Goal: Task Accomplishment & Management: Manage account settings

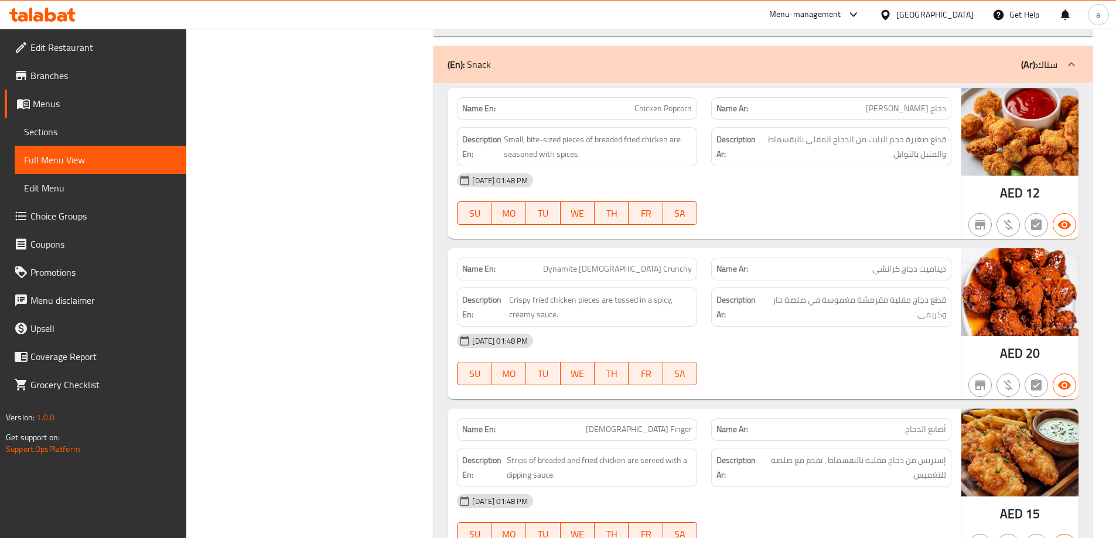
scroll to position [16294, 0]
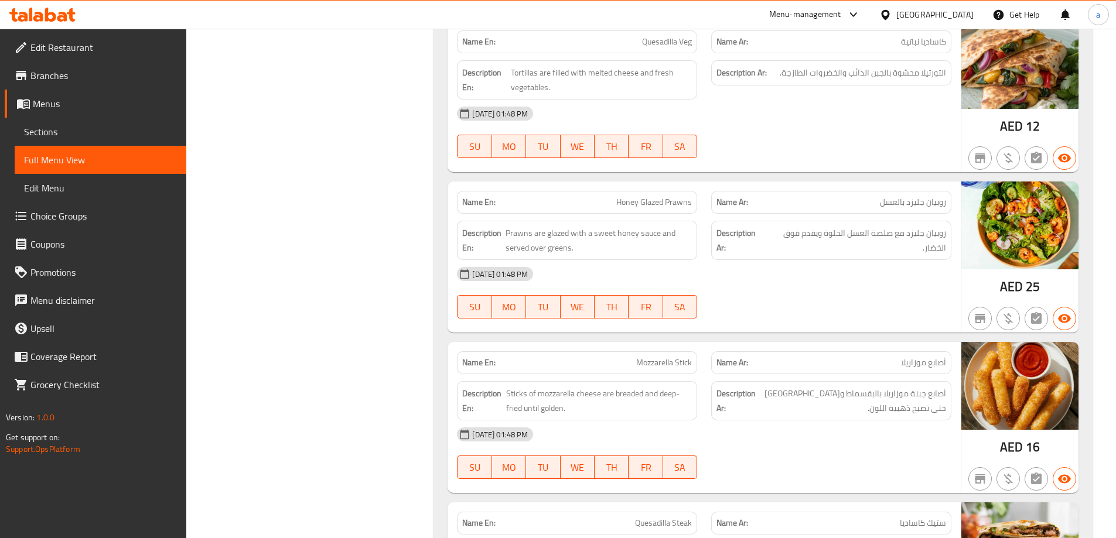
scroll to position [15316, 0]
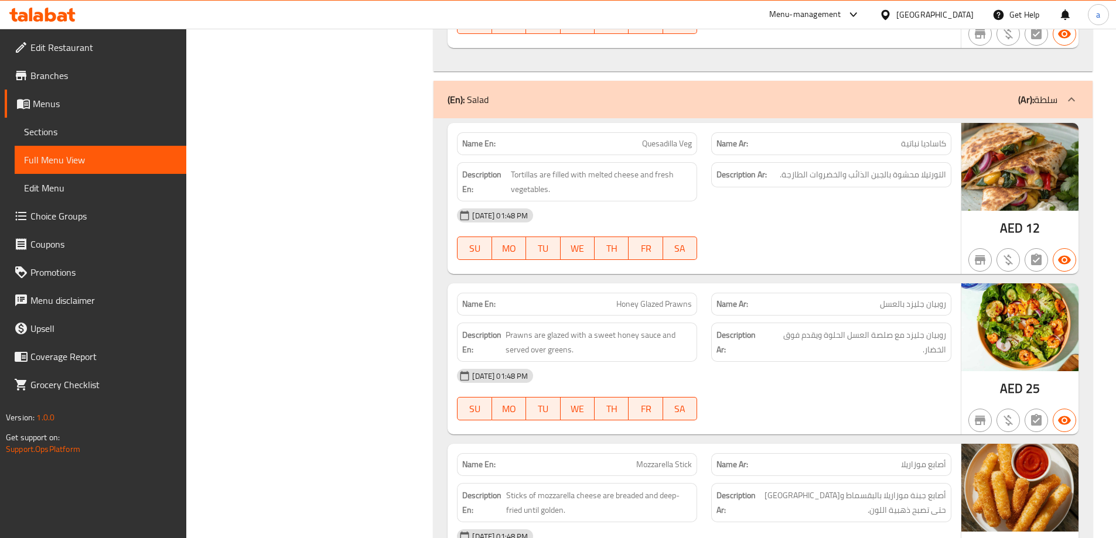
scroll to position [15359, 0]
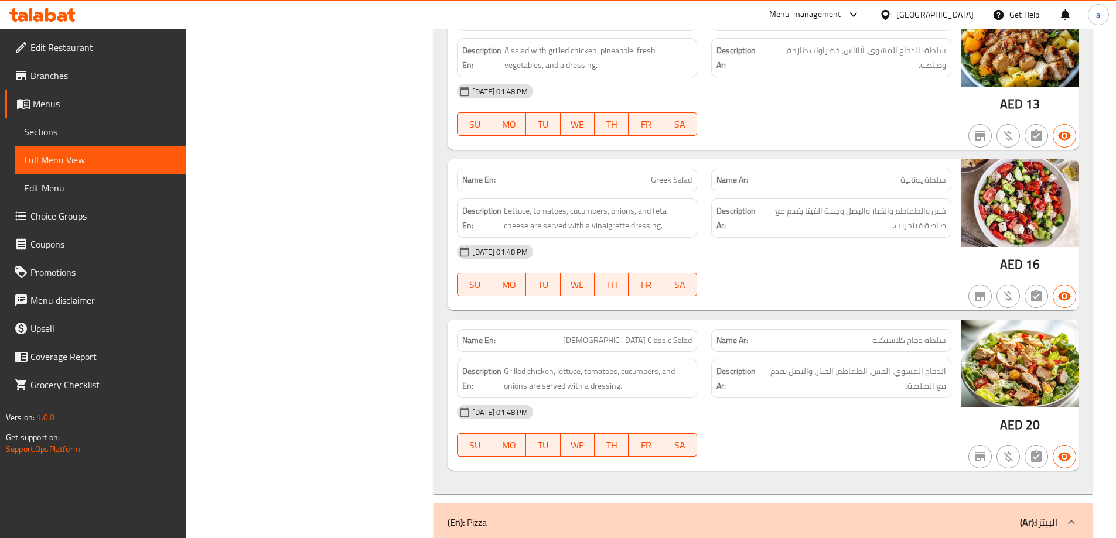
scroll to position [16515, 0]
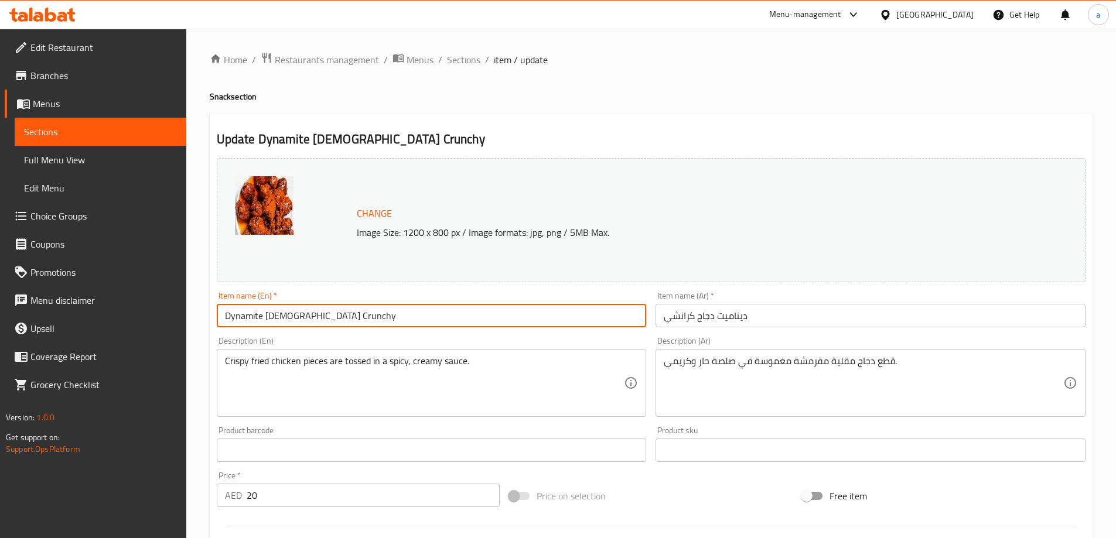
drag, startPoint x: 286, startPoint y: 317, endPoint x: 267, endPoint y: 316, distance: 18.8
click at [267, 316] on input "Dynamite [DEMOGRAPHIC_DATA] Crunchy" at bounding box center [432, 315] width 430 height 23
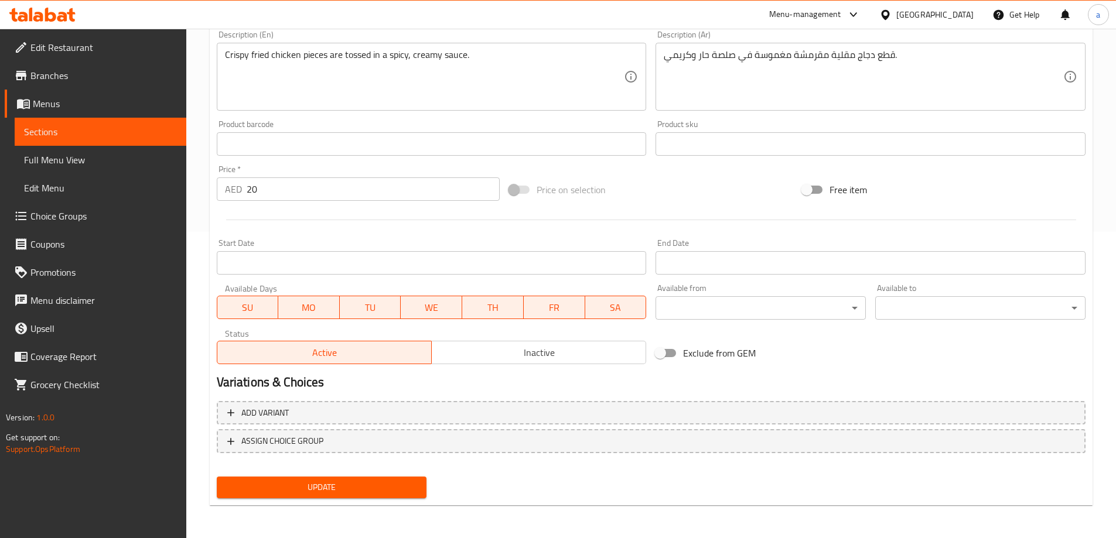
click at [354, 491] on span "Update" at bounding box center [322, 487] width 192 height 15
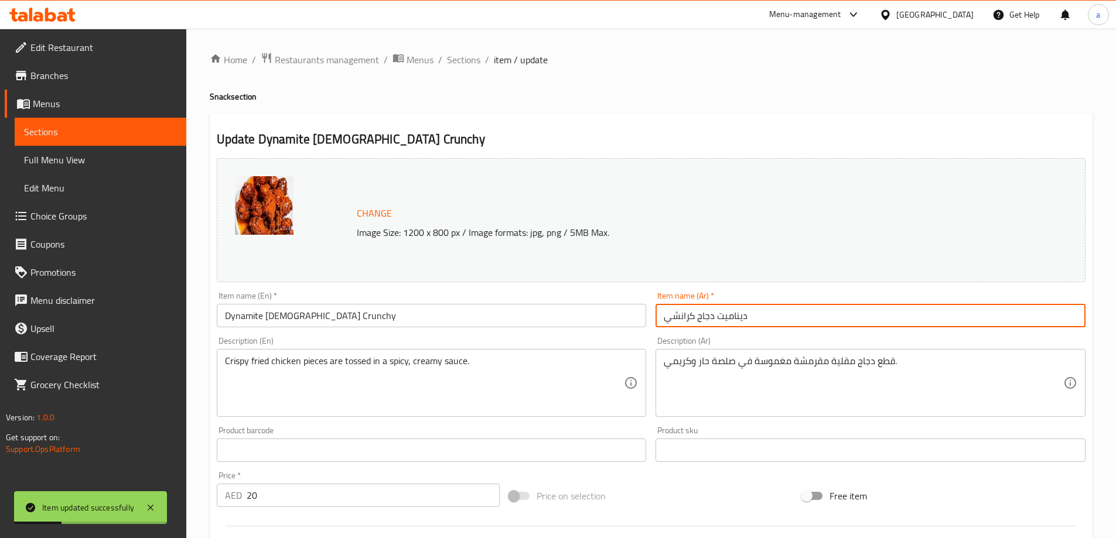
drag, startPoint x: 696, startPoint y: 320, endPoint x: 712, endPoint y: 325, distance: 16.5
click at [712, 325] on input "ديناميت دجاج كرانشي" at bounding box center [870, 315] width 430 height 23
click at [458, 62] on span "Sections" at bounding box center [463, 60] width 33 height 14
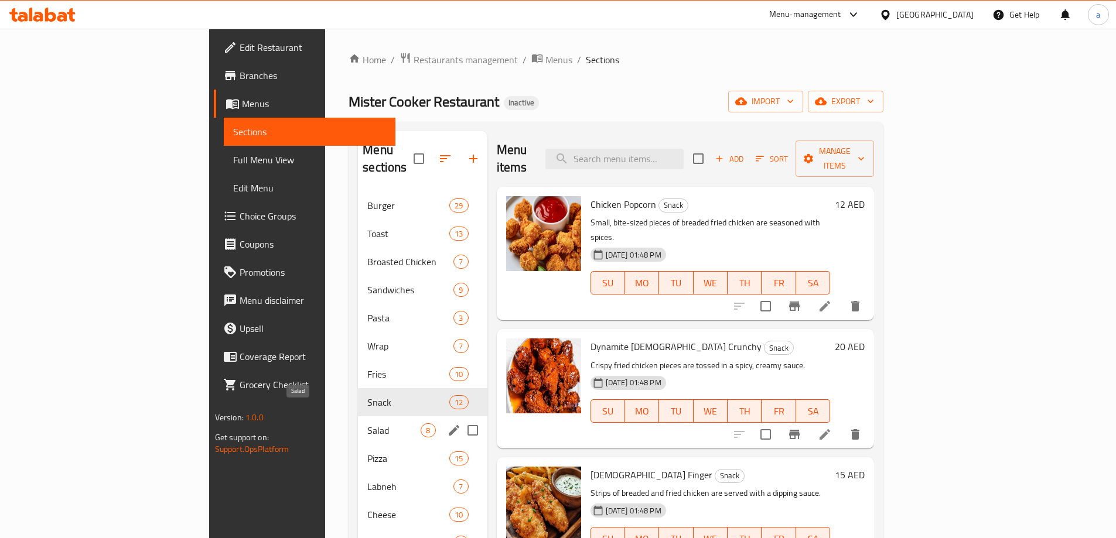
click at [367, 423] on span "Salad" at bounding box center [393, 430] width 53 height 14
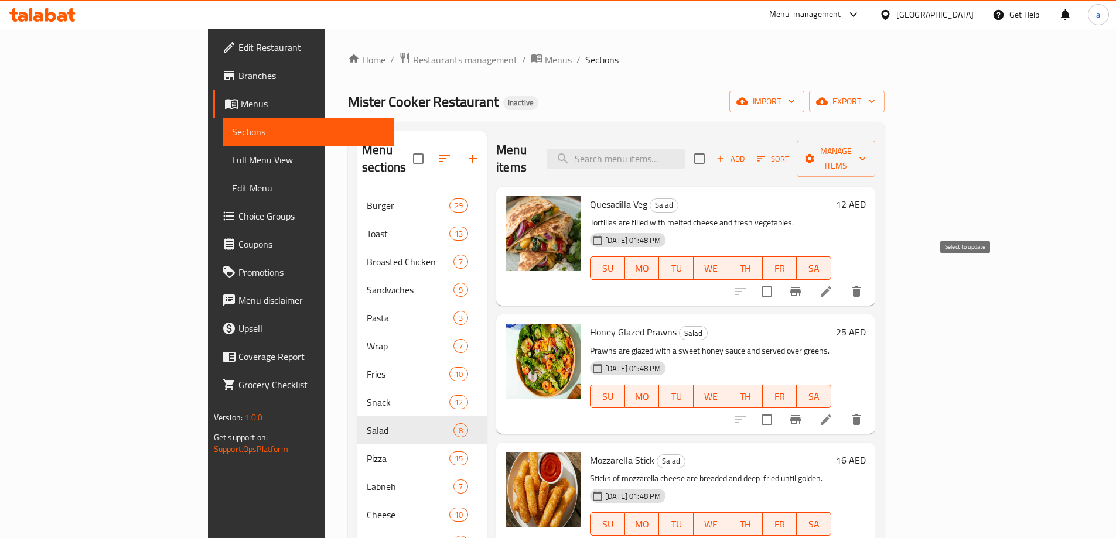
click at [779, 279] on input "checkbox" at bounding box center [766, 291] width 25 height 25
checkbox input "true"
click at [779, 408] on input "checkbox" at bounding box center [766, 420] width 25 height 25
checkbox input "true"
click at [779, 535] on input "checkbox" at bounding box center [766, 547] width 25 height 25
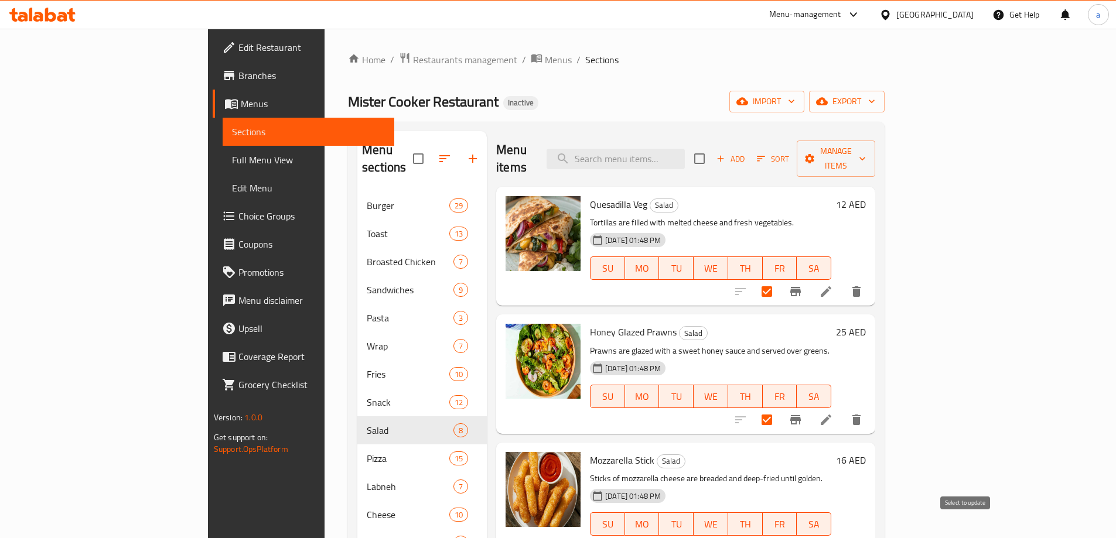
checkbox input "true"
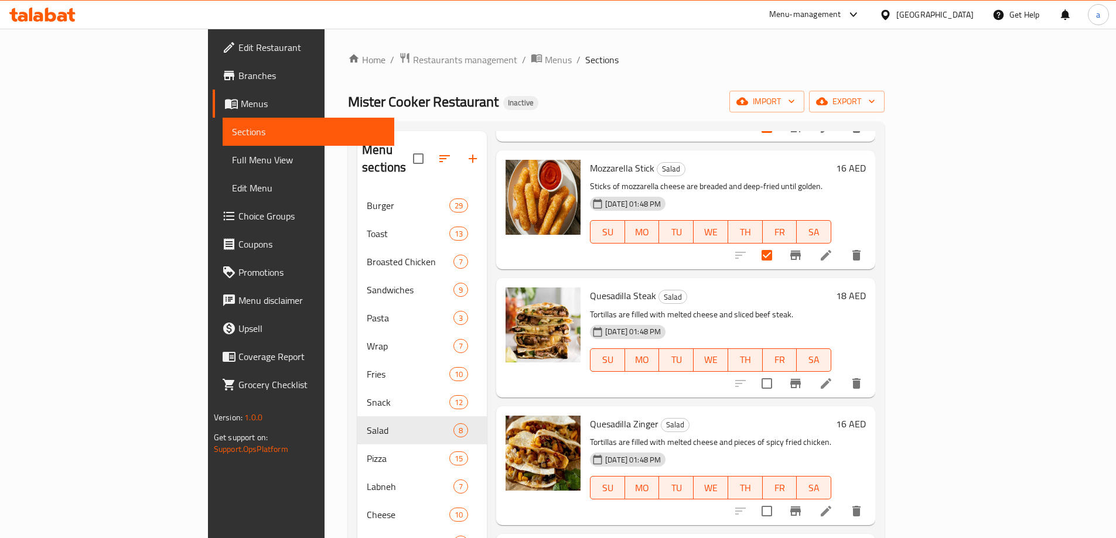
scroll to position [293, 0]
click at [779, 371] on input "checkbox" at bounding box center [766, 383] width 25 height 25
checkbox input "true"
click at [779, 498] on input "checkbox" at bounding box center [766, 510] width 25 height 25
checkbox input "true"
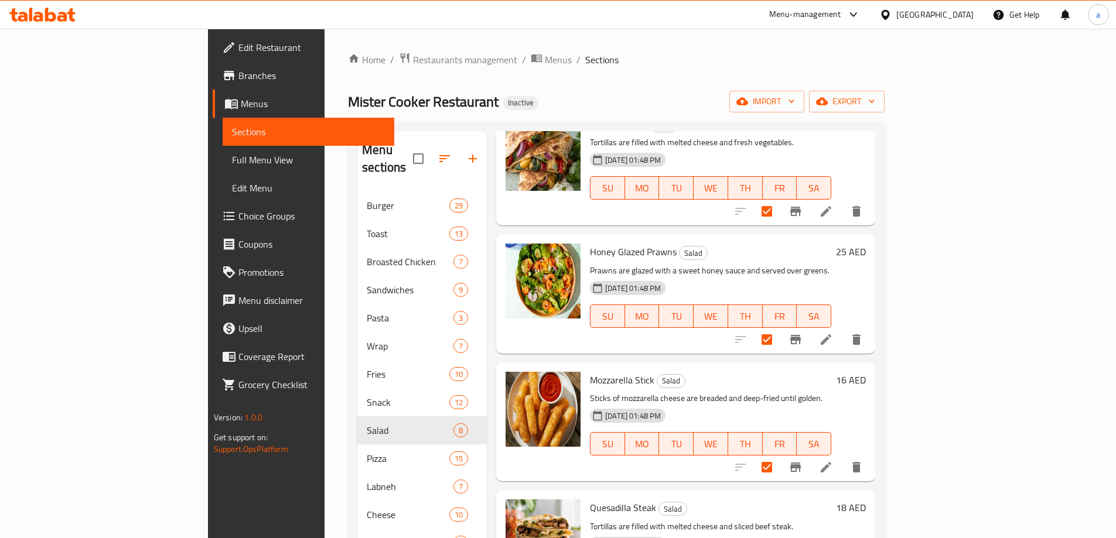
scroll to position [0, 0]
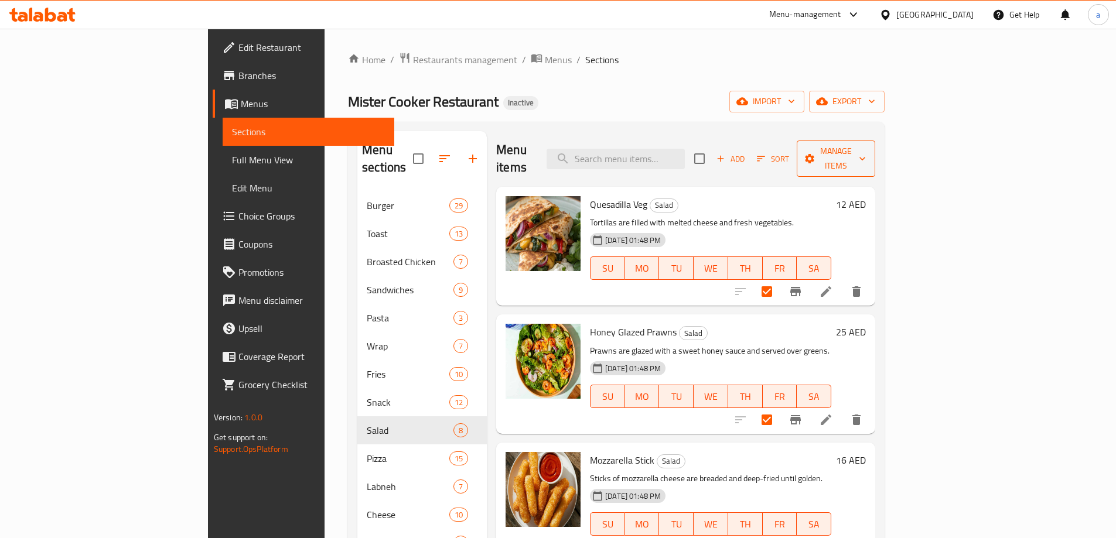
click at [866, 145] on span "Manage items" at bounding box center [836, 158] width 60 height 29
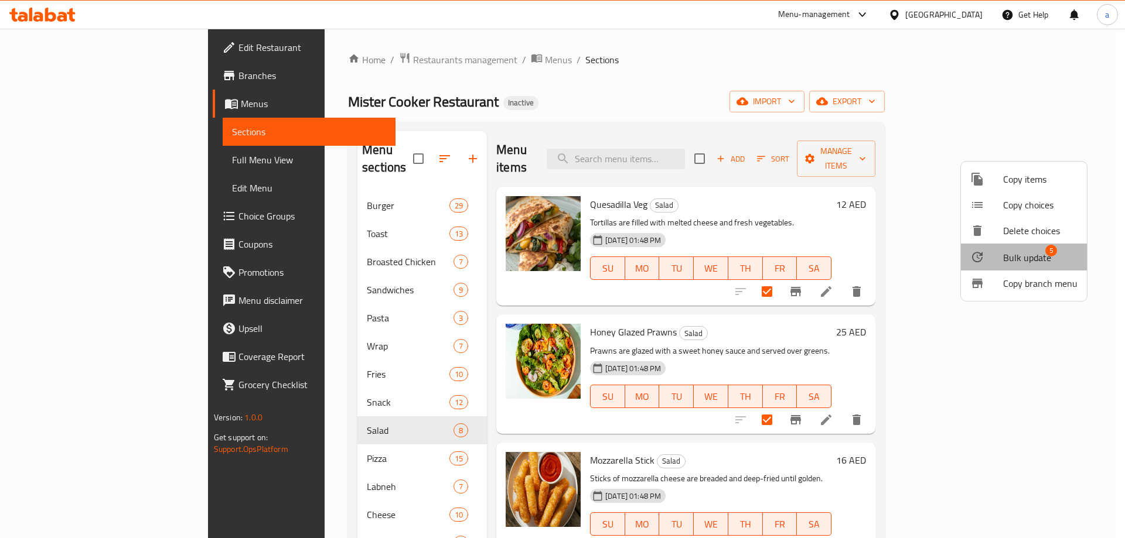
click at [1038, 256] on span "Bulk update" at bounding box center [1027, 258] width 48 height 14
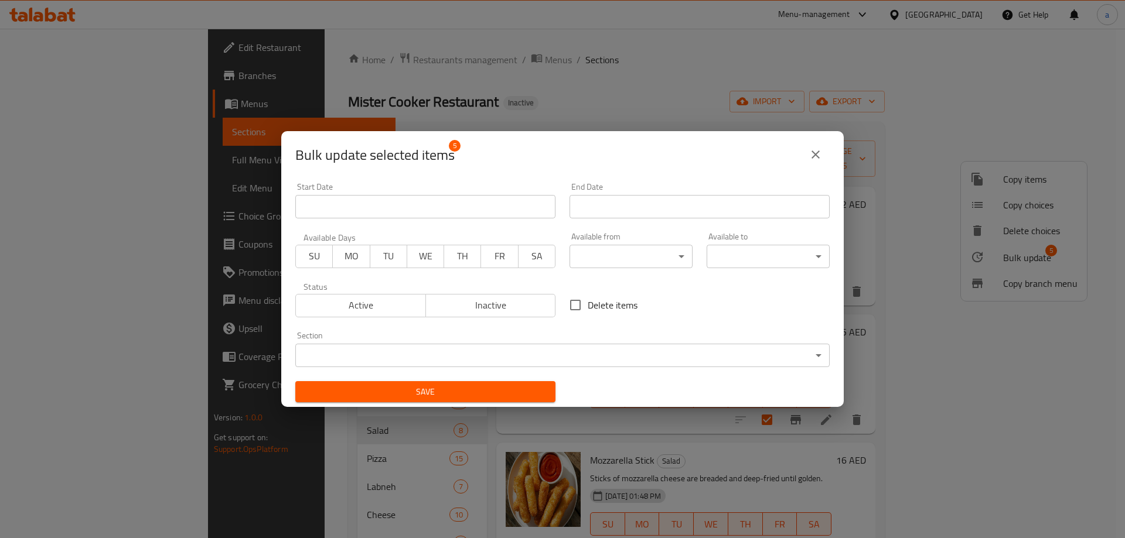
click at [423, 359] on body "​ Menu-management [GEOGRAPHIC_DATA] Get Help a Edit Restaurant Branches Menus S…" at bounding box center [562, 284] width 1125 height 510
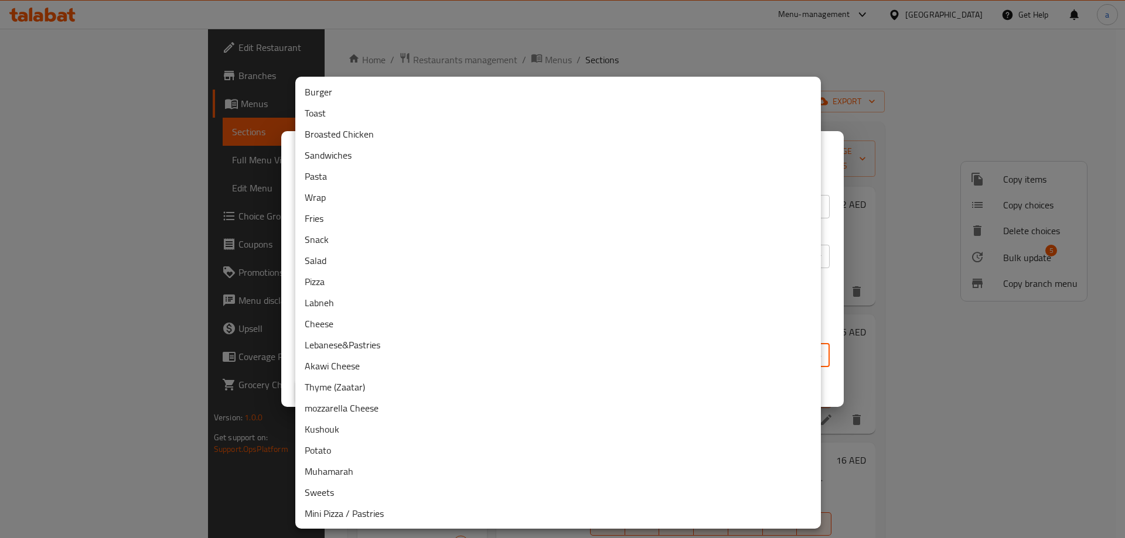
click at [327, 247] on li "Snack" at bounding box center [557, 239] width 525 height 21
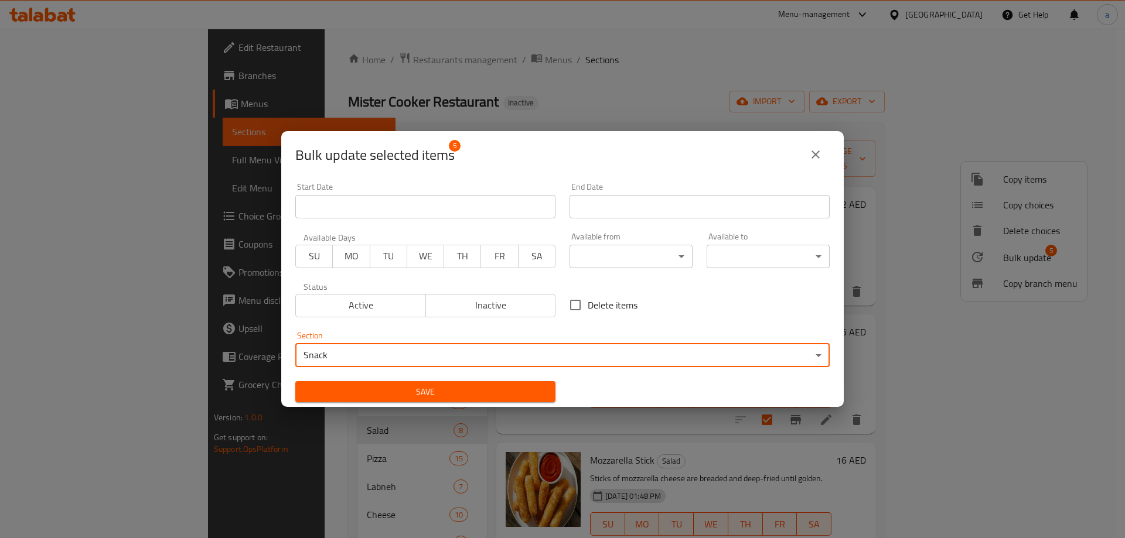
click at [513, 388] on span "Save" at bounding box center [425, 392] width 241 height 15
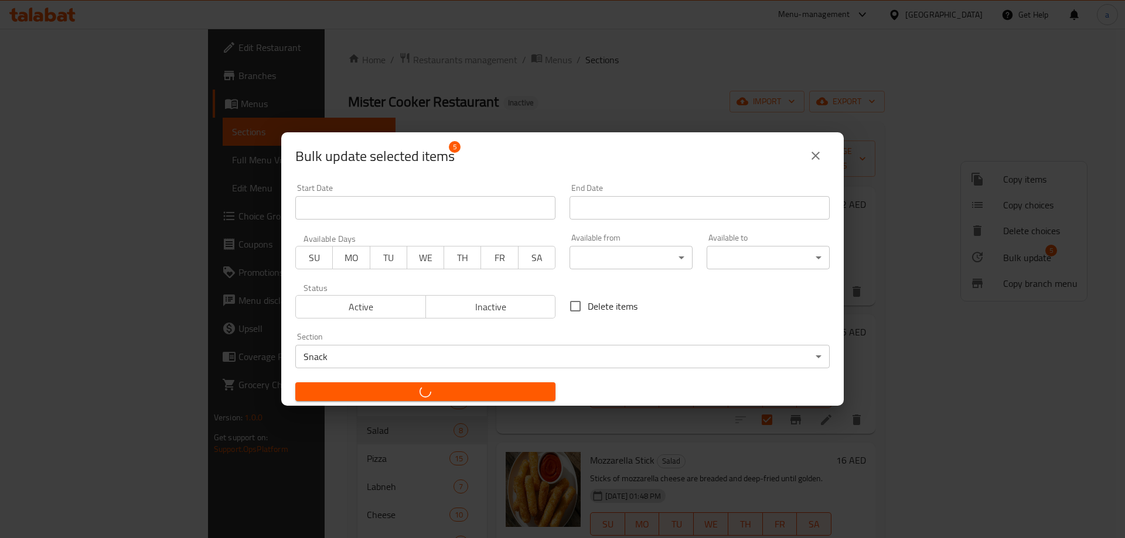
checkbox input "false"
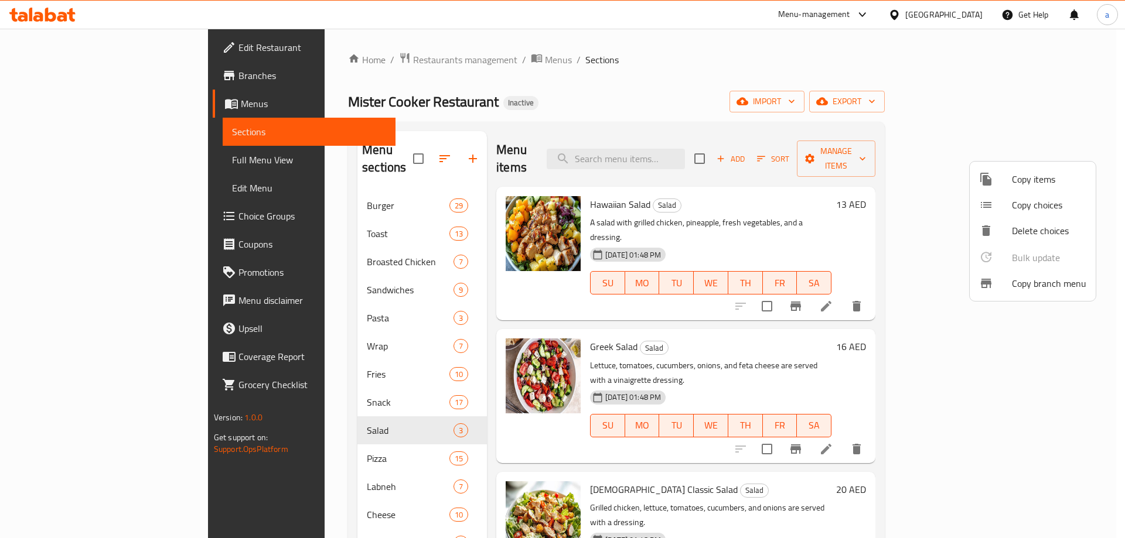
click at [254, 443] on div at bounding box center [562, 269] width 1125 height 538
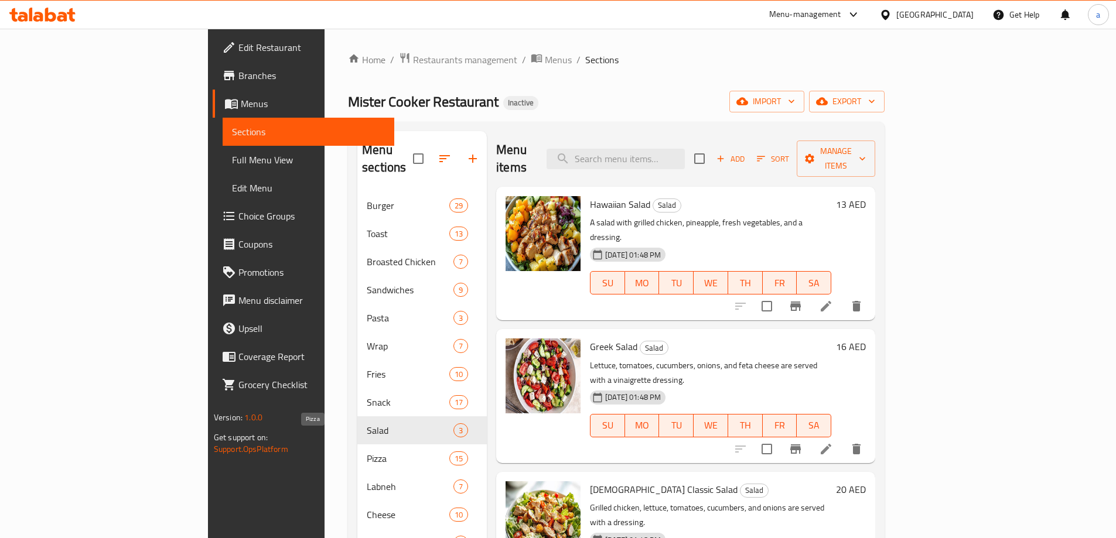
click at [367, 452] on span "Pizza" at bounding box center [408, 459] width 83 height 14
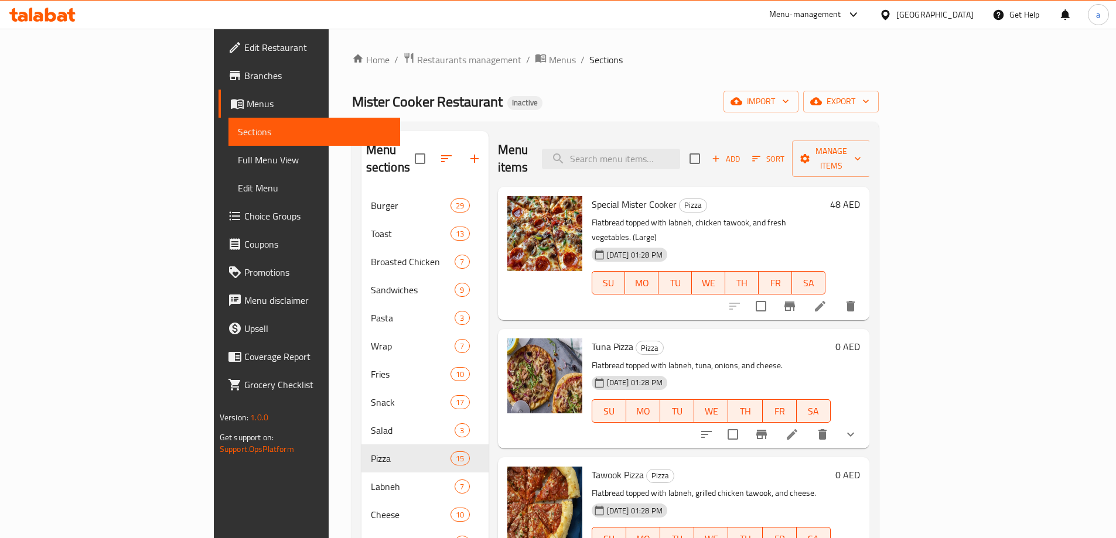
click at [592, 338] on span "Tuna Pizza" at bounding box center [613, 347] width 42 height 18
click at [825, 301] on icon at bounding box center [820, 306] width 11 height 11
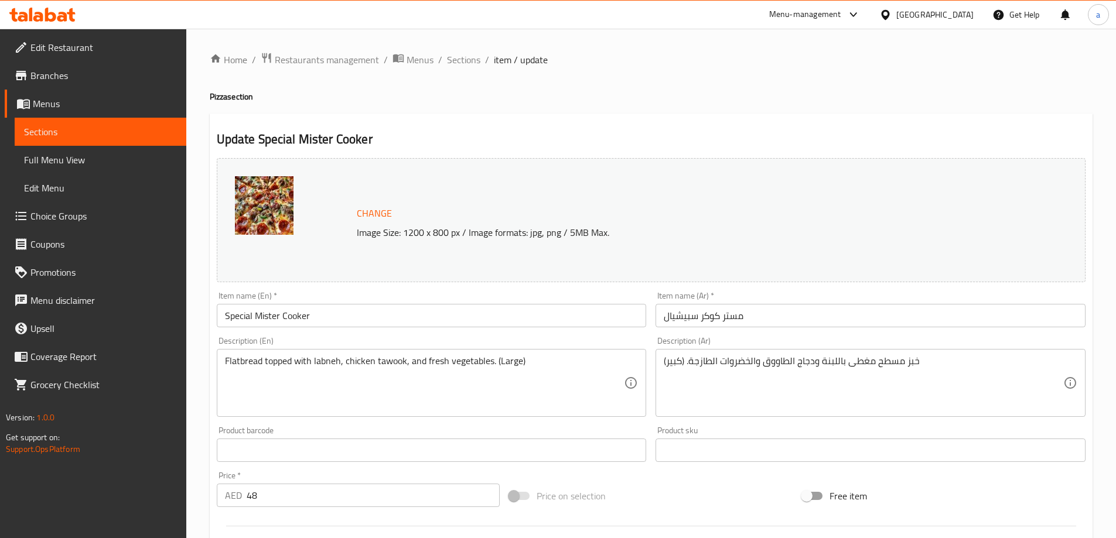
click at [313, 320] on input "Special Mister Cooker" at bounding box center [432, 315] width 430 height 23
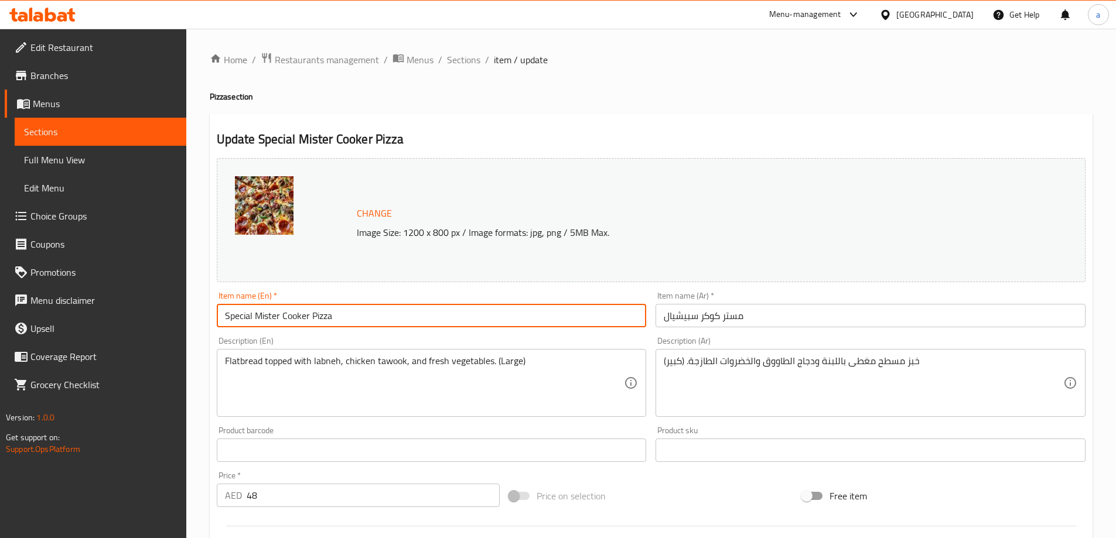
type input "Special Mister Cooker Pizza"
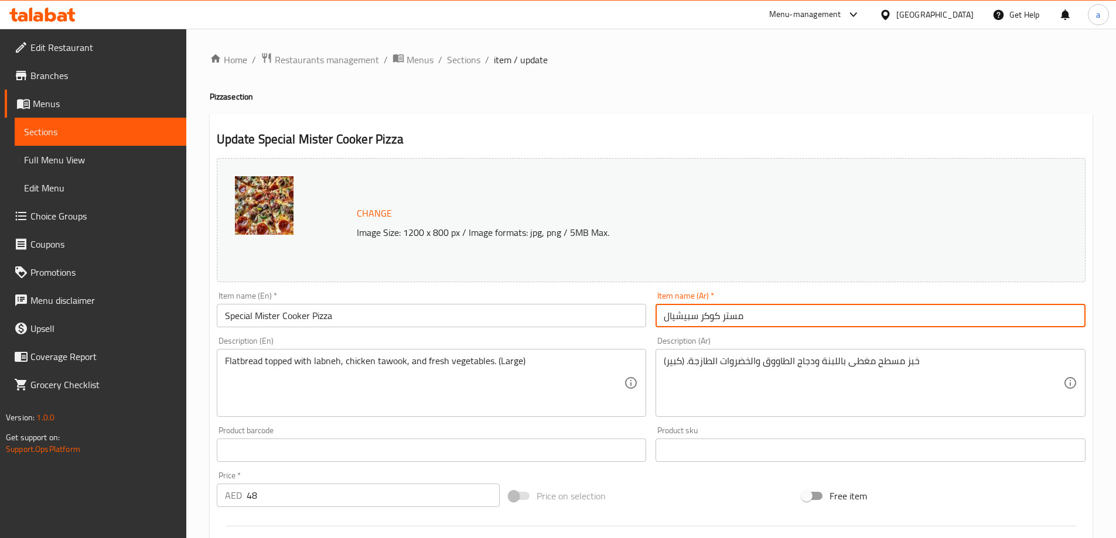
click at [855, 310] on input "مستر كوكر سبيشيال" at bounding box center [870, 315] width 430 height 23
click at [896, 317] on input "مستر كوكر سبيشيال" at bounding box center [870, 315] width 430 height 23
drag, startPoint x: 751, startPoint y: 318, endPoint x: 661, endPoint y: 329, distance: 91.4
click at [661, 329] on div "Item name (Ar)   * مستر كوكر سبيشيال Item name (Ar) *" at bounding box center [870, 309] width 439 height 45
paste input "مستر كوكر سبيشيال"
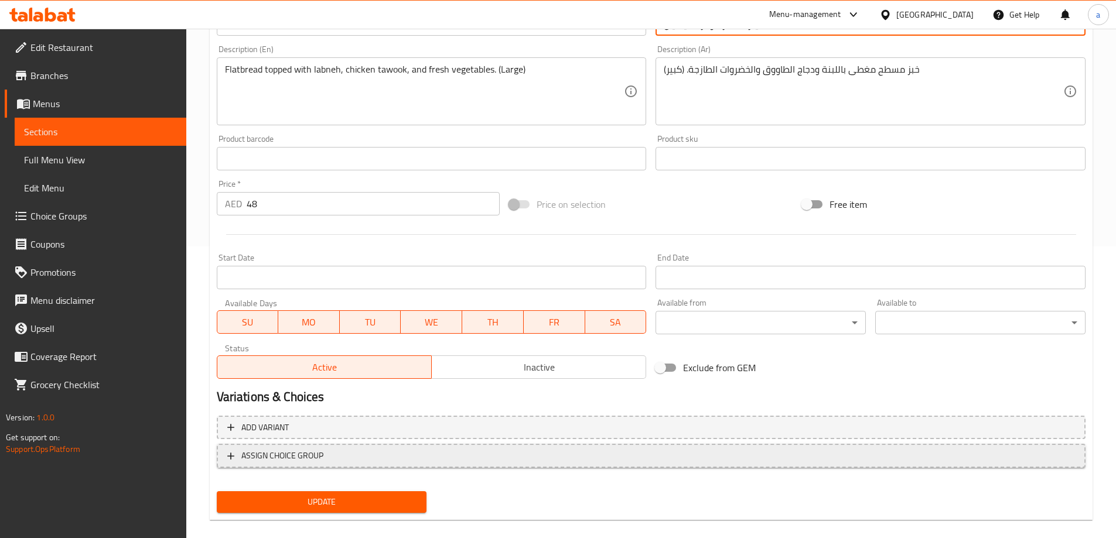
scroll to position [293, 0]
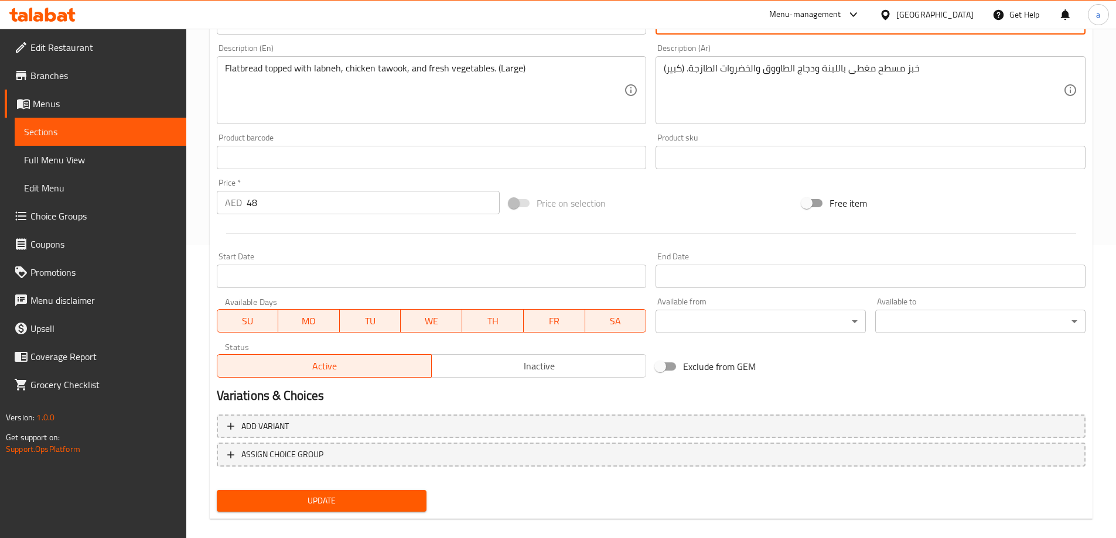
type input "بيتزا مستر كوكر سبيشيال"
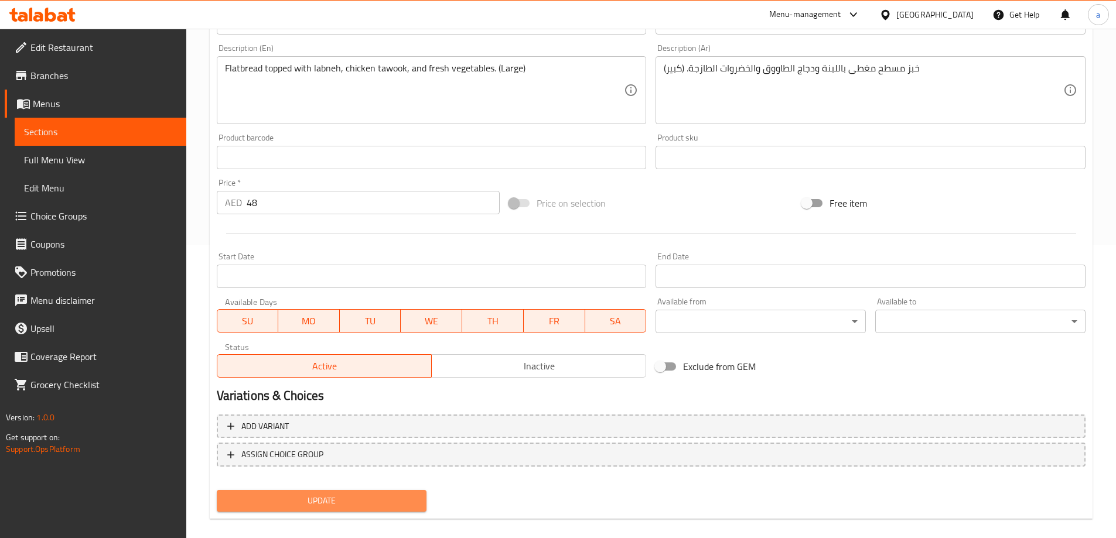
click at [340, 492] on button "Update" at bounding box center [322, 501] width 210 height 22
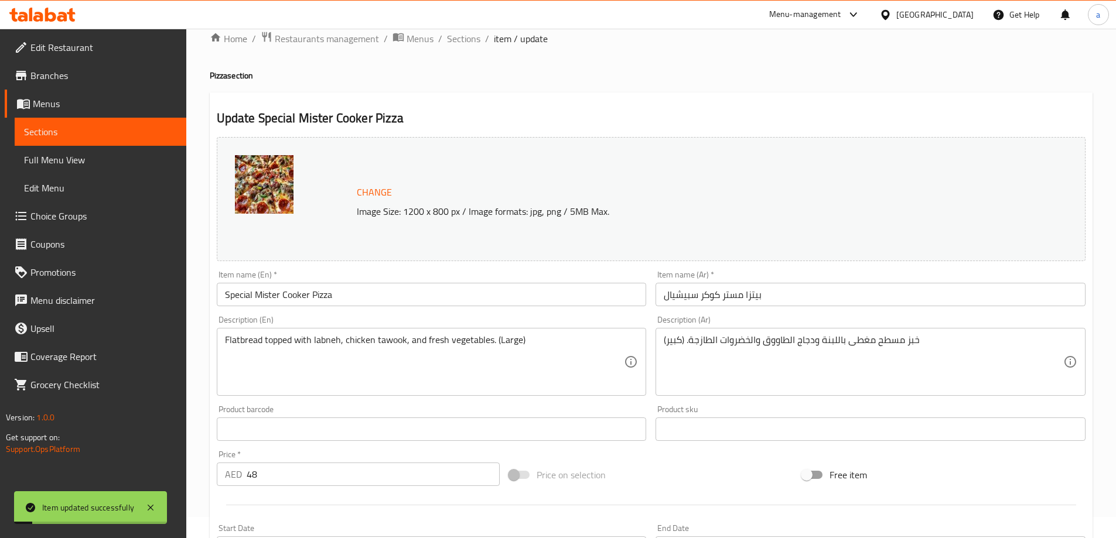
scroll to position [0, 0]
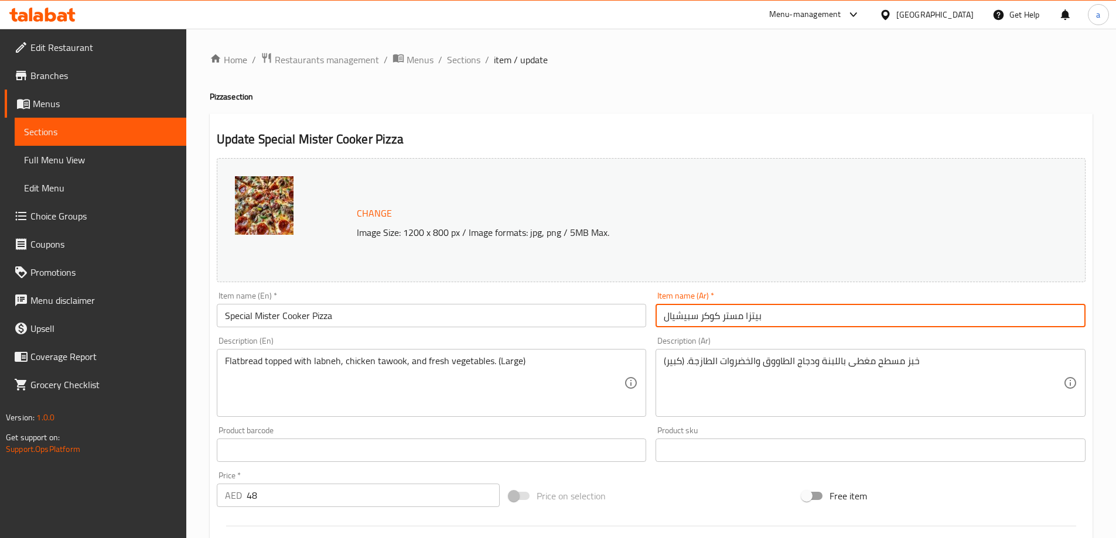
drag, startPoint x: 776, startPoint y: 314, endPoint x: 744, endPoint y: 322, distance: 32.5
click at [744, 322] on input "بيتزا مستر كوكر سبيشيال" at bounding box center [870, 315] width 430 height 23
click at [758, 323] on input "بيتزا مستر كوكر سبيشيال" at bounding box center [870, 315] width 430 height 23
drag, startPoint x: 770, startPoint y: 319, endPoint x: 746, endPoint y: 323, distance: 24.3
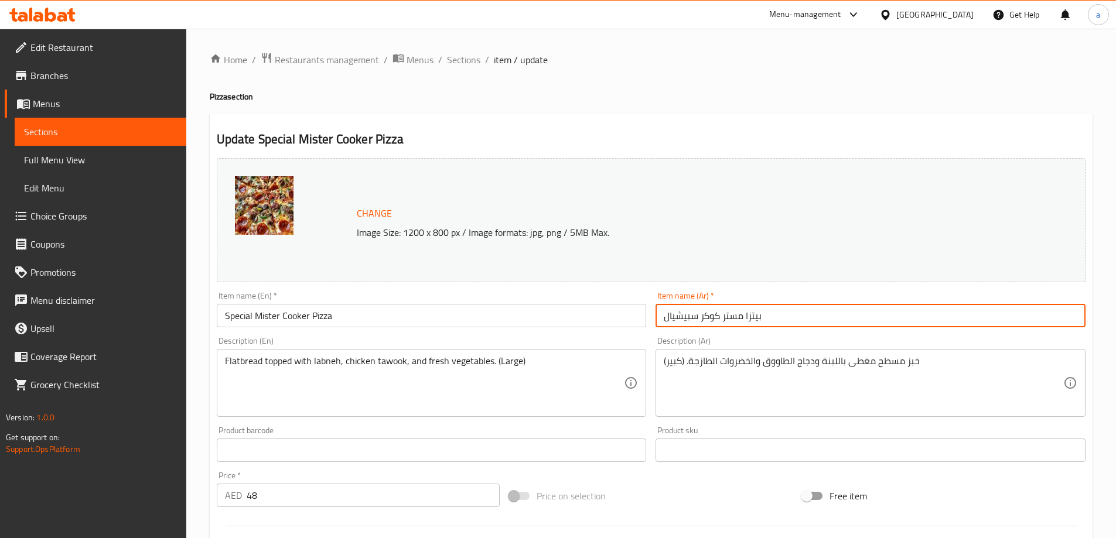
click at [746, 323] on input "بيتزا مستر كوكر سبيشيال" at bounding box center [870, 315] width 430 height 23
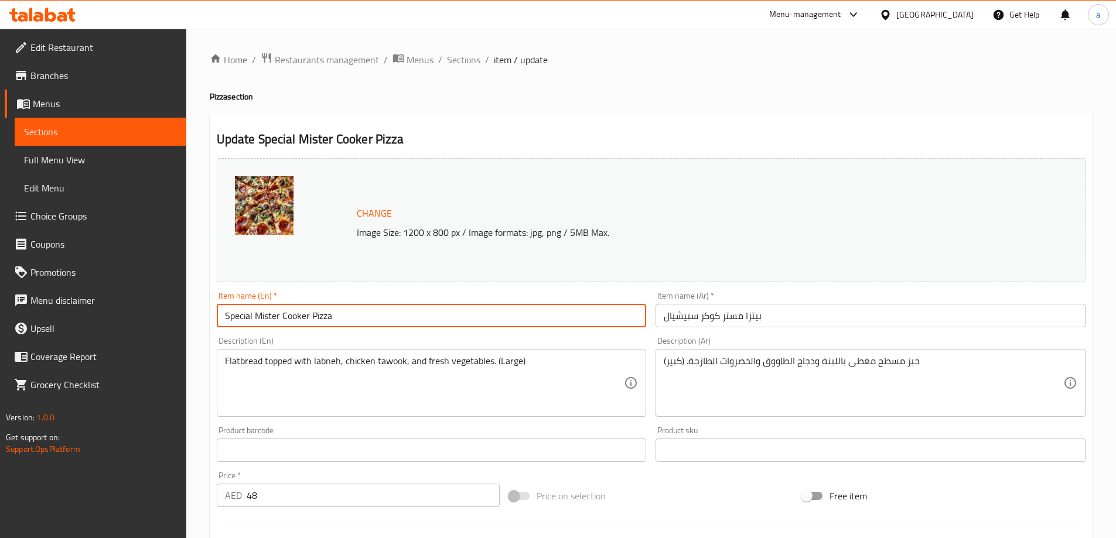
drag, startPoint x: 363, startPoint y: 315, endPoint x: 313, endPoint y: 324, distance: 50.7
click at [313, 324] on input "Special Mister Cooker Pizza" at bounding box center [432, 315] width 430 height 23
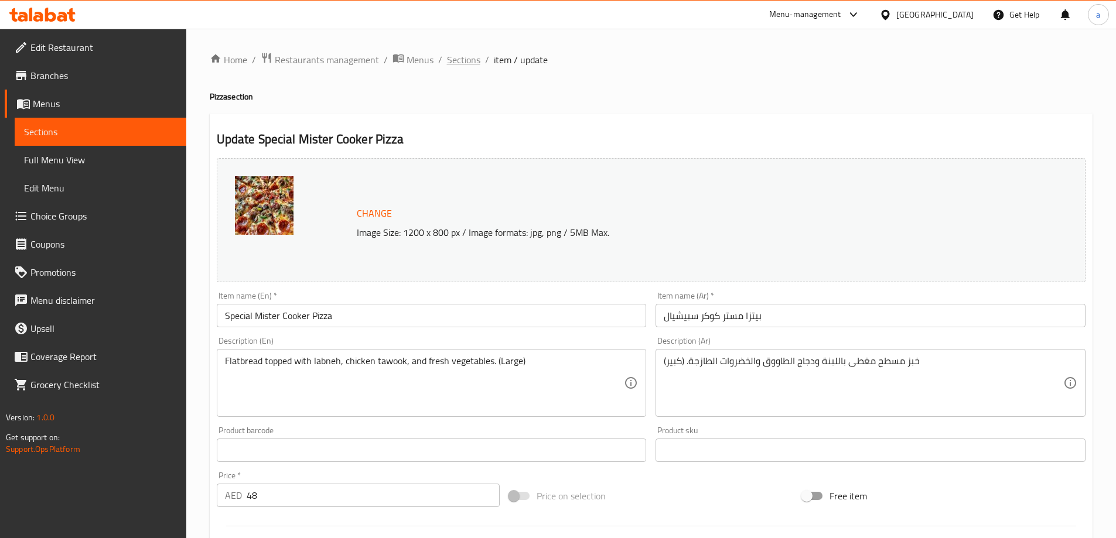
click at [470, 57] on span "Sections" at bounding box center [463, 60] width 33 height 14
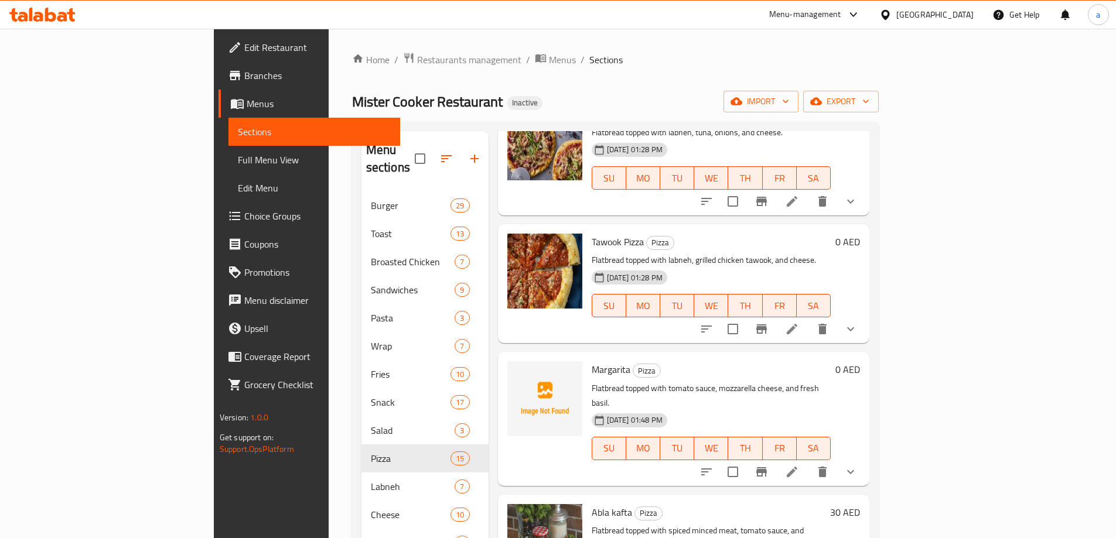
scroll to position [234, 0]
click at [808, 460] on li at bounding box center [791, 470] width 33 height 21
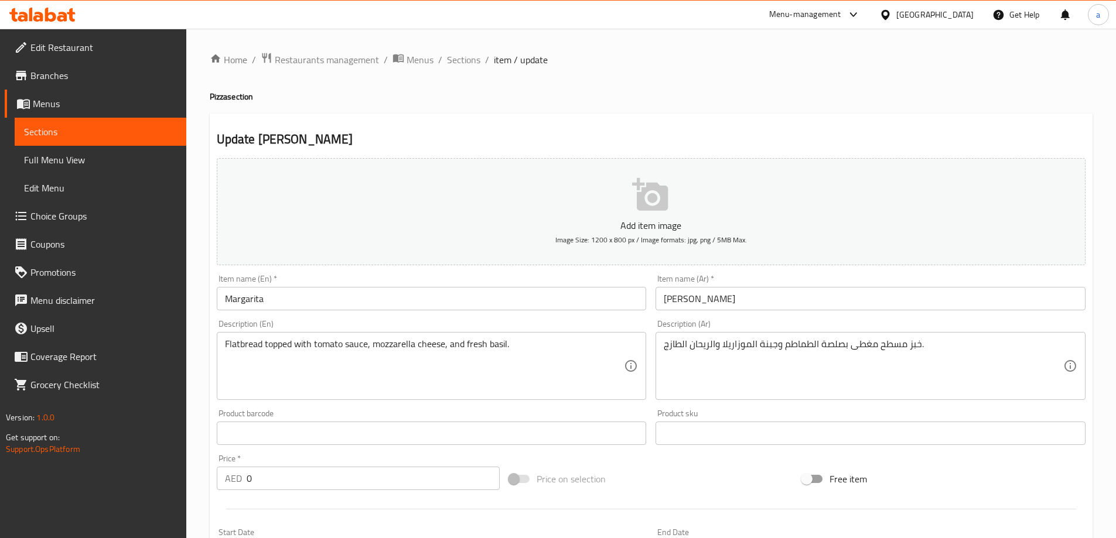
click at [333, 299] on input "Margarita" at bounding box center [432, 298] width 430 height 23
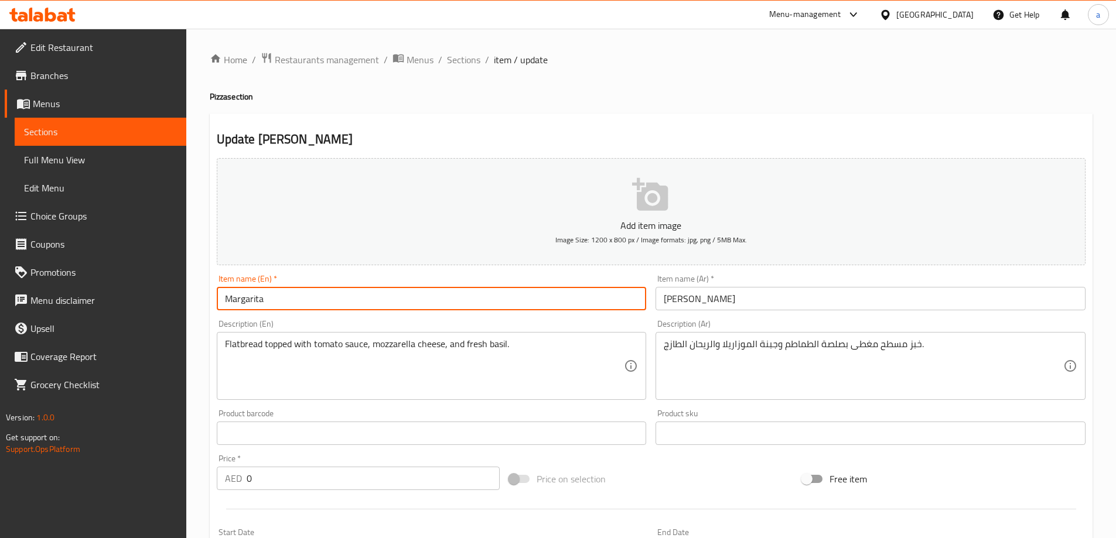
paste input "Pizza"
type input "[PERSON_NAME]"
click at [778, 300] on input "مارجريتا" at bounding box center [870, 298] width 430 height 23
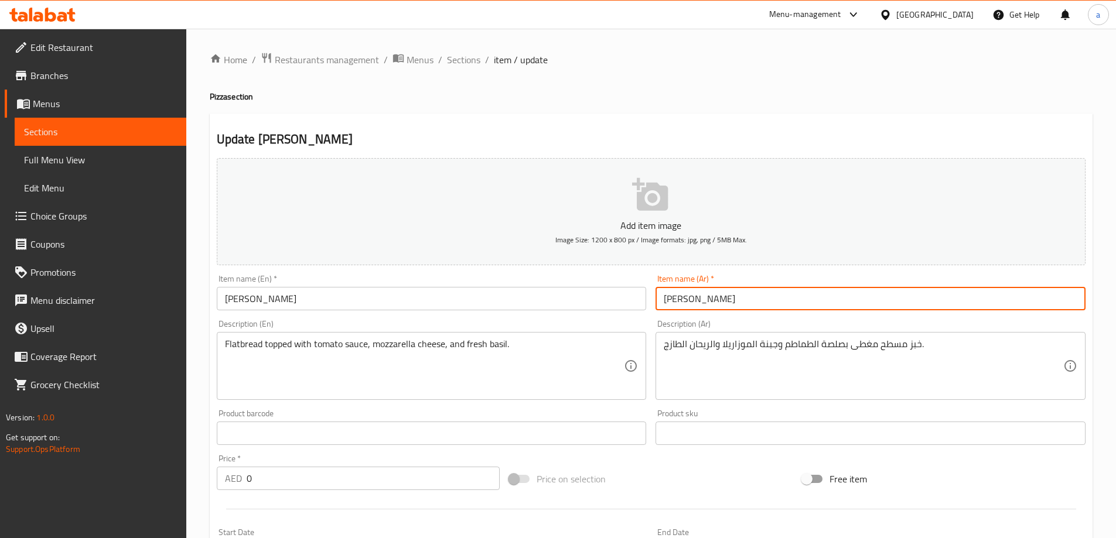
click at [660, 300] on input "مارجريتا" at bounding box center [870, 298] width 430 height 23
paste input "بيتزا"
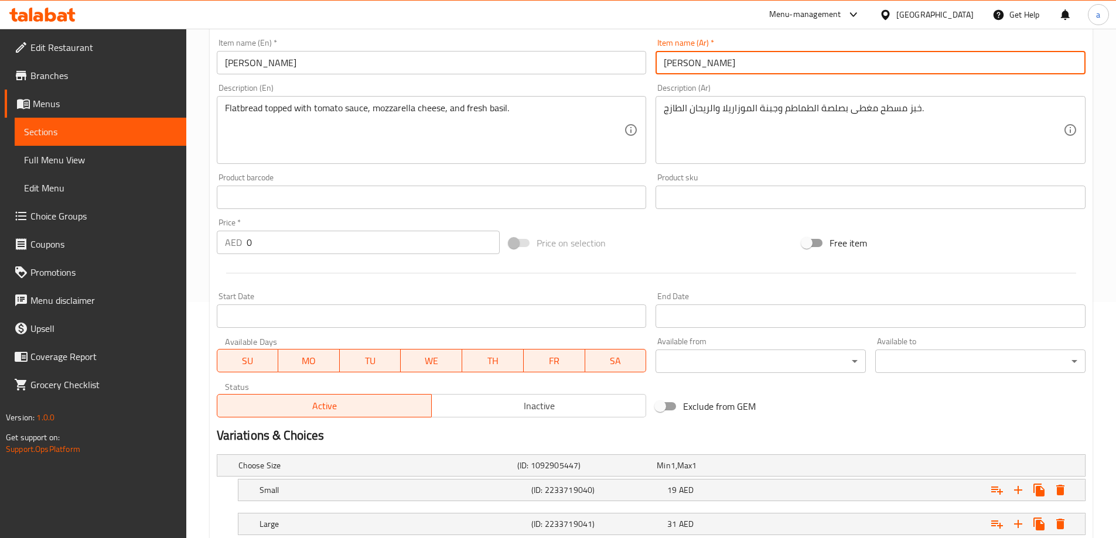
scroll to position [293, 0]
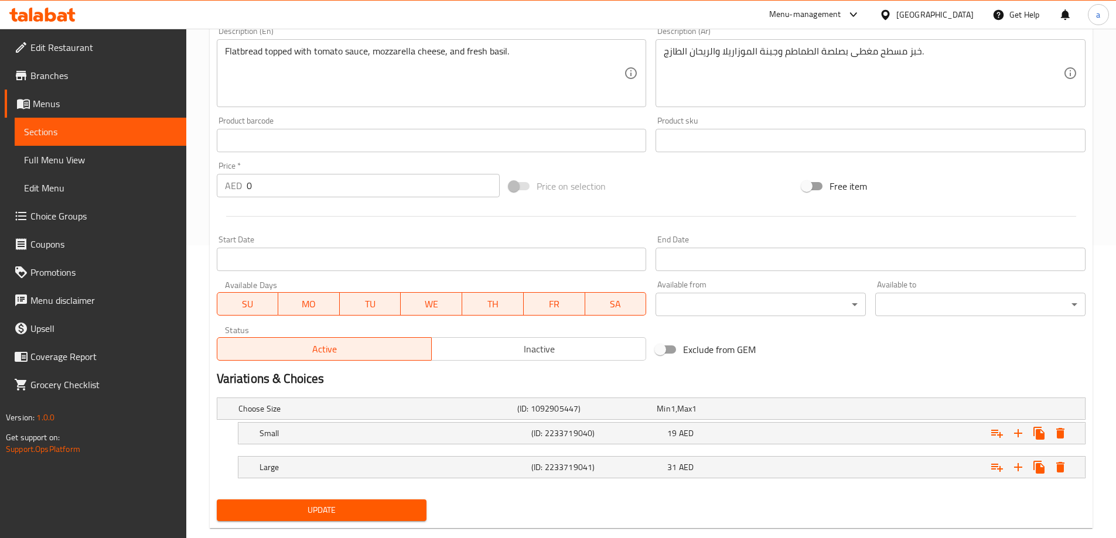
type input "[PERSON_NAME]"
click at [326, 508] on span "Update" at bounding box center [322, 510] width 192 height 15
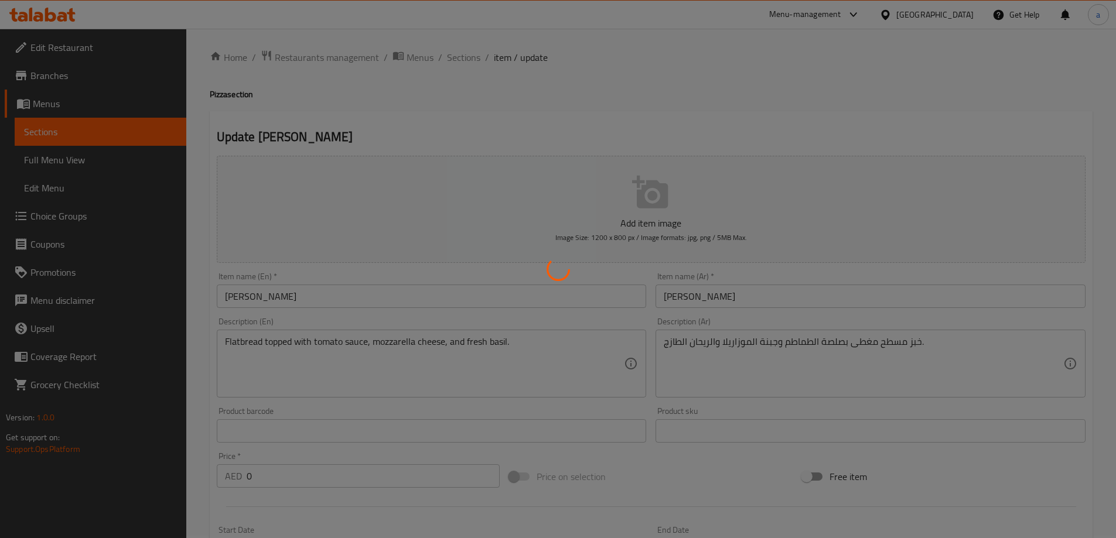
scroll to position [0, 0]
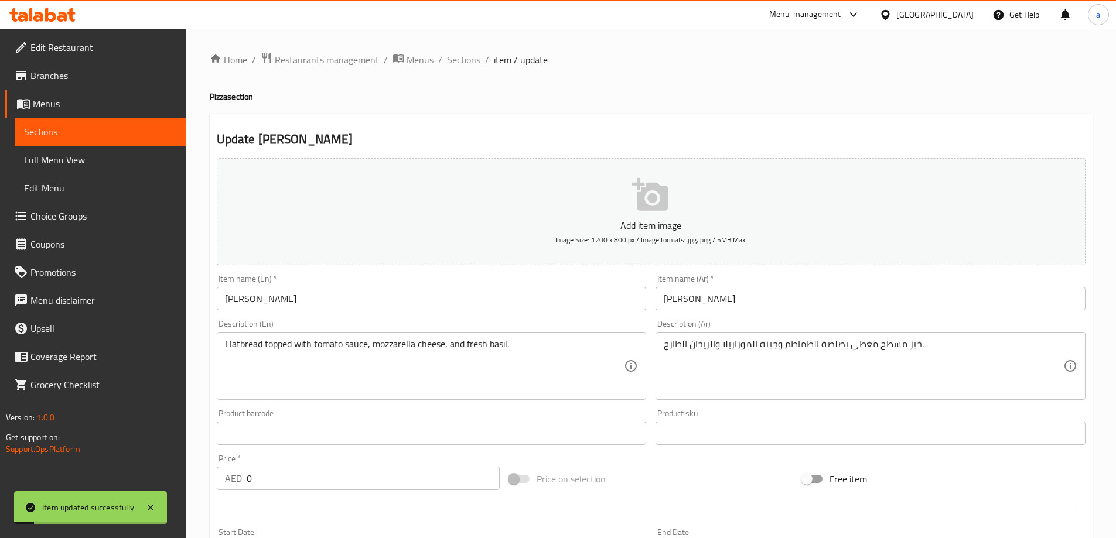
click at [452, 59] on span "Sections" at bounding box center [463, 60] width 33 height 14
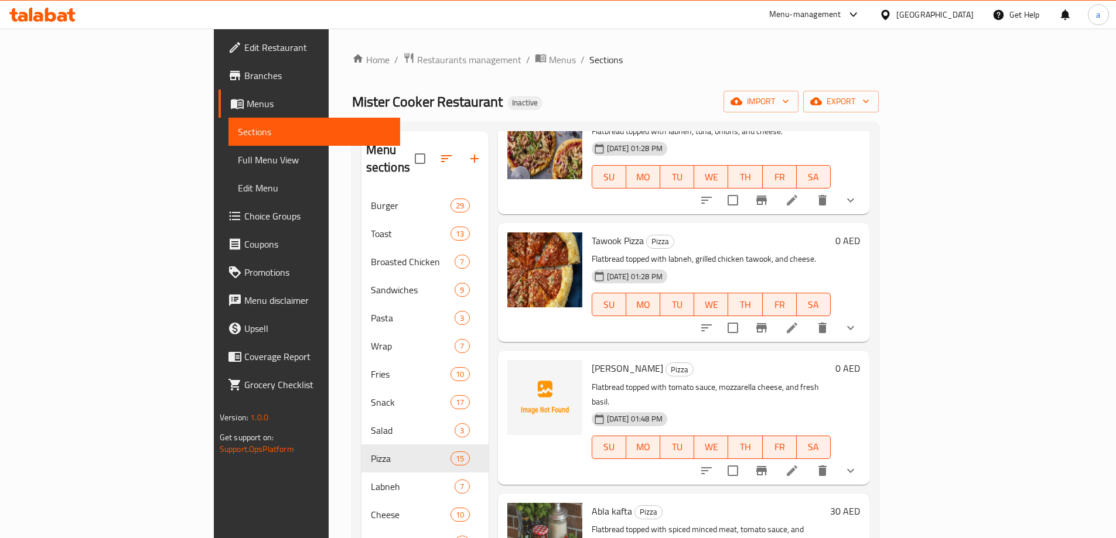
scroll to position [410, 0]
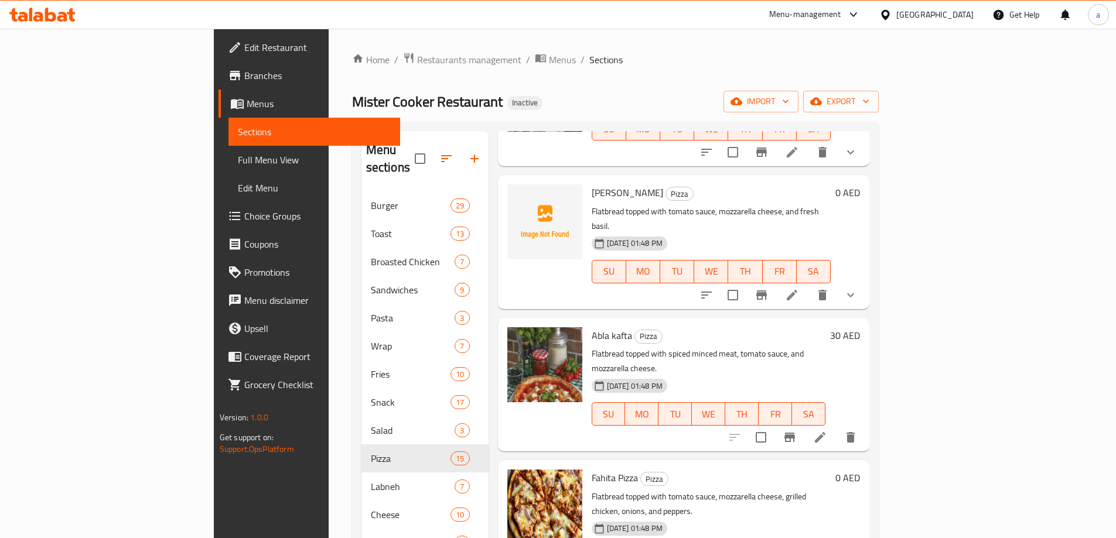
click at [836, 427] on li at bounding box center [820, 437] width 33 height 21
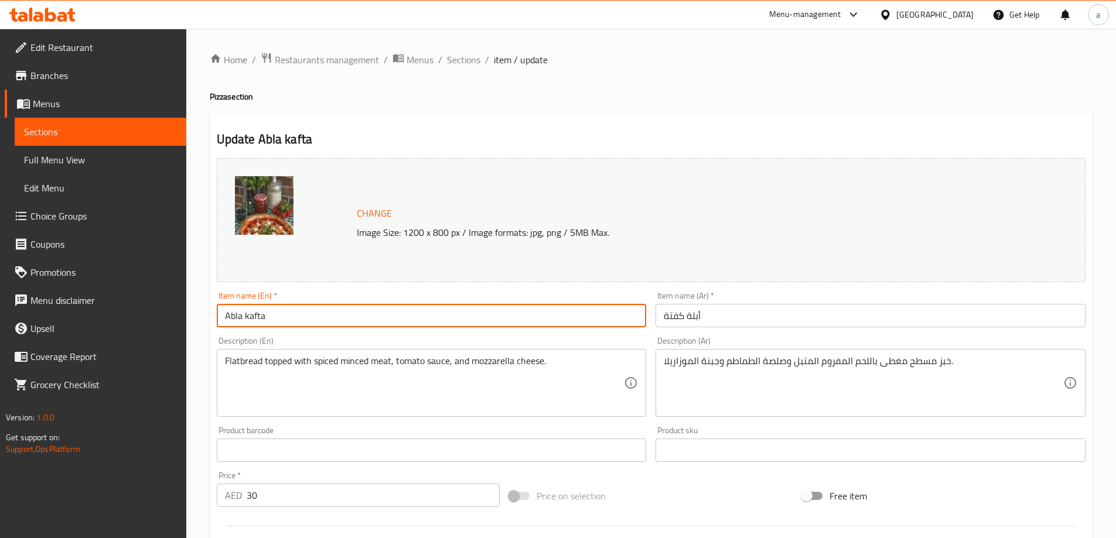
click at [305, 312] on input "Abla kafta" at bounding box center [432, 315] width 430 height 23
type input "Abla kafta"
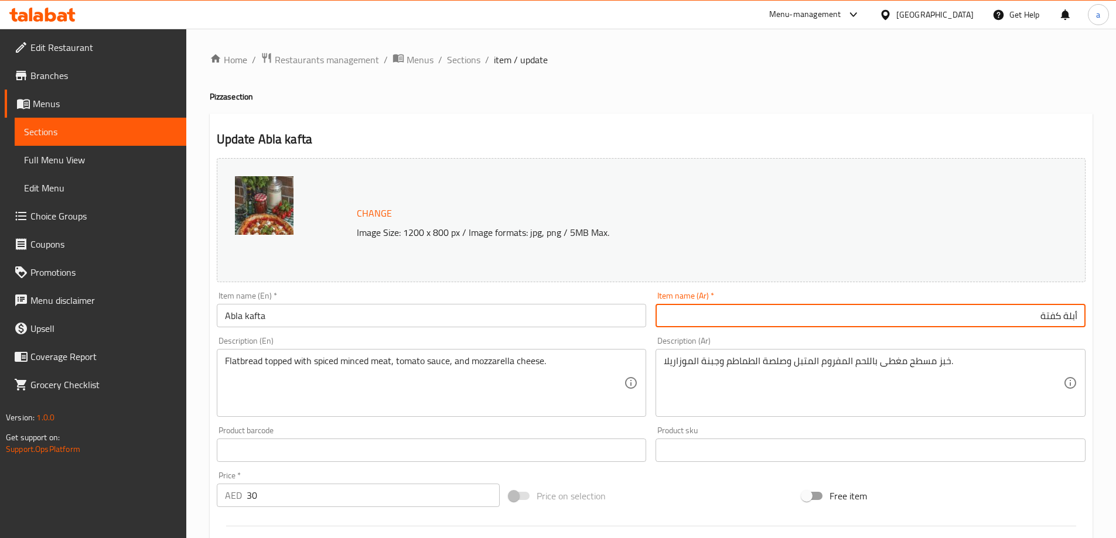
click at [965, 312] on input "أبلة كفتة" at bounding box center [870, 315] width 430 height 23
type input "بيتزا أبلة كفتة"
click at [450, 321] on input "Abla kafta" at bounding box center [432, 315] width 430 height 23
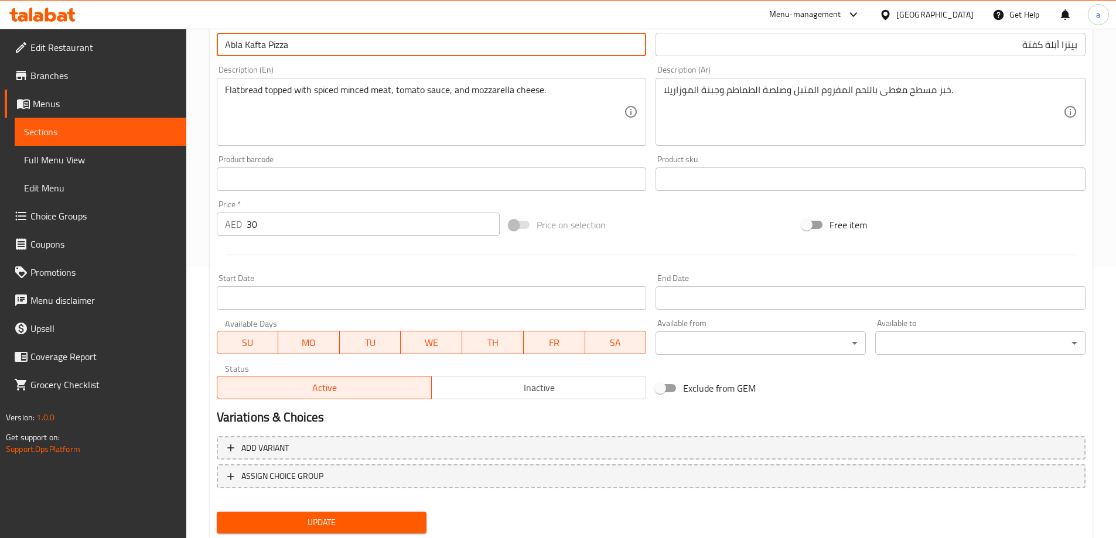
scroll to position [306, 0]
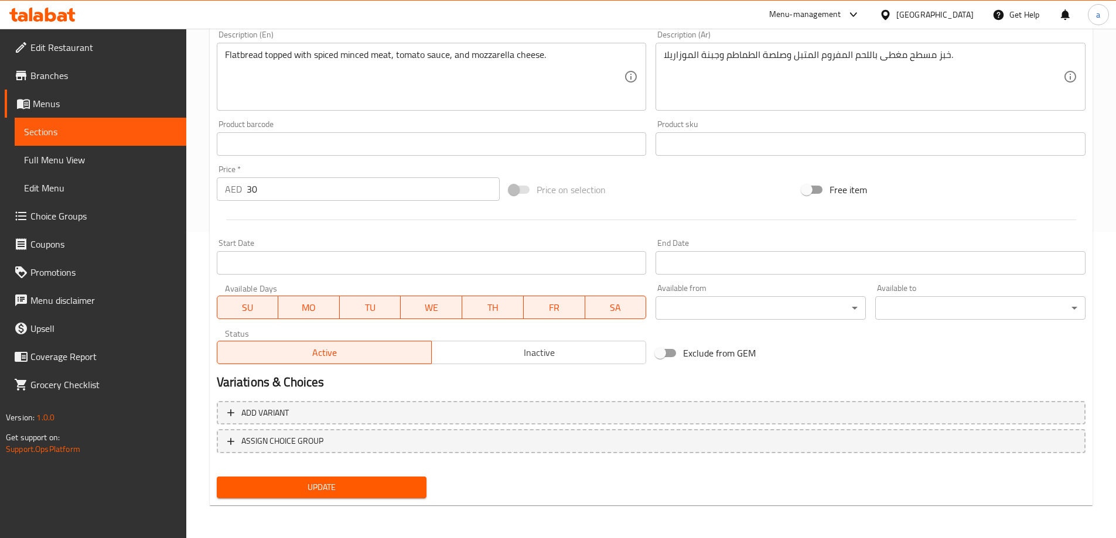
type input "Abla Kafta Pizza"
click at [344, 477] on button "Update" at bounding box center [322, 488] width 210 height 22
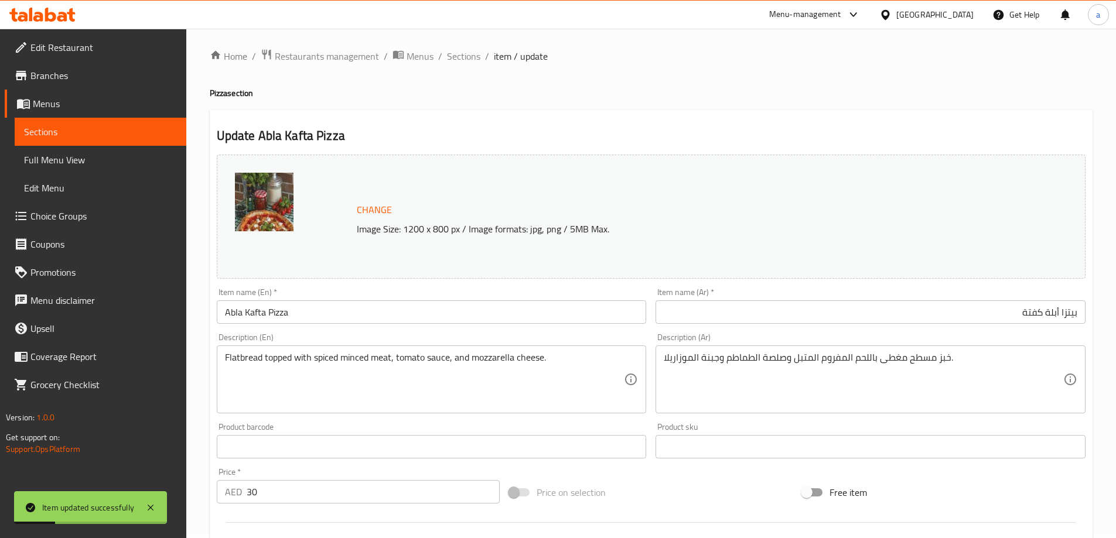
scroll to position [0, 0]
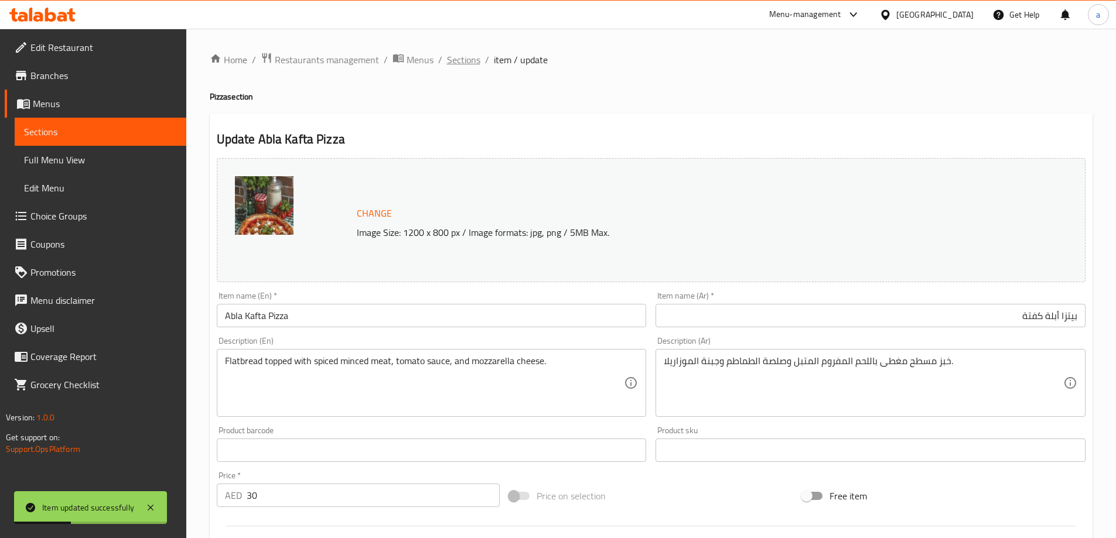
click at [469, 59] on span "Sections" at bounding box center [463, 60] width 33 height 14
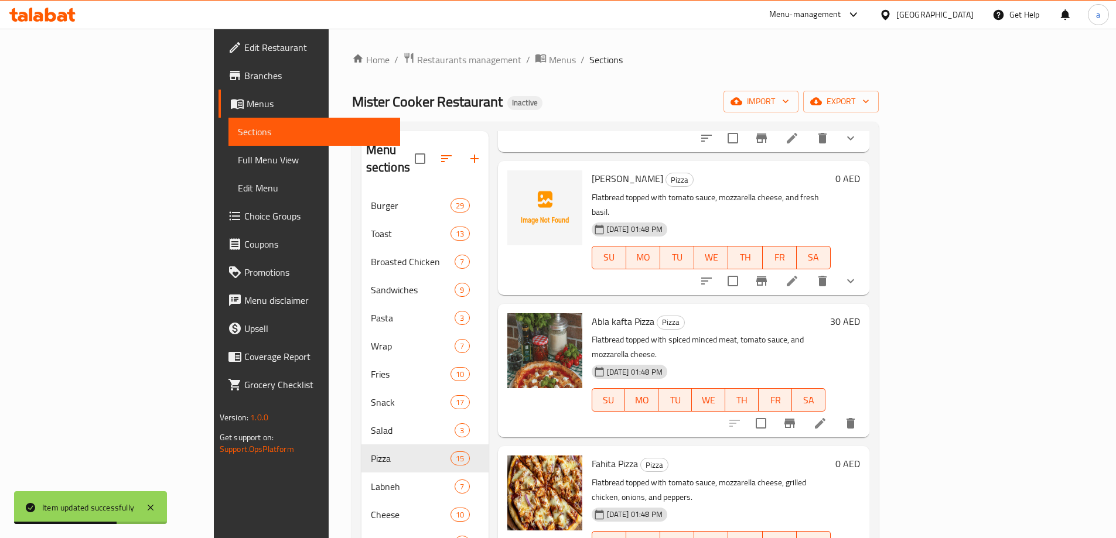
scroll to position [527, 0]
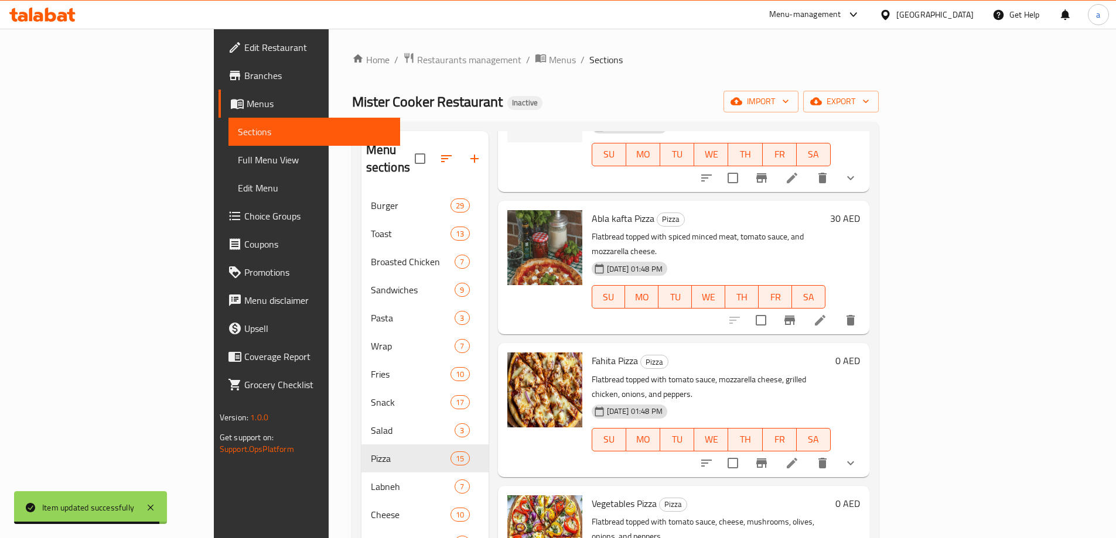
click at [825, 315] on icon at bounding box center [820, 320] width 11 height 11
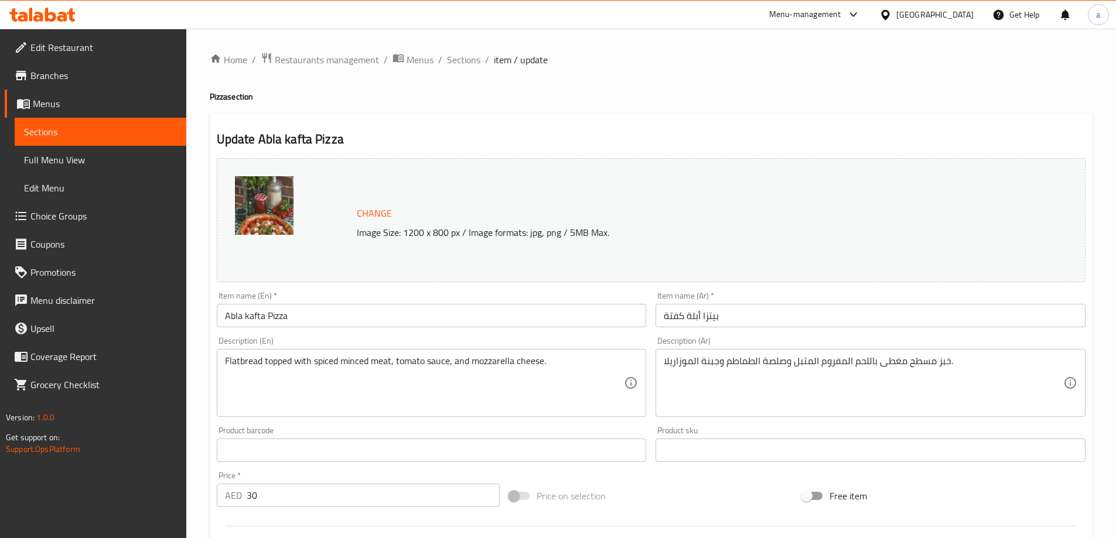
click at [316, 317] on input "Abla kafta Pizza" at bounding box center [432, 315] width 430 height 23
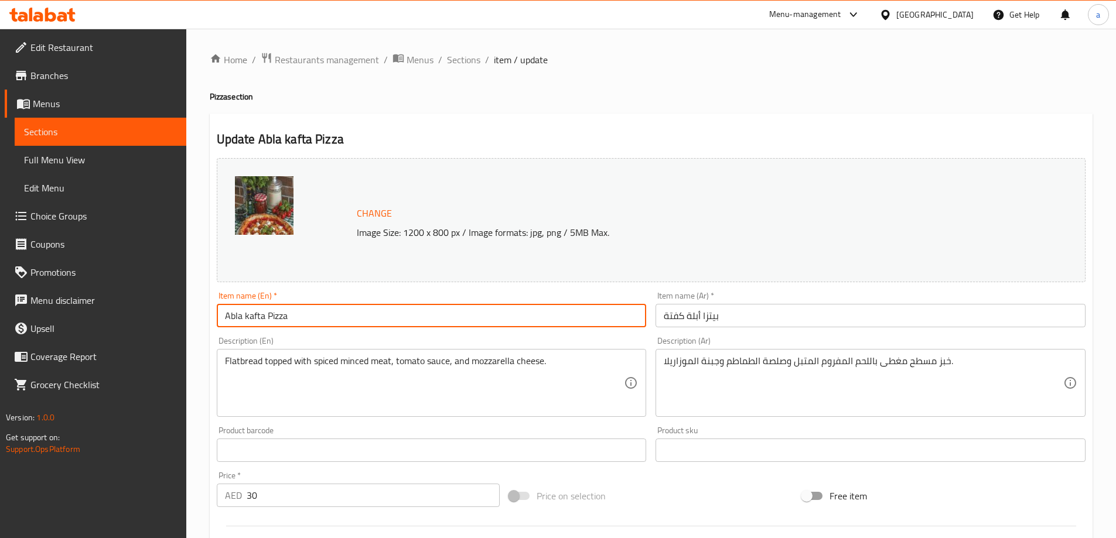
click at [316, 317] on input "Abla kafta Pizza" at bounding box center [432, 315] width 430 height 23
type input "Abla Kafta Pizza"
click at [435, 293] on div "Item name (En)   * Abla Kafta Pizza Item name (En) *" at bounding box center [432, 310] width 430 height 36
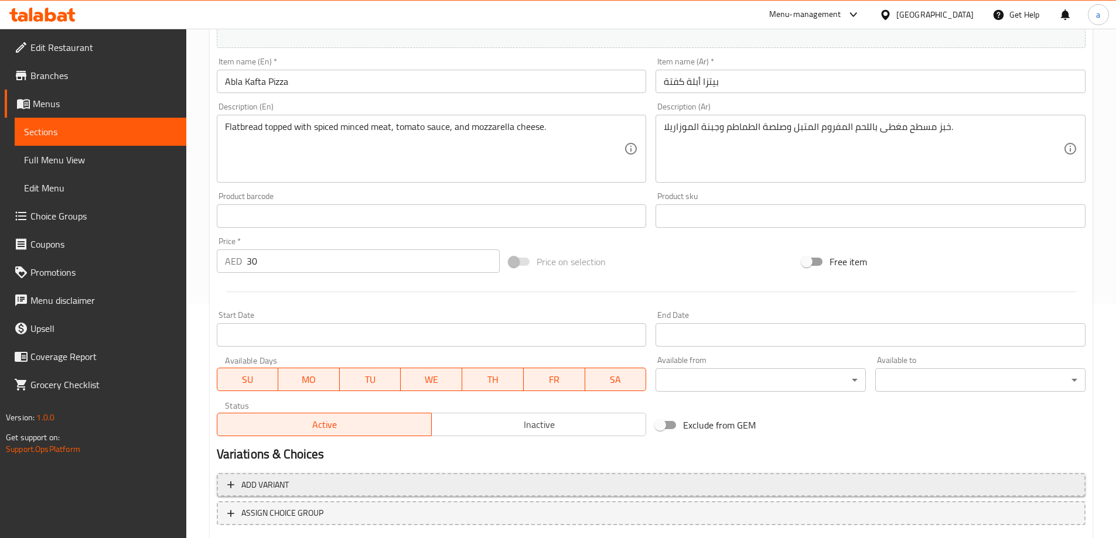
scroll to position [306, 0]
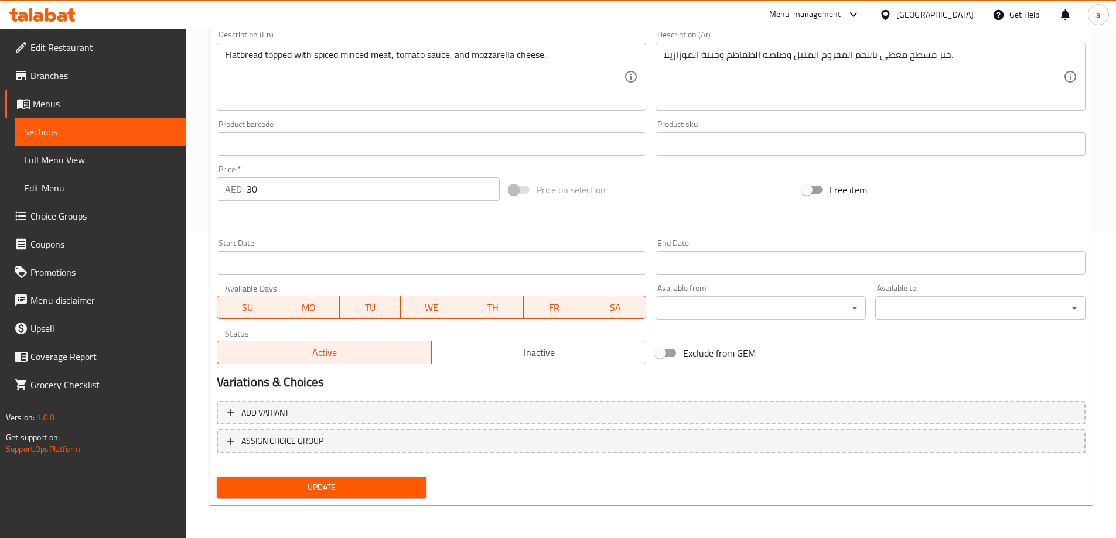
click at [269, 480] on span "Update" at bounding box center [322, 487] width 192 height 15
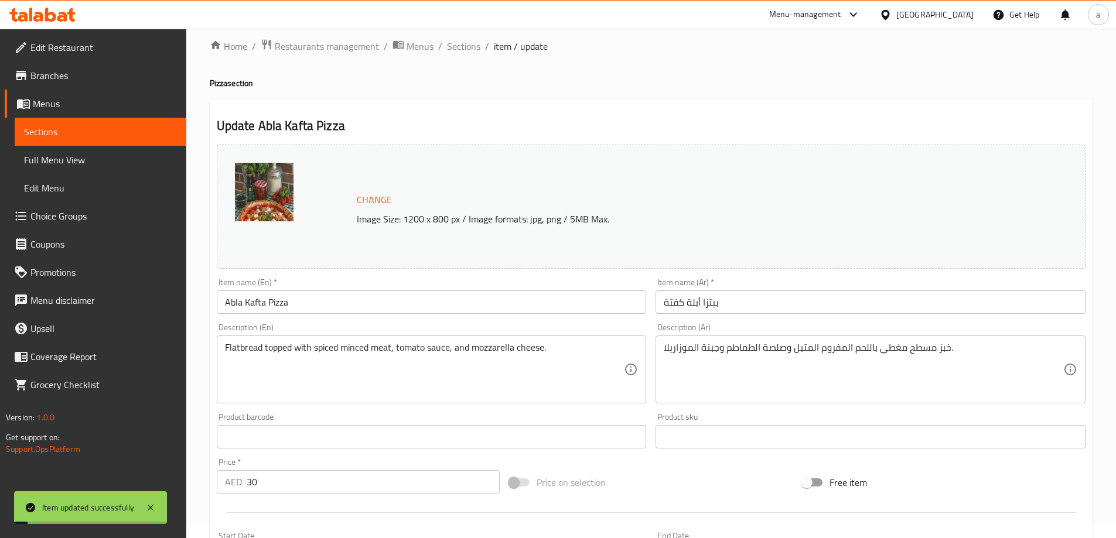
scroll to position [0, 0]
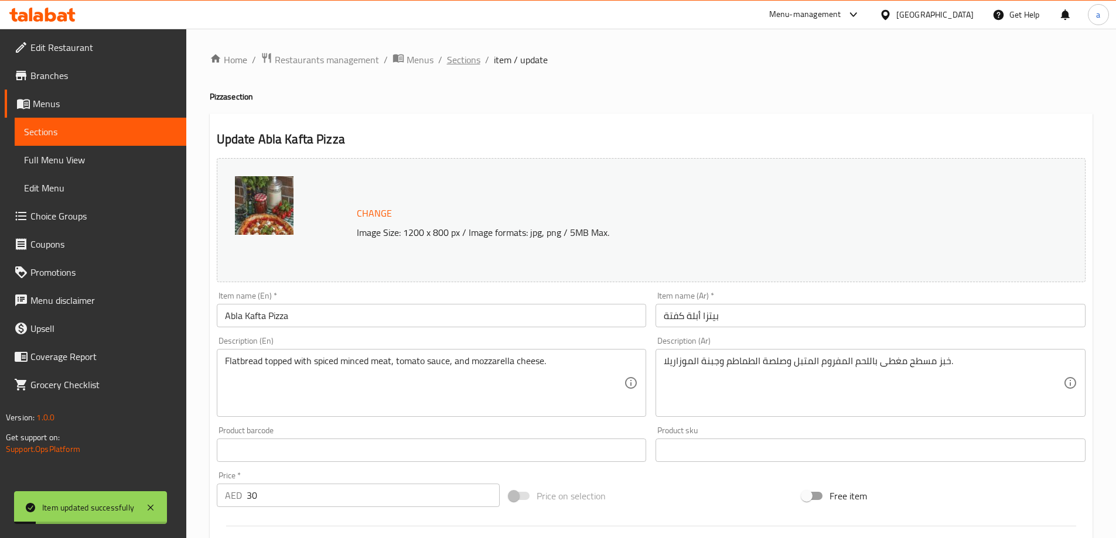
click at [459, 53] on span "Sections" at bounding box center [463, 60] width 33 height 14
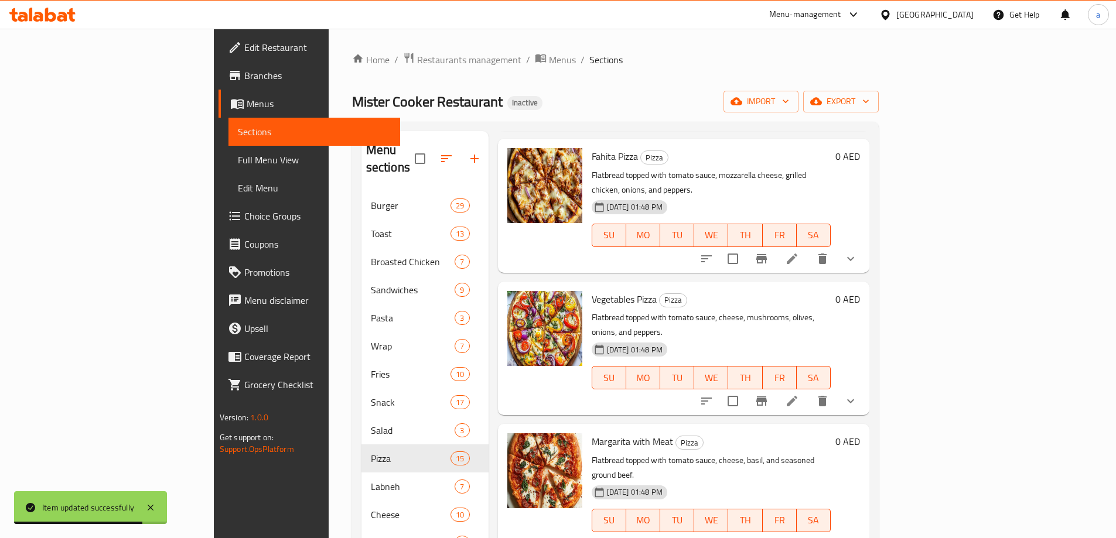
scroll to position [761, 0]
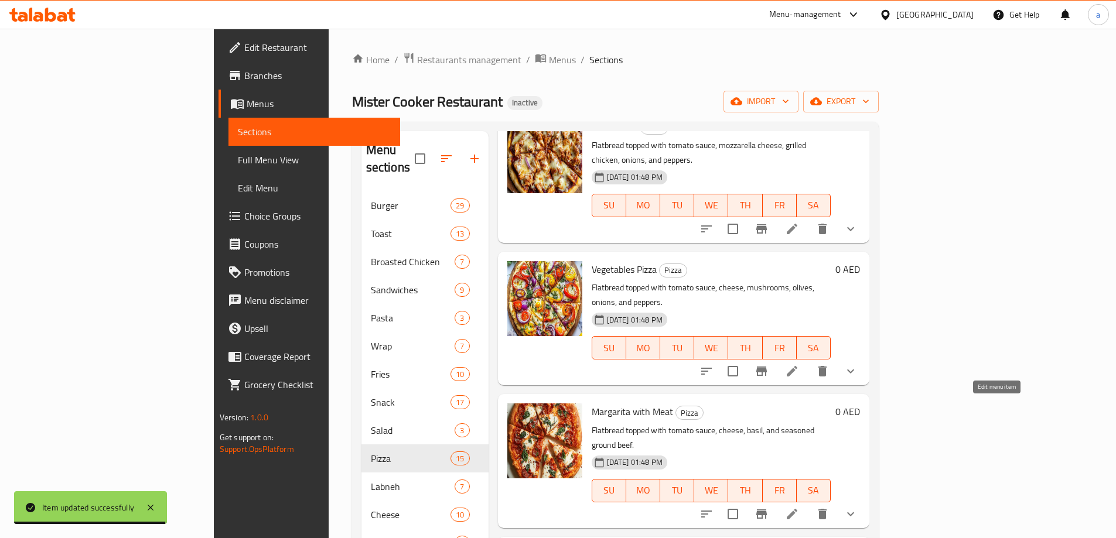
click at [799, 507] on icon at bounding box center [792, 514] width 14 height 14
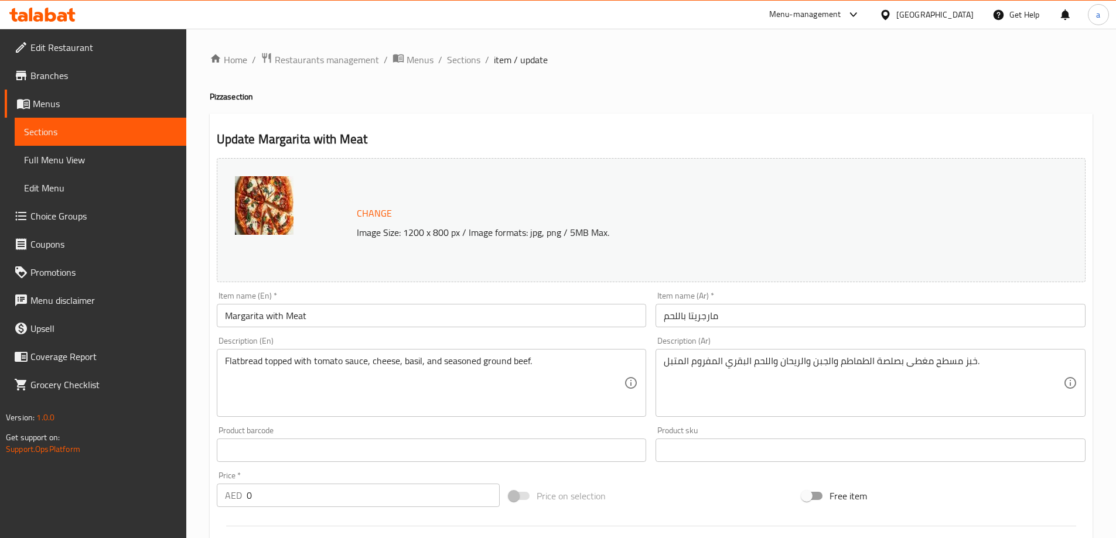
click at [304, 321] on input "Margarita with Meat" at bounding box center [432, 315] width 430 height 23
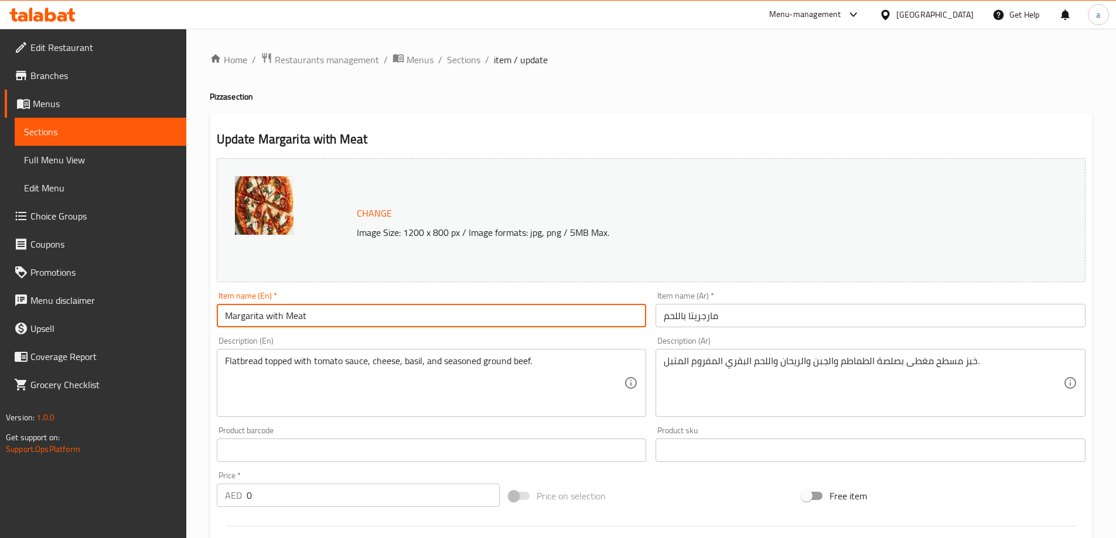
click at [304, 321] on input "Margarita with Meat" at bounding box center [432, 315] width 430 height 23
click at [351, 320] on input "Margarita With Meat" at bounding box center [432, 315] width 430 height 23
type input "Margarita With Meat Pizza"
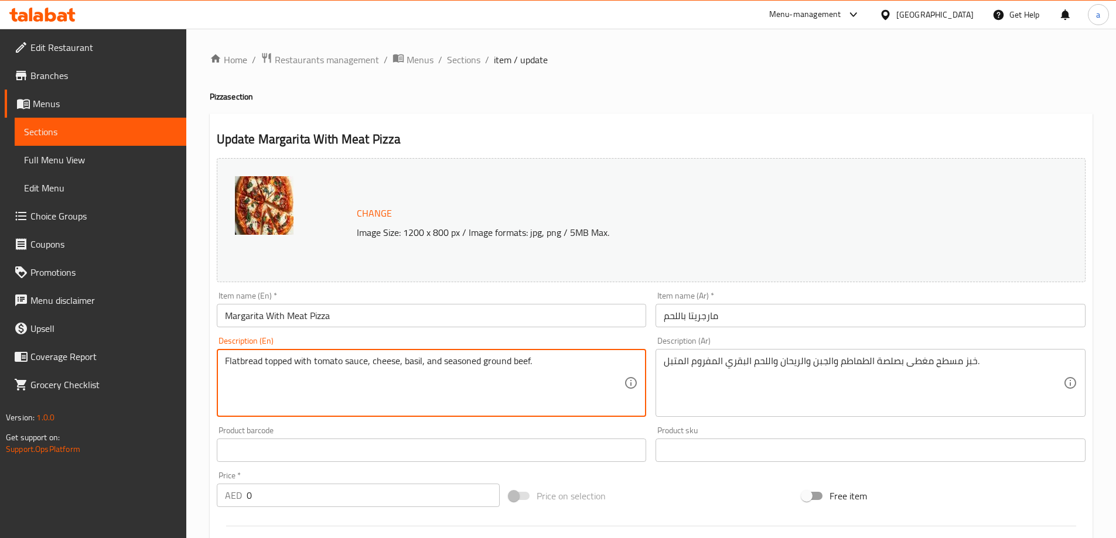
click at [768, 322] on input "مارجريتا باللحم" at bounding box center [870, 315] width 430 height 23
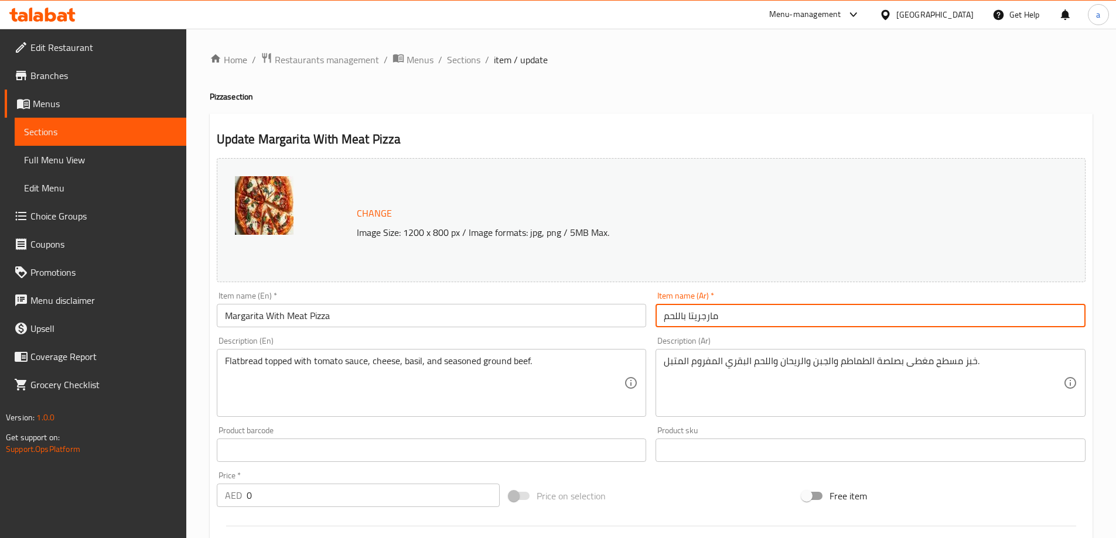
click at [664, 319] on input "مارجريتا باللحم" at bounding box center [870, 315] width 430 height 23
drag, startPoint x: 668, startPoint y: 315, endPoint x: 662, endPoint y: 317, distance: 6.3
click at [662, 317] on input "[يتزا مارجريتا باللحم" at bounding box center [870, 315] width 430 height 23
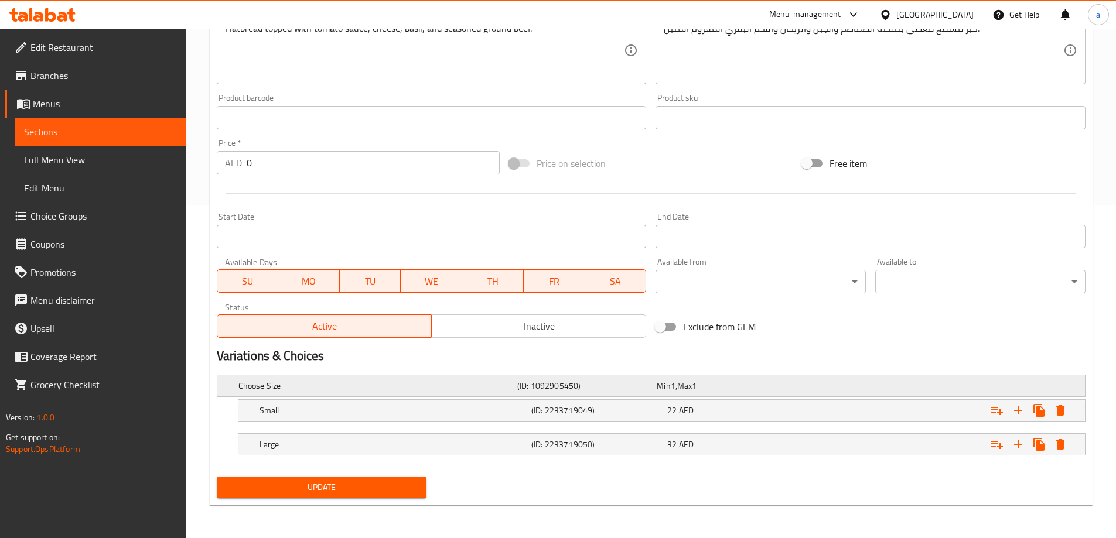
type input "[PERSON_NAME]"
click at [336, 489] on span "Update" at bounding box center [322, 487] width 192 height 15
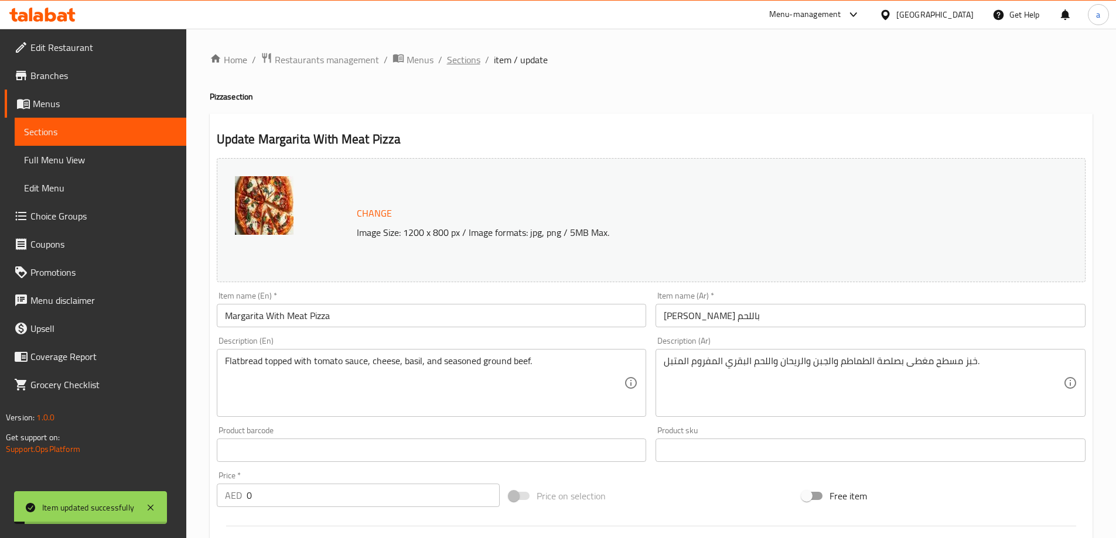
click at [464, 63] on span "Sections" at bounding box center [463, 60] width 33 height 14
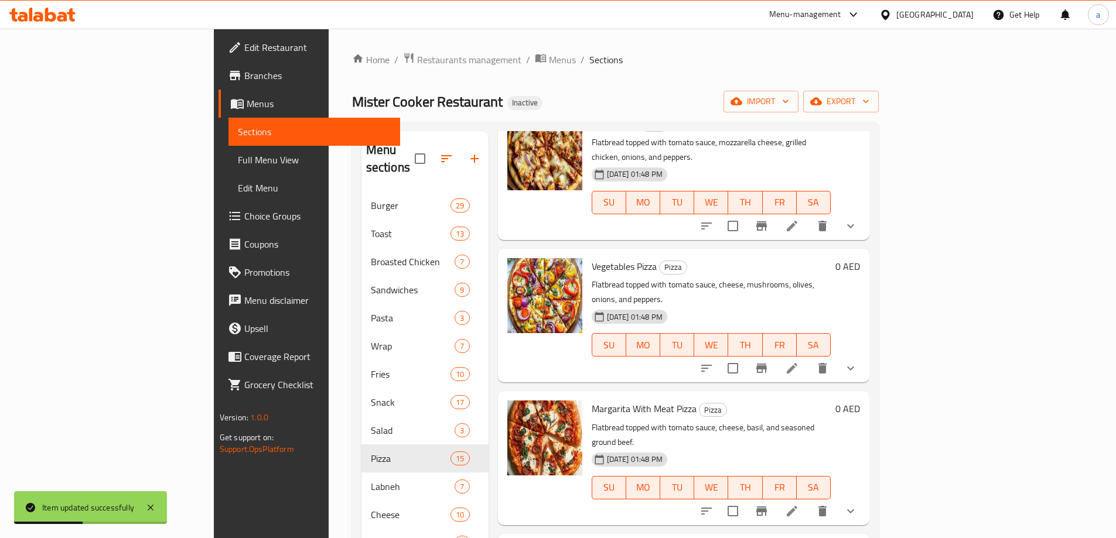
scroll to position [820, 0]
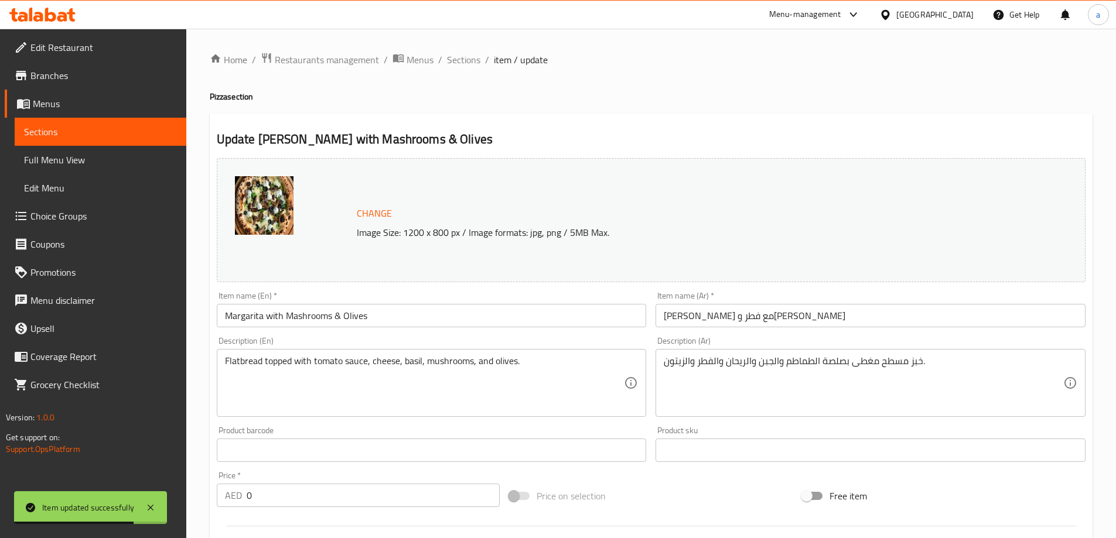
click at [444, 303] on div "Item name (En)   * Margarita with Mashrooms & Olives Item name (En) *" at bounding box center [432, 310] width 430 height 36
click at [439, 314] on input "Margarita with Mashrooms & Olives" at bounding box center [432, 315] width 430 height 23
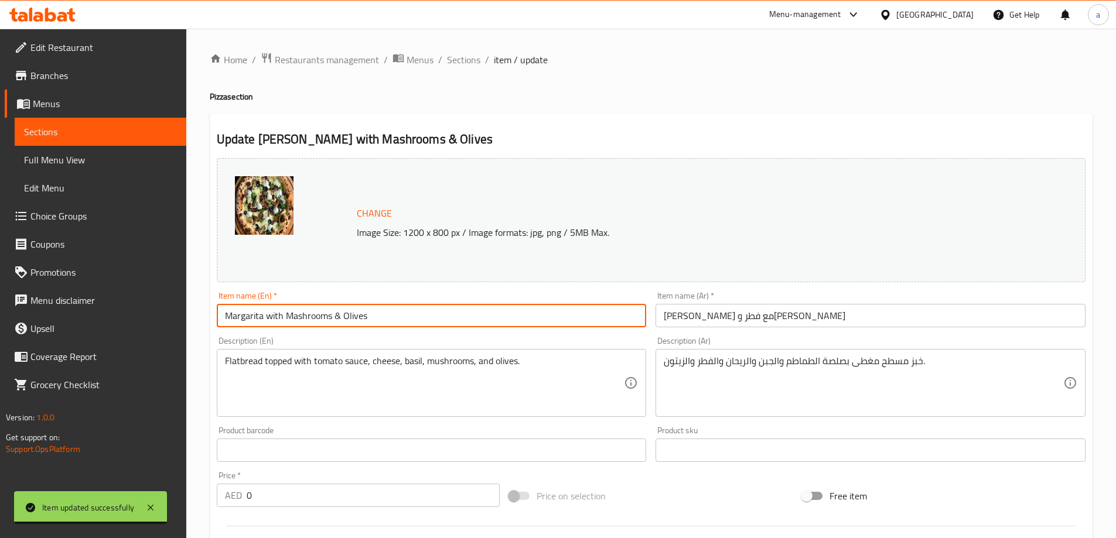
paste input "Pizza"
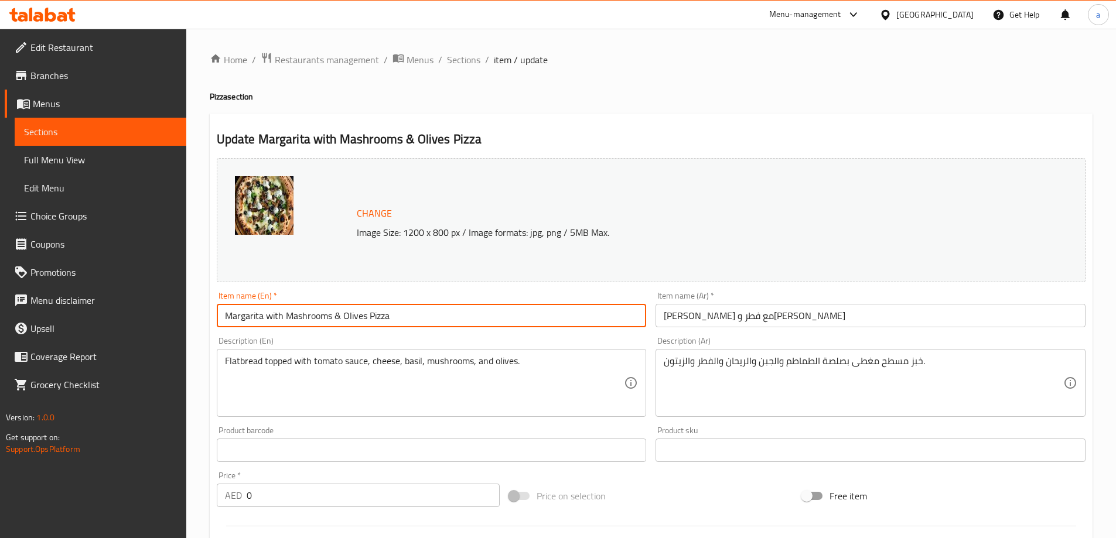
type input "Margarita with Mashrooms & Olives Pizza"
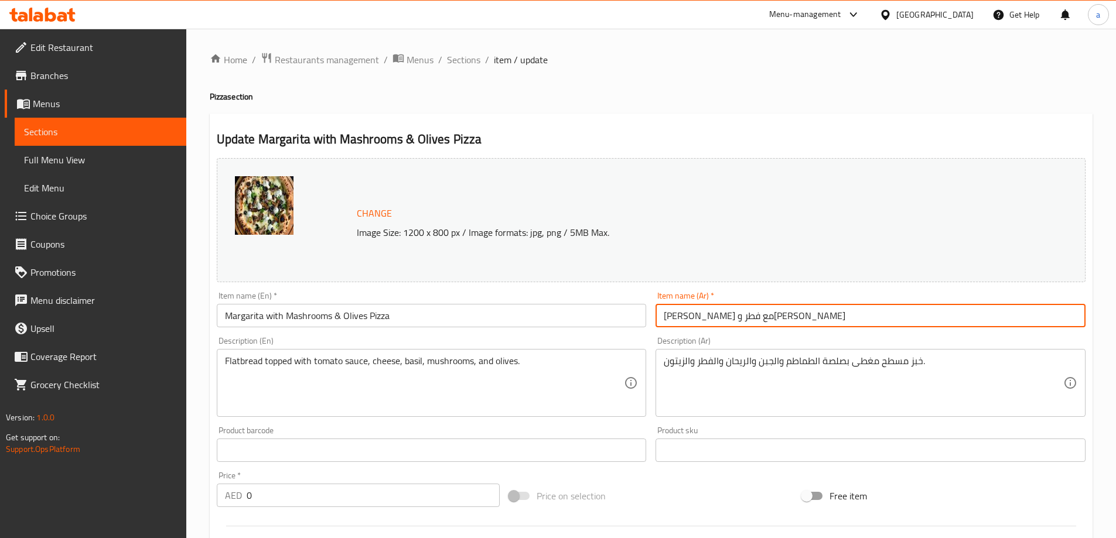
click at [663, 320] on input "مارجريتا مع فطر وزيتون" at bounding box center [870, 315] width 430 height 23
paste input "بيتزا"
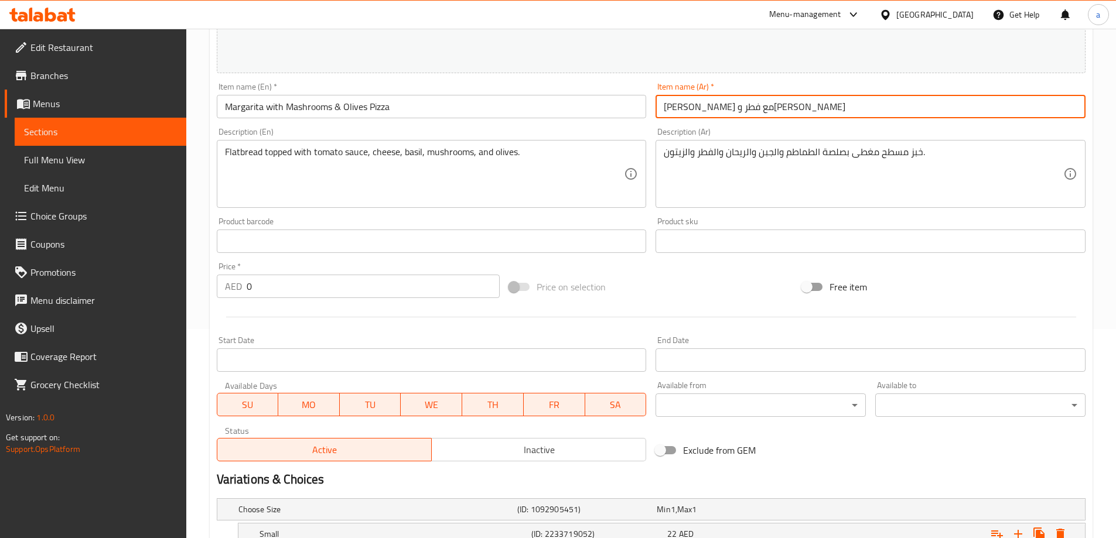
scroll to position [333, 0]
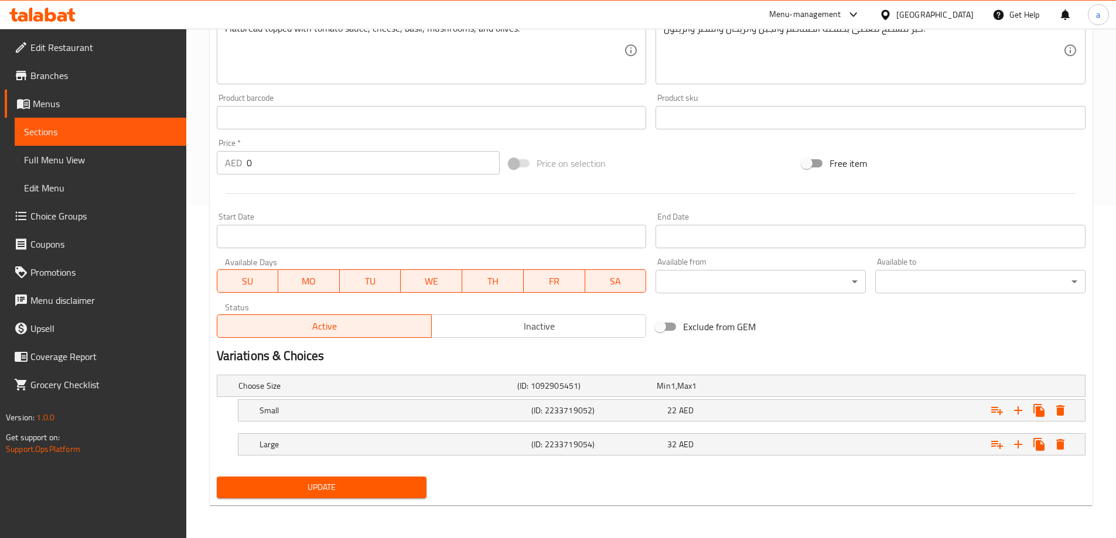
type input "[PERSON_NAME] مع فطر وزيتون"
click at [390, 481] on span "Update" at bounding box center [322, 487] width 192 height 15
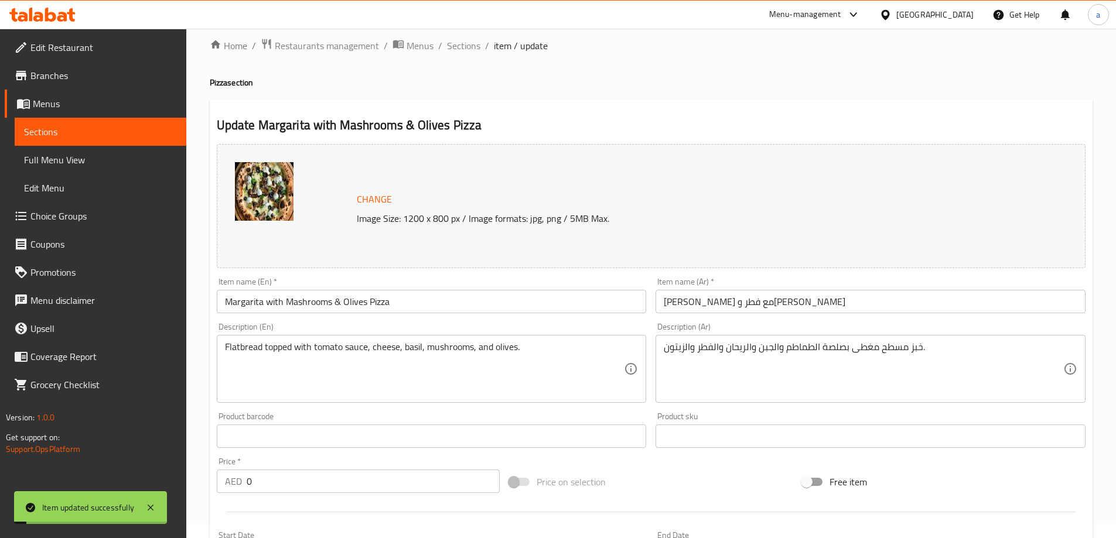
scroll to position [0, 0]
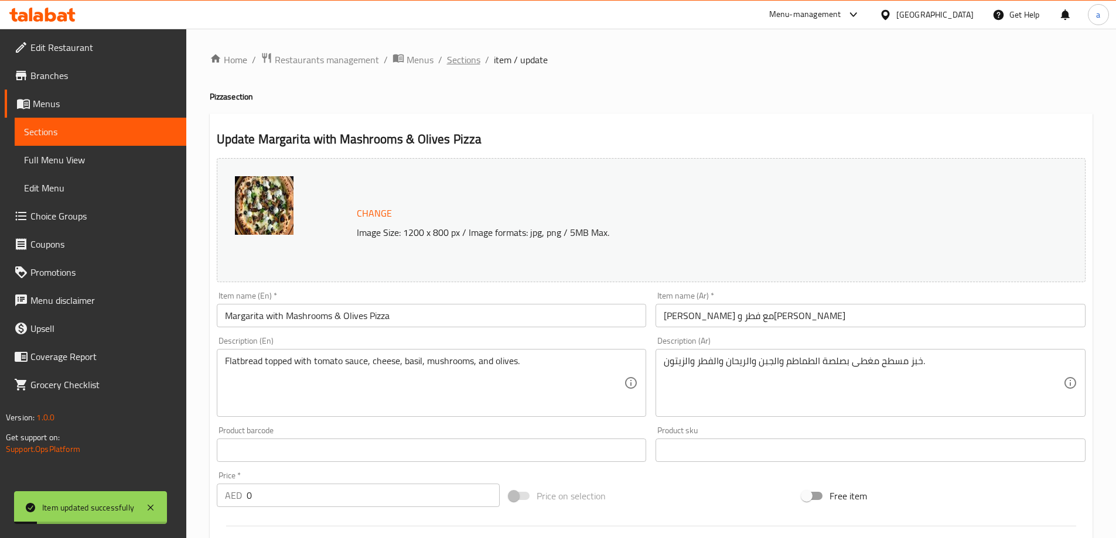
click at [462, 67] on span "Sections" at bounding box center [463, 60] width 33 height 14
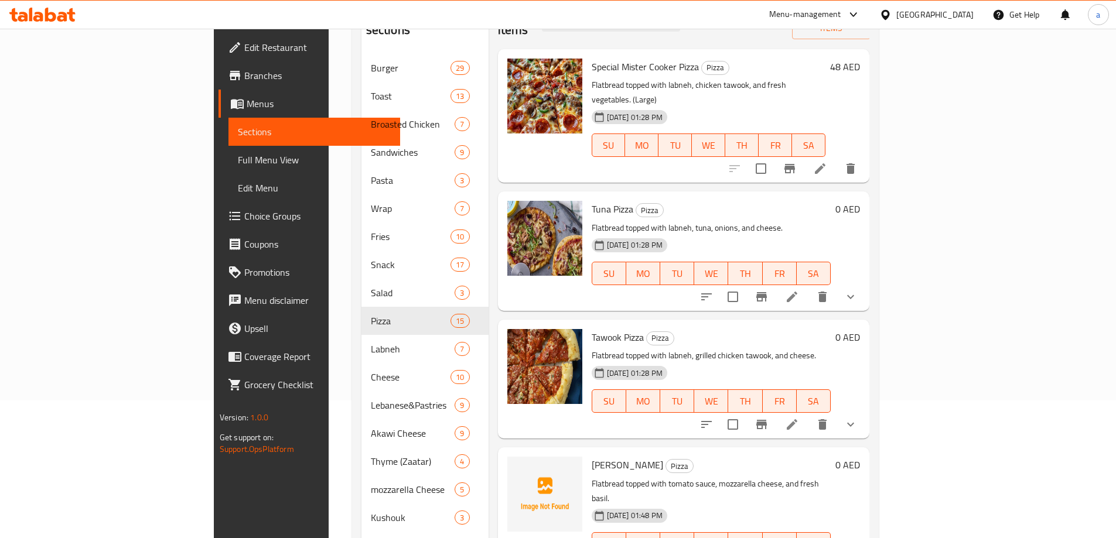
scroll to position [29, 0]
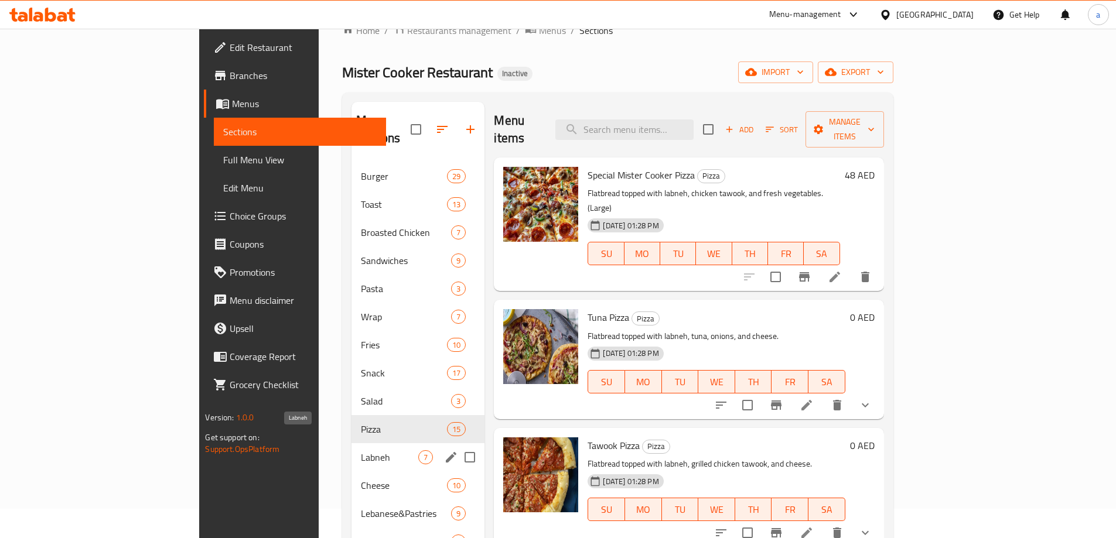
click at [361, 450] on span "Labneh" at bounding box center [389, 457] width 57 height 14
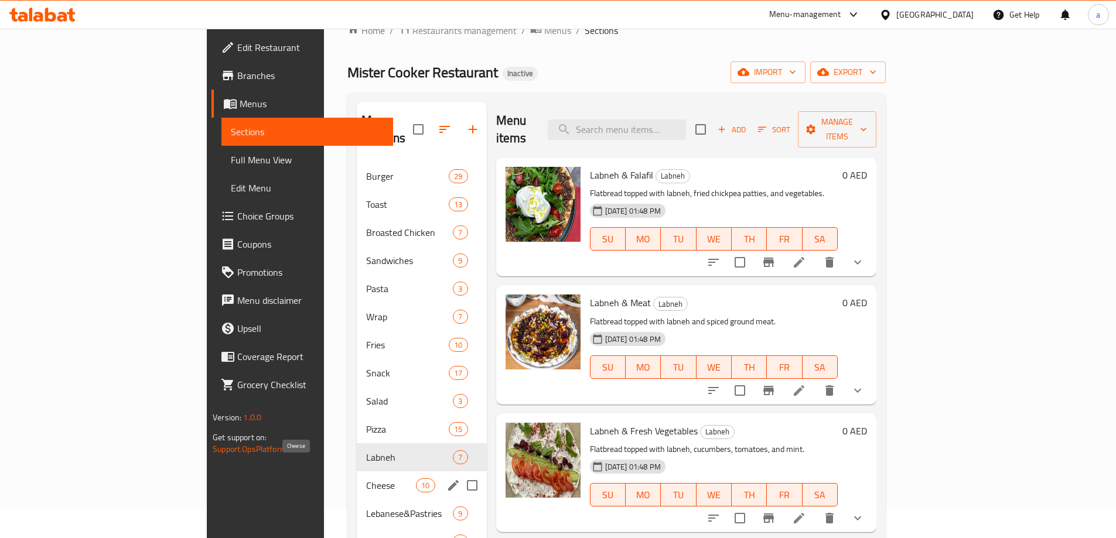
click at [366, 479] on span "Cheese" at bounding box center [391, 486] width 50 height 14
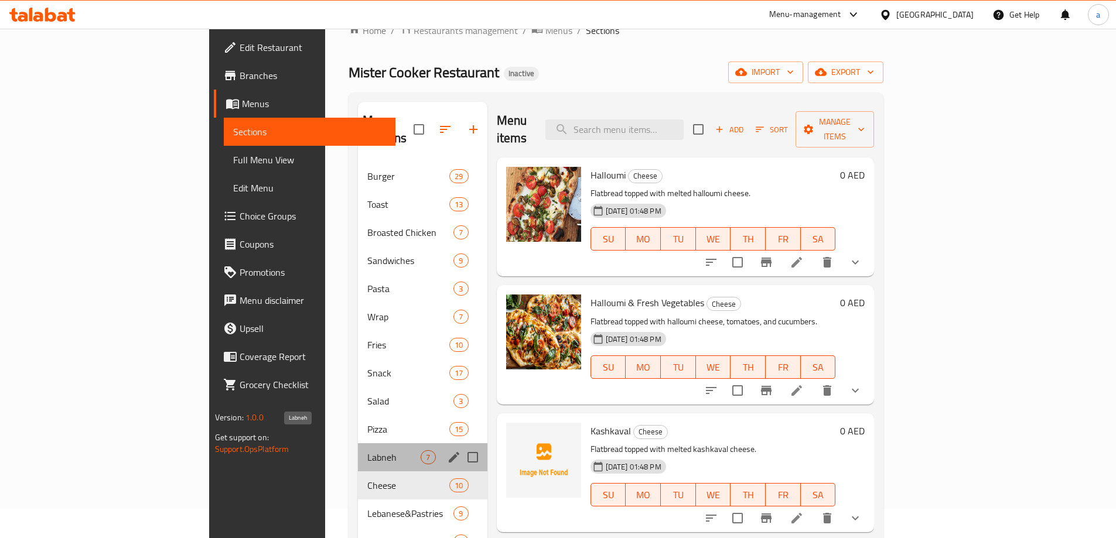
click at [367, 450] on span "Labneh" at bounding box center [393, 457] width 53 height 14
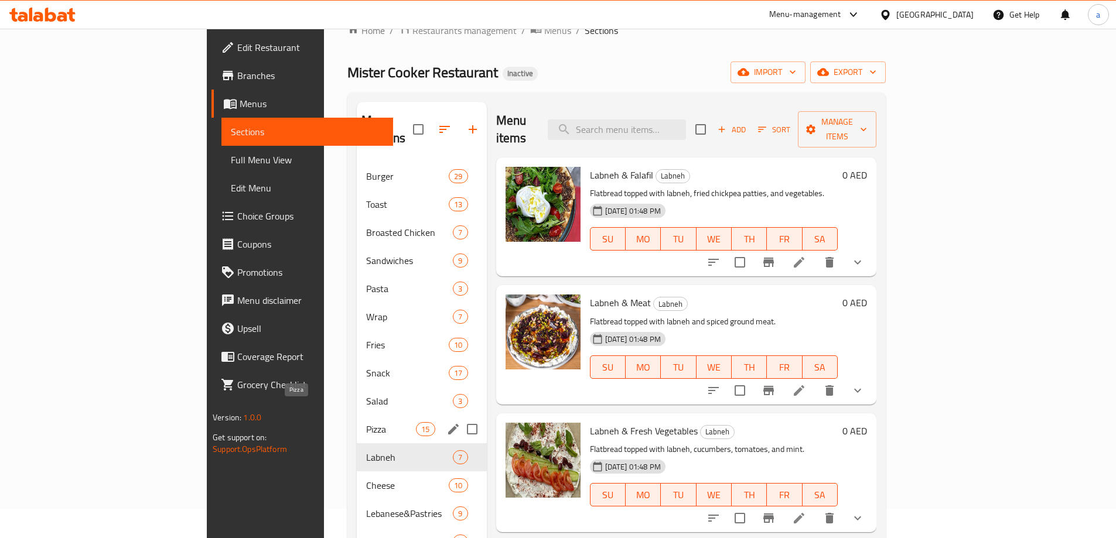
click at [366, 422] on span "Pizza" at bounding box center [391, 429] width 50 height 14
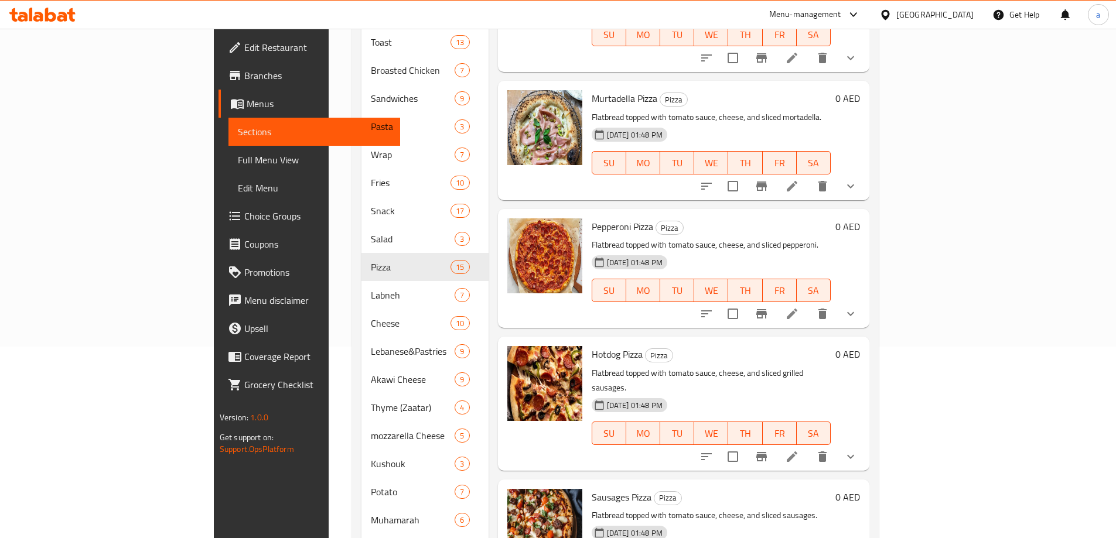
scroll to position [264, 0]
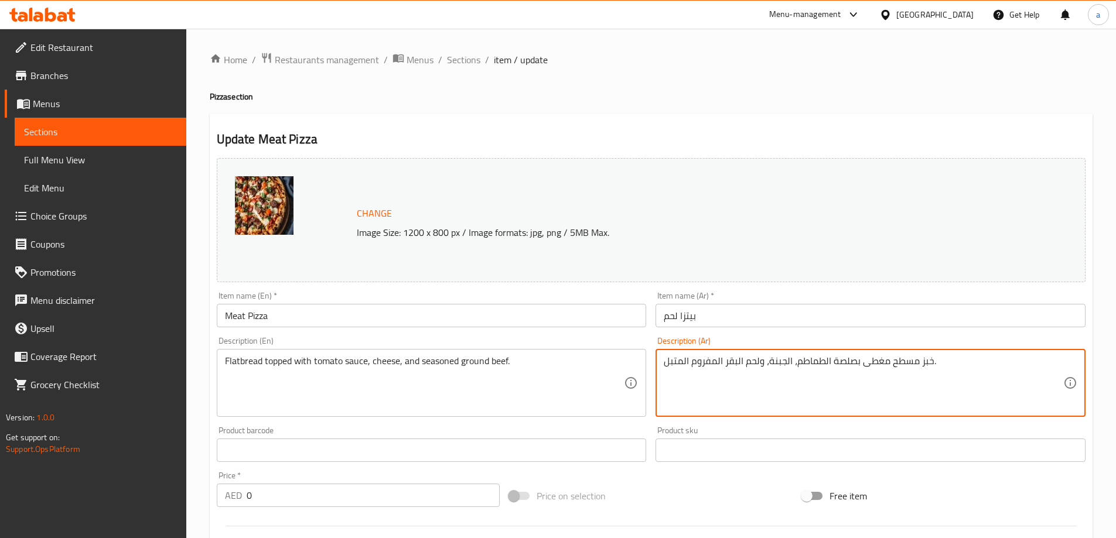
drag, startPoint x: 725, startPoint y: 361, endPoint x: 761, endPoint y: 372, distance: 37.8
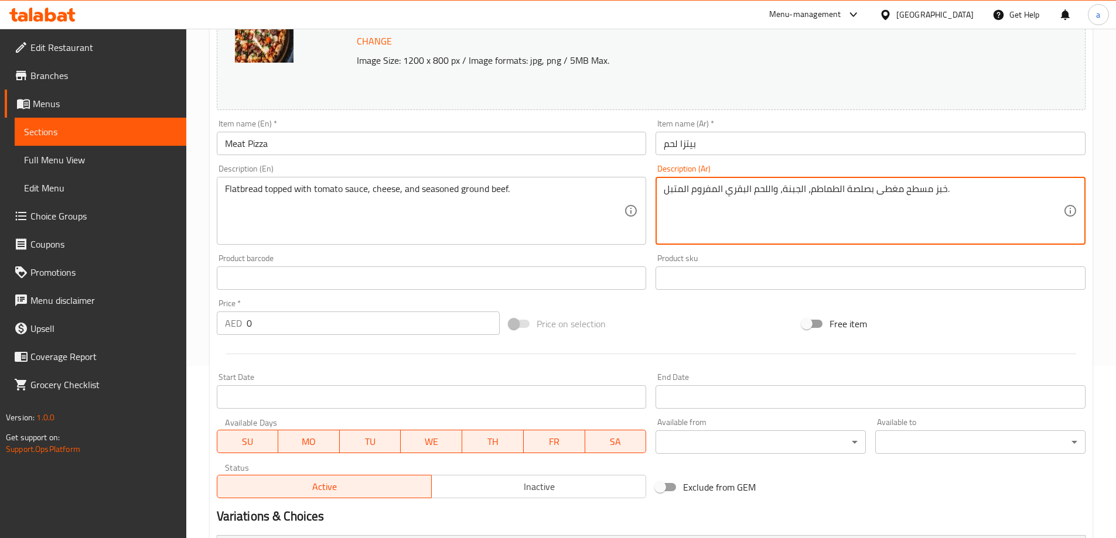
scroll to position [333, 0]
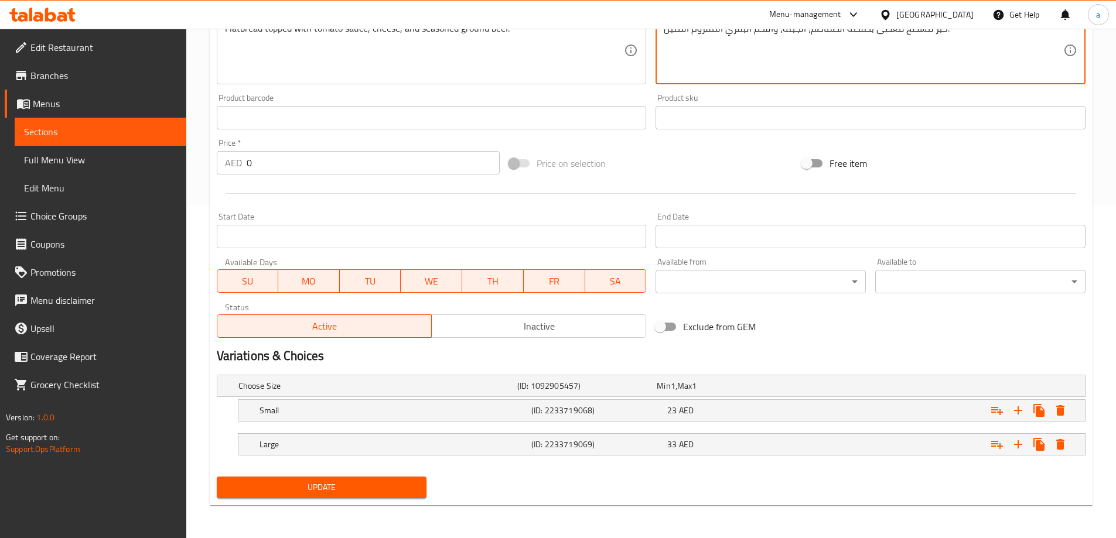
type textarea "خبز مسطح مغطى بصلصة الطماطم، الجبنة، واللحم البقري المفروم المتبل."
click at [419, 485] on button "Update" at bounding box center [322, 488] width 210 height 22
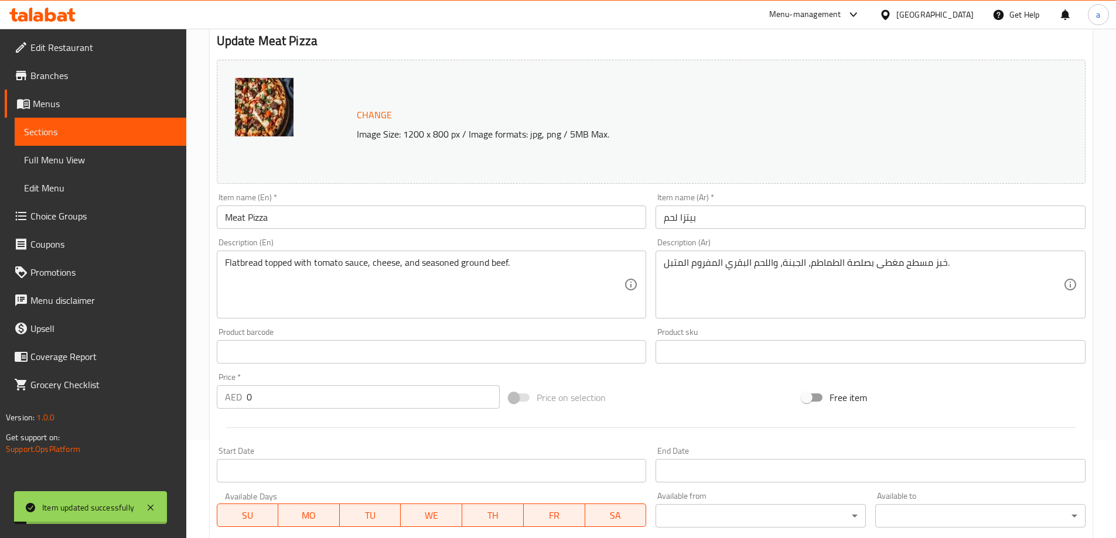
scroll to position [0, 0]
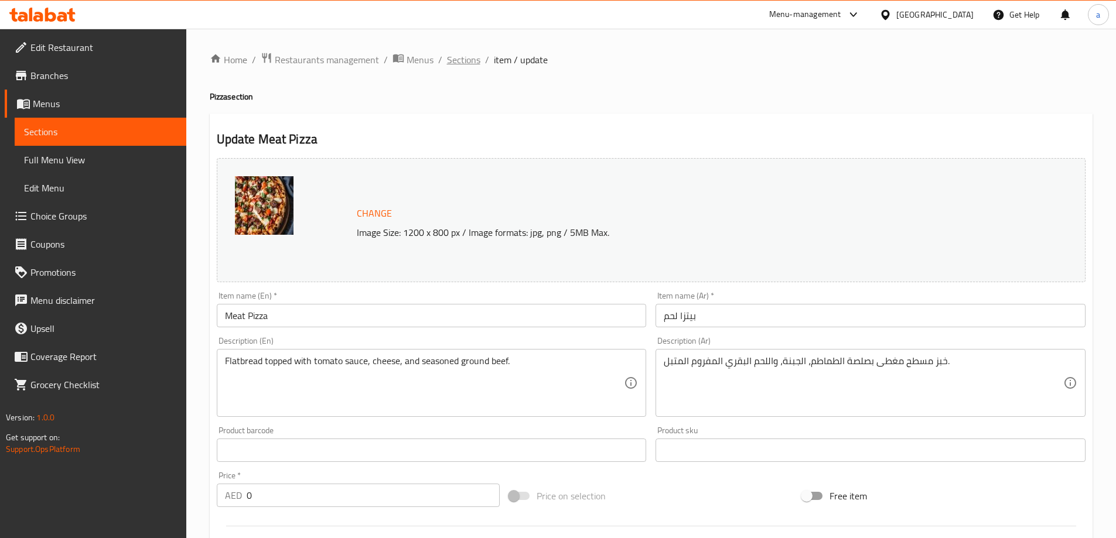
click at [467, 62] on span "Sections" at bounding box center [463, 60] width 33 height 14
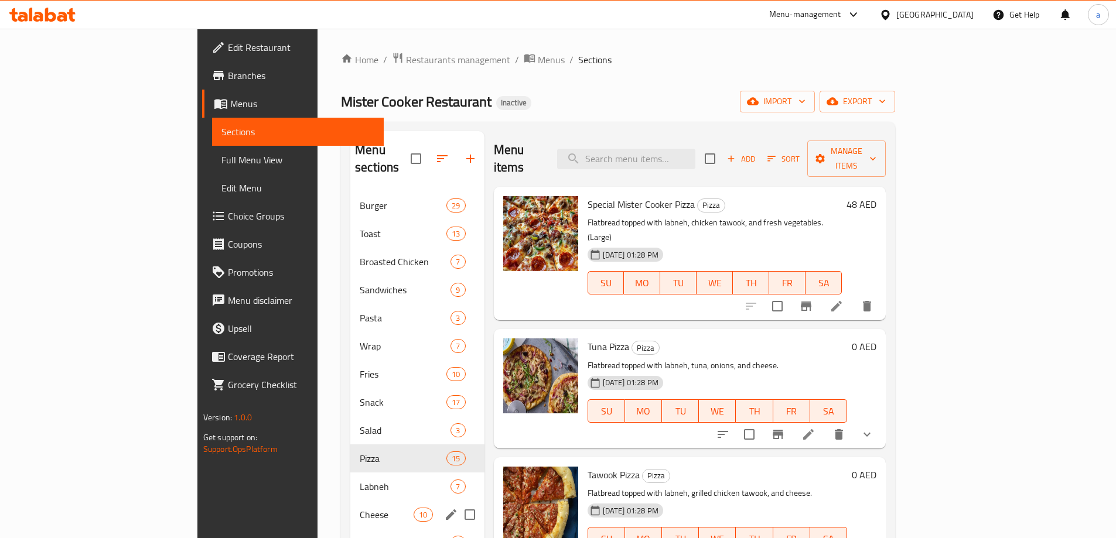
click at [350, 501] on div "Cheese 10" at bounding box center [417, 515] width 134 height 28
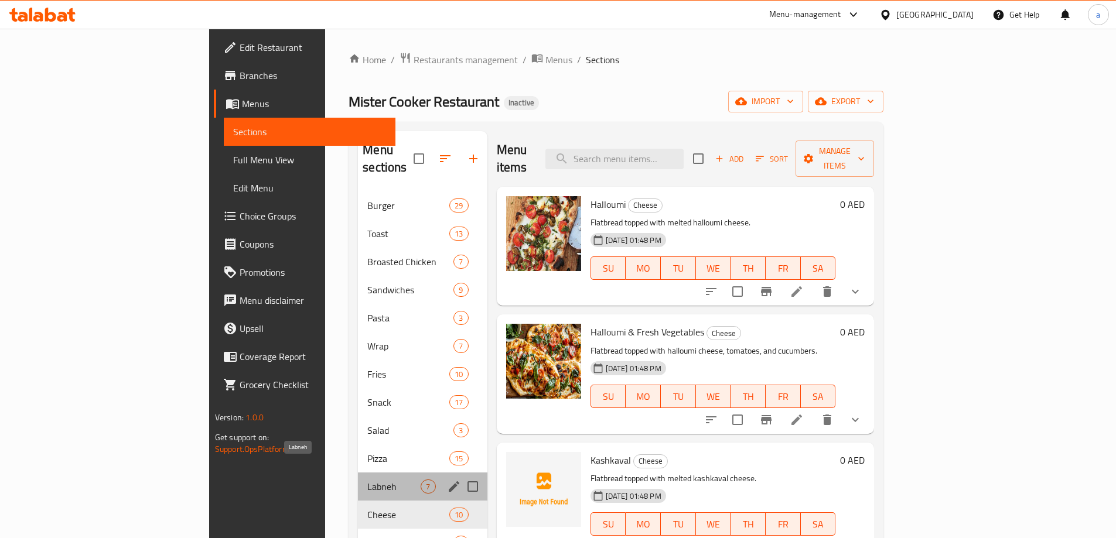
click at [367, 480] on span "Labneh" at bounding box center [393, 487] width 53 height 14
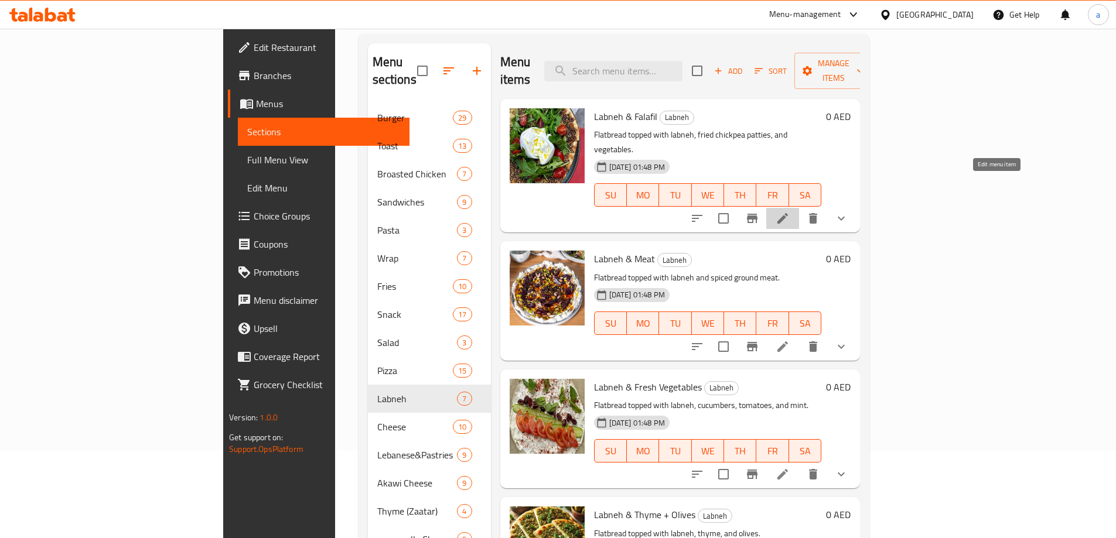
click at [790, 211] on icon at bounding box center [782, 218] width 14 height 14
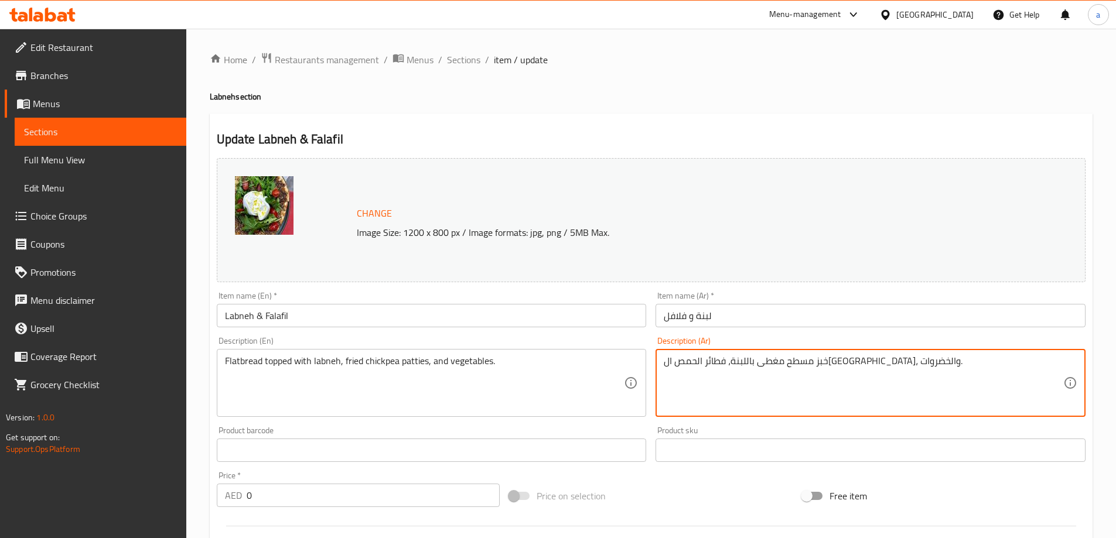
drag, startPoint x: 771, startPoint y: 369, endPoint x: 794, endPoint y: 367, distance: 22.3
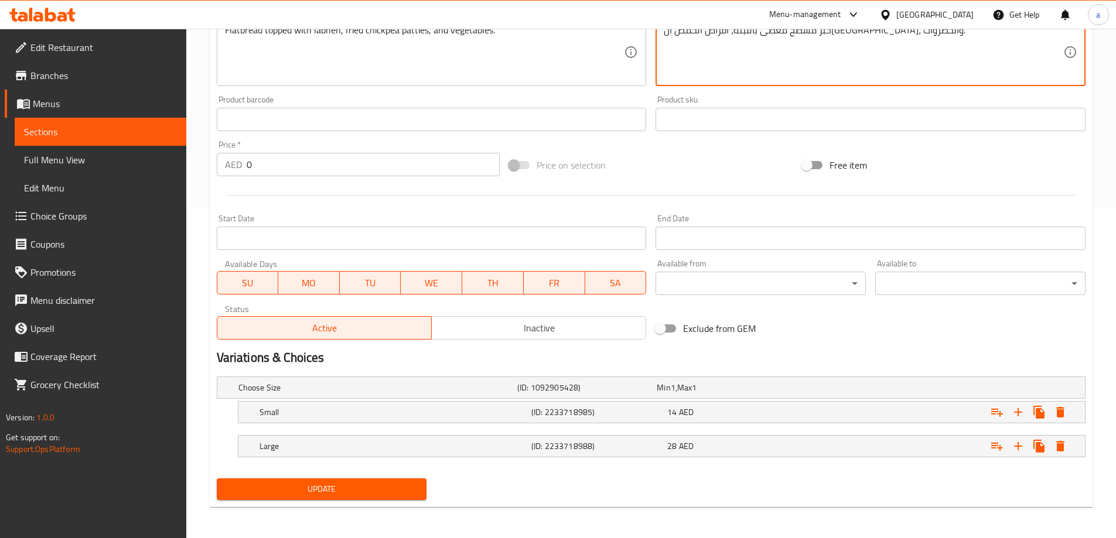
scroll to position [333, 0]
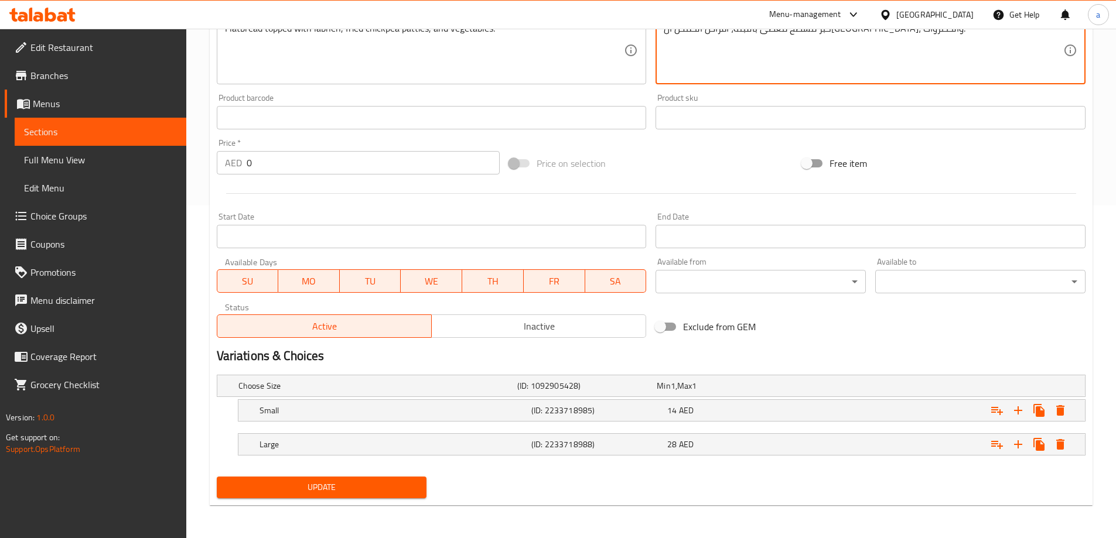
type textarea "خبز مسطح مغطى باللبنة، أقراص الحمص المقلية، والخضروات."
click at [378, 487] on span "Update" at bounding box center [322, 487] width 192 height 15
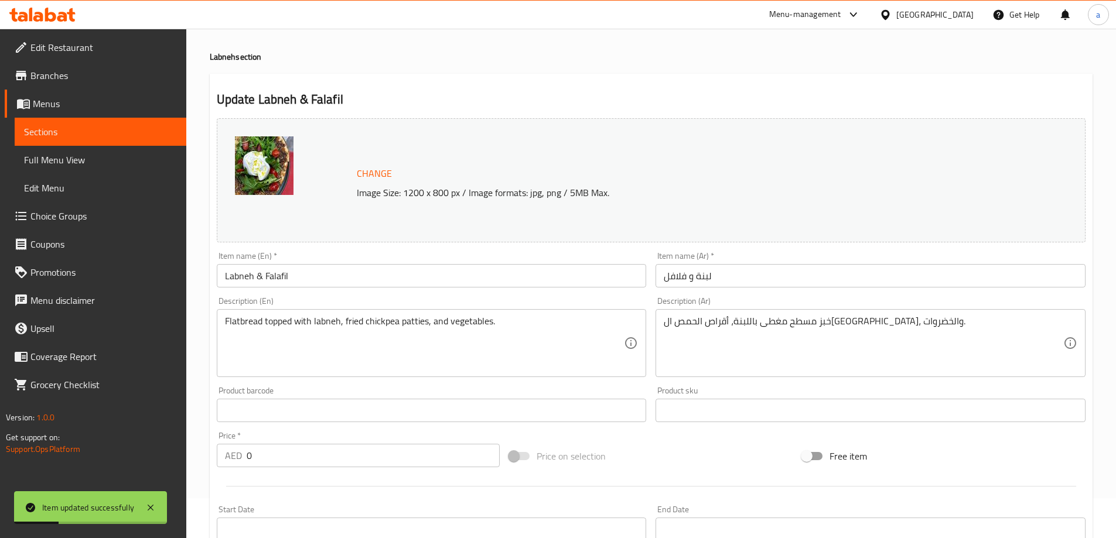
scroll to position [0, 0]
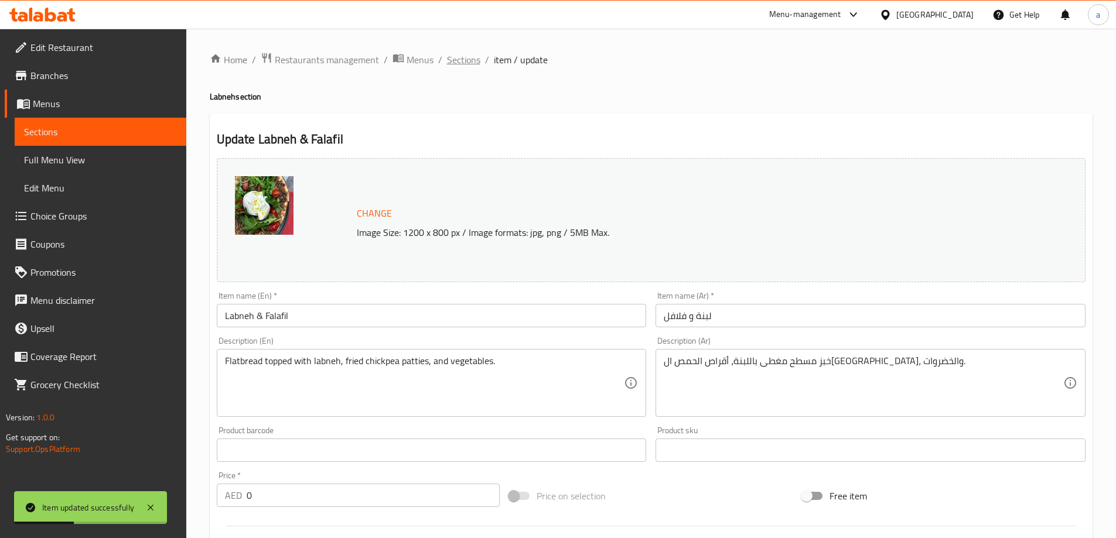
click at [452, 56] on span "Sections" at bounding box center [463, 60] width 33 height 14
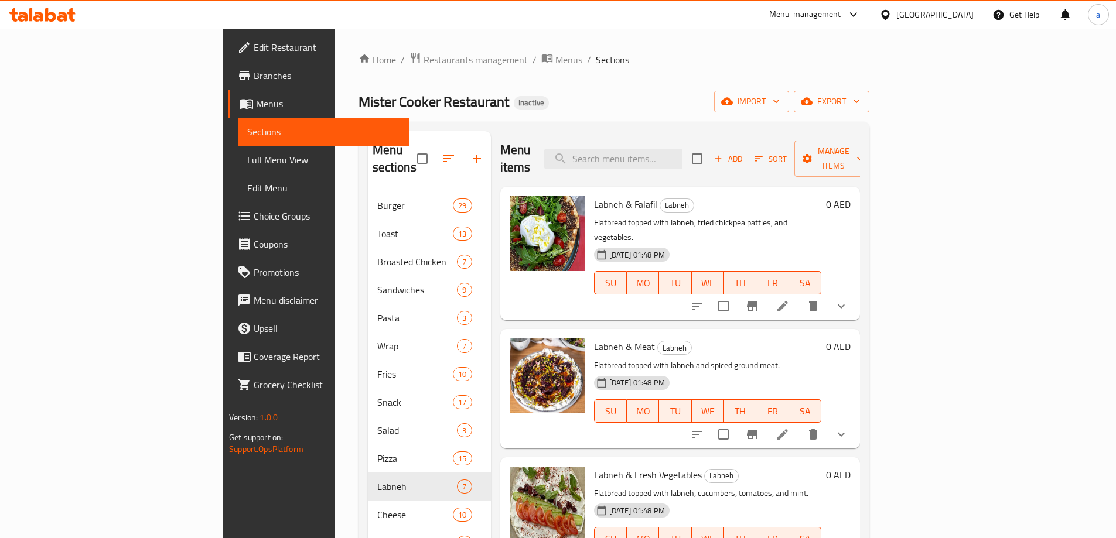
click at [816, 216] on p "Flatbread topped with labneh, fried chickpea patties, and vegetables." at bounding box center [707, 230] width 227 height 29
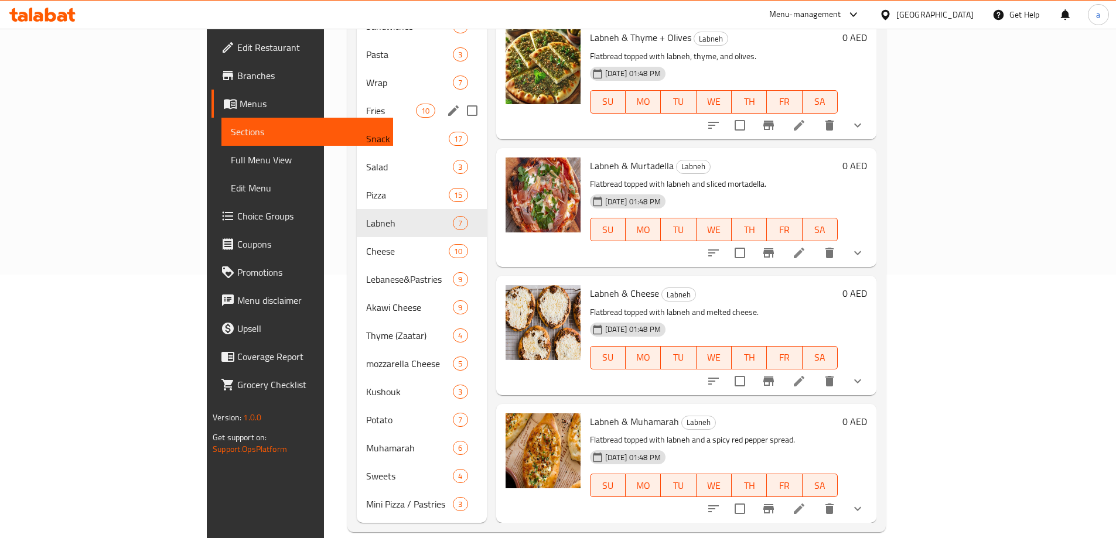
click at [357, 97] on div "Fries 10" at bounding box center [422, 111] width 130 height 28
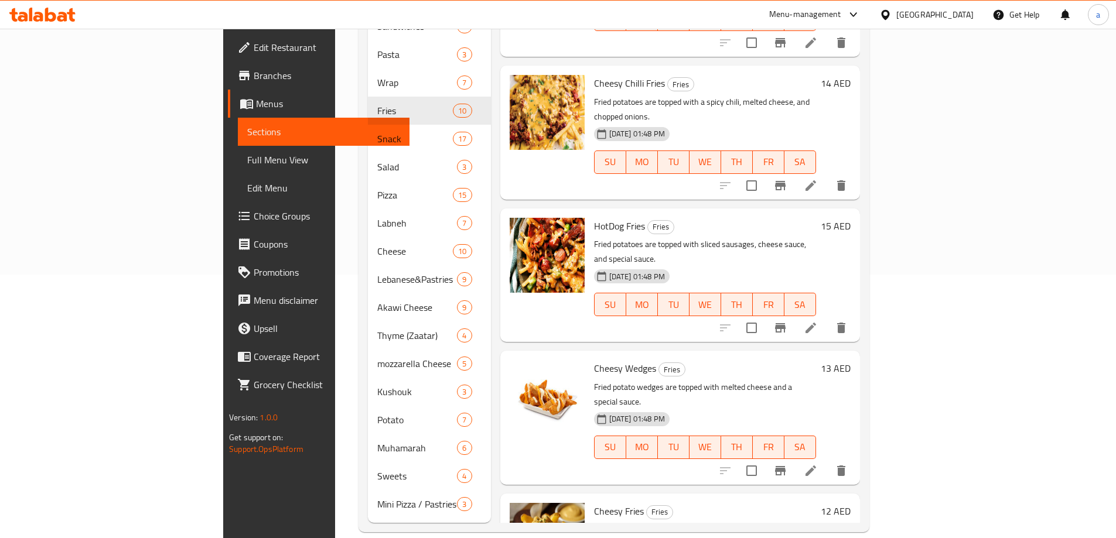
click at [827, 175] on li at bounding box center [810, 185] width 33 height 21
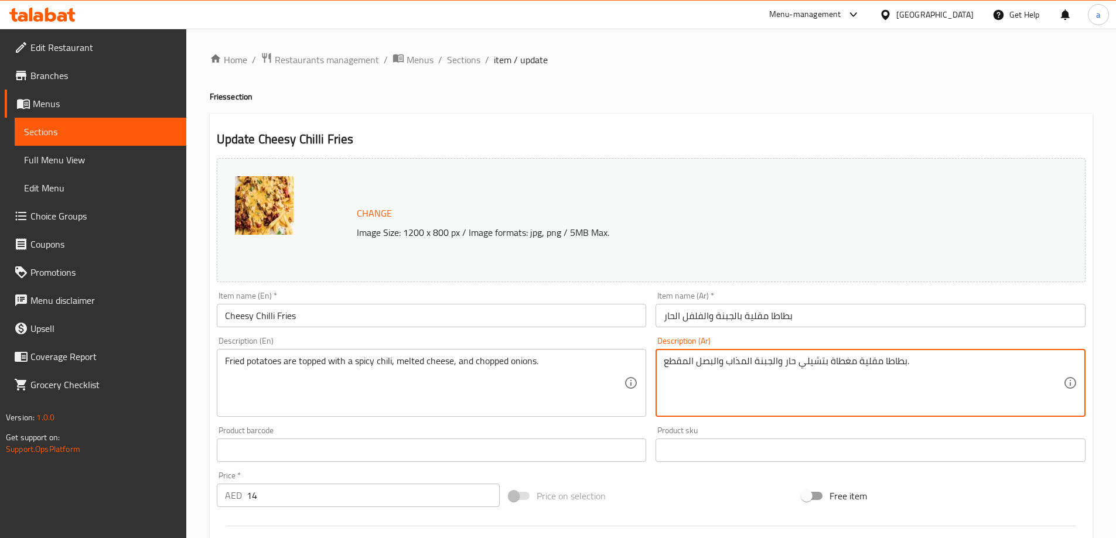
drag, startPoint x: 727, startPoint y: 357, endPoint x: 776, endPoint y: 365, distance: 49.8
paste textarea "بنة ذائبة"
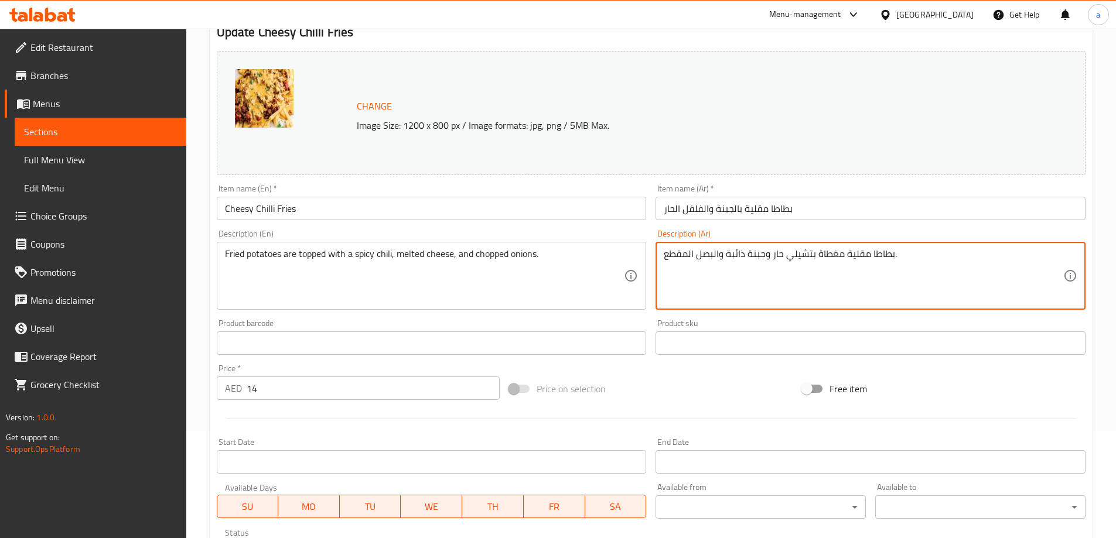
scroll to position [293, 0]
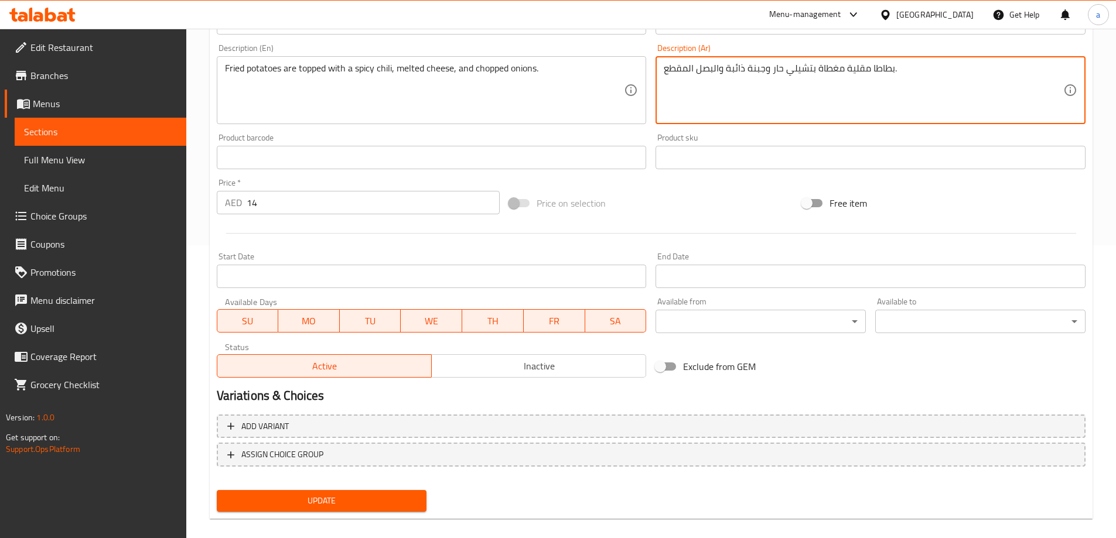
type textarea "بطاطا مقلية مغطاة بتشيلي حار وجبنة ذائبة والبصل المقطع."
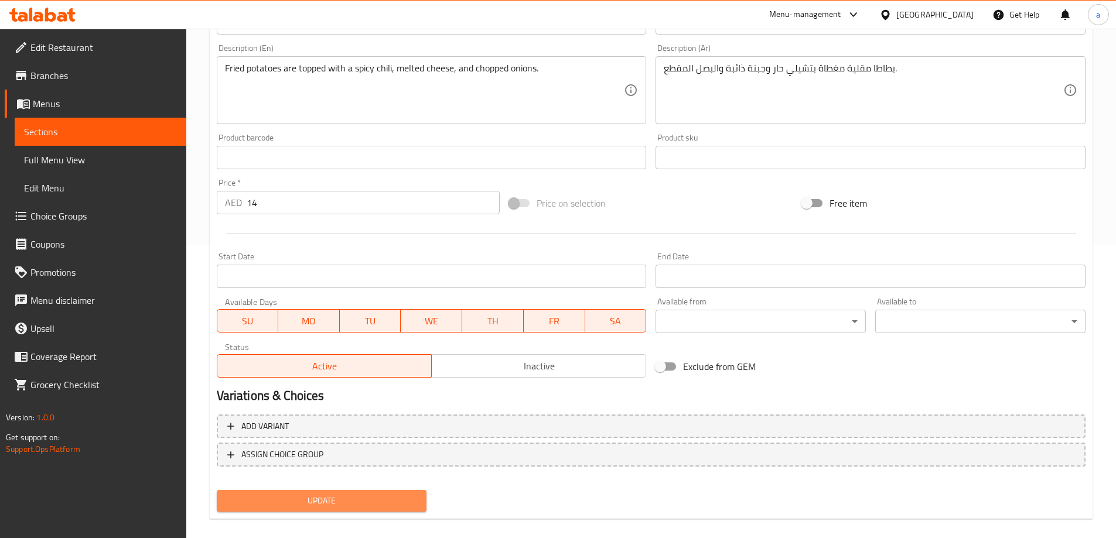
click at [320, 506] on span "Update" at bounding box center [322, 501] width 192 height 15
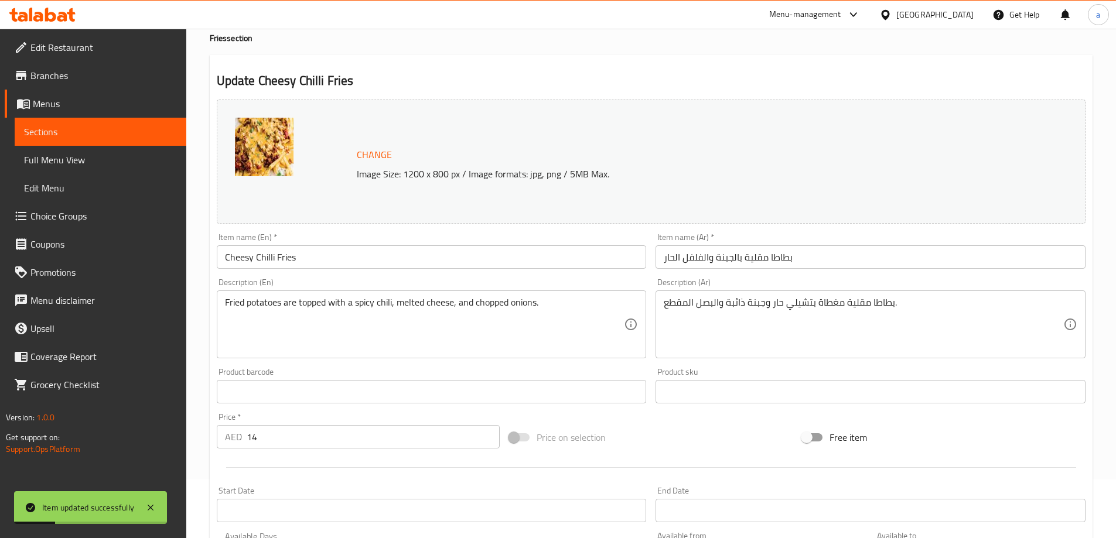
scroll to position [0, 0]
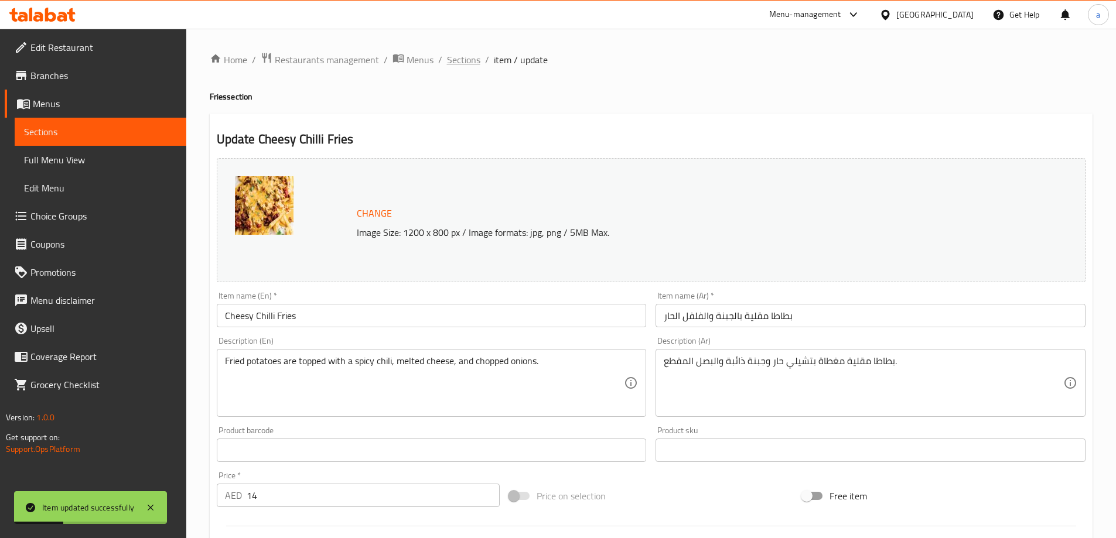
click at [467, 59] on span "Sections" at bounding box center [463, 60] width 33 height 14
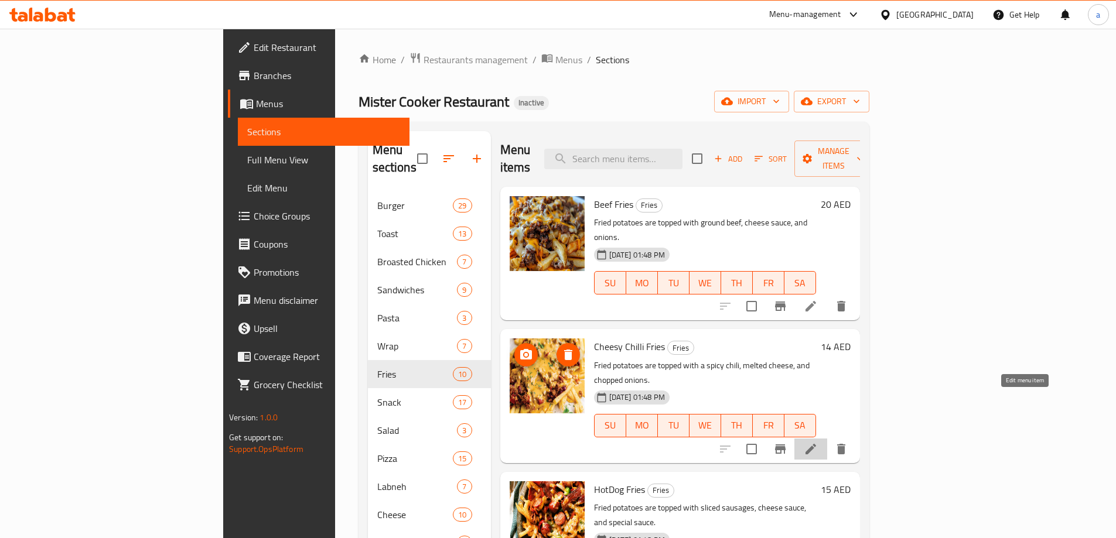
click at [818, 442] on icon at bounding box center [811, 449] width 14 height 14
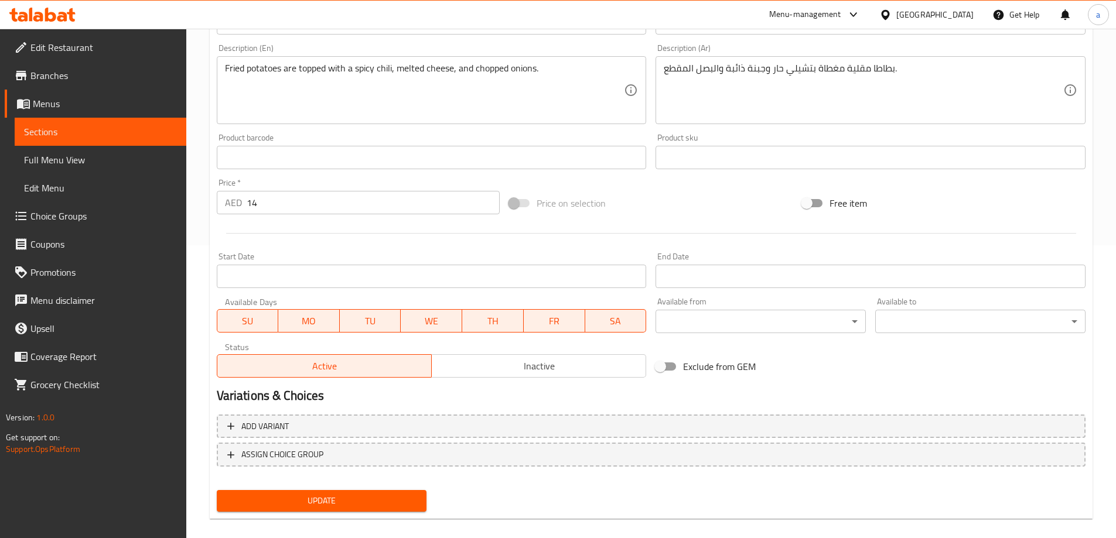
click at [381, 511] on button "Update" at bounding box center [322, 501] width 210 height 22
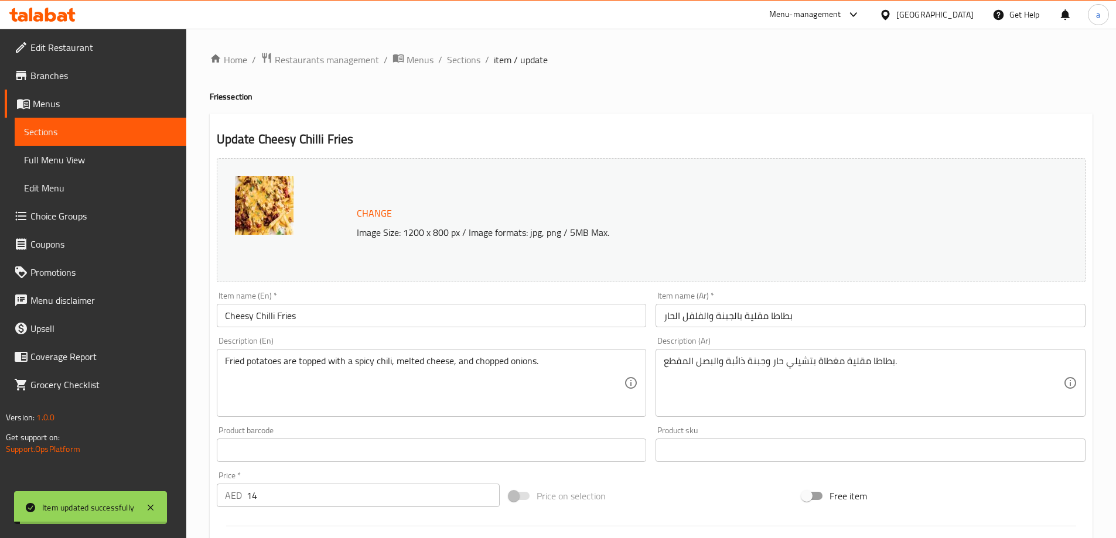
click at [460, 60] on span "Sections" at bounding box center [463, 60] width 33 height 14
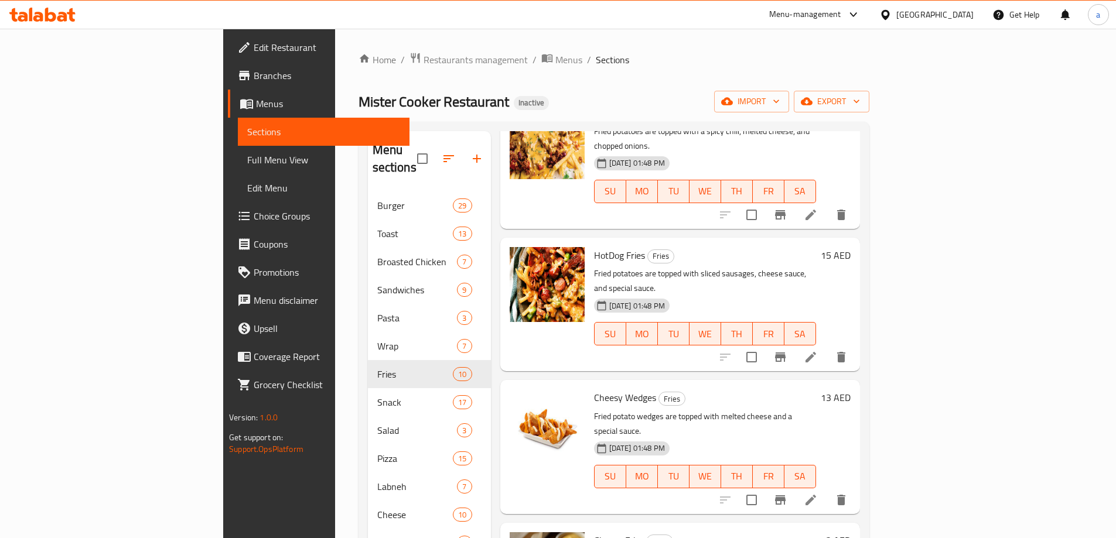
scroll to position [351, 0]
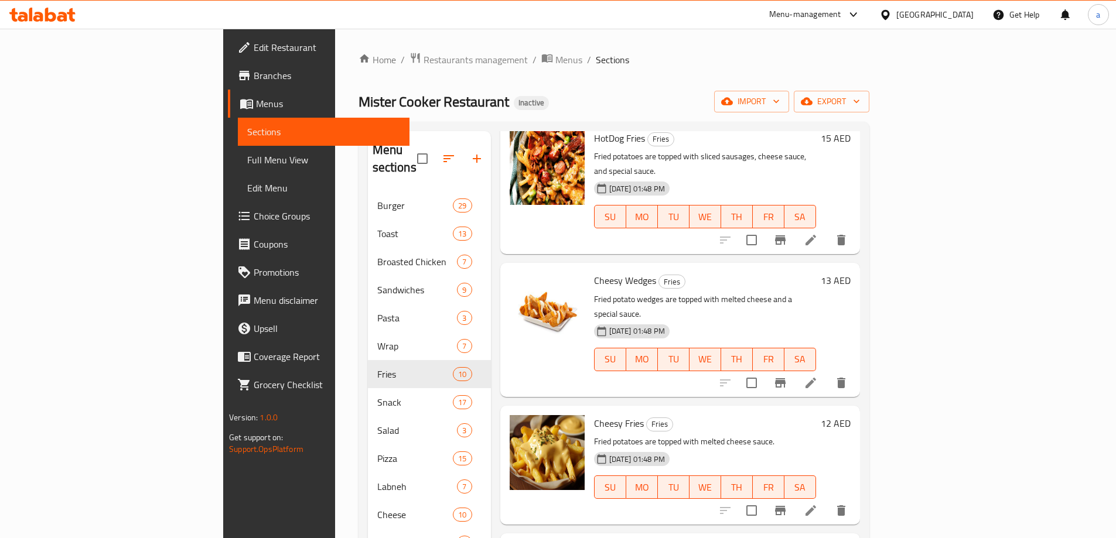
click at [818, 504] on icon at bounding box center [811, 511] width 14 height 14
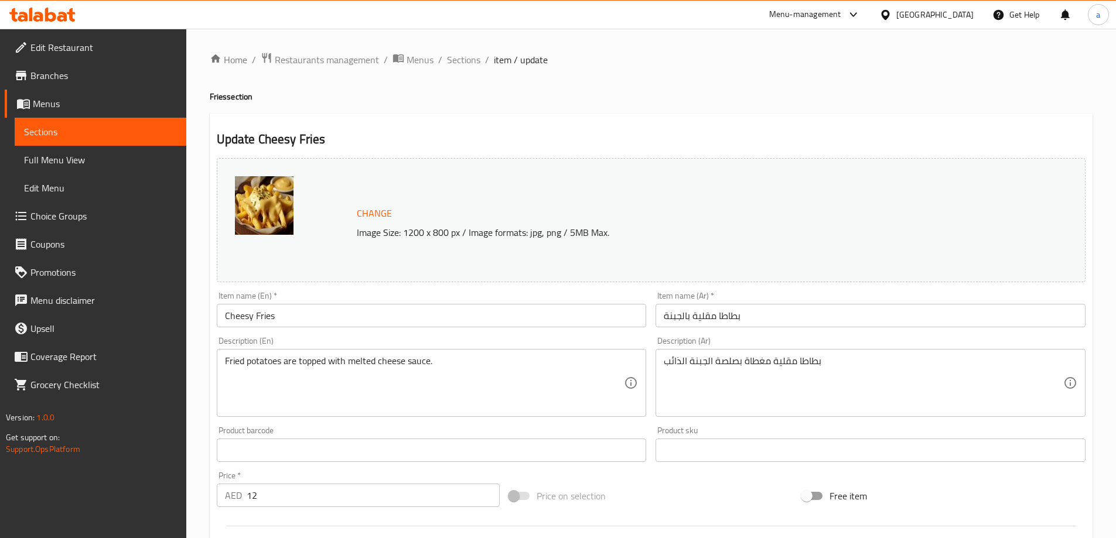
drag, startPoint x: 663, startPoint y: 366, endPoint x: 702, endPoint y: 366, distance: 38.7
click at [702, 366] on div "بطاطا مقلية مغطاة بصلصة الجبنة الذائب Description (Ar)" at bounding box center [870, 383] width 430 height 68
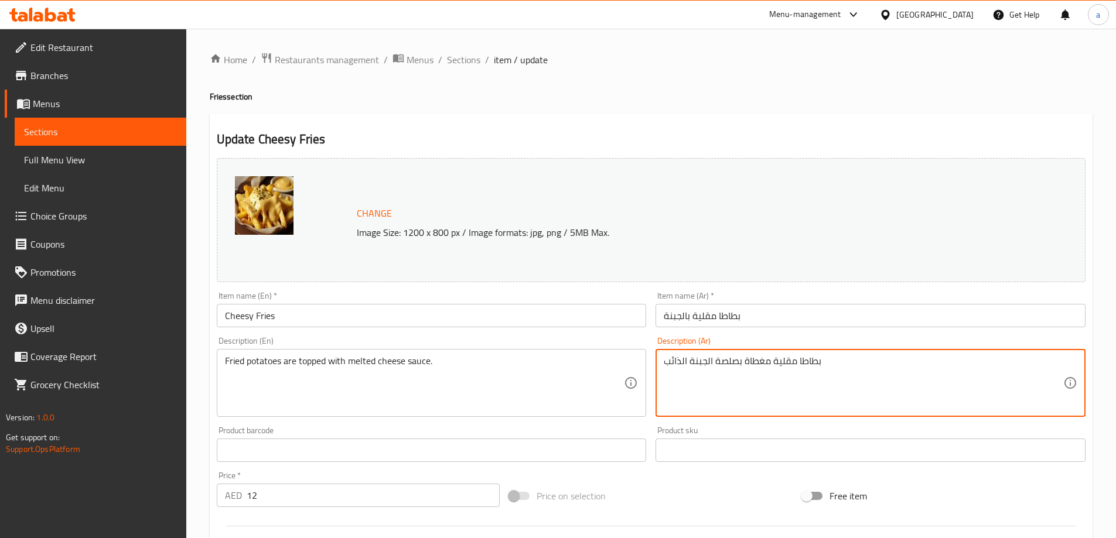
click at [709, 363] on textarea "بطاطا مقلية مغطاة بصلصة الجبنة الذائب" at bounding box center [863, 384] width 399 height 56
drag, startPoint x: 708, startPoint y: 363, endPoint x: 638, endPoint y: 362, distance: 70.3
click at [638, 362] on div "Change Image Size: 1200 x 800 px / Image formats: jpg, png / 5MB Max. Item name…" at bounding box center [651, 414] width 878 height 522
paste textarea "ائبة"
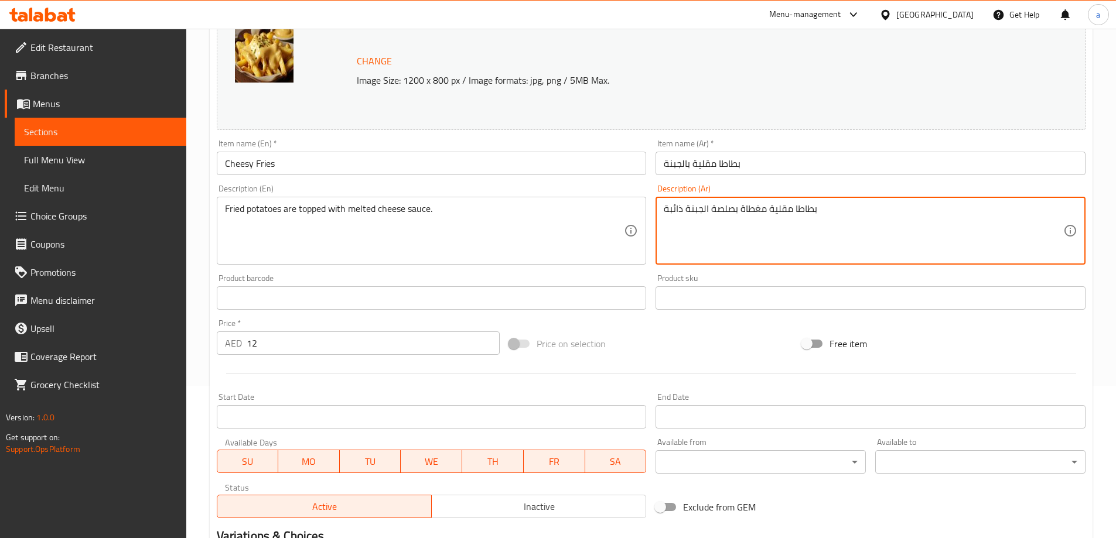
scroll to position [293, 0]
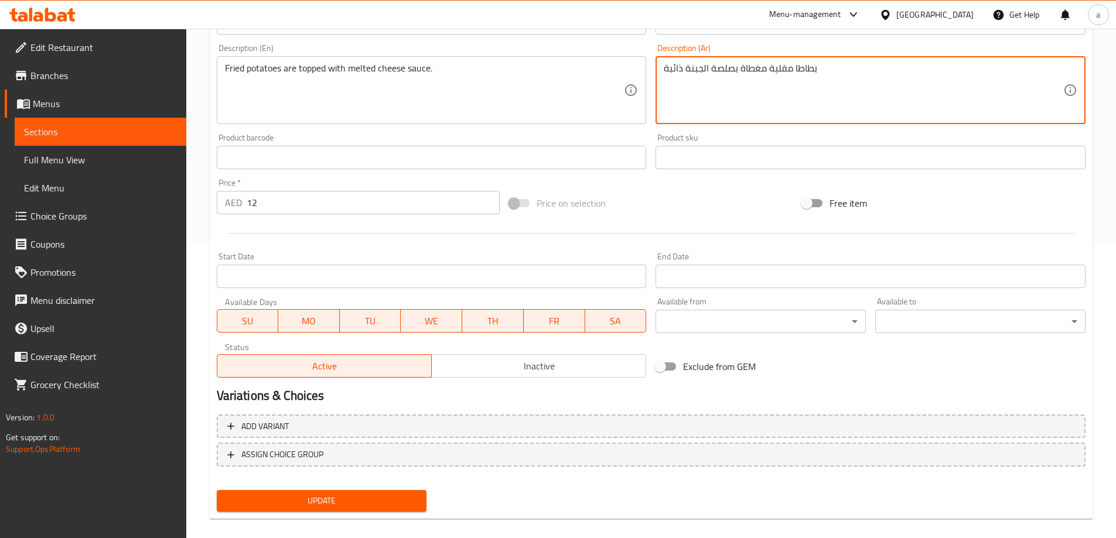
type textarea "بطاطا مقلية مغطاة بصلصة الجبنة ذائبة"
click at [403, 511] on button "Update" at bounding box center [322, 501] width 210 height 22
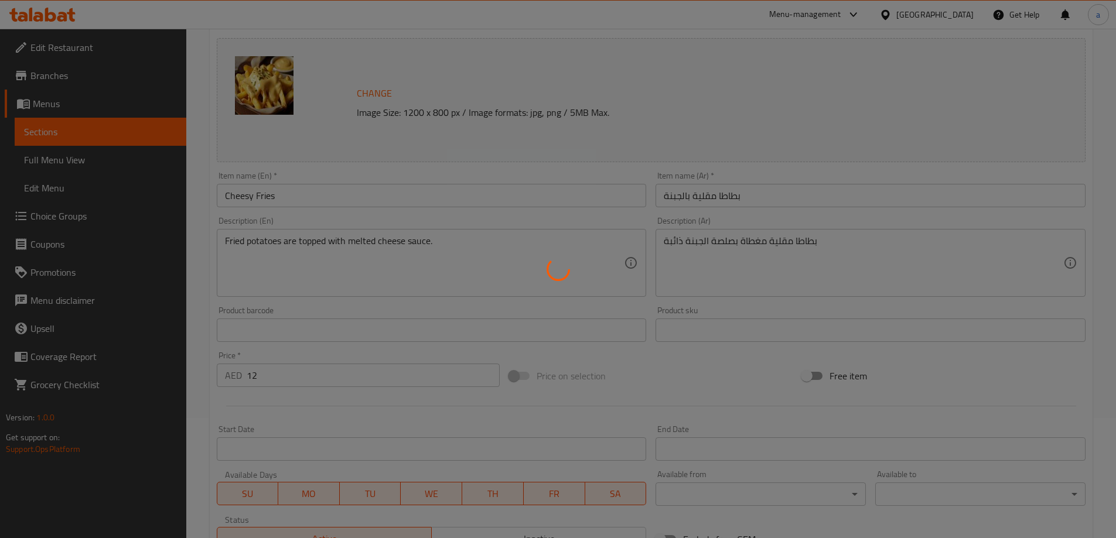
scroll to position [0, 0]
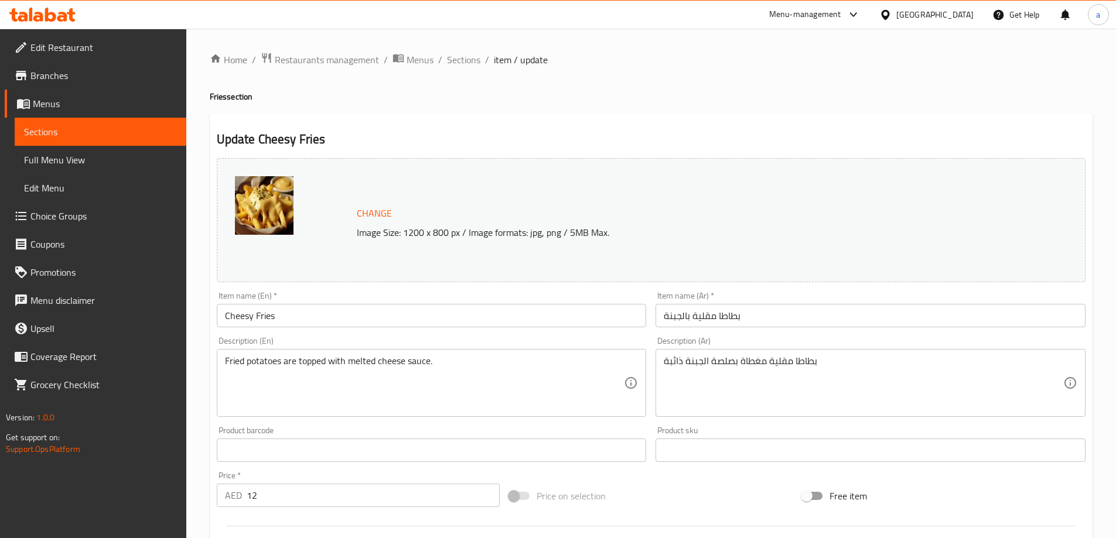
click at [473, 49] on div "Home / Restaurants management / Menus / Sections / item / update Fries section …" at bounding box center [651, 437] width 930 height 816
click at [464, 64] on span "Sections" at bounding box center [463, 60] width 33 height 14
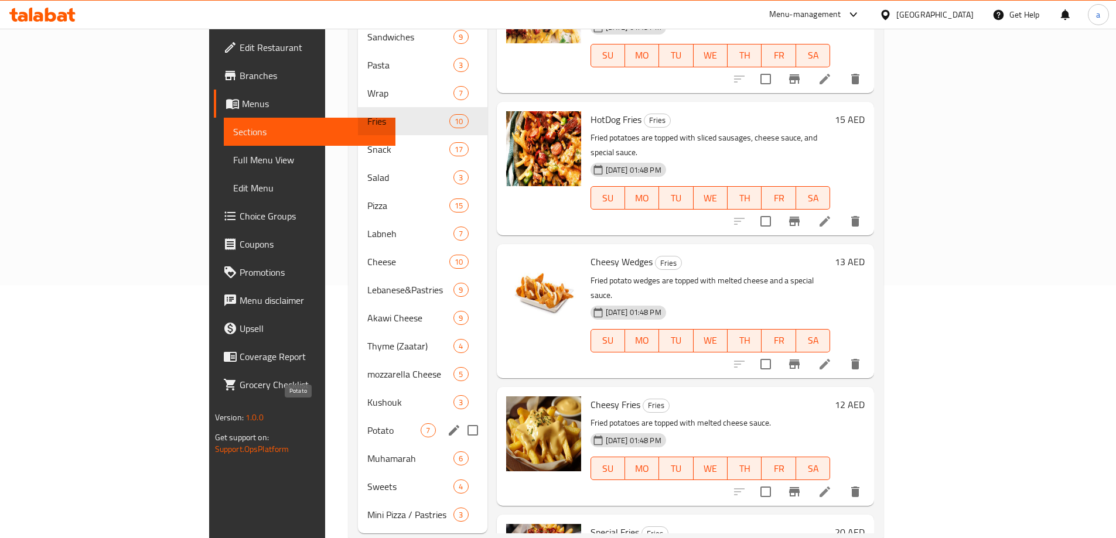
scroll to position [264, 0]
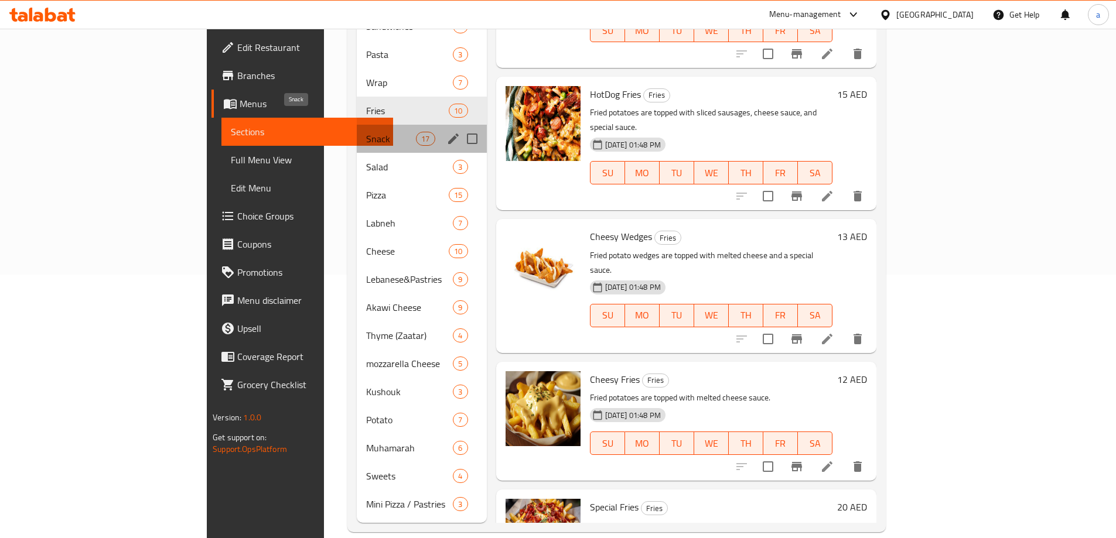
click at [366, 132] on span "Snack" at bounding box center [391, 139] width 50 height 14
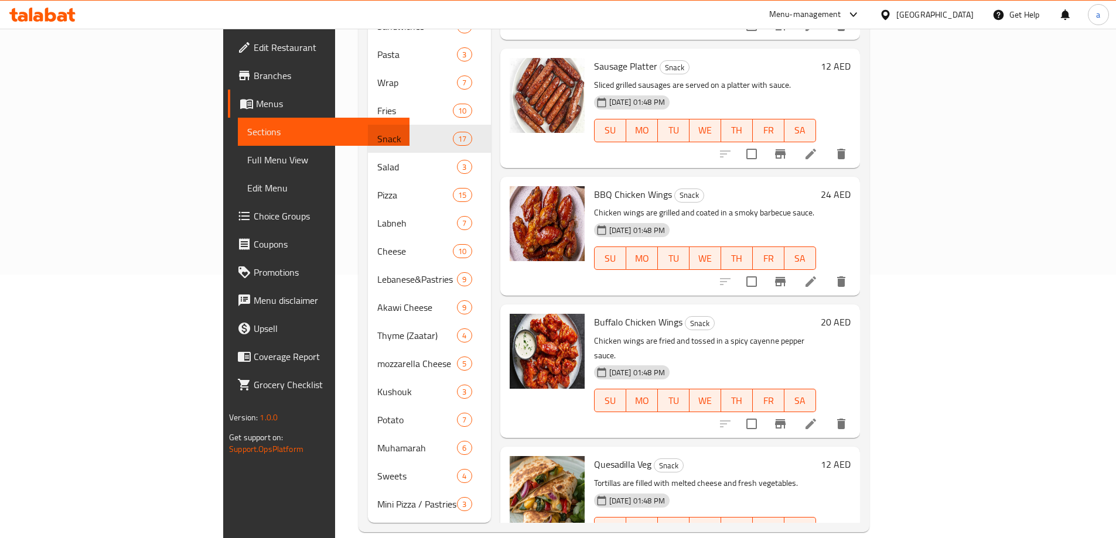
scroll to position [1171, 0]
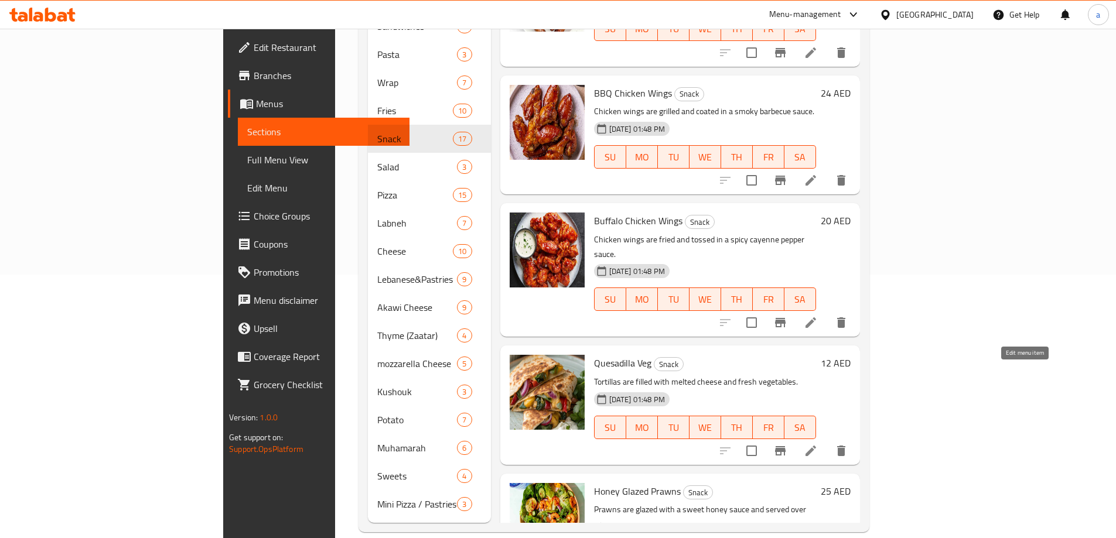
click at [818, 444] on icon at bounding box center [811, 451] width 14 height 14
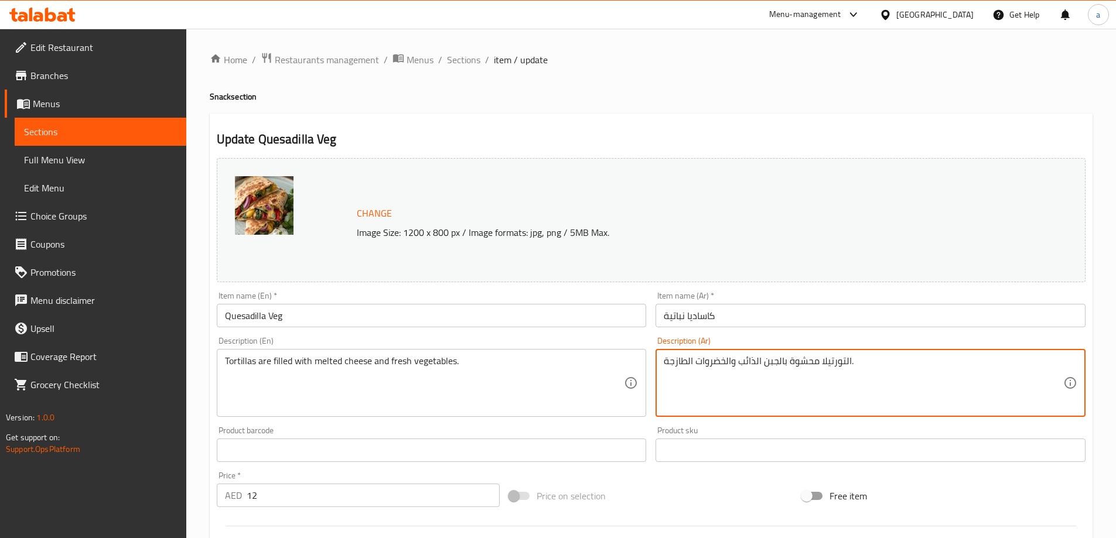
drag, startPoint x: 741, startPoint y: 363, endPoint x: 778, endPoint y: 363, distance: 37.5
paste textarea "ة ذائبة"
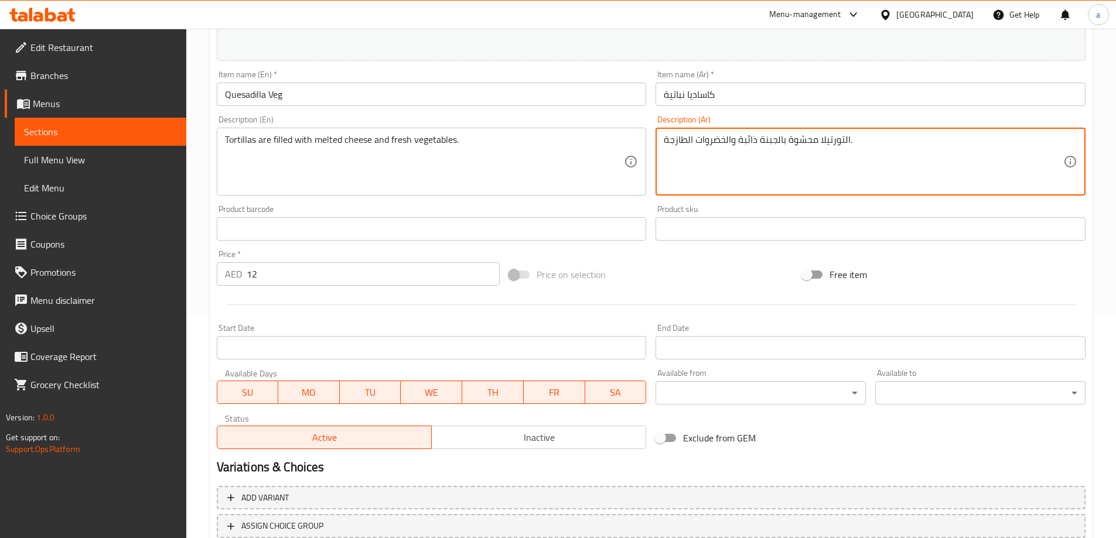
scroll to position [131, 0]
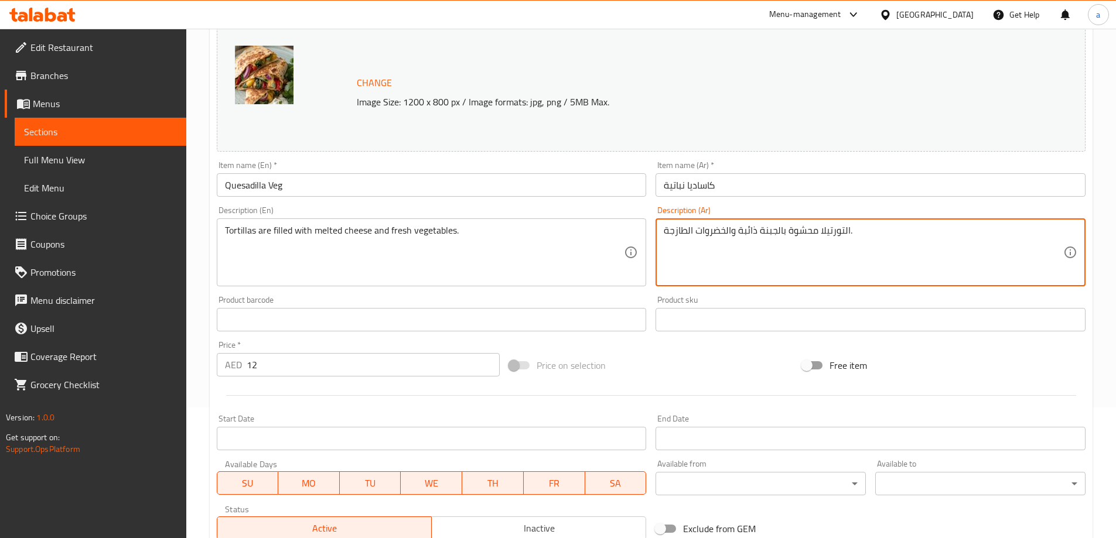
click at [758, 230] on textarea "التورتيلا محشوة بالجبنة ذائبة والخضروات الطازجة." at bounding box center [863, 253] width 399 height 56
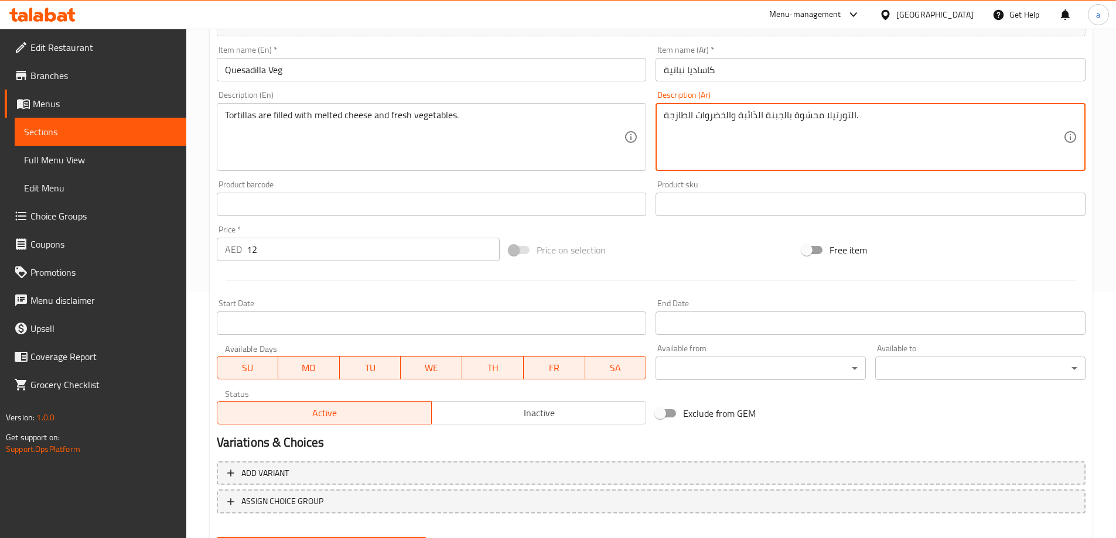
scroll to position [306, 0]
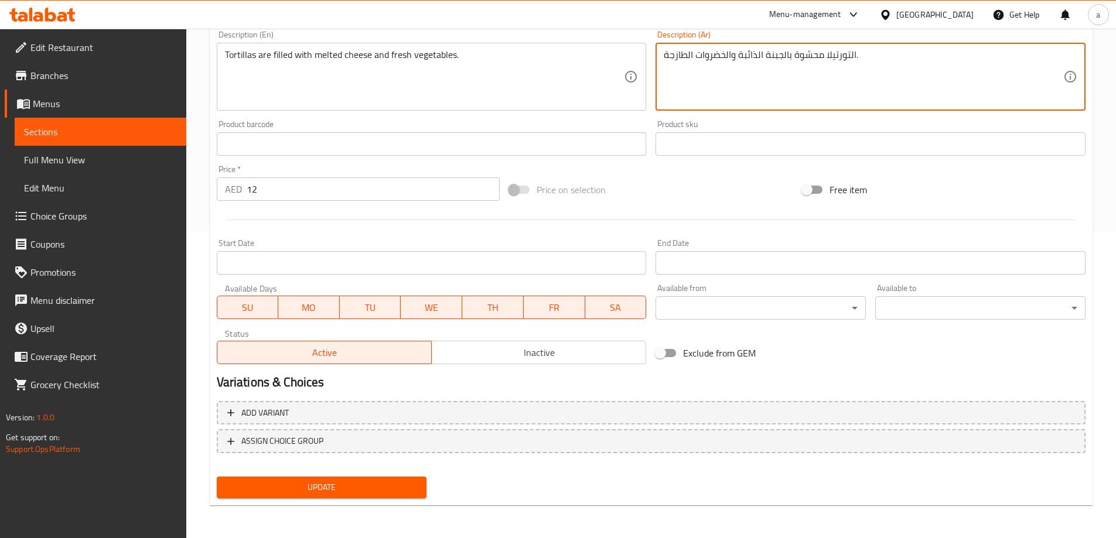
type textarea "التورتيلا محشوة بالجبنة الذائبة والخضروات الطازجة."
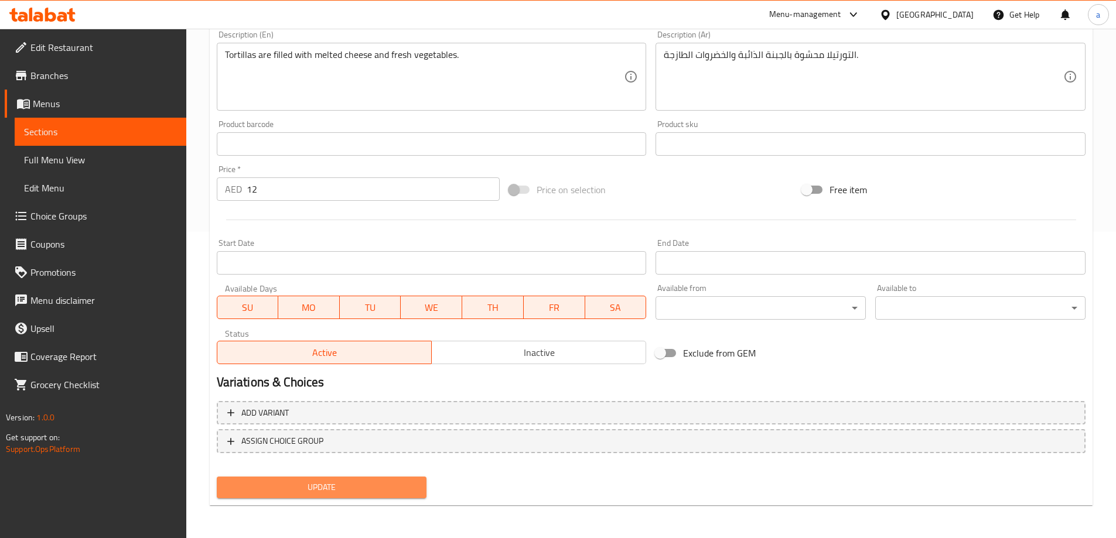
click at [390, 483] on span "Update" at bounding box center [322, 487] width 192 height 15
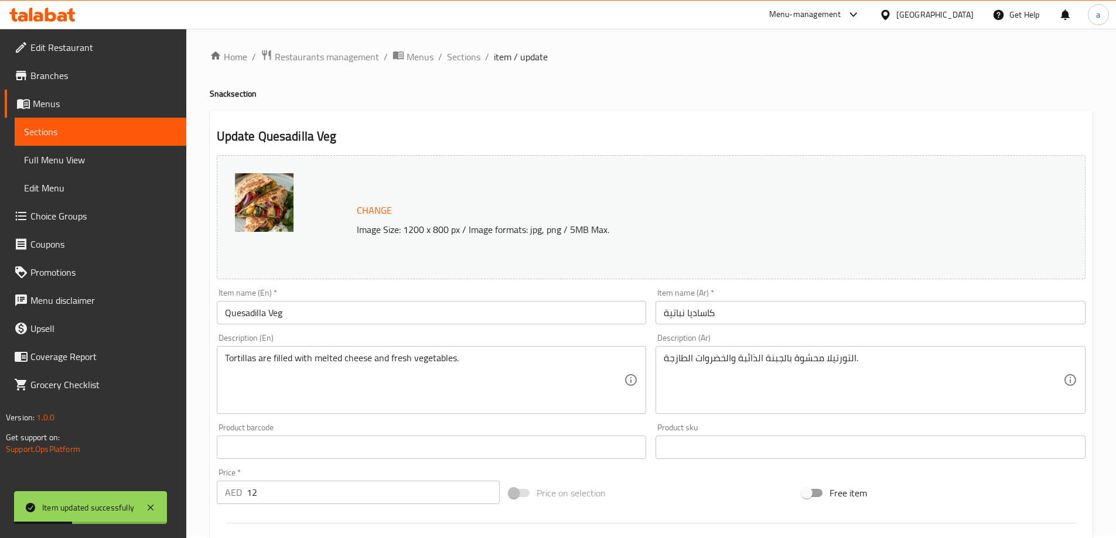
scroll to position [0, 0]
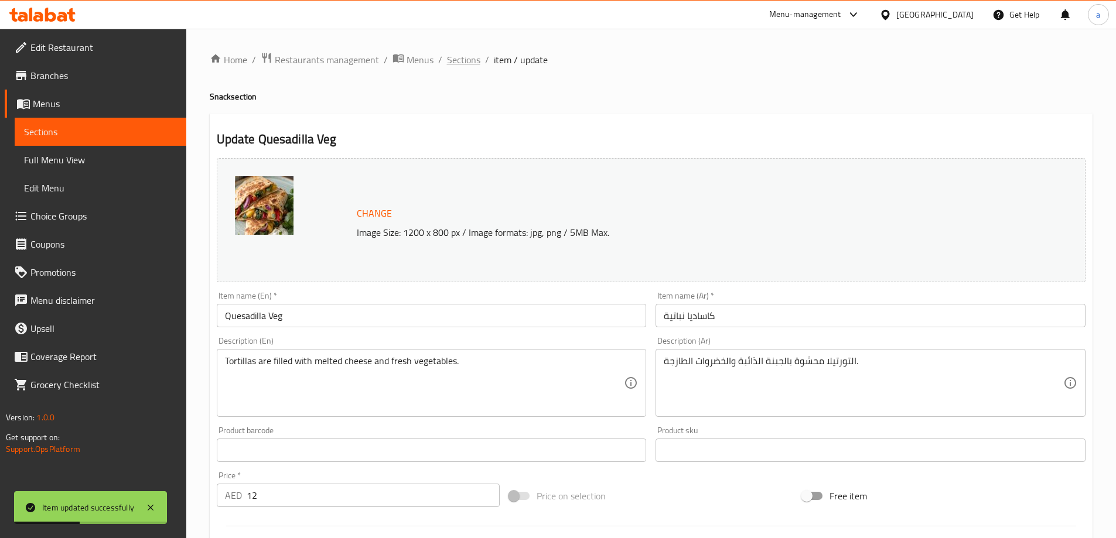
click at [452, 61] on span "Sections" at bounding box center [463, 60] width 33 height 14
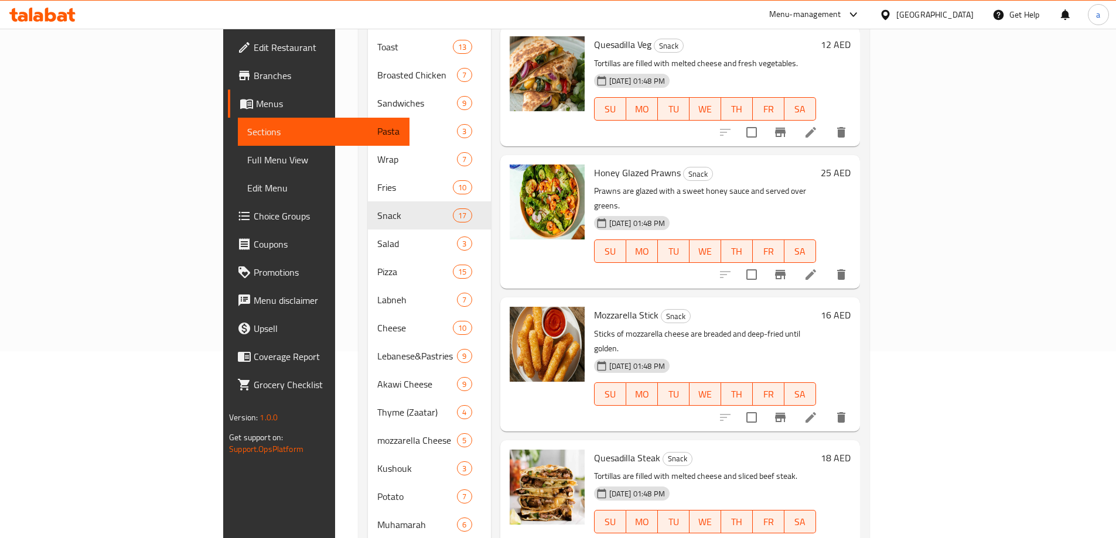
scroll to position [264, 0]
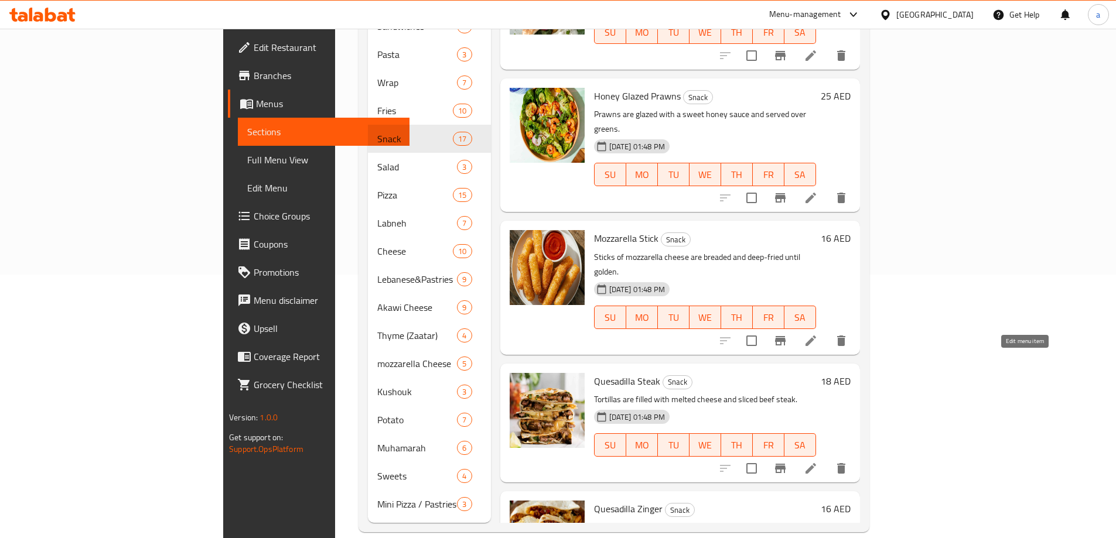
click at [818, 462] on icon at bounding box center [811, 469] width 14 height 14
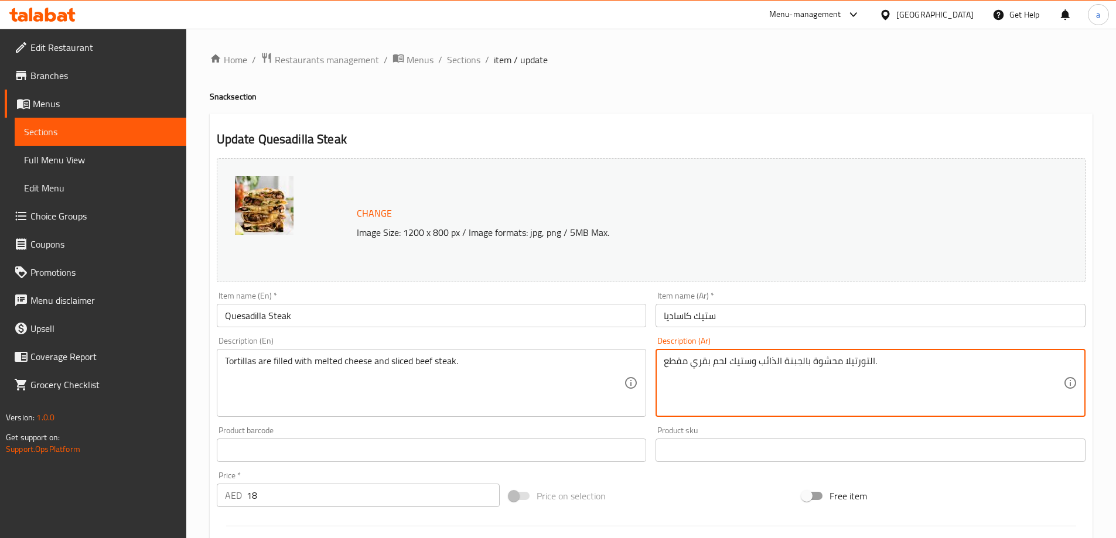
drag, startPoint x: 759, startPoint y: 366, endPoint x: 800, endPoint y: 368, distance: 41.1
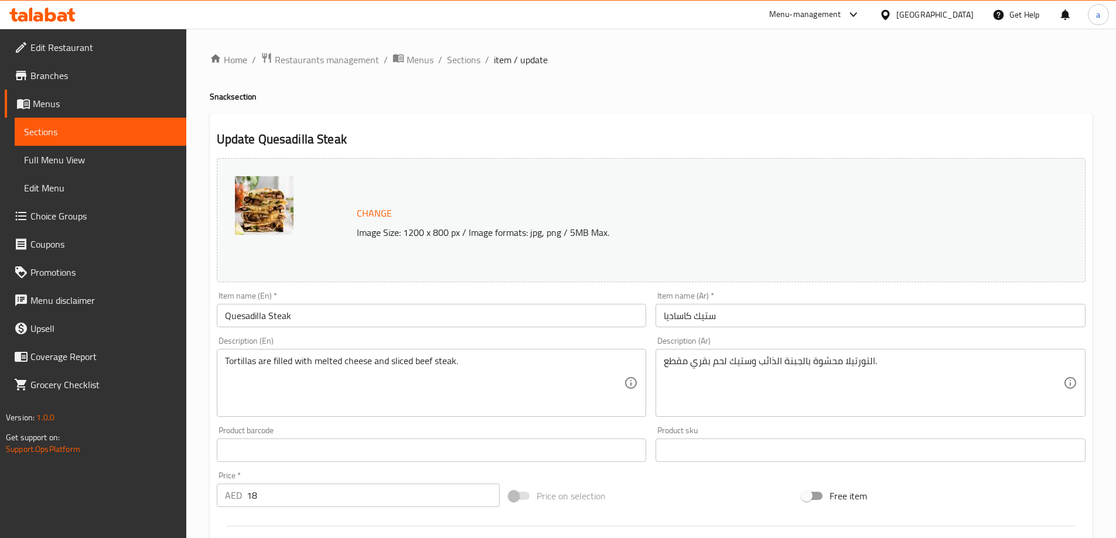
click at [799, 379] on textarea "التورتيلا محشوة بالجبنة الذائب وستيك لحم بقري مقطع." at bounding box center [863, 384] width 399 height 56
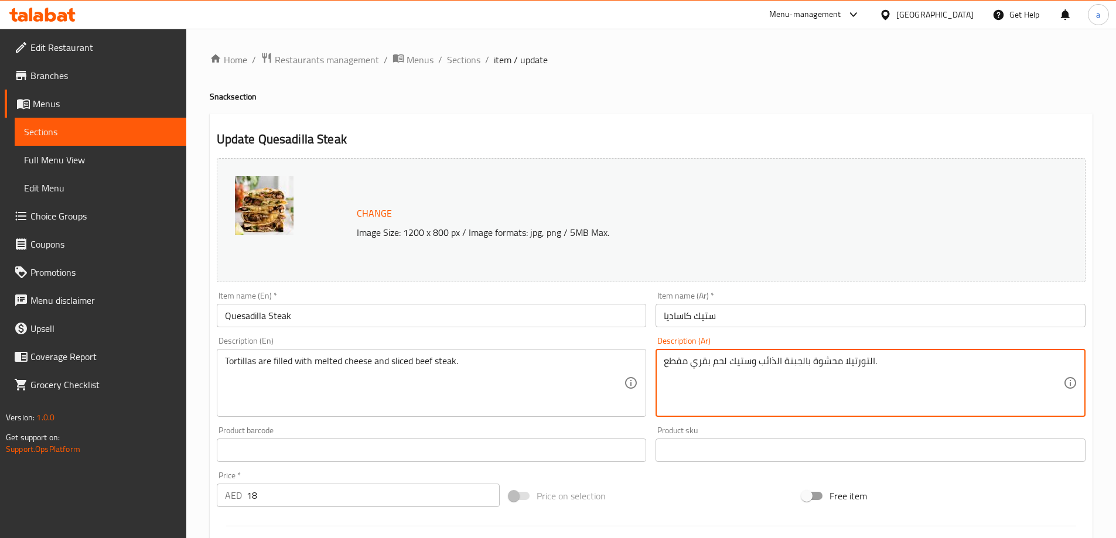
drag, startPoint x: 802, startPoint y: 364, endPoint x: 761, endPoint y: 367, distance: 41.7
click at [761, 367] on textarea "التورتيلا محشوة بالجبنة الذائب وستيك لحم بقري مقطع." at bounding box center [863, 384] width 399 height 56
paste textarea "ائبة"
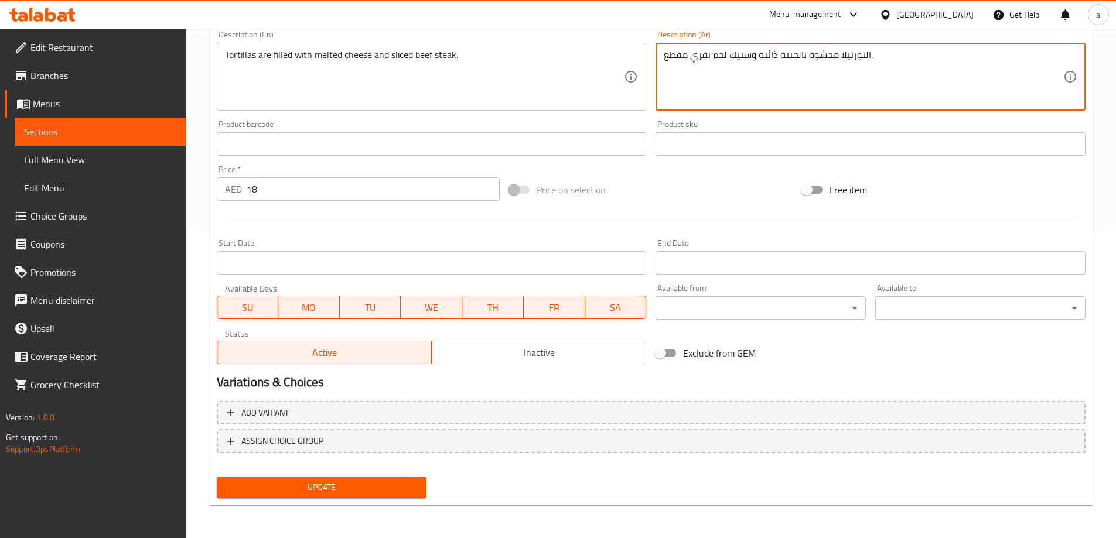
type textarea "التورتيلا محشوة بالجبنة ذائبة وستيك لحم بقري مقطع."
click at [342, 493] on span "Update" at bounding box center [322, 487] width 192 height 15
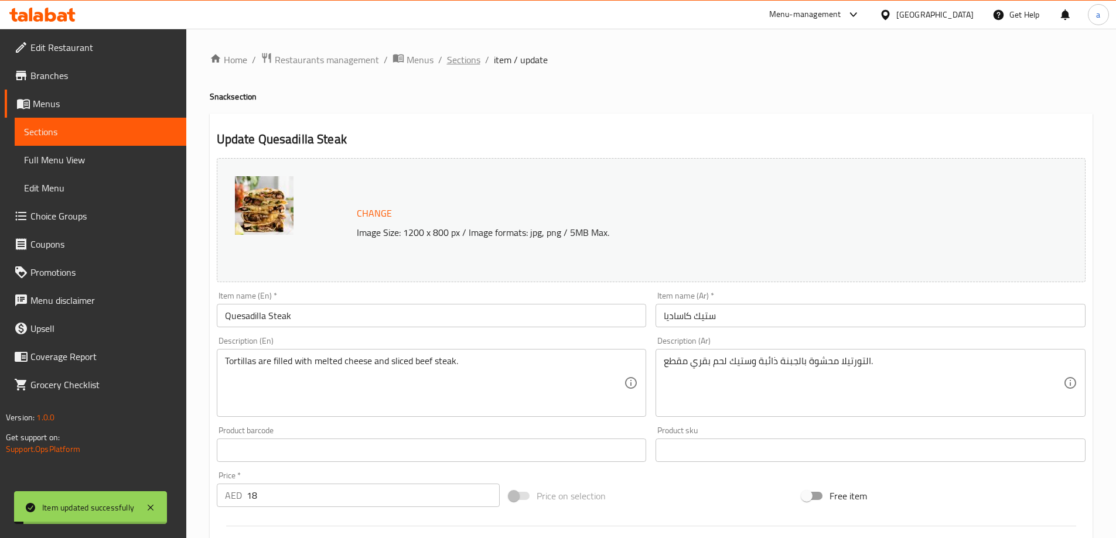
click at [461, 63] on span "Sections" at bounding box center [463, 60] width 33 height 14
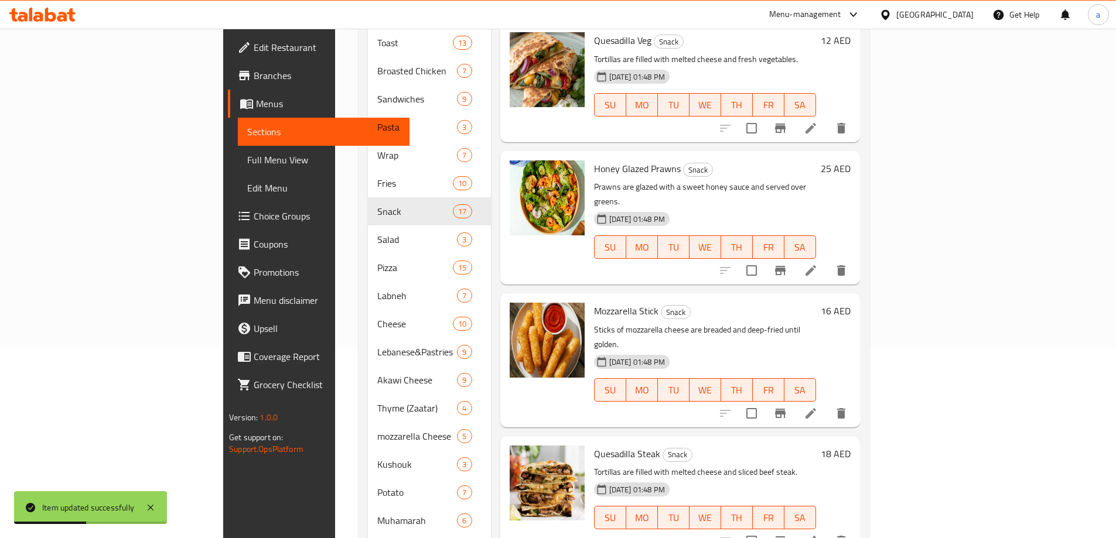
scroll to position [264, 0]
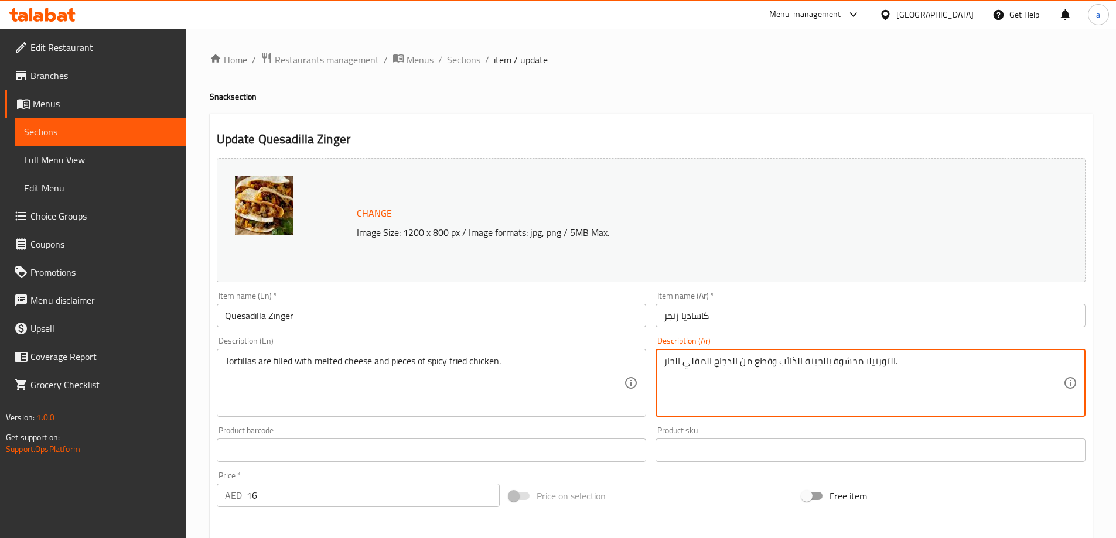
drag, startPoint x: 778, startPoint y: 364, endPoint x: 821, endPoint y: 369, distance: 43.6
paste textarea "ائبة"
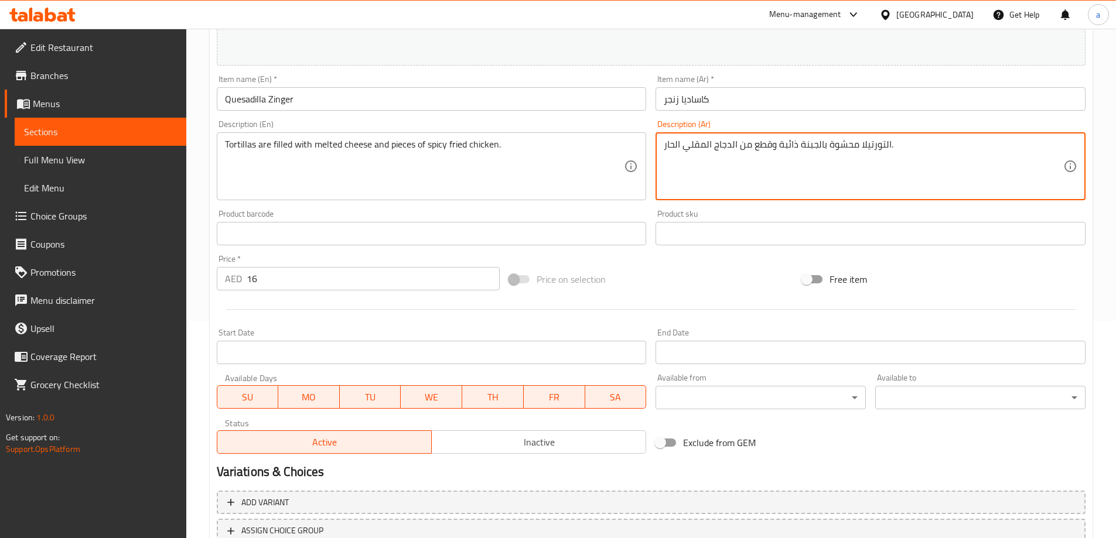
scroll to position [234, 0]
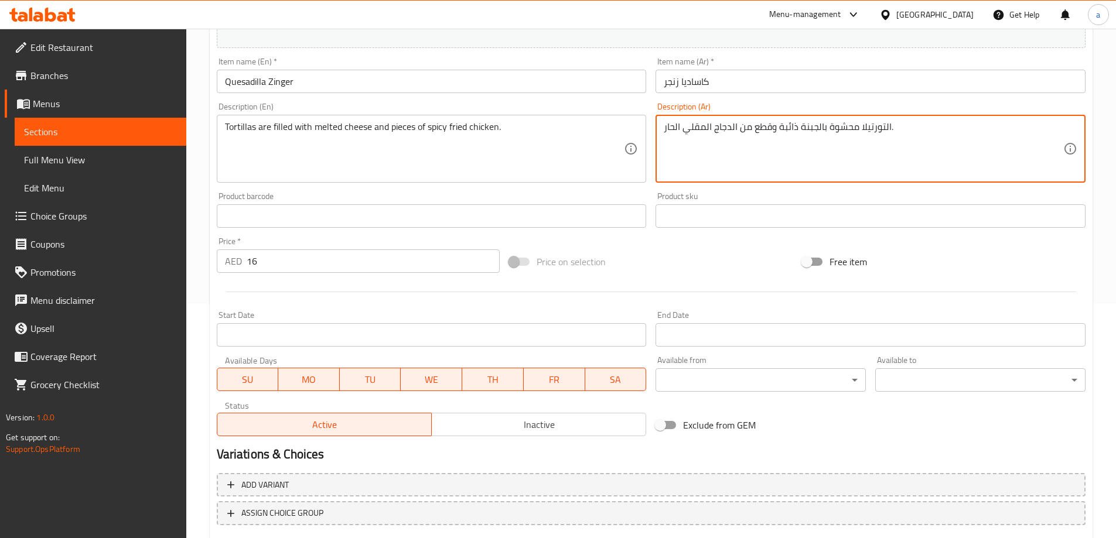
click at [795, 133] on textarea "التورتيلا محشوة بالجبنة ذائبة وقطع من الدجاج المقلي الحار." at bounding box center [863, 149] width 399 height 56
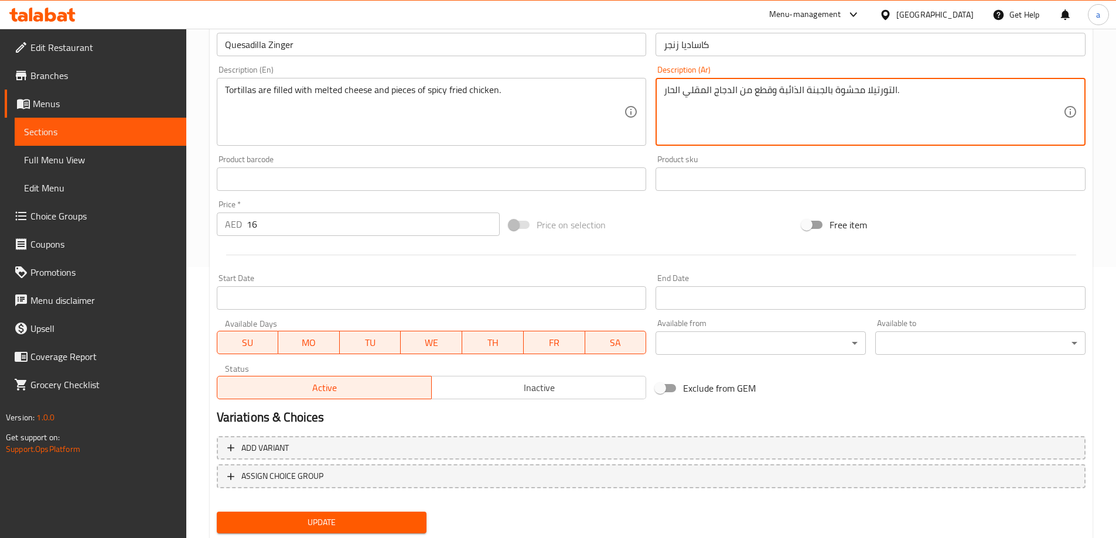
scroll to position [306, 0]
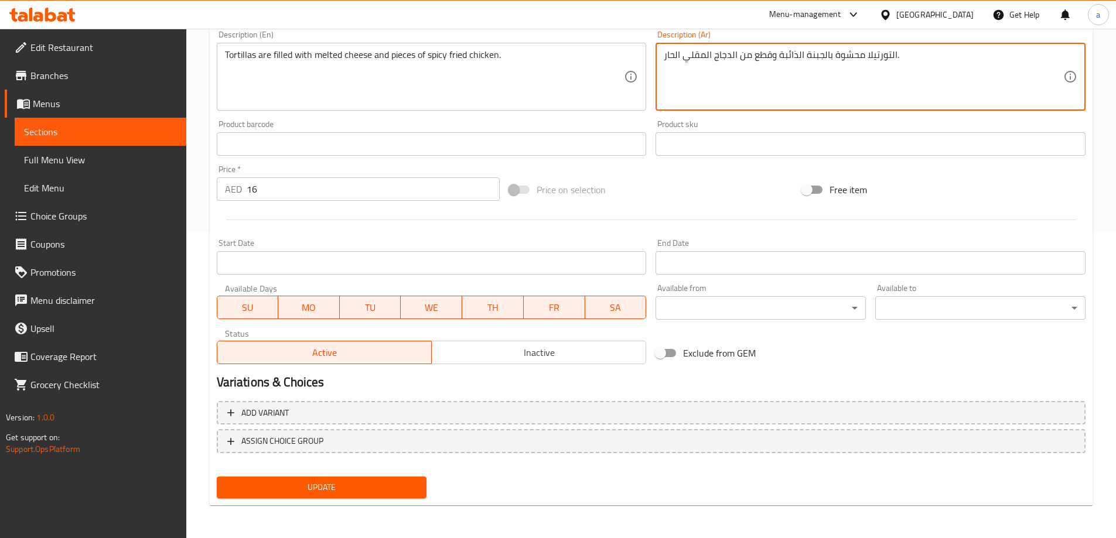
type textarea "التورتيلا محشوة بالجبنة الذائبة وقطع من الدجاج المقلي الحار."
click at [343, 487] on span "Update" at bounding box center [322, 487] width 192 height 15
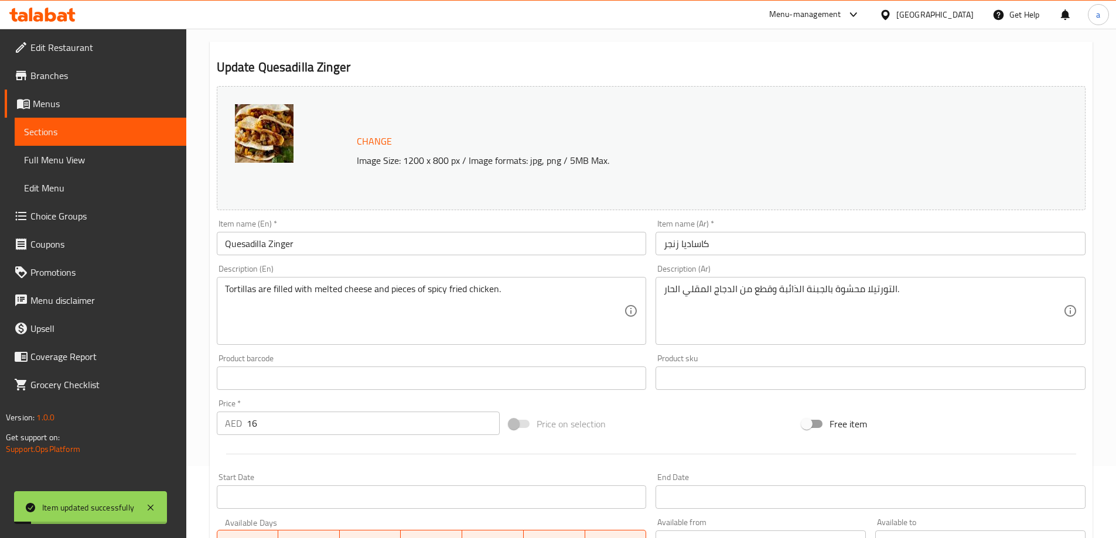
scroll to position [0, 0]
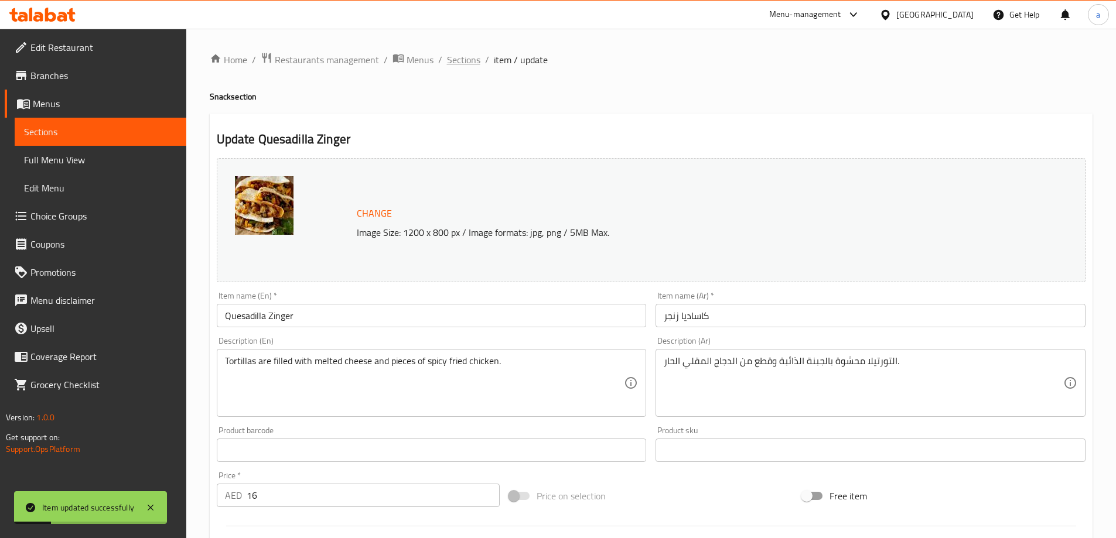
click at [465, 57] on span "Sections" at bounding box center [463, 60] width 33 height 14
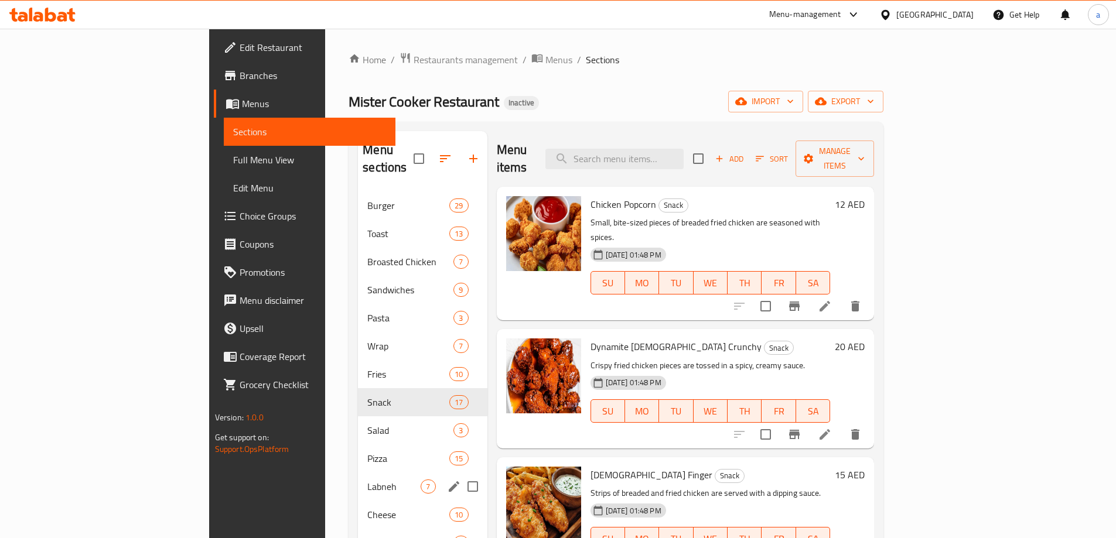
click at [367, 480] on span "Labneh" at bounding box center [393, 487] width 53 height 14
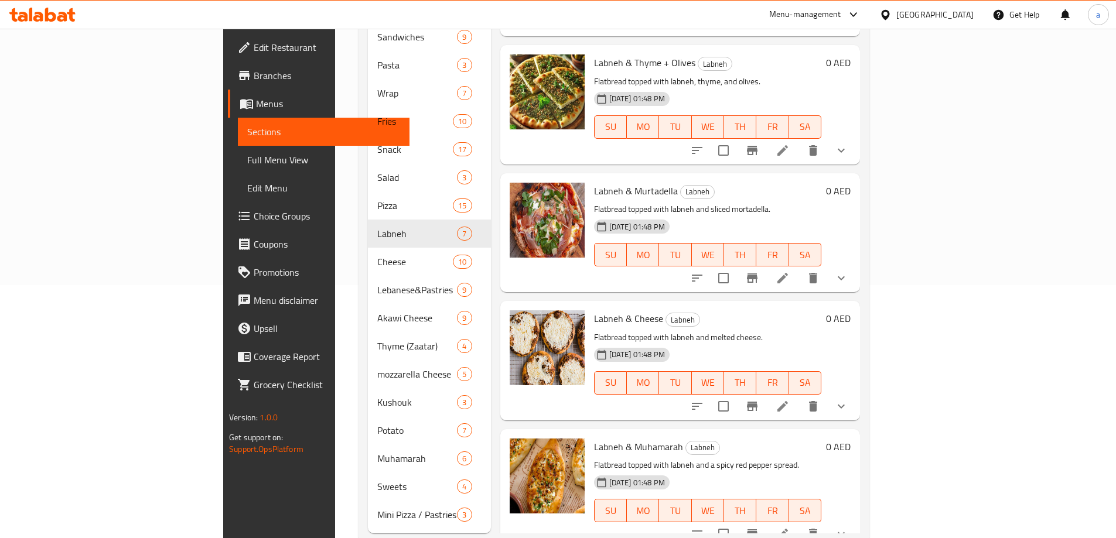
scroll to position [264, 0]
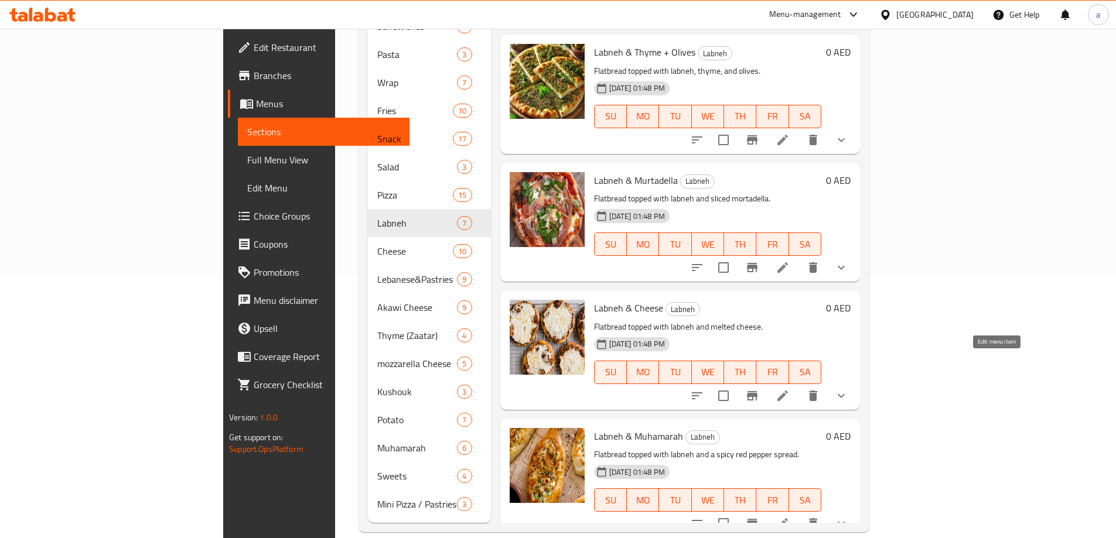
click at [790, 389] on icon at bounding box center [782, 396] width 14 height 14
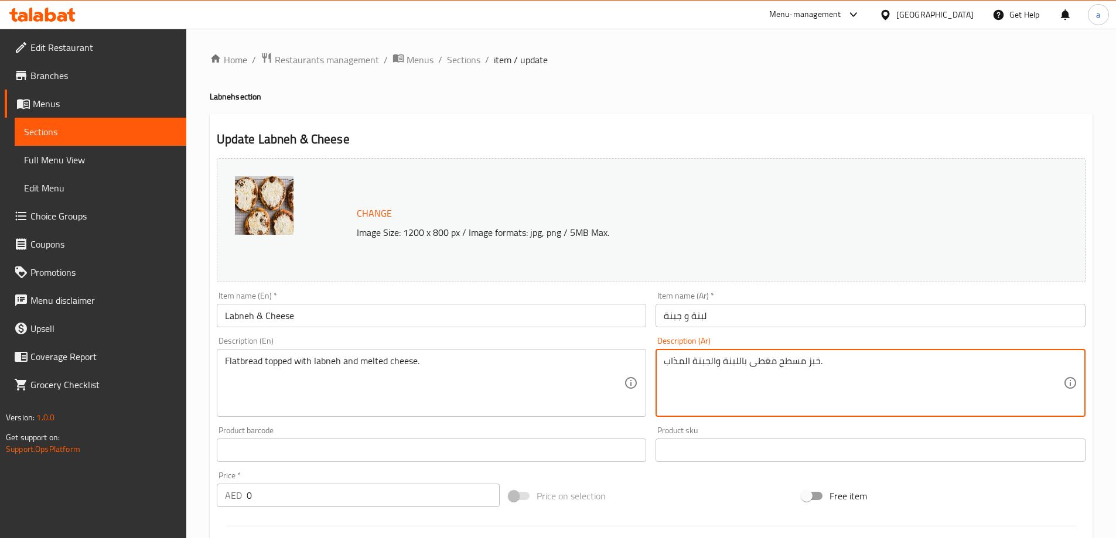
drag, startPoint x: 664, startPoint y: 362, endPoint x: 710, endPoint y: 372, distance: 47.9
paste textarea "ائبة"
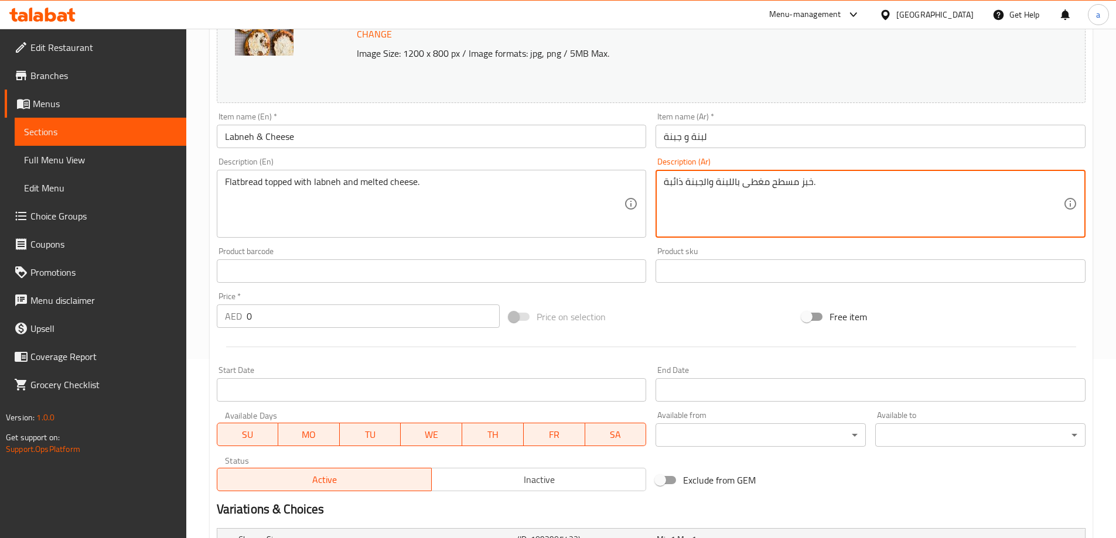
scroll to position [293, 0]
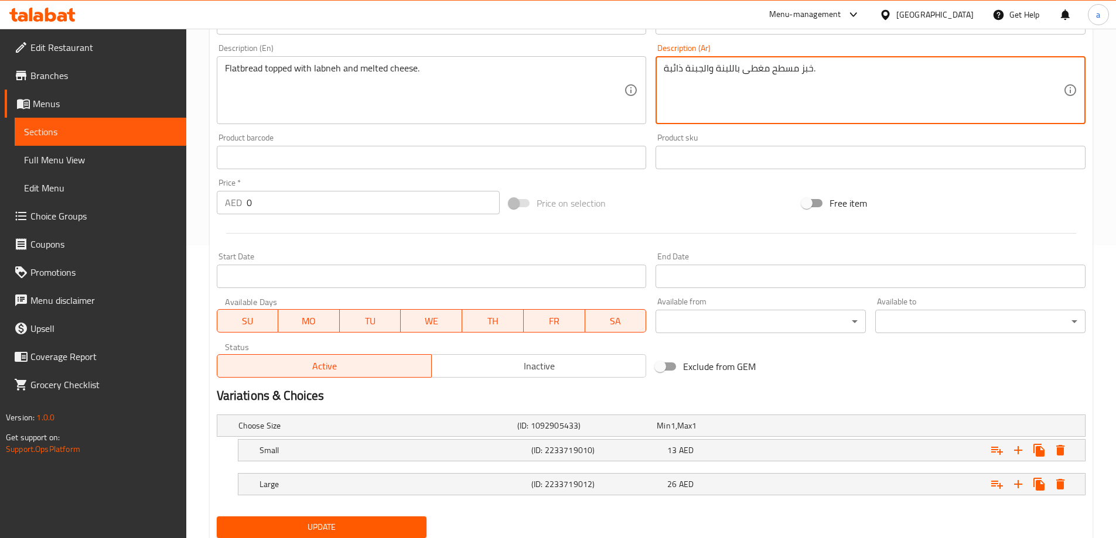
click at [681, 67] on textarea "خبز مسطح مغطى باللبنة والجبنة ذائبة." at bounding box center [863, 91] width 399 height 56
type textarea "خبز مسطح مغطى باللبنة والجبنة الذائبة."
click at [360, 525] on span "Update" at bounding box center [322, 527] width 192 height 15
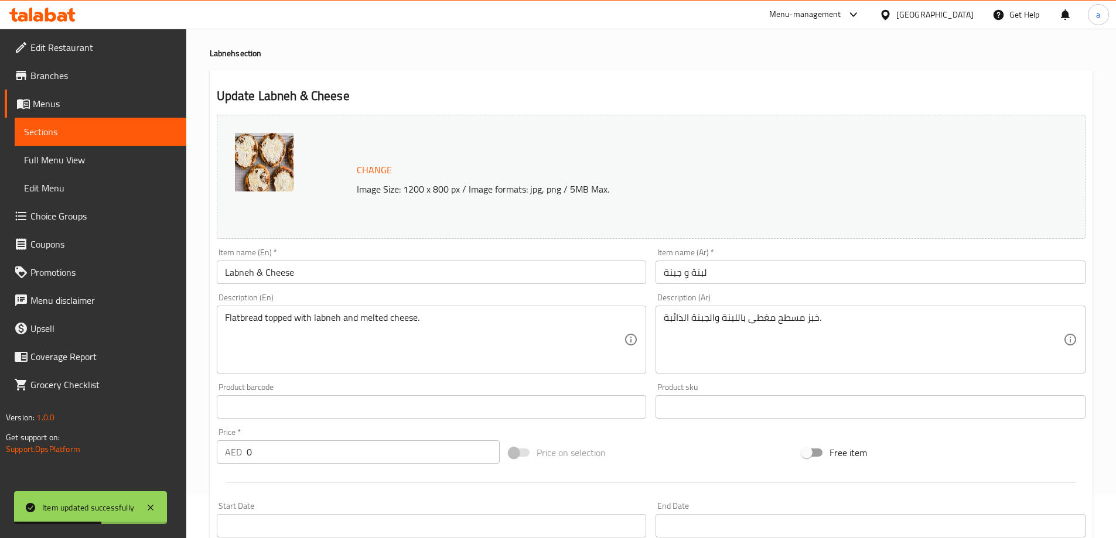
scroll to position [0, 0]
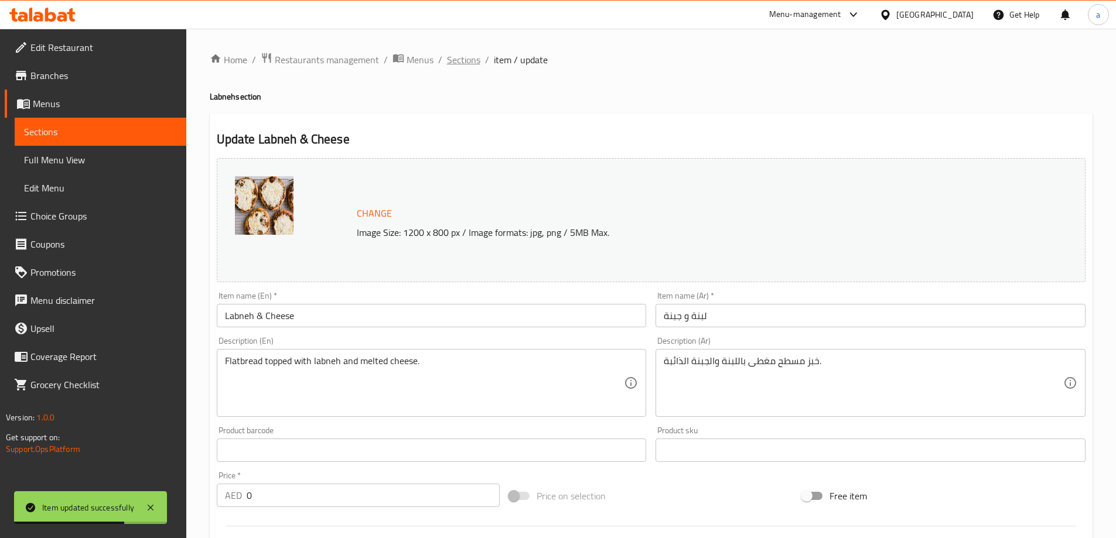
click at [447, 58] on span "Sections" at bounding box center [463, 60] width 33 height 14
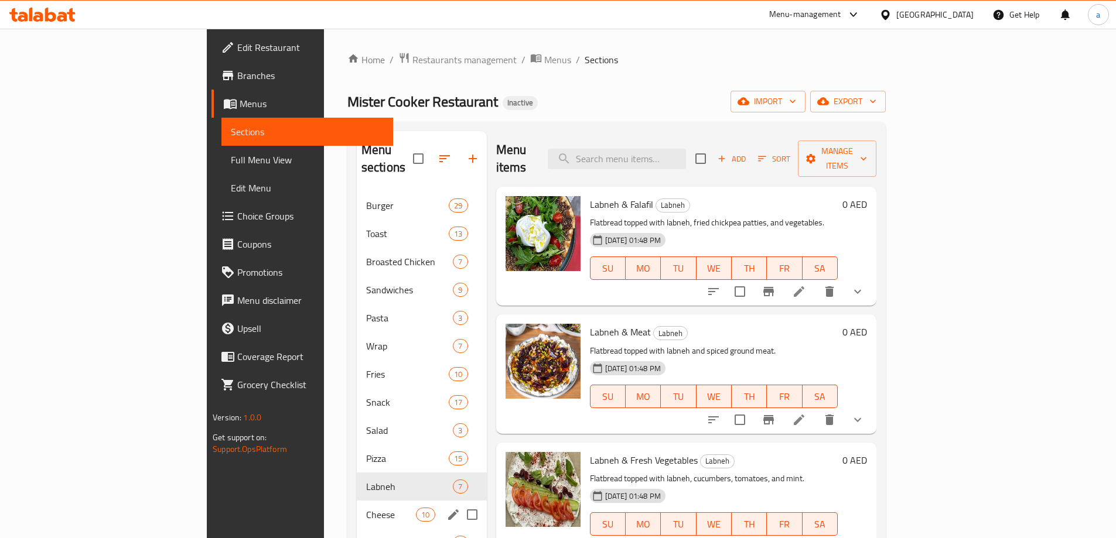
click at [357, 501] on div "Cheese 10" at bounding box center [422, 515] width 130 height 28
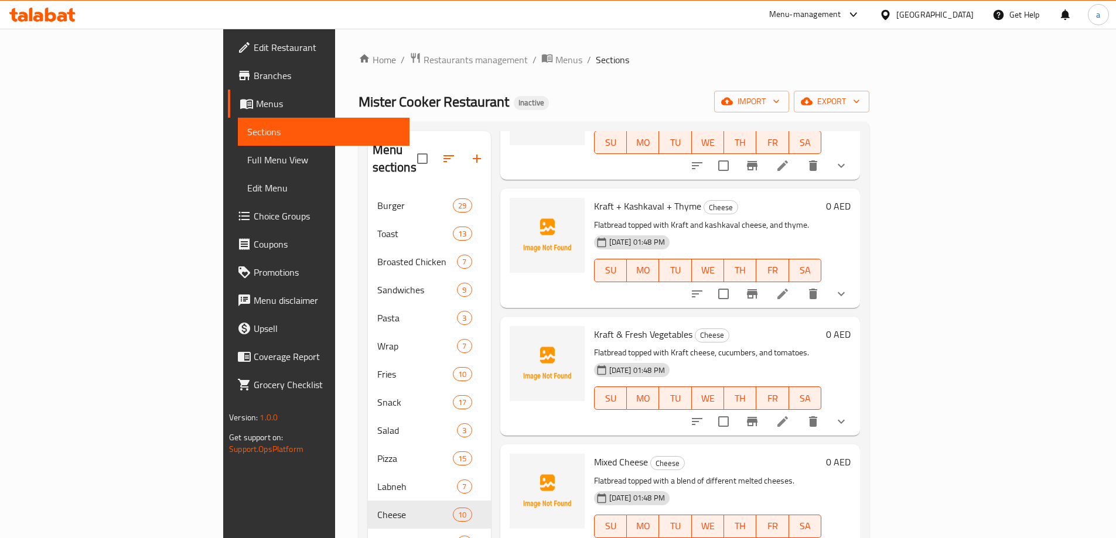
scroll to position [671, 0]
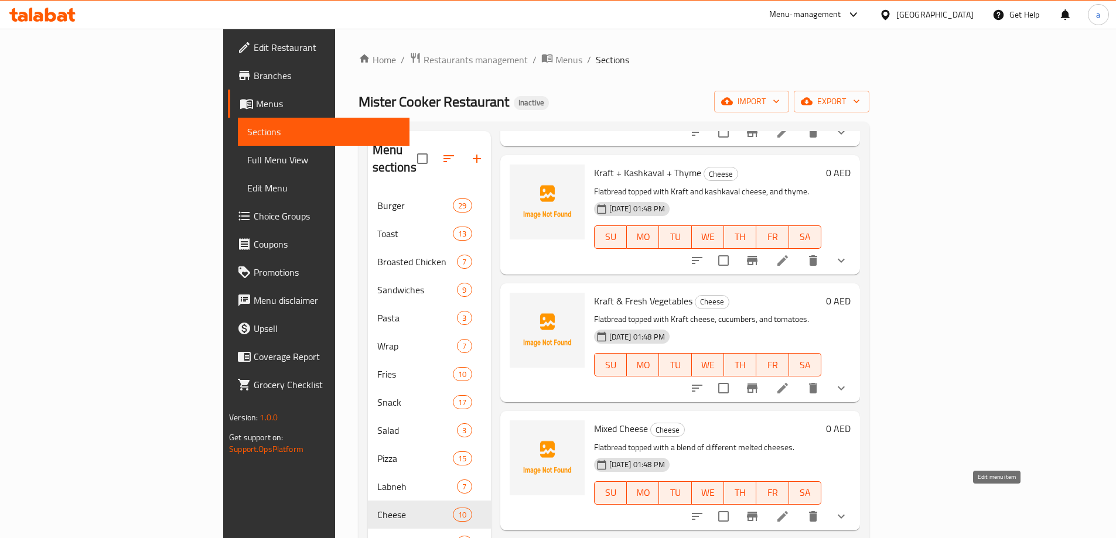
click at [790, 510] on icon at bounding box center [782, 517] width 14 height 14
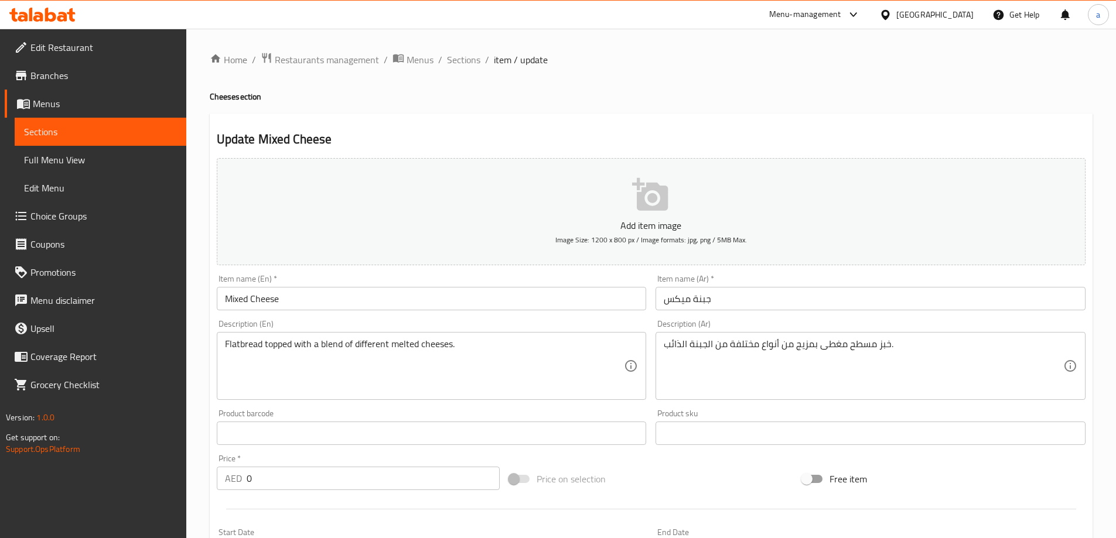
drag, startPoint x: 662, startPoint y: 348, endPoint x: 703, endPoint y: 355, distance: 41.0
click at [703, 355] on div "خبز مسطح مغطى بمزيج من أنواع مختلفة من الجبنة الذائب. Description (Ar)" at bounding box center [870, 366] width 430 height 68
drag, startPoint x: 662, startPoint y: 342, endPoint x: 708, endPoint y: 348, distance: 46.1
click at [708, 348] on div "خبز مسطح مغطى بمزيج من أنواع مختلفة من الجبنة الذائب. Description (Ar)" at bounding box center [870, 366] width 430 height 68
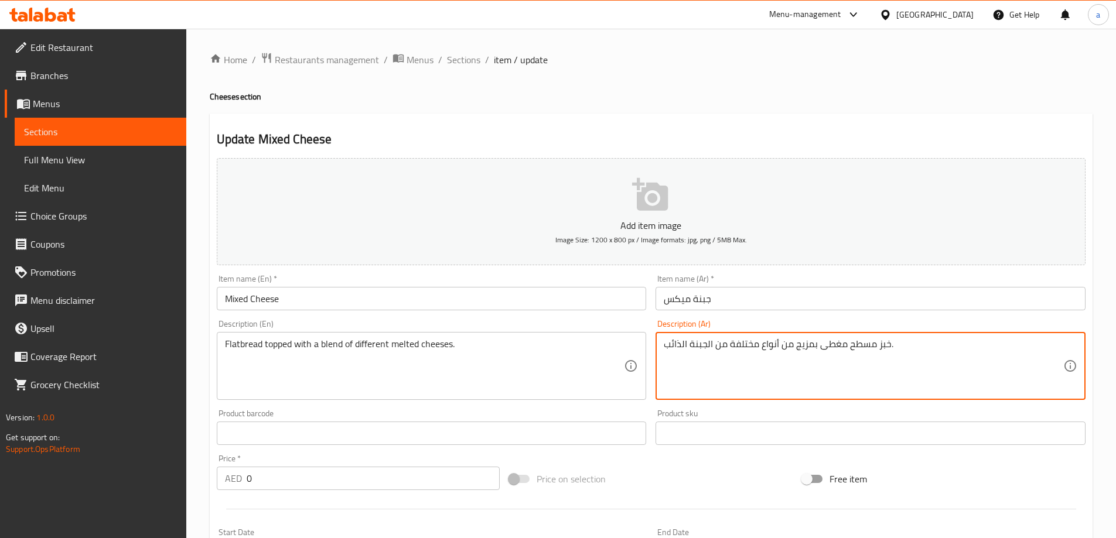
drag, startPoint x: 706, startPoint y: 347, endPoint x: 642, endPoint y: 354, distance: 64.9
paste textarea "ائبة"
click at [679, 344] on textarea "خبز مسطح مغطى بمزيج من أنواع مختلفة من الجبنة ذائبة." at bounding box center [863, 367] width 399 height 56
click at [682, 346] on textarea "خبز مسطح مغطى بمزيج من أنواع مختلفة من الجبنة ذائبة." at bounding box center [863, 367] width 399 height 56
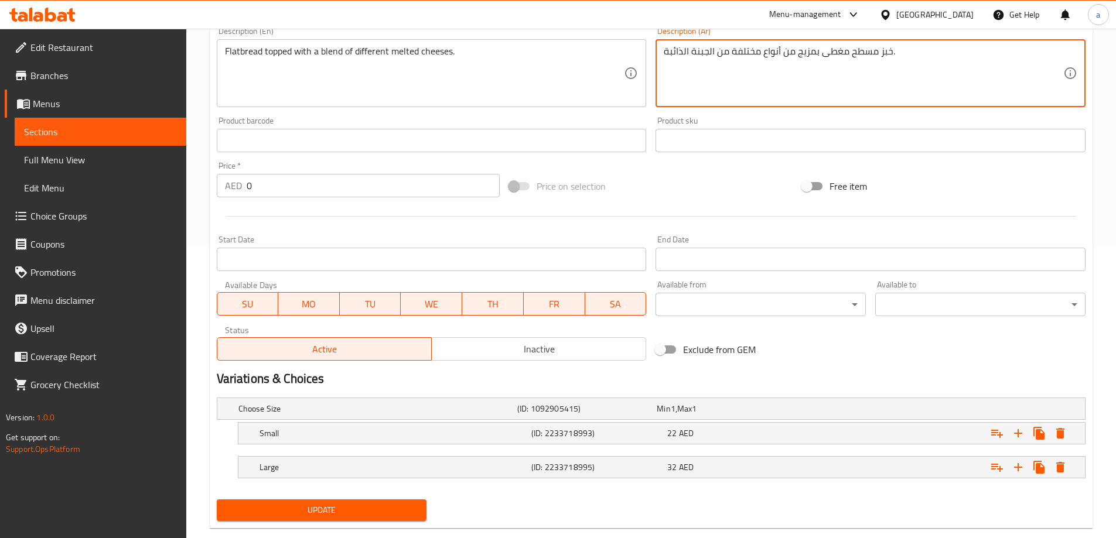
type textarea "خبز مسطح مغطى بمزيج من أنواع مختلفة من الجبنة الذائبة."
click at [415, 505] on span "Update" at bounding box center [322, 510] width 192 height 15
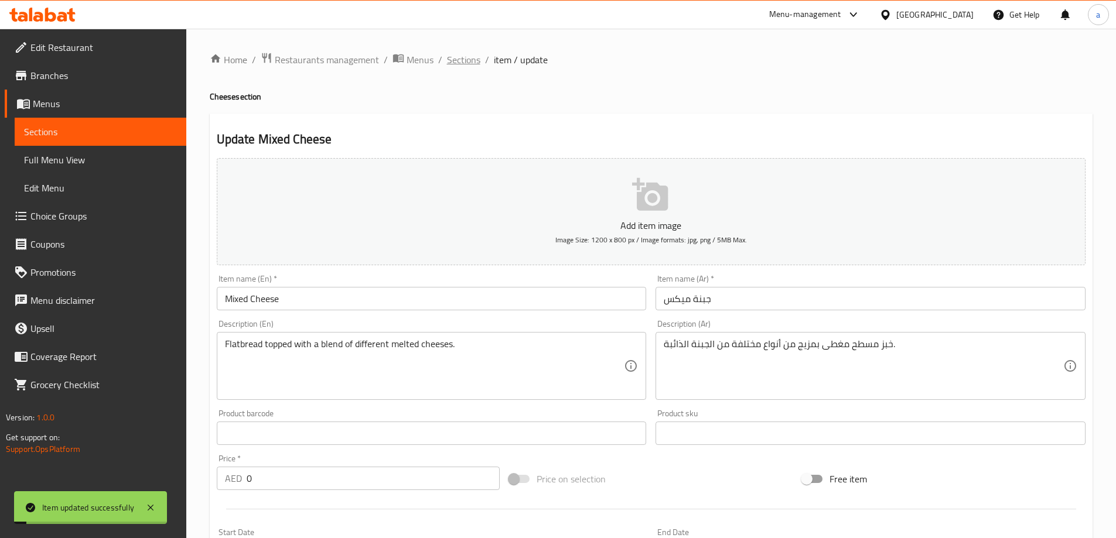
click at [459, 61] on span "Sections" at bounding box center [463, 60] width 33 height 14
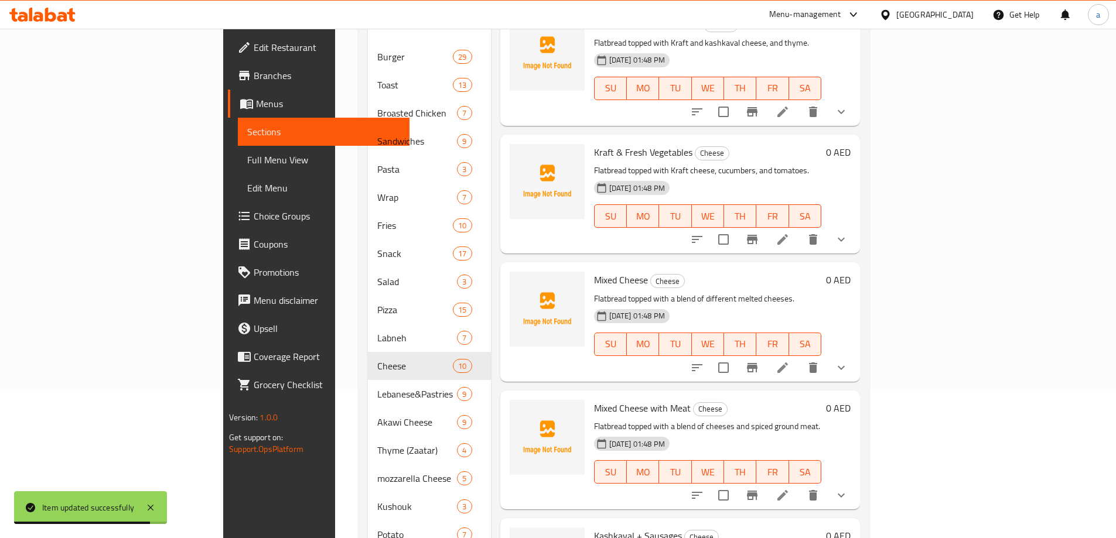
scroll to position [264, 0]
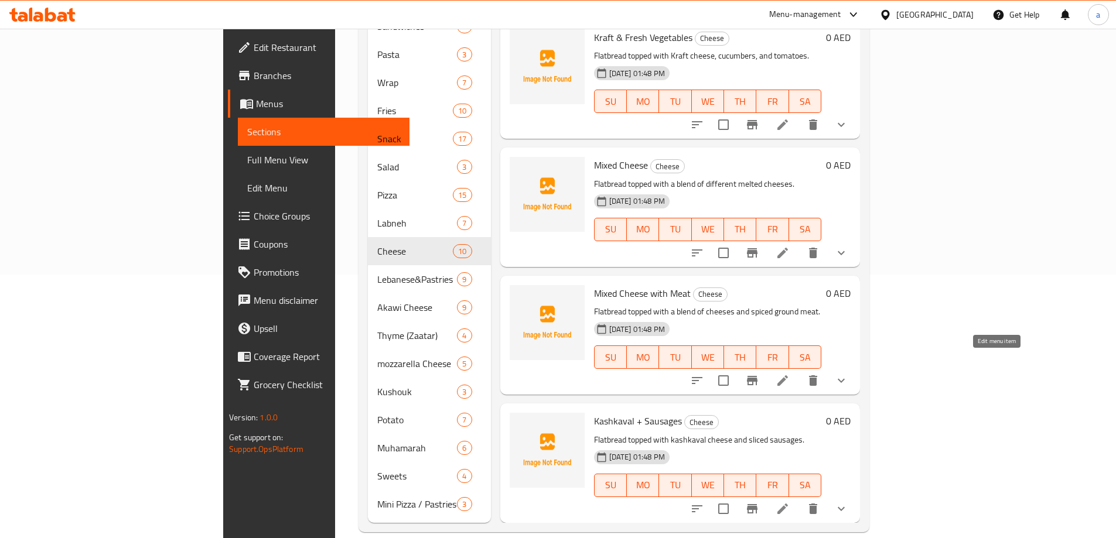
click at [790, 374] on icon at bounding box center [782, 381] width 14 height 14
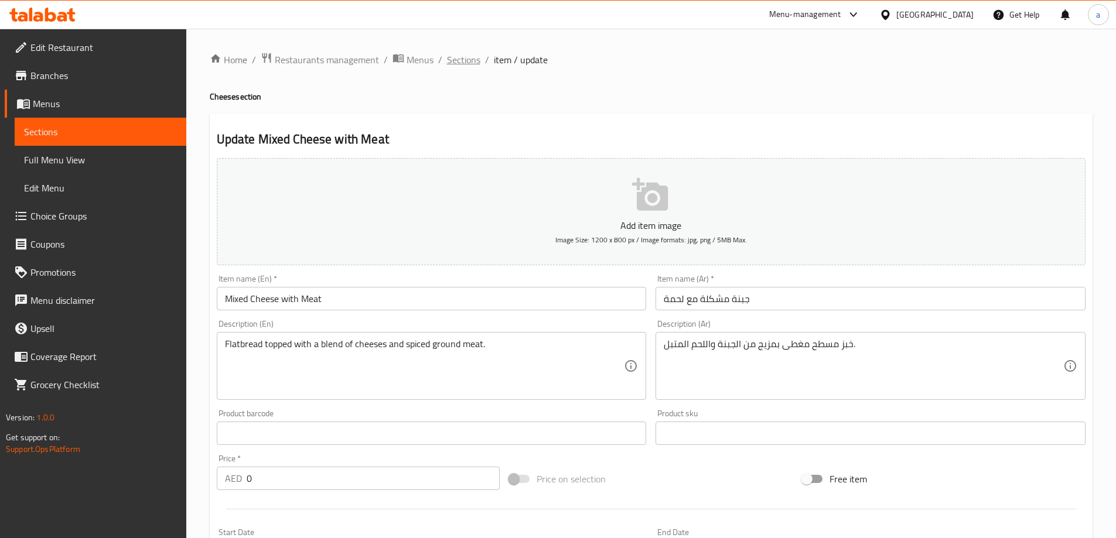
click at [471, 63] on span "Sections" at bounding box center [463, 60] width 33 height 14
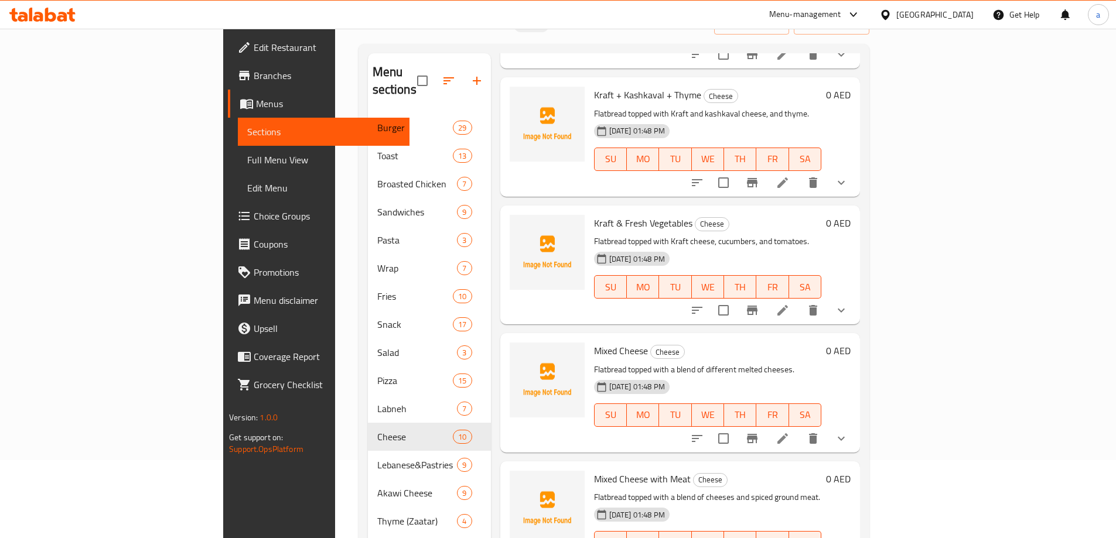
scroll to position [264, 0]
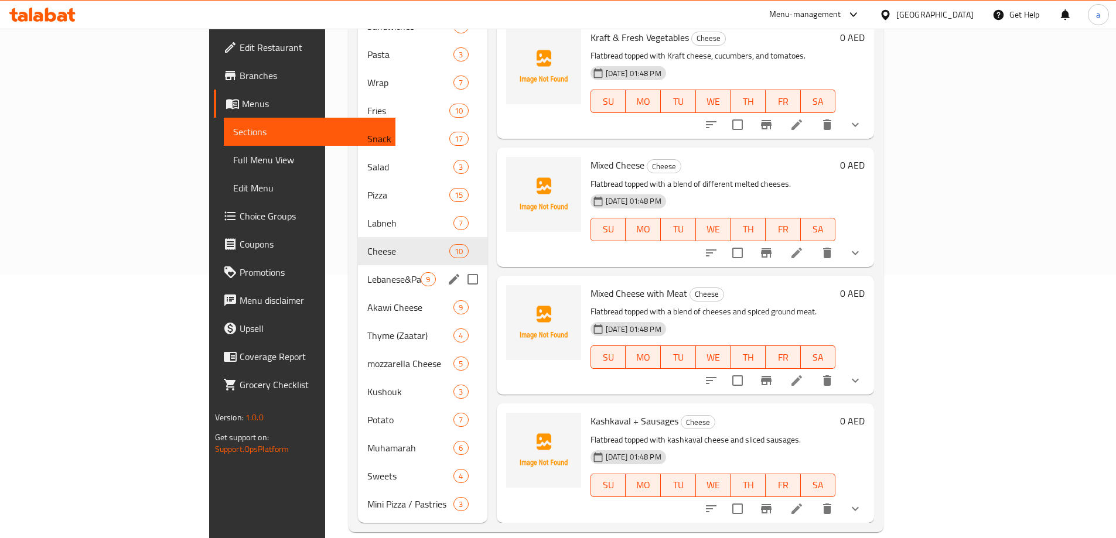
click at [367, 272] on span "Lebanese&Pastries" at bounding box center [393, 279] width 53 height 14
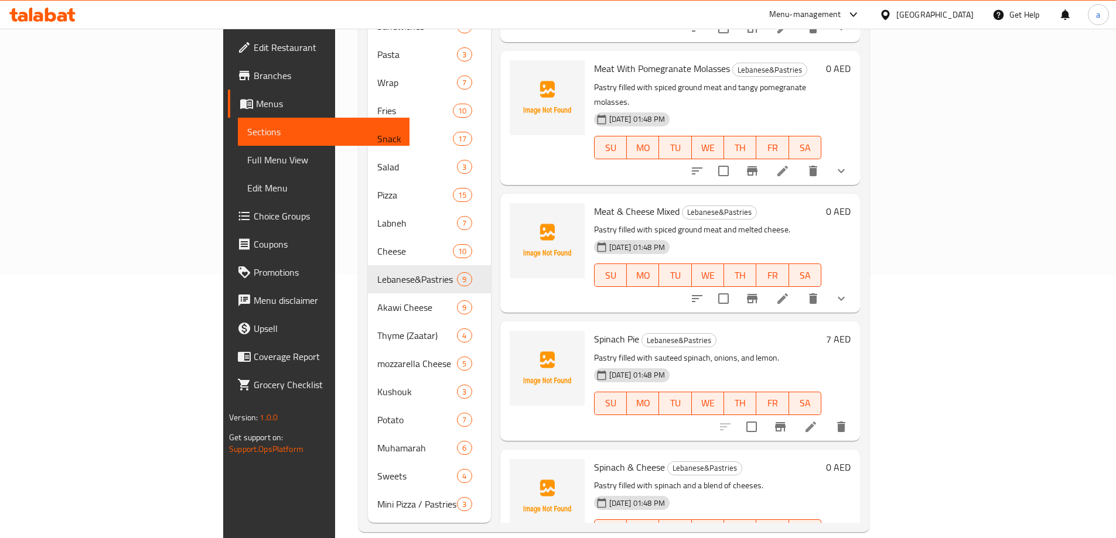
click at [799, 288] on li at bounding box center [782, 298] width 33 height 21
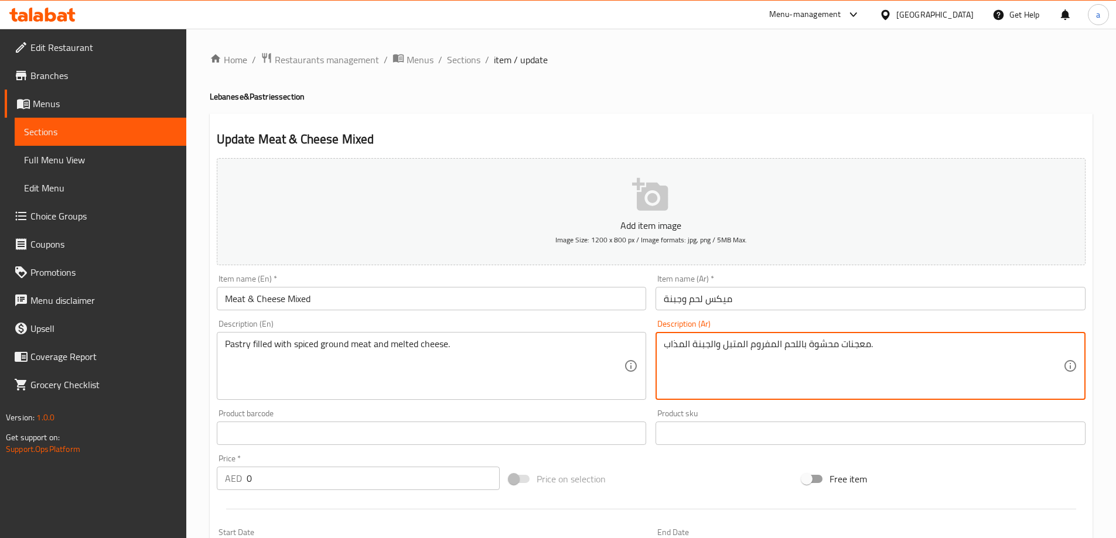
click at [872, 347] on textarea "معجنات محشوة باللحم المفروم المتبل والجبنة المذاب." at bounding box center [863, 367] width 399 height 56
drag, startPoint x: 667, startPoint y: 344, endPoint x: 685, endPoint y: 351, distance: 19.3
click at [685, 351] on textarea "معجنات محشوة باللحم المفروم المتبل والجبنة المذابة." at bounding box center [863, 367] width 399 height 56
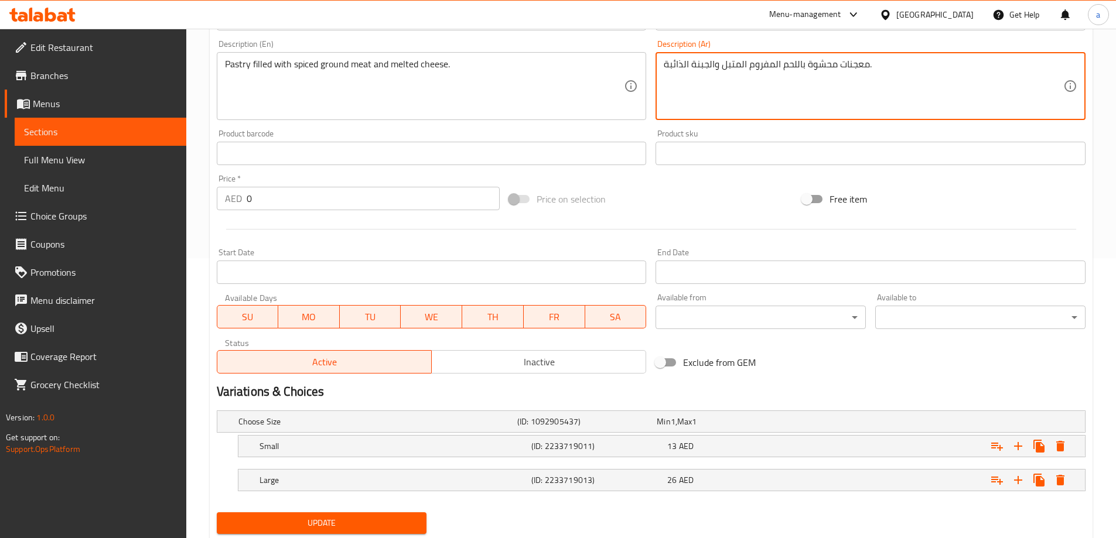
scroll to position [316, 0]
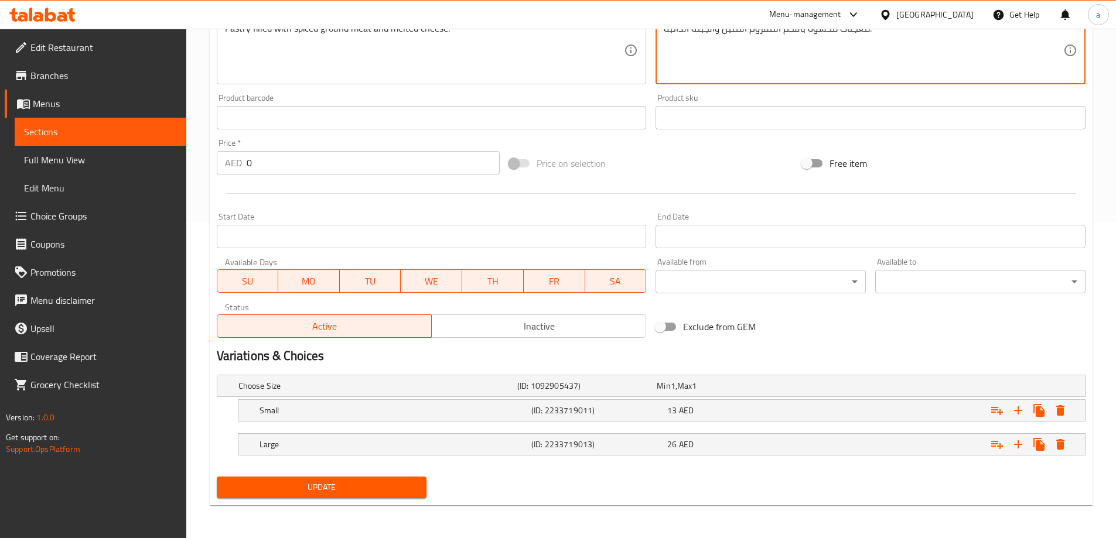
type textarea "معجنات محشوة باللحم المفروم المتبل والجبنة الذائبة."
click at [399, 494] on span "Update" at bounding box center [322, 487] width 192 height 15
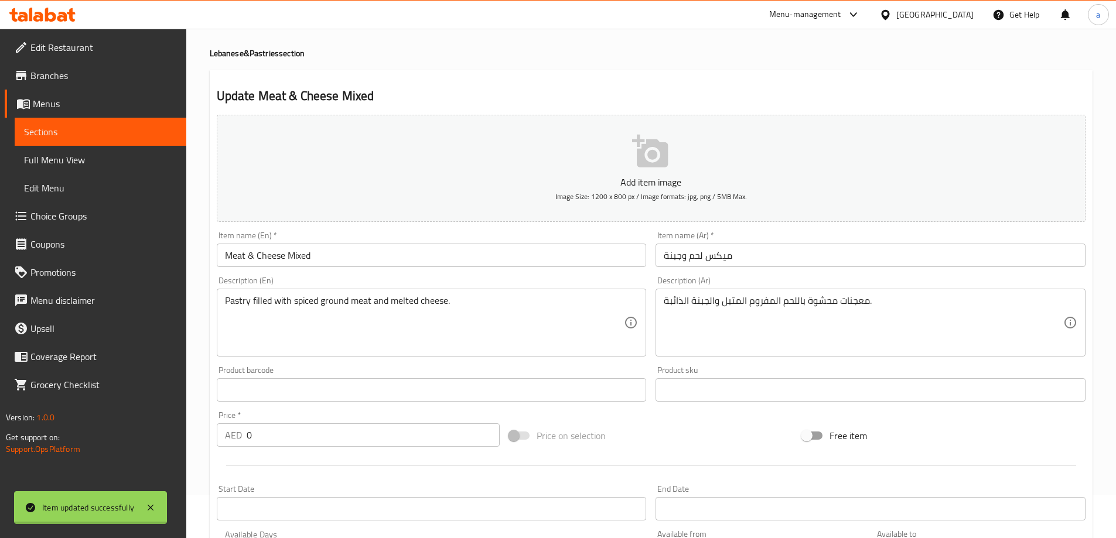
scroll to position [0, 0]
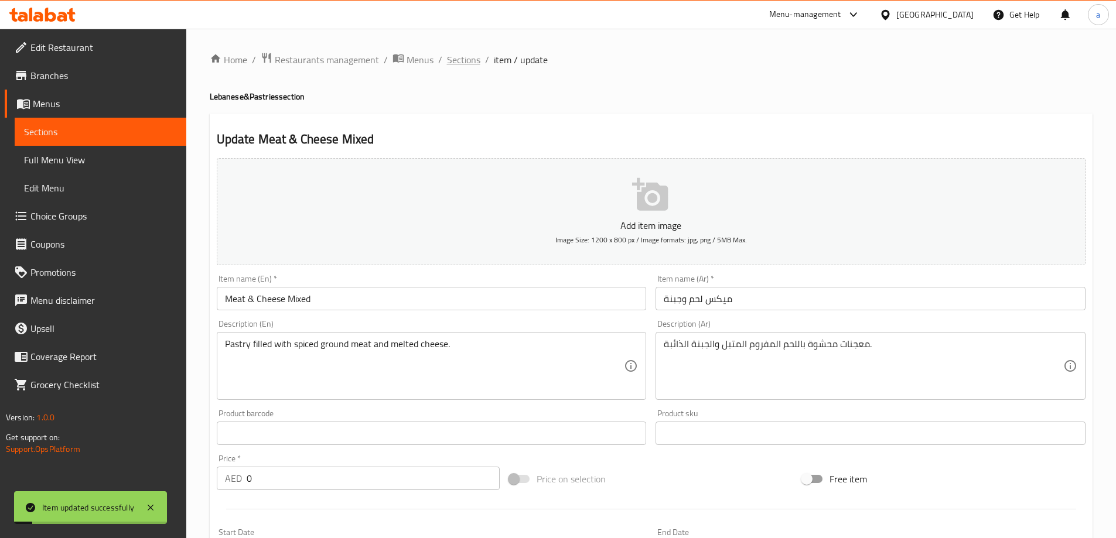
click at [456, 62] on span "Sections" at bounding box center [463, 60] width 33 height 14
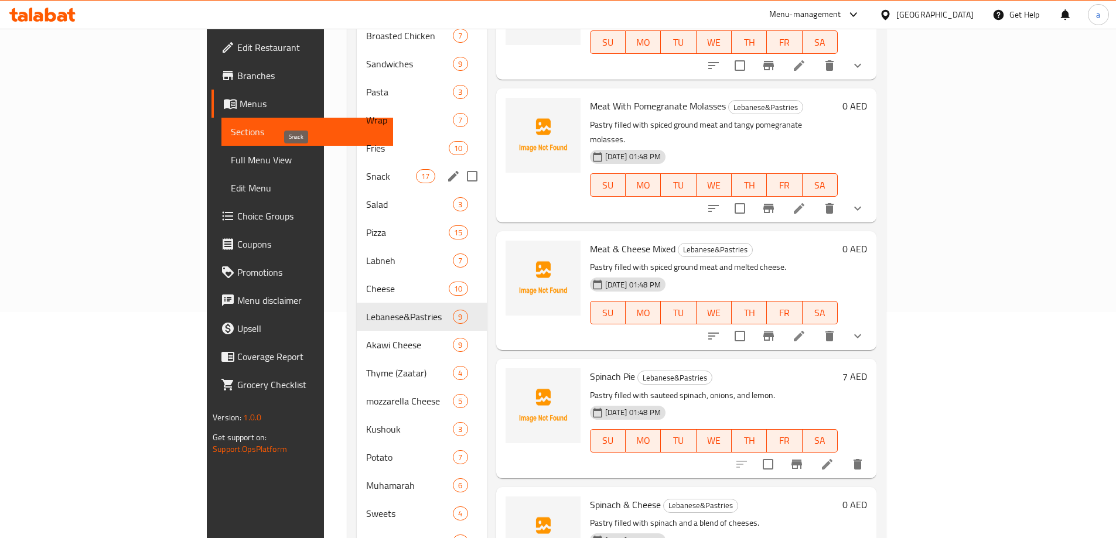
scroll to position [234, 0]
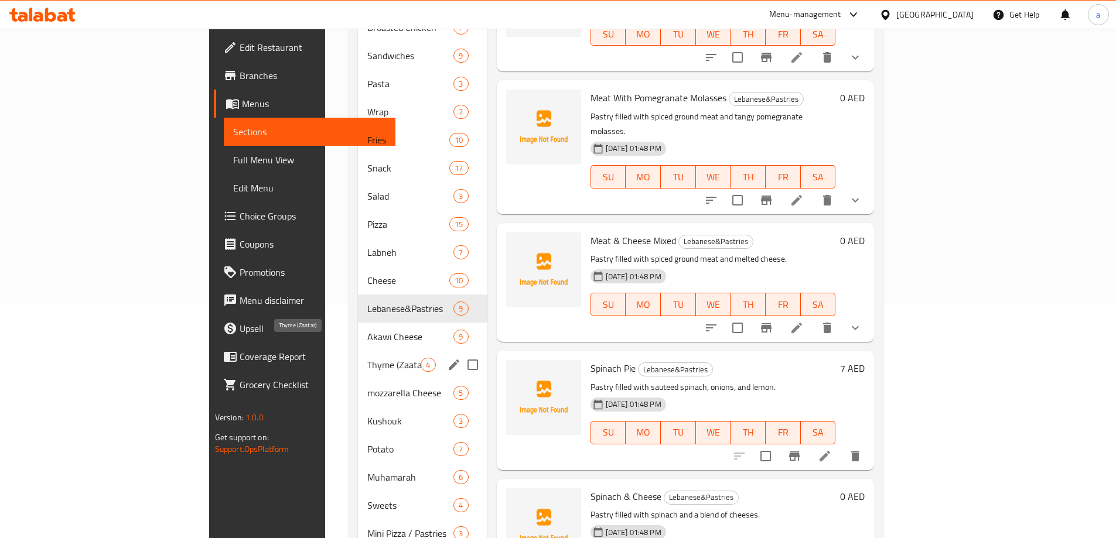
click at [367, 358] on span "Thyme (Zaatar)" at bounding box center [393, 365] width 53 height 14
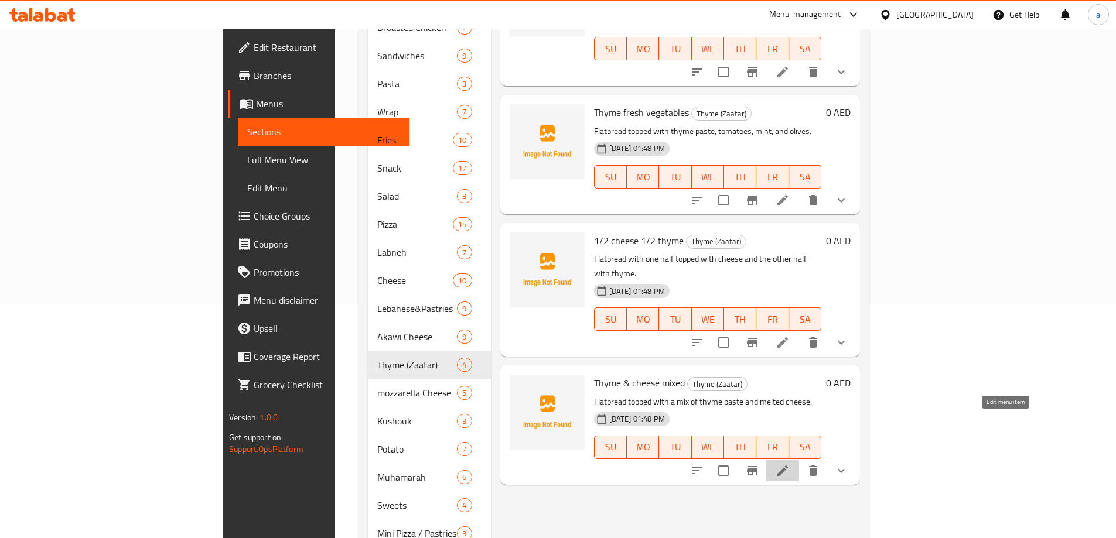
click at [790, 464] on icon at bounding box center [782, 471] width 14 height 14
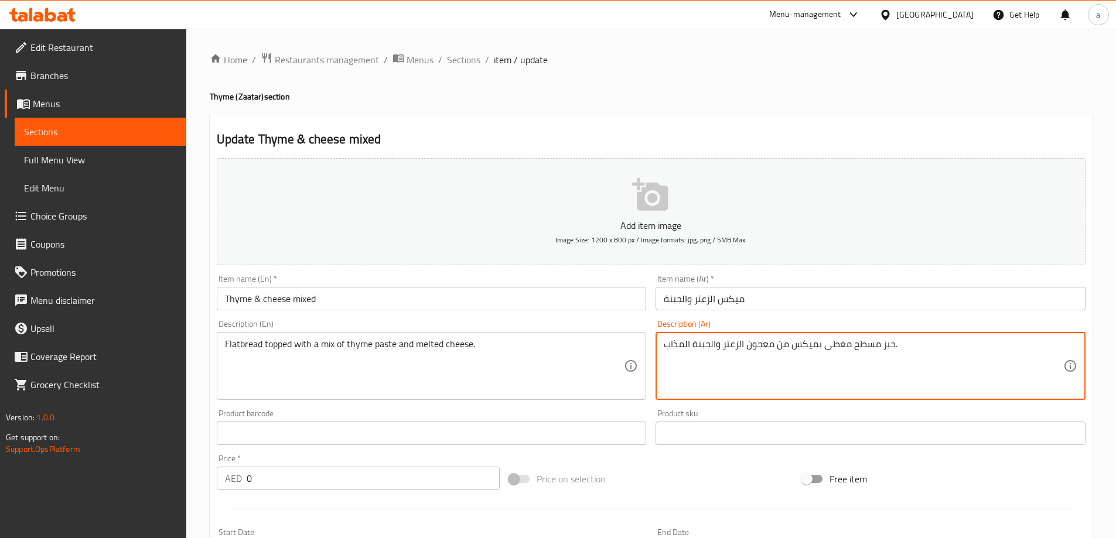
drag, startPoint x: 711, startPoint y: 348, endPoint x: 628, endPoint y: 348, distance: 83.2
paste textarea "ائبة"
click at [684, 345] on textarea "خبز مسطح مغطى بميكس من معجون الزعتر والجبنة ذائبة." at bounding box center [863, 367] width 399 height 56
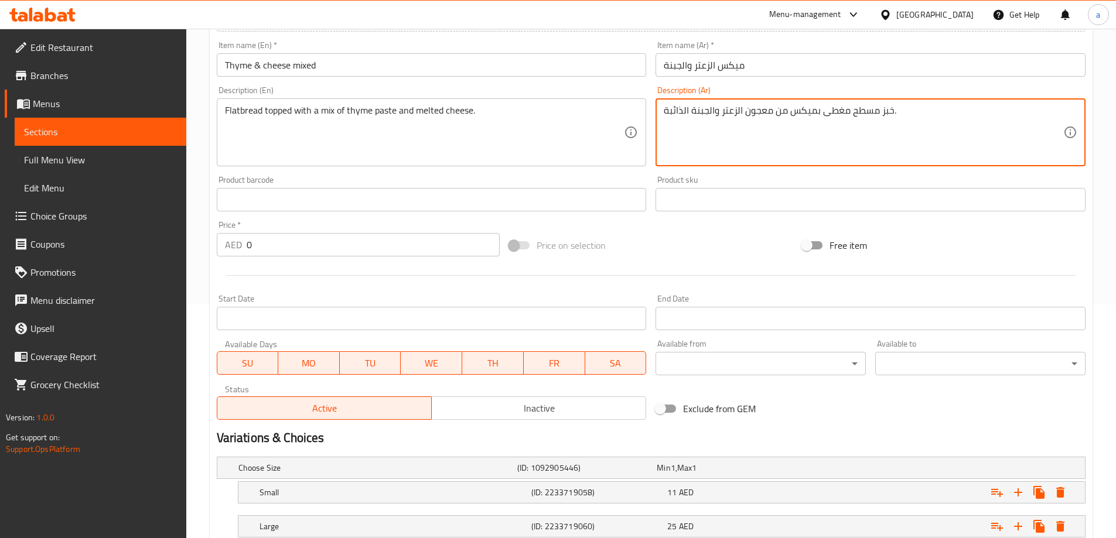
scroll to position [316, 0]
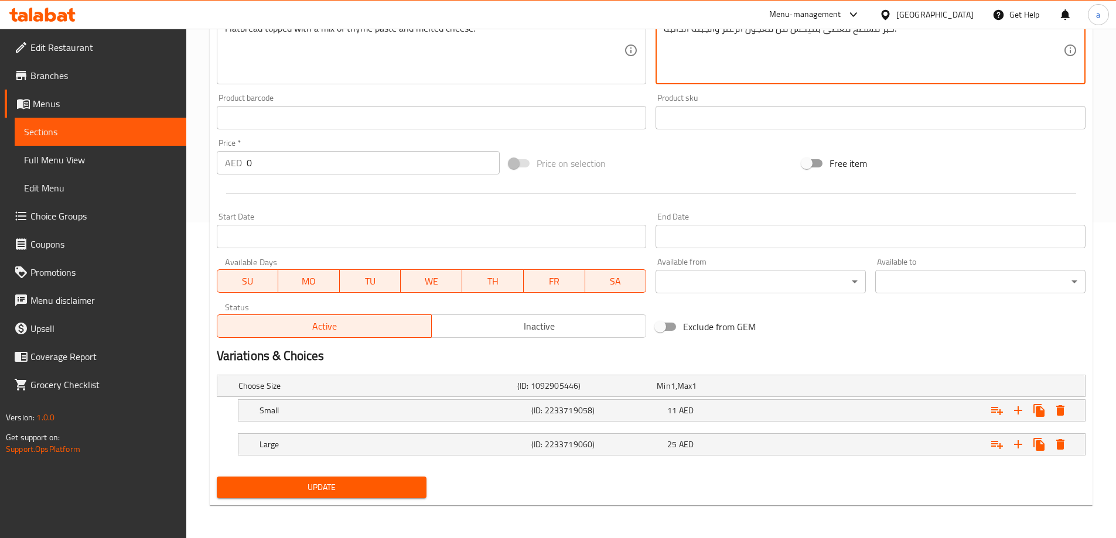
type textarea "خبز مسطح مغطى بميكس من معجون الزعتر والجبنة الذائبة."
click at [423, 496] on button "Update" at bounding box center [322, 488] width 210 height 22
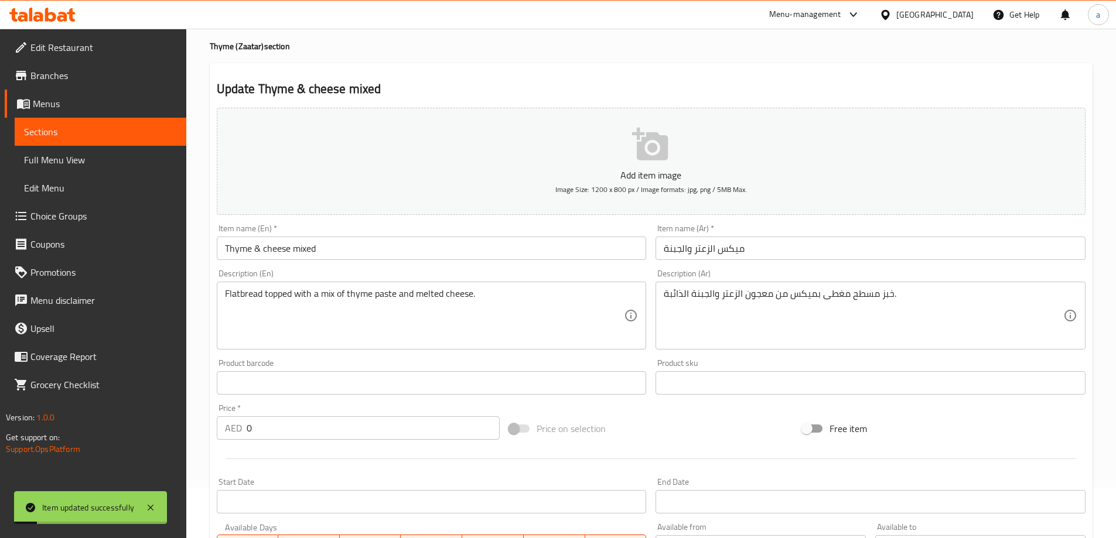
scroll to position [0, 0]
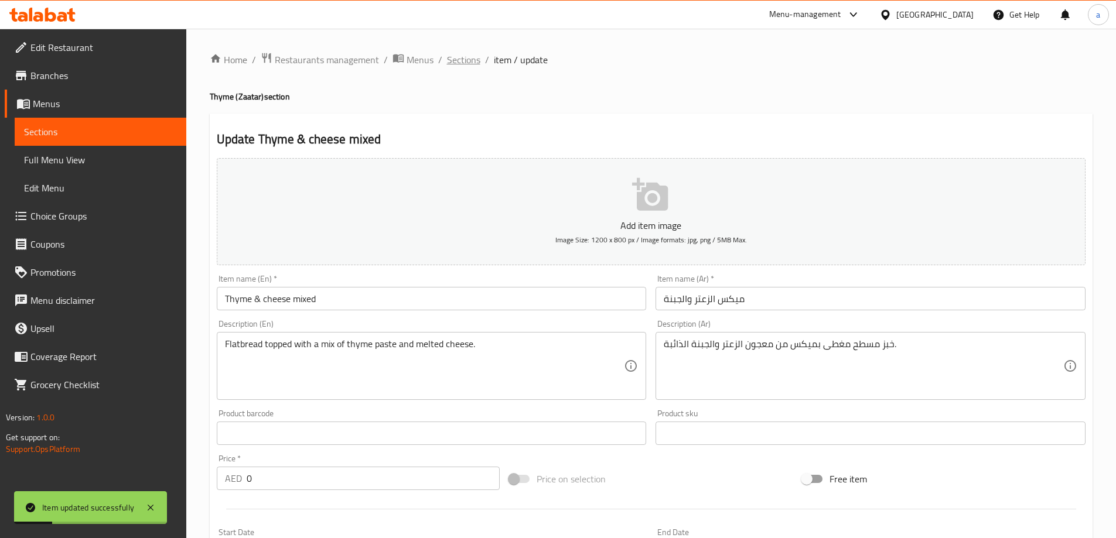
click at [476, 62] on span "Sections" at bounding box center [463, 60] width 33 height 14
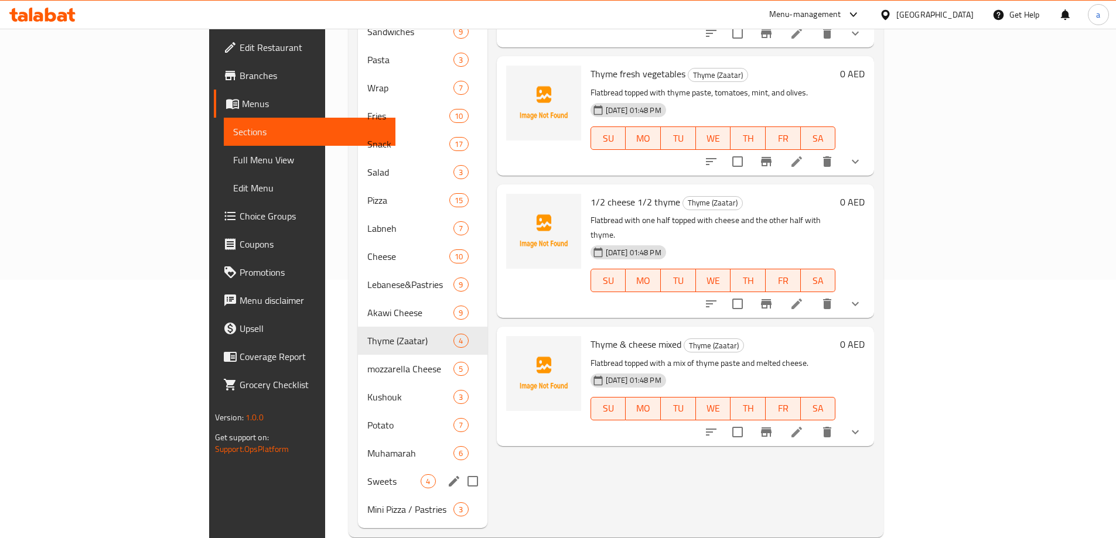
scroll to position [264, 0]
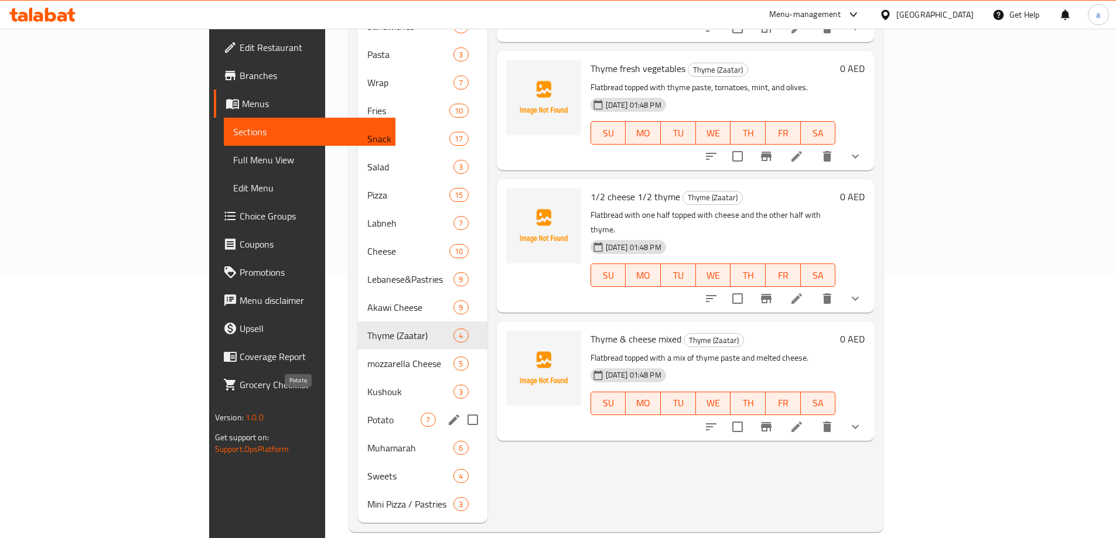
click at [367, 413] on span "Potato" at bounding box center [393, 420] width 53 height 14
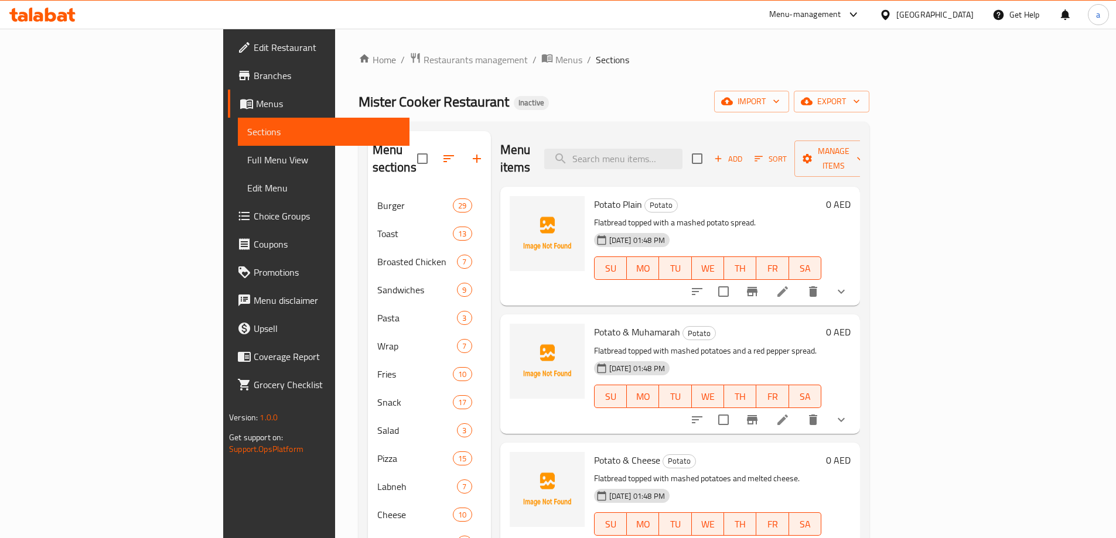
click at [799, 281] on li at bounding box center [782, 291] width 33 height 21
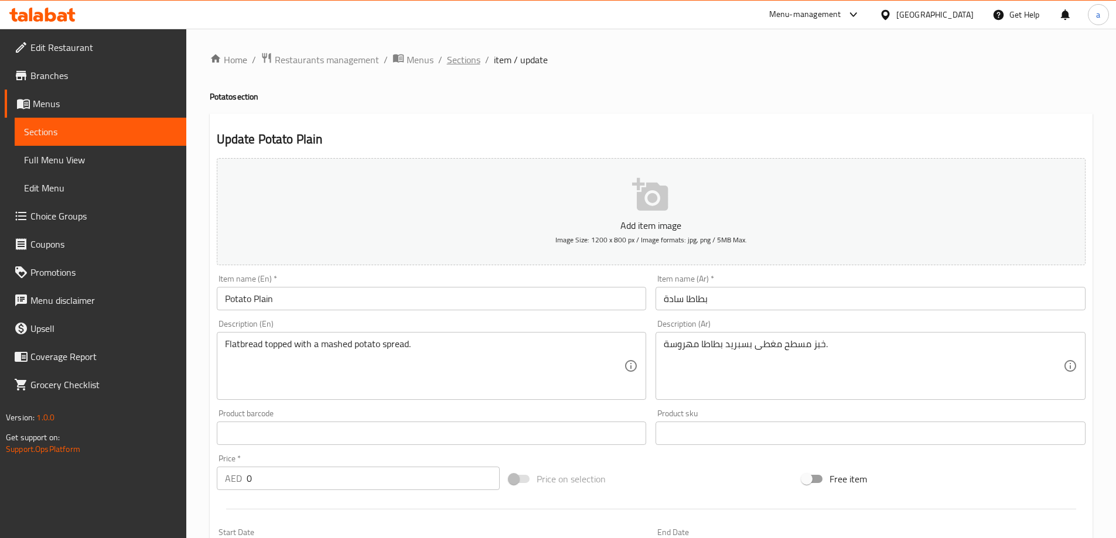
click at [457, 56] on span "Sections" at bounding box center [463, 60] width 33 height 14
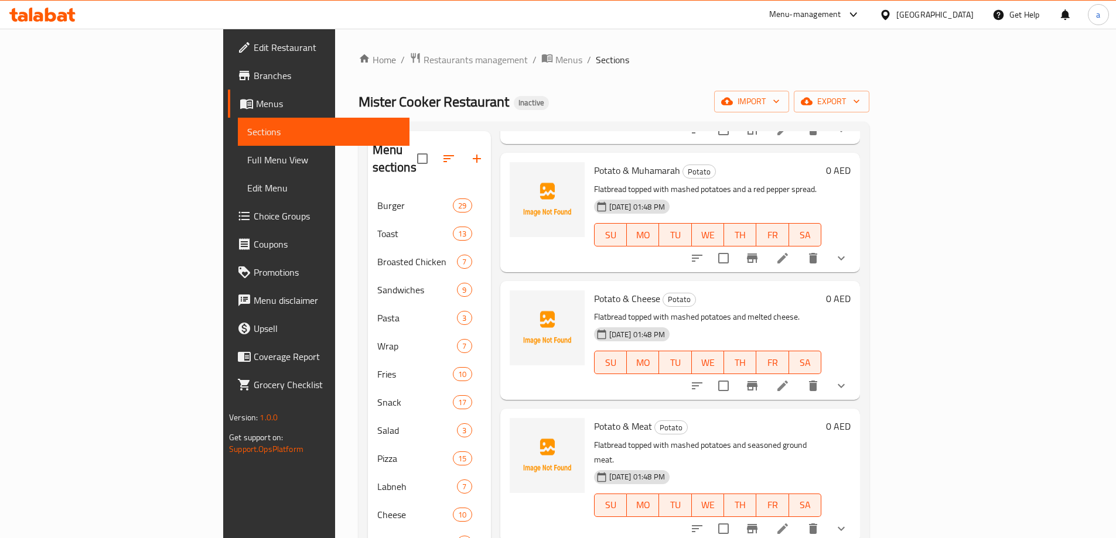
scroll to position [176, 0]
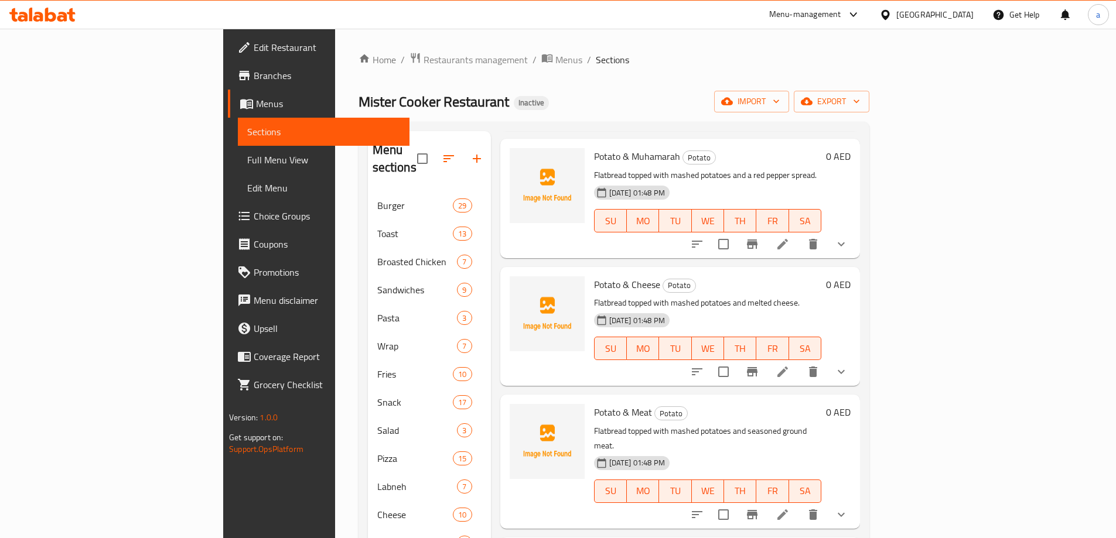
click at [799, 364] on li at bounding box center [782, 371] width 33 height 21
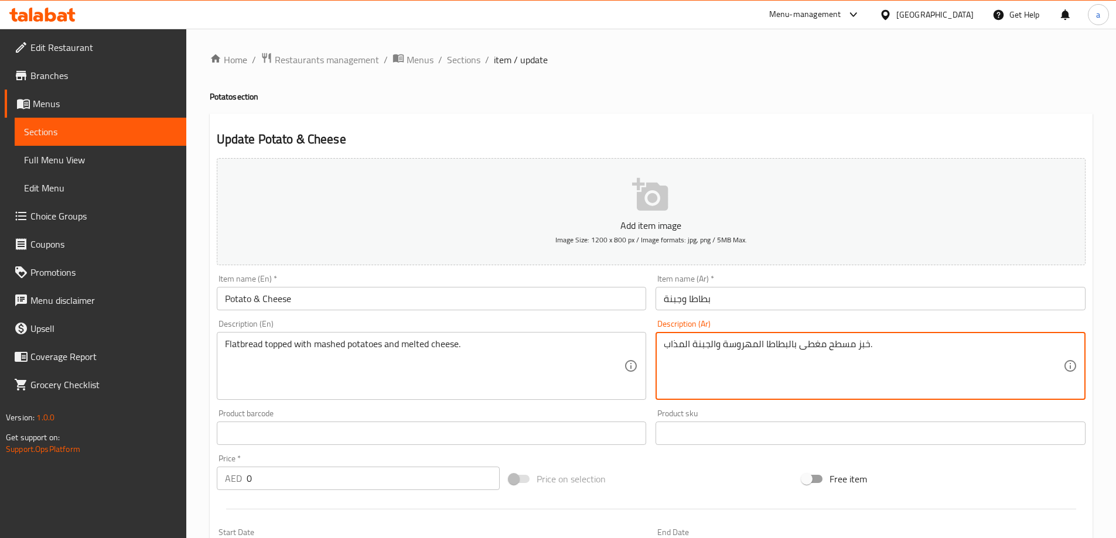
drag, startPoint x: 711, startPoint y: 347, endPoint x: 645, endPoint y: 346, distance: 65.6
paste textarea "ائبة"
click at [682, 343] on textarea "خبز مسطح مغطى بالبطاطا المهروسة والجبنة ذائبة." at bounding box center [863, 367] width 399 height 56
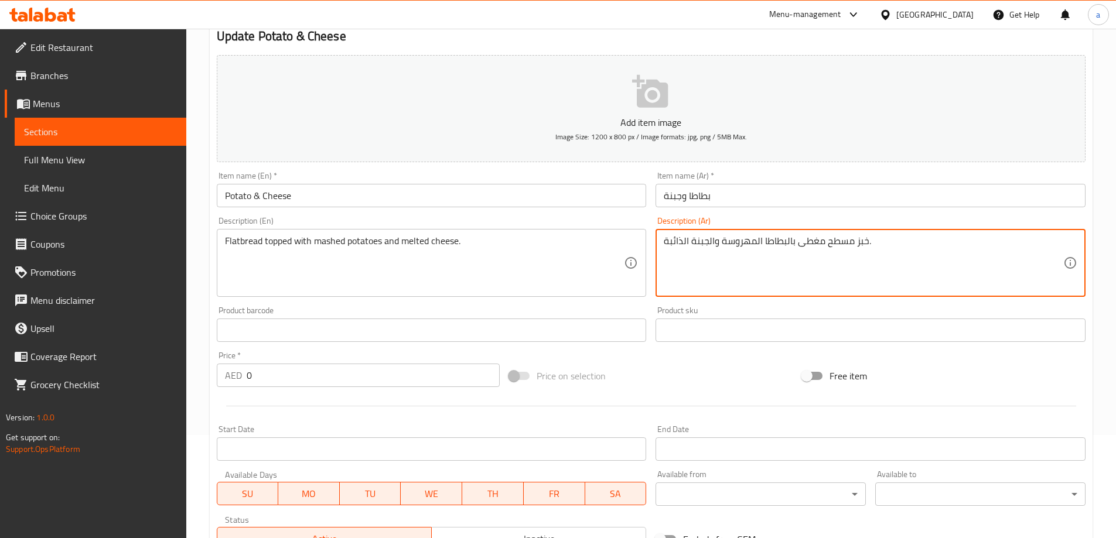
scroll to position [316, 0]
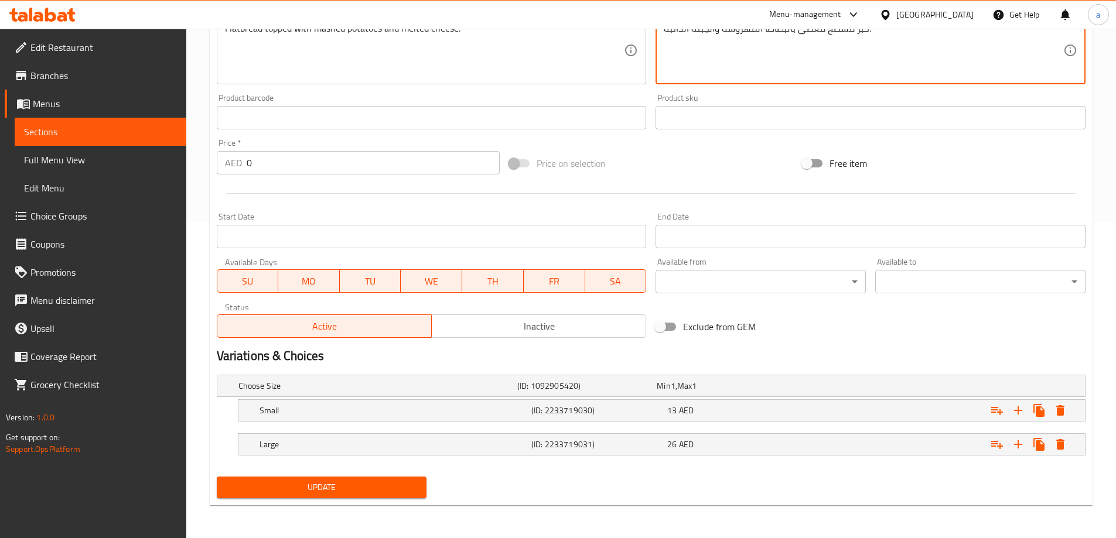
type textarea "خبز مسطح مغطى بالبطاطا المهروسة والجبنة الذائبة."
click at [412, 488] on span "Update" at bounding box center [322, 487] width 192 height 15
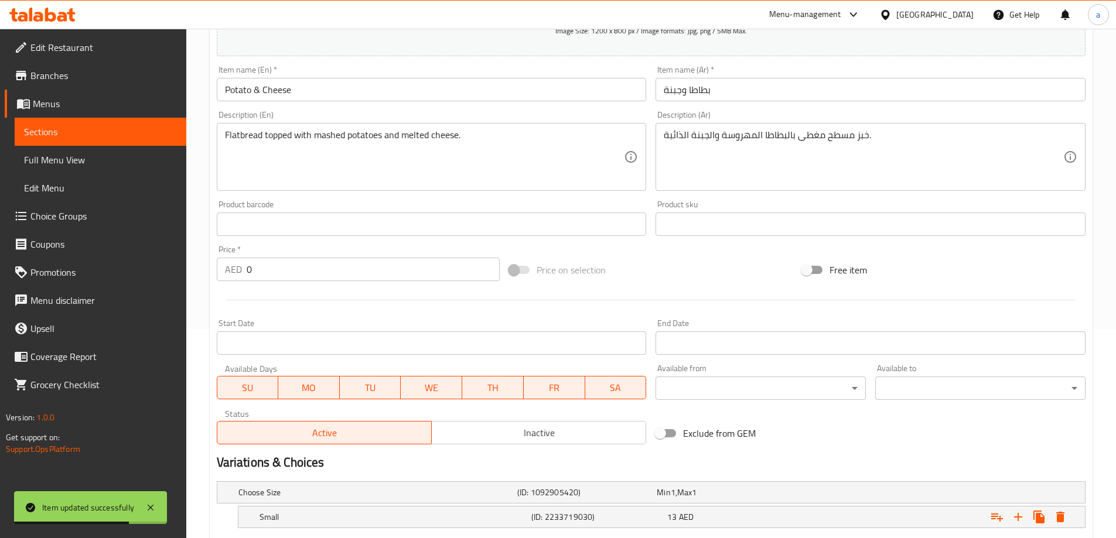
scroll to position [0, 0]
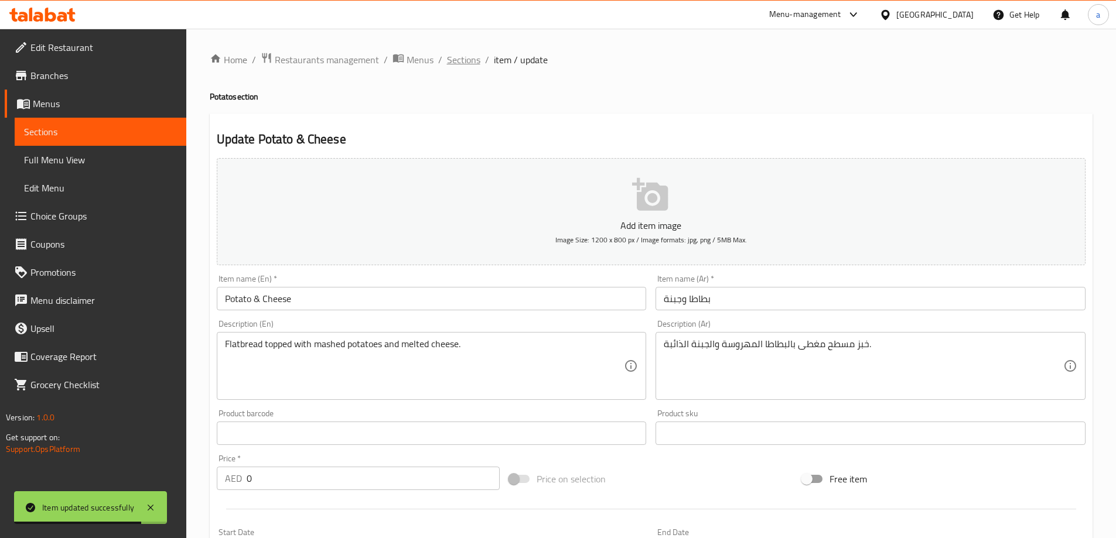
click at [460, 60] on span "Sections" at bounding box center [463, 60] width 33 height 14
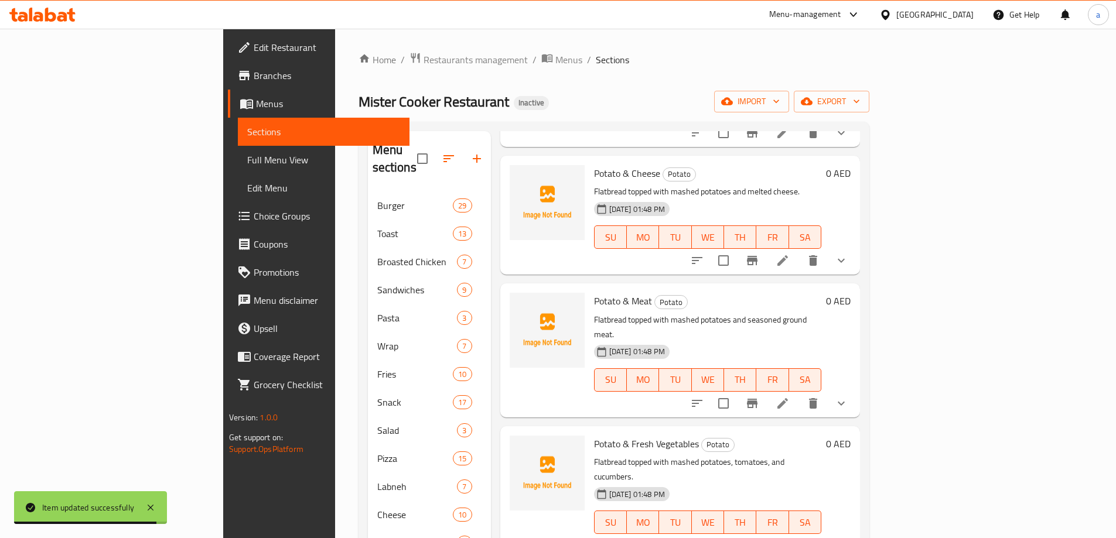
scroll to position [264, 0]
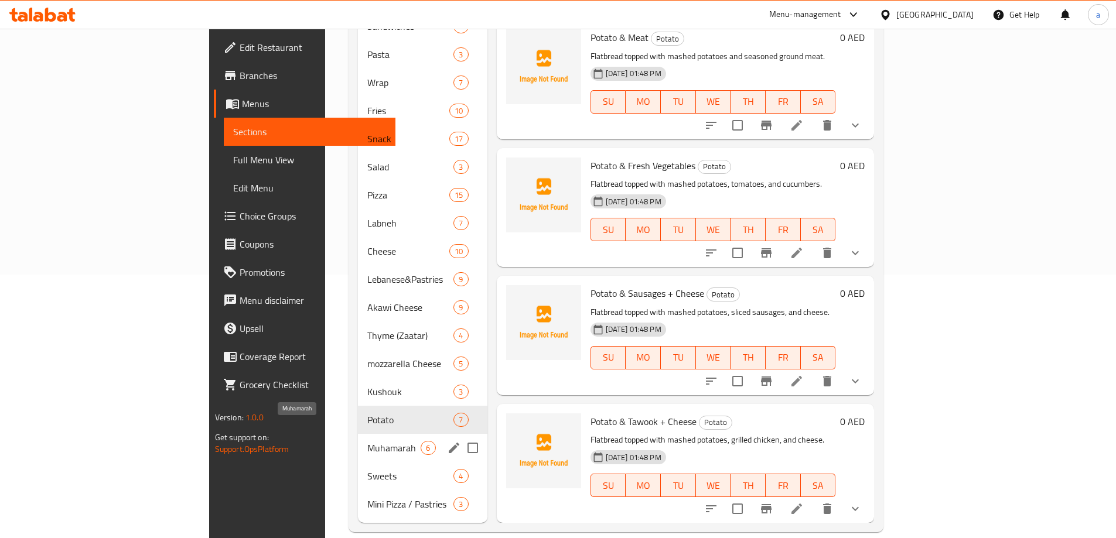
click at [367, 441] on span "Muhamarah" at bounding box center [393, 448] width 53 height 14
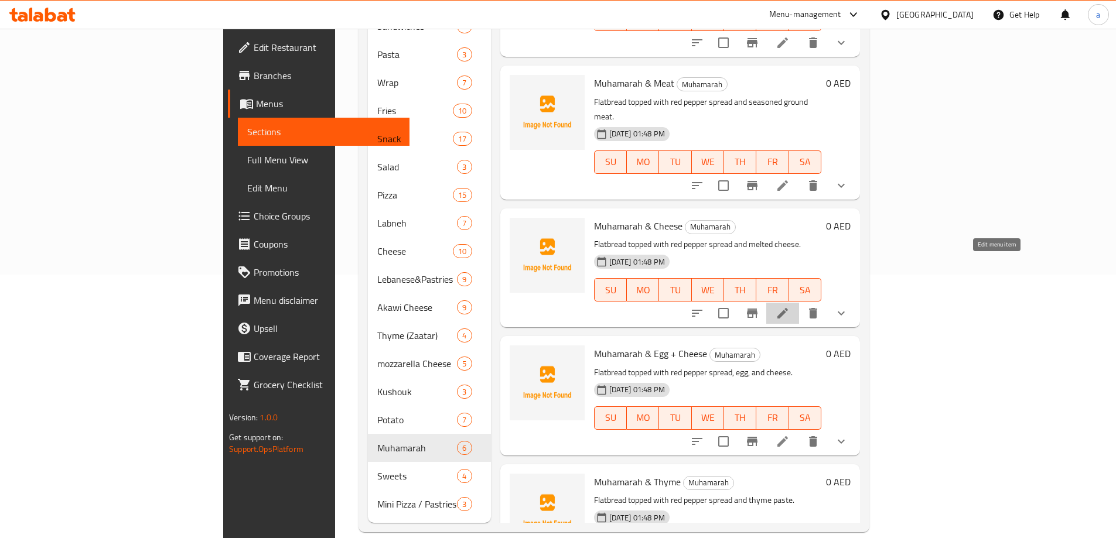
click at [790, 306] on icon at bounding box center [782, 313] width 14 height 14
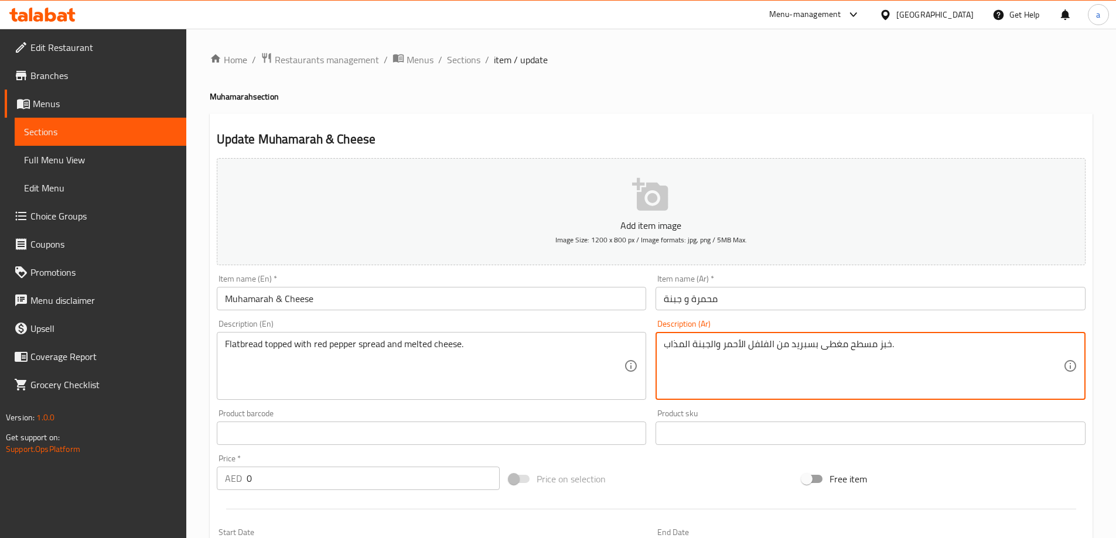
drag, startPoint x: 711, startPoint y: 346, endPoint x: 589, endPoint y: 351, distance: 121.9
paste textarea "ائبة"
click at [682, 345] on textarea "خبز مسطح مغطى بسبريد من الفلفل الأحمر والجبنة ذائبة." at bounding box center [863, 367] width 399 height 56
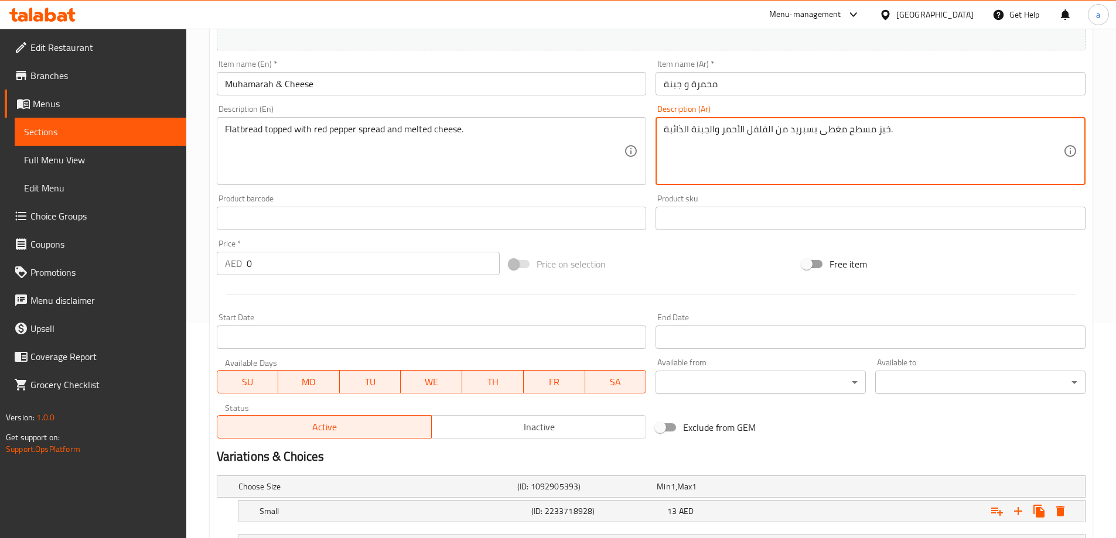
scroll to position [316, 0]
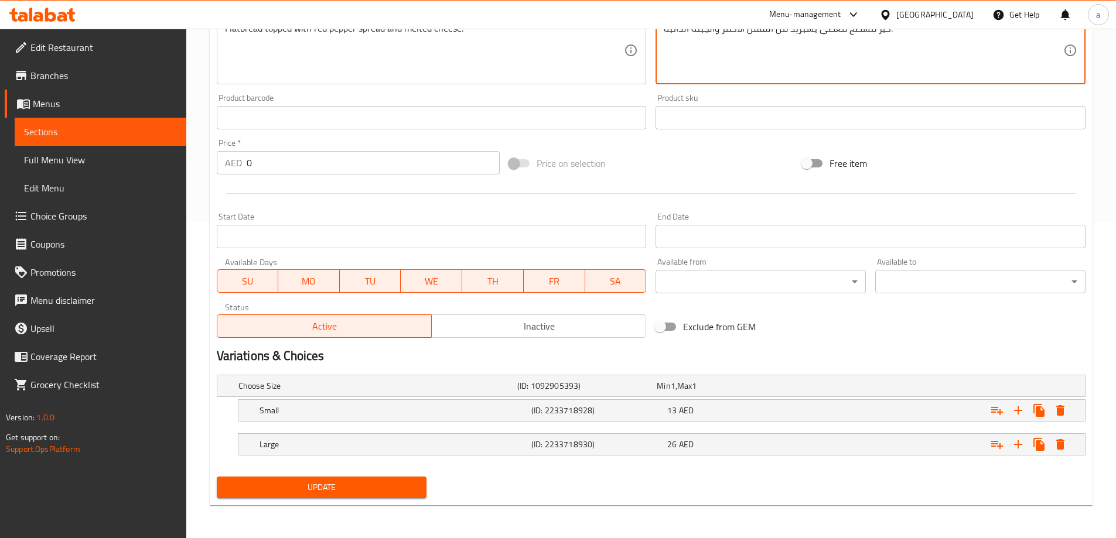
type textarea "خبز مسطح مغطى بسبريد من الفلفل الأحمر والجبنة الذائبة."
click at [398, 481] on span "Update" at bounding box center [322, 487] width 192 height 15
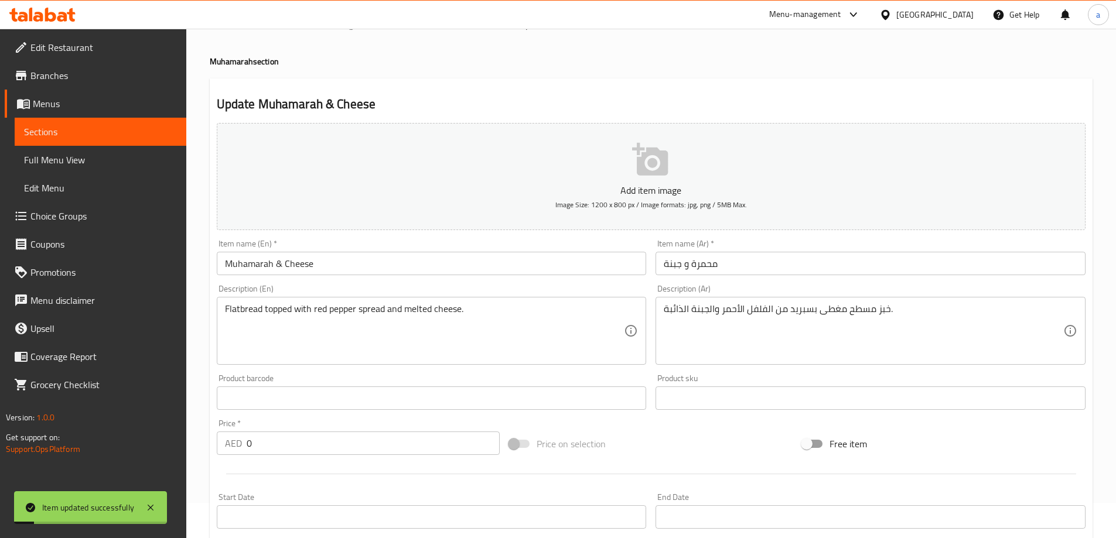
scroll to position [0, 0]
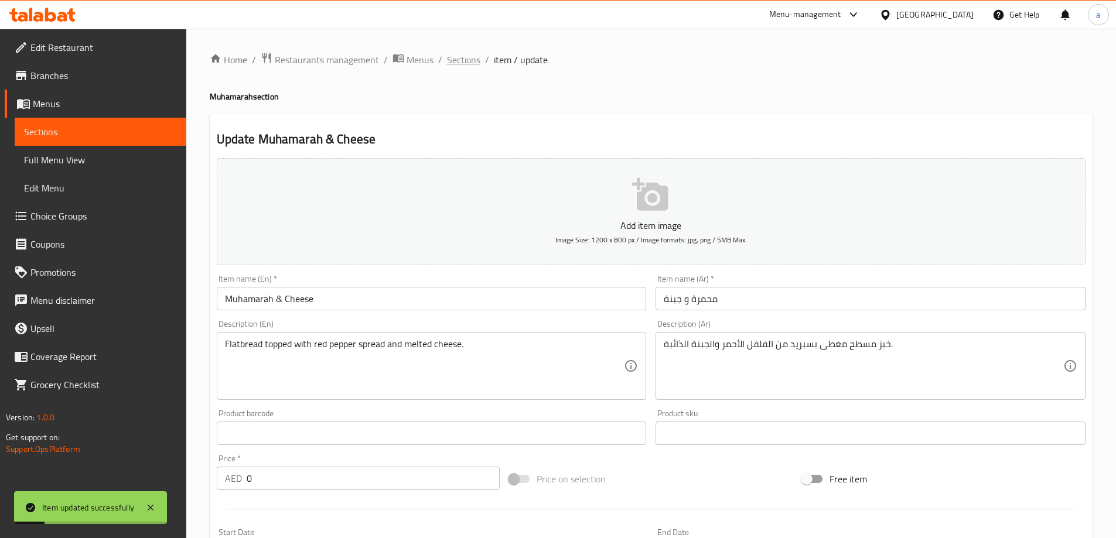
click at [462, 63] on span "Sections" at bounding box center [463, 60] width 33 height 14
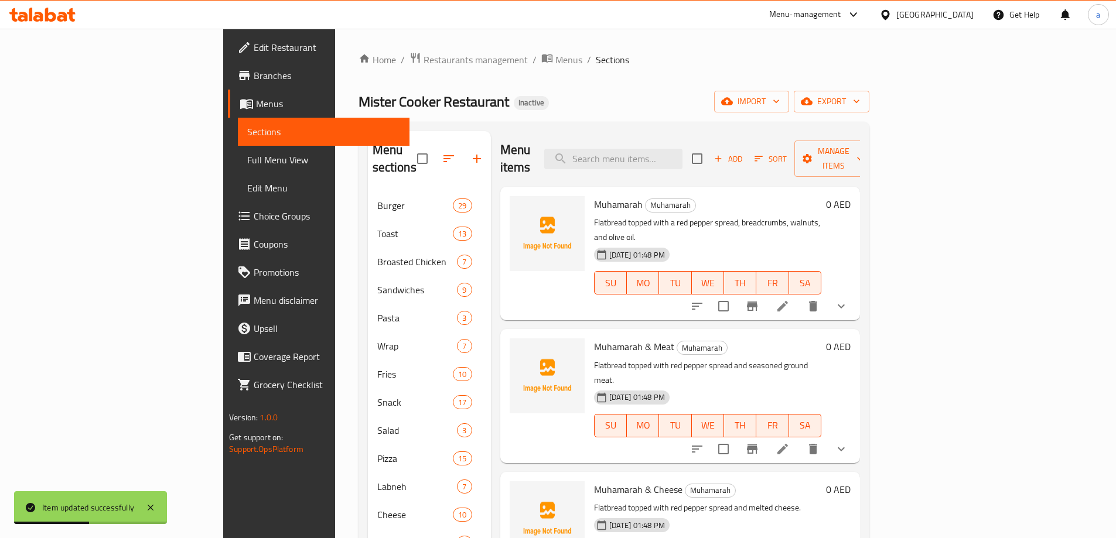
click at [511, 402] on div at bounding box center [547, 396] width 84 height 124
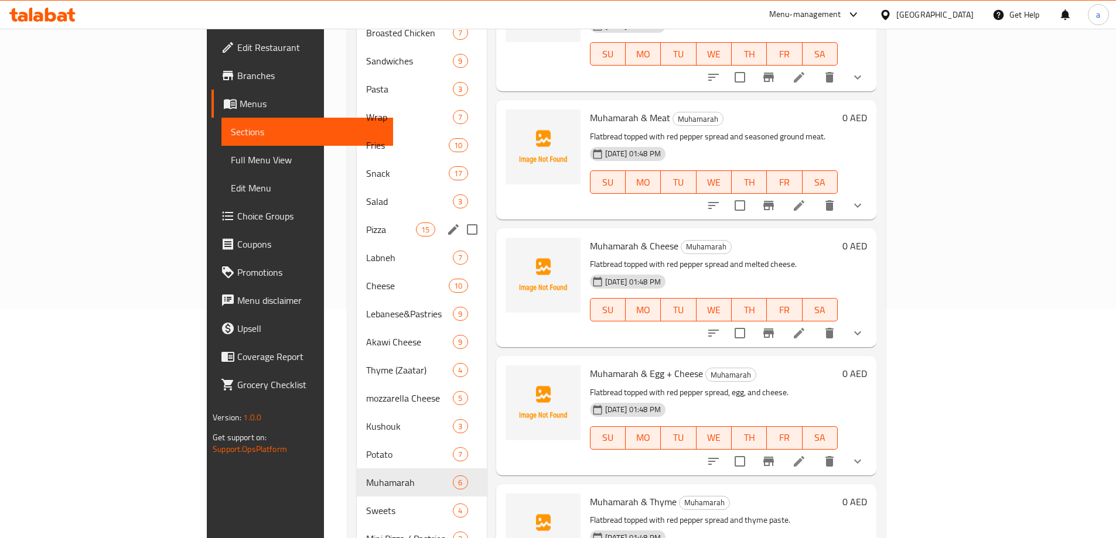
scroll to position [234, 0]
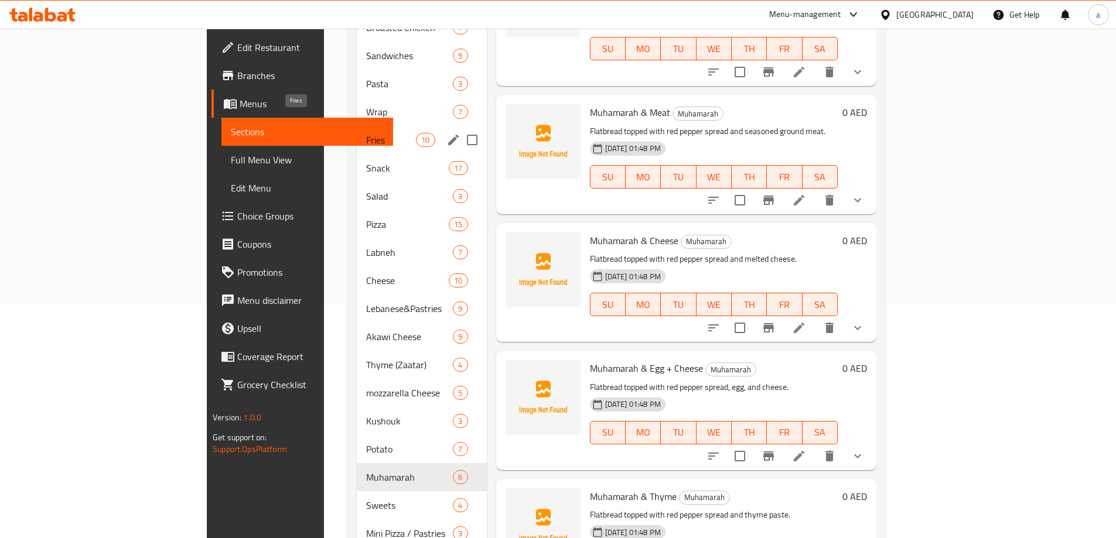
drag, startPoint x: 262, startPoint y: 121, endPoint x: 346, endPoint y: 210, distance: 122.6
click at [366, 133] on span "Fries" at bounding box center [391, 140] width 50 height 14
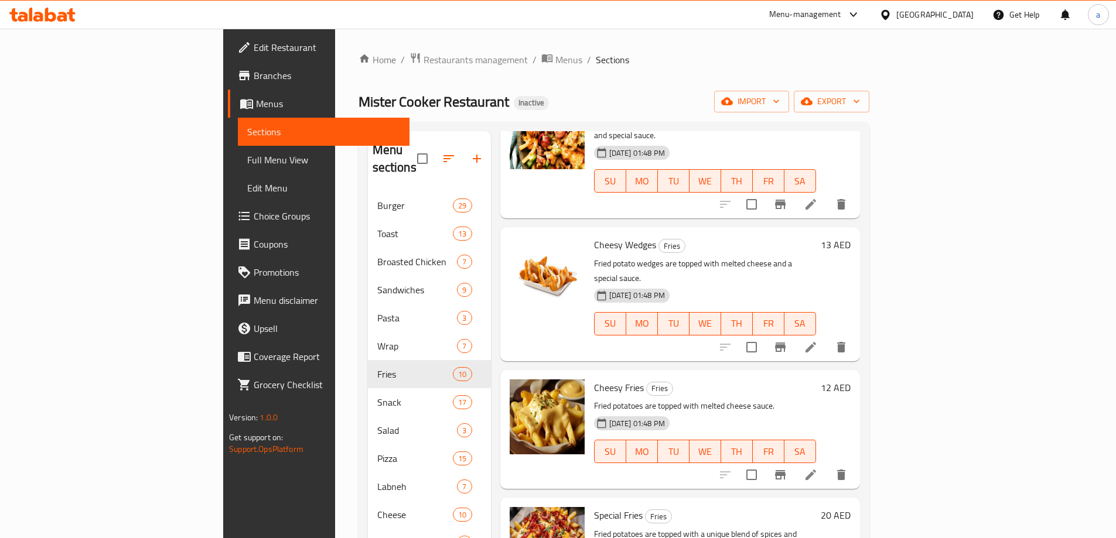
scroll to position [469, 0]
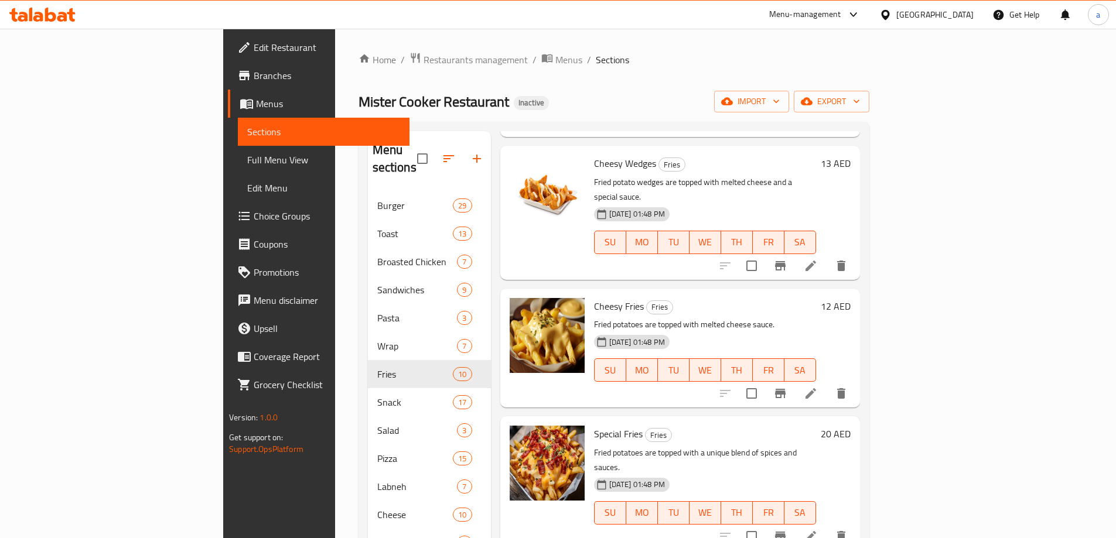
click at [827, 383] on li at bounding box center [810, 393] width 33 height 21
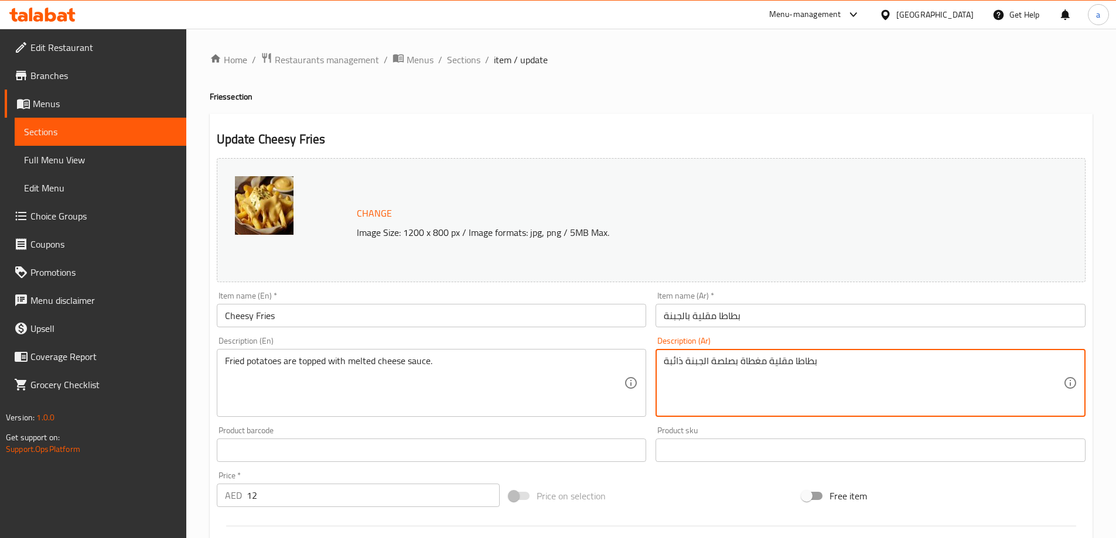
click at [681, 361] on textarea "بطاطا مقلية مغطاة بصلصة الجبنة ذائبة" at bounding box center [863, 384] width 399 height 56
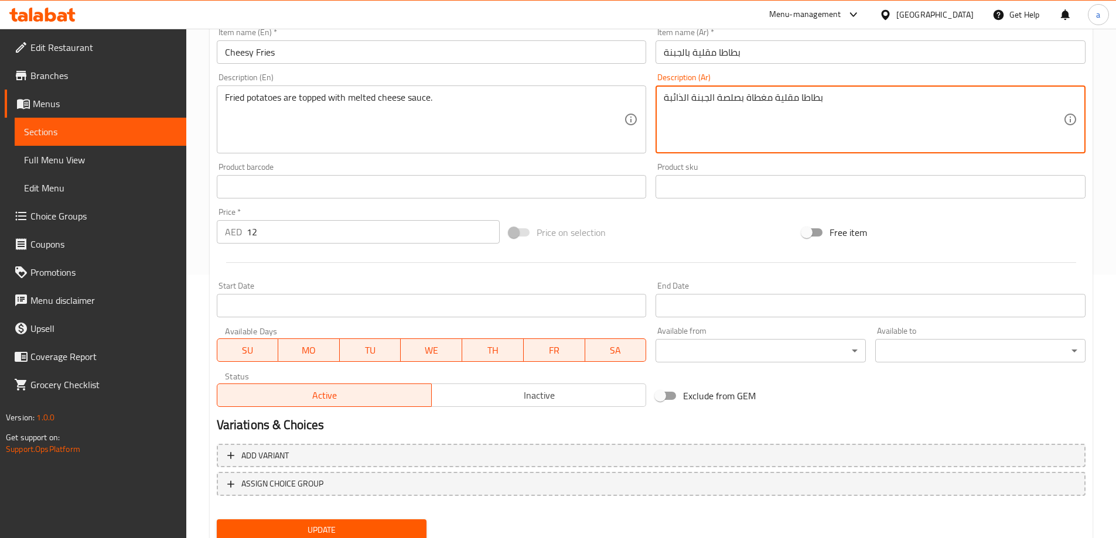
scroll to position [293, 0]
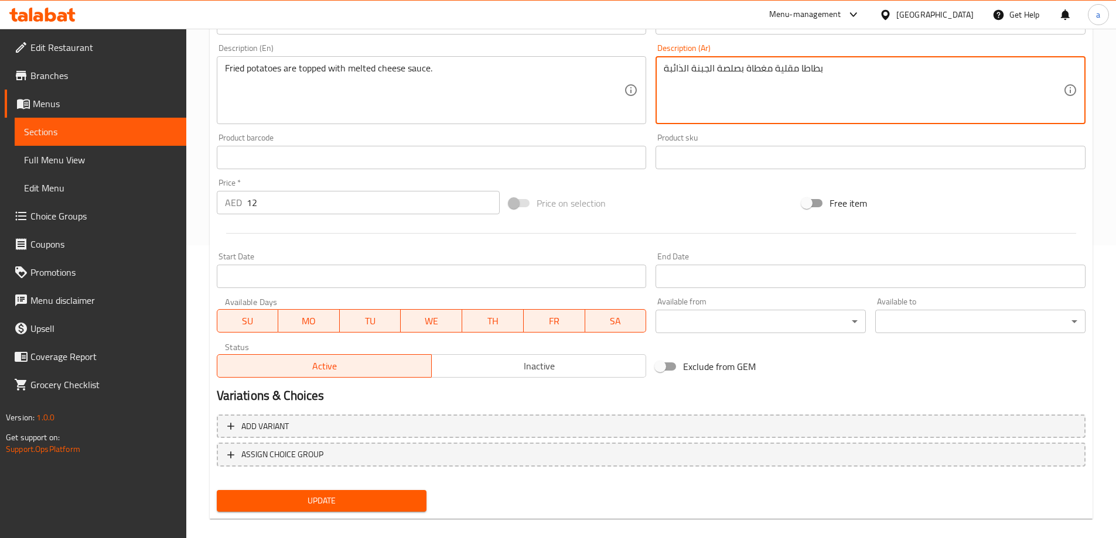
type textarea "بطاطا مقلية مغطاة بصلصة الجبنة الذائبة"
click at [378, 497] on span "Update" at bounding box center [322, 501] width 192 height 15
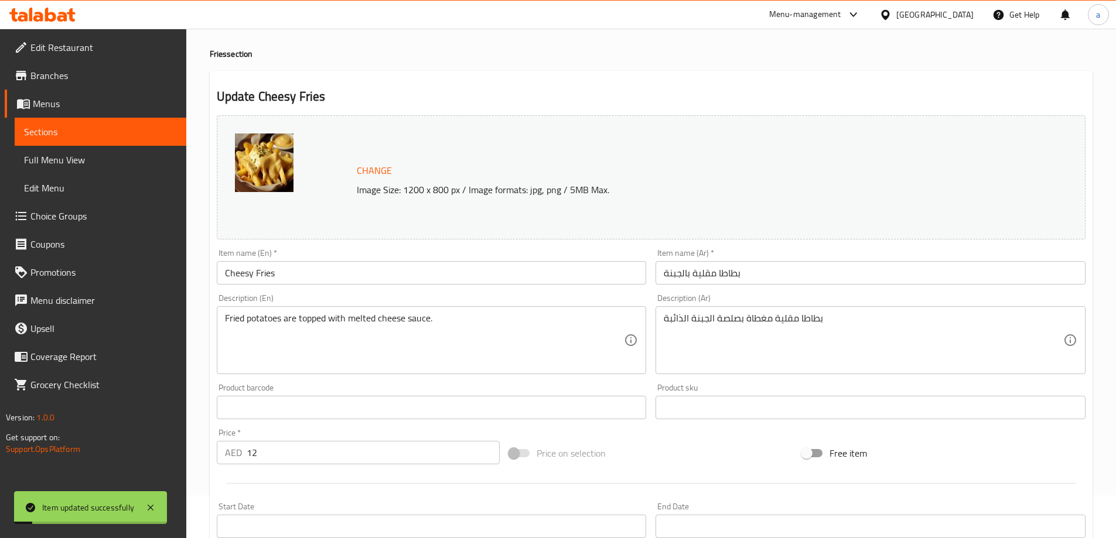
scroll to position [0, 0]
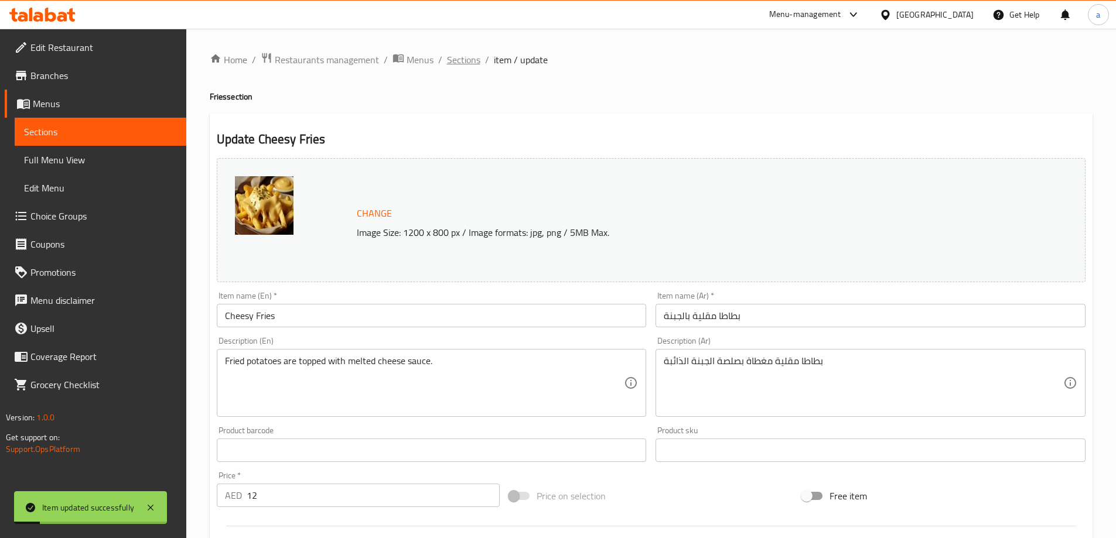
click at [478, 65] on span "Sections" at bounding box center [463, 60] width 33 height 14
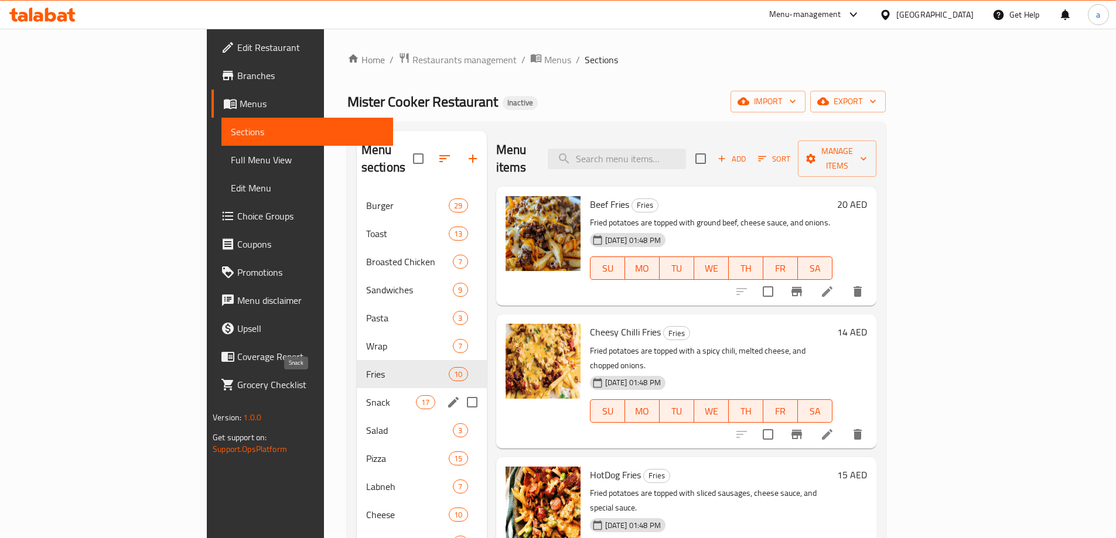
click at [366, 395] on span "Snack" at bounding box center [391, 402] width 50 height 14
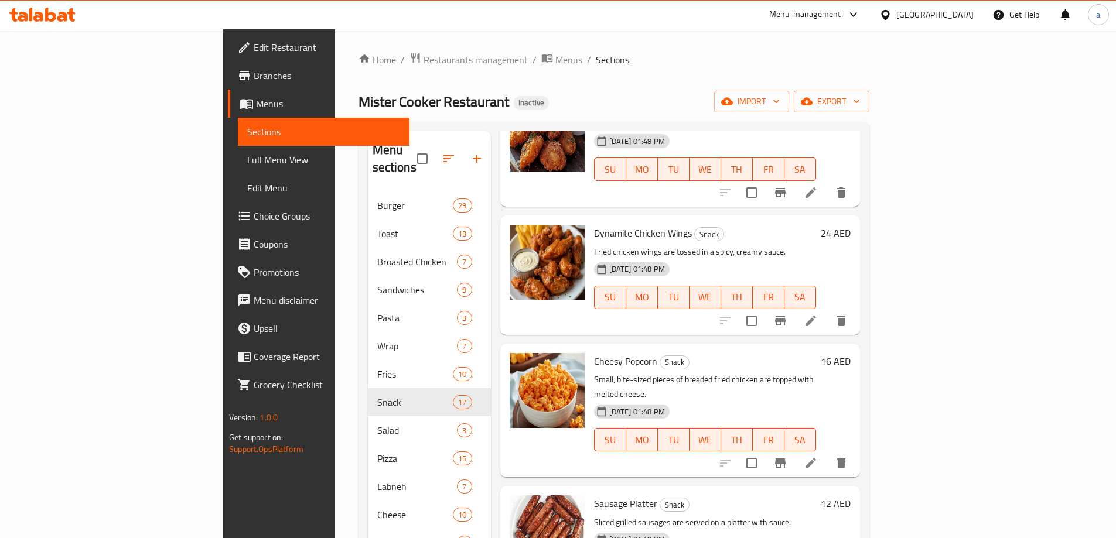
scroll to position [937, 0]
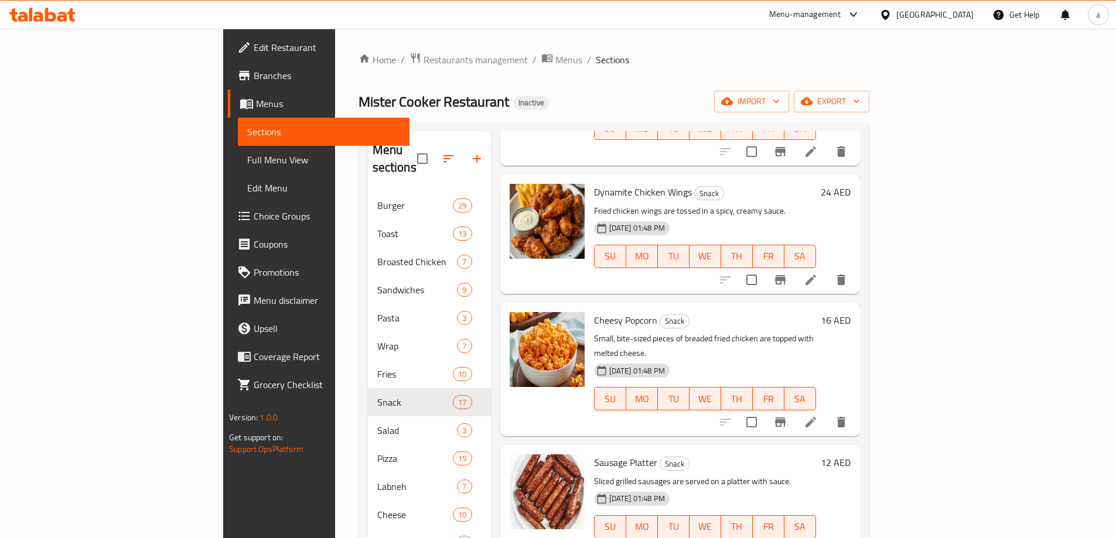
click at [818, 415] on icon at bounding box center [811, 422] width 14 height 14
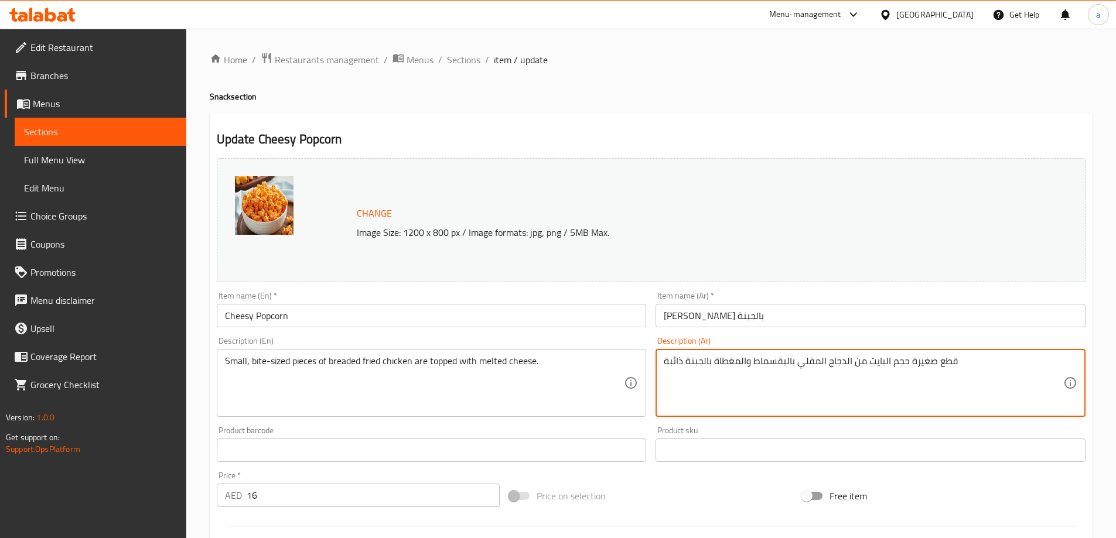
drag, startPoint x: 682, startPoint y: 365, endPoint x: 715, endPoint y: 378, distance: 35.8
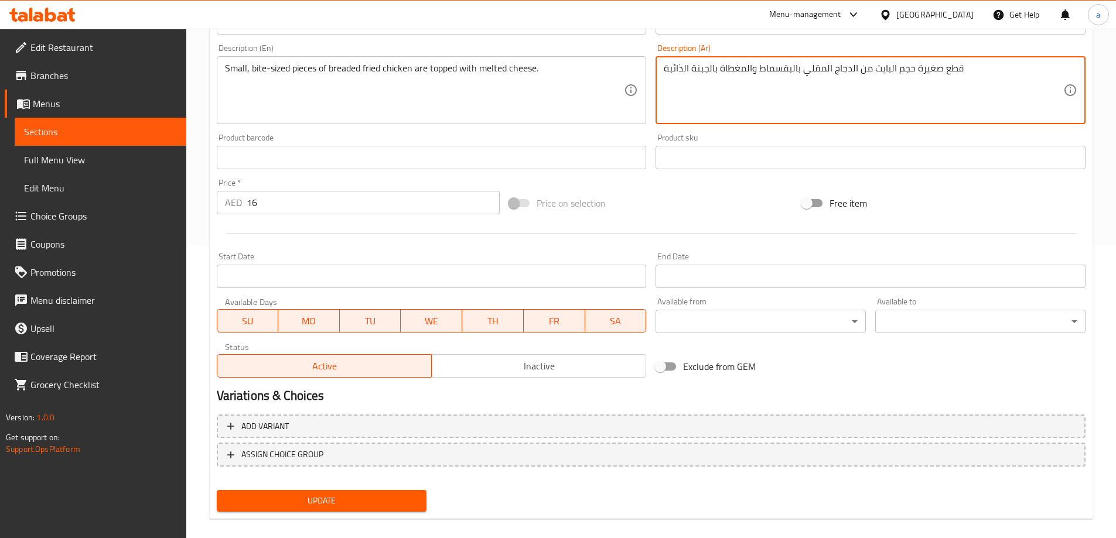
type textarea "قطع صغيرة حجم البايت من الدجاج المقلي بالبقسماط والمغطاة بالجبنة الذائبة"
click at [326, 508] on span "Update" at bounding box center [322, 501] width 192 height 15
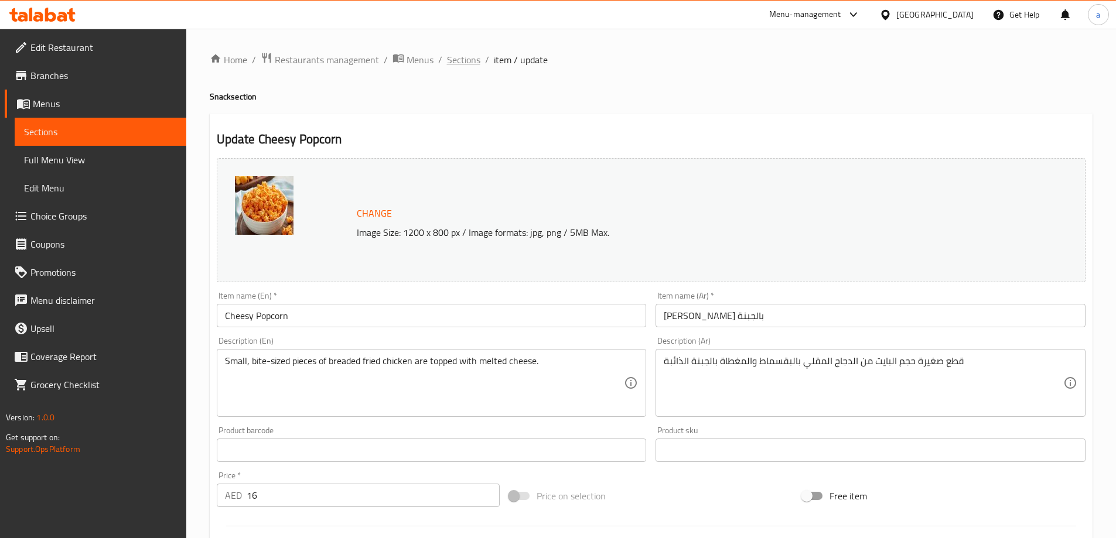
click at [470, 60] on span "Sections" at bounding box center [463, 60] width 33 height 14
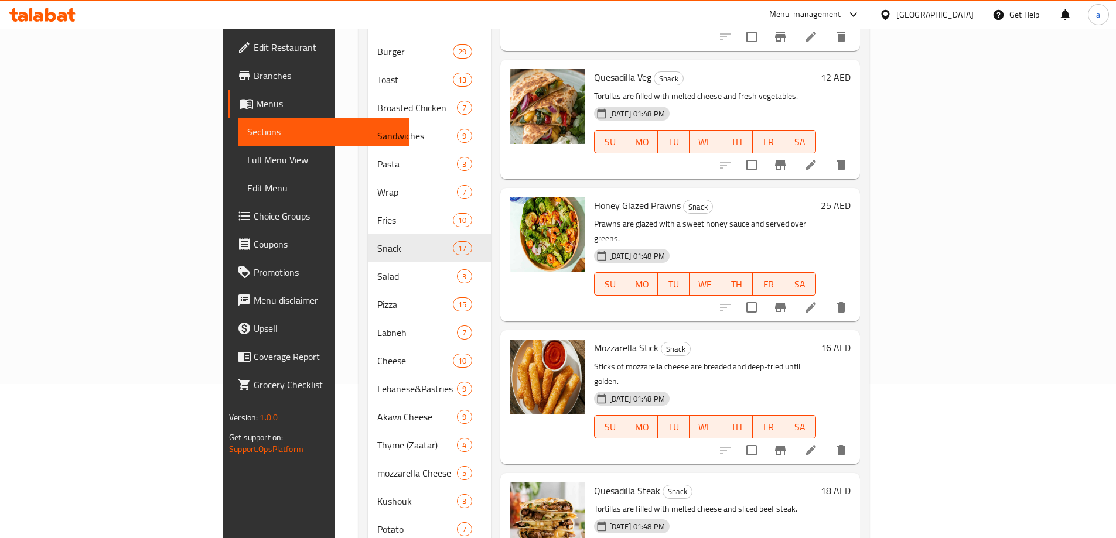
scroll to position [176, 0]
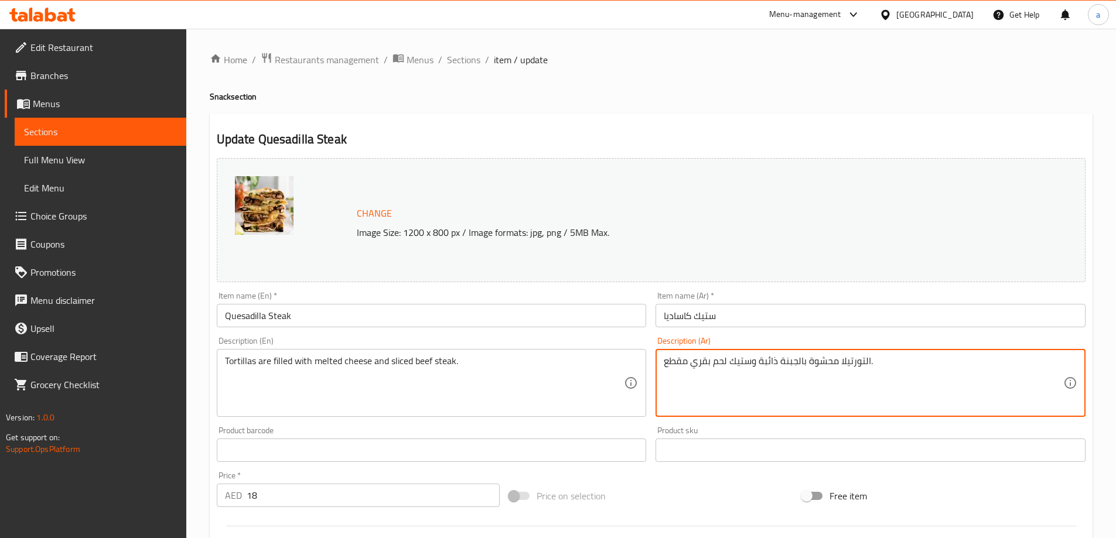
click at [775, 365] on textarea "التورتيلا محشوة بالجبنة ذائبة وستيك لحم بقري مقطع." at bounding box center [863, 384] width 399 height 56
click at [779, 363] on textarea "التورتيلا محشوة بالجبنة ذائبة وستيك لحم بقري مقطع." at bounding box center [863, 384] width 399 height 56
click at [775, 364] on textarea "التورتيلا محشوة بالجبنة ذائبة وستيك لحم بقري مقطع." at bounding box center [863, 384] width 399 height 56
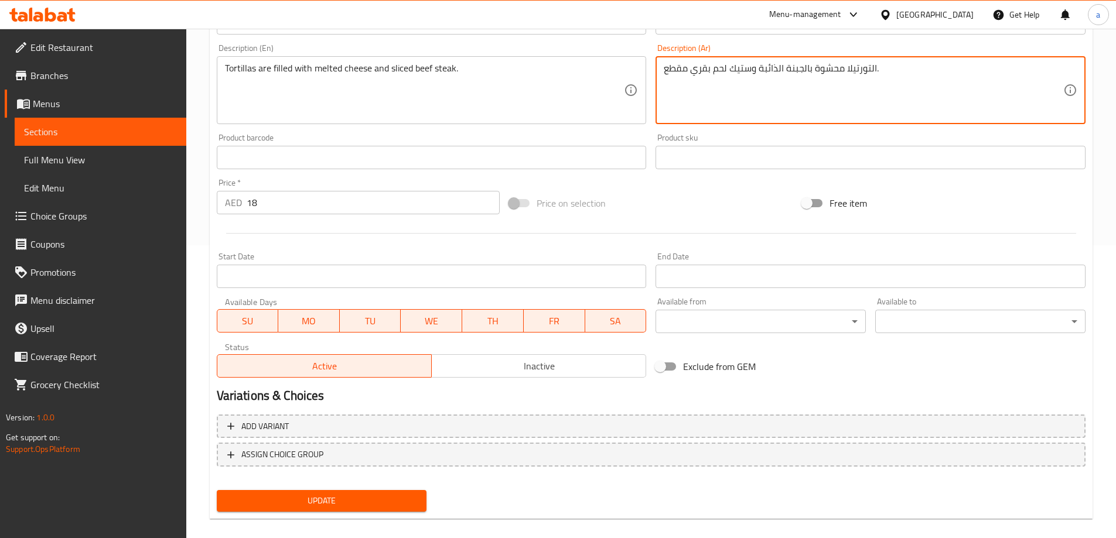
type textarea "التورتيلا محشوة بالجبنة الذائبة وستيك لحم بقري مقطع."
click at [377, 498] on span "Update" at bounding box center [322, 501] width 192 height 15
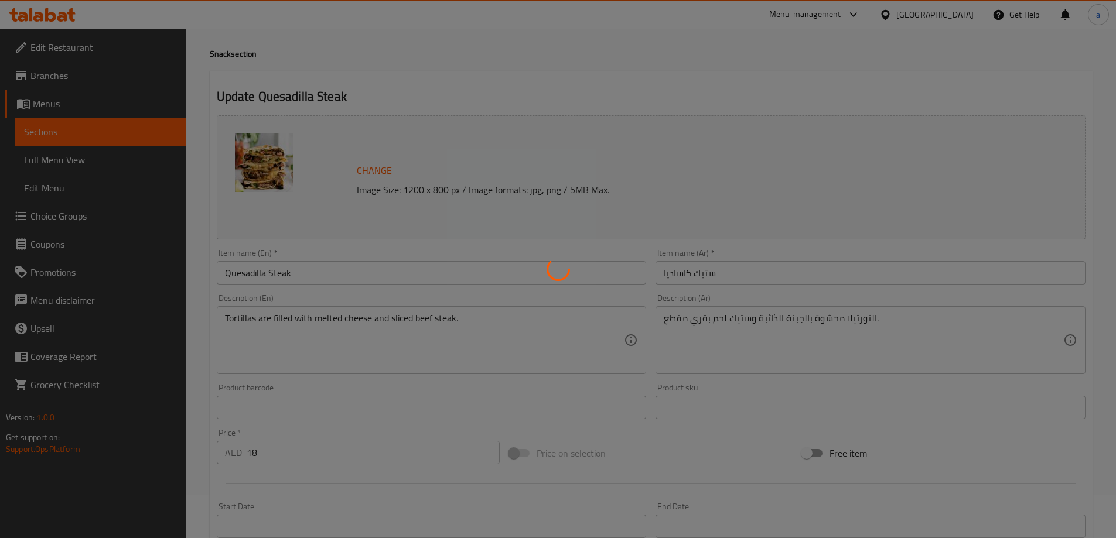
scroll to position [0, 0]
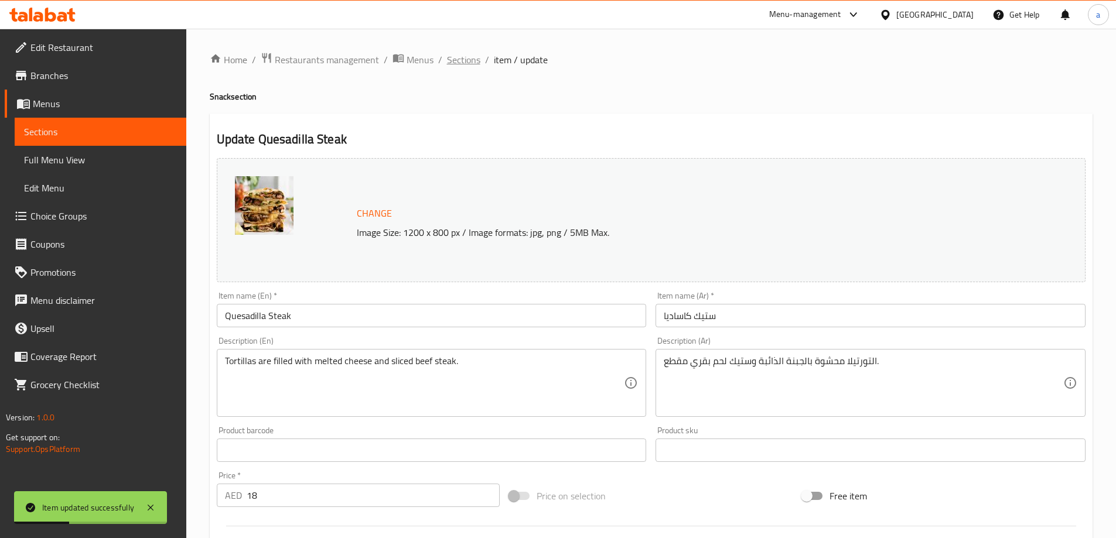
click at [466, 61] on span "Sections" at bounding box center [463, 60] width 33 height 14
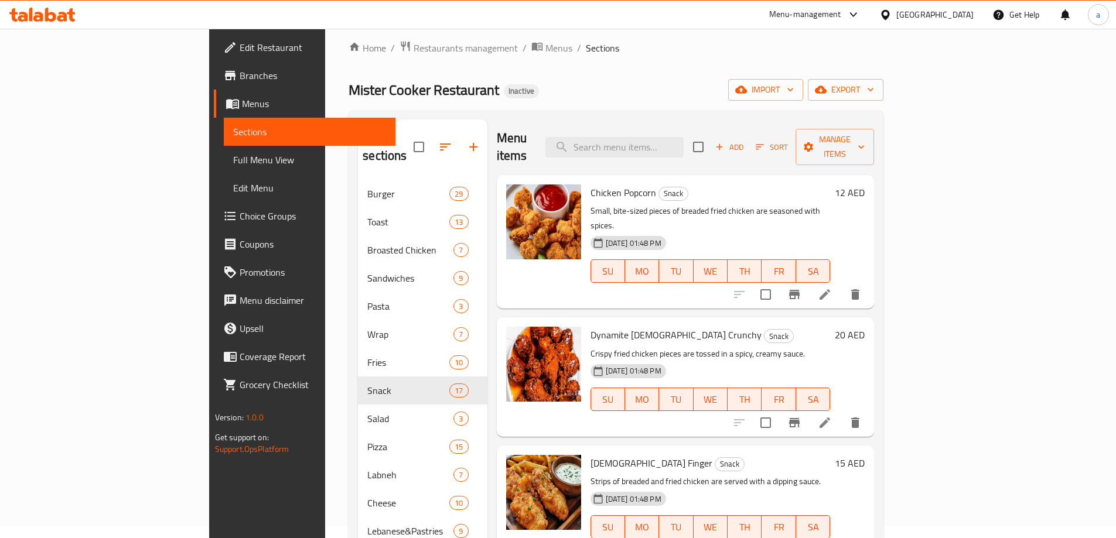
scroll to position [234, 0]
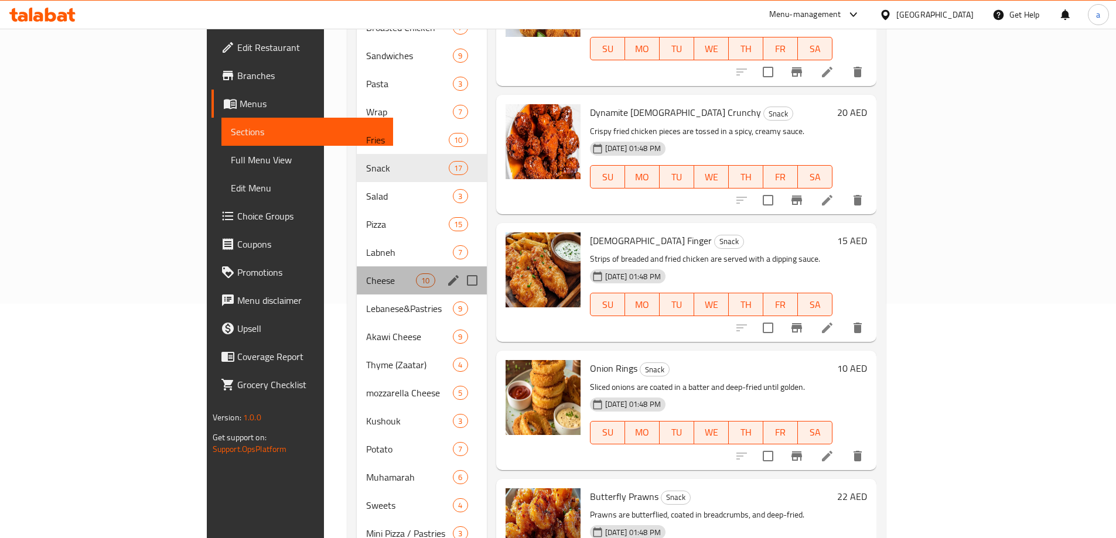
click at [357, 266] on div "Cheese 10" at bounding box center [422, 280] width 130 height 28
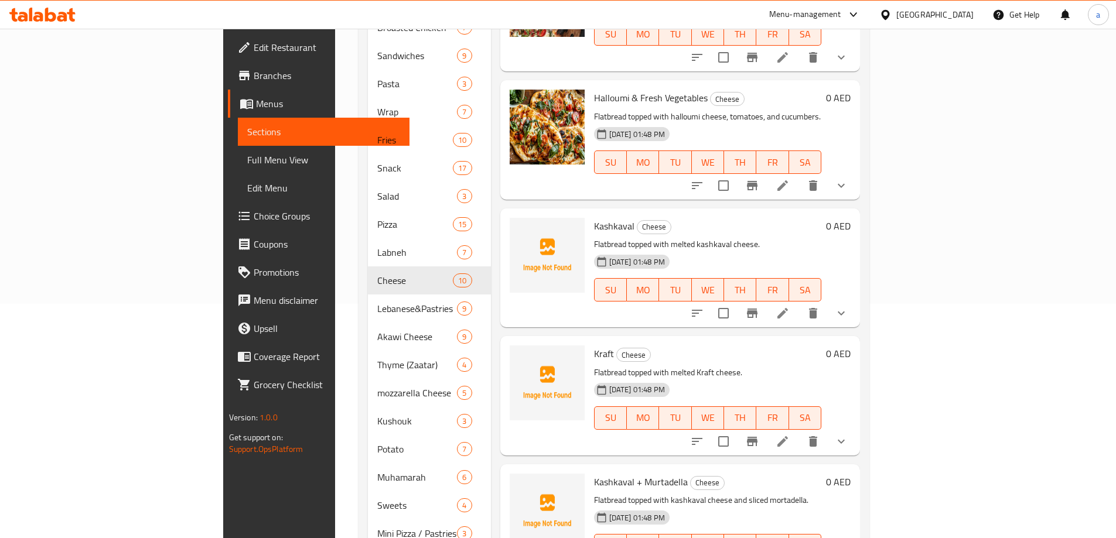
click at [667, 298] on div "Kashkaval Cheese Flatbread topped with melted kashkaval cheese. 14-08-2025 01:4…" at bounding box center [707, 268] width 237 height 110
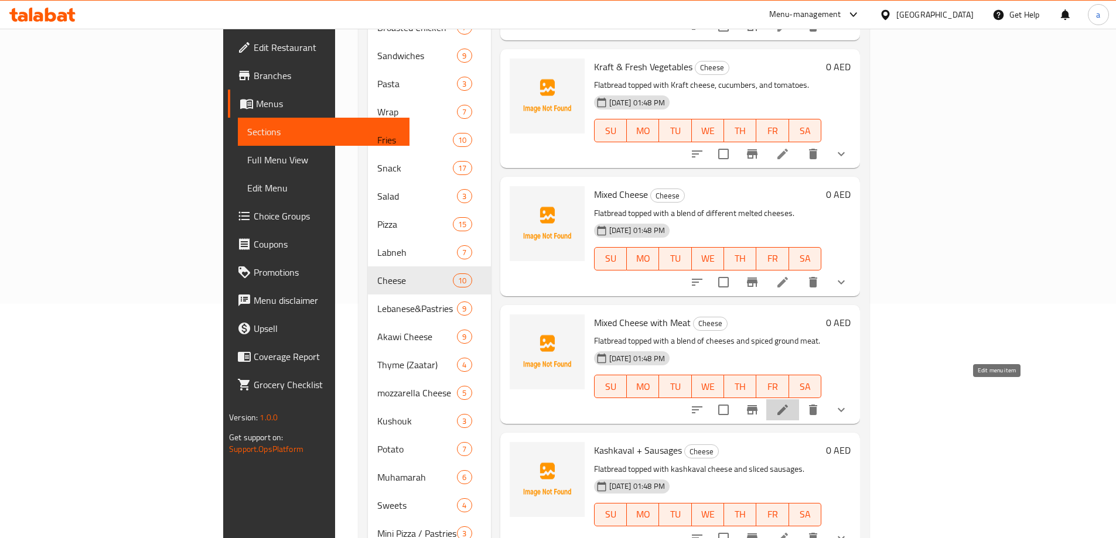
click at [790, 403] on icon at bounding box center [782, 410] width 14 height 14
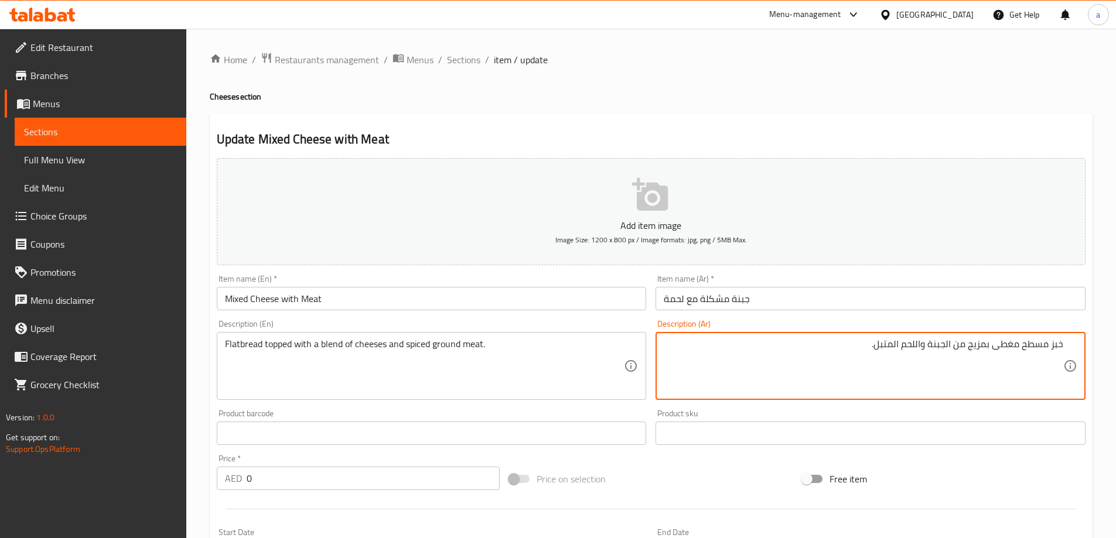
click at [828, 358] on textarea "خبز مسطح مغطى بمزيج من الجبنة واللحم المتبل." at bounding box center [863, 367] width 399 height 56
click at [874, 344] on textarea "خبز مسطح مغطى بمزيج من الجبنة واللحم المتبل." at bounding box center [863, 367] width 399 height 56
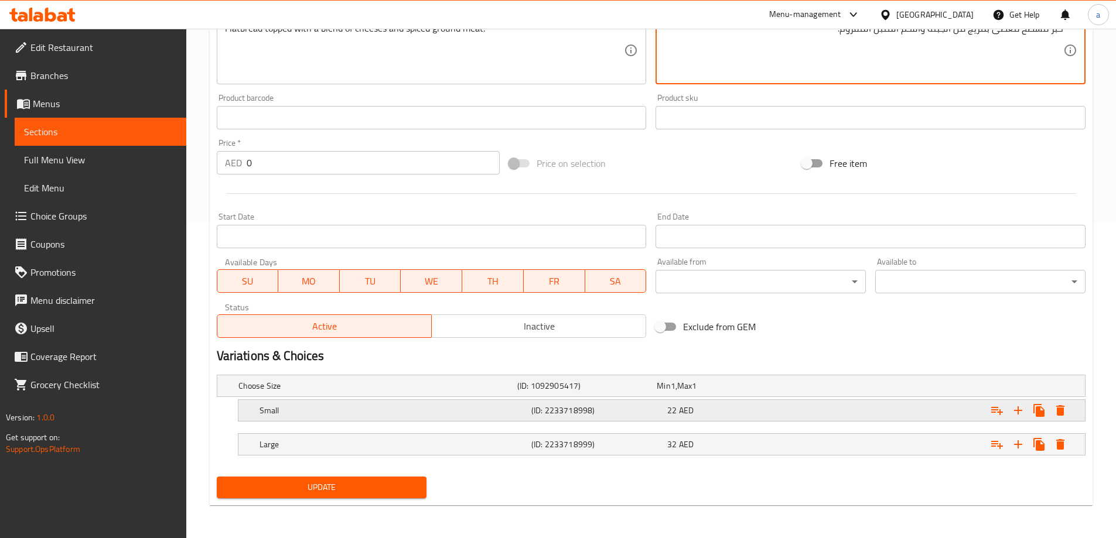
type textarea "خبز مسطح مغطى بمزيج من الجبنة واللحم المتبل المفروم."
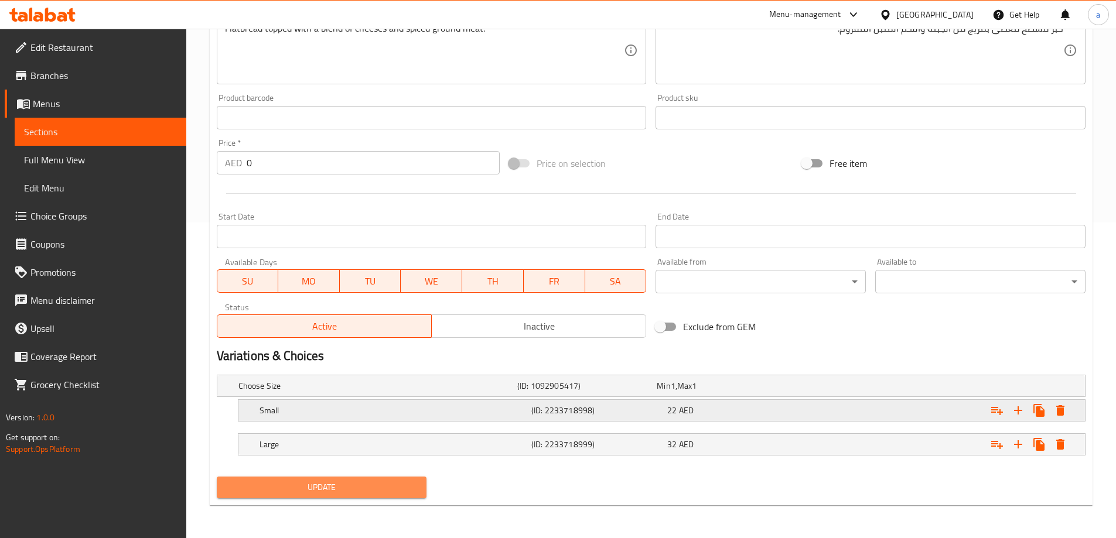
click at [398, 493] on span "Update" at bounding box center [322, 487] width 192 height 15
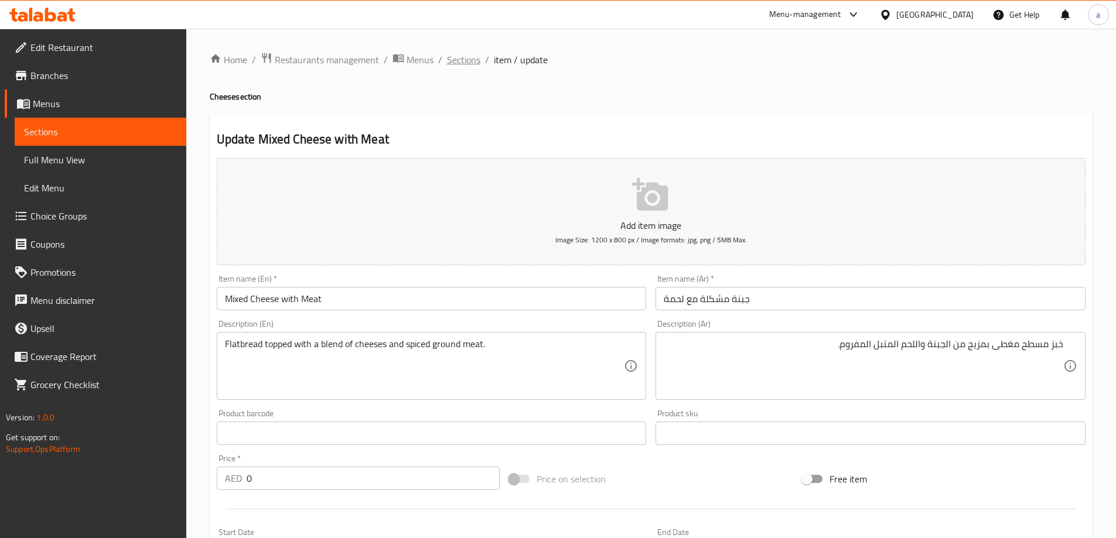
click at [463, 56] on span "Sections" at bounding box center [463, 60] width 33 height 14
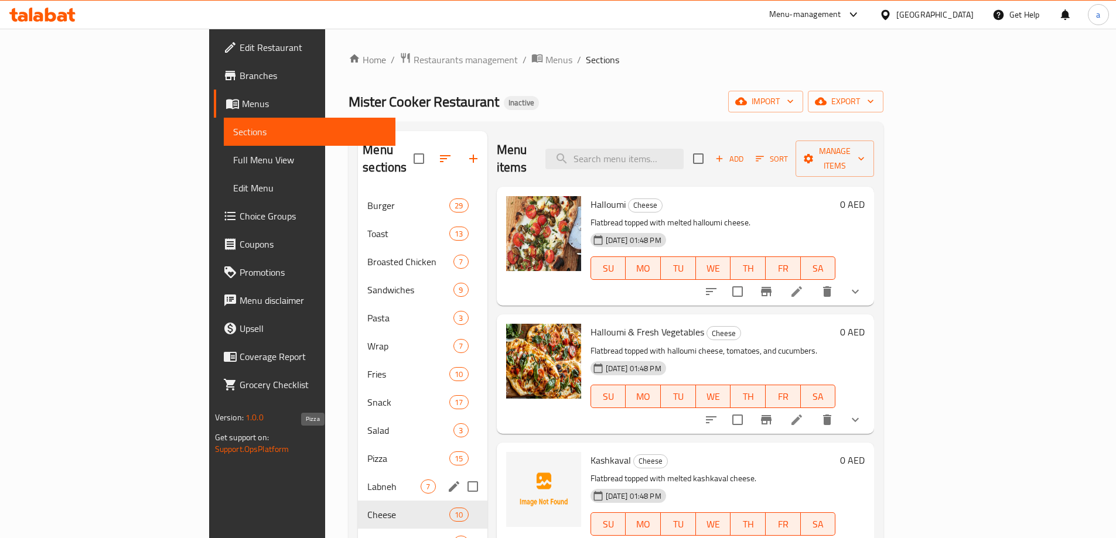
scroll to position [176, 0]
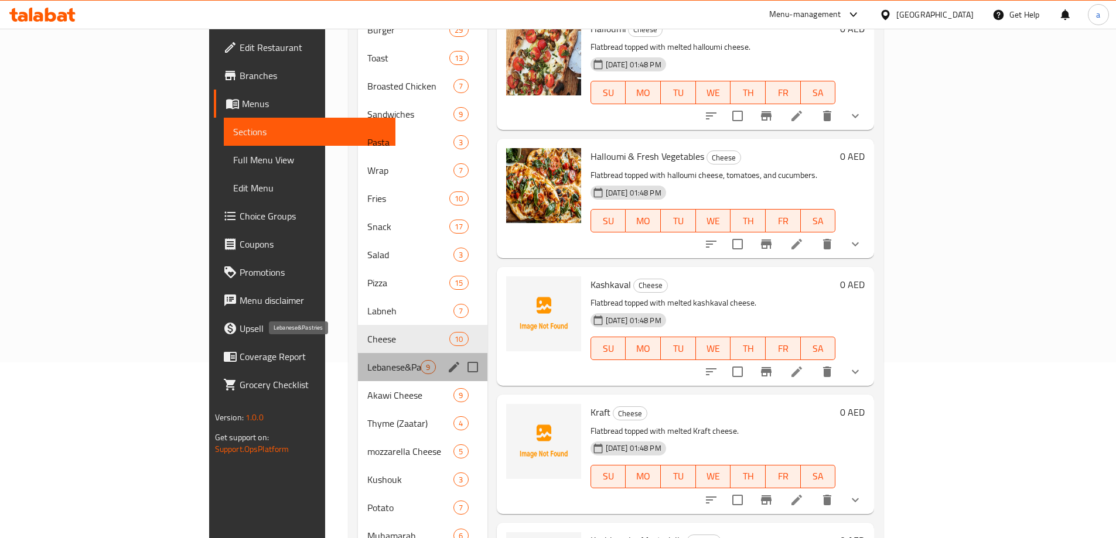
click at [367, 360] on span "Lebanese&Pastries" at bounding box center [393, 367] width 53 height 14
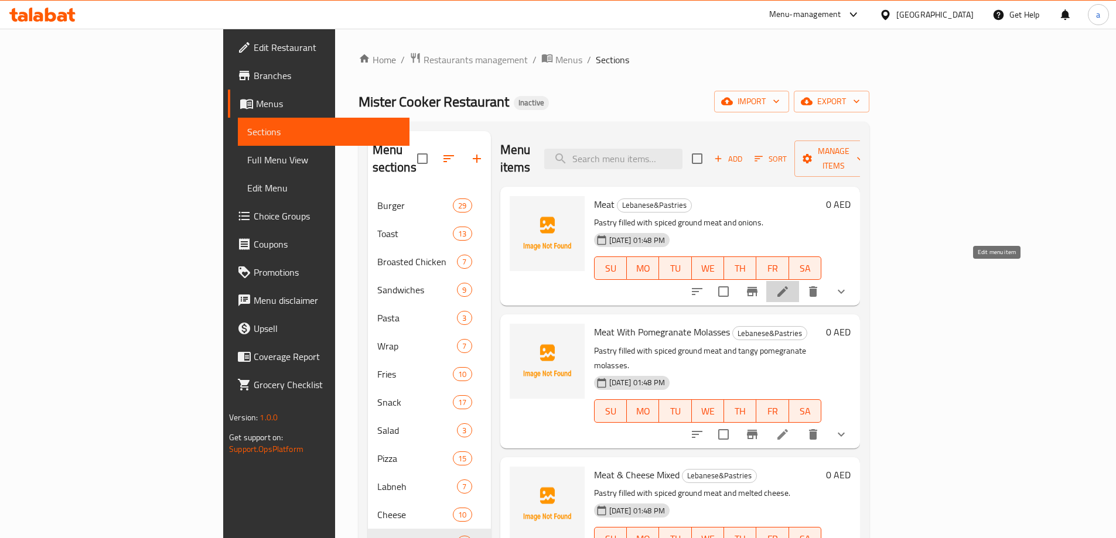
click at [790, 285] on icon at bounding box center [782, 292] width 14 height 14
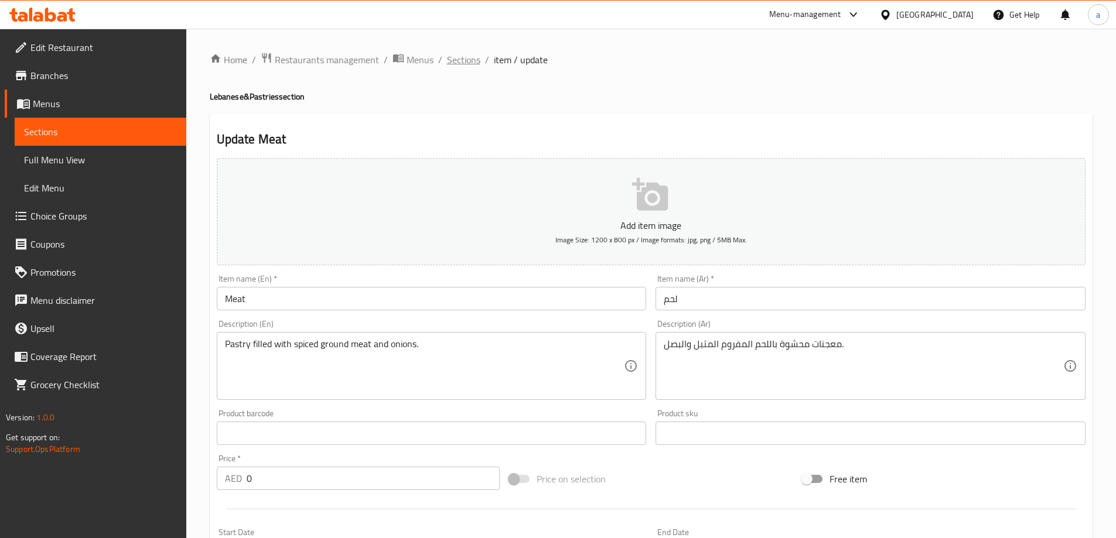
click at [462, 66] on span "Sections" at bounding box center [463, 60] width 33 height 14
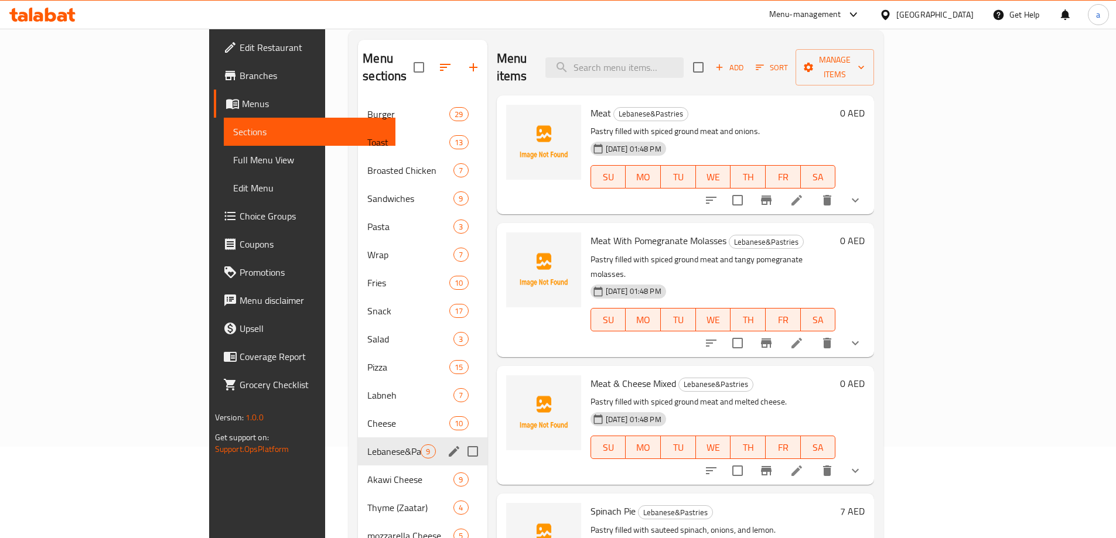
scroll to position [117, 0]
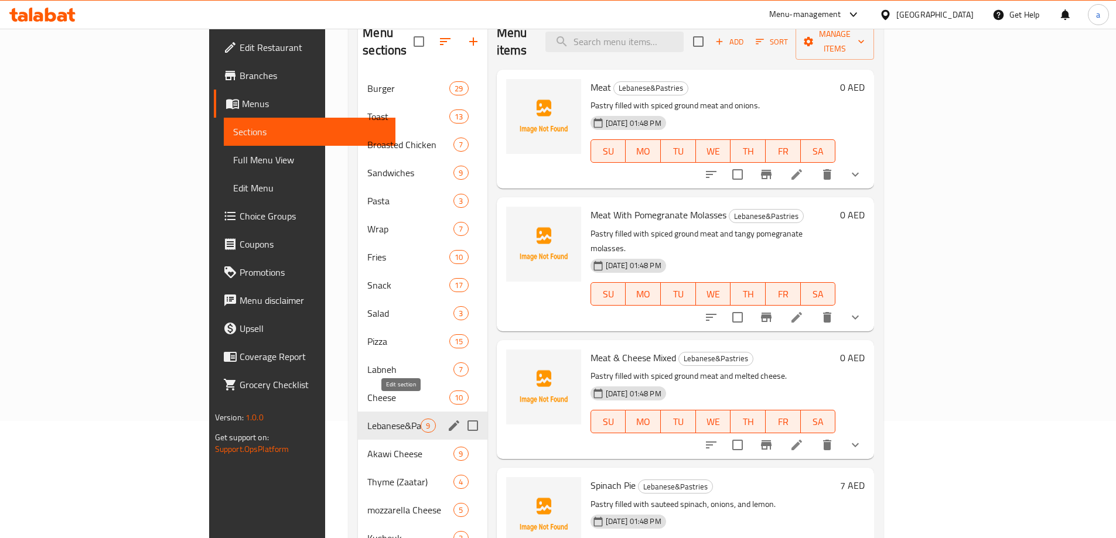
click at [447, 419] on icon "edit" at bounding box center [454, 426] width 14 height 14
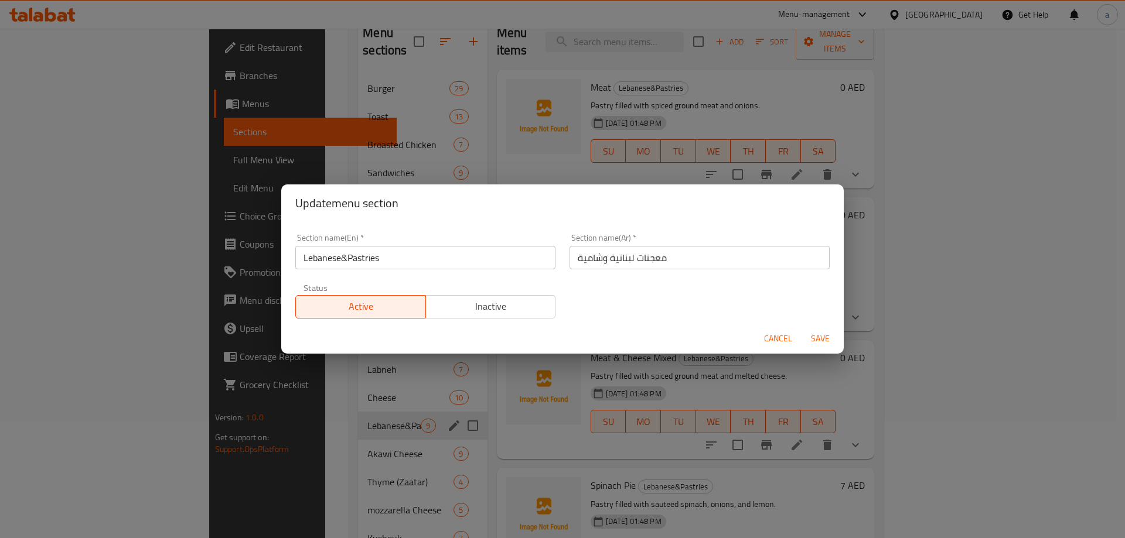
click at [446, 254] on input "Lebanese&Pastries" at bounding box center [425, 257] width 260 height 23
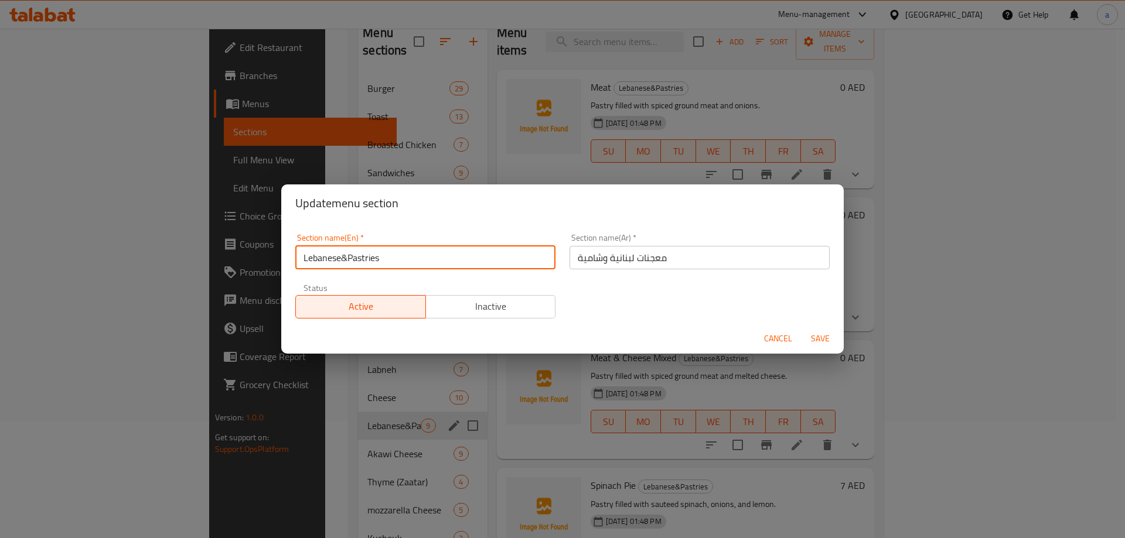
click at [348, 259] on input "Lebanese&Pastries" at bounding box center [425, 257] width 260 height 23
click at [350, 257] on input "Lebanese&Shamia Pastries" at bounding box center [425, 257] width 260 height 23
click at [340, 258] on input "Lebanese&Shamia Pastries" at bounding box center [425, 257] width 260 height 23
click at [347, 259] on input "Lebanese &Shamia Pastries" at bounding box center [425, 257] width 260 height 23
click at [440, 255] on input "Lebanese & Shamia Pastries" at bounding box center [425, 257] width 260 height 23
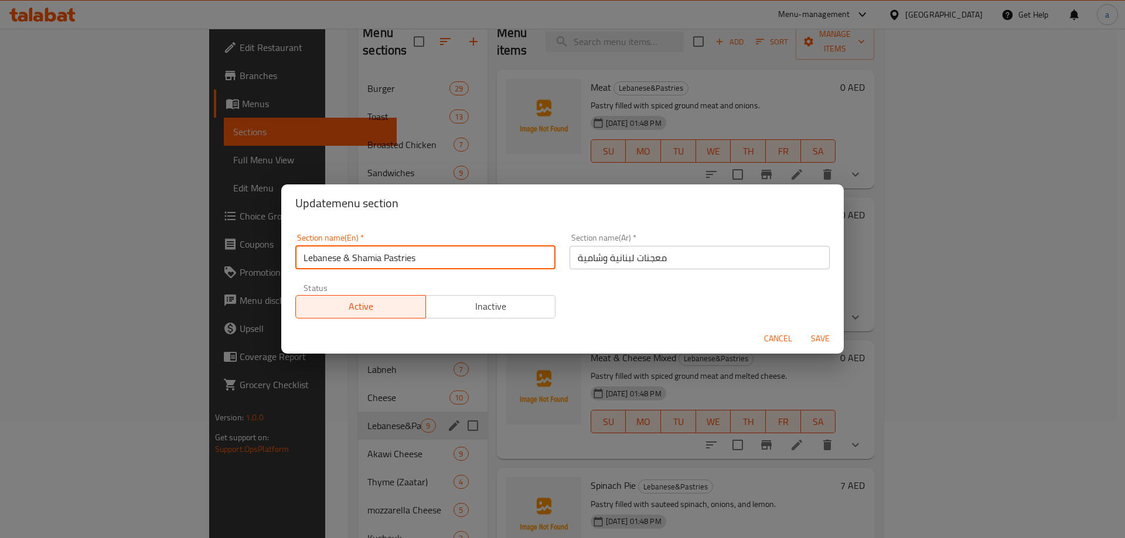
type input "Lebanese & Shamia Pastries"
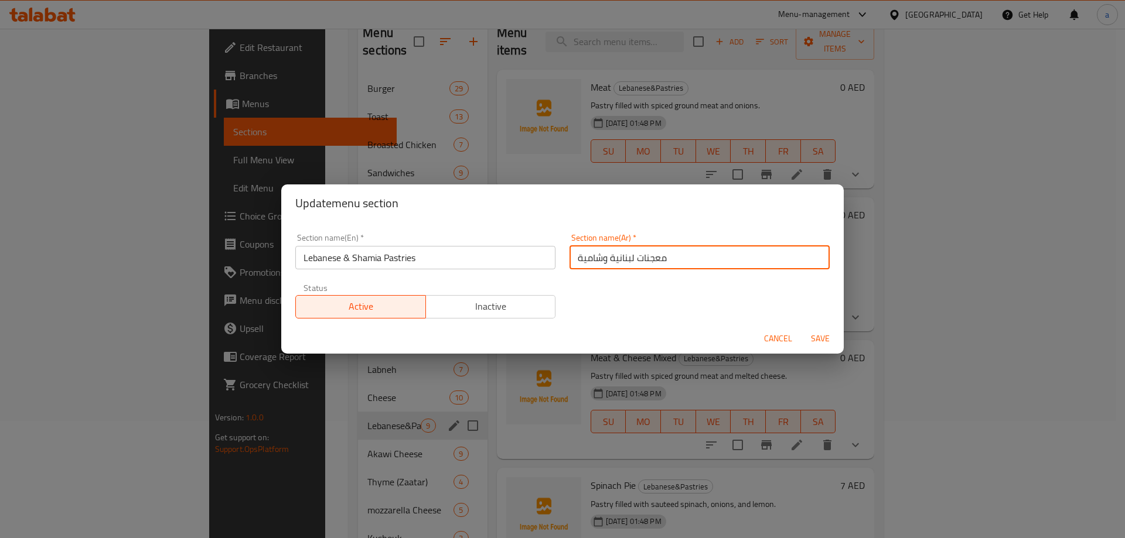
drag, startPoint x: 657, startPoint y: 260, endPoint x: 541, endPoint y: 271, distance: 116.4
click at [541, 271] on div "Section name(En)   * Lebanese & Shamia Pastries Section name(En) * Section name…" at bounding box center [562, 276] width 548 height 99
click at [813, 342] on span "Save" at bounding box center [820, 339] width 28 height 15
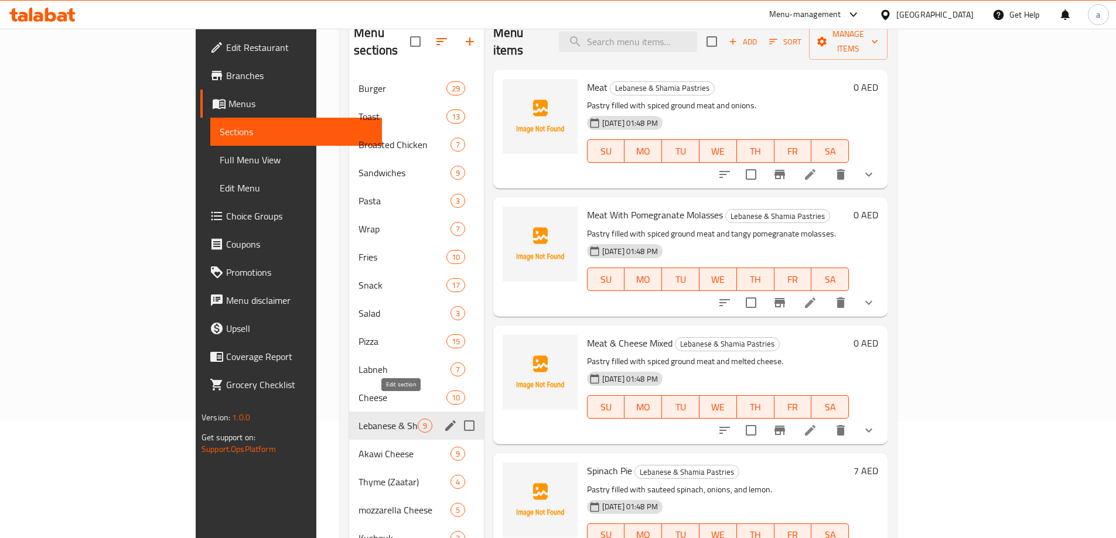
click at [443, 419] on icon "edit" at bounding box center [450, 426] width 14 height 14
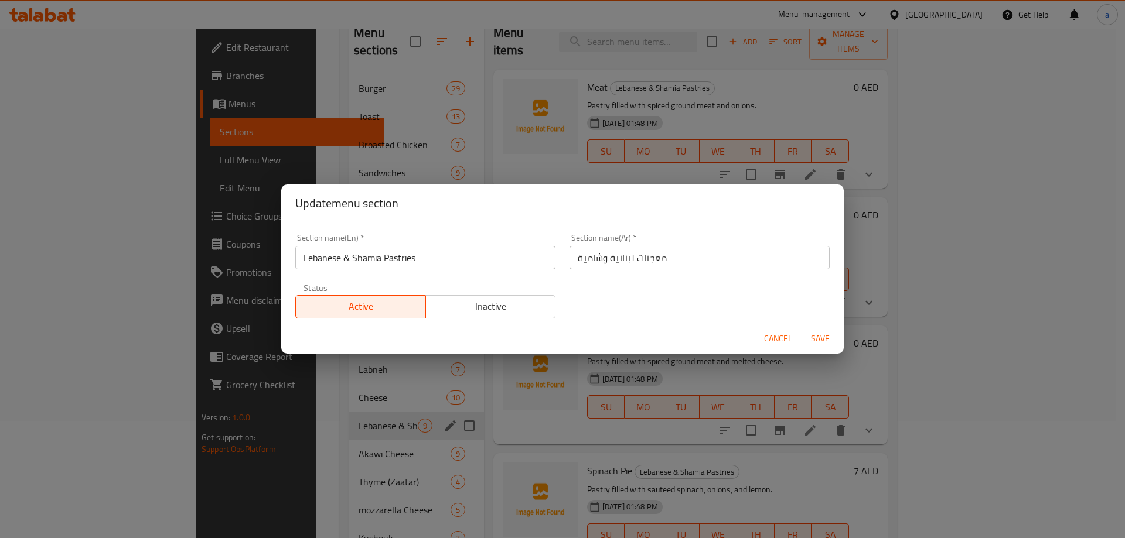
click at [445, 246] on input "Lebanese & Shamia Pastries" at bounding box center [425, 257] width 260 height 23
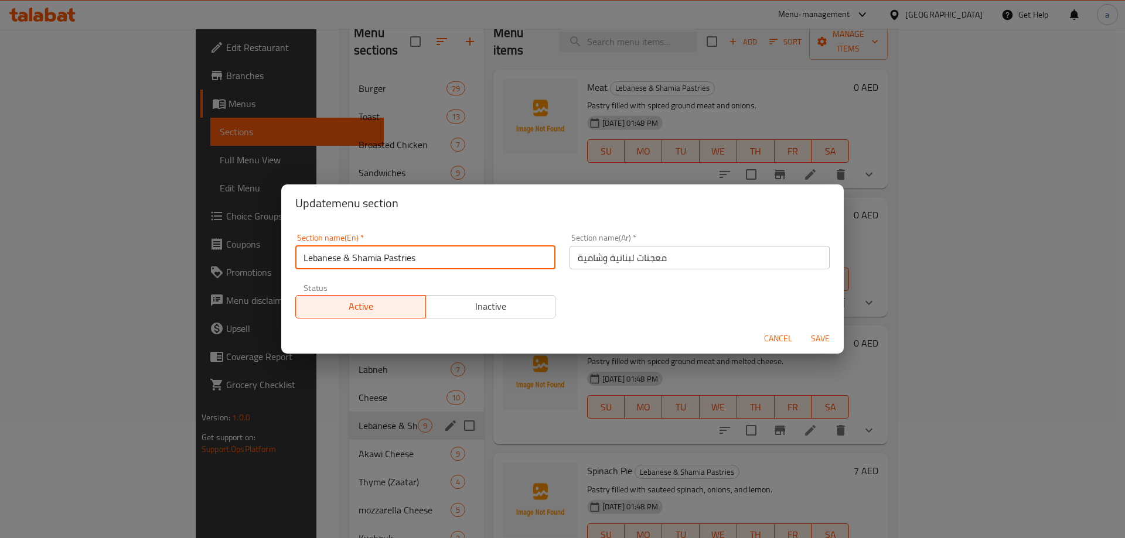
click at [445, 246] on input "Lebanese & Shamia Pastries" at bounding box center [425, 257] width 260 height 23
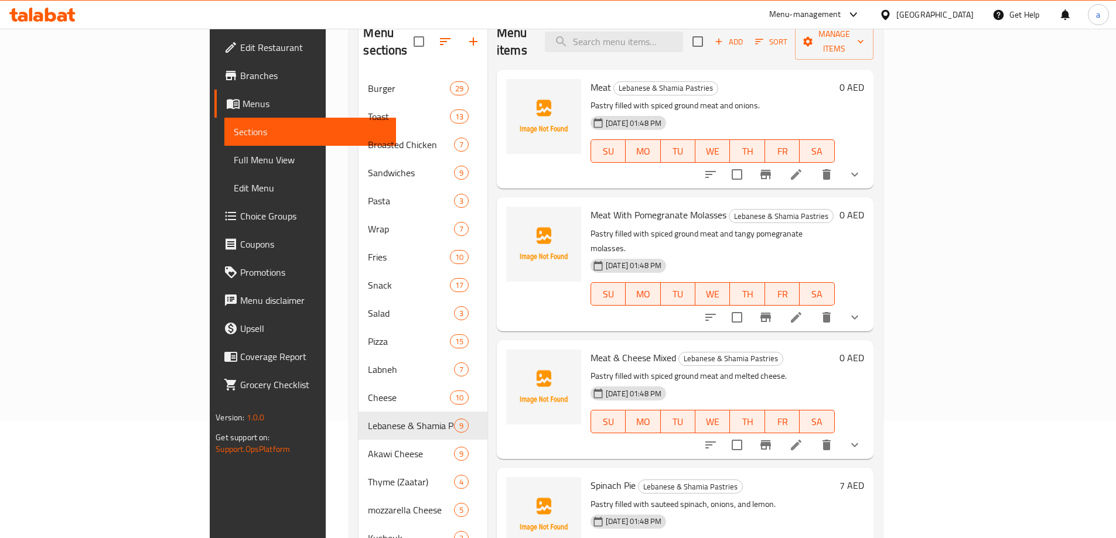
click at [835, 227] on p "Pastry filled with spiced ground meat and tangy pomegranate molasses." at bounding box center [712, 241] width 244 height 29
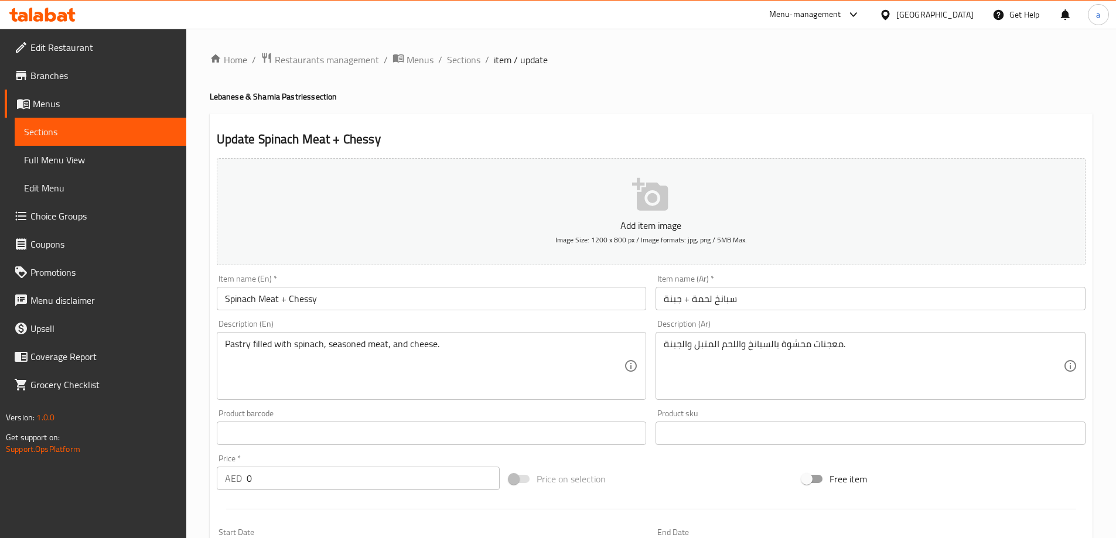
click at [307, 301] on input "Spinach Meat + Chessy" at bounding box center [432, 298] width 430 height 23
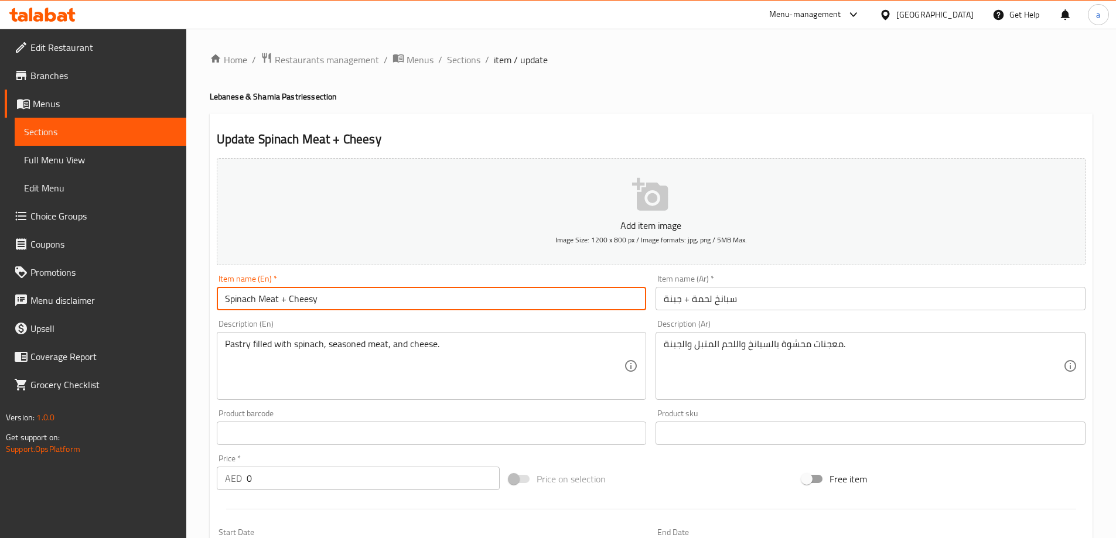
type input "Spinach Meat + Cheesy"
click at [474, 64] on span "Sections" at bounding box center [463, 60] width 33 height 14
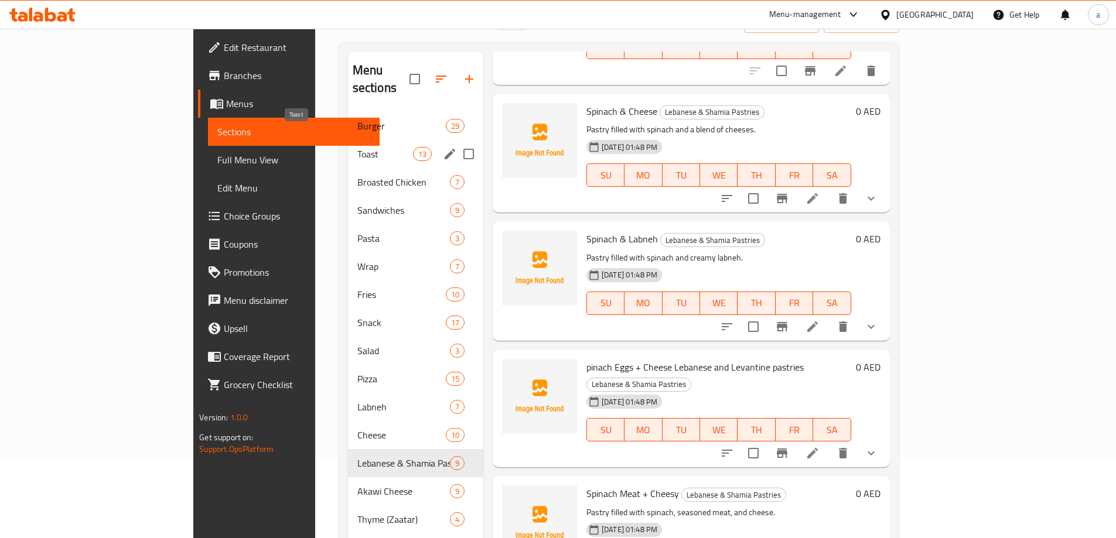
scroll to position [11, 0]
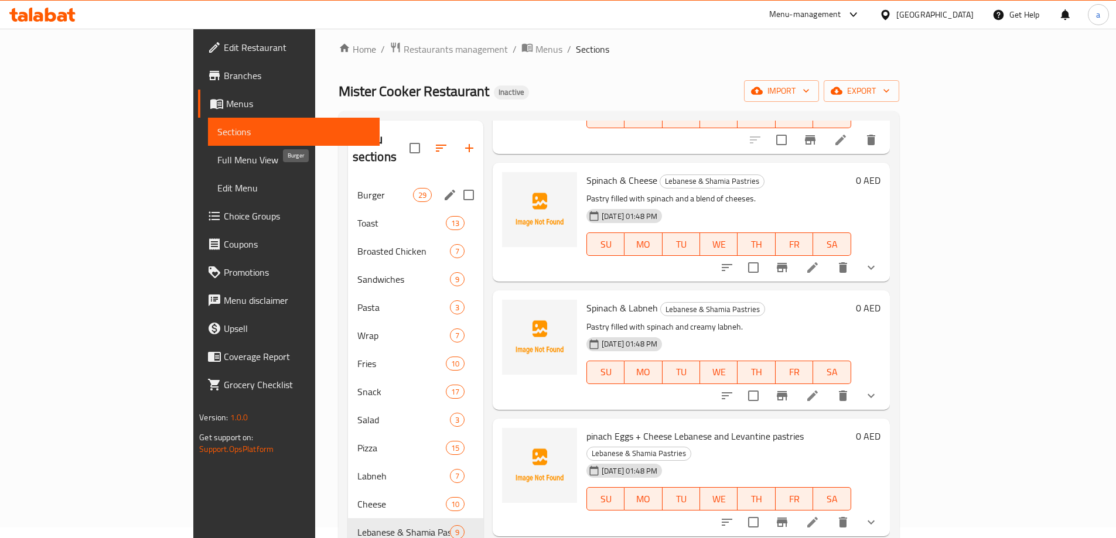
click at [357, 188] on span "Burger" at bounding box center [385, 195] width 56 height 14
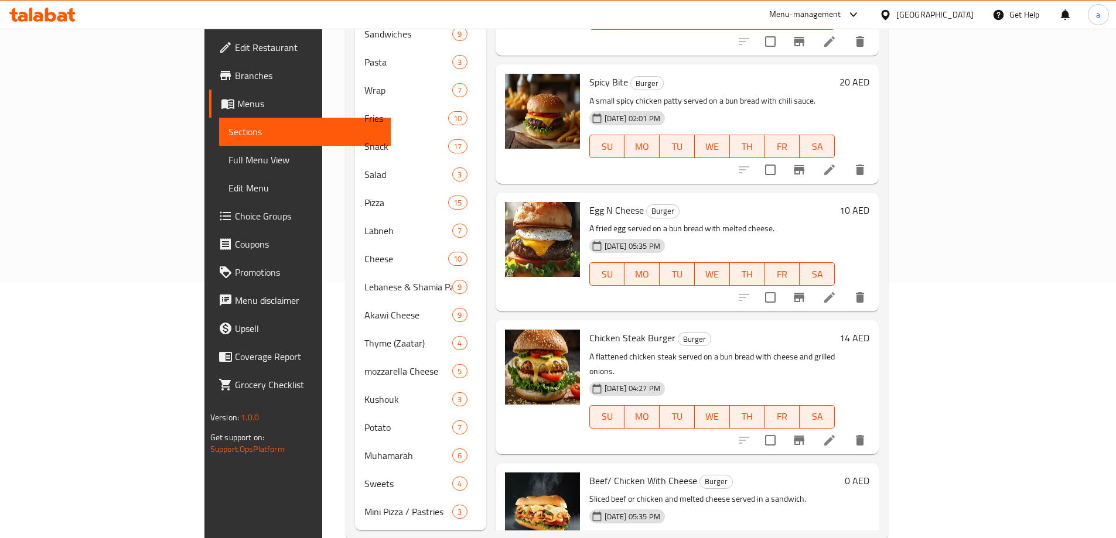
scroll to position [264, 0]
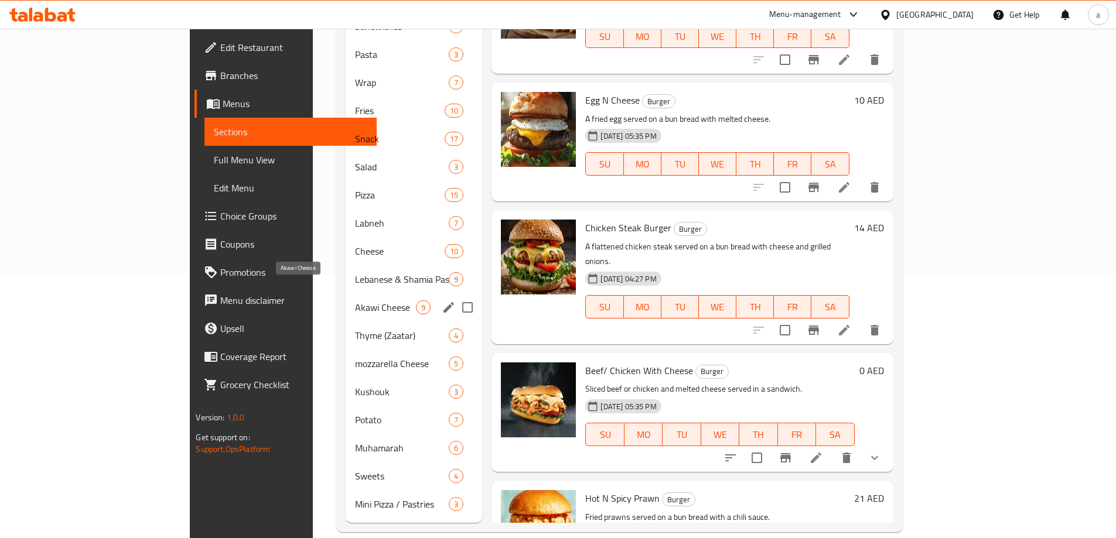
click at [355, 300] on span "Akawi Cheese" at bounding box center [385, 307] width 61 height 14
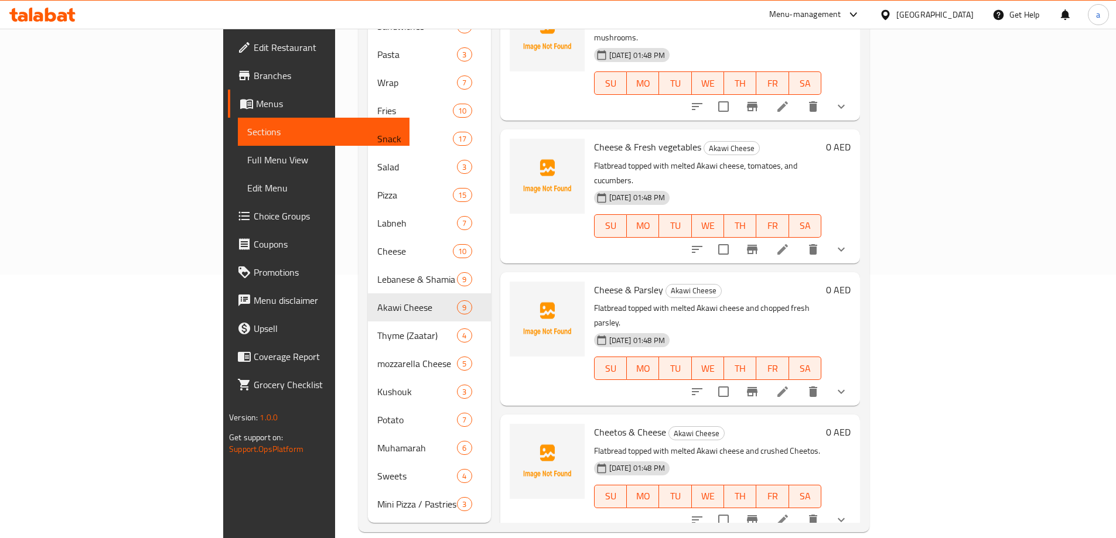
scroll to position [192, 0]
click at [799, 382] on li at bounding box center [782, 392] width 33 height 21
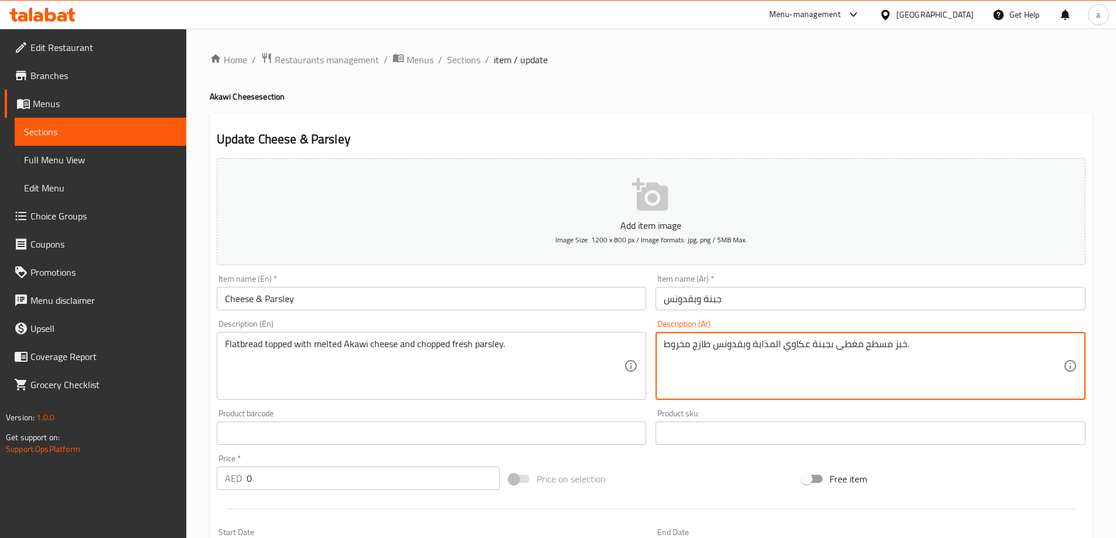
drag, startPoint x: 667, startPoint y: 348, endPoint x: 684, endPoint y: 350, distance: 17.1
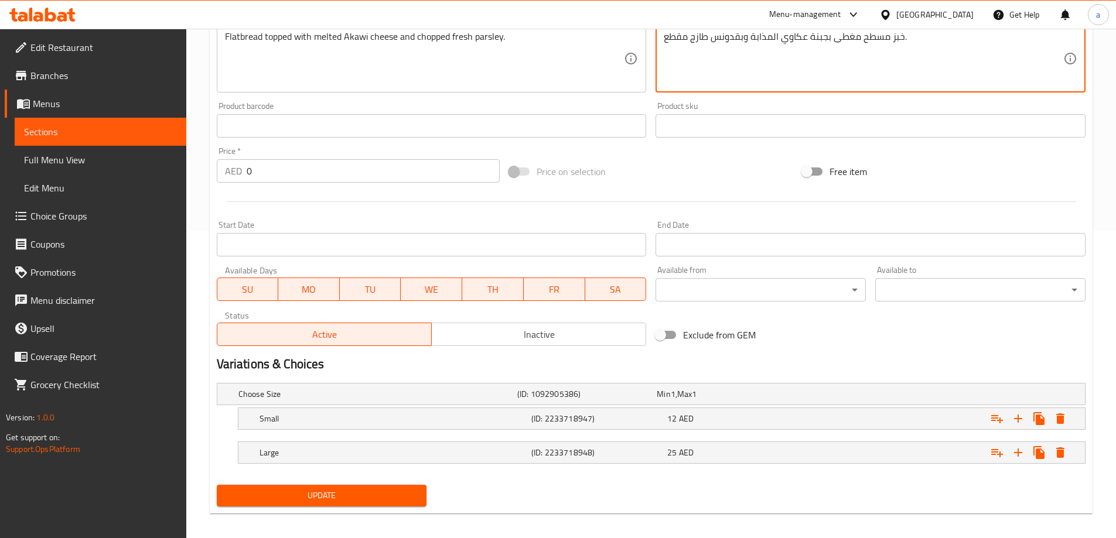
scroll to position [316, 0]
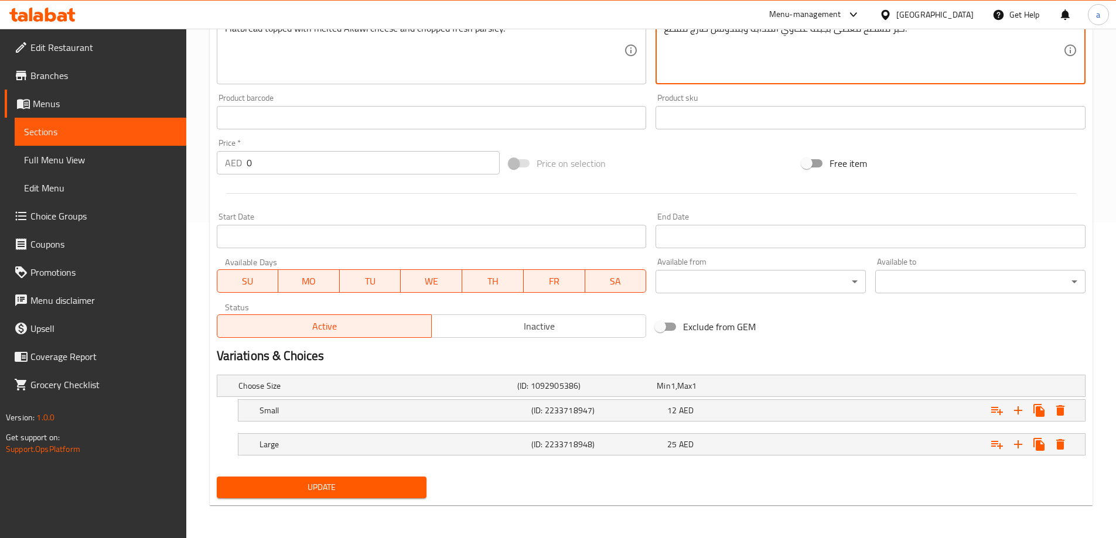
type textarea "خبز مسطح مغطى بجبنة عكاوي المذابة وبقدونس طازج مقطع."
click at [391, 490] on span "Update" at bounding box center [322, 487] width 192 height 15
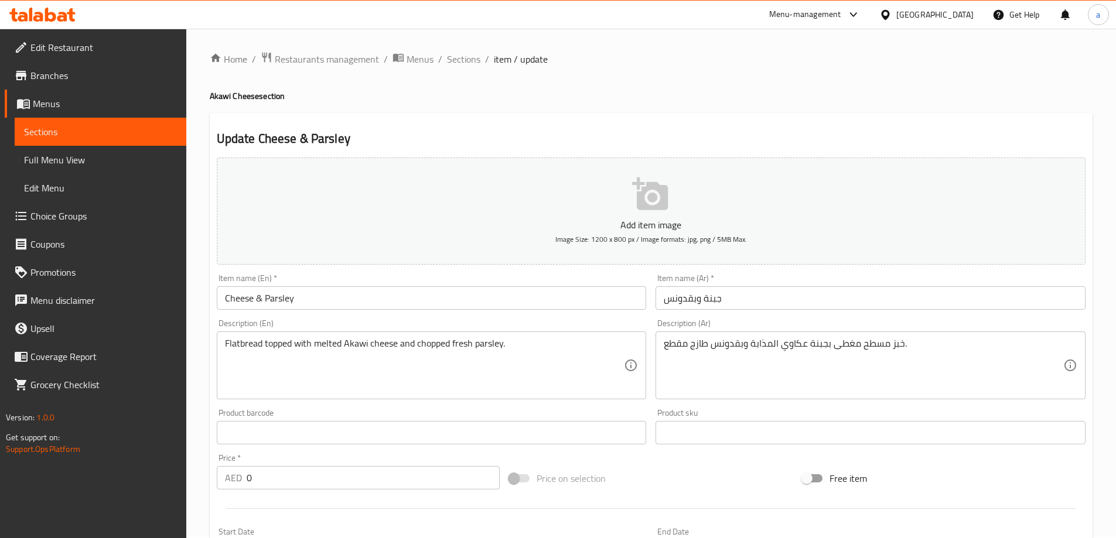
scroll to position [0, 0]
click at [458, 56] on span "Sections" at bounding box center [463, 60] width 33 height 14
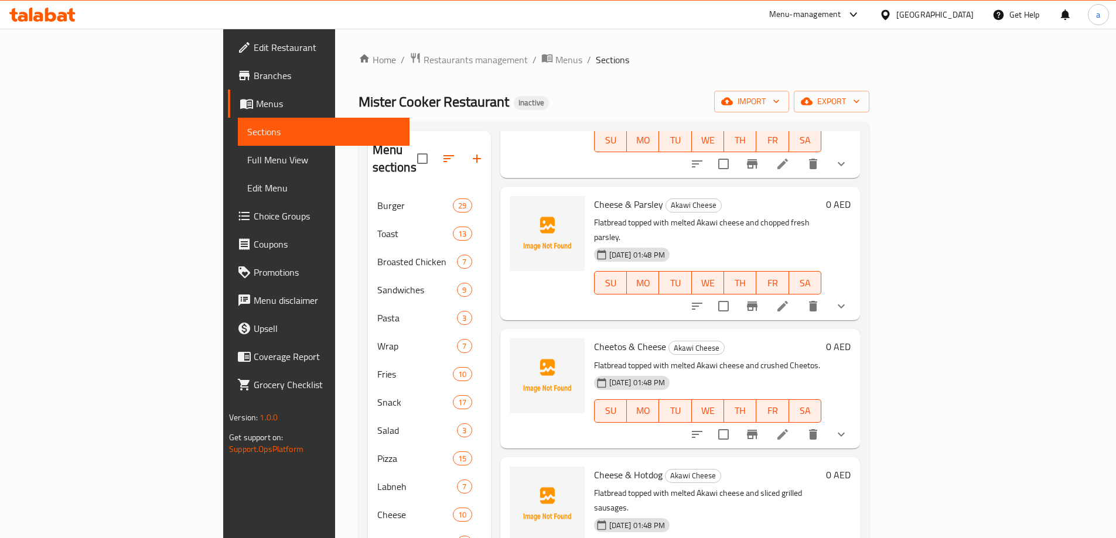
scroll to position [543, 0]
click at [790, 426] on icon at bounding box center [782, 433] width 14 height 14
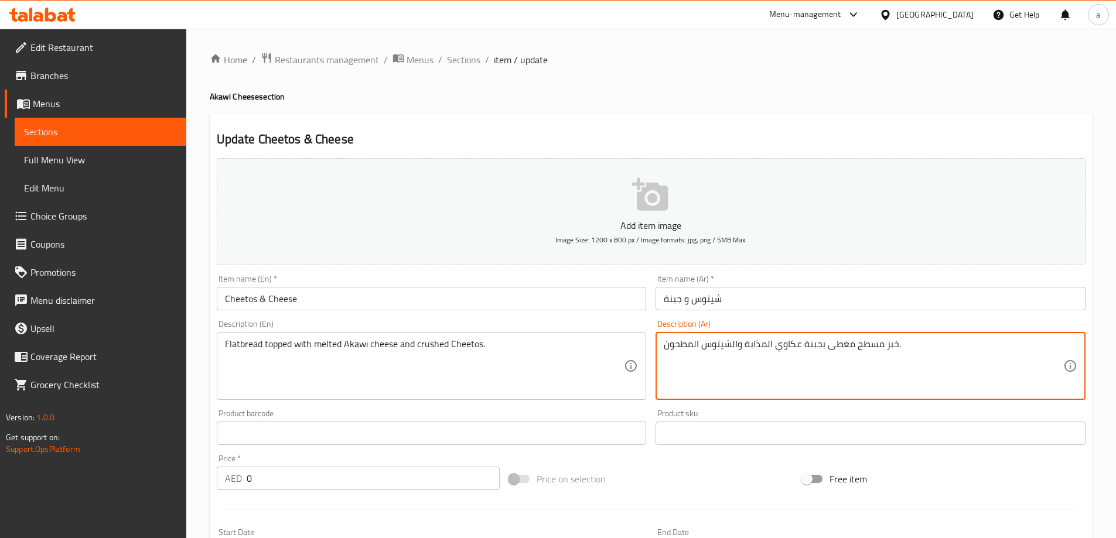
scroll to position [316, 0]
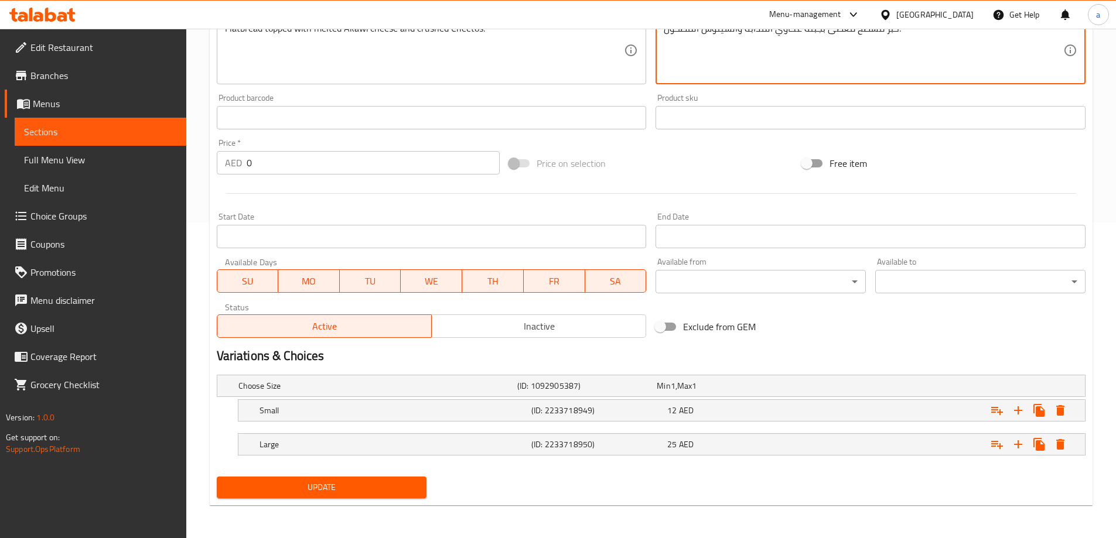
type textarea "خبز مسطح مغطى بجبنة عكاوي المذابة والشيتوس المطحون."
click at [399, 480] on span "Update" at bounding box center [322, 487] width 192 height 15
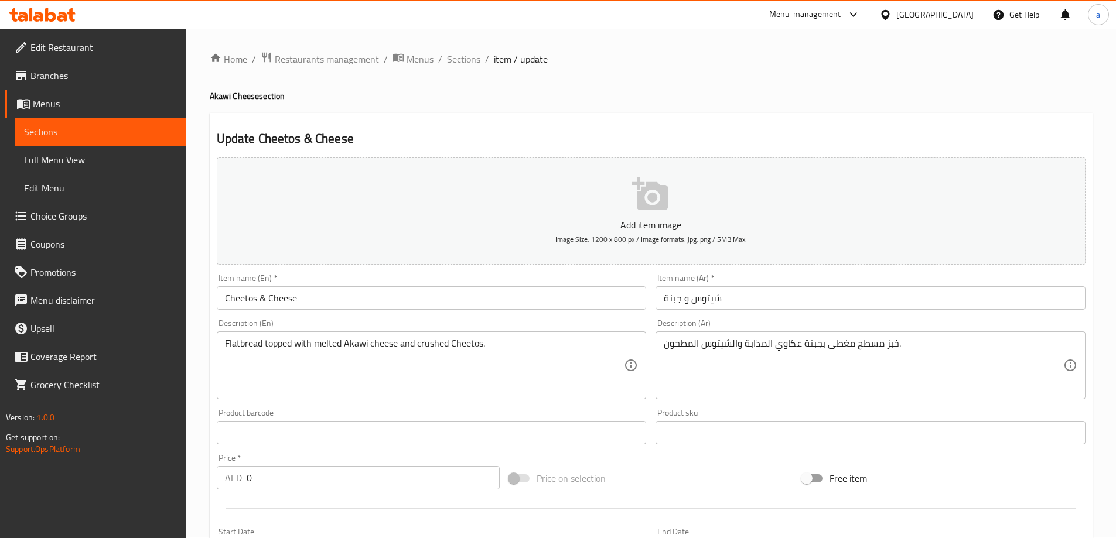
scroll to position [0, 0]
click at [468, 63] on span "Sections" at bounding box center [463, 60] width 33 height 14
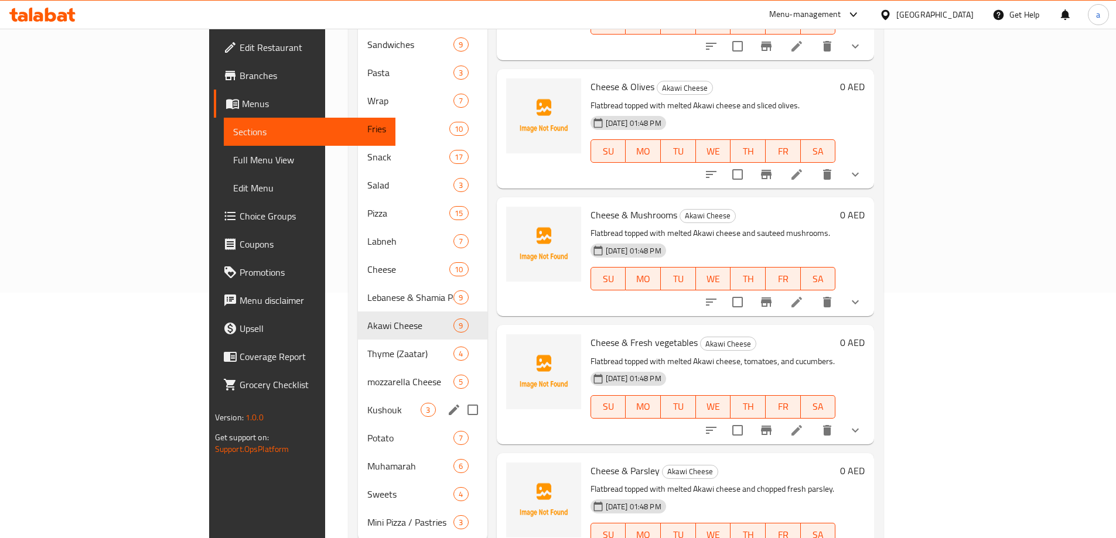
scroll to position [264, 0]
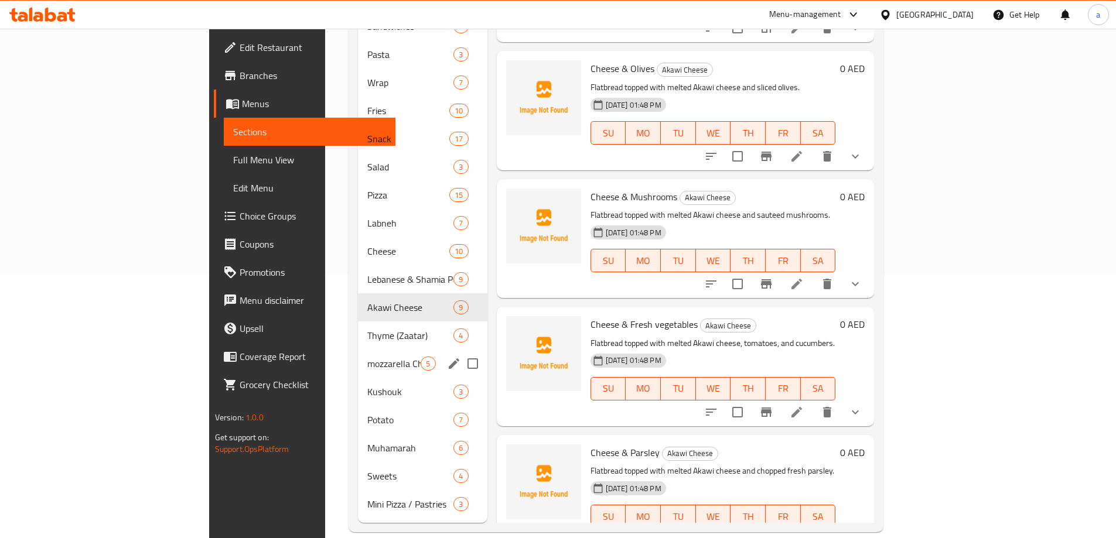
click at [358, 354] on div "mozzarella Cheese 5" at bounding box center [422, 364] width 129 height 28
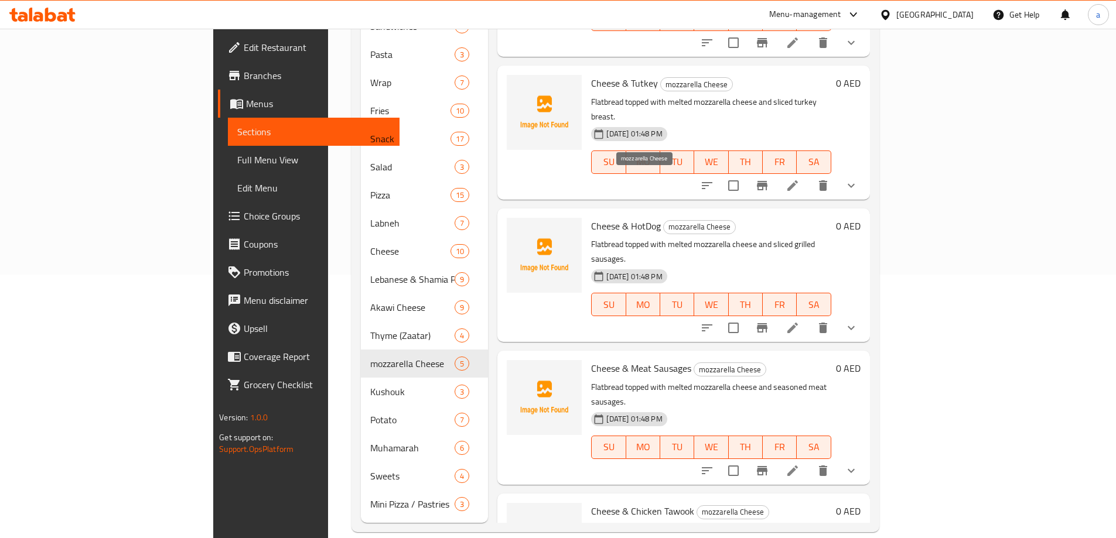
scroll to position [205, 0]
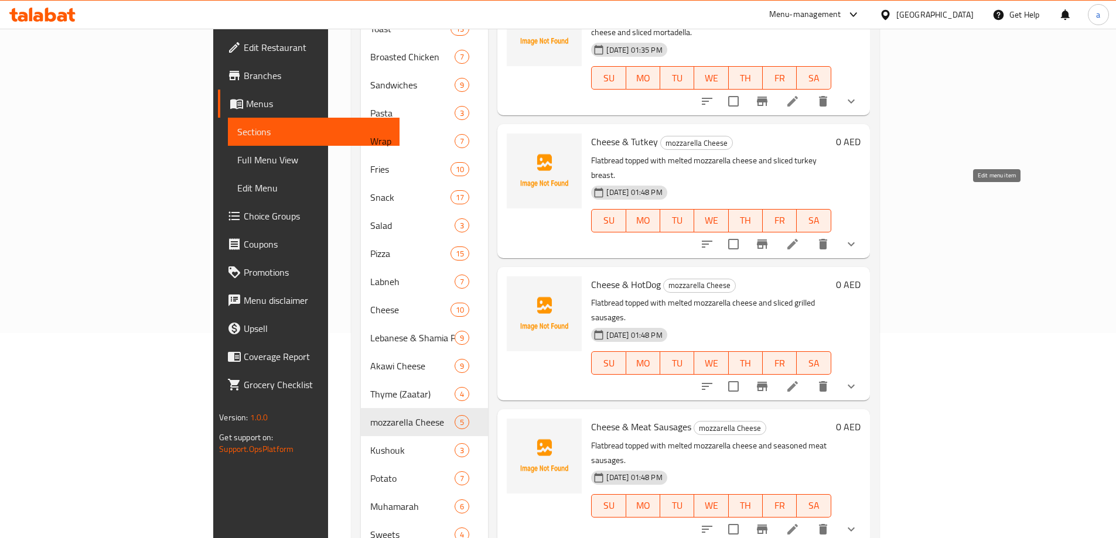
click at [799, 237] on icon at bounding box center [792, 244] width 14 height 14
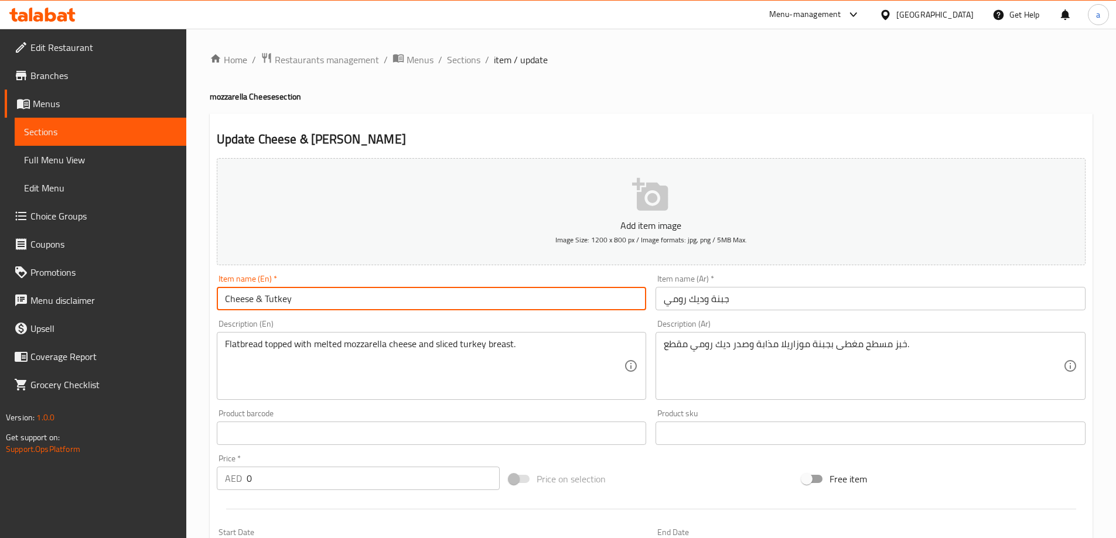
drag, startPoint x: 292, startPoint y: 302, endPoint x: 263, endPoint y: 302, distance: 28.7
click at [263, 302] on input "Cheese & Tutkey" at bounding box center [432, 298] width 430 height 23
click at [274, 299] on input "Cheese & Tutkey" at bounding box center [432, 298] width 430 height 23
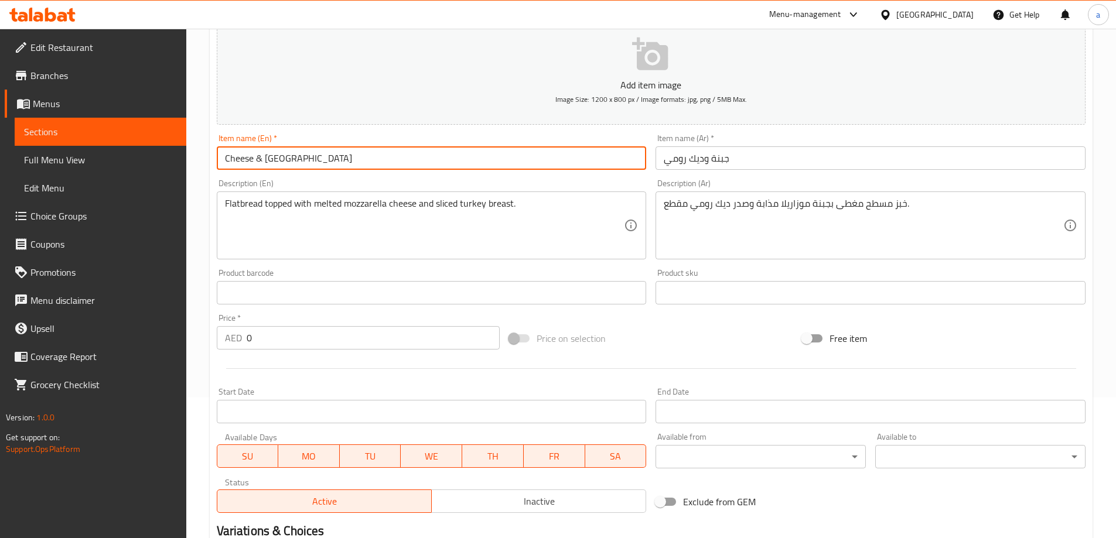
scroll to position [293, 0]
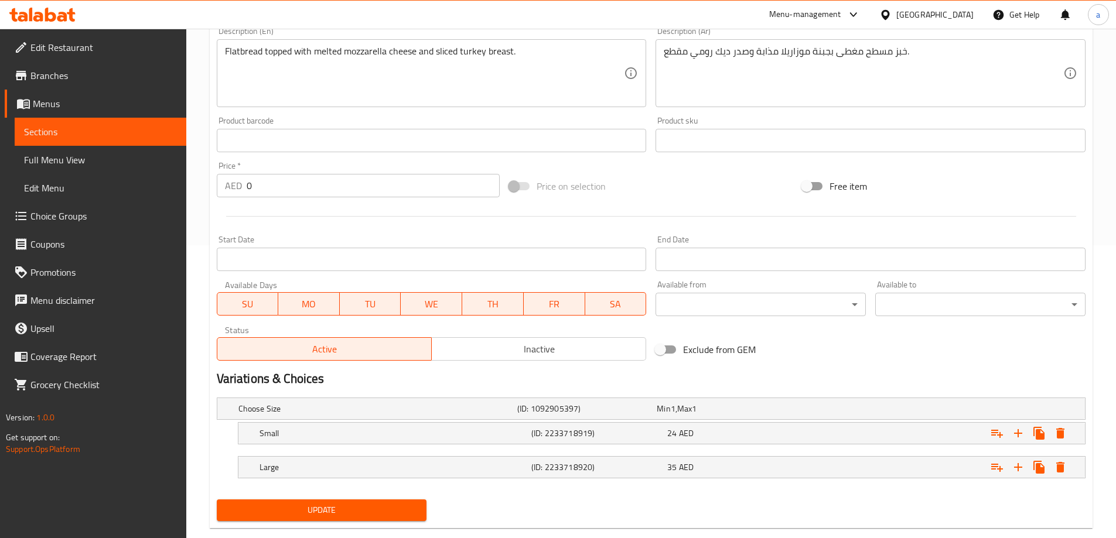
type input "Cheese & [GEOGRAPHIC_DATA]"
click at [333, 504] on span "Update" at bounding box center [322, 510] width 192 height 15
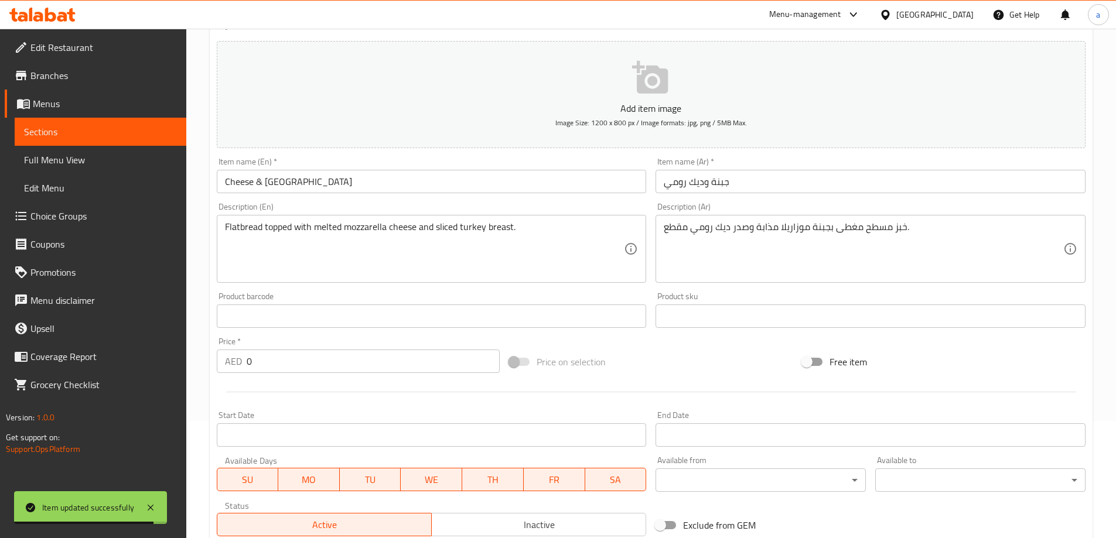
scroll to position [0, 0]
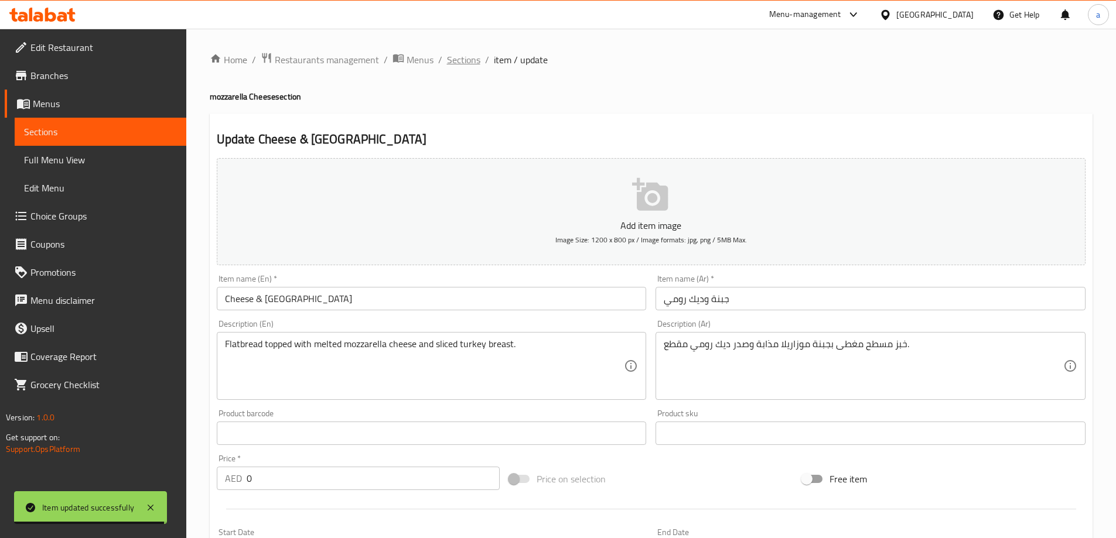
click at [474, 63] on span "Sections" at bounding box center [463, 60] width 33 height 14
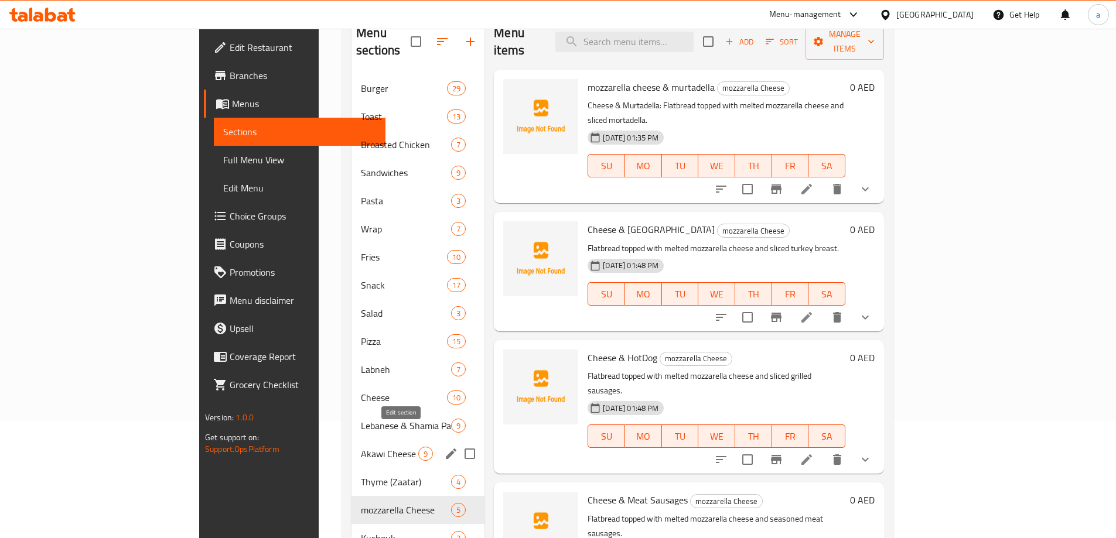
scroll to position [264, 0]
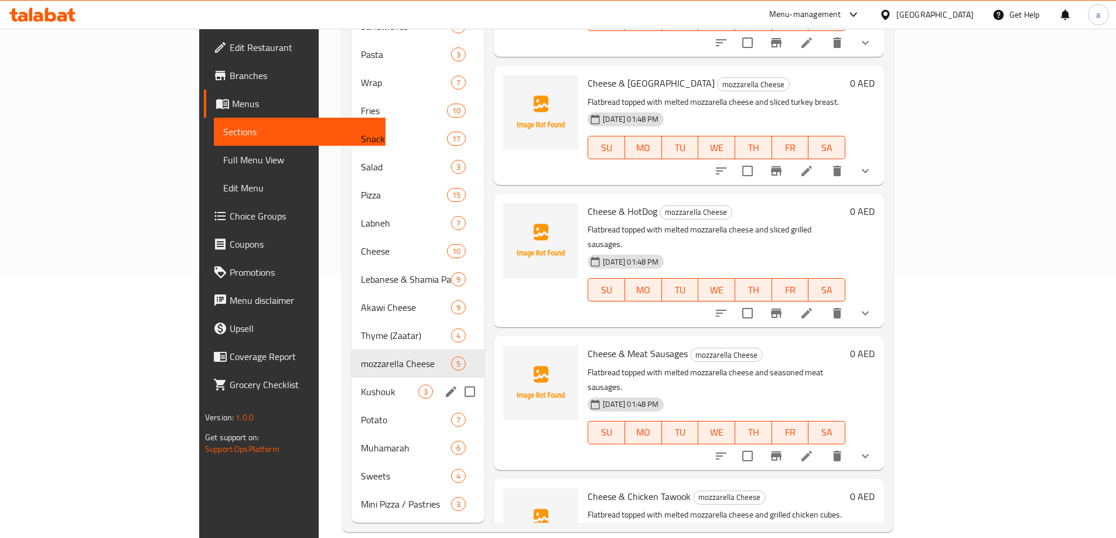
click at [351, 378] on div "Kushouk 3" at bounding box center [417, 392] width 133 height 28
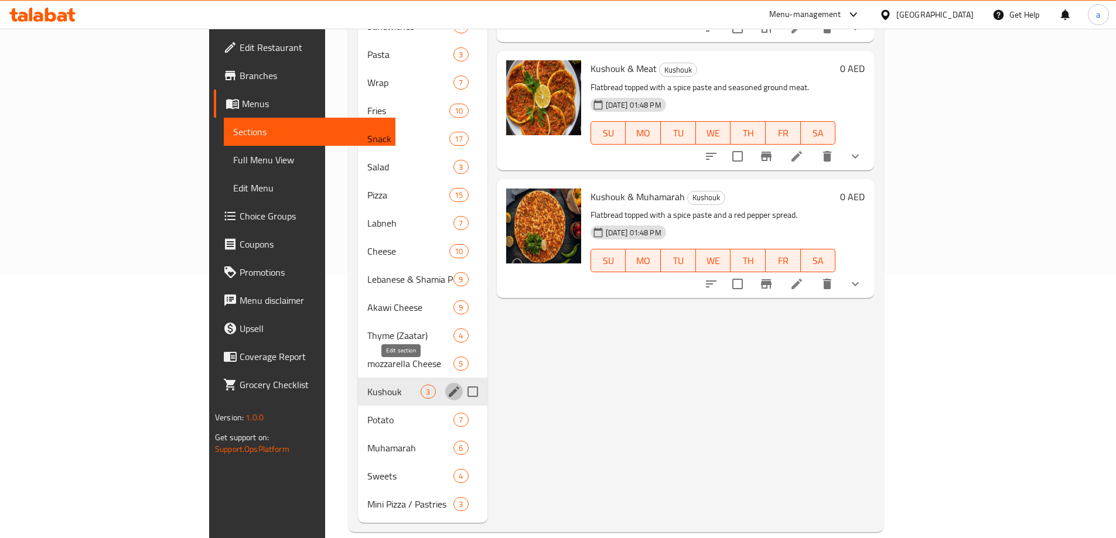
click at [447, 385] on icon "edit" at bounding box center [454, 392] width 14 height 14
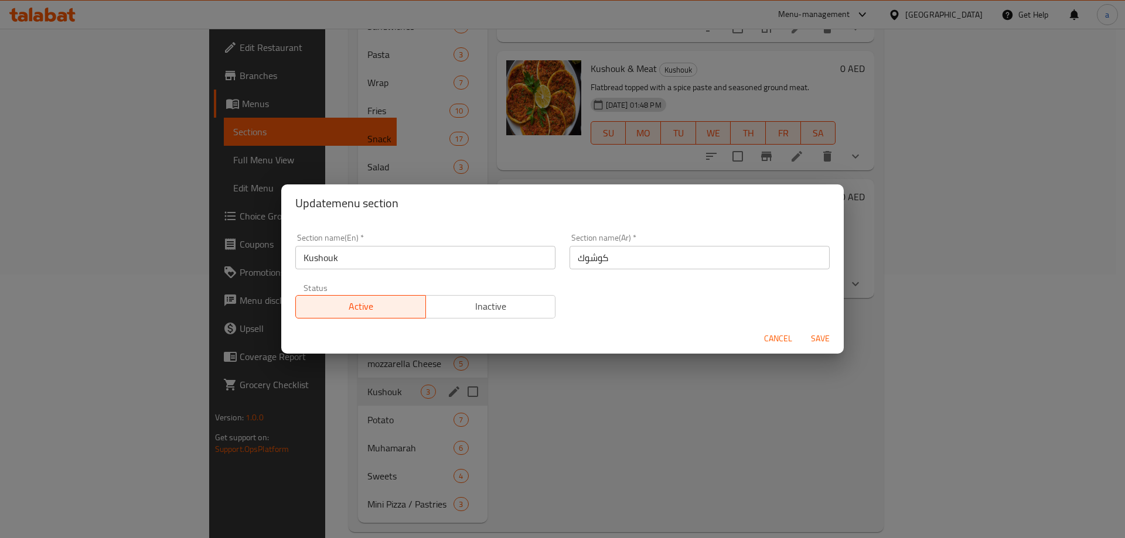
click at [581, 262] on input "كوشوك" at bounding box center [699, 257] width 260 height 23
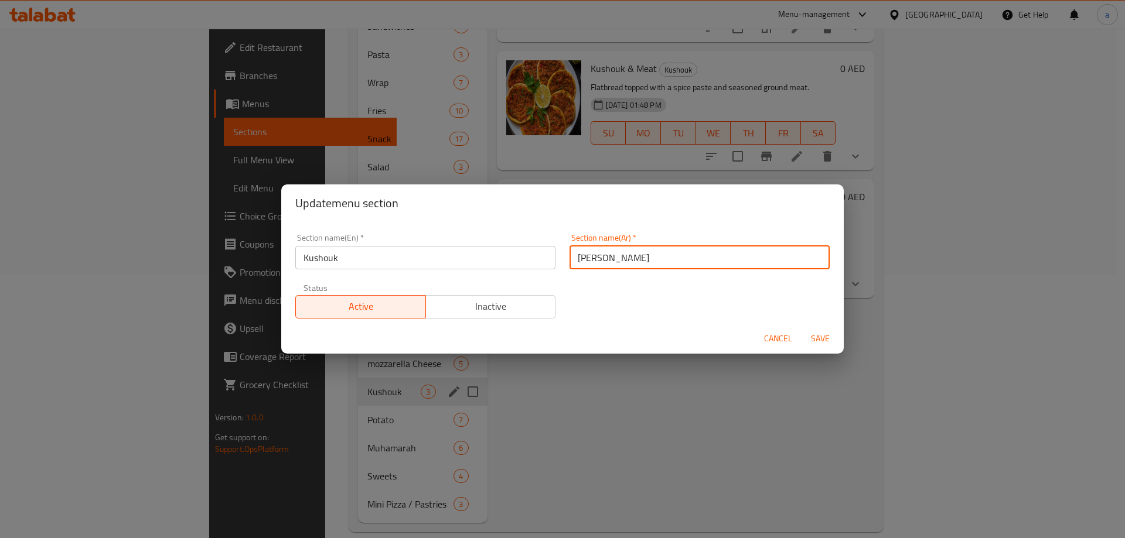
click at [587, 261] on input "كوشك" at bounding box center [699, 257] width 260 height 23
type input "كشك"
click at [819, 340] on span "Save" at bounding box center [820, 339] width 28 height 15
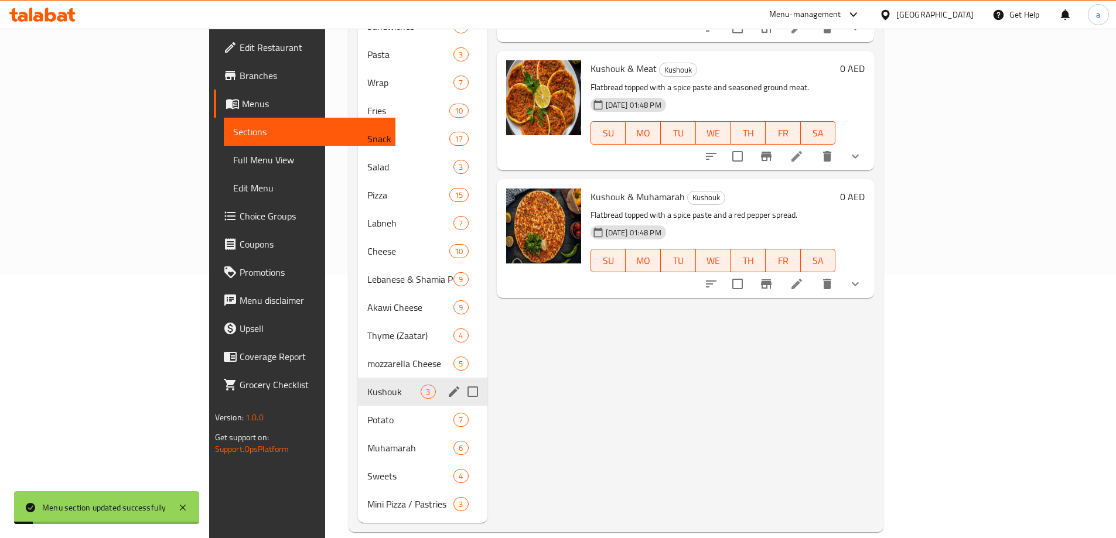
click at [804, 277] on icon at bounding box center [797, 284] width 14 height 14
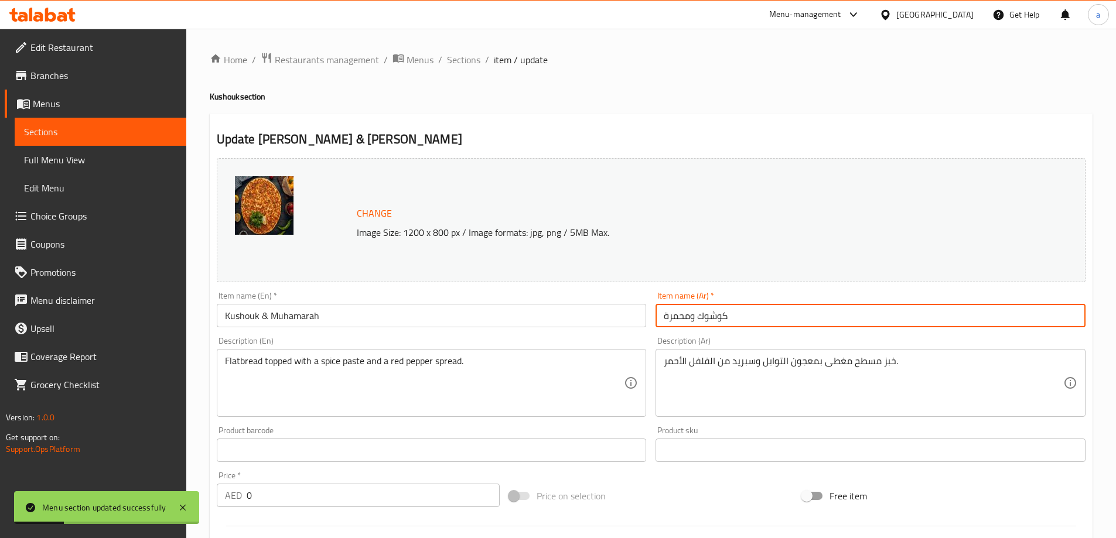
click at [704, 319] on input "كوشوك ومحمرة" at bounding box center [870, 315] width 430 height 23
click at [716, 320] on input "كوشك ومحمرة" at bounding box center [870, 315] width 430 height 23
click at [715, 322] on input "كوشك ومحمرة" at bounding box center [870, 315] width 430 height 23
type input "كشك ومحمرة"
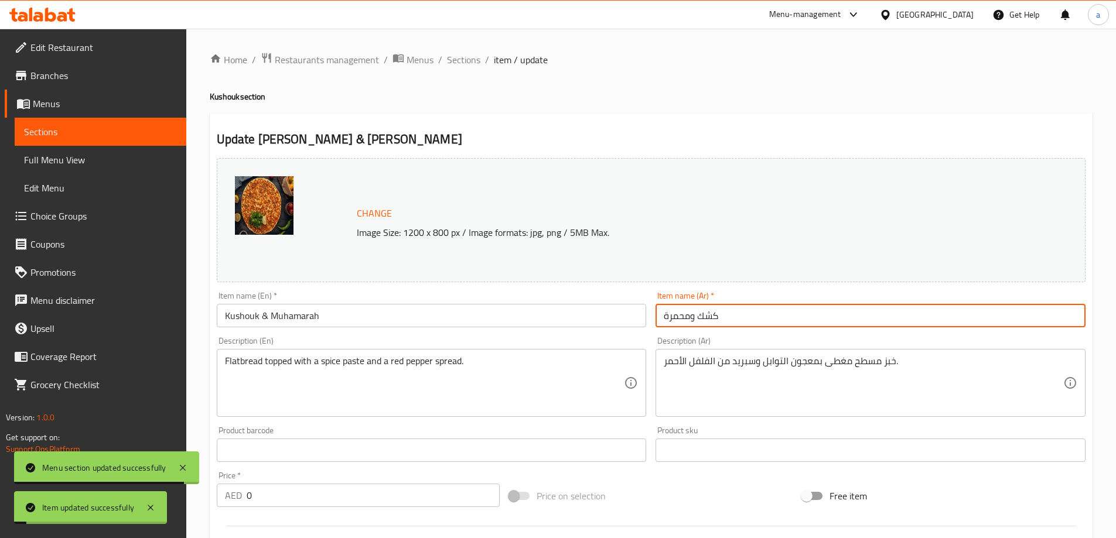
click at [462, 57] on span "Sections" at bounding box center [463, 60] width 33 height 14
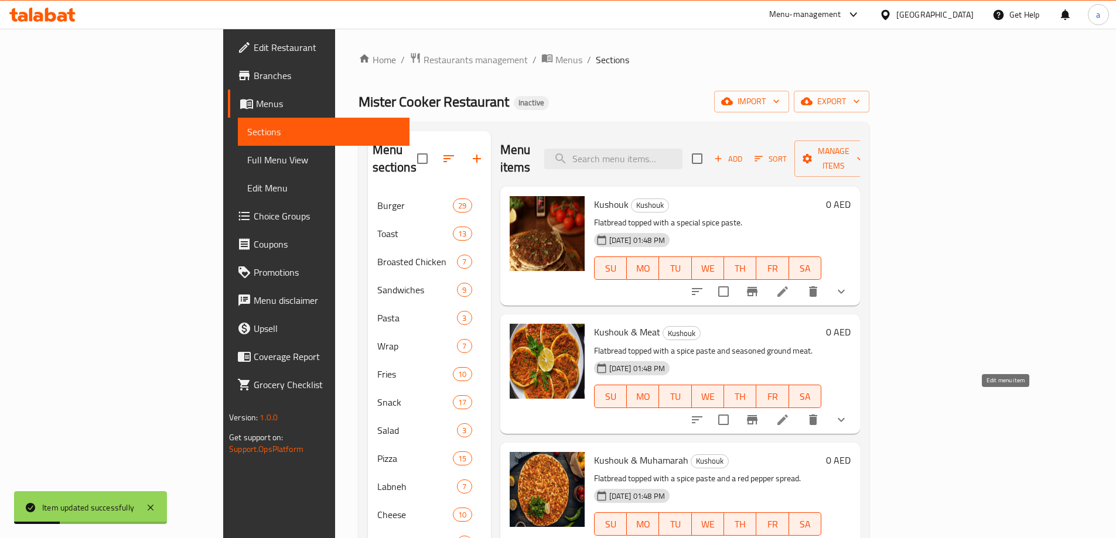
click at [790, 413] on icon at bounding box center [782, 420] width 14 height 14
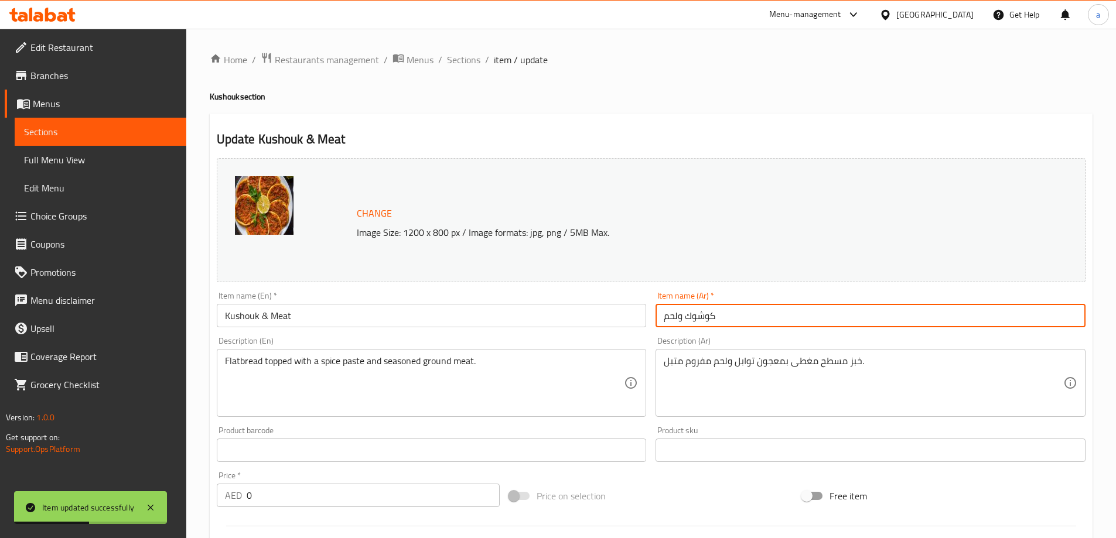
click at [706, 319] on input "كوشوك ولحم" at bounding box center [870, 315] width 430 height 23
click at [695, 319] on input "كشوك ولحم" at bounding box center [870, 315] width 430 height 23
type input "كشك ولحم"
click at [471, 63] on span "Sections" at bounding box center [463, 60] width 33 height 14
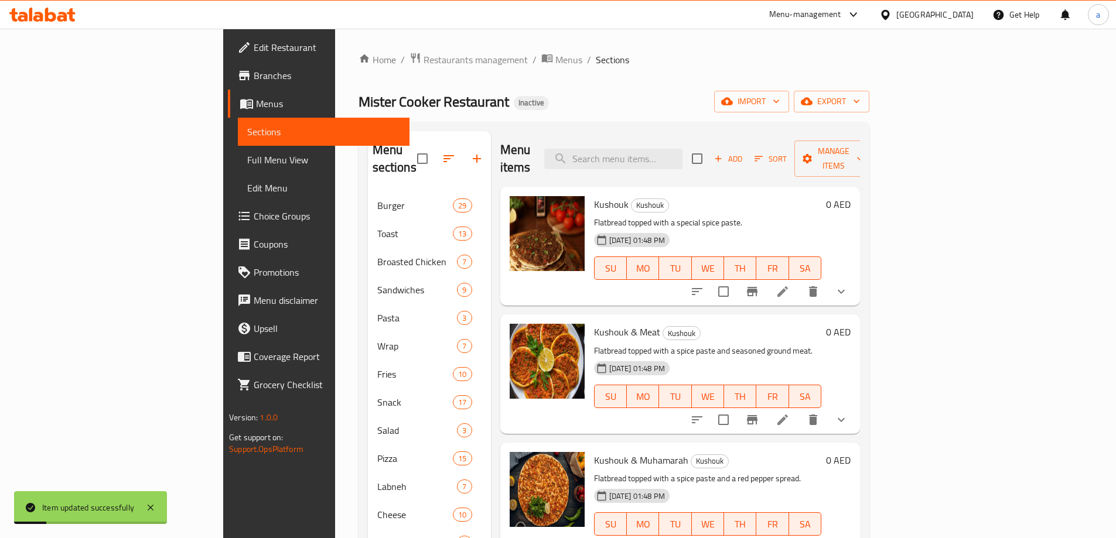
click at [790, 285] on icon at bounding box center [782, 292] width 14 height 14
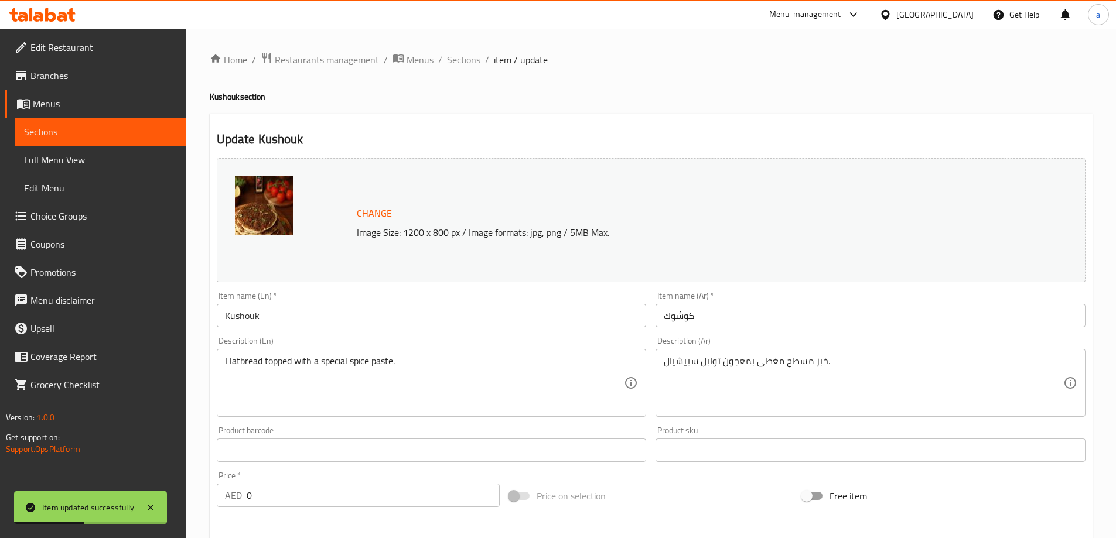
click at [674, 317] on input "كوشوك" at bounding box center [870, 315] width 430 height 23
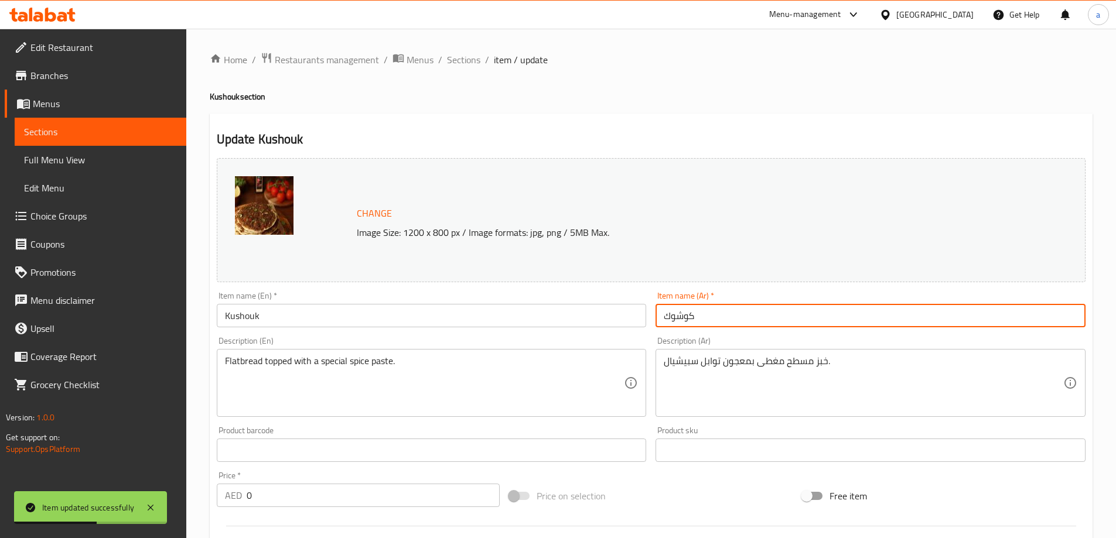
click at [672, 317] on input "كوشوك" at bounding box center [870, 315] width 430 height 23
click at [682, 320] on input "كوشك" at bounding box center [870, 315] width 430 height 23
type input "كشك"
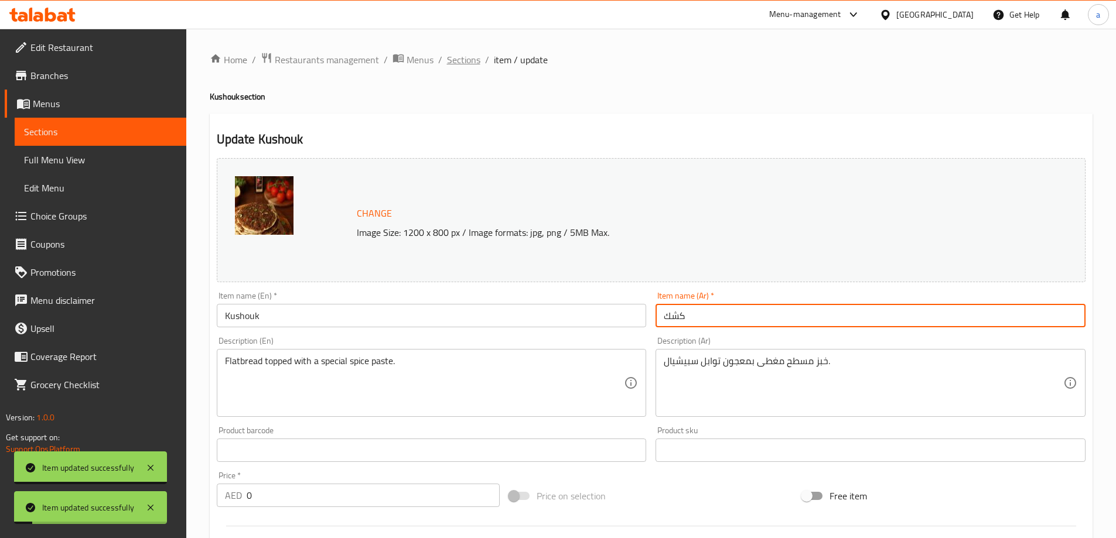
click at [474, 60] on span "Sections" at bounding box center [463, 60] width 33 height 14
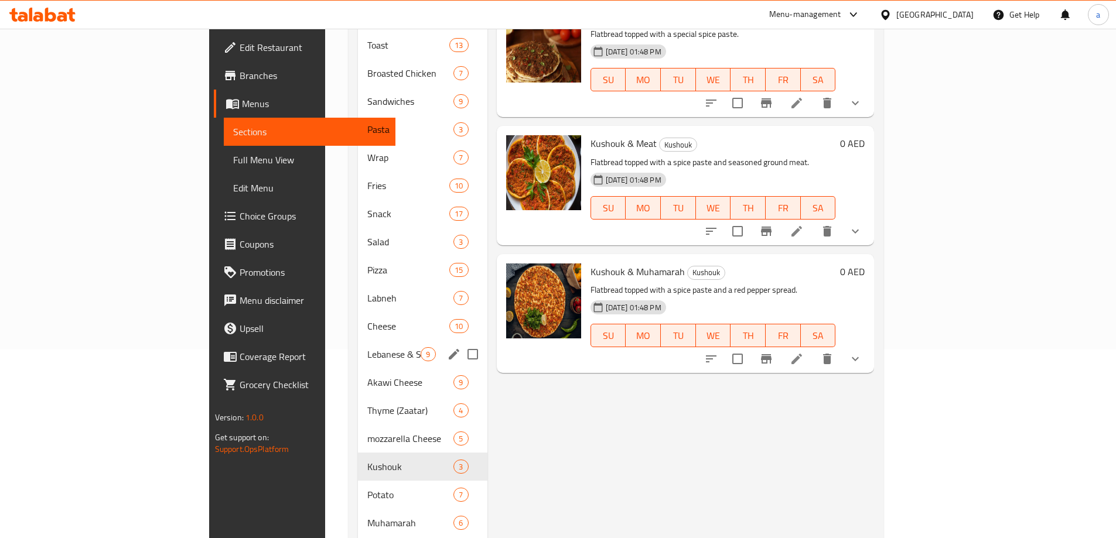
scroll to position [264, 0]
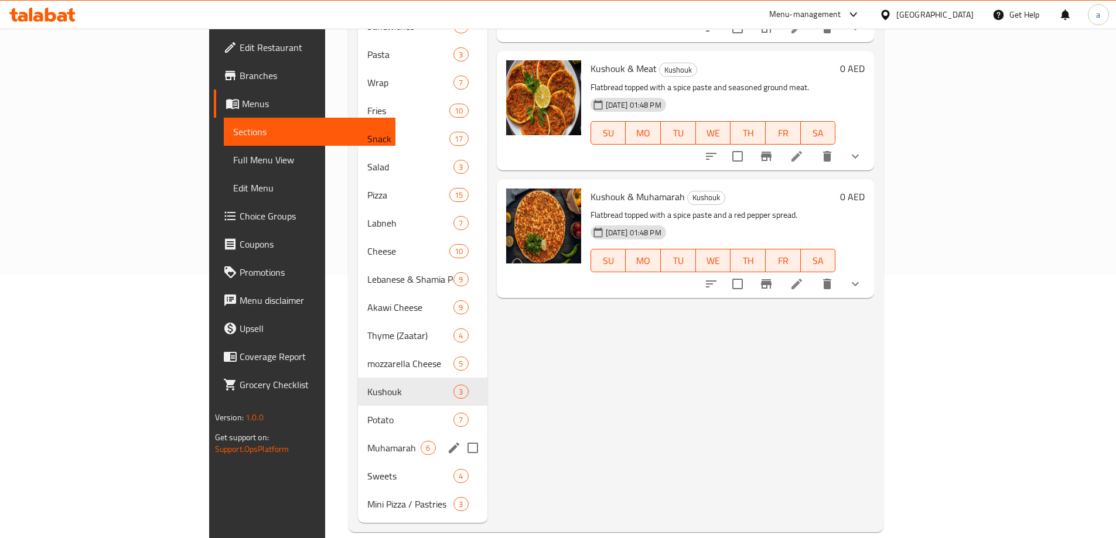
click at [367, 441] on span "Muhamarah" at bounding box center [393, 448] width 53 height 14
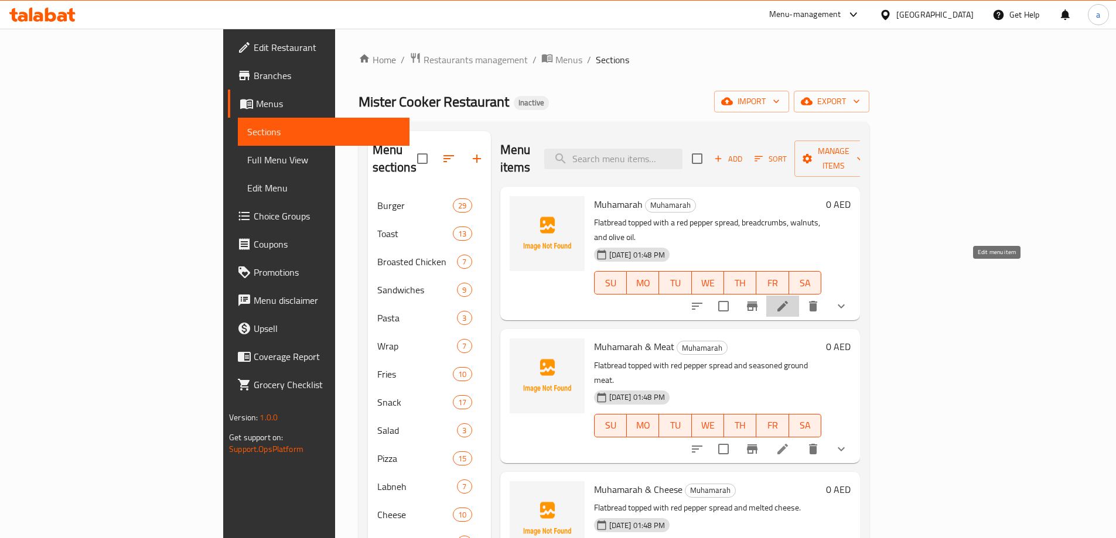
click at [790, 299] on icon at bounding box center [782, 306] width 14 height 14
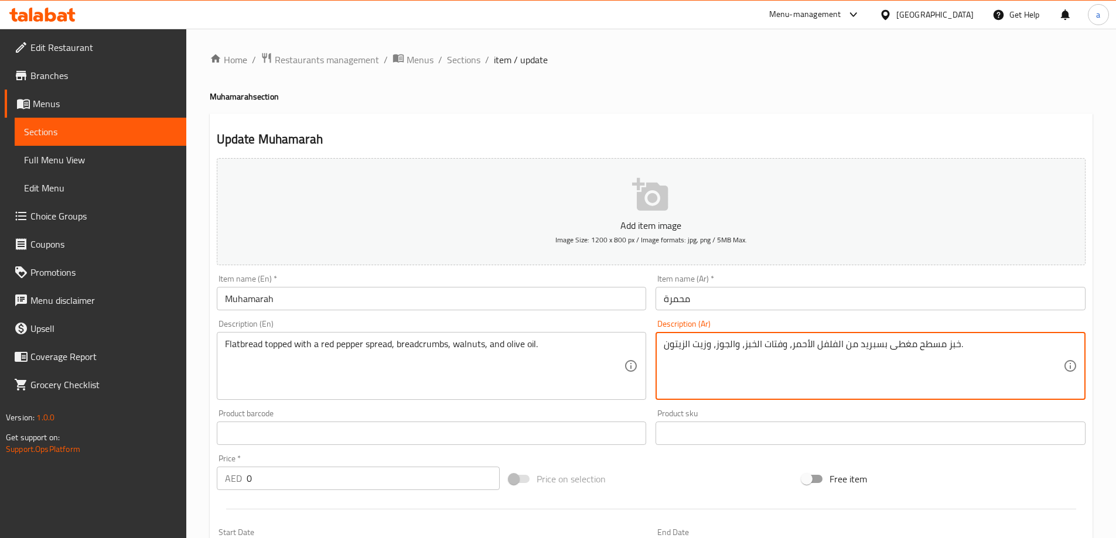
drag, startPoint x: 744, startPoint y: 350, endPoint x: 783, endPoint y: 353, distance: 39.4
paste textarea "بقسماط"
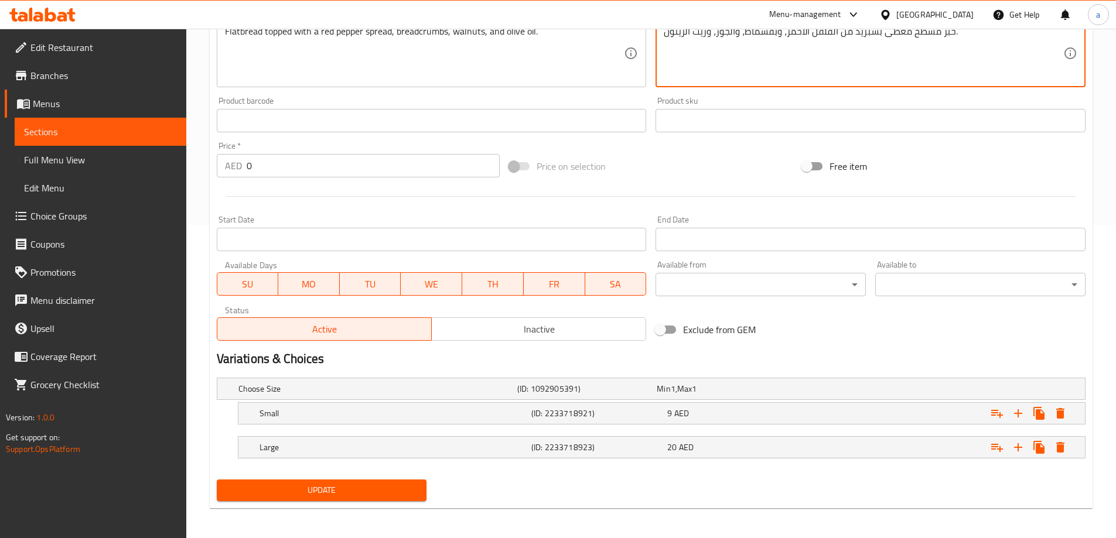
scroll to position [316, 0]
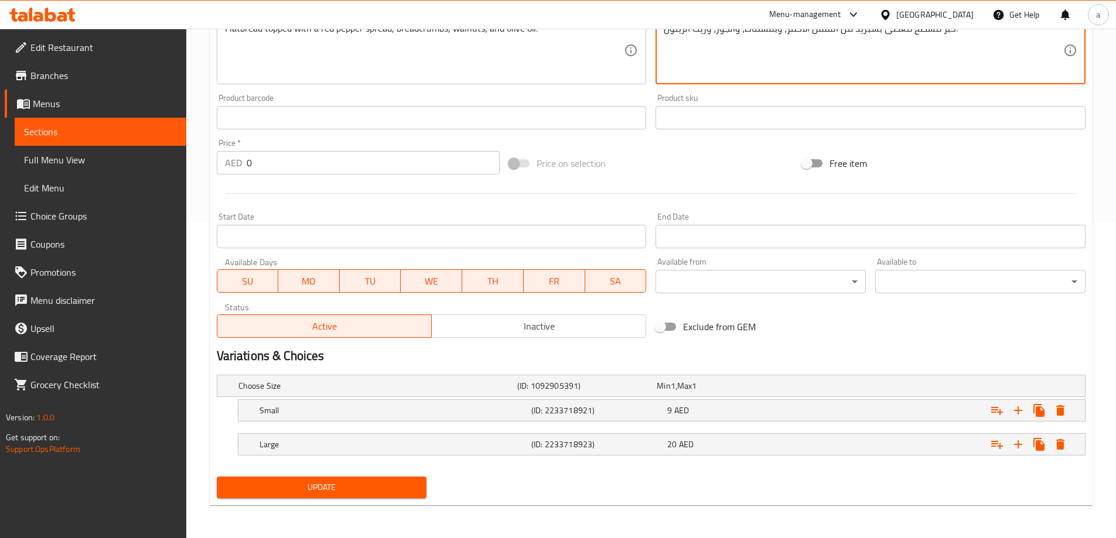
type textarea "خبز مسطح مغطى بسبريد من الفلفل الأحمر، وبقسماط، والجوز، وزيت الزيتون."
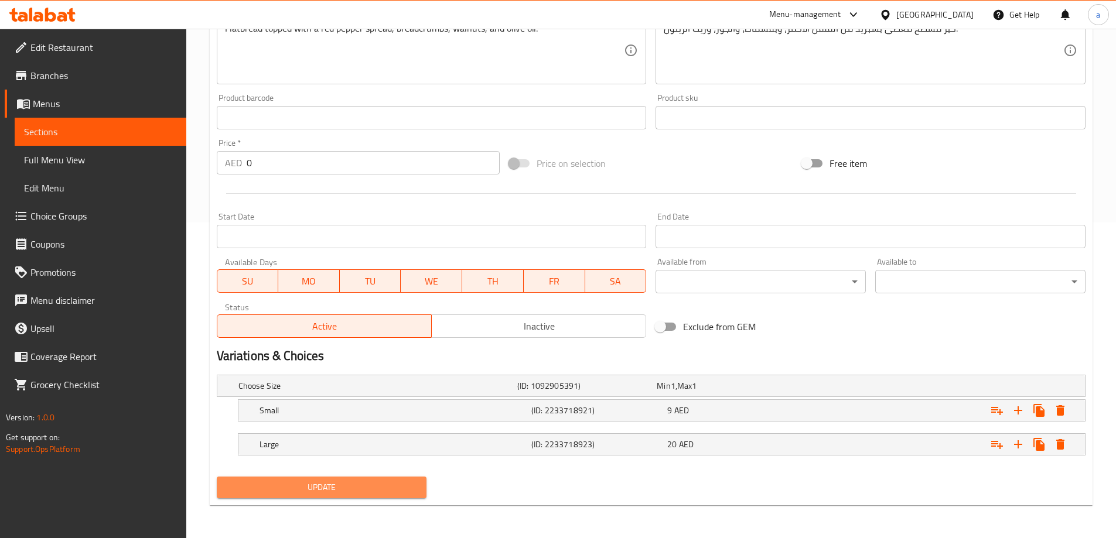
click at [275, 483] on span "Update" at bounding box center [322, 487] width 192 height 15
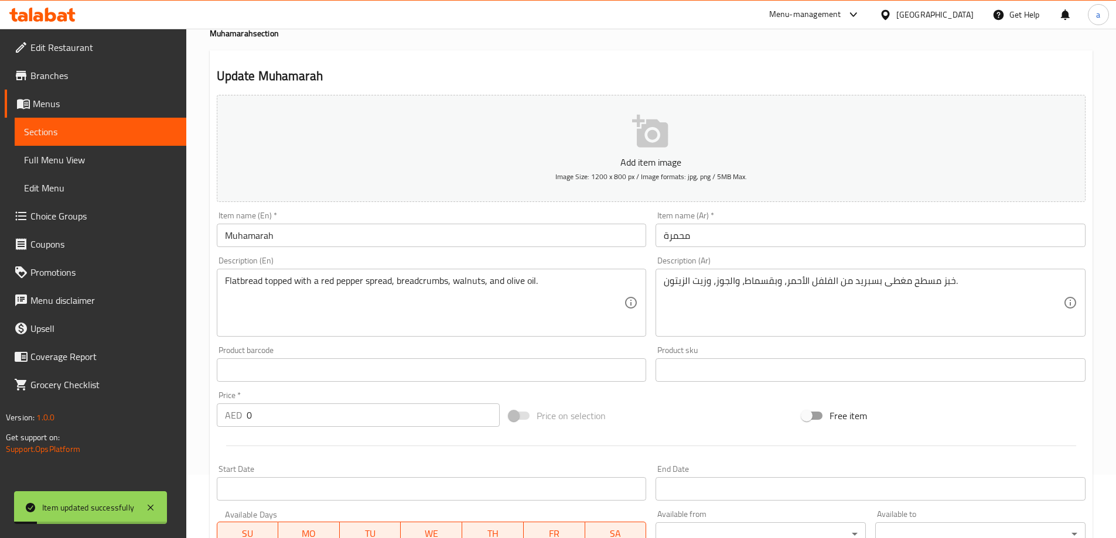
scroll to position [0, 0]
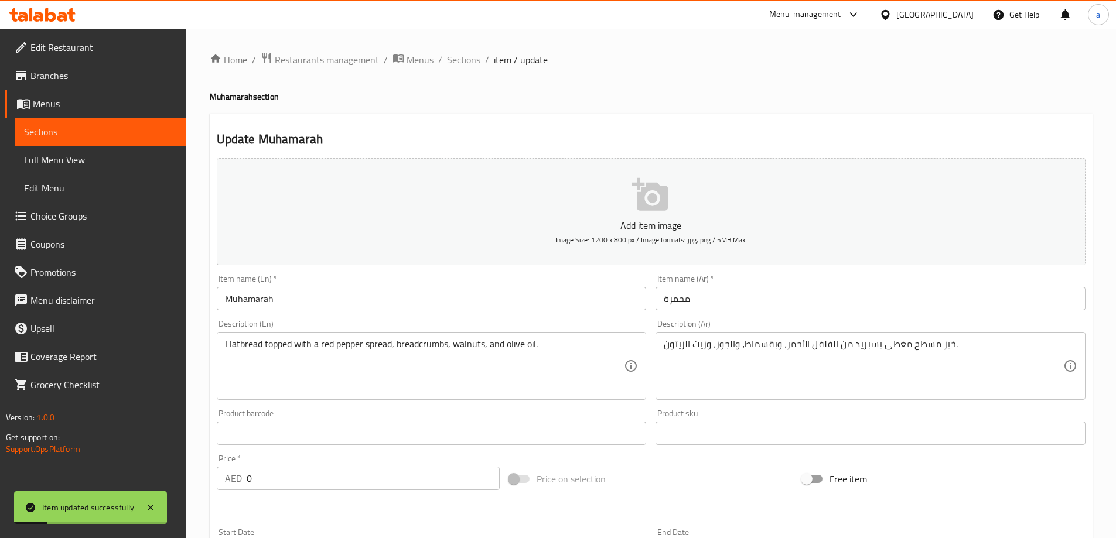
click at [464, 61] on span "Sections" at bounding box center [463, 60] width 33 height 14
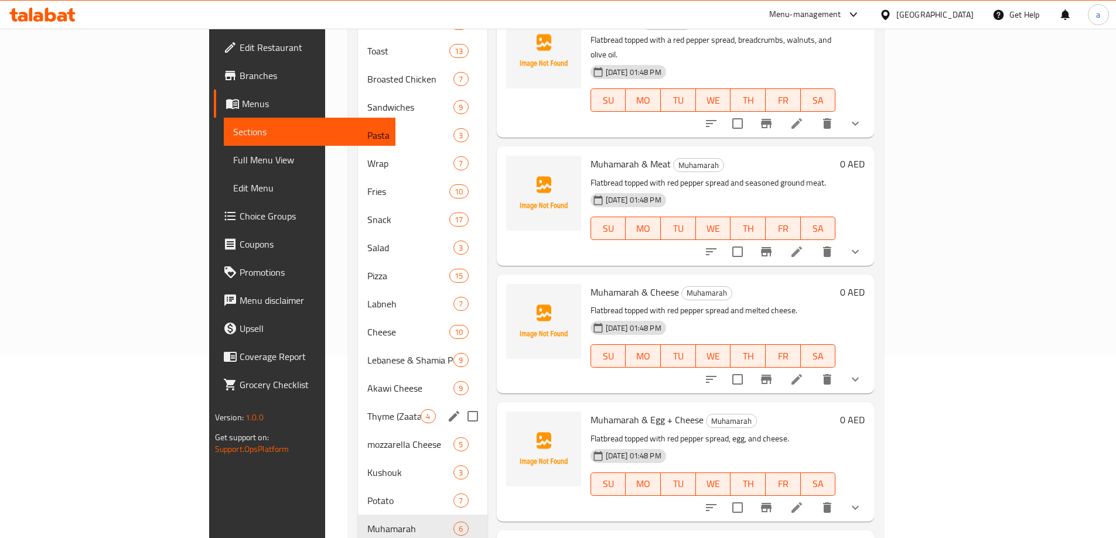
scroll to position [264, 0]
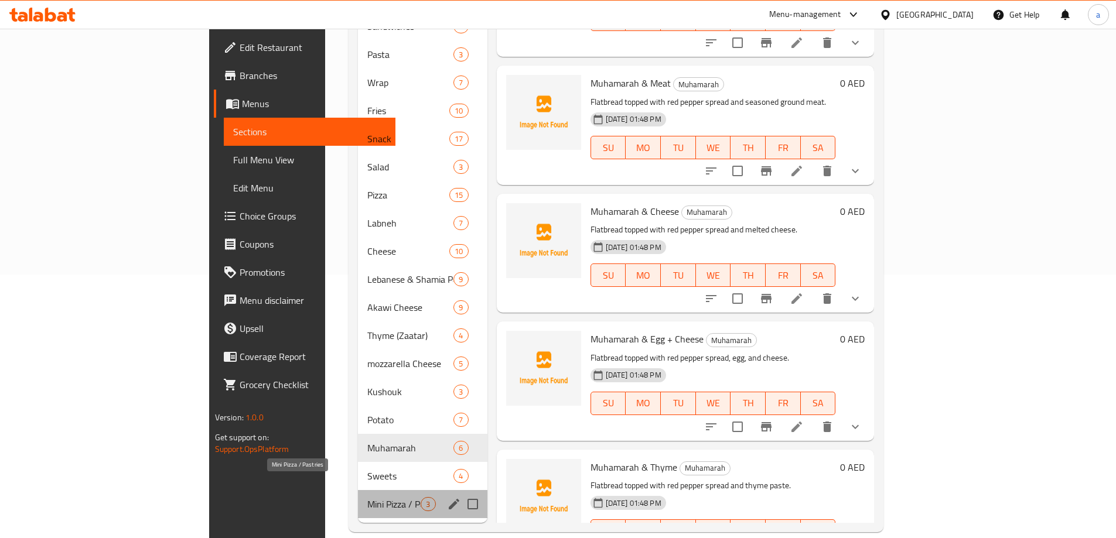
click at [367, 497] on span "Mini Pizza / Pastries" at bounding box center [393, 504] width 53 height 14
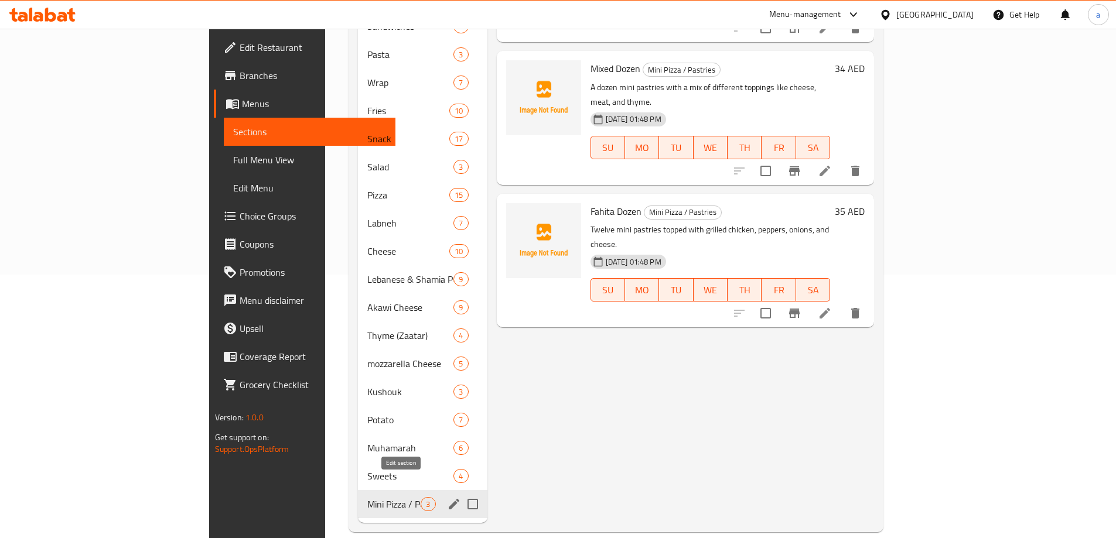
click at [449, 499] on icon "edit" at bounding box center [454, 504] width 11 height 11
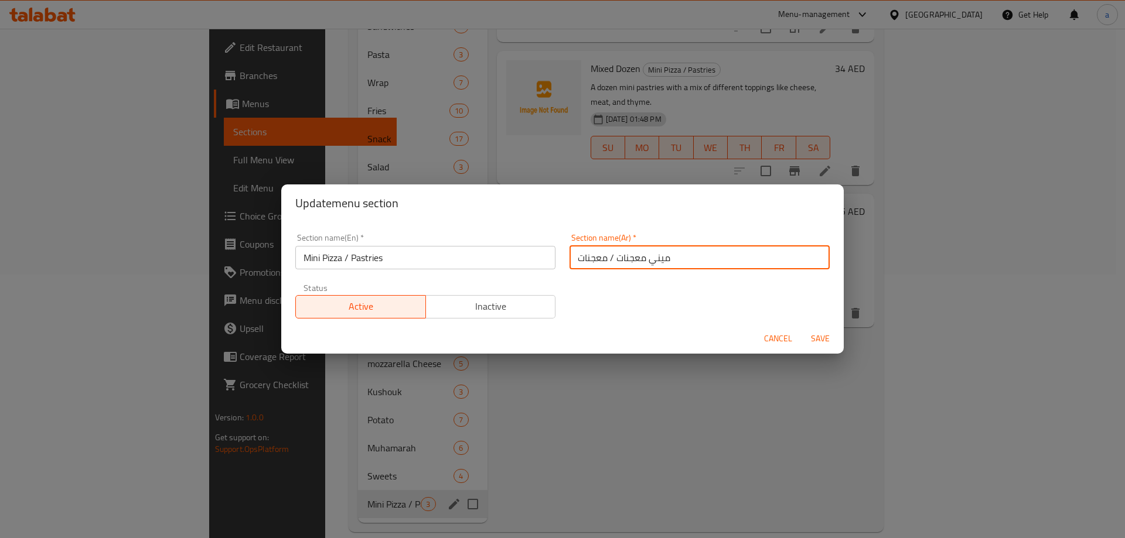
drag, startPoint x: 641, startPoint y: 262, endPoint x: 613, endPoint y: 265, distance: 28.8
click at [613, 265] on input "ميني معجنات / معجنات" at bounding box center [699, 257] width 260 height 23
type input "[PERSON_NAME] / معجنات"
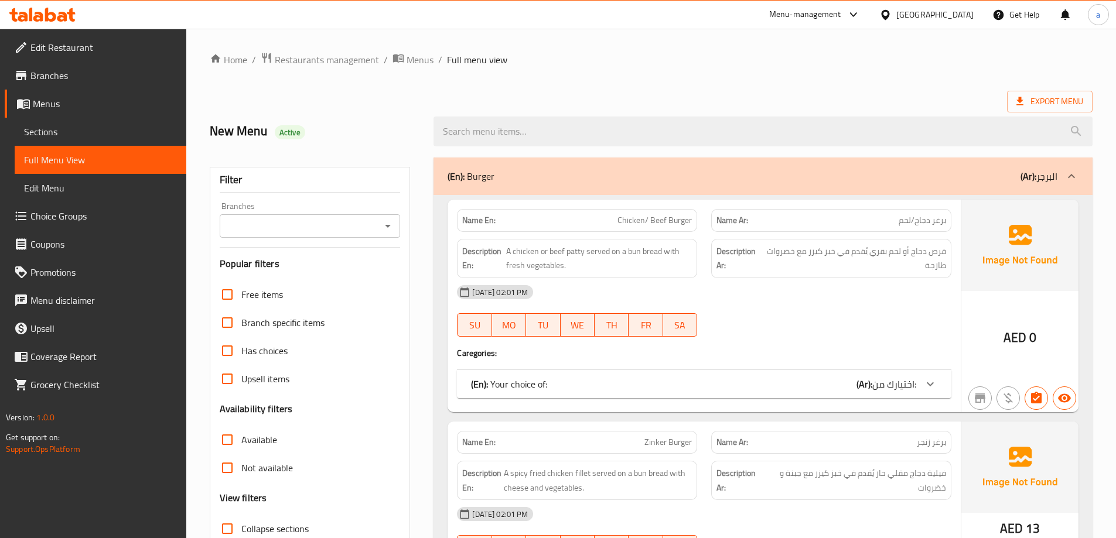
click at [230, 473] on div at bounding box center [558, 269] width 1116 height 538
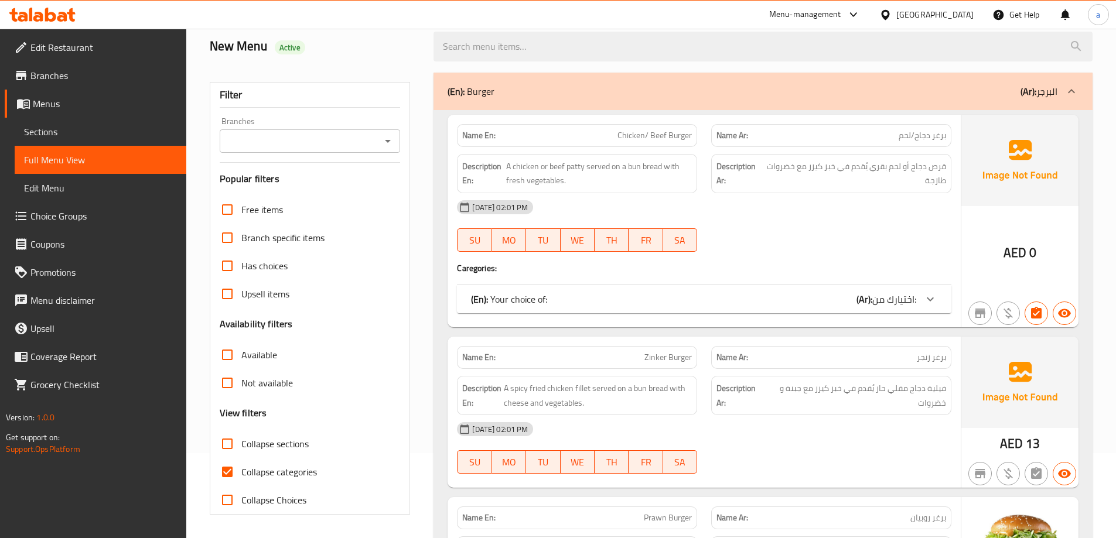
click at [231, 466] on input "Collapse categories" at bounding box center [227, 472] width 28 height 28
checkbox input "false"
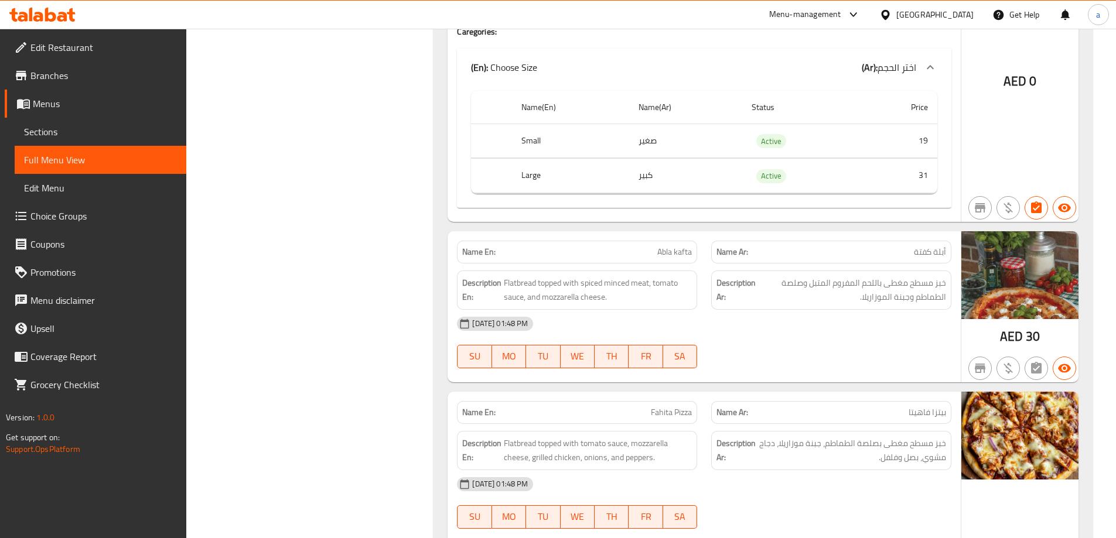
scroll to position [18417, 0]
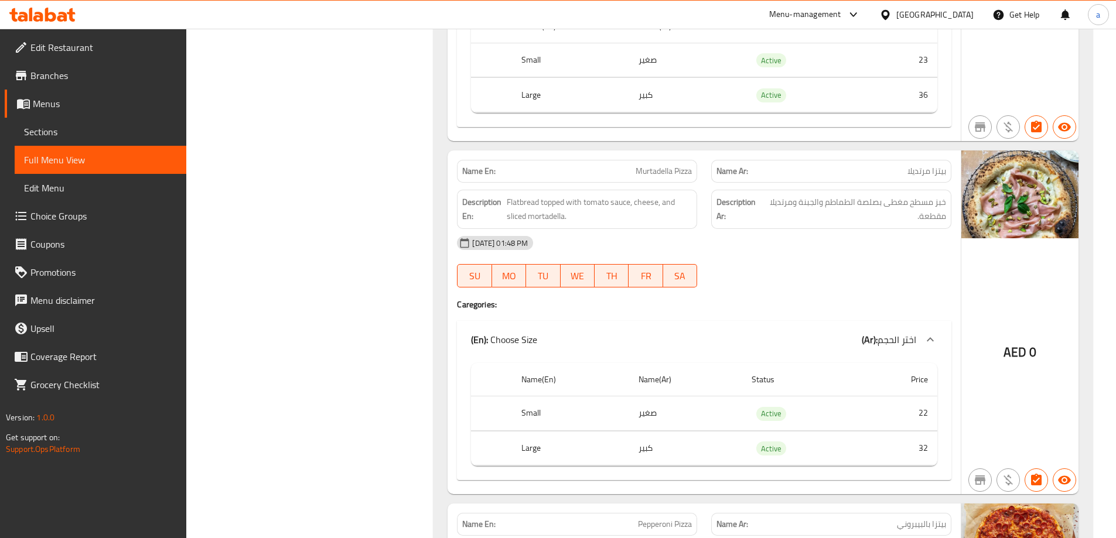
scroll to position [0, 0]
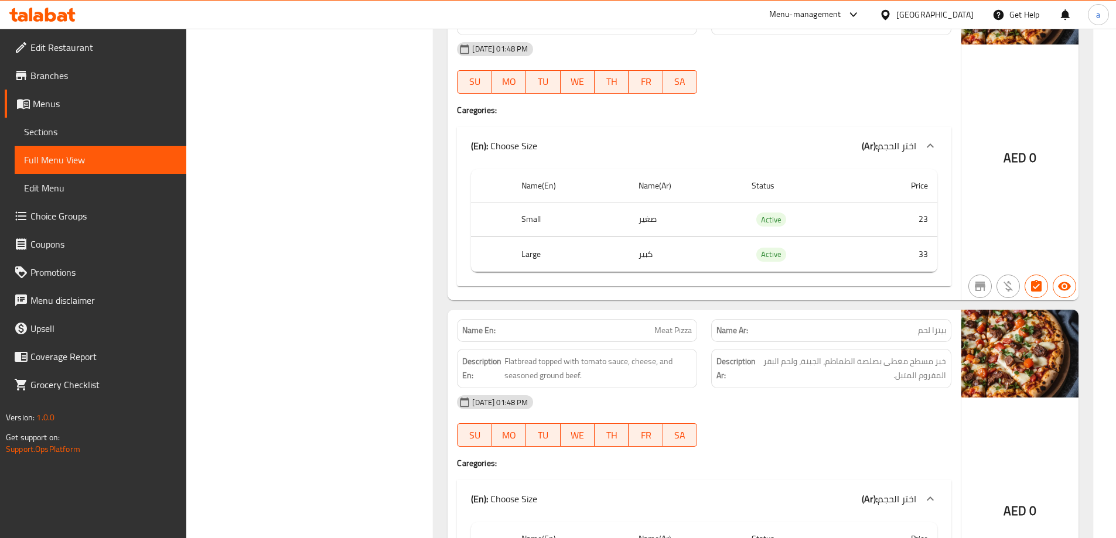
scroll to position [21768, 0]
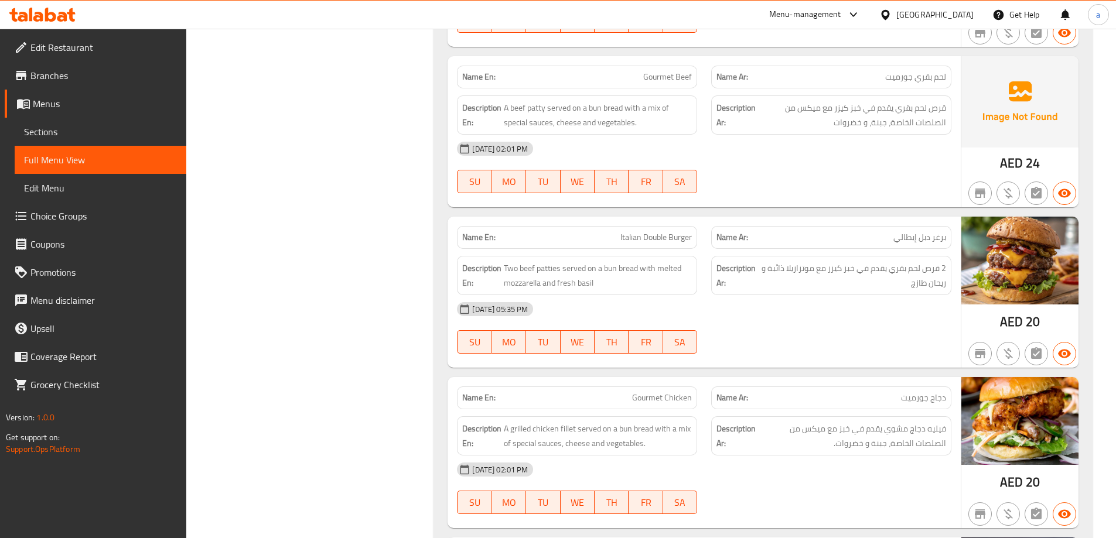
scroll to position [22187, 0]
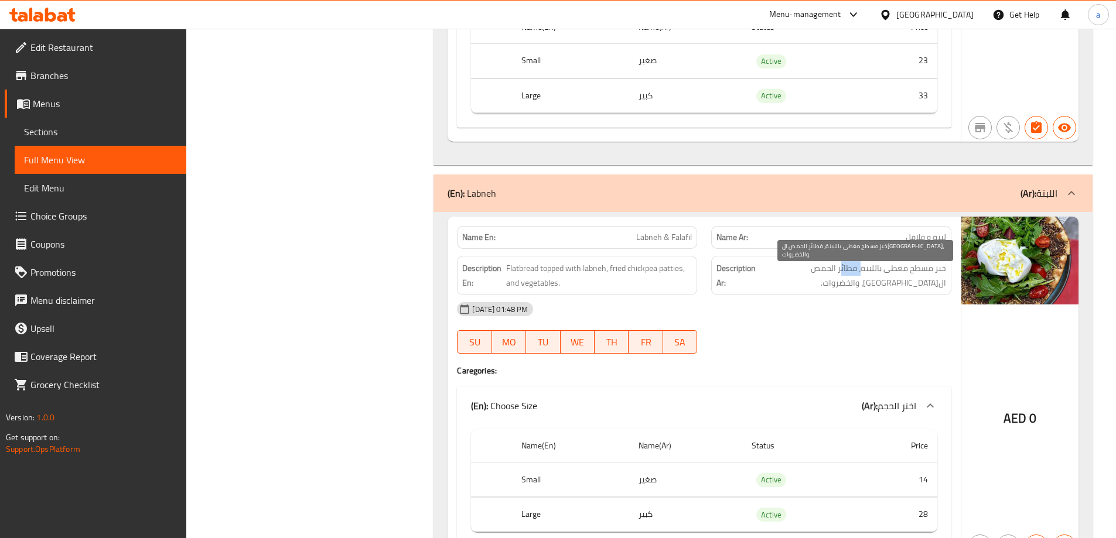
drag, startPoint x: 841, startPoint y: 266, endPoint x: 860, endPoint y: 272, distance: 20.2
click at [860, 272] on span "خبز مسطح مغطى باللبنة، فطائر الحمص المقلية، والخضروات." at bounding box center [852, 275] width 188 height 29
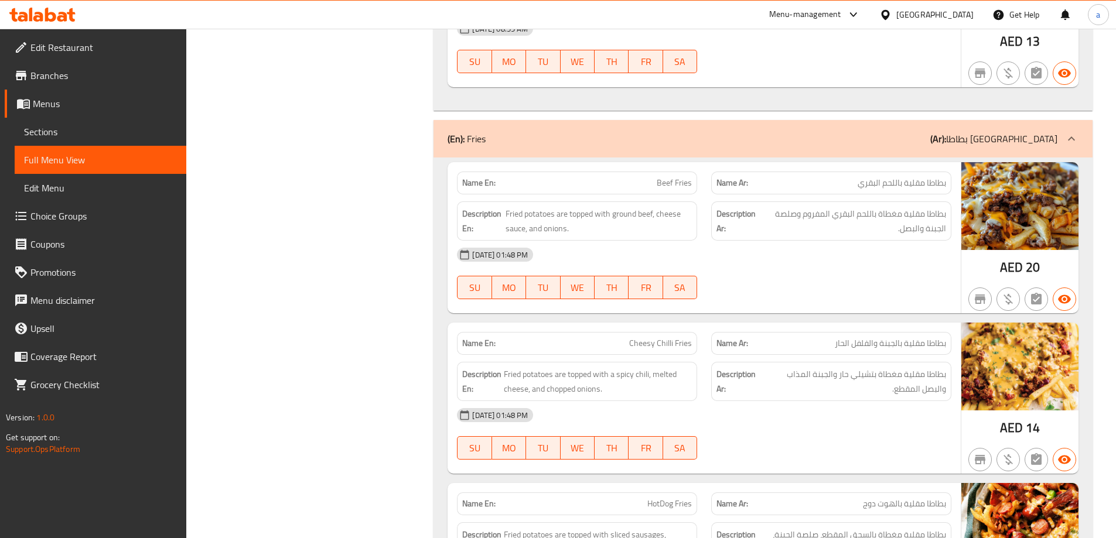
scroll to position [12246, 0]
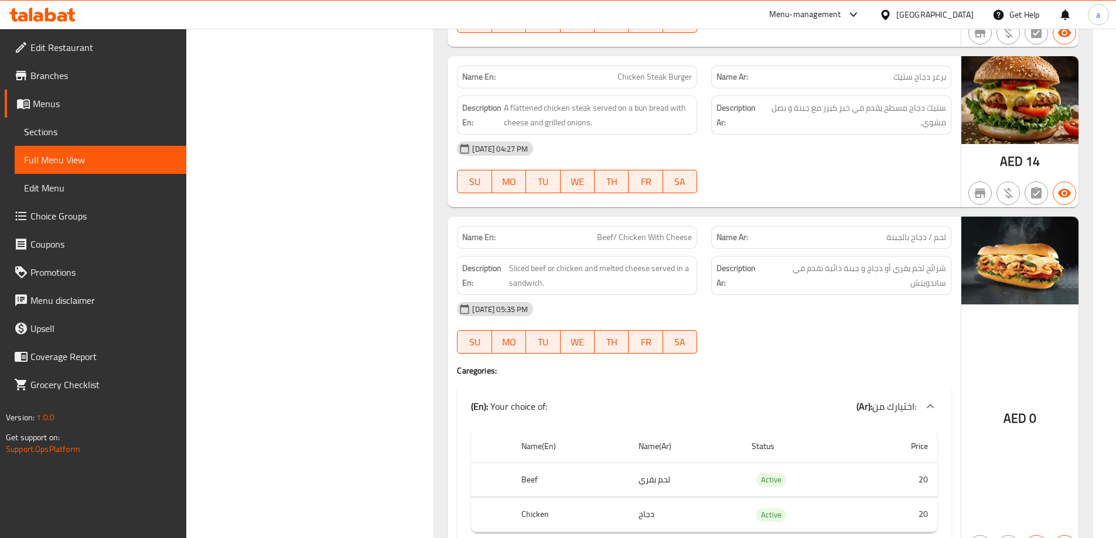
scroll to position [12363, 0]
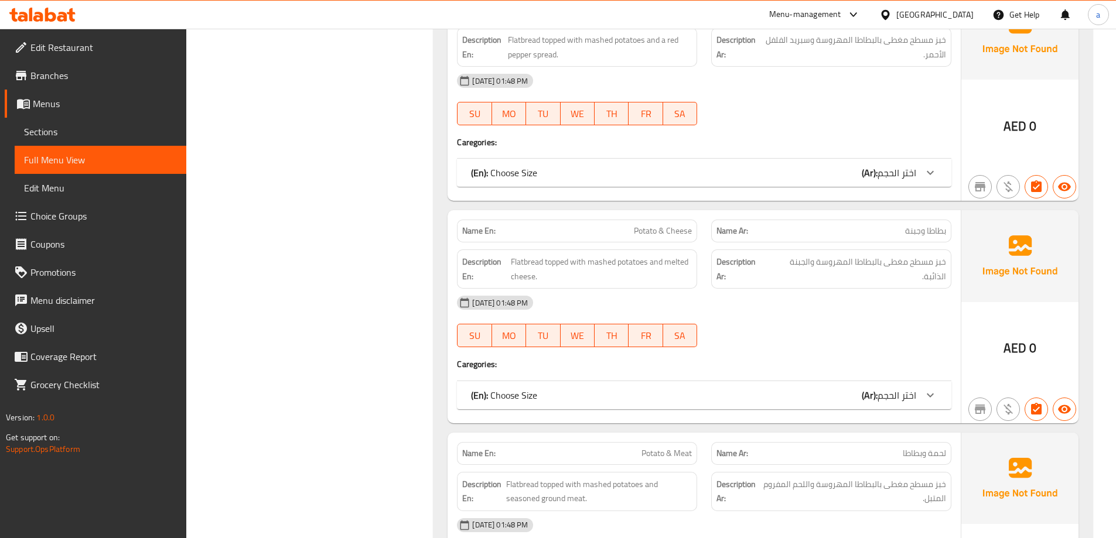
scroll to position [32561, 0]
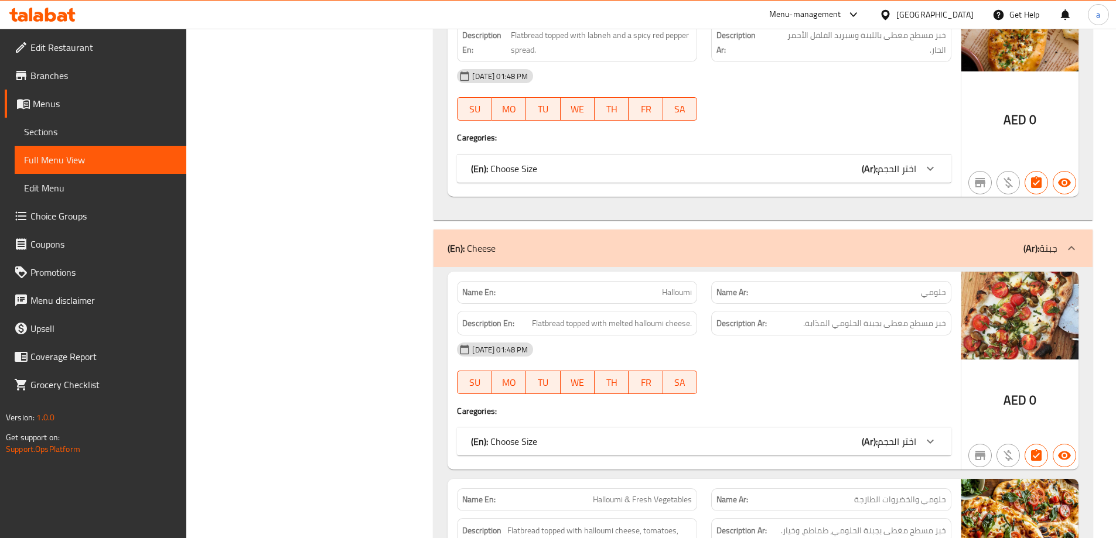
scroll to position [21128, 0]
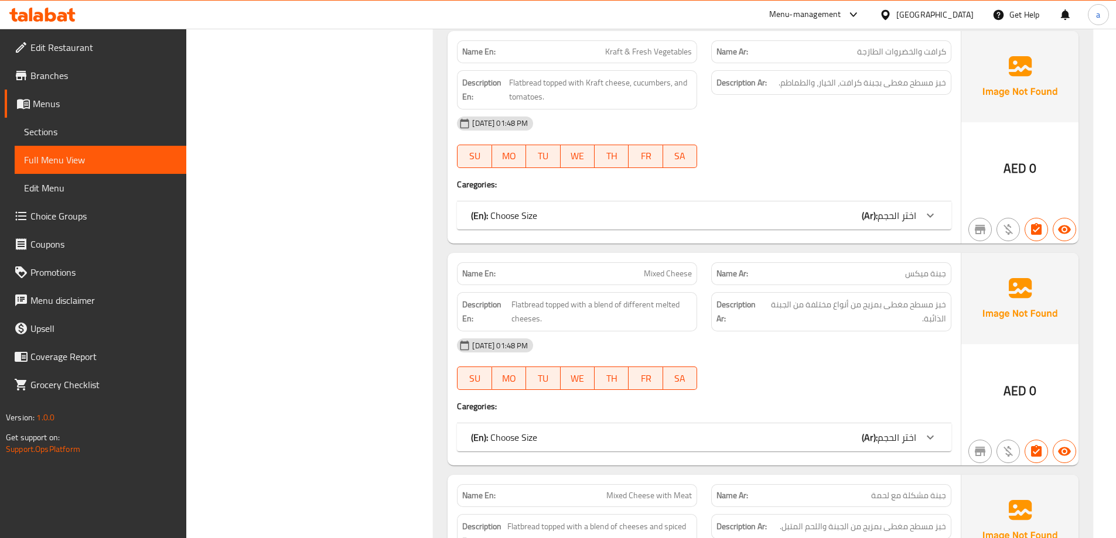
scroll to position [22780, 0]
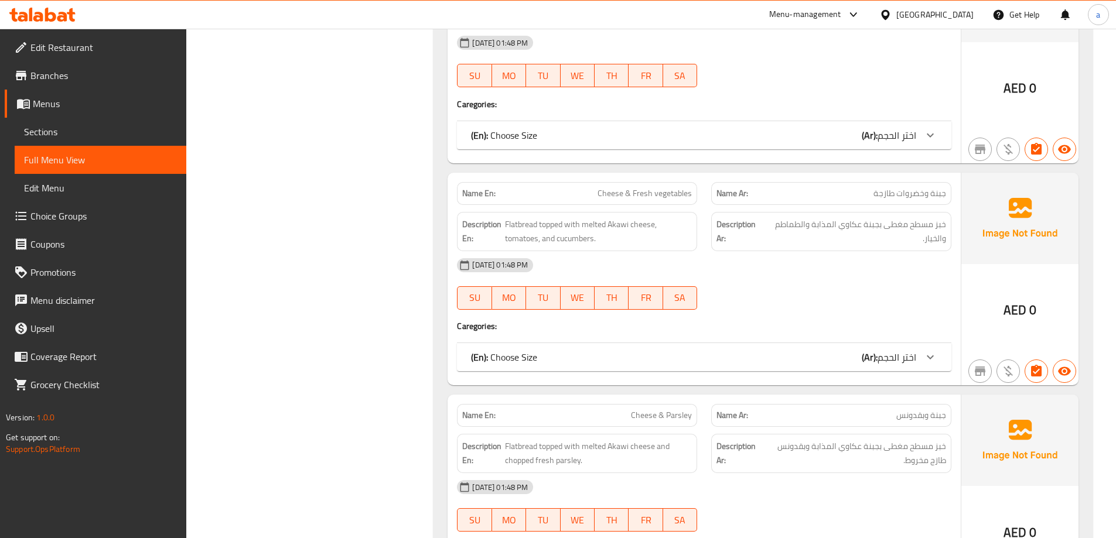
scroll to position [26376, 0]
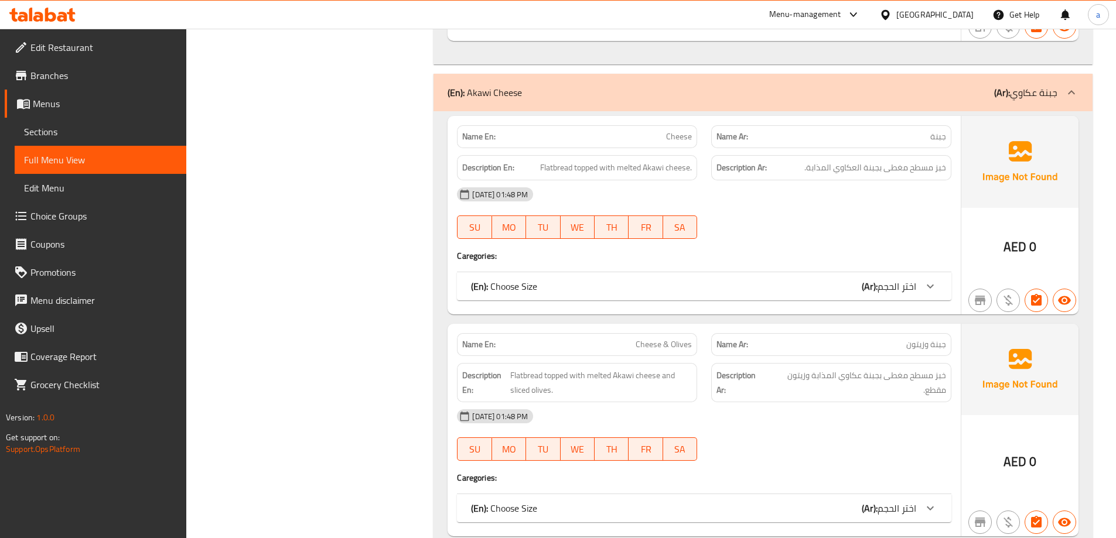
scroll to position [25473, 0]
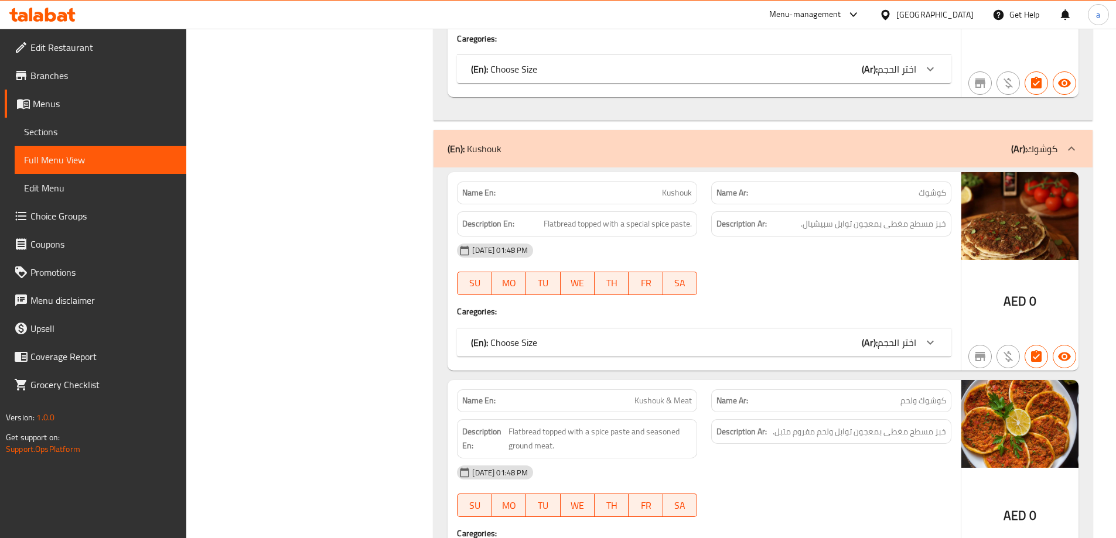
scroll to position [29829, 0]
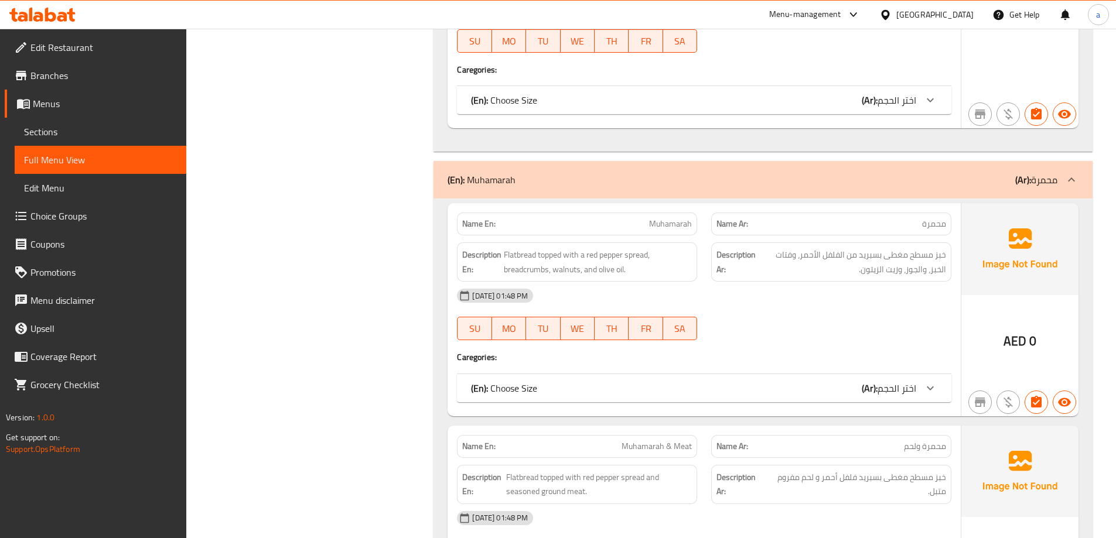
scroll to position [13852, 0]
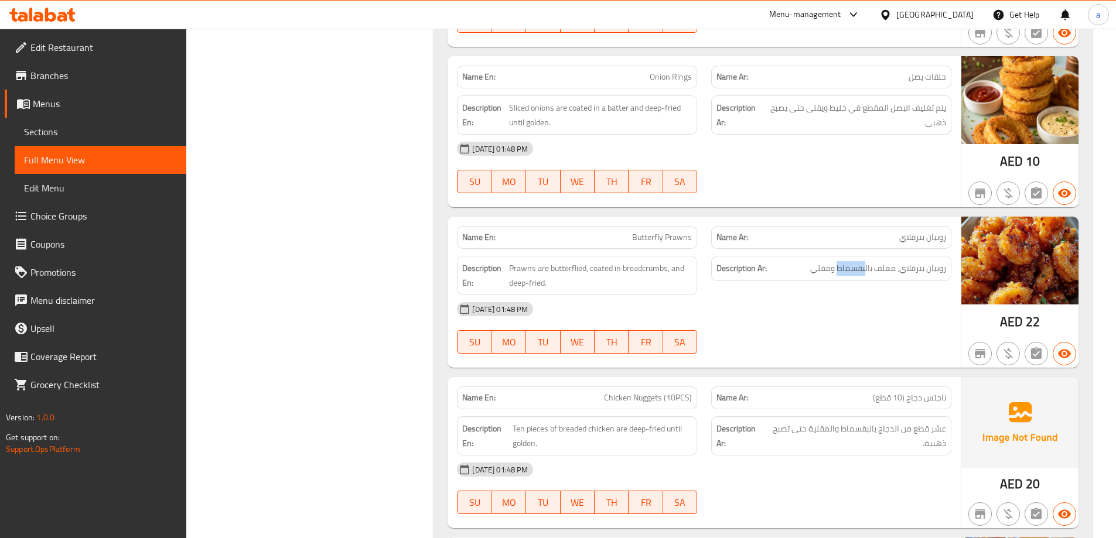
drag, startPoint x: 866, startPoint y: 269, endPoint x: 837, endPoint y: 276, distance: 29.5
copy span "بقسماط"
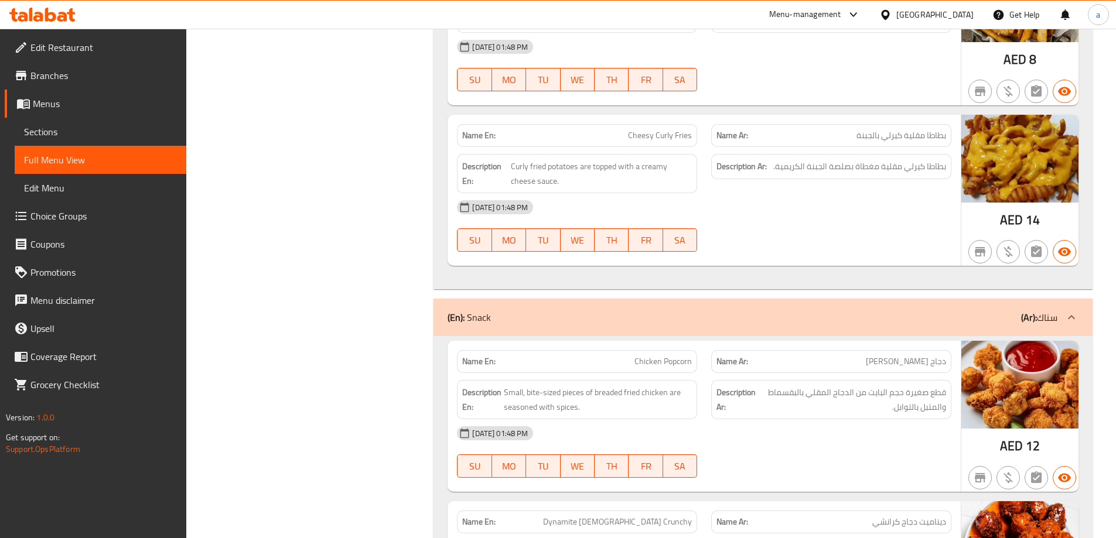
scroll to position [13031, 0]
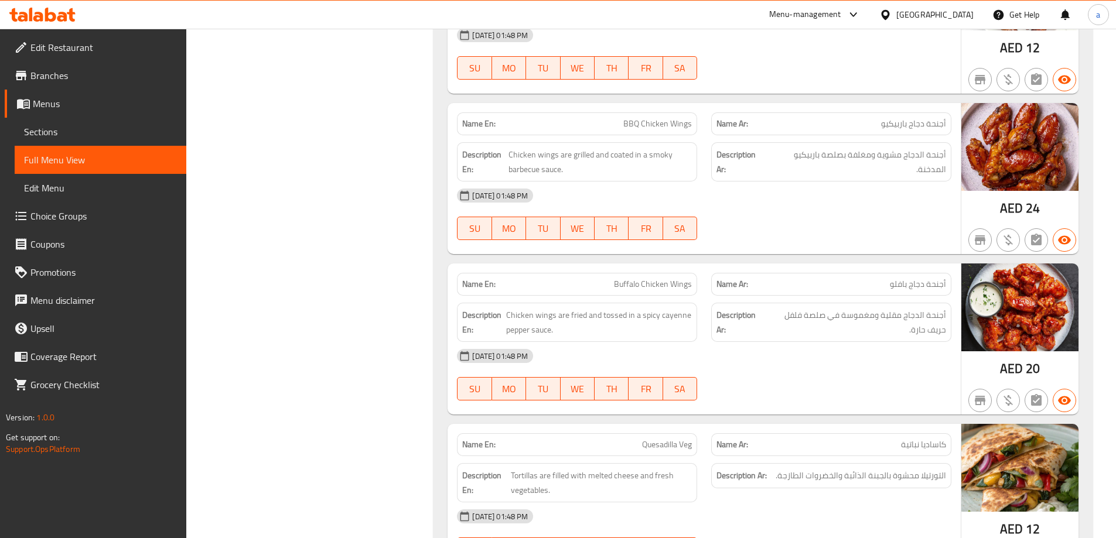
scroll to position [15105, 0]
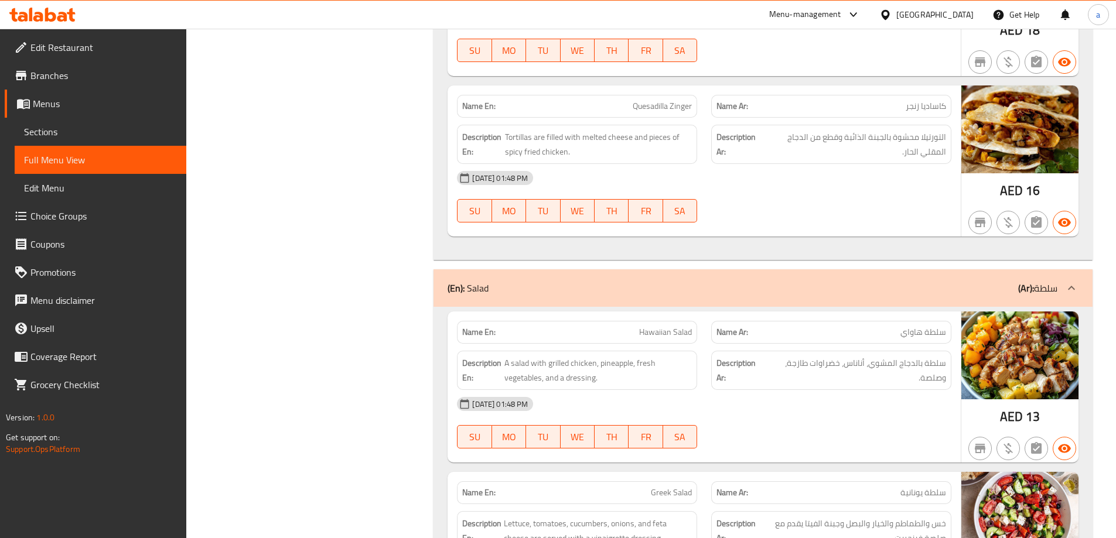
scroll to position [15797, 0]
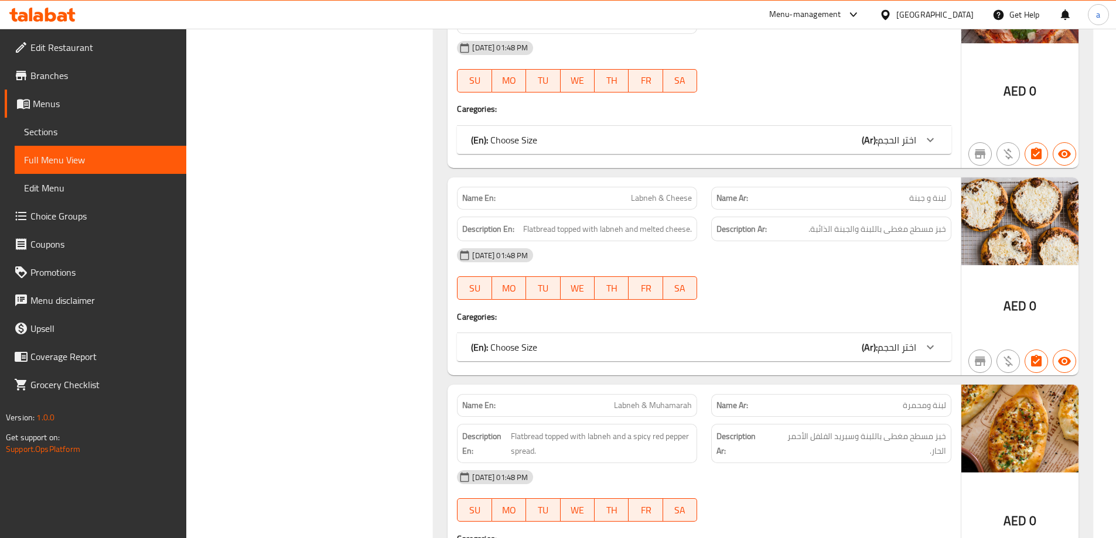
scroll to position [21068, 0]
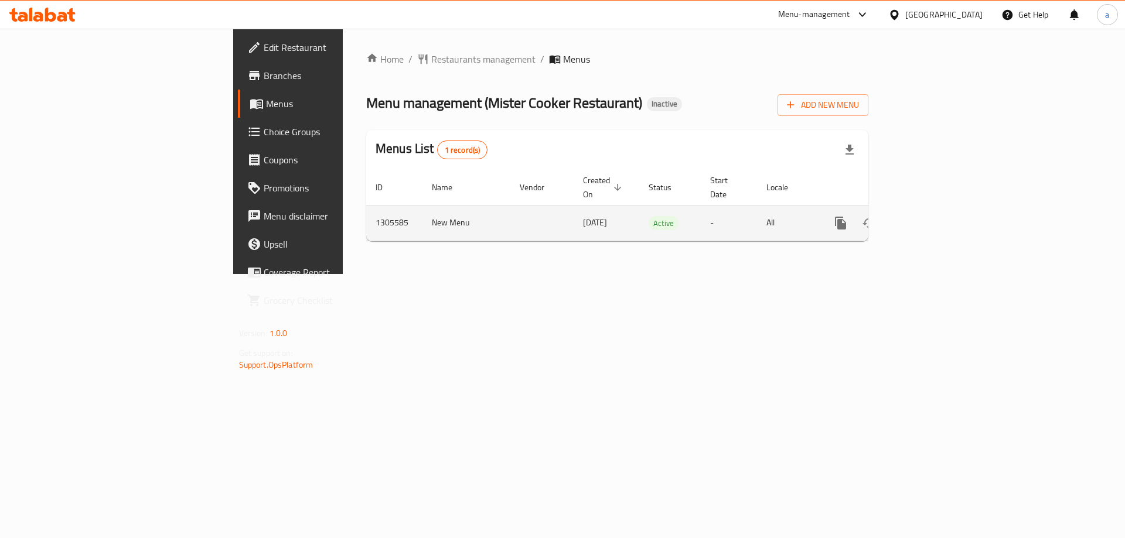
click at [930, 218] on icon "enhanced table" at bounding box center [925, 223] width 11 height 11
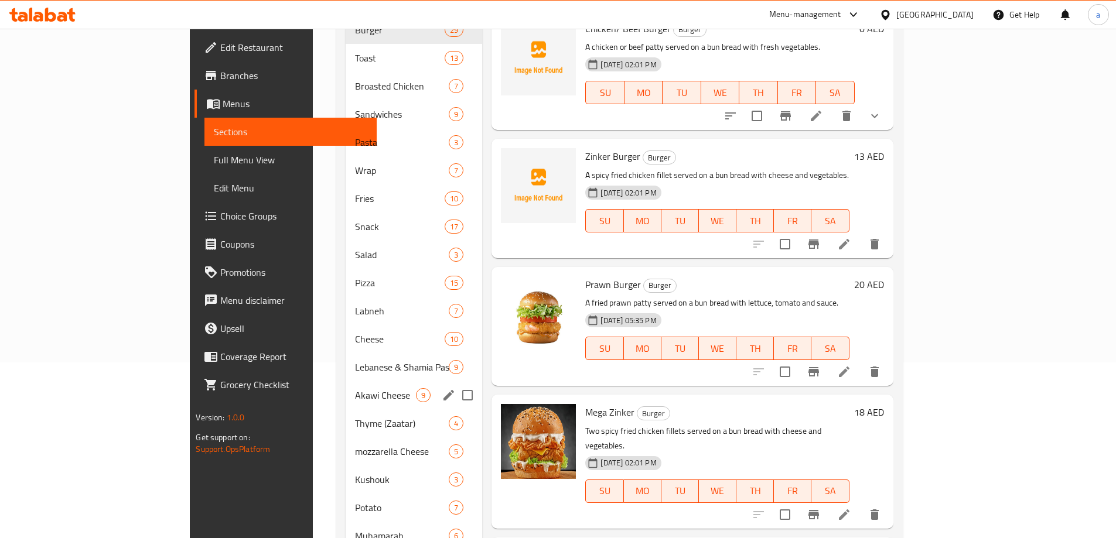
scroll to position [264, 0]
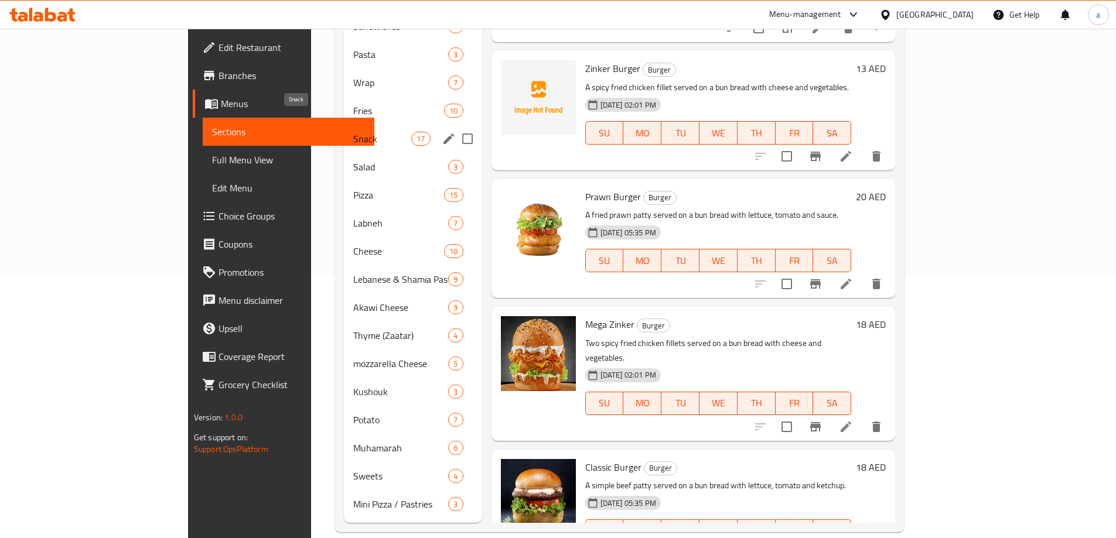
click at [353, 132] on span "Snack" at bounding box center [382, 139] width 58 height 14
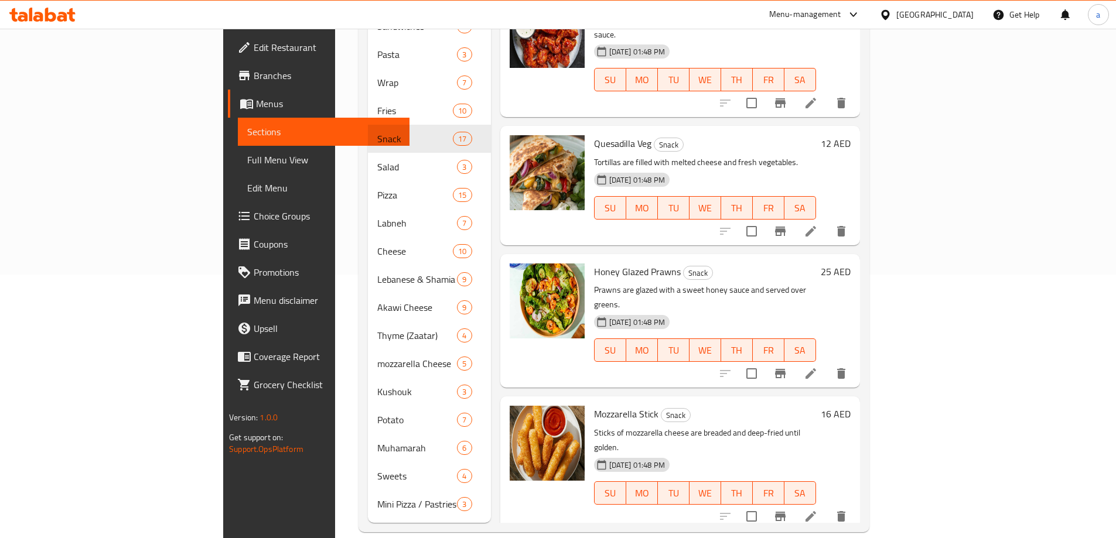
scroll to position [1274, 0]
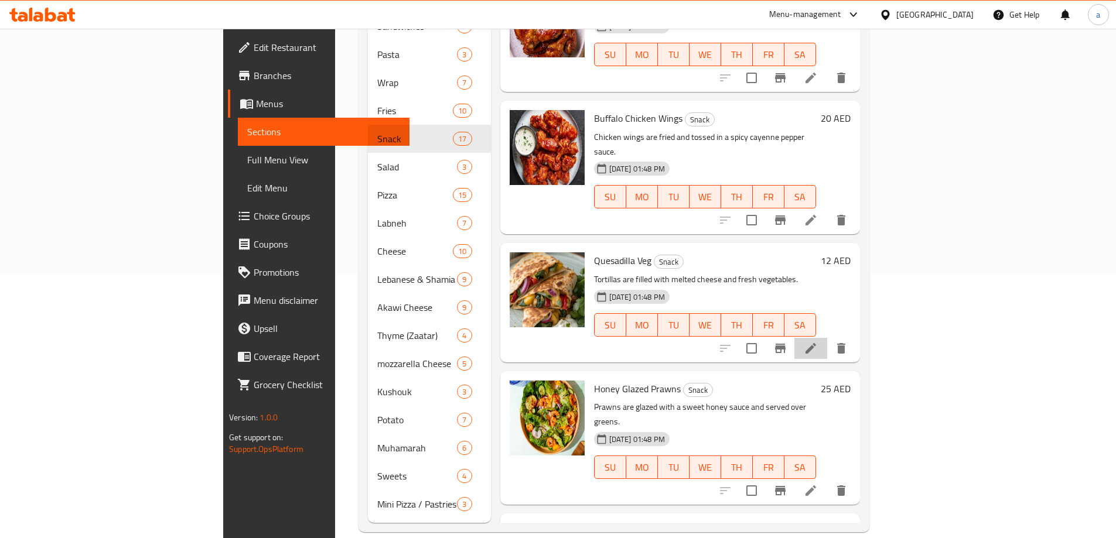
click at [827, 338] on li at bounding box center [810, 348] width 33 height 21
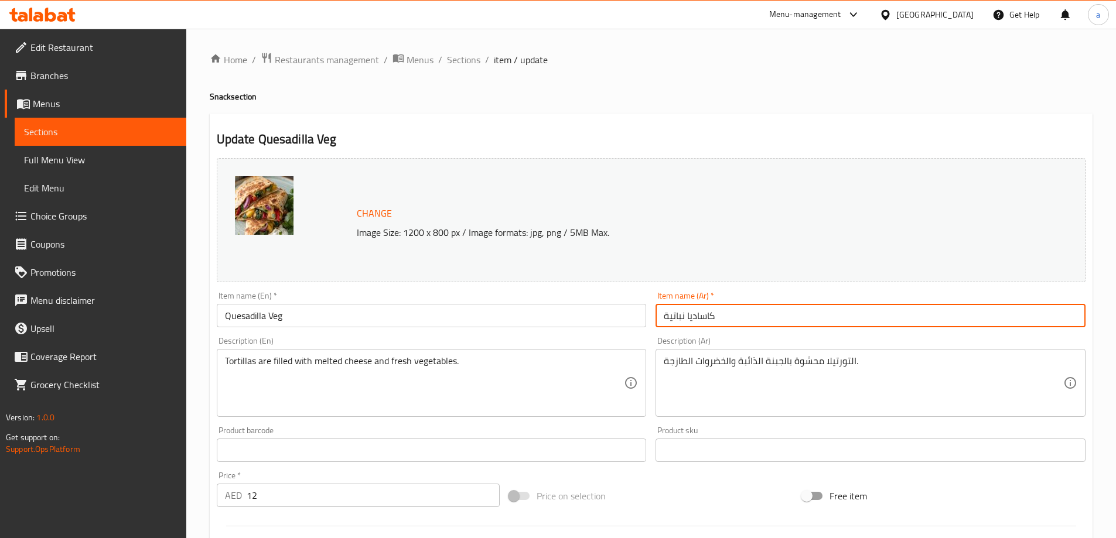
drag, startPoint x: 685, startPoint y: 319, endPoint x: 667, endPoint y: 324, distance: 19.5
click at [667, 324] on input "كاساديا نباتية" at bounding box center [870, 315] width 430 height 23
paste input "خضار"
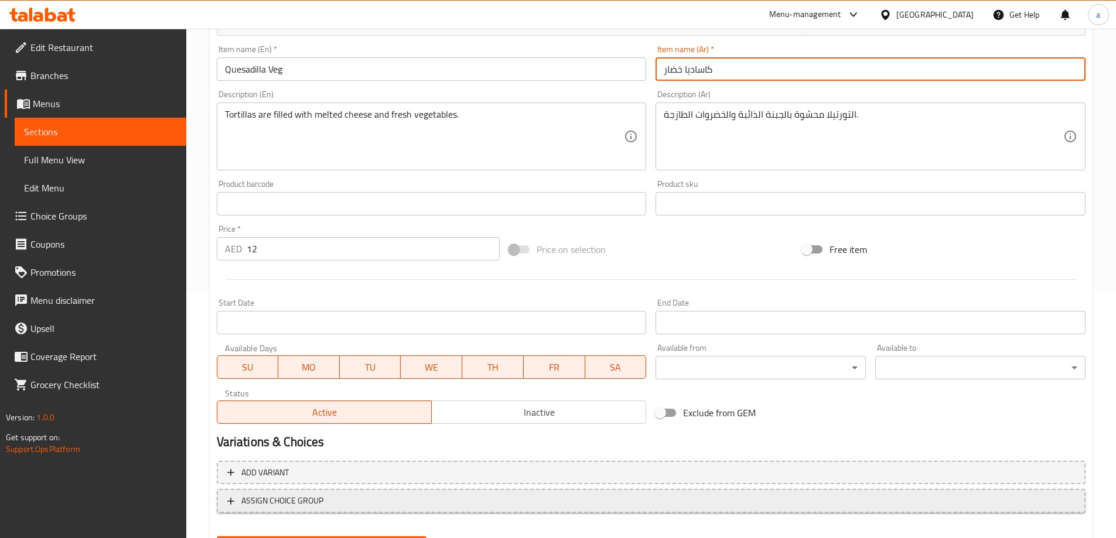
scroll to position [306, 0]
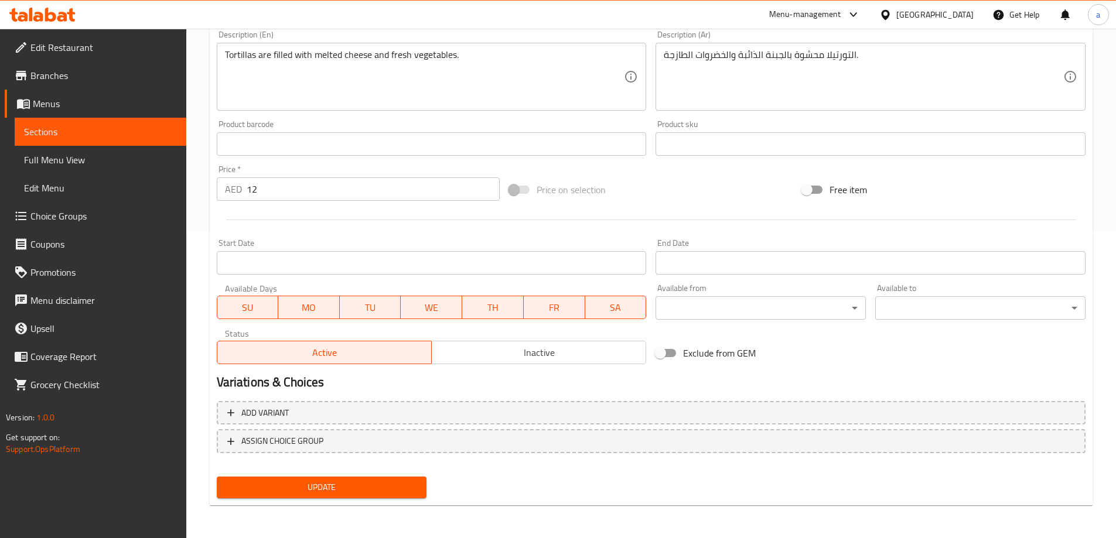
type input "كاساديا خضار"
click at [361, 491] on span "Update" at bounding box center [322, 487] width 192 height 15
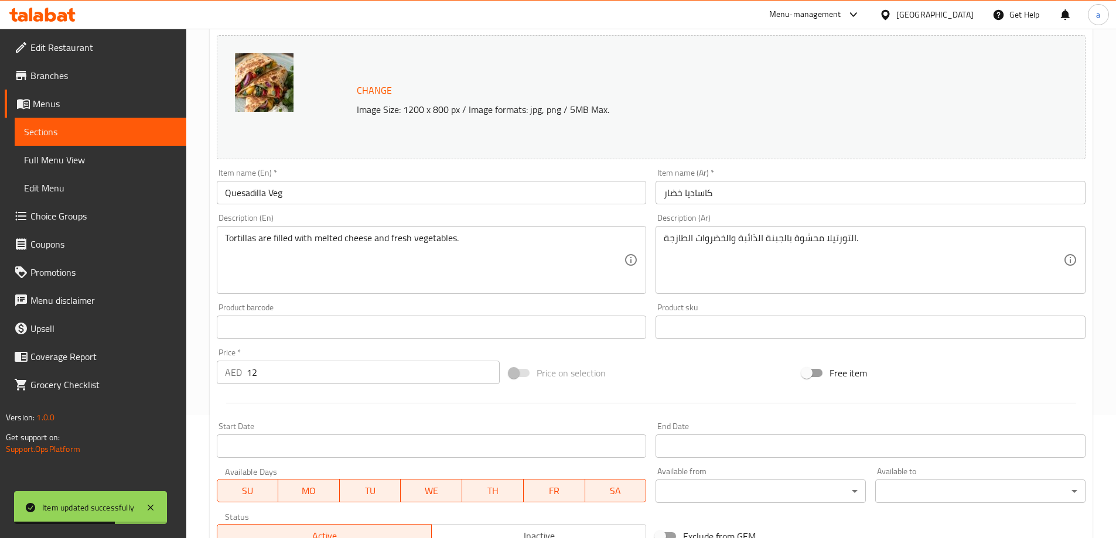
scroll to position [72, 0]
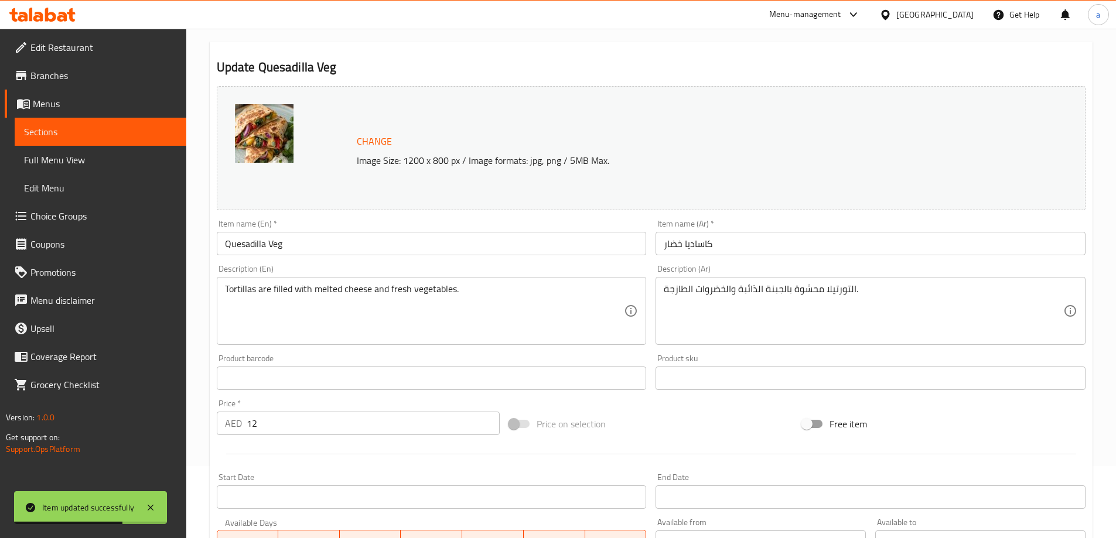
click at [118, 110] on span "Menus" at bounding box center [105, 104] width 144 height 14
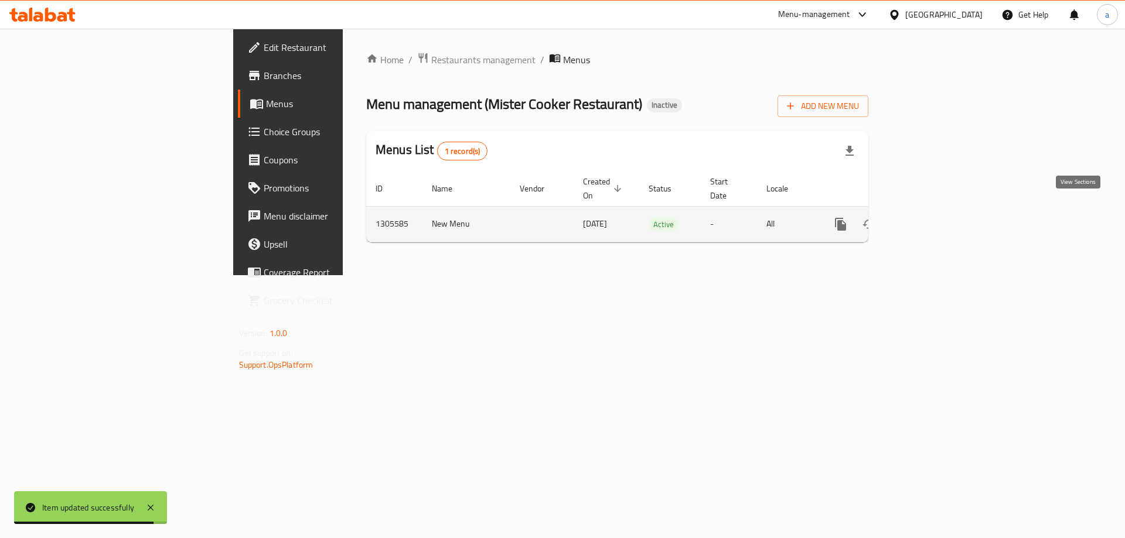
click at [932, 217] on icon "enhanced table" at bounding box center [925, 224] width 14 height 14
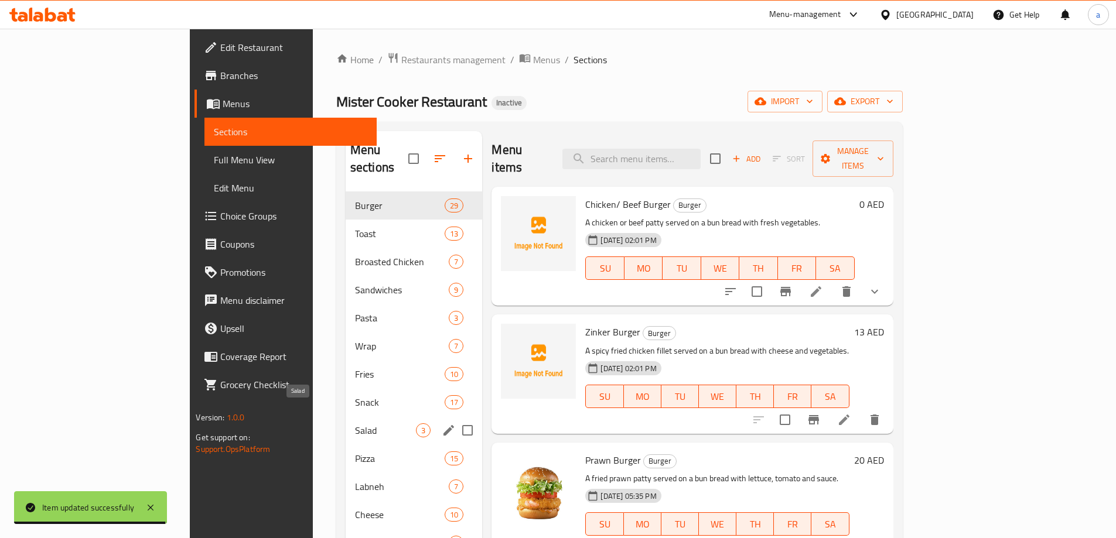
click at [355, 423] on span "Salad" at bounding box center [385, 430] width 61 height 14
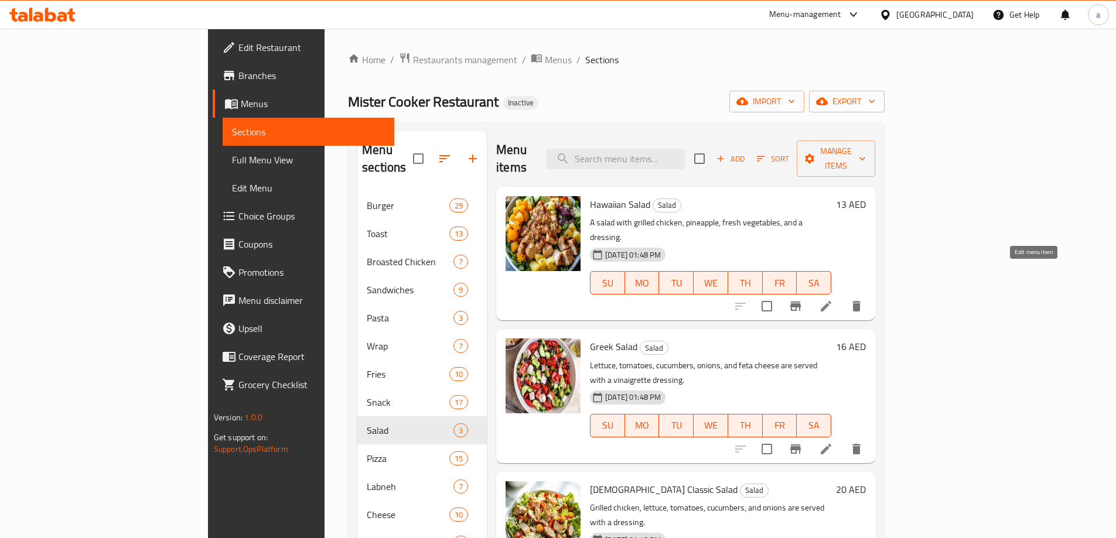
click at [833, 299] on icon at bounding box center [826, 306] width 14 height 14
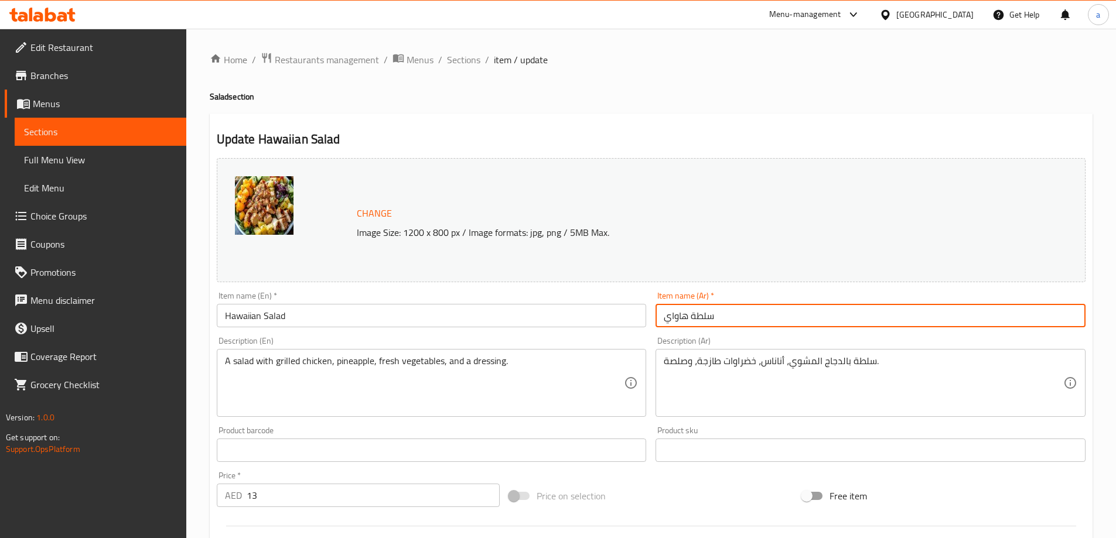
drag, startPoint x: 740, startPoint y: 310, endPoint x: 619, endPoint y: 326, distance: 121.7
click at [619, 326] on div "Change Image Size: 1200 x 800 px / Image formats: jpg, png / 5MB Max. Item name…" at bounding box center [651, 414] width 878 height 522
paste input "ان"
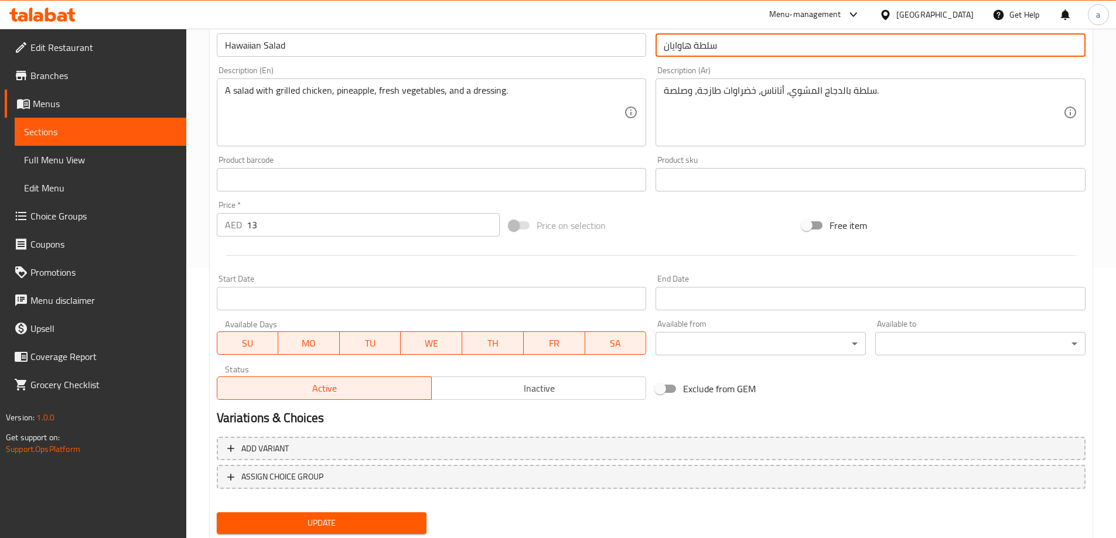
scroll to position [306, 0]
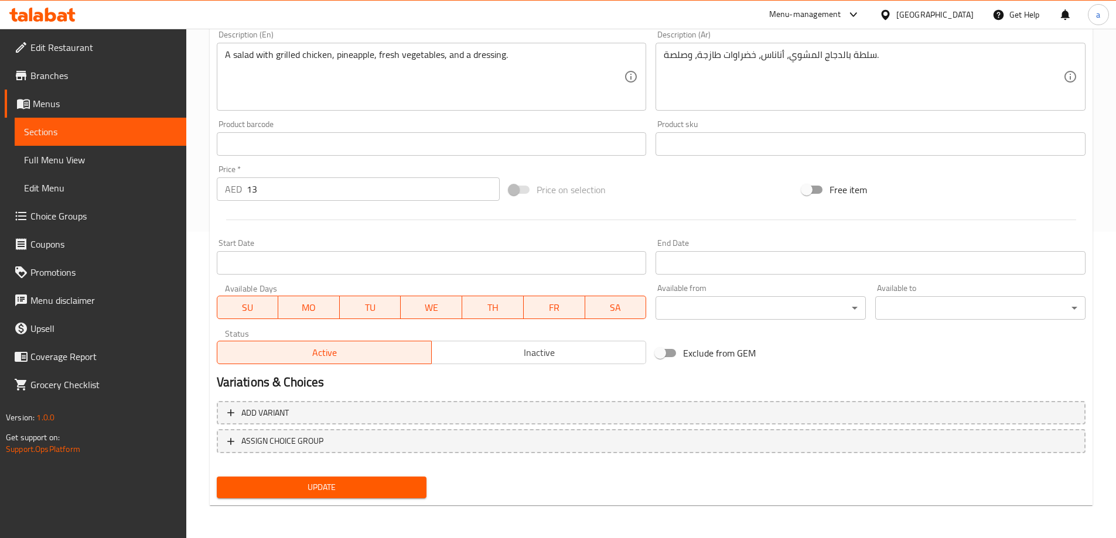
type input "سلطة هاوايان"
click at [349, 486] on span "Update" at bounding box center [322, 487] width 192 height 15
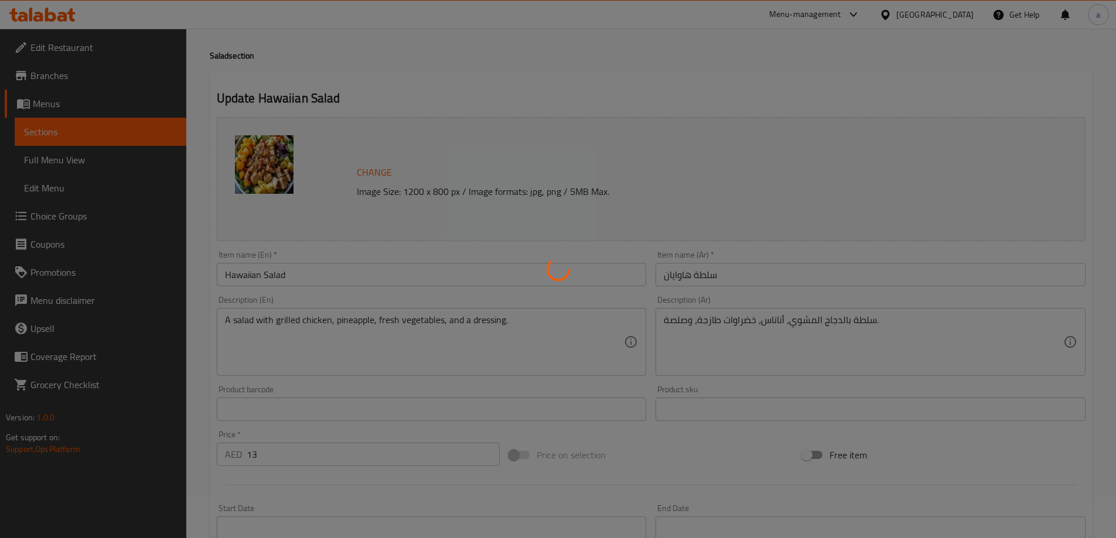
scroll to position [0, 0]
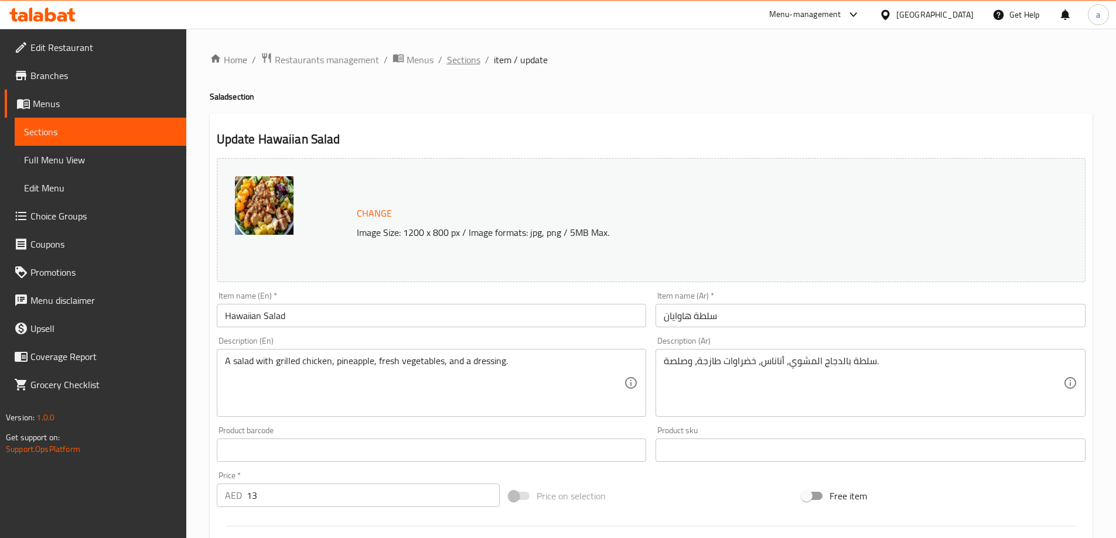
click at [463, 53] on span "Sections" at bounding box center [463, 60] width 33 height 14
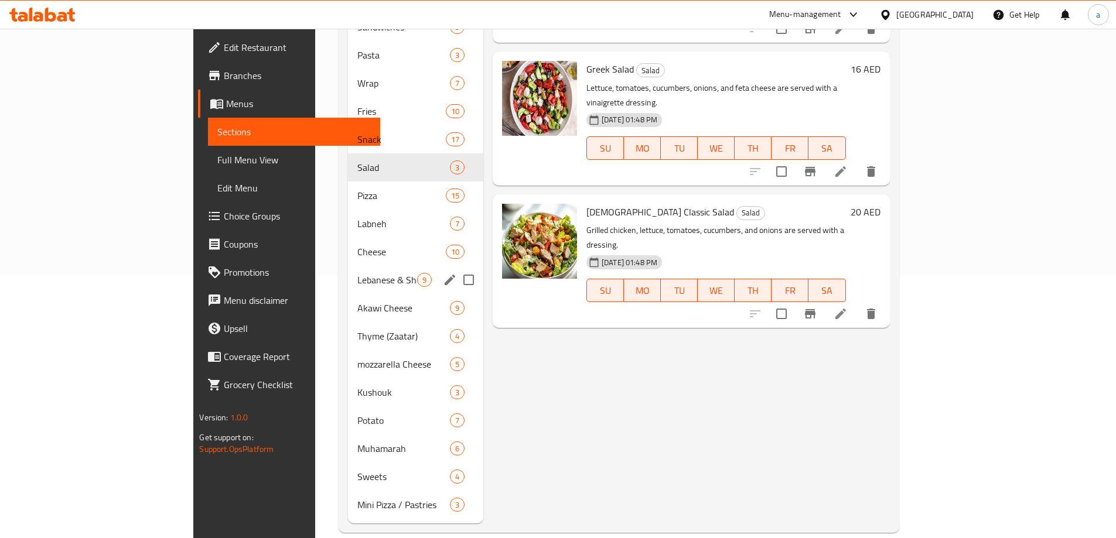
scroll to position [264, 0]
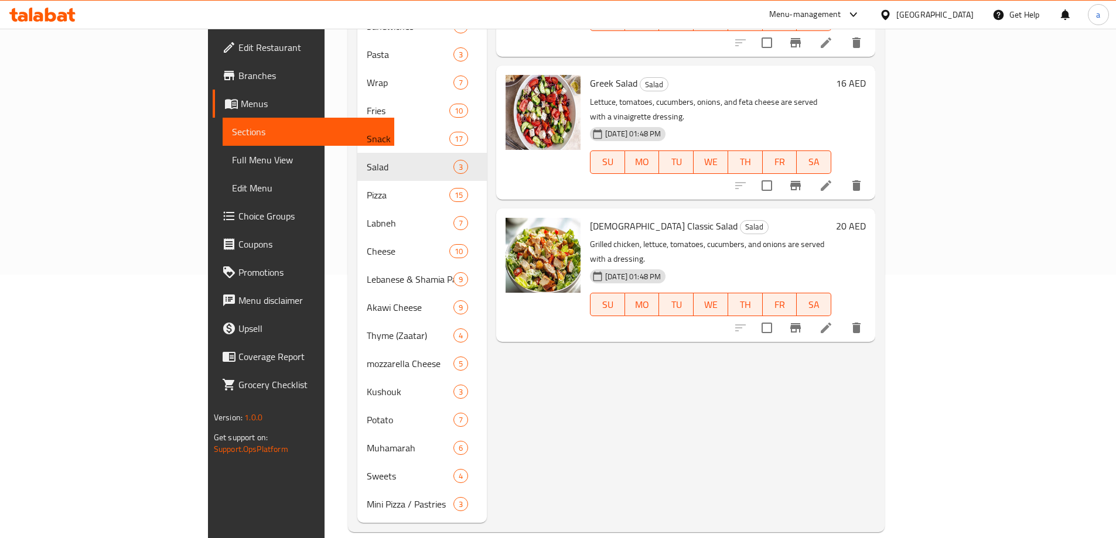
click at [616, 392] on div "Menu items Add Sort Manage items Hawaiian Salad Salad A salad with grilled chic…" at bounding box center [681, 195] width 388 height 655
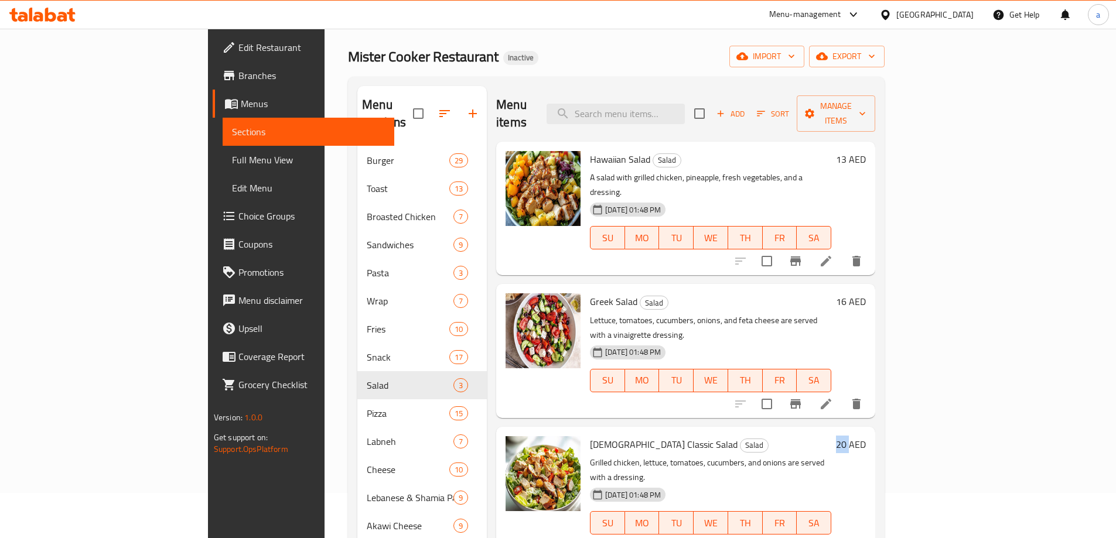
scroll to position [0, 0]
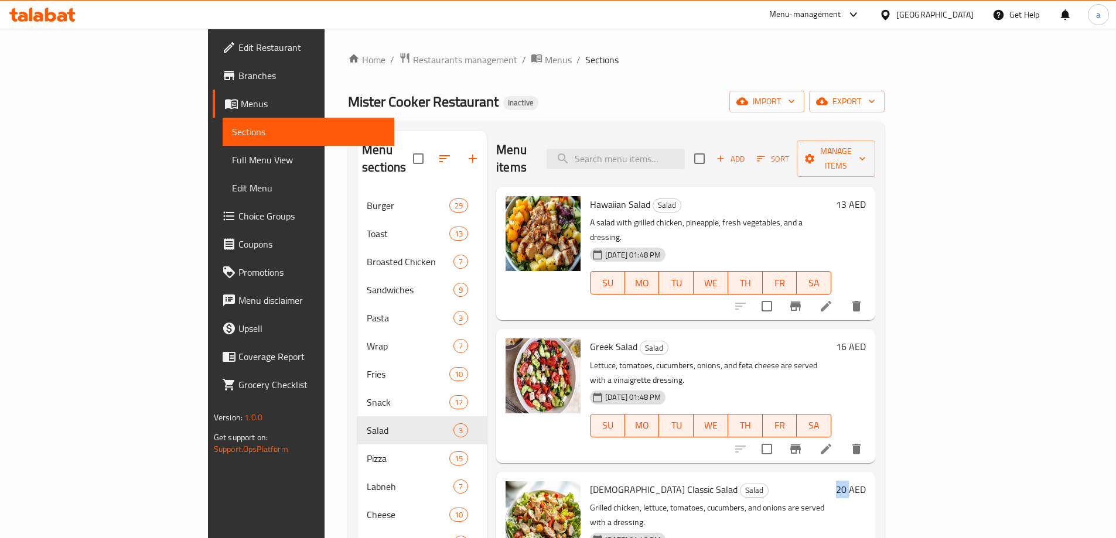
click at [367, 199] on span "Burger" at bounding box center [408, 206] width 83 height 14
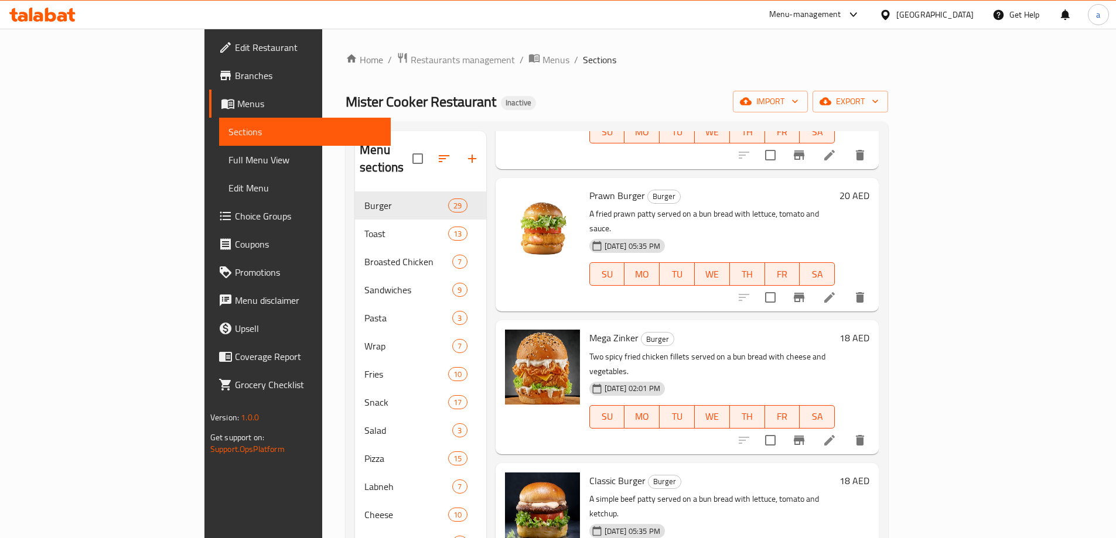
scroll to position [293, 0]
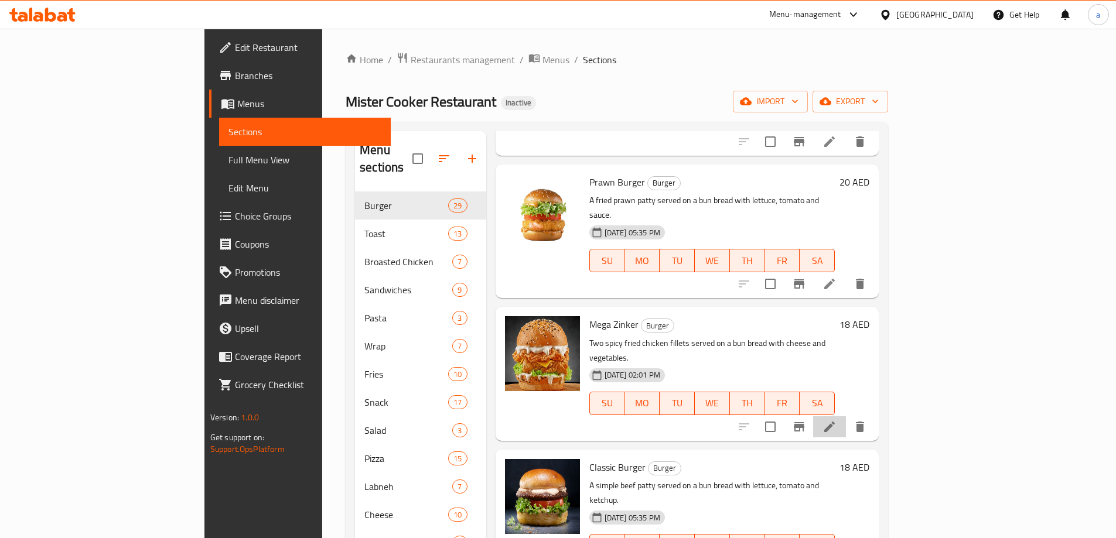
click at [846, 416] on li at bounding box center [829, 426] width 33 height 21
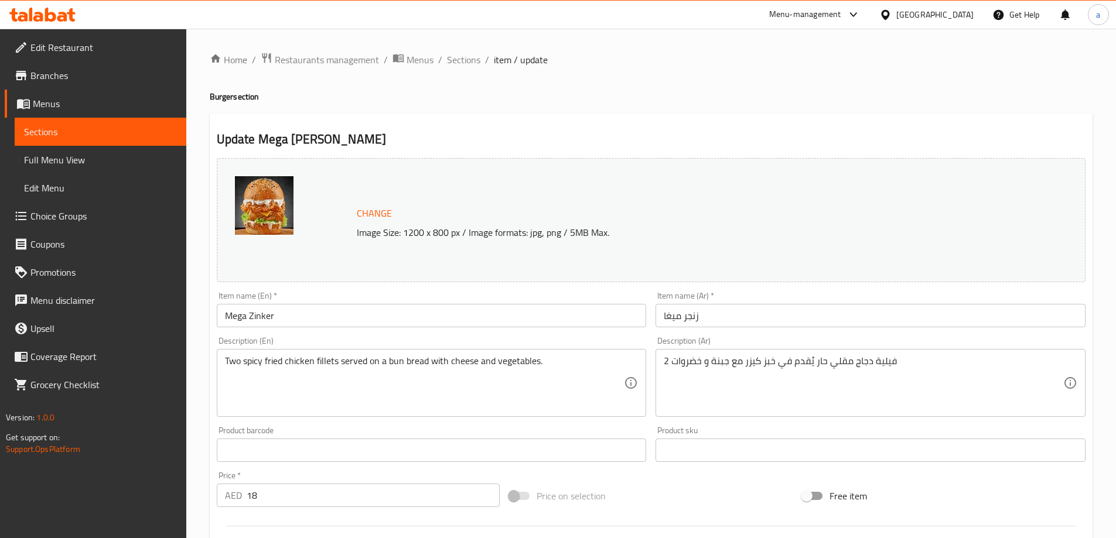
click at [290, 310] on input "Mega Zinker" at bounding box center [432, 315] width 430 height 23
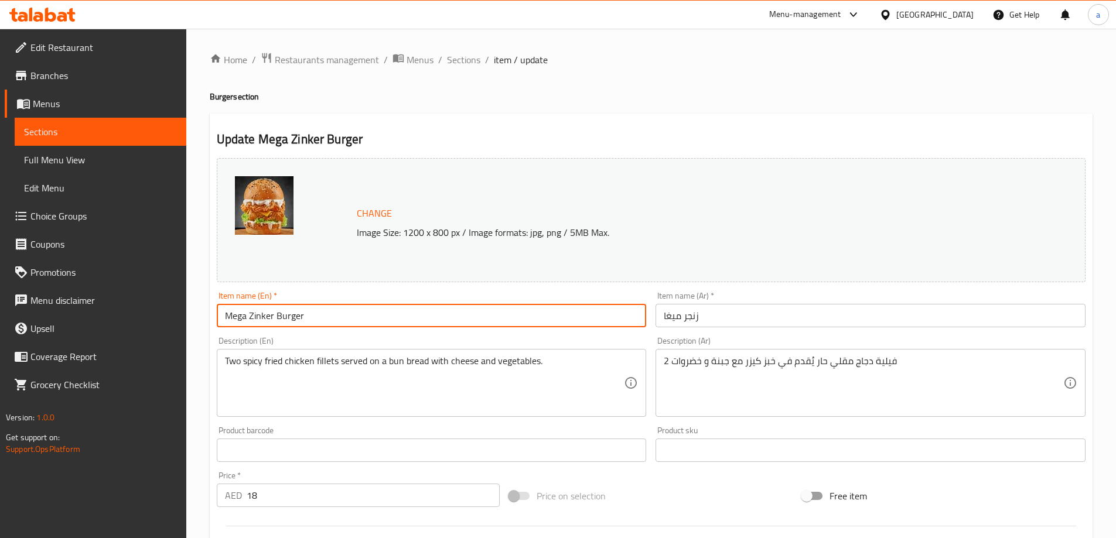
type input "Mega Zinker Burger"
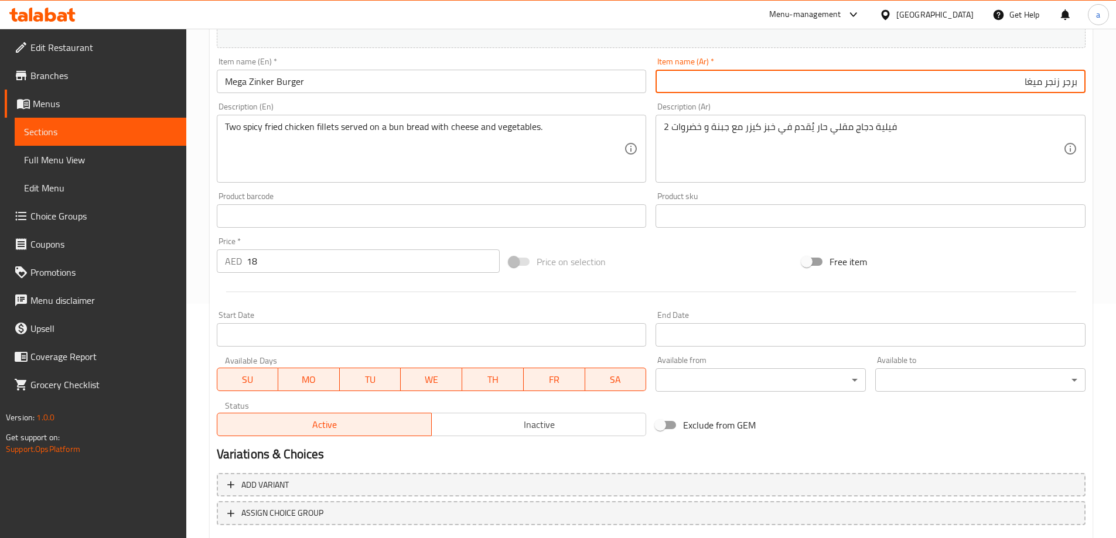
scroll to position [306, 0]
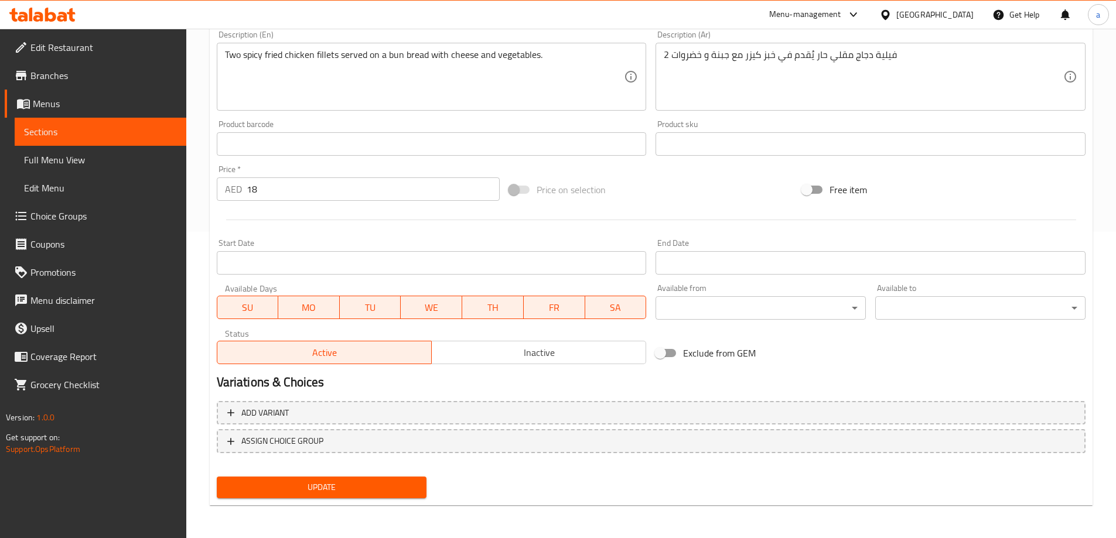
type input "برجر زنجر ميغا"
click at [340, 492] on span "Update" at bounding box center [322, 487] width 192 height 15
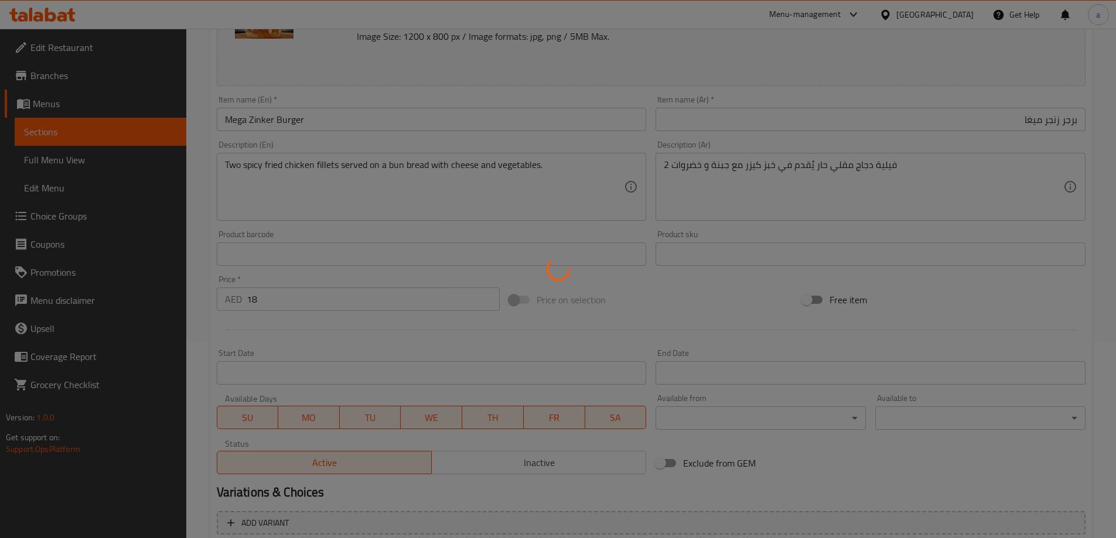
scroll to position [0, 0]
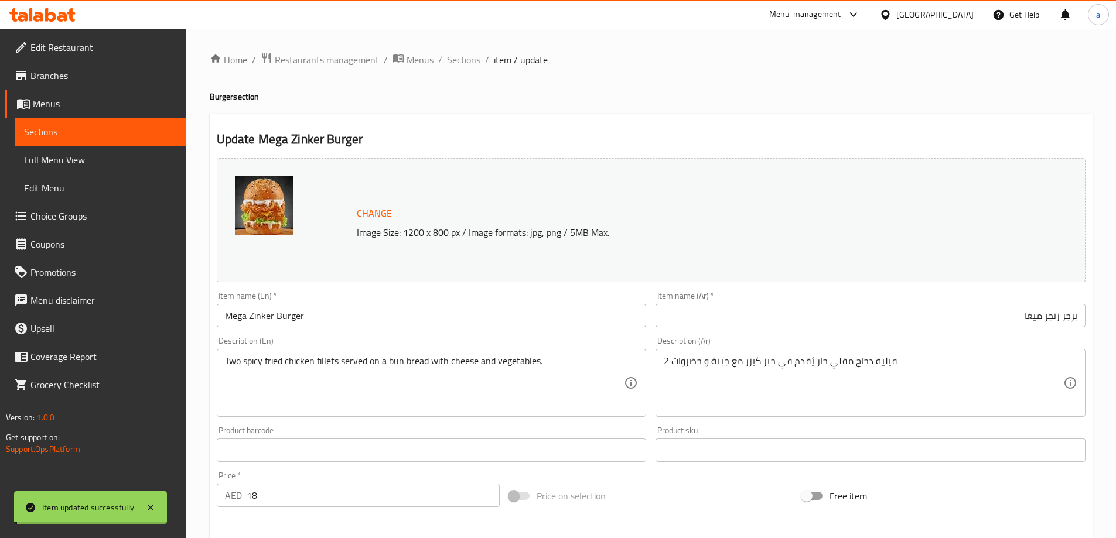
click at [472, 66] on span "Sections" at bounding box center [463, 60] width 33 height 14
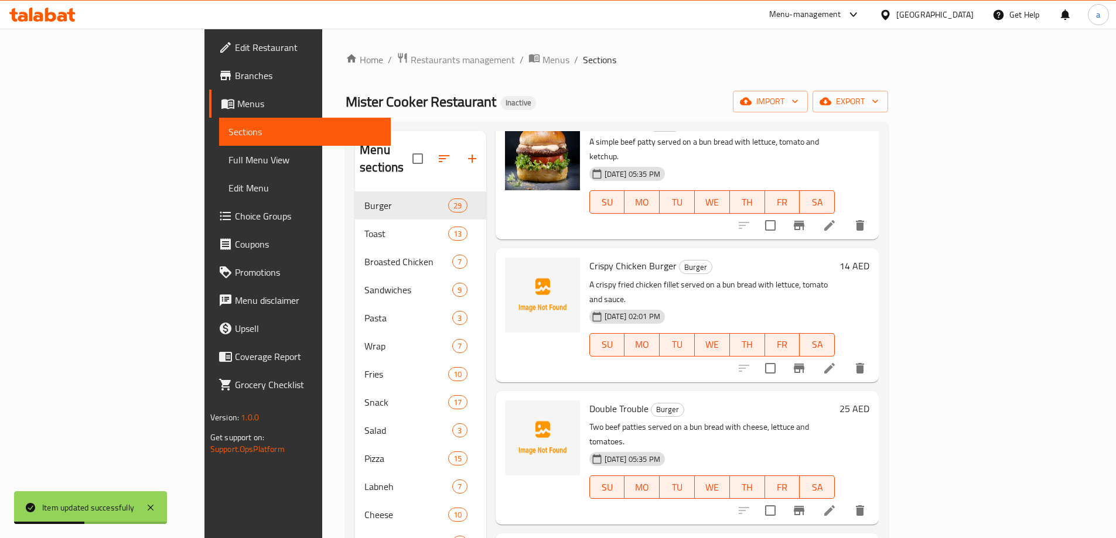
scroll to position [644, 0]
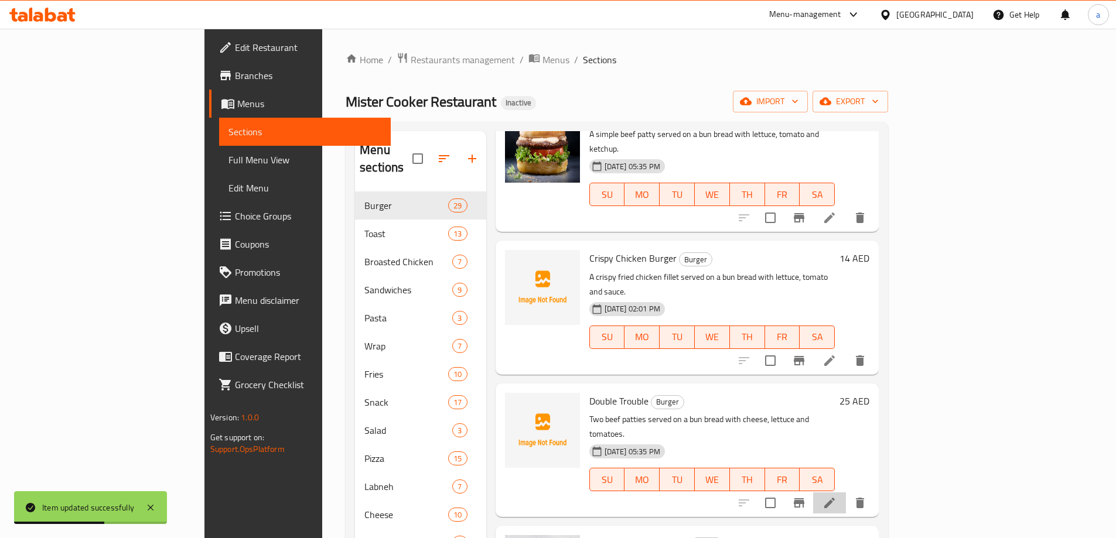
click at [846, 493] on li at bounding box center [829, 503] width 33 height 21
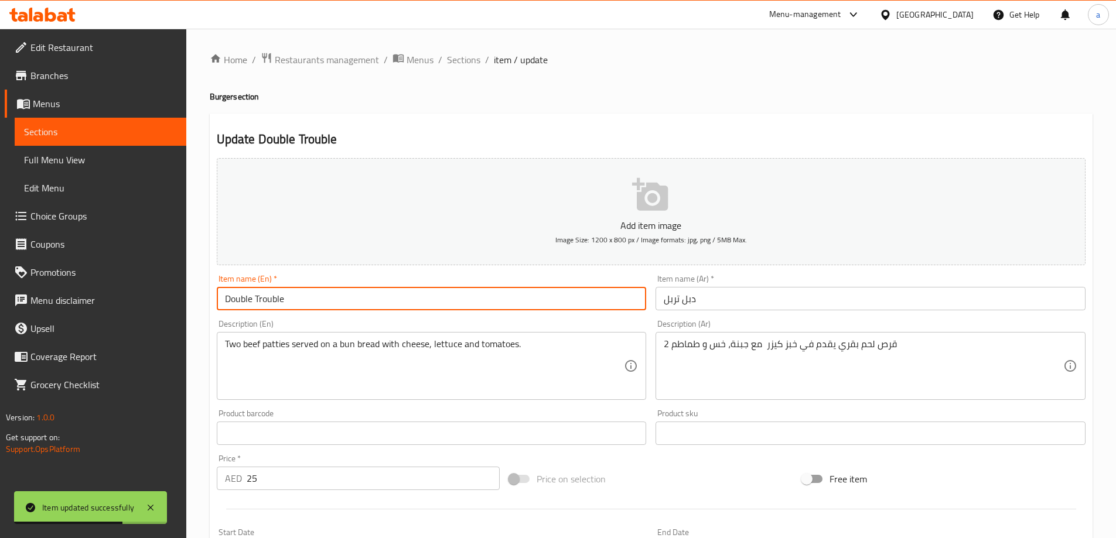
click at [354, 303] on input "Double Trouble" at bounding box center [432, 298] width 430 height 23
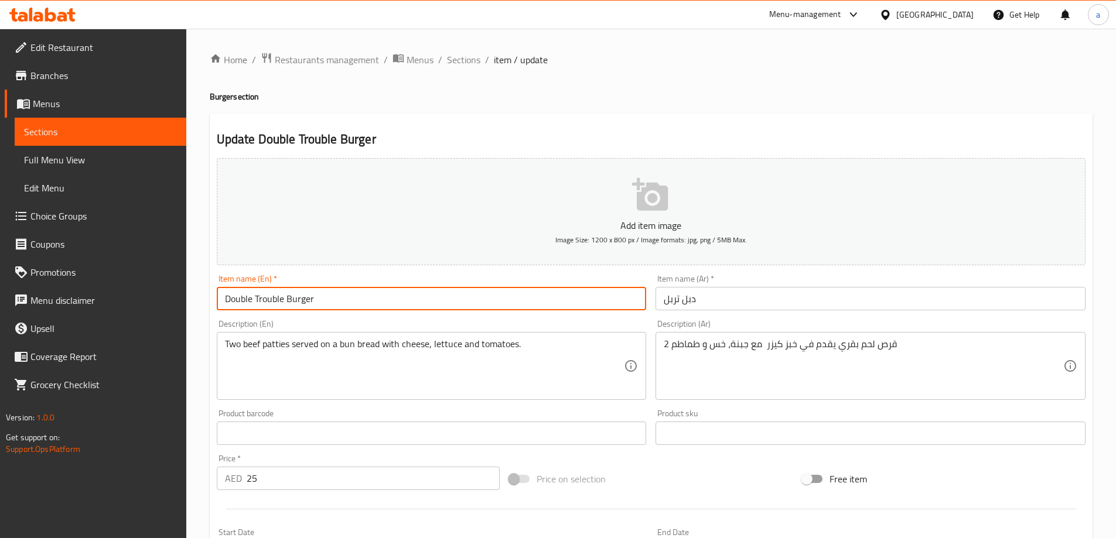
type input "Double Trouble Burger"
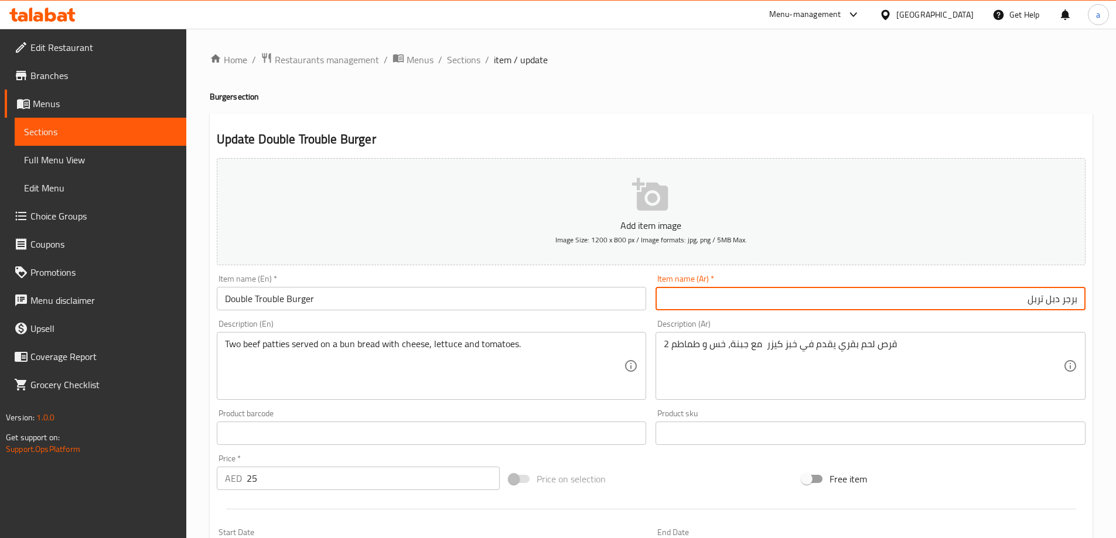
type input "برجر دبل تربل"
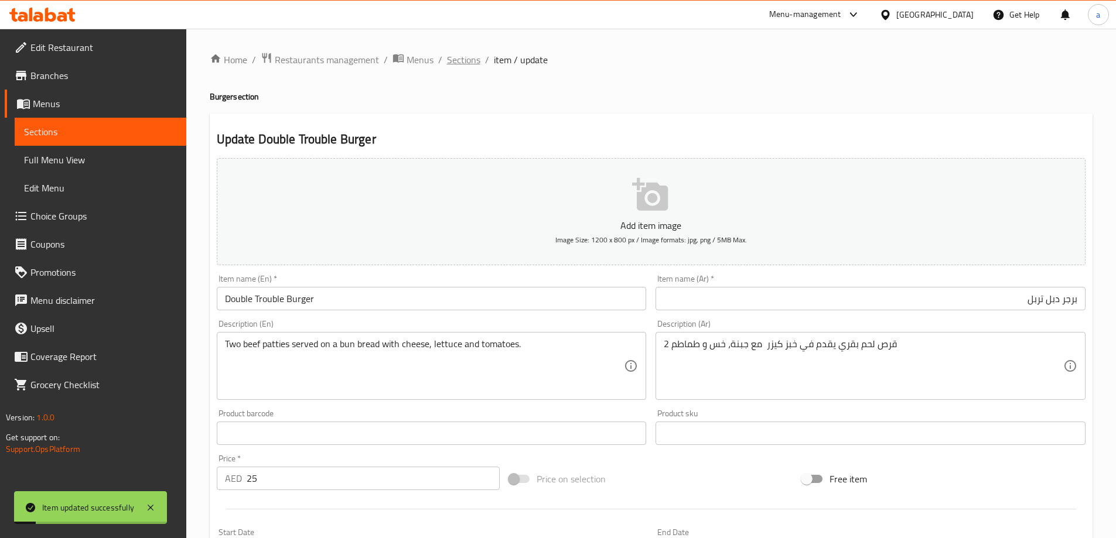
click at [451, 57] on span "Sections" at bounding box center [463, 60] width 33 height 14
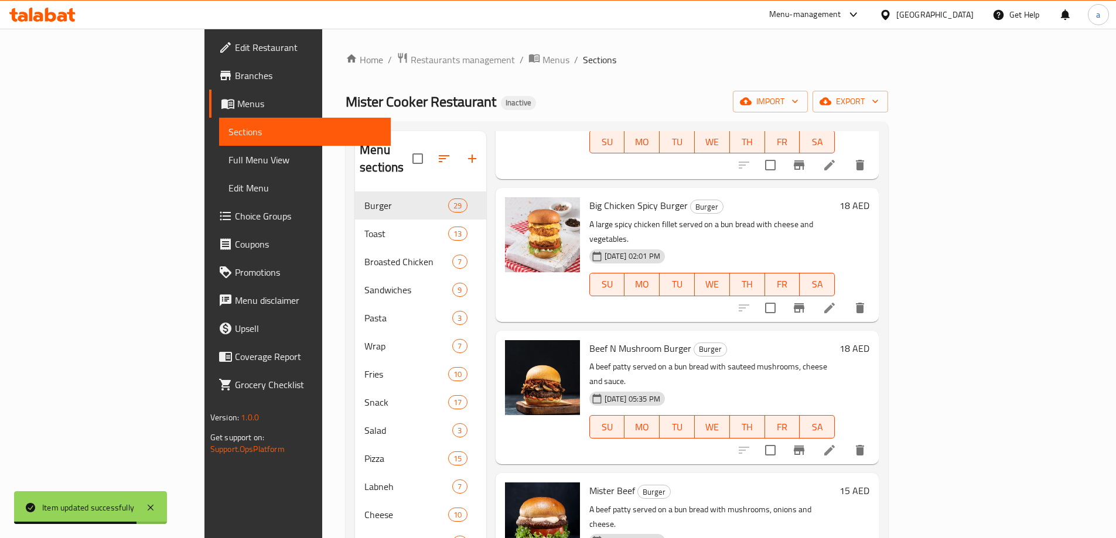
scroll to position [996, 0]
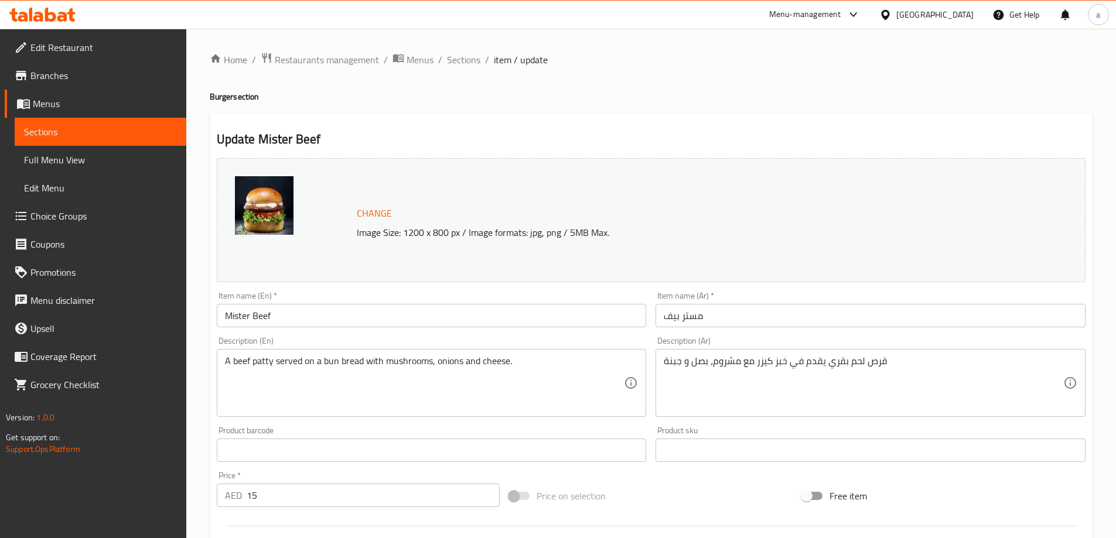
click at [317, 316] on input "Mister Beef" at bounding box center [432, 315] width 430 height 23
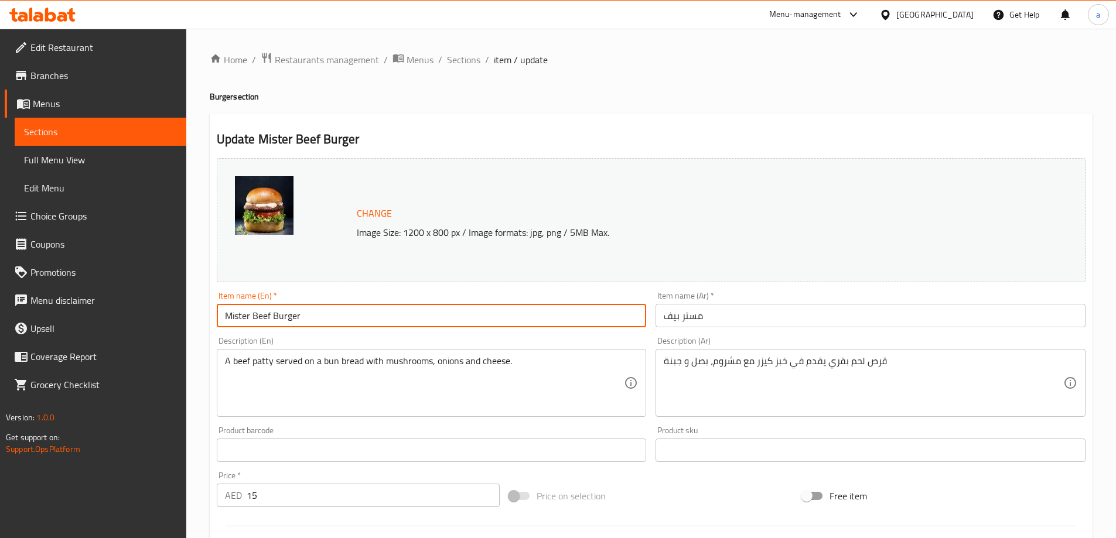
type input "Mister Beef Burger"
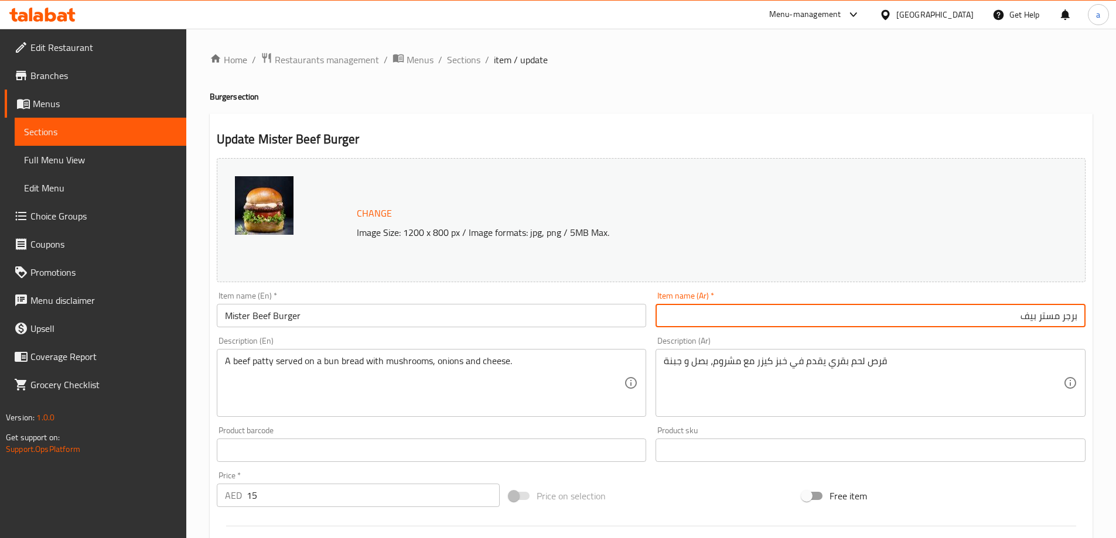
type input "برجر مستر بيف"
click at [455, 63] on span "Sections" at bounding box center [463, 60] width 33 height 14
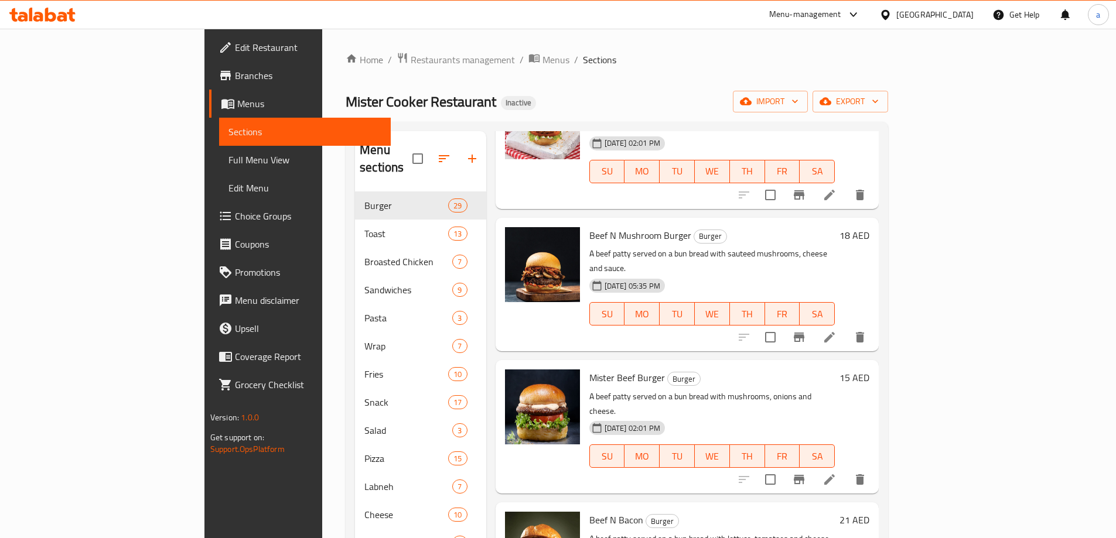
scroll to position [1113, 0]
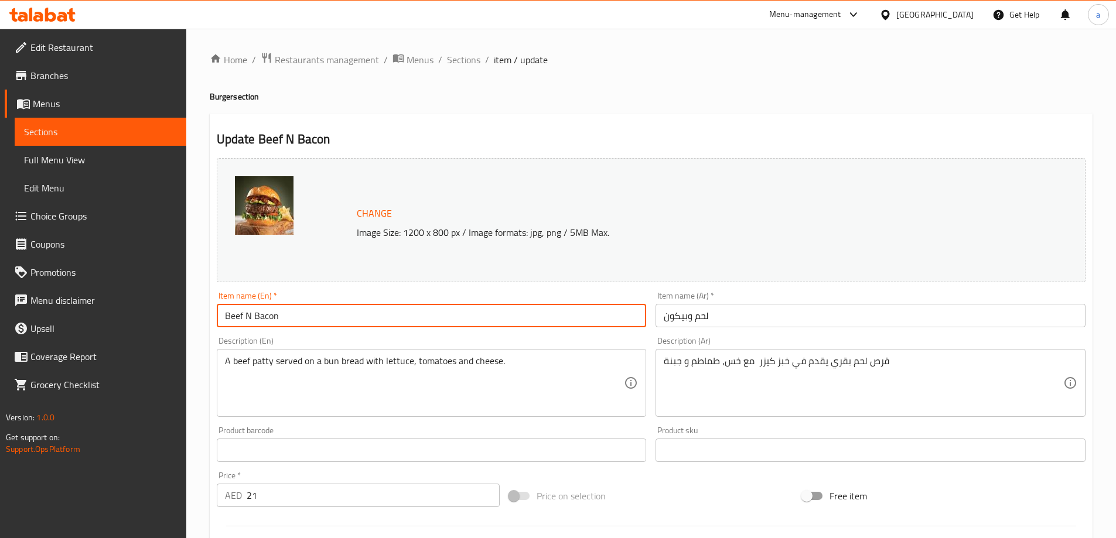
click at [348, 319] on input "Beef N Bacon" at bounding box center [432, 315] width 430 height 23
type input "Beef N Bacon Burger"
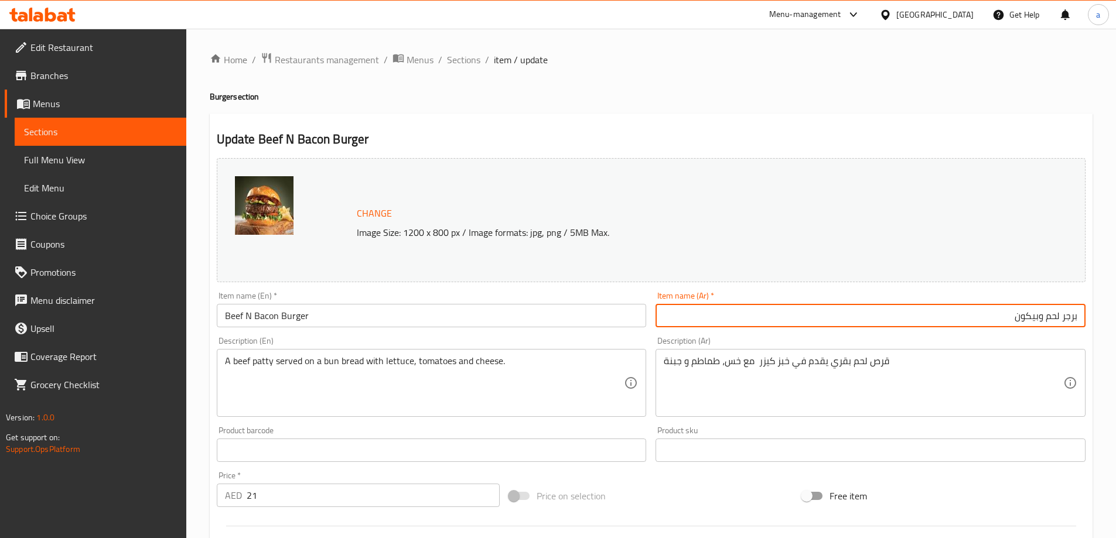
type input "برجر لحم وبيكون"
click at [461, 60] on span "Sections" at bounding box center [463, 60] width 33 height 14
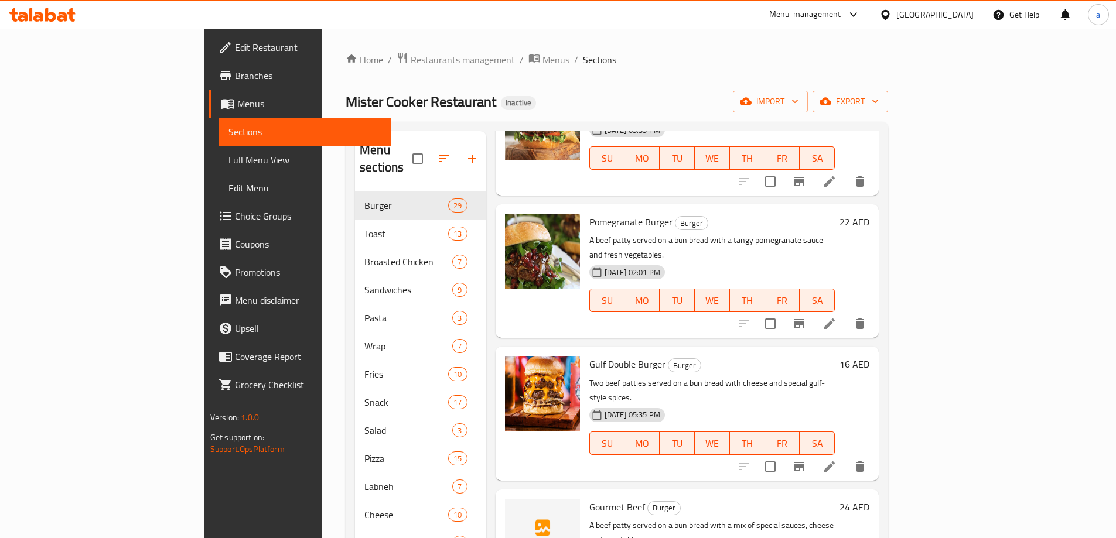
scroll to position [1581, 0]
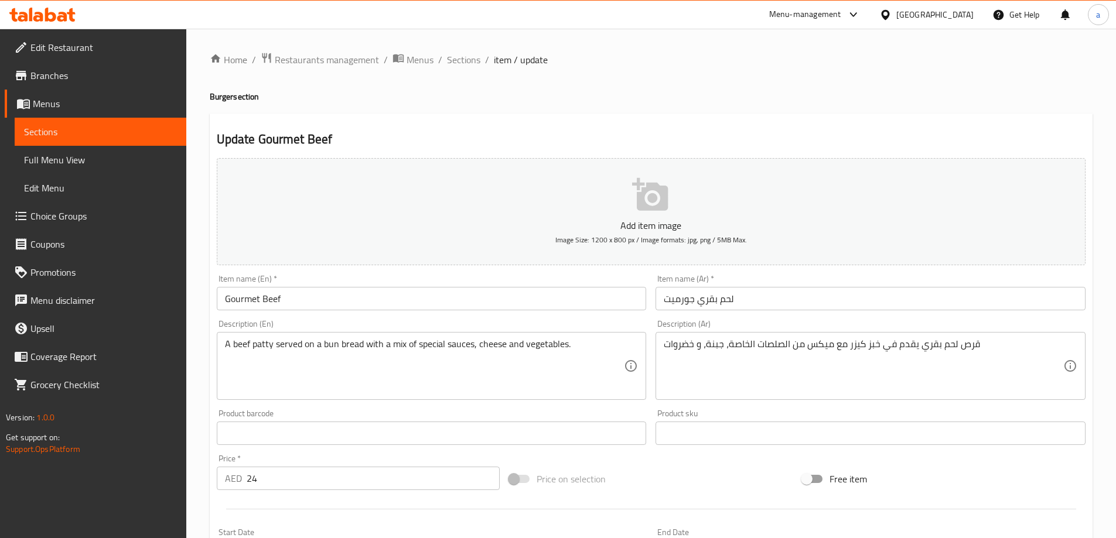
click at [317, 302] on input "Gourmet Beef" at bounding box center [432, 298] width 430 height 23
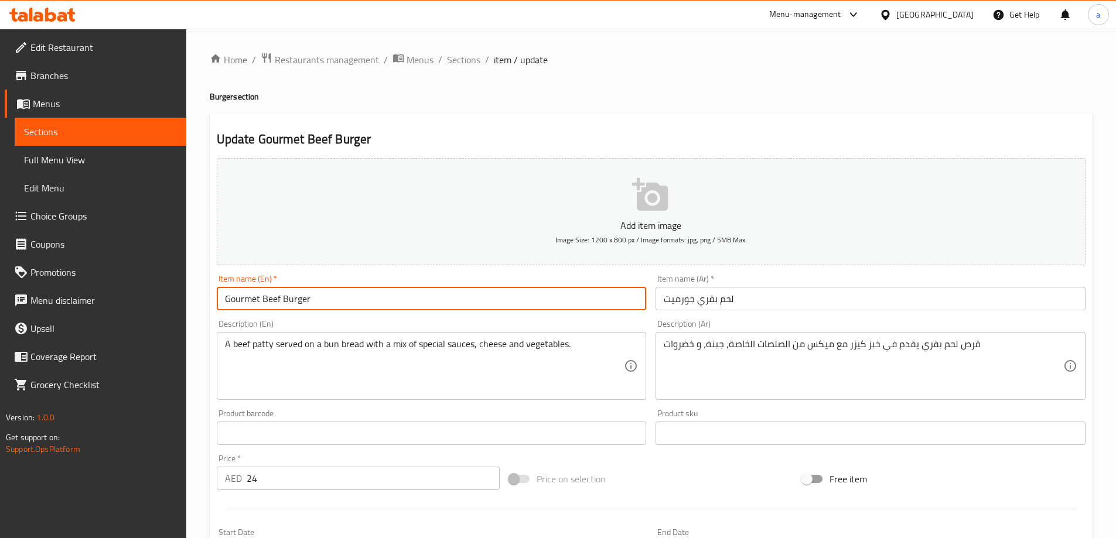
type input "Gourmet Beef Burger"
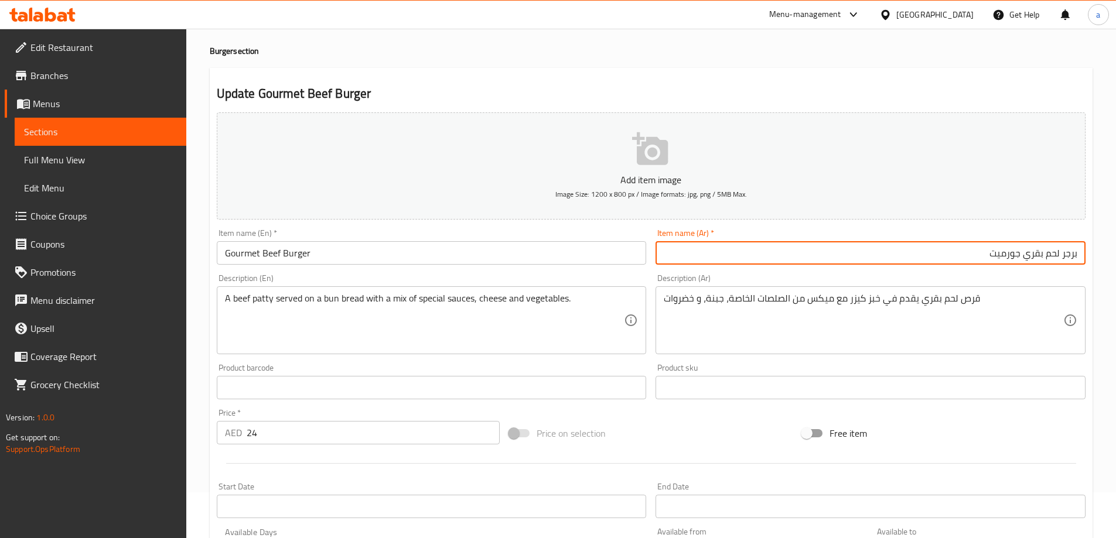
scroll to position [289, 0]
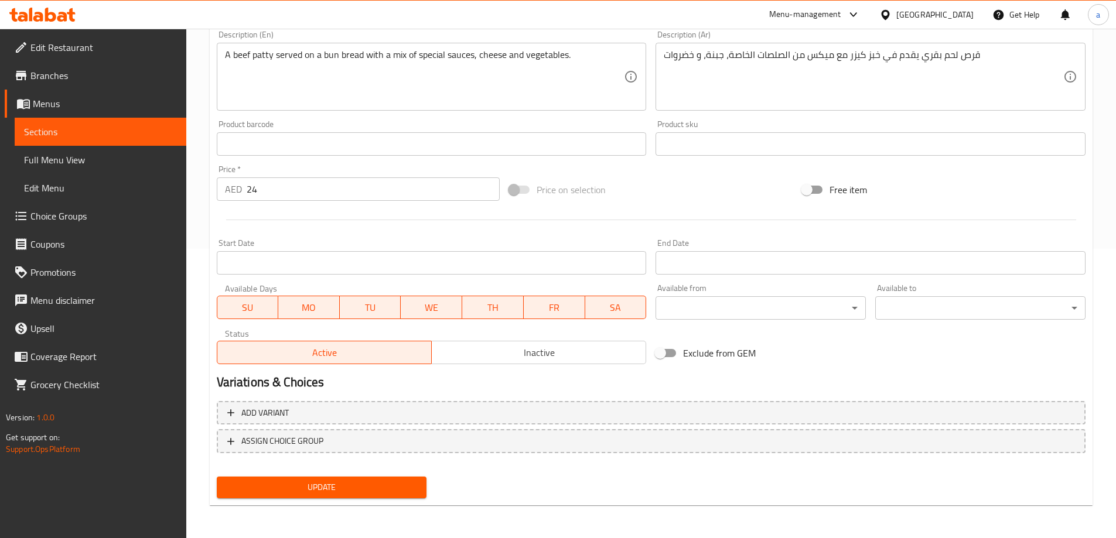
type input "برجر لحم بقري جورميت"
click at [217, 477] on button "Update" at bounding box center [322, 488] width 210 height 22
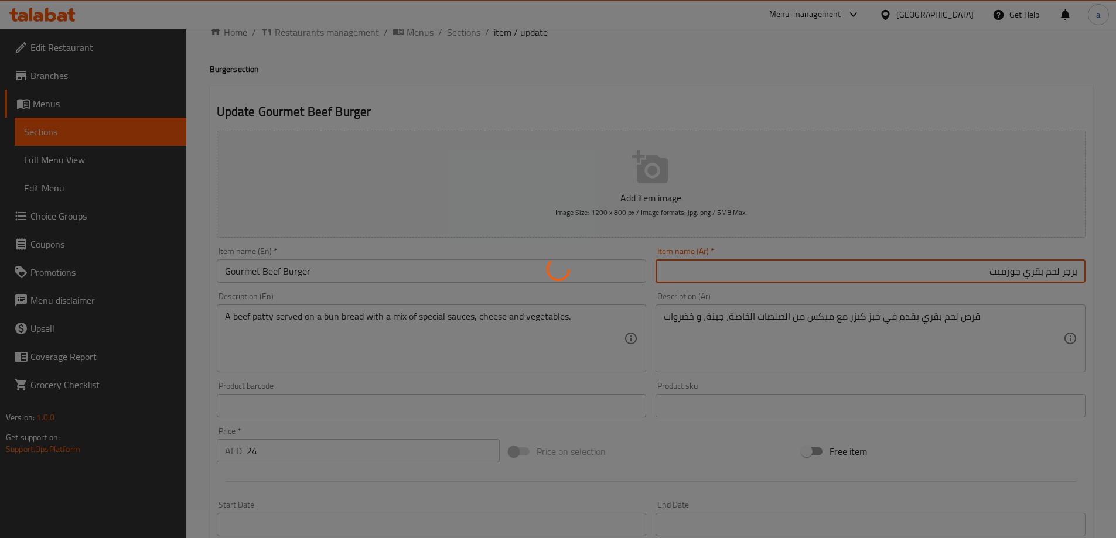
scroll to position [0, 0]
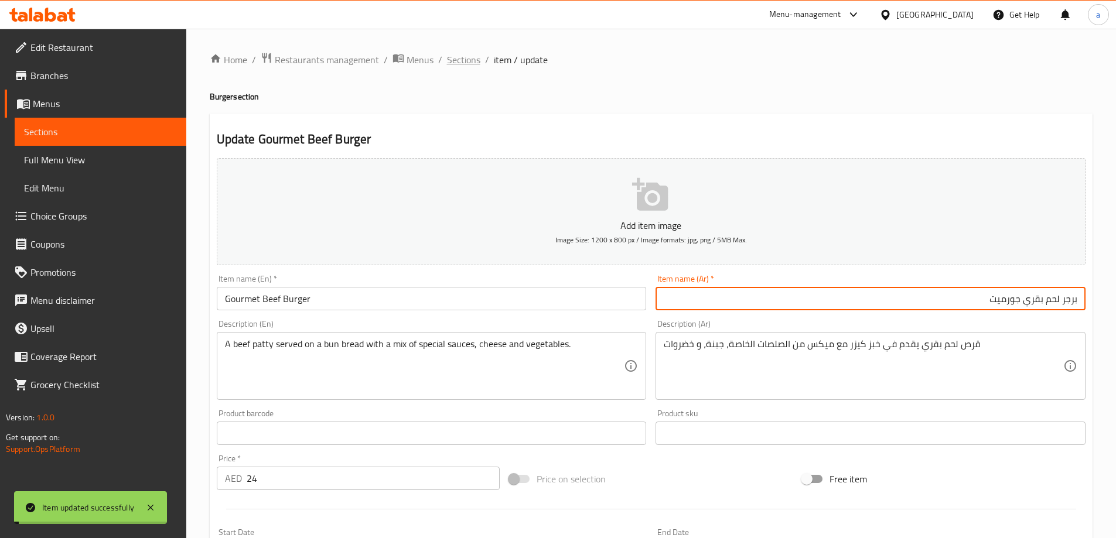
click at [456, 61] on span "Sections" at bounding box center [463, 60] width 33 height 14
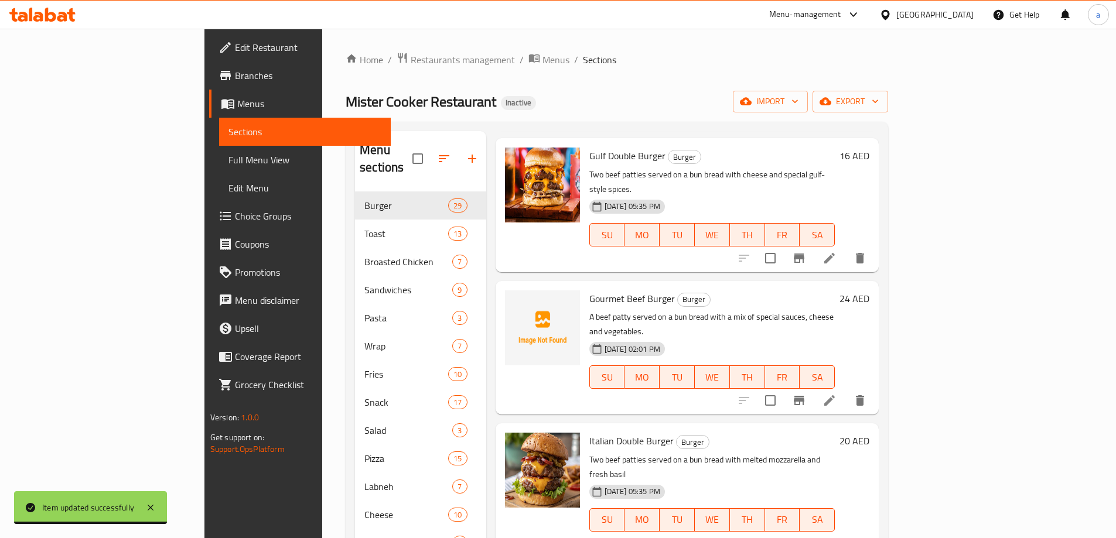
scroll to position [1757, 0]
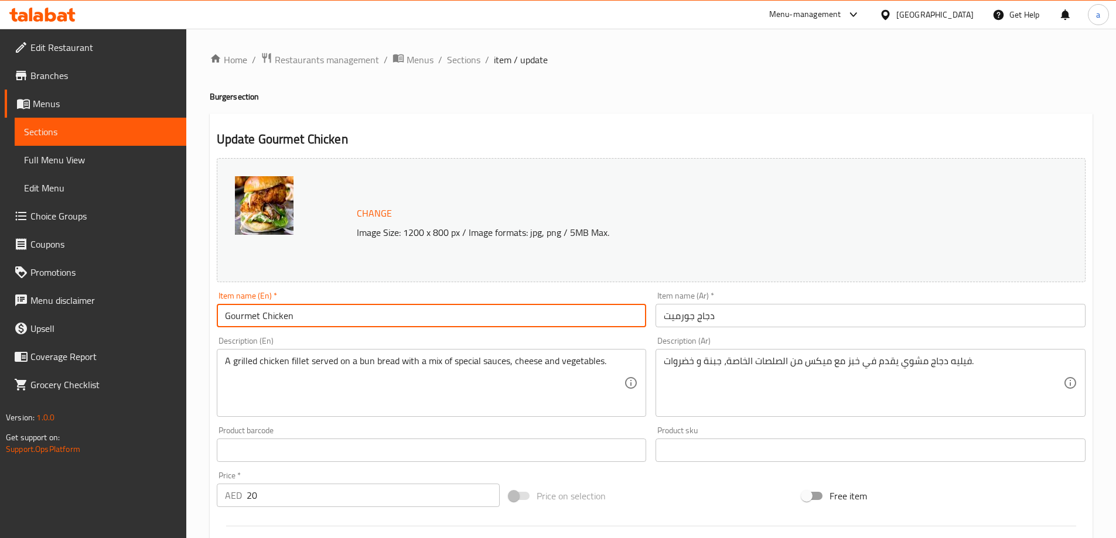
click at [379, 319] on input "Gourmet Chicken" at bounding box center [432, 315] width 430 height 23
type input "Gourmet Chicken Burger"
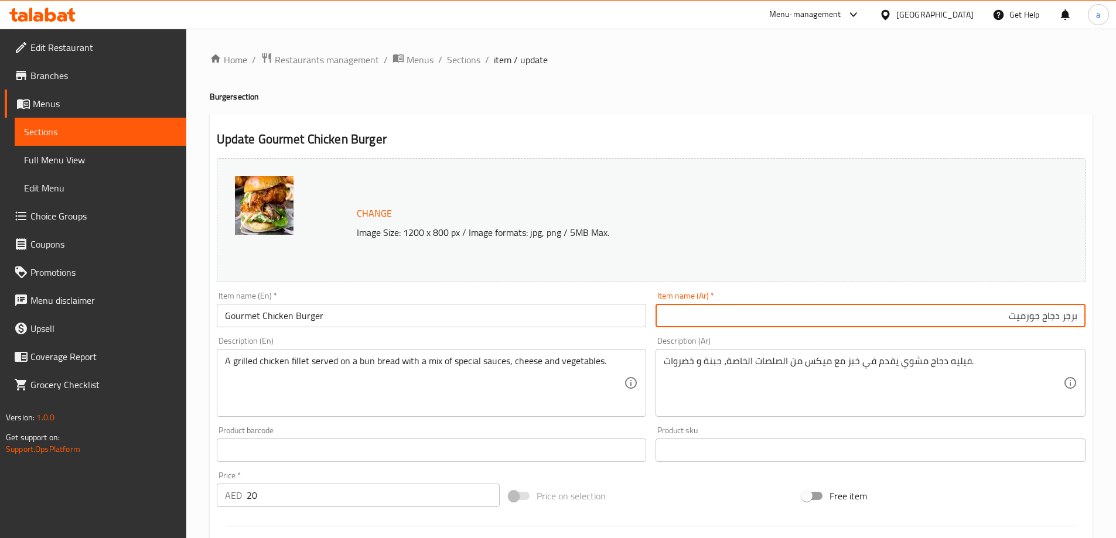
type input "برجر دجاج جورميت"
click at [454, 56] on span "Sections" at bounding box center [463, 60] width 33 height 14
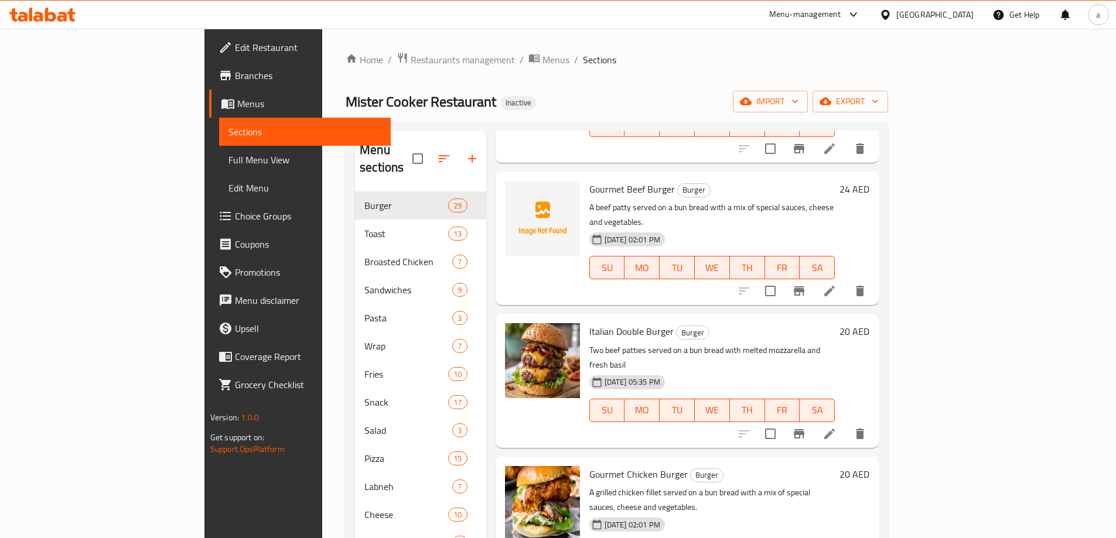
scroll to position [1874, 0]
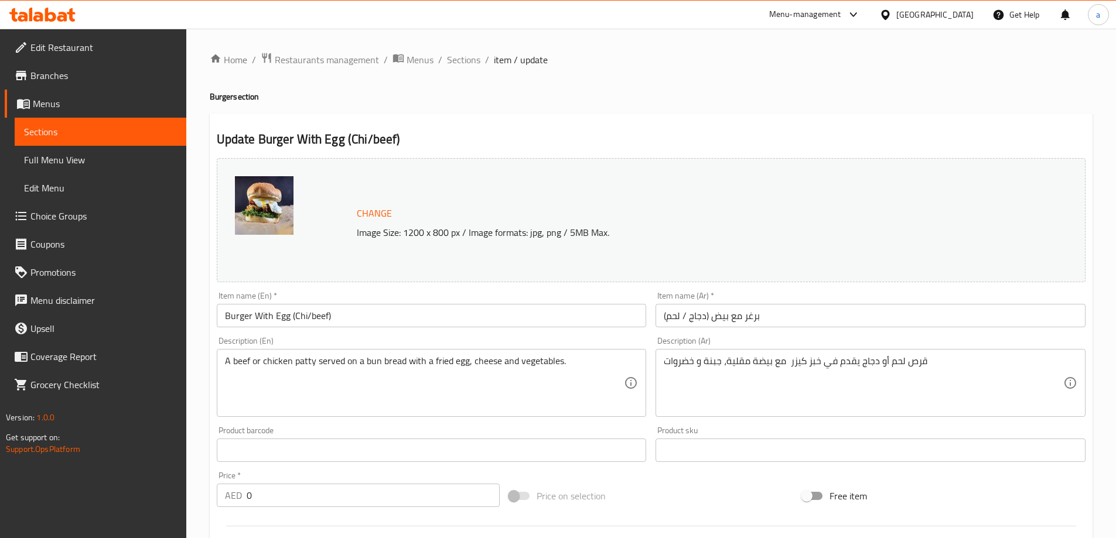
click at [374, 318] on input "Burger With Egg (Chi/beef)" at bounding box center [432, 315] width 430 height 23
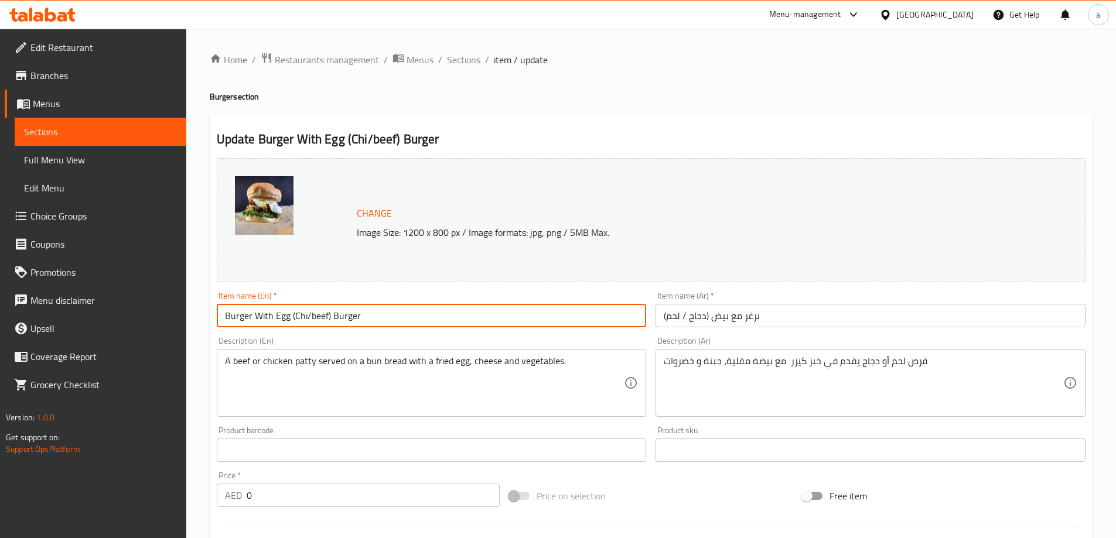
type input "Burger With Egg (Chi/beef) Burger"
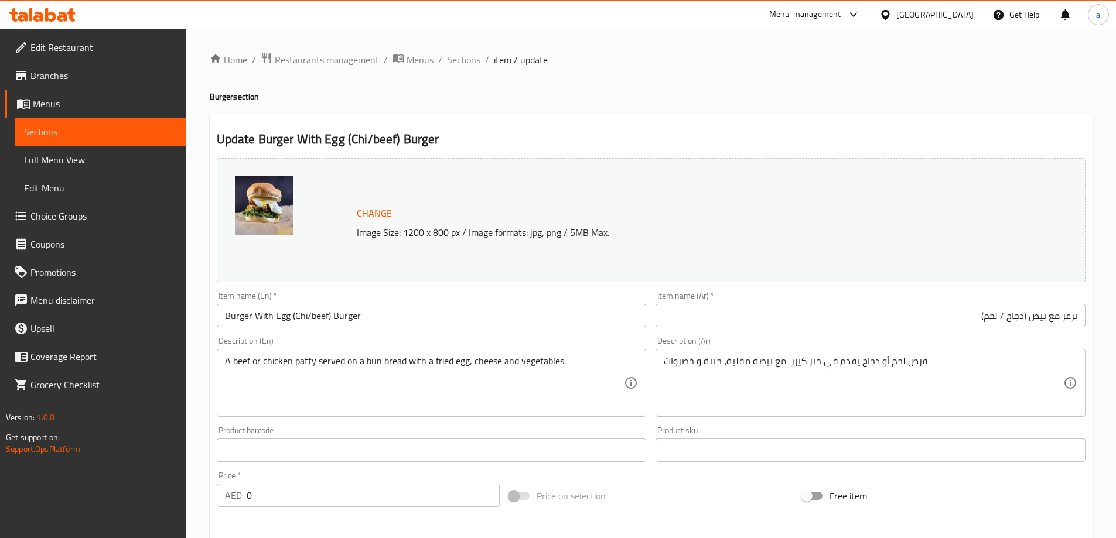
click at [456, 61] on span "Sections" at bounding box center [463, 60] width 33 height 14
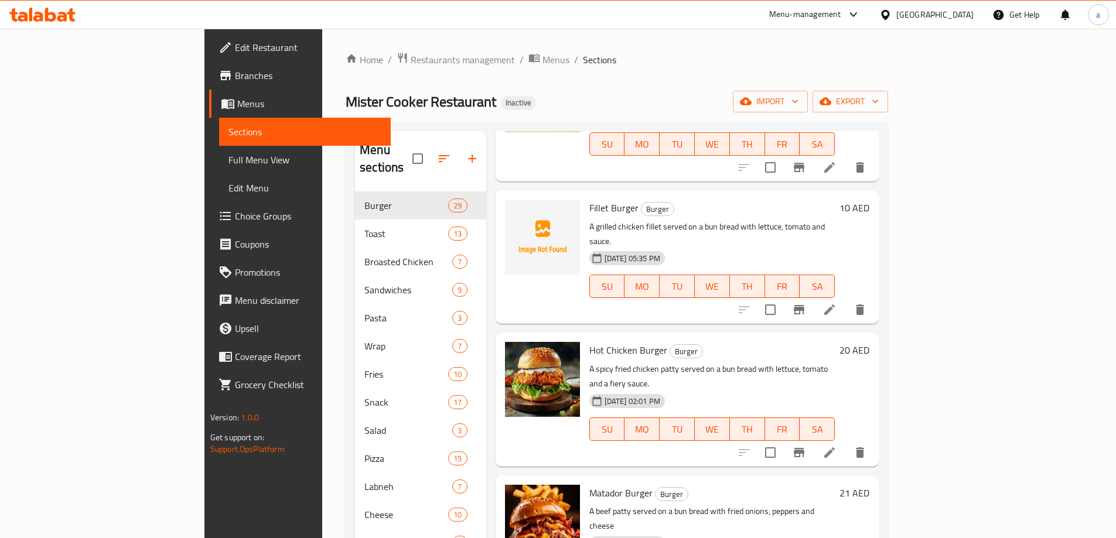
scroll to position [2811, 0]
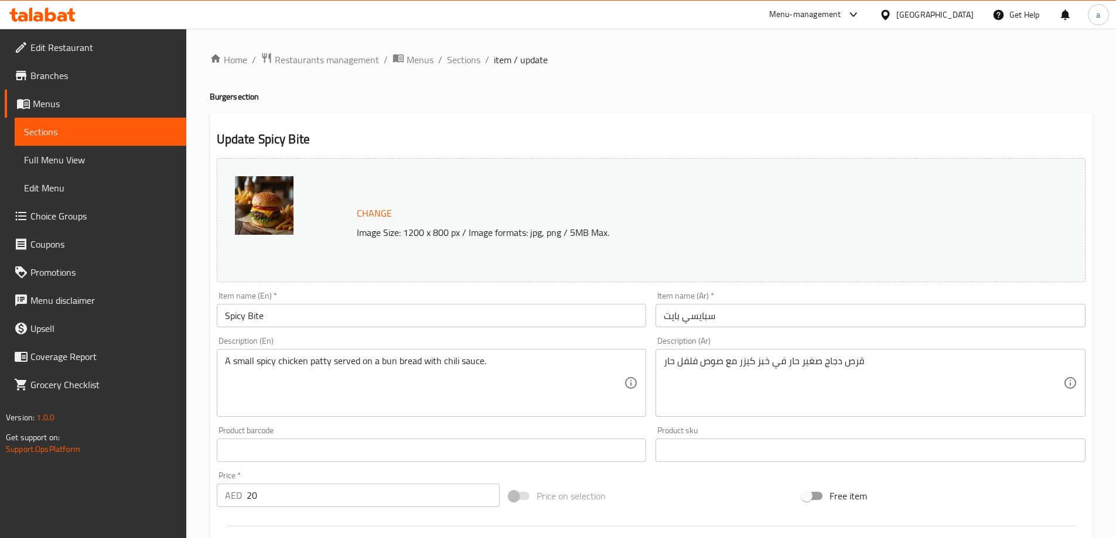
click at [329, 315] on input "Spicy Bite" at bounding box center [432, 315] width 430 height 23
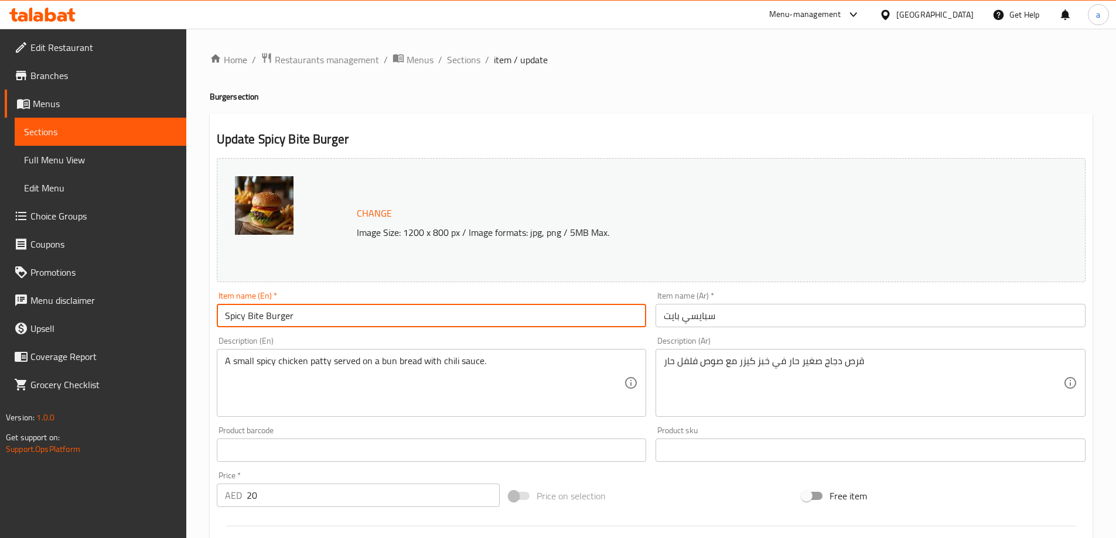
type input "Spicy Bite Burger"
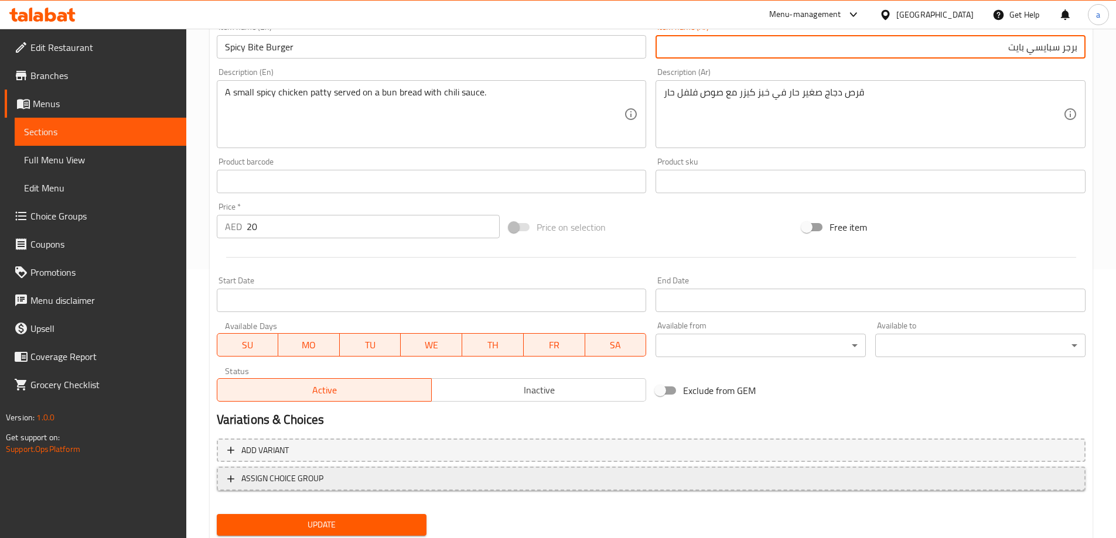
scroll to position [306, 0]
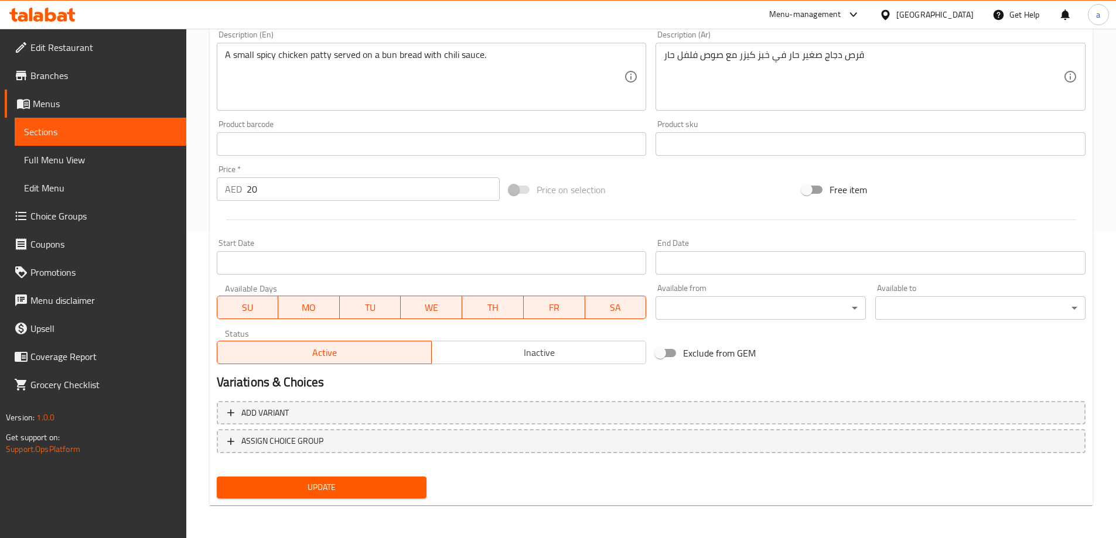
type input "برجر سبايسي بايت"
click at [365, 493] on span "Update" at bounding box center [322, 487] width 192 height 15
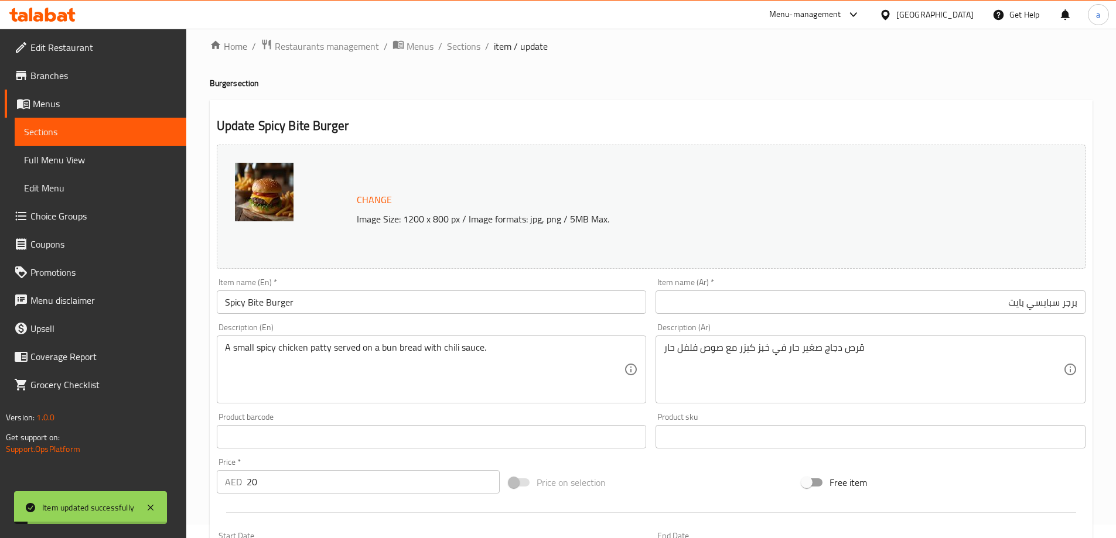
scroll to position [0, 0]
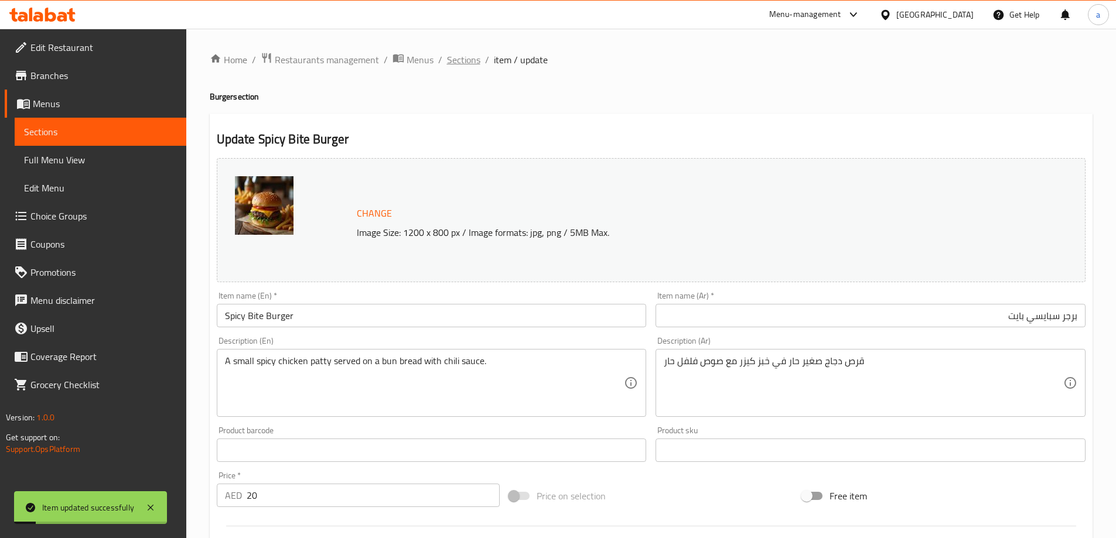
click at [470, 57] on span "Sections" at bounding box center [463, 60] width 33 height 14
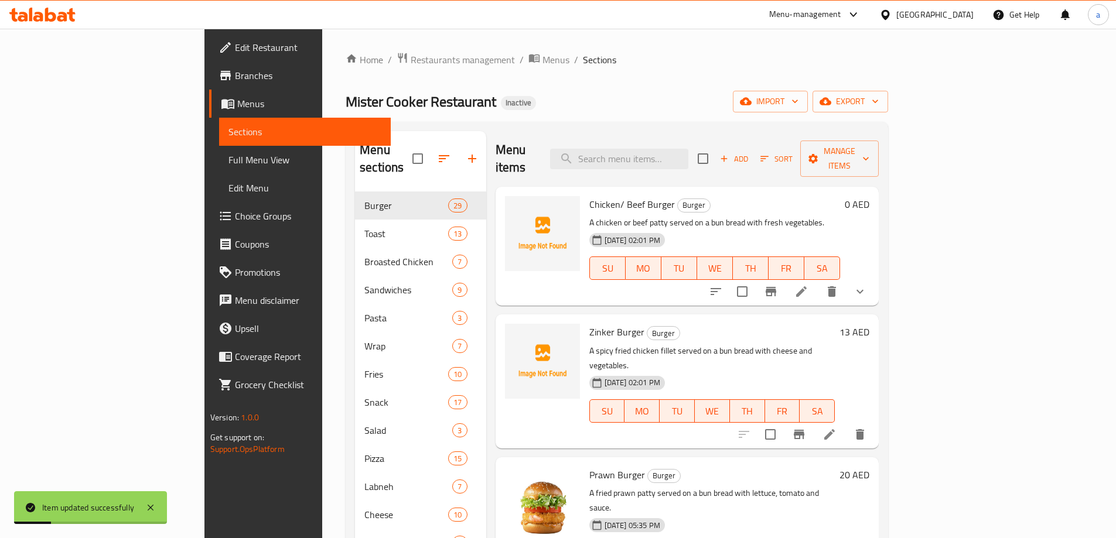
click at [760, 324] on h6 "Zinker Burger Burger" at bounding box center [712, 332] width 246 height 16
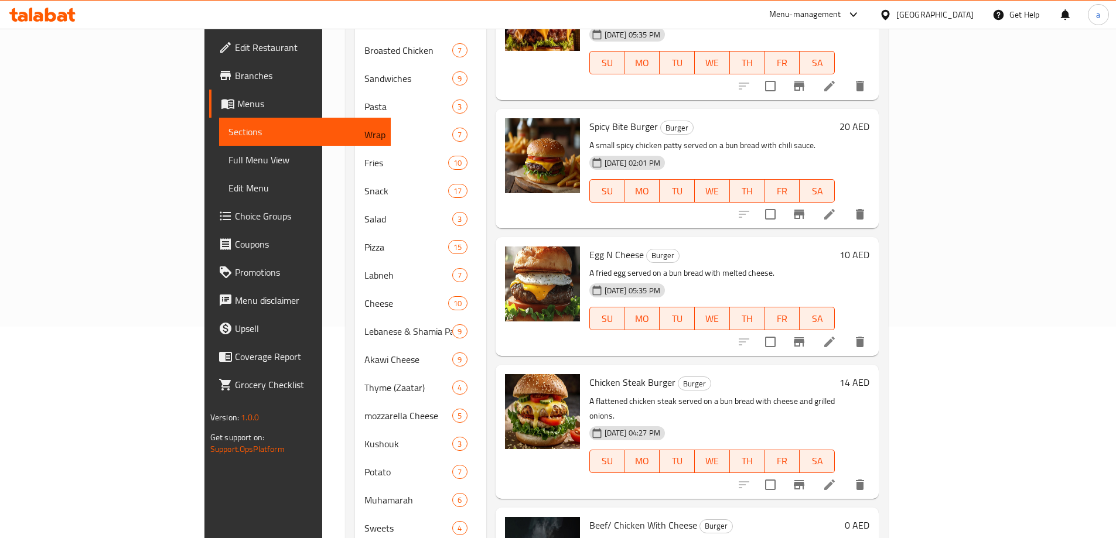
scroll to position [264, 0]
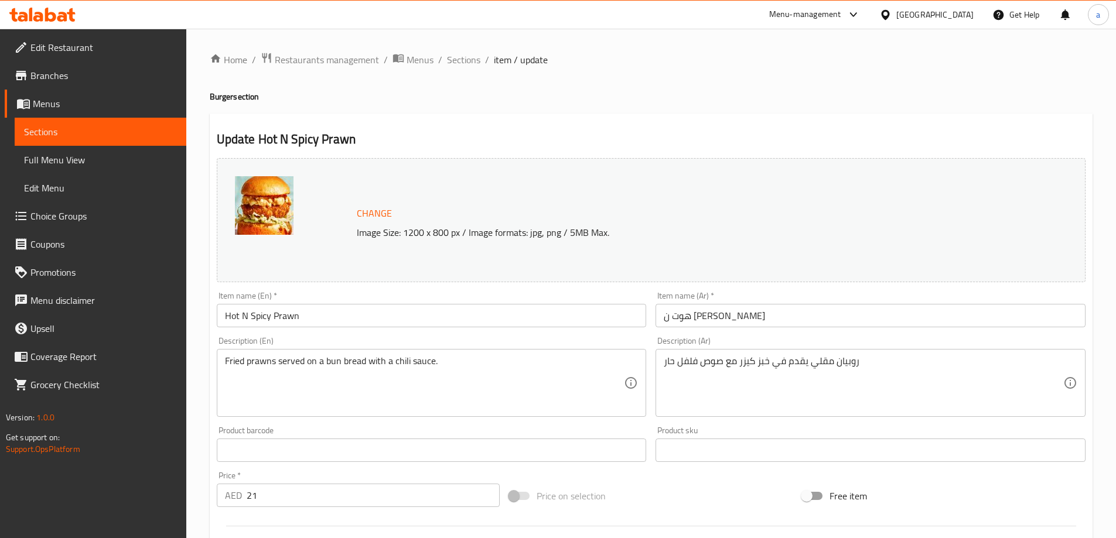
click at [449, 323] on input "Hot N Spicy Prawn" at bounding box center [432, 315] width 430 height 23
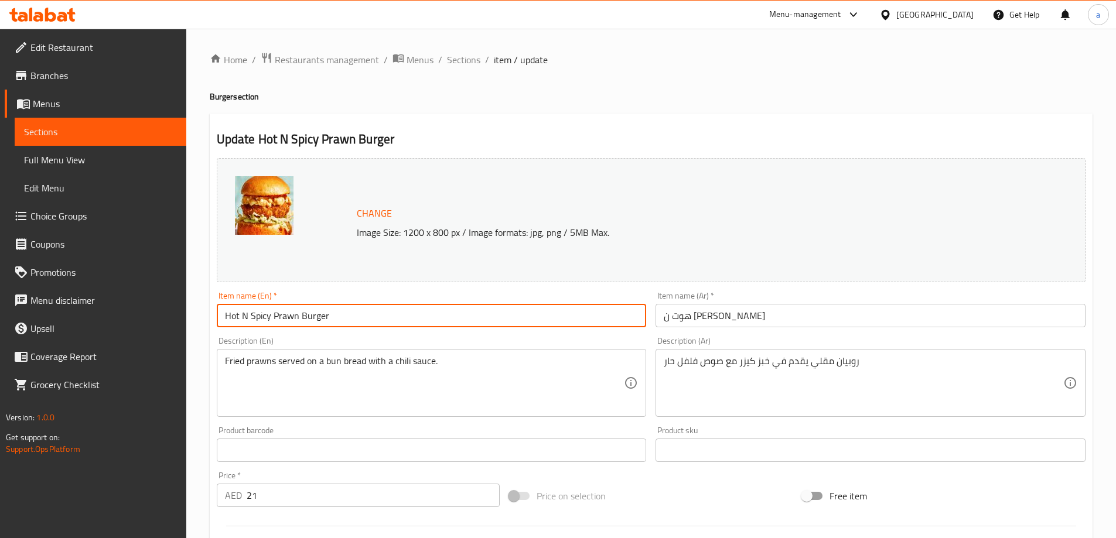
type input "Hot N Spicy Prawn Burger"
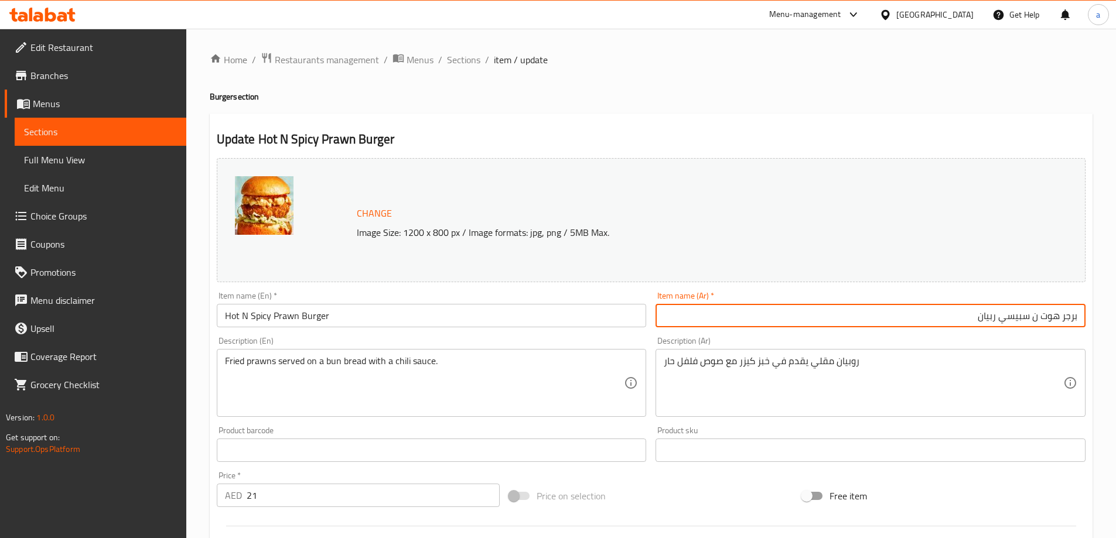
type input "برجر هوت ن سبيسي ربیان"
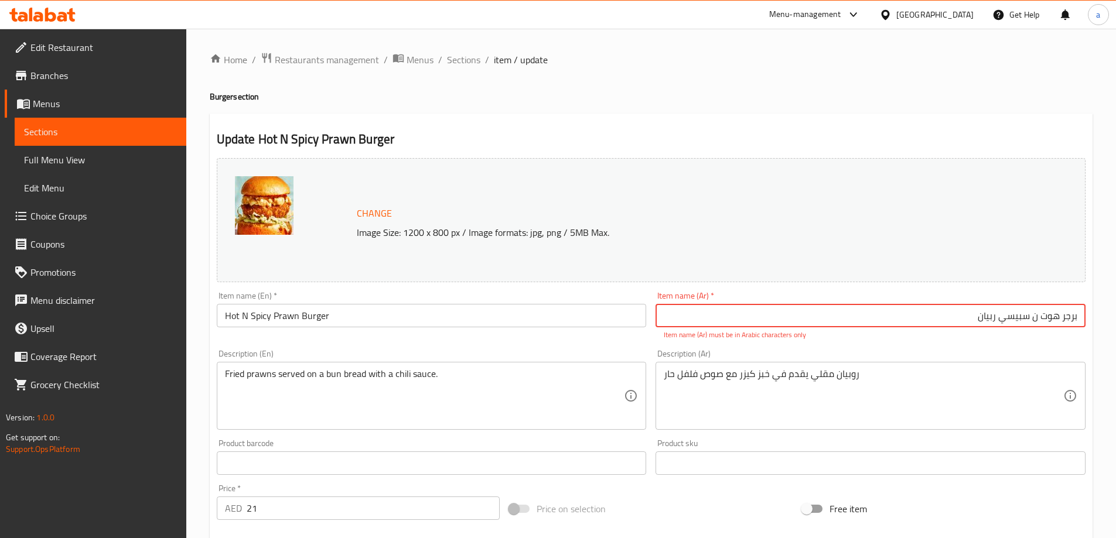
drag, startPoint x: 966, startPoint y: 322, endPoint x: 1092, endPoint y: 320, distance: 125.4
click at [1092, 320] on div "Update Hot N Spicy Prawn Burger Change Image Size: 1200 x 800 px / Image format…" at bounding box center [651, 470] width 883 height 712
click at [1037, 319] on input "text" at bounding box center [870, 315] width 430 height 23
paste input "برجر هوت ن سبيسي ربیان"
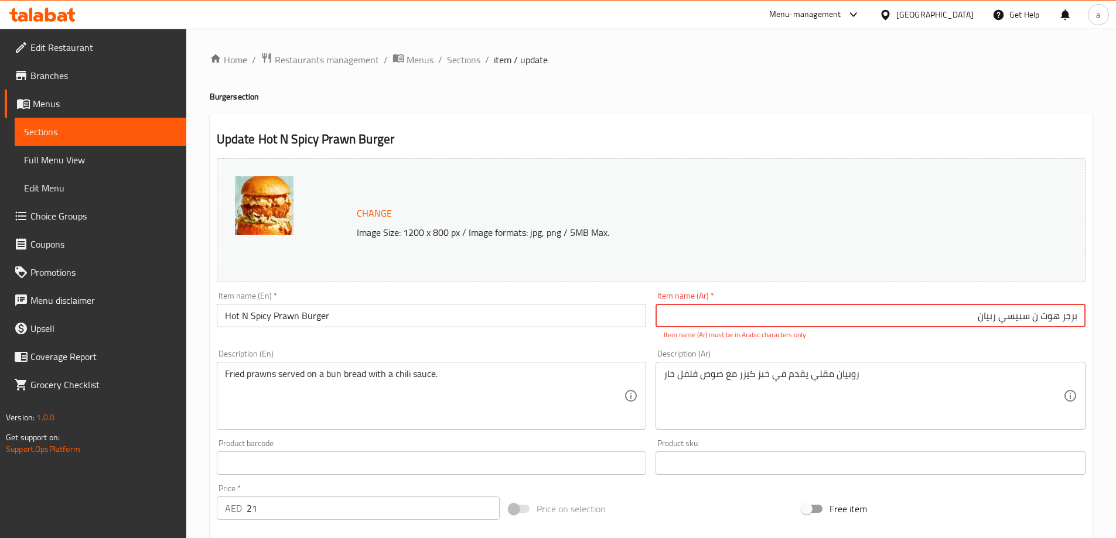
click at [1021, 321] on input "برجر هوت ن سبيسي ربیان" at bounding box center [870, 315] width 430 height 23
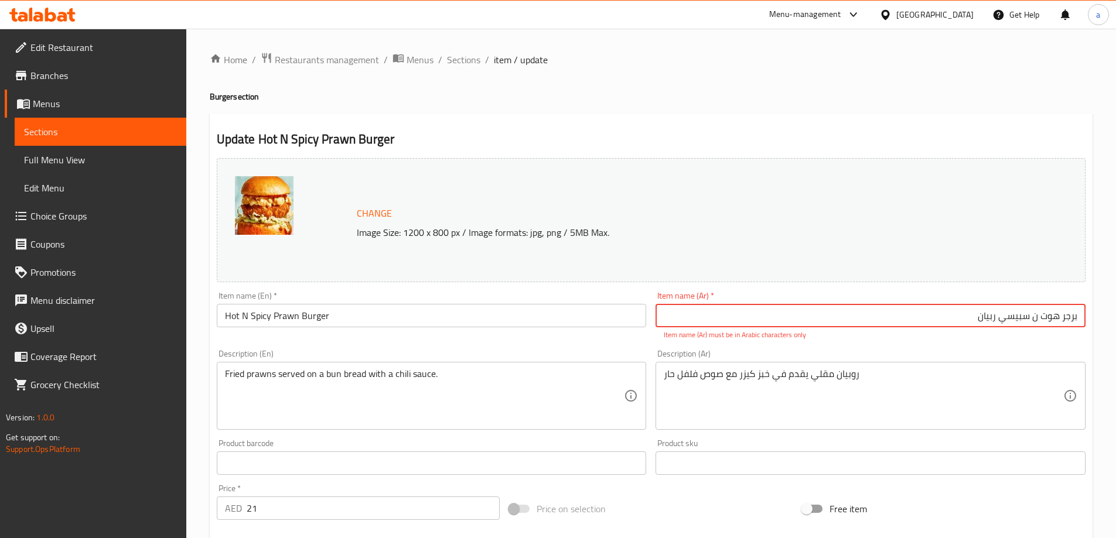
click at [1019, 322] on input "برجر هوت ن سبيسي ربیان" at bounding box center [870, 315] width 430 height 23
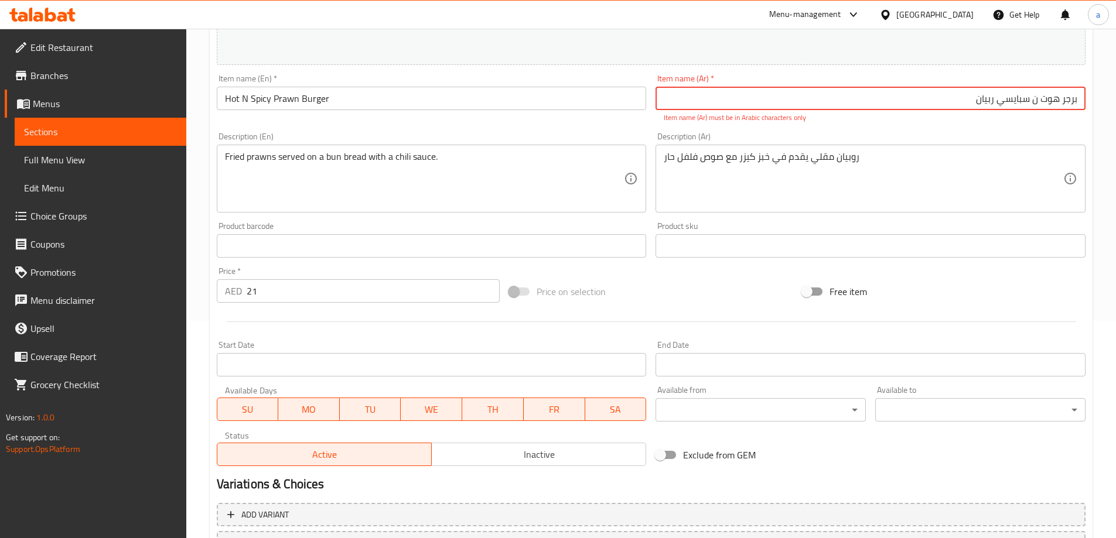
scroll to position [319, 0]
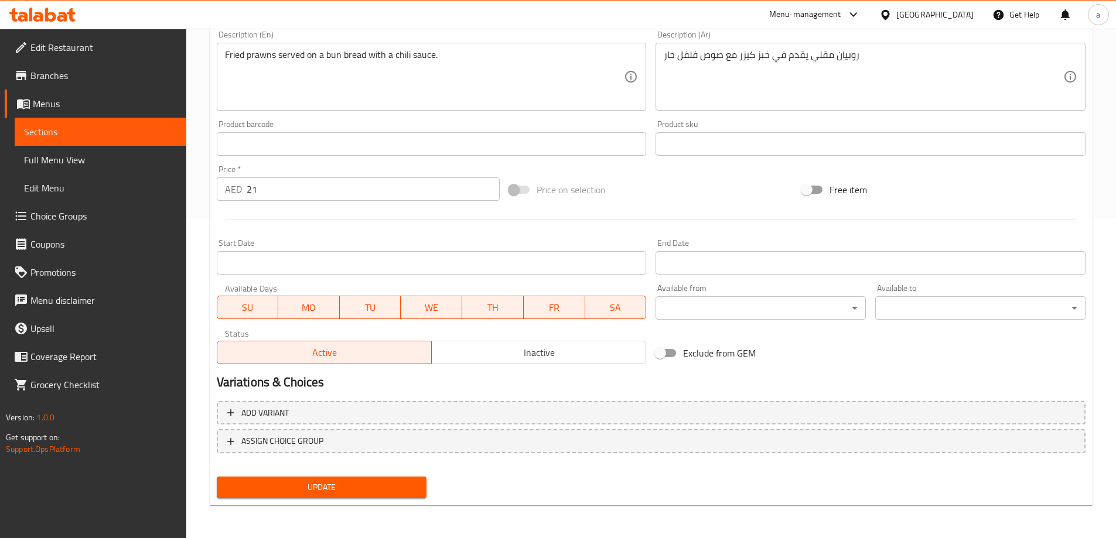
click at [337, 499] on div "Update" at bounding box center [322, 487] width 220 height 31
click at [344, 477] on button "Update" at bounding box center [322, 488] width 210 height 22
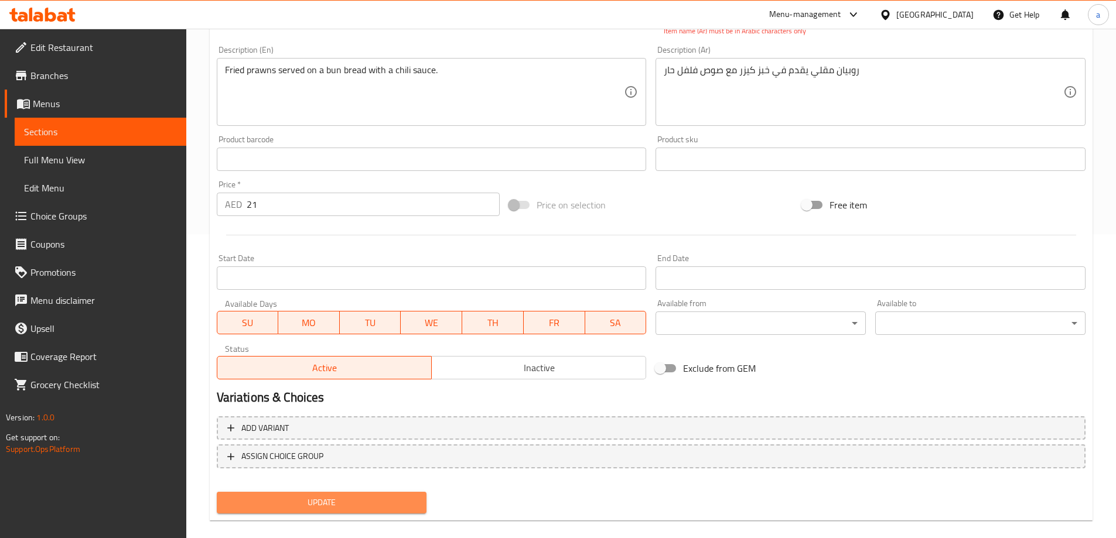
click at [335, 492] on button "Update" at bounding box center [322, 503] width 210 height 22
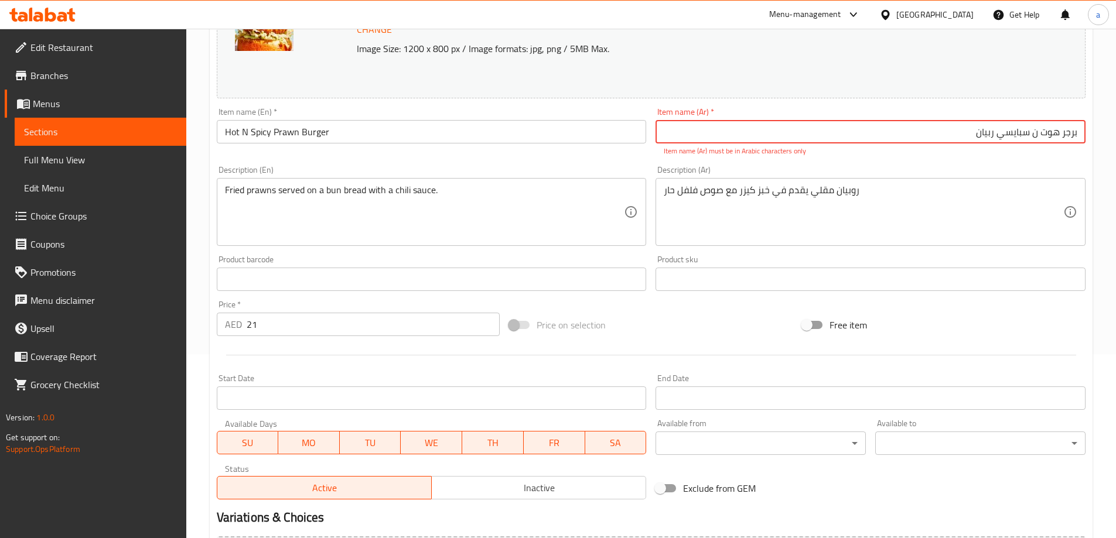
scroll to position [70, 0]
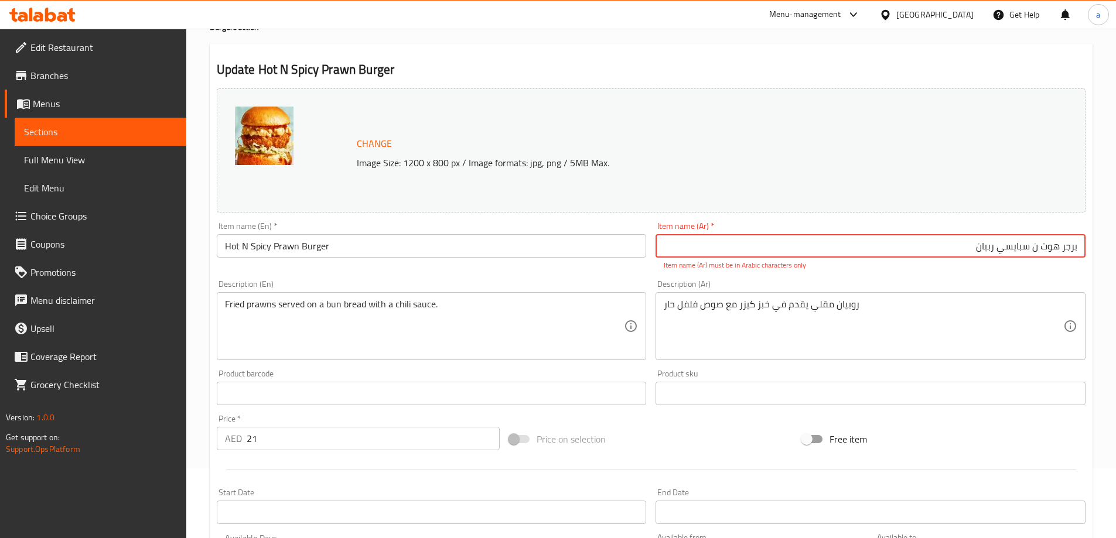
drag, startPoint x: 927, startPoint y: 251, endPoint x: 1078, endPoint y: 252, distance: 151.7
click at [1078, 252] on input "برجر هوت ن سبايسي ربیان" at bounding box center [870, 245] width 430 height 23
click at [1061, 279] on div "Description (Ar) روبيان مقلي يقدم في خبز كيزر مع صوص فلفل حار Description (Ar)" at bounding box center [870, 320] width 439 height 90
drag, startPoint x: 1062, startPoint y: 254, endPoint x: 1083, endPoint y: 252, distance: 21.1
click at [1083, 252] on input "برجر هوت ن سبايسي ربیان" at bounding box center [870, 245] width 430 height 23
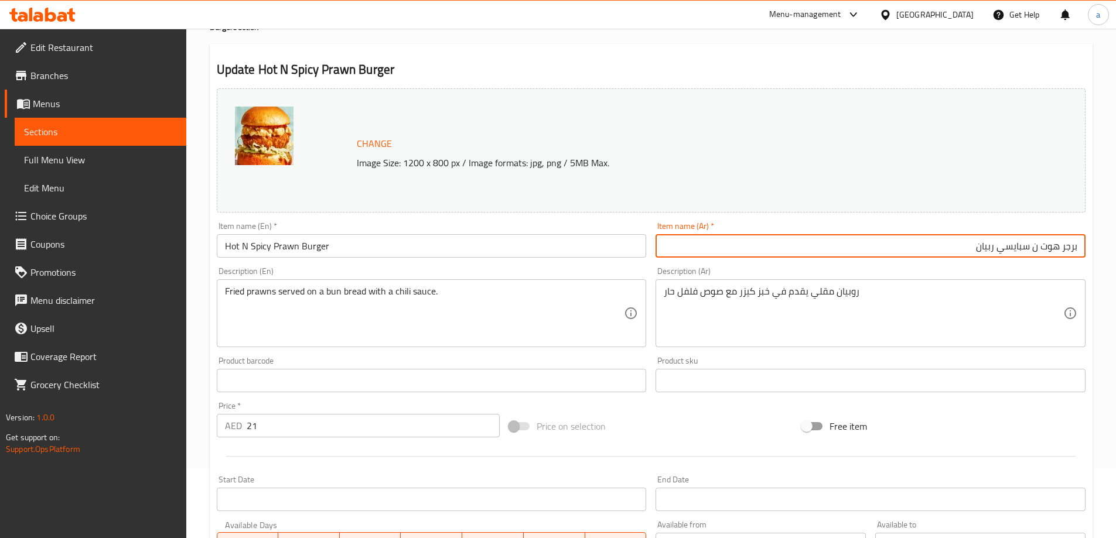
type input "برجر هوت ن سبايسي ربيان"
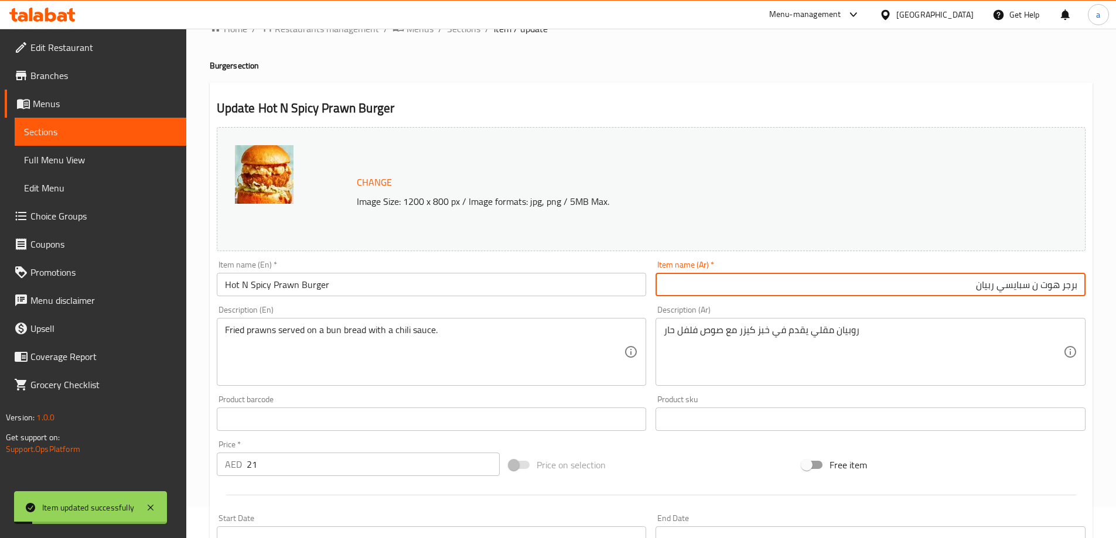
scroll to position [0, 0]
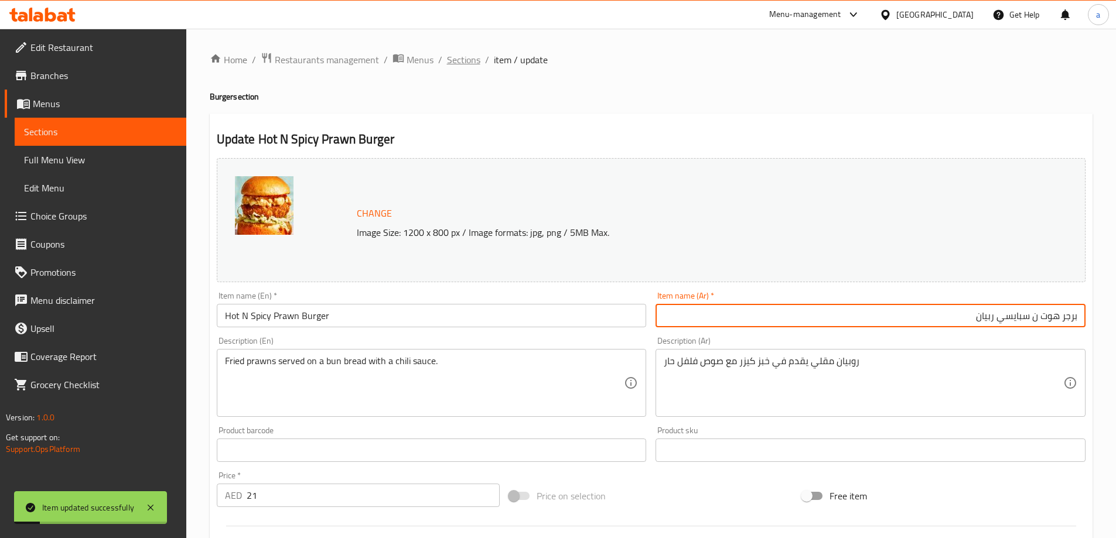
click at [471, 64] on span "Sections" at bounding box center [463, 60] width 33 height 14
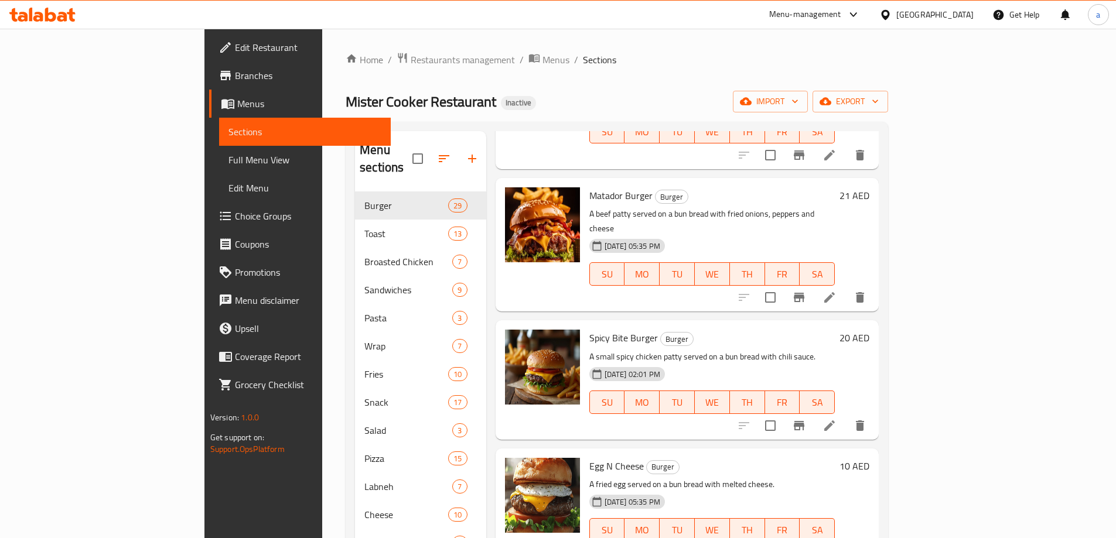
scroll to position [234, 0]
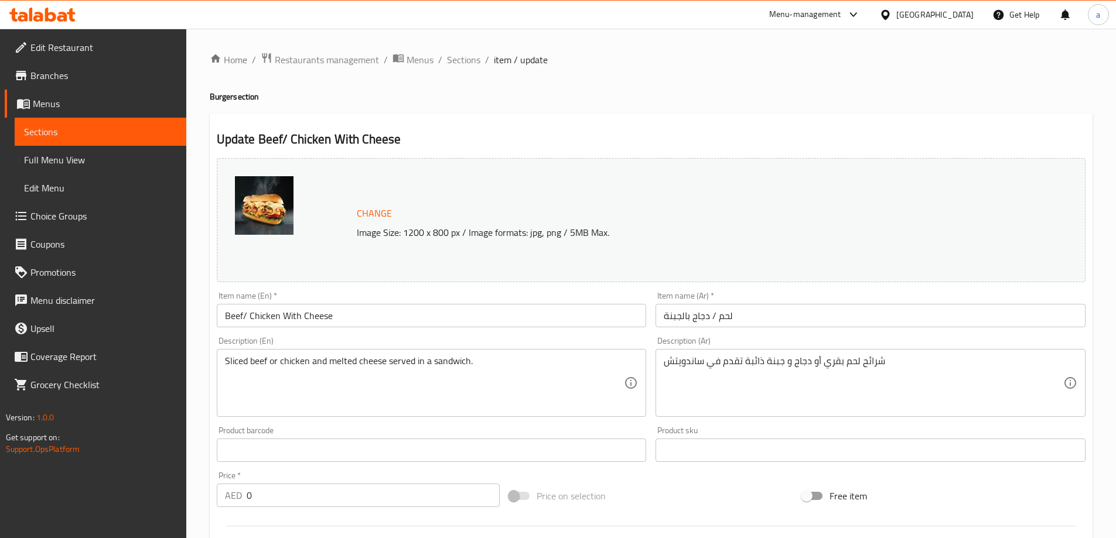
click at [362, 322] on input "Beef/ Chicken With Cheese" at bounding box center [432, 315] width 430 height 23
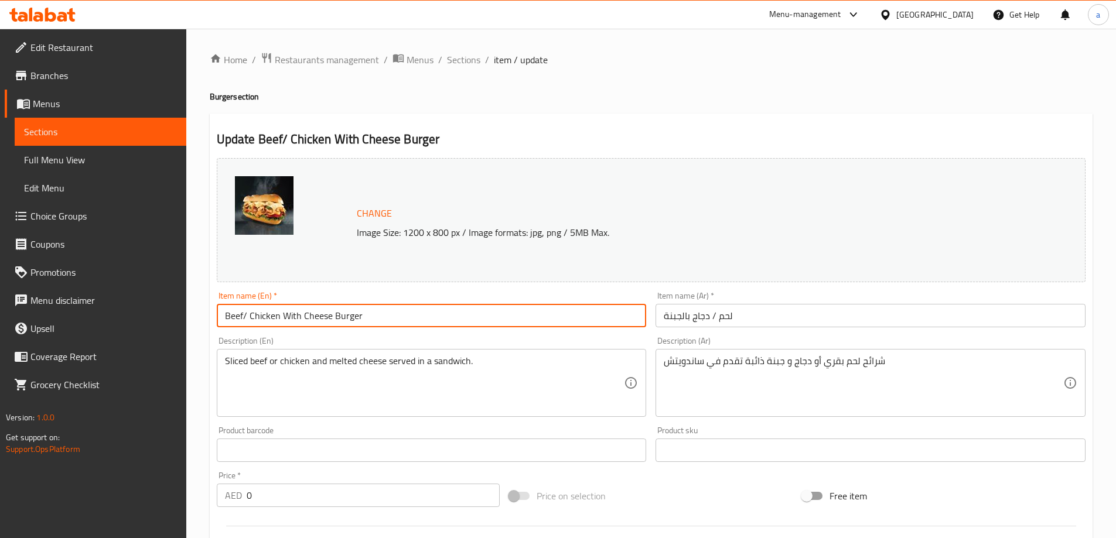
type input "Beef/ Chicken With Cheese Burger"
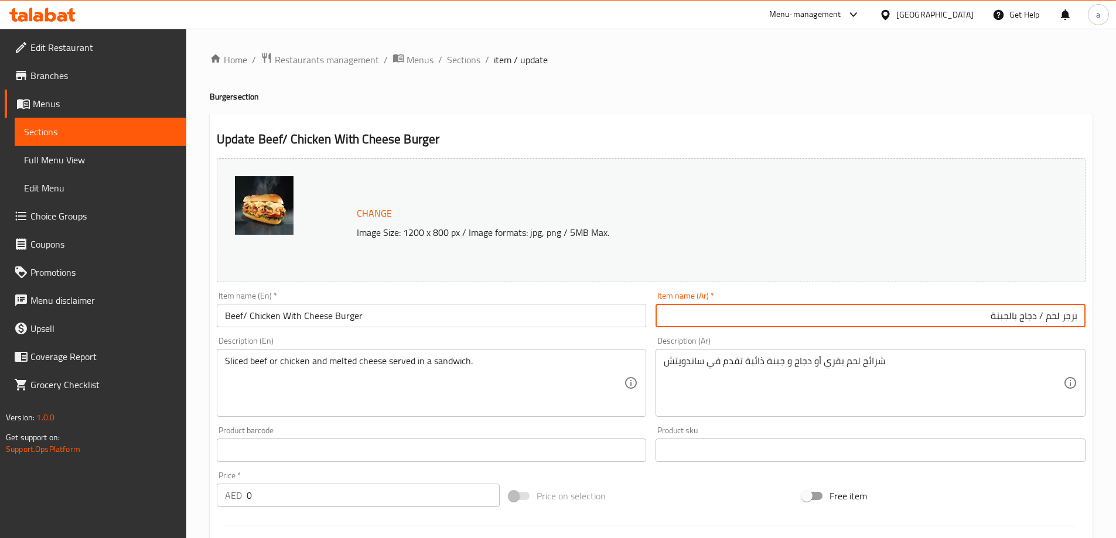
type input "برجر لحم / دجاج بالجبنة"
click at [460, 54] on span "Sections" at bounding box center [463, 60] width 33 height 14
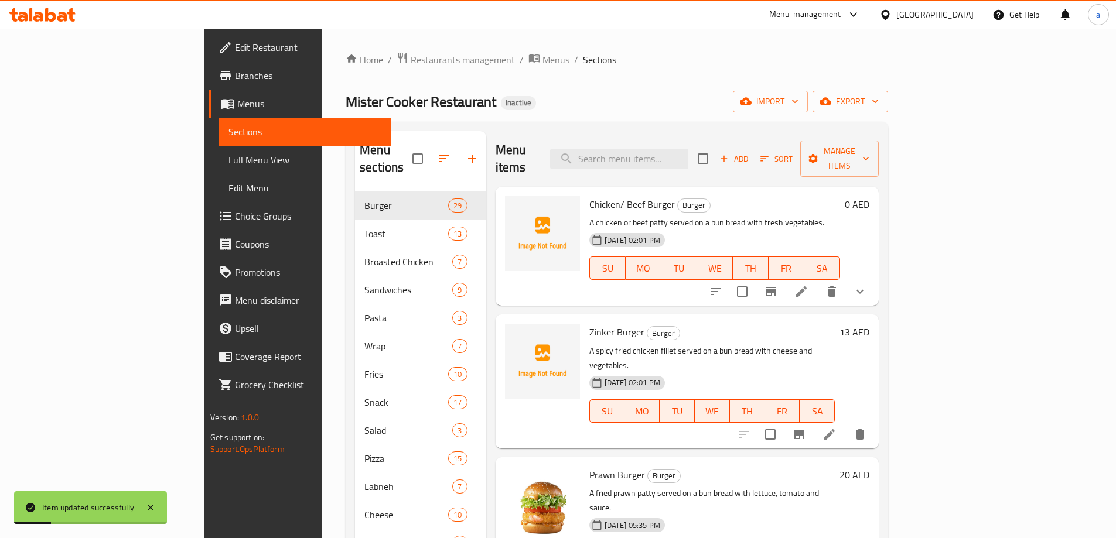
click at [771, 324] on h6 "Zinker Burger Burger" at bounding box center [712, 332] width 246 height 16
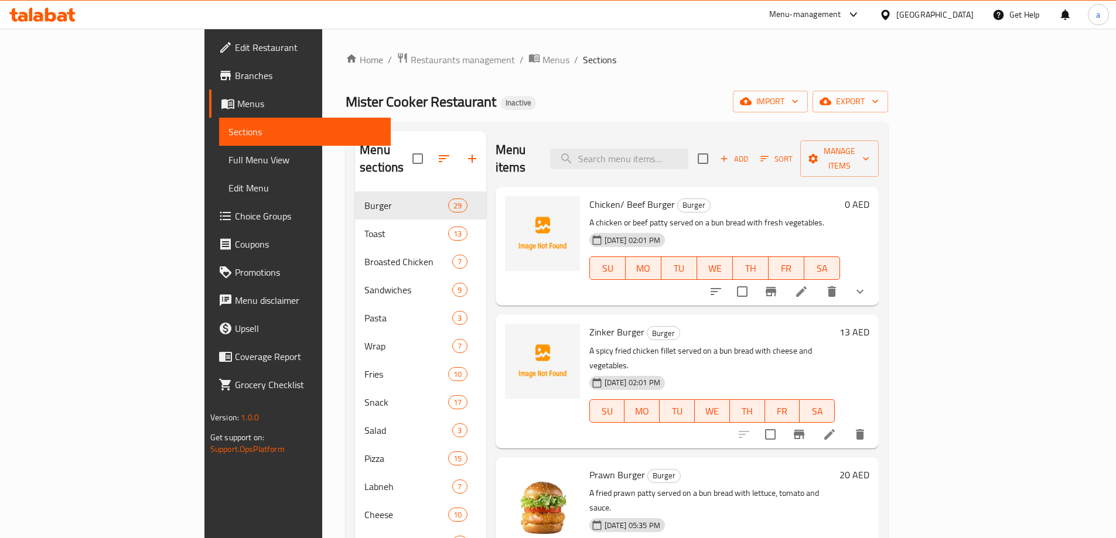
click at [845, 228] on div "[DATE] 02:01 PM SU MO TU WE TH FR SA" at bounding box center [715, 259] width 261 height 63
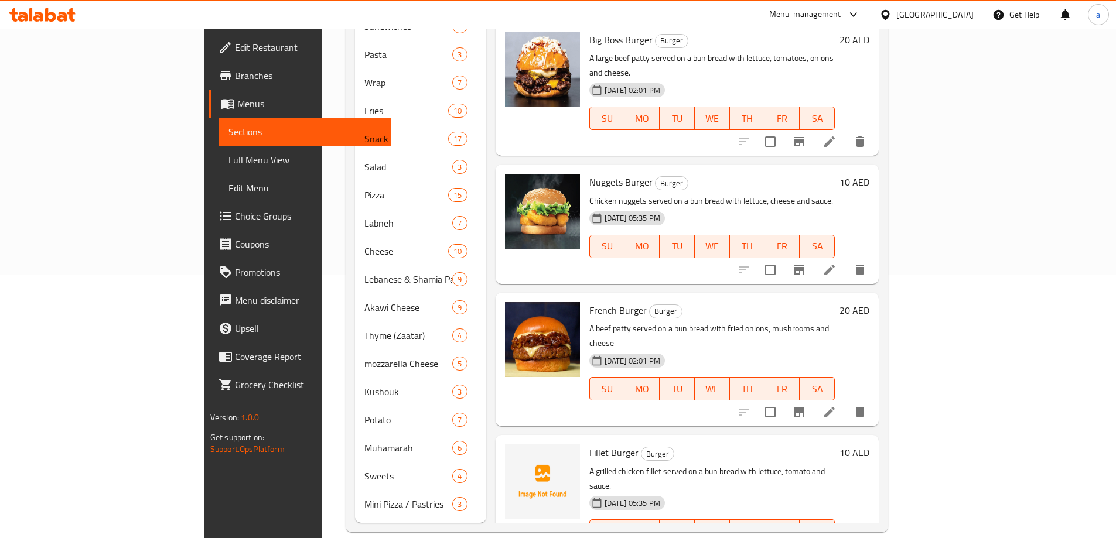
scroll to position [2680, 0]
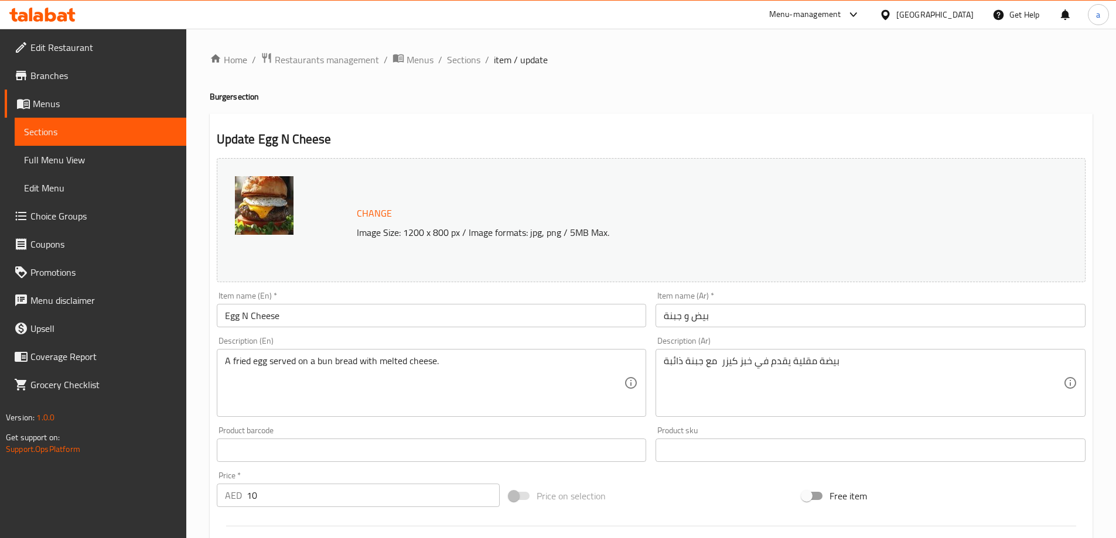
click at [365, 309] on input "Egg N Cheese" at bounding box center [432, 315] width 430 height 23
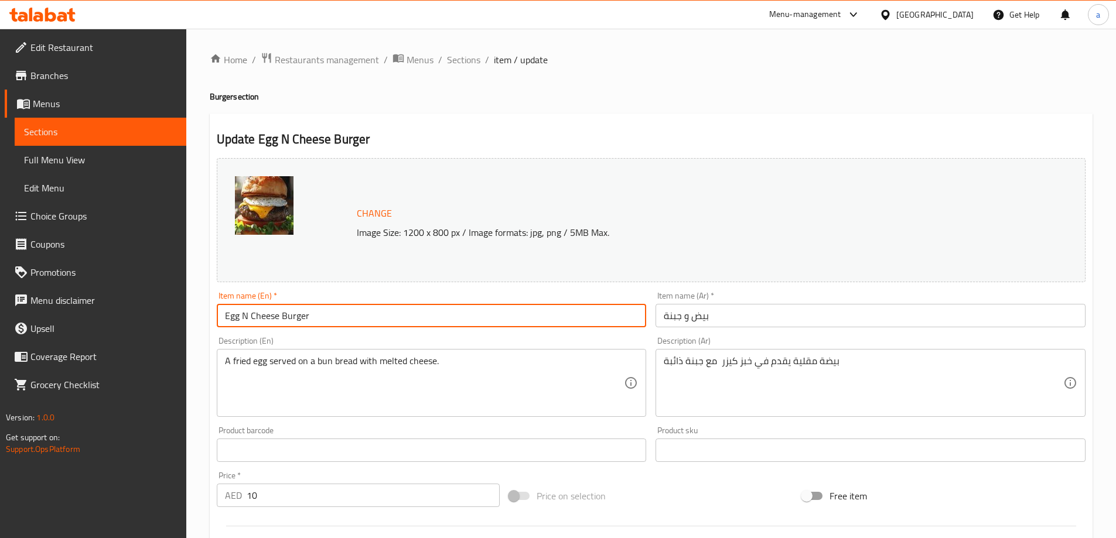
type input "Egg N Cheese Burger"
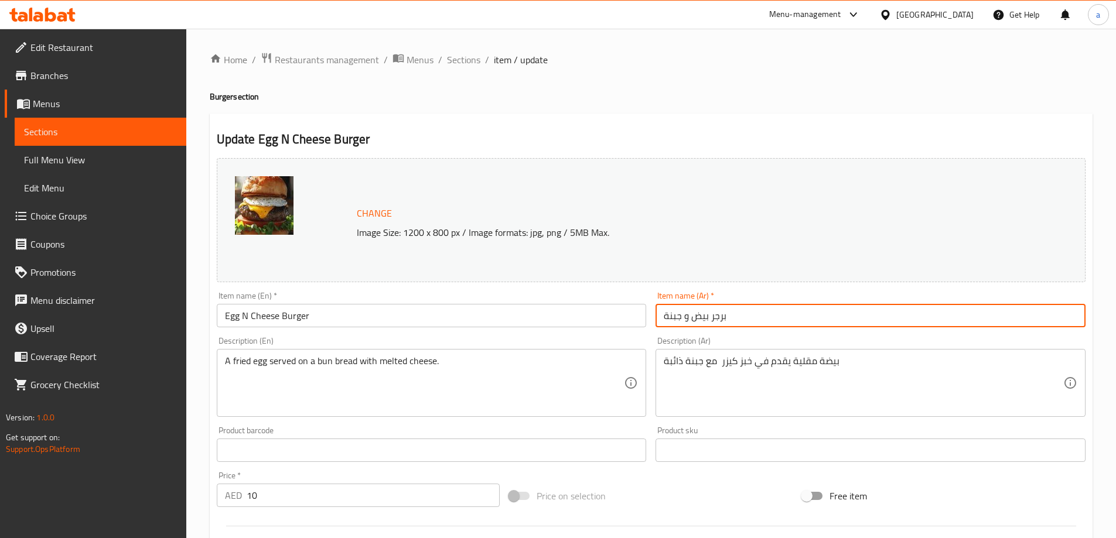
type input "برجر بيض و جبنة"
click at [470, 62] on span "Sections" at bounding box center [463, 60] width 33 height 14
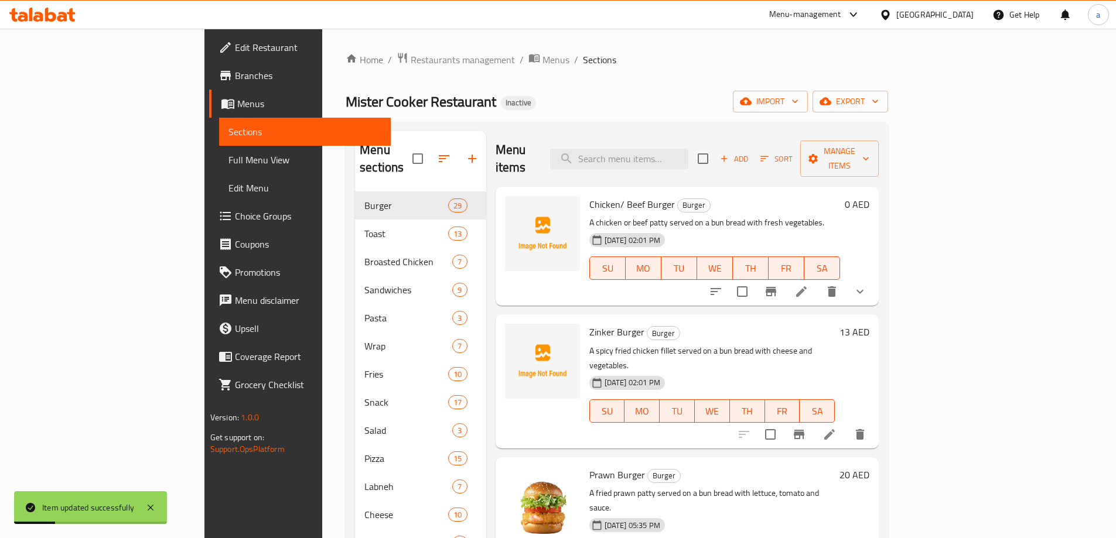
click at [717, 228] on div "[DATE] 02:01 PM SU MO TU WE TH FR SA" at bounding box center [715, 259] width 261 height 63
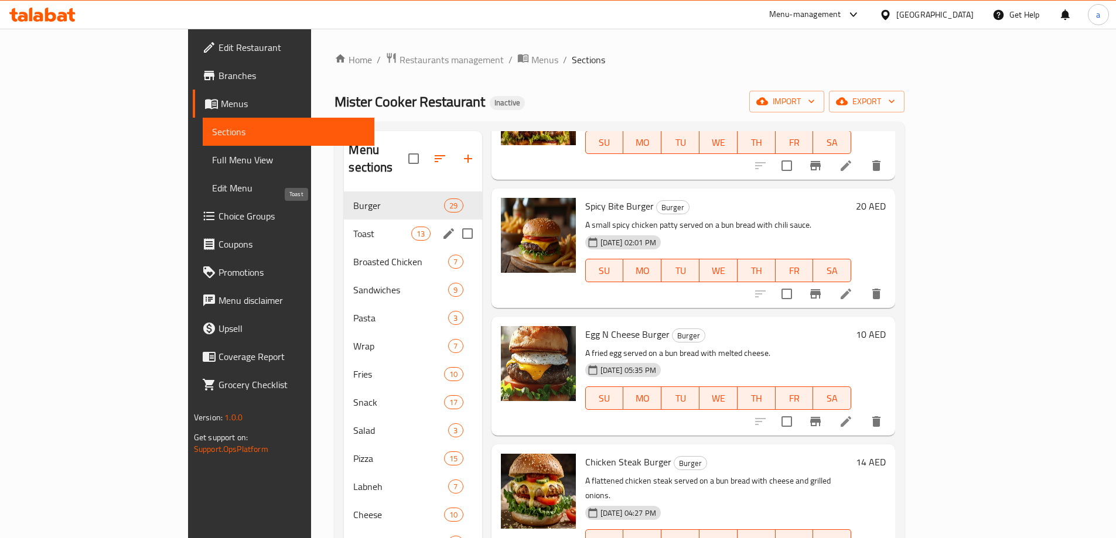
click at [353, 227] on span "Toast" at bounding box center [382, 234] width 58 height 14
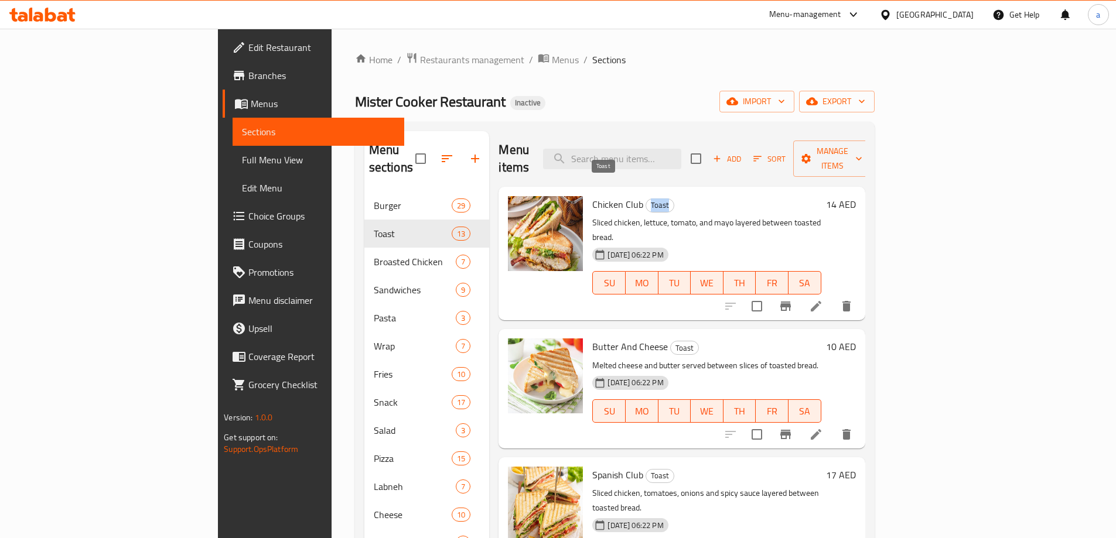
drag, startPoint x: 613, startPoint y: 190, endPoint x: 596, endPoint y: 189, distance: 16.4
click at [646, 199] on span "Toast" at bounding box center [660, 205] width 28 height 13
copy span "Toast"
click at [823, 299] on icon at bounding box center [816, 306] width 14 height 14
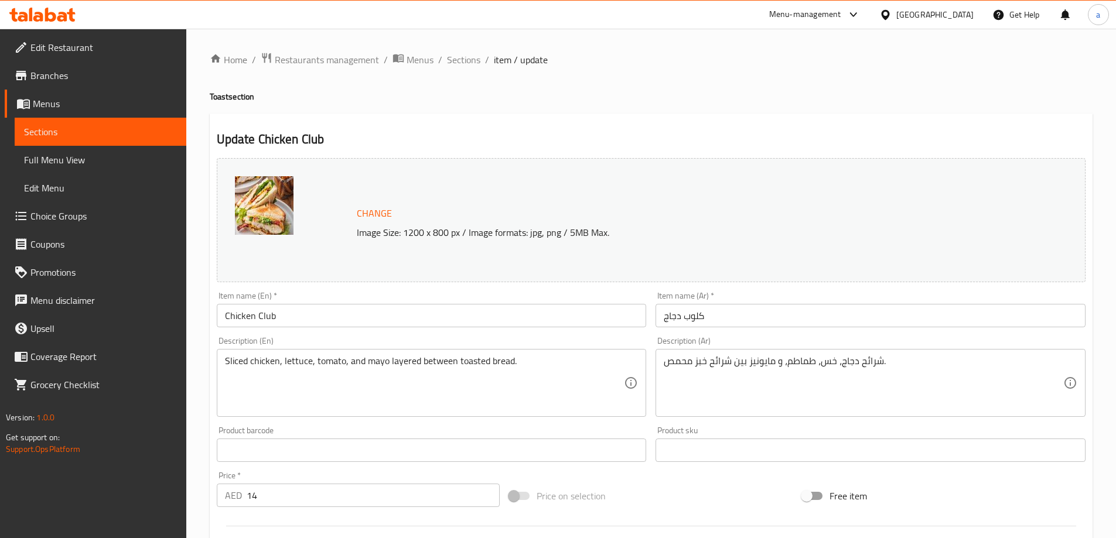
click at [358, 309] on input "Chicken Club" at bounding box center [432, 315] width 430 height 23
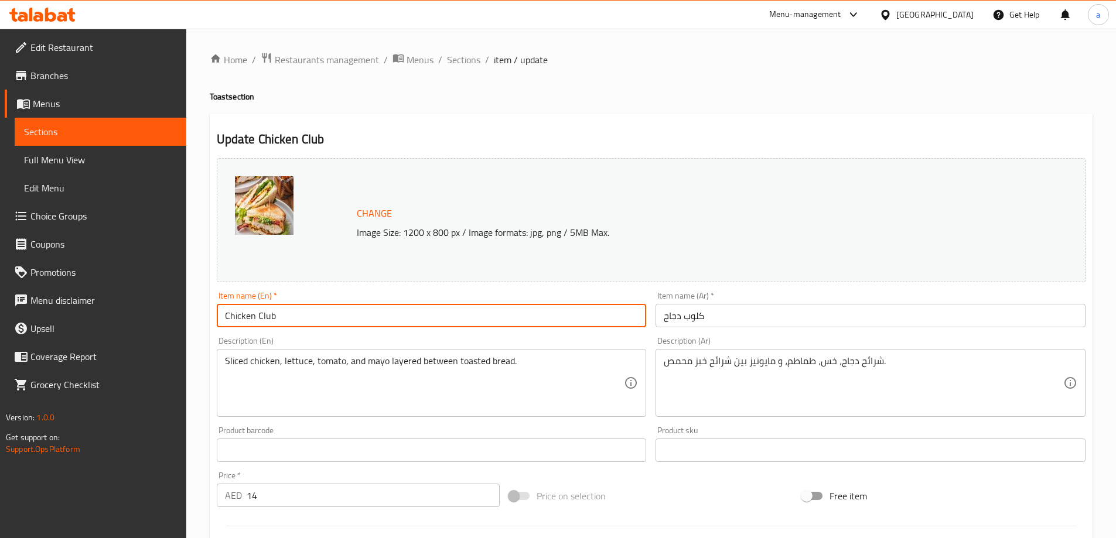
paste input "Toast"
type input "Chicken Club Toast"
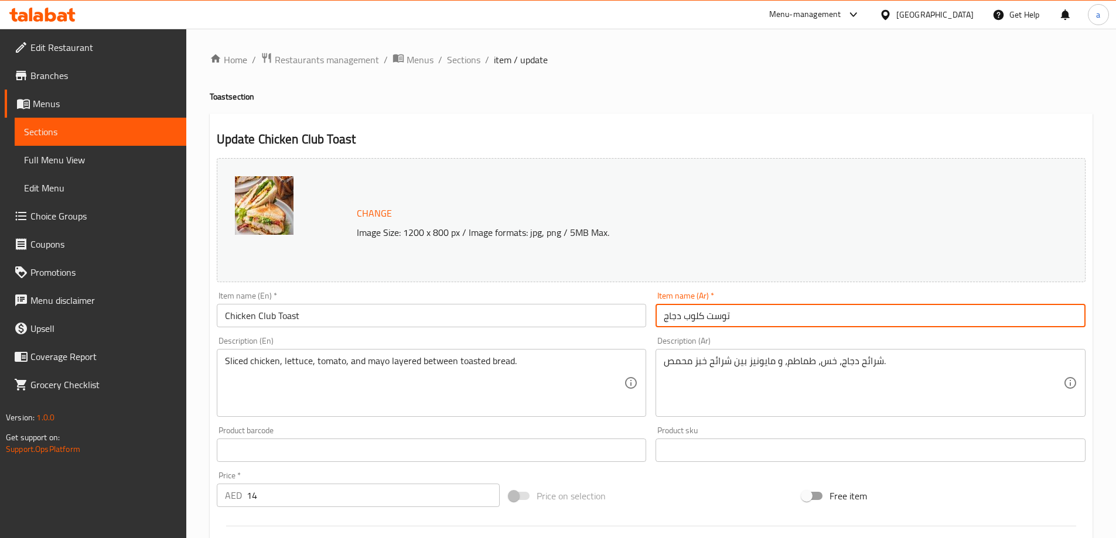
type input "توست كلوب دجاج"
click at [459, 73] on div "Home / Restaurants management / Menus / Sections / item / update Toast section …" at bounding box center [651, 436] width 883 height 769
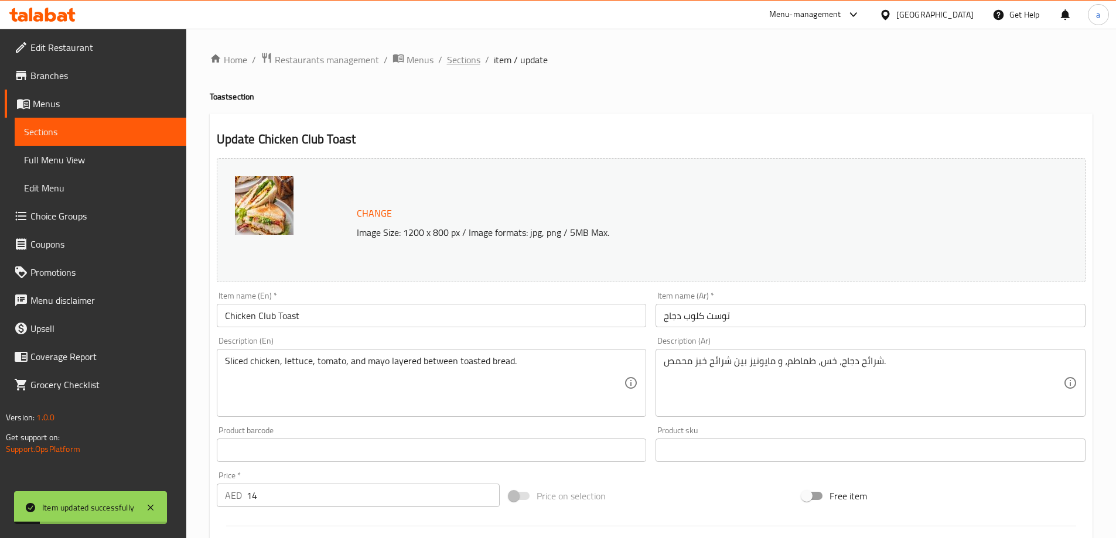
click at [461, 63] on span "Sections" at bounding box center [463, 60] width 33 height 14
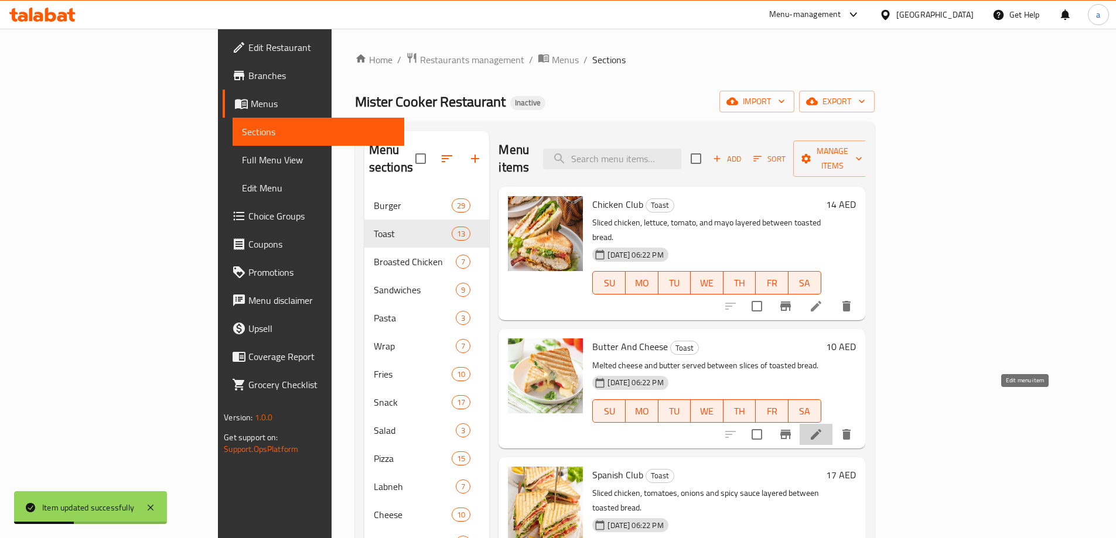
click at [823, 428] on icon at bounding box center [816, 435] width 14 height 14
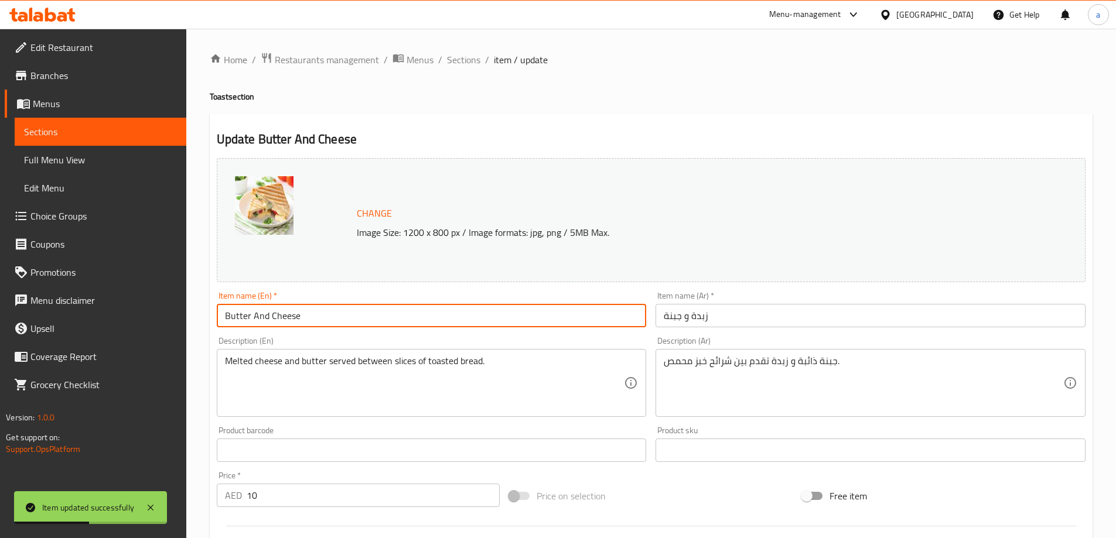
click at [389, 308] on input "Butter And Cheese" at bounding box center [432, 315] width 430 height 23
paste input "Toast"
type input "Butter And Cheese Toast"
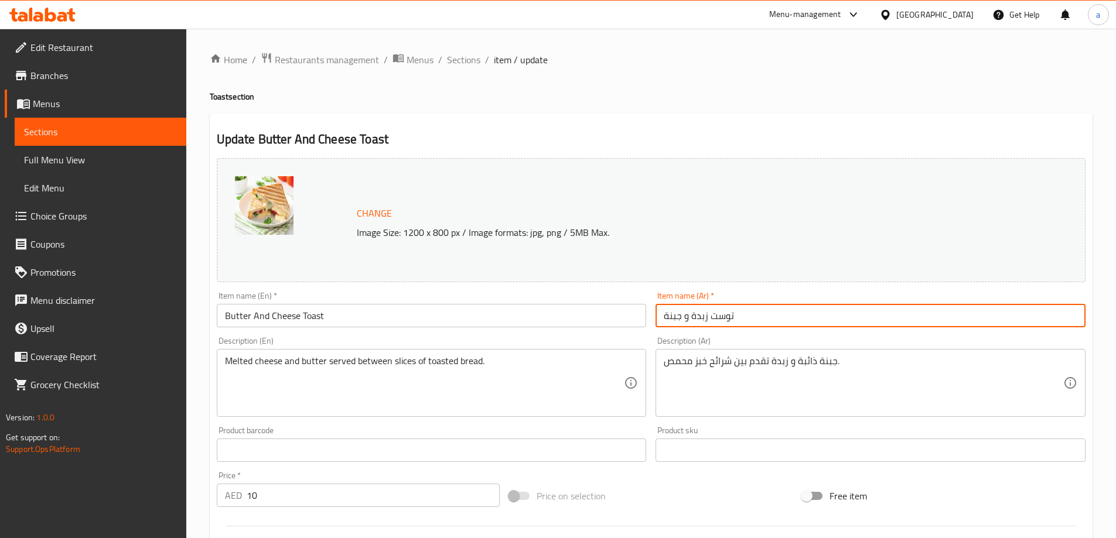
type input "توست زبدة و جبنة"
click at [455, 61] on span "Sections" at bounding box center [463, 60] width 33 height 14
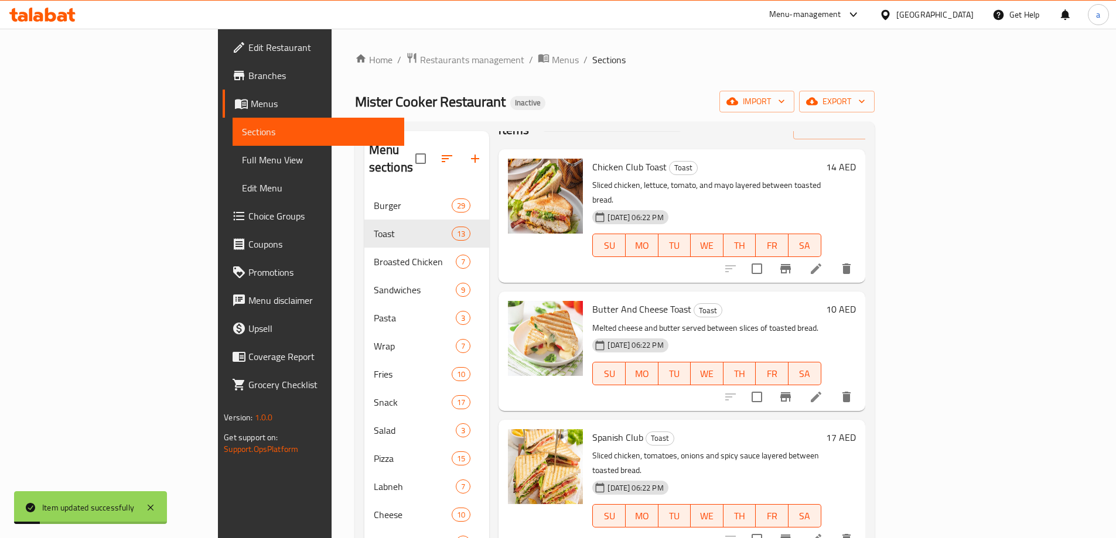
scroll to position [59, 0]
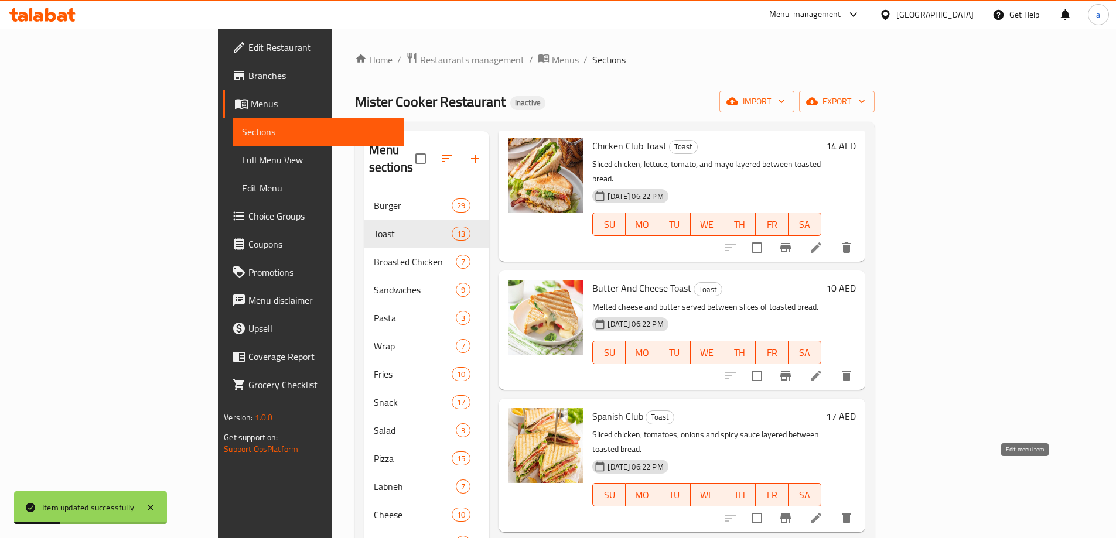
click at [823, 511] on icon at bounding box center [816, 518] width 14 height 14
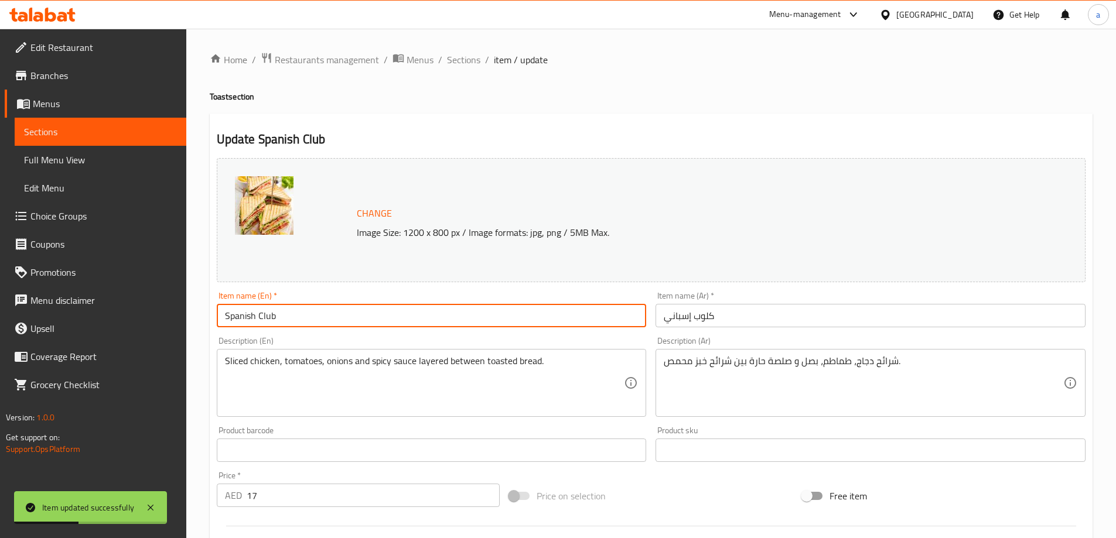
click at [525, 319] on input "Spanish Club" at bounding box center [432, 315] width 430 height 23
paste input "Toast"
type input "Spanish Club Toast"
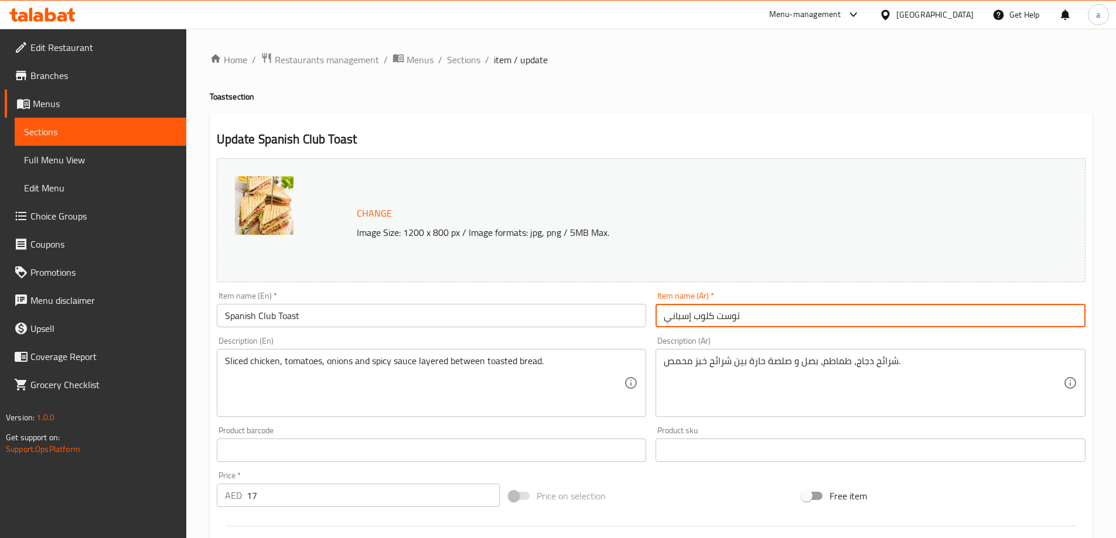
type input "توست كلوب إسباني"
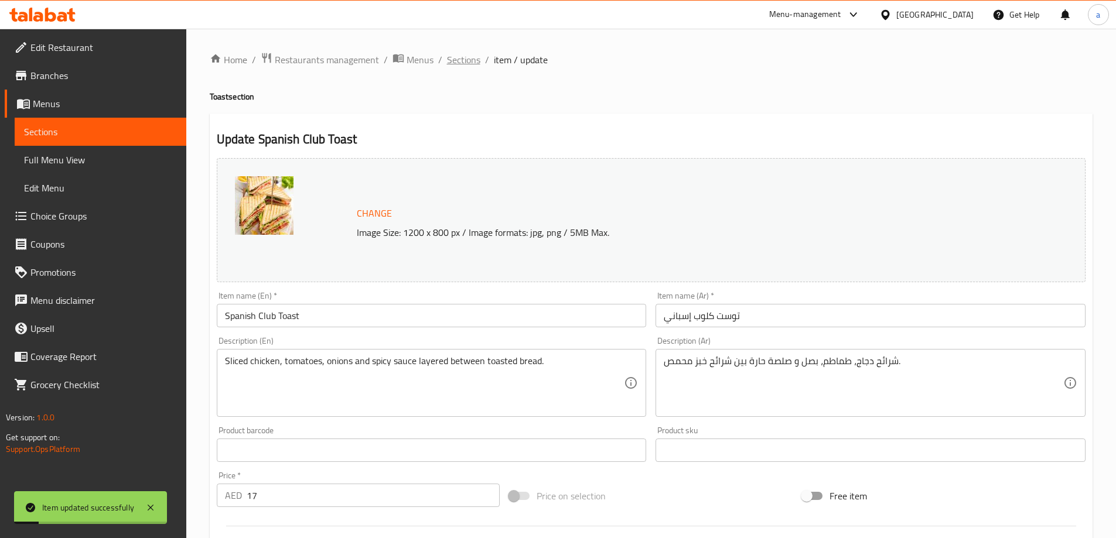
click at [471, 57] on span "Sections" at bounding box center [463, 60] width 33 height 14
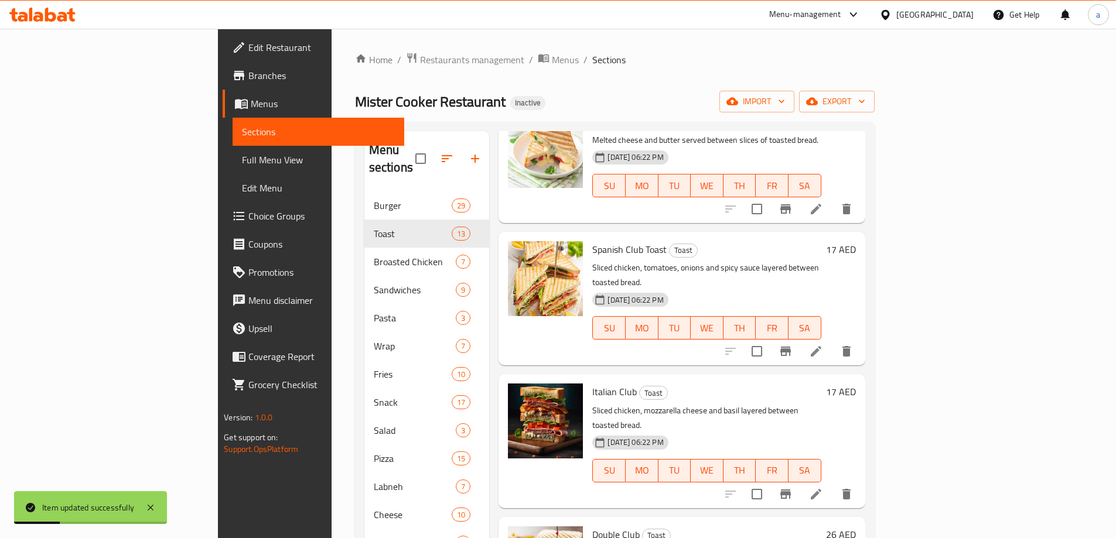
scroll to position [293, 0]
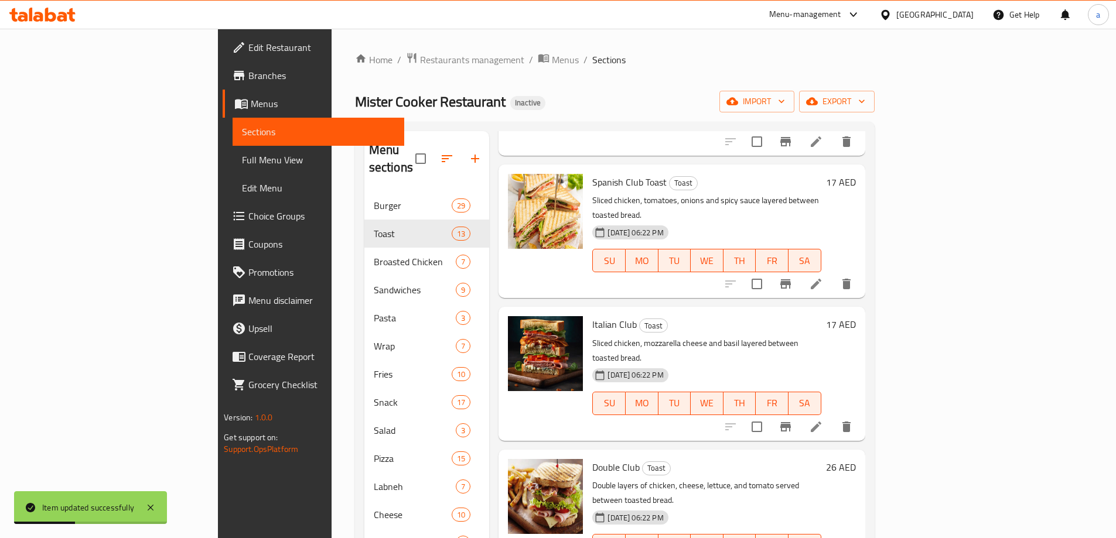
click at [832, 416] on li at bounding box center [815, 426] width 33 height 21
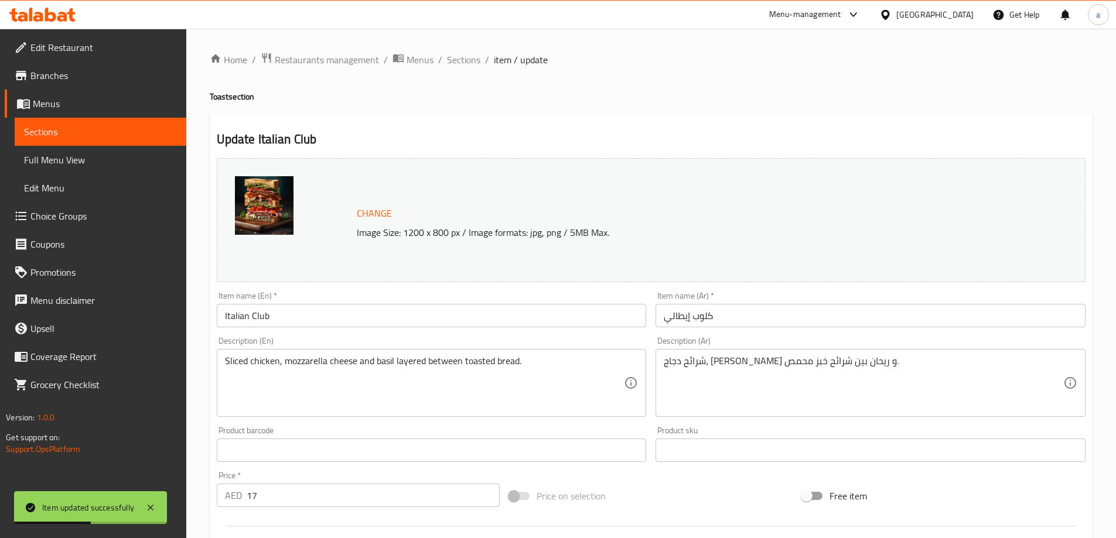
click at [440, 317] on input "Italian Club" at bounding box center [432, 315] width 430 height 23
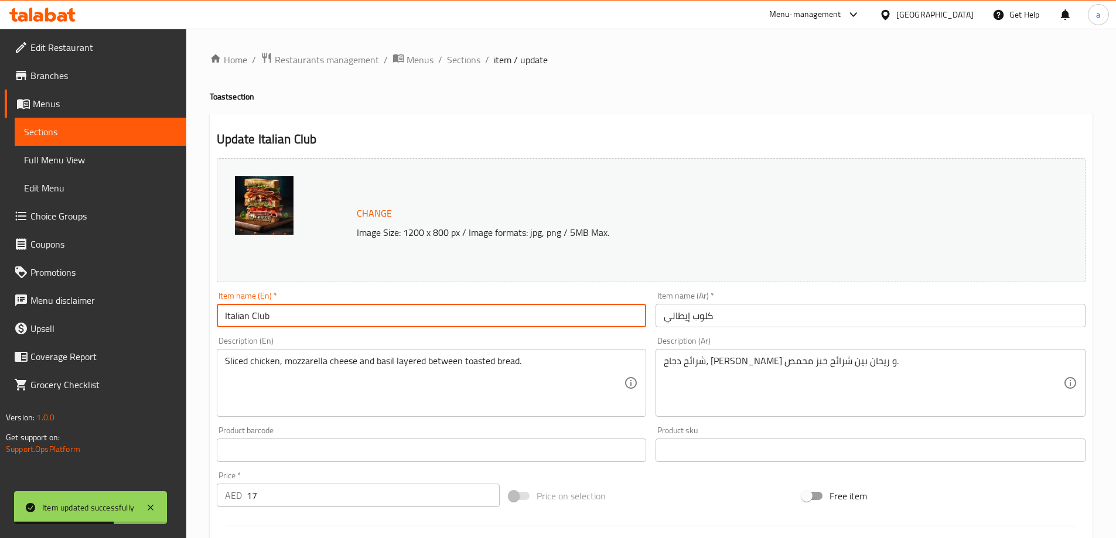
paste input "Toast"
type input "Italian Club Toast"
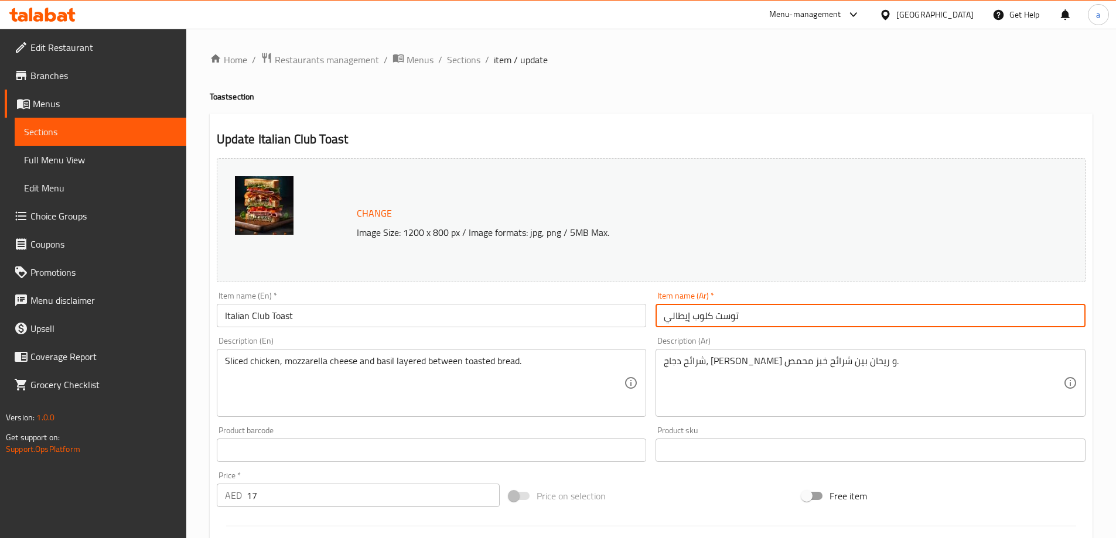
type input "توست كلوب إيطالي"
click at [457, 66] on span "Sections" at bounding box center [463, 60] width 33 height 14
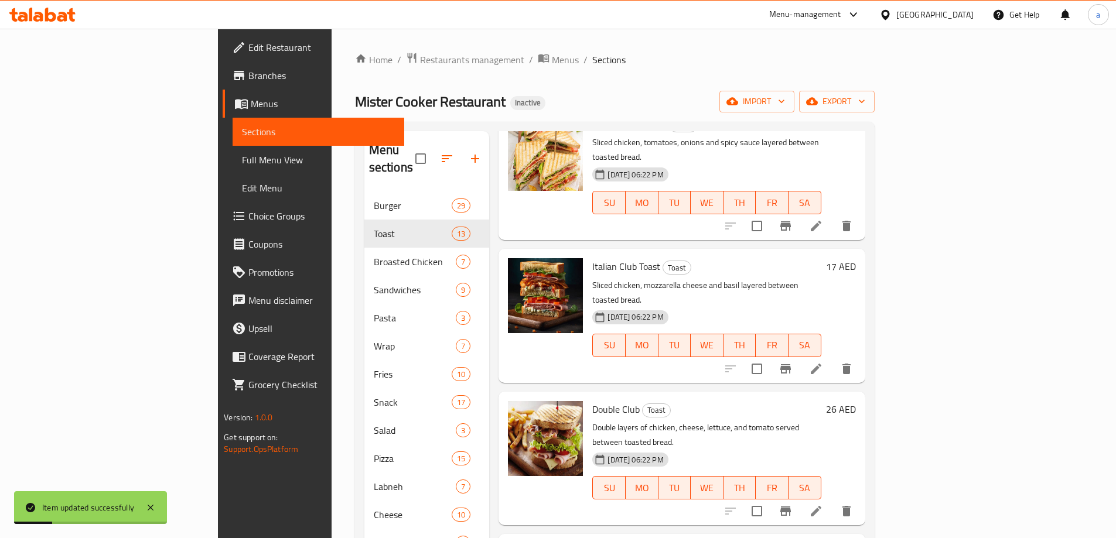
scroll to position [351, 0]
click at [823, 504] on icon at bounding box center [816, 511] width 14 height 14
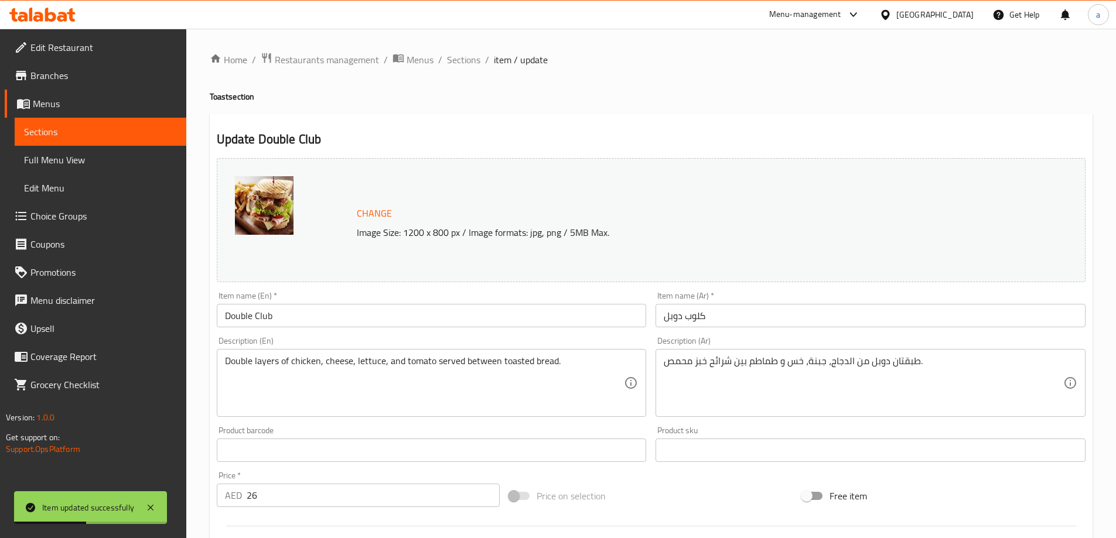
click at [483, 320] on input "Double Club" at bounding box center [432, 315] width 430 height 23
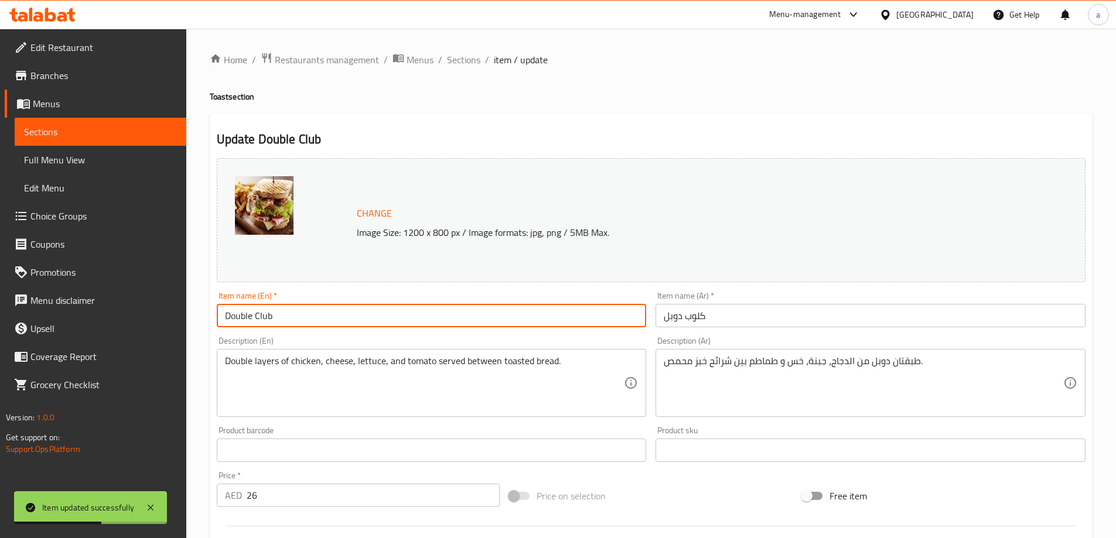
paste input "Toast"
type input "Double Club Toast"
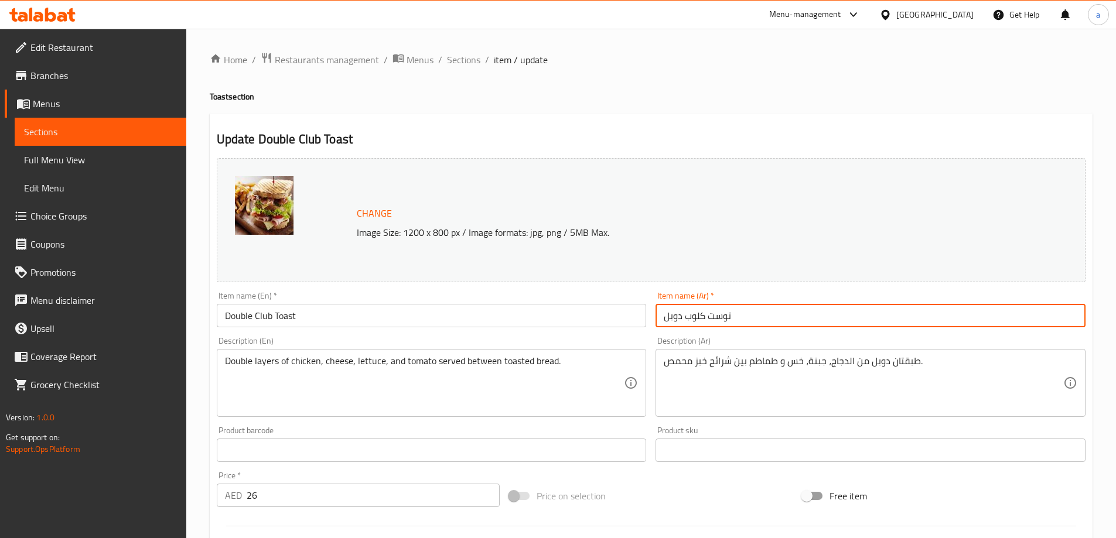
drag, startPoint x: 706, startPoint y: 316, endPoint x: 687, endPoint y: 322, distance: 19.6
click at [687, 322] on input "توست كلوب دوبل" at bounding box center [870, 315] width 430 height 23
type input "توست كلوب دوبل"
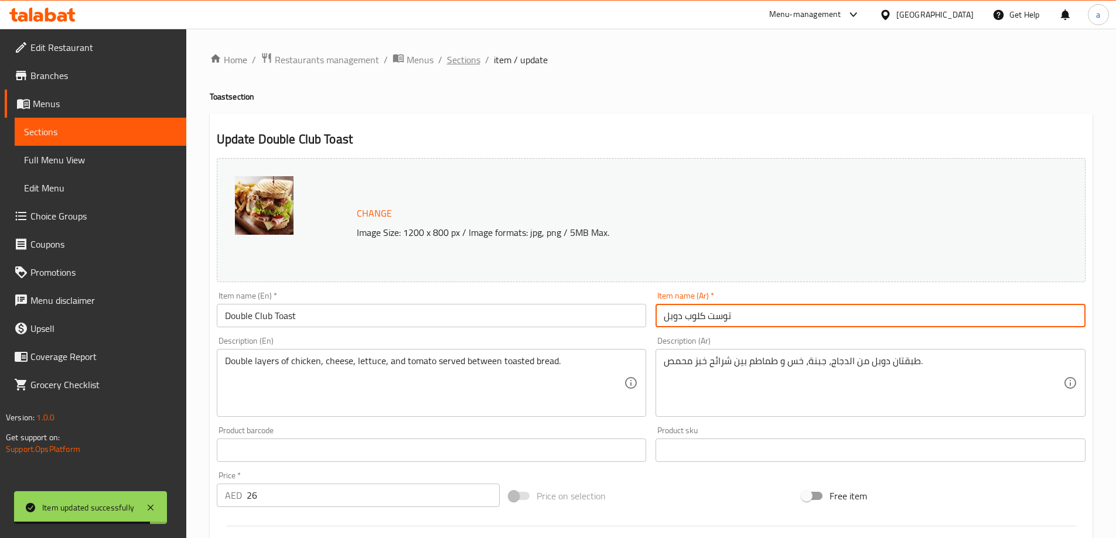
click at [457, 61] on span "Sections" at bounding box center [463, 60] width 33 height 14
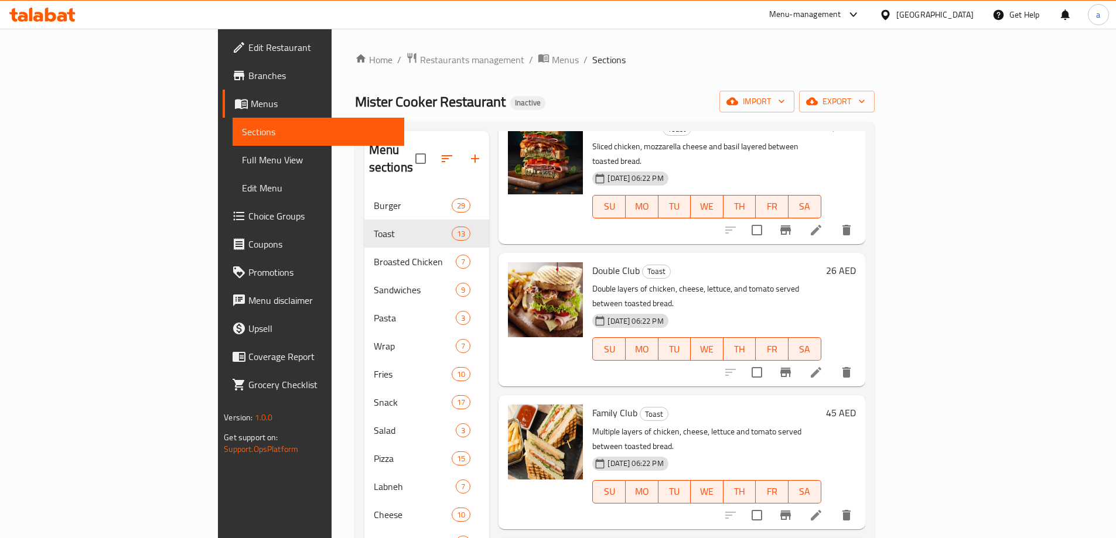
scroll to position [469, 0]
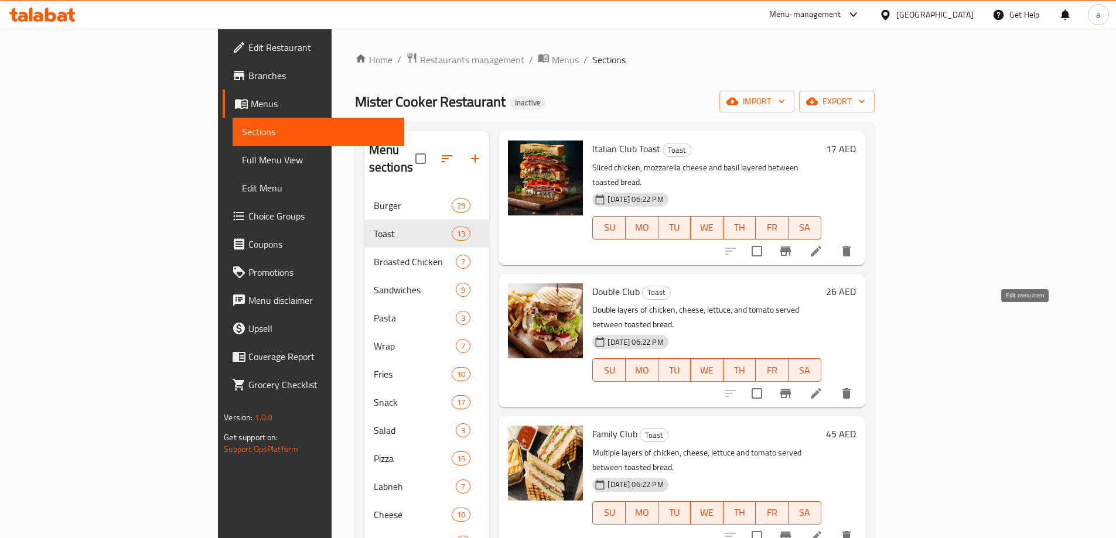
click at [823, 387] on icon at bounding box center [816, 394] width 14 height 14
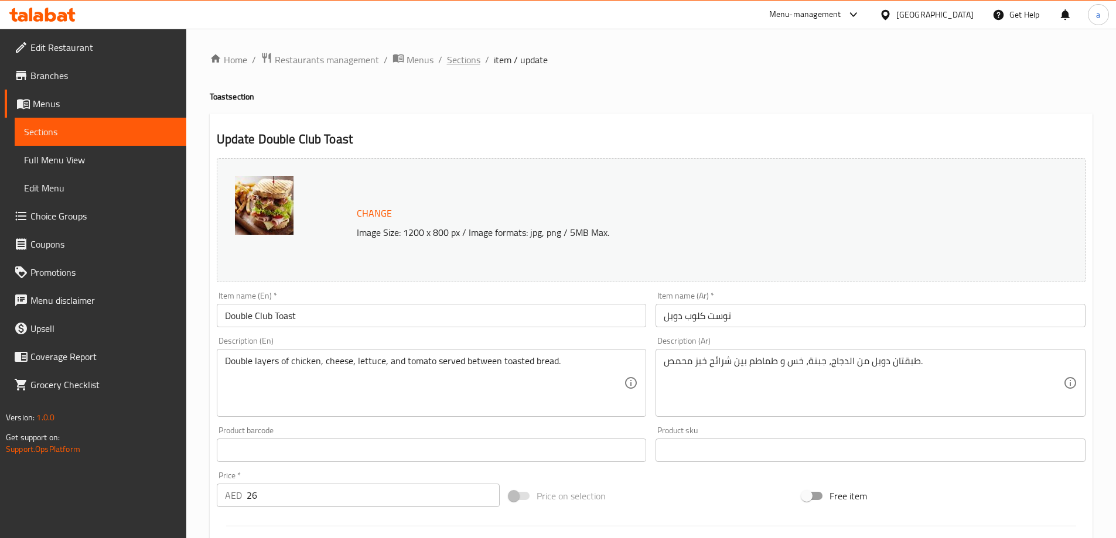
click at [473, 54] on span "Sections" at bounding box center [463, 60] width 33 height 14
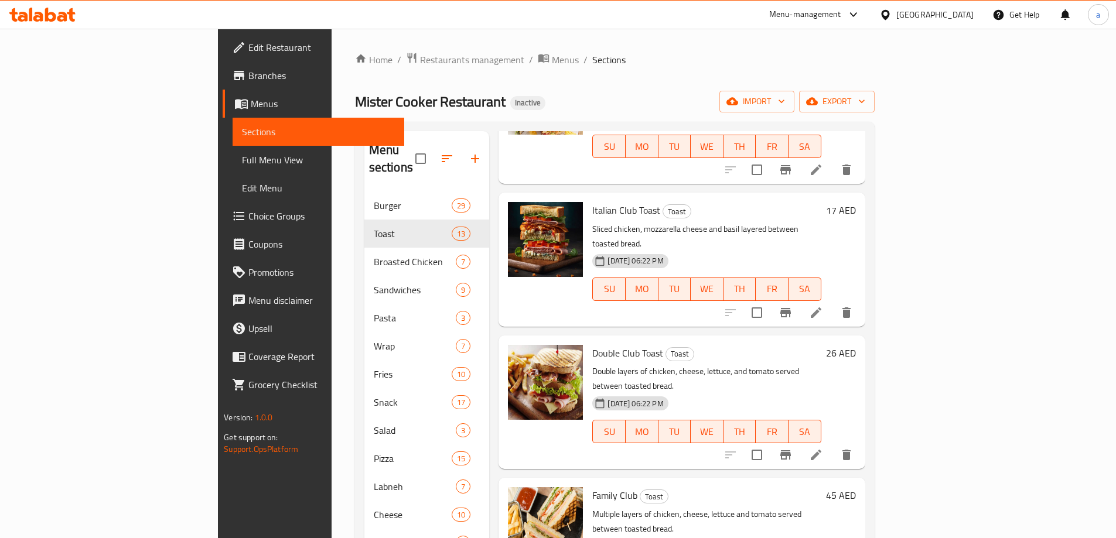
scroll to position [410, 0]
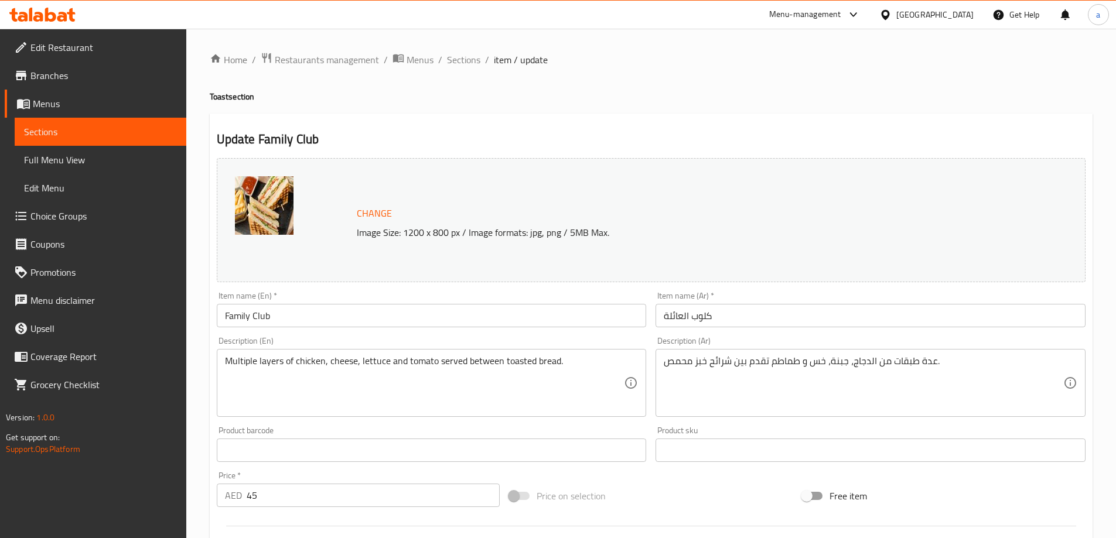
click at [287, 327] on input "Family Club" at bounding box center [432, 315] width 430 height 23
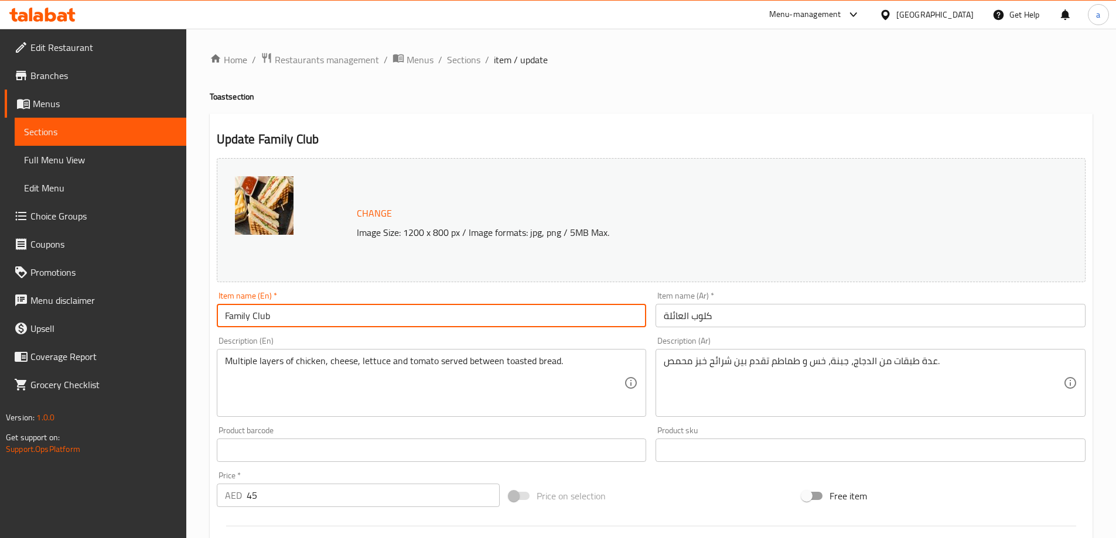
paste input "Toast"
type input "Family Club Toast"
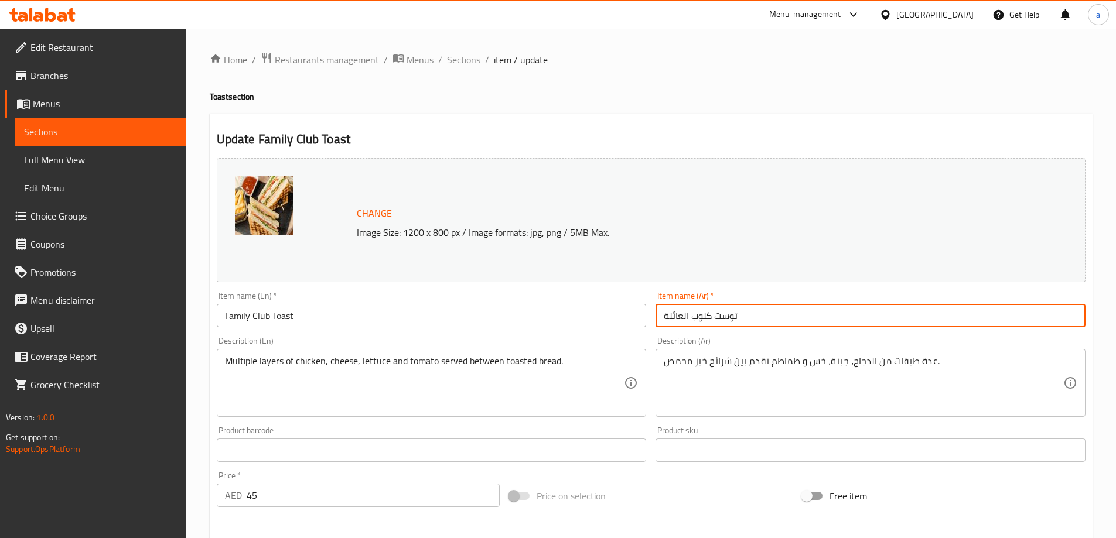
type input "توست كلوب العائلة"
click at [453, 57] on span "Sections" at bounding box center [463, 60] width 33 height 14
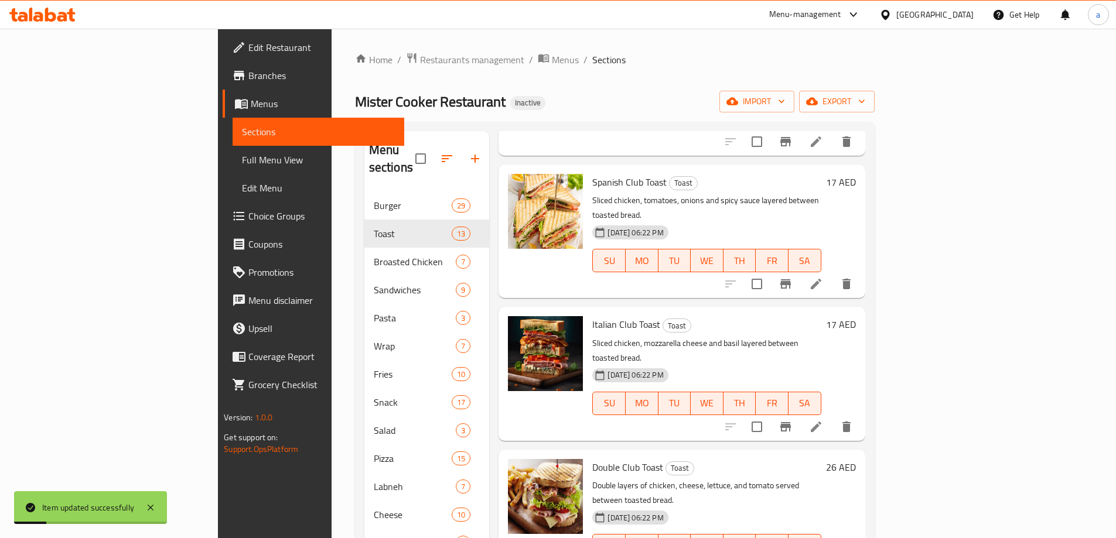
scroll to position [586, 0]
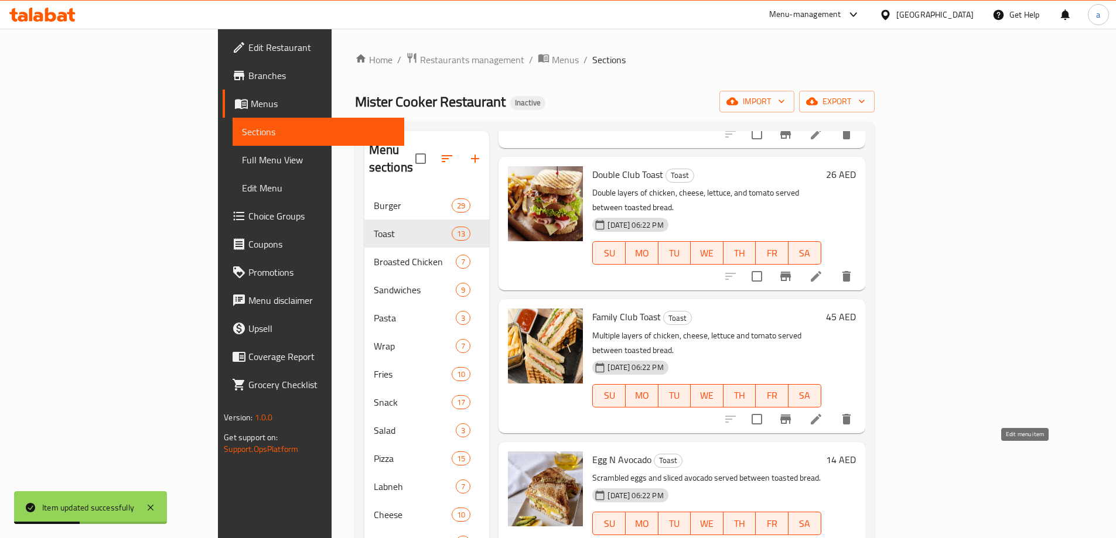
click at [823, 538] on icon at bounding box center [816, 547] width 14 height 14
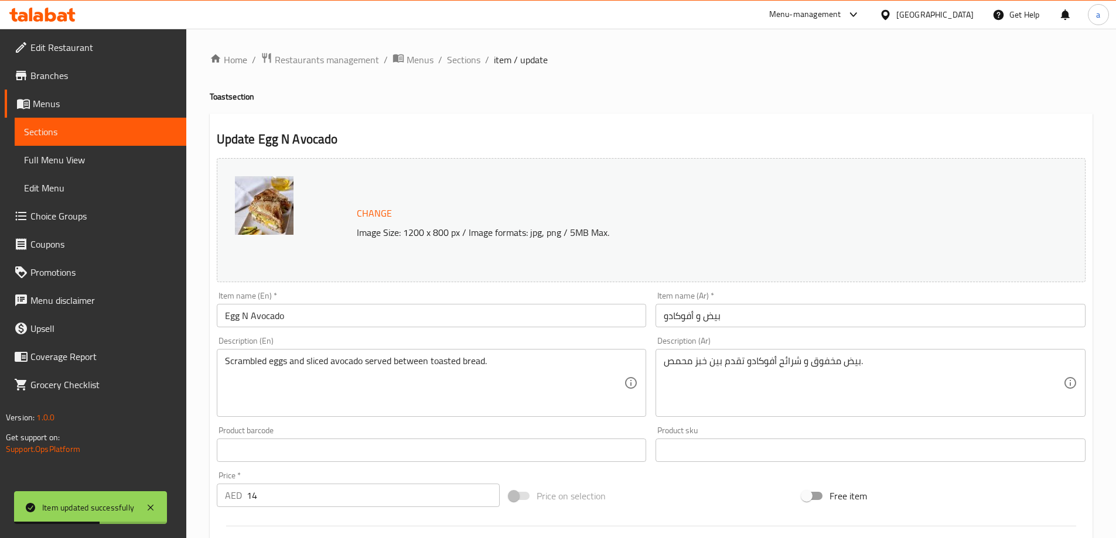
click at [310, 320] on input "Egg N Avocado" at bounding box center [432, 315] width 430 height 23
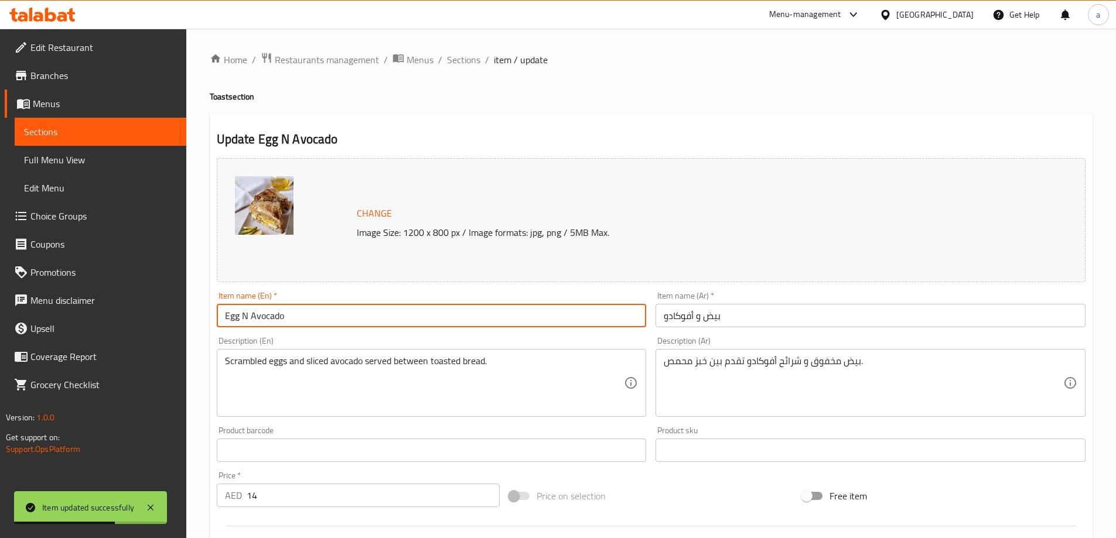
paste input "Toast"
type input "Egg N Avocado Toast"
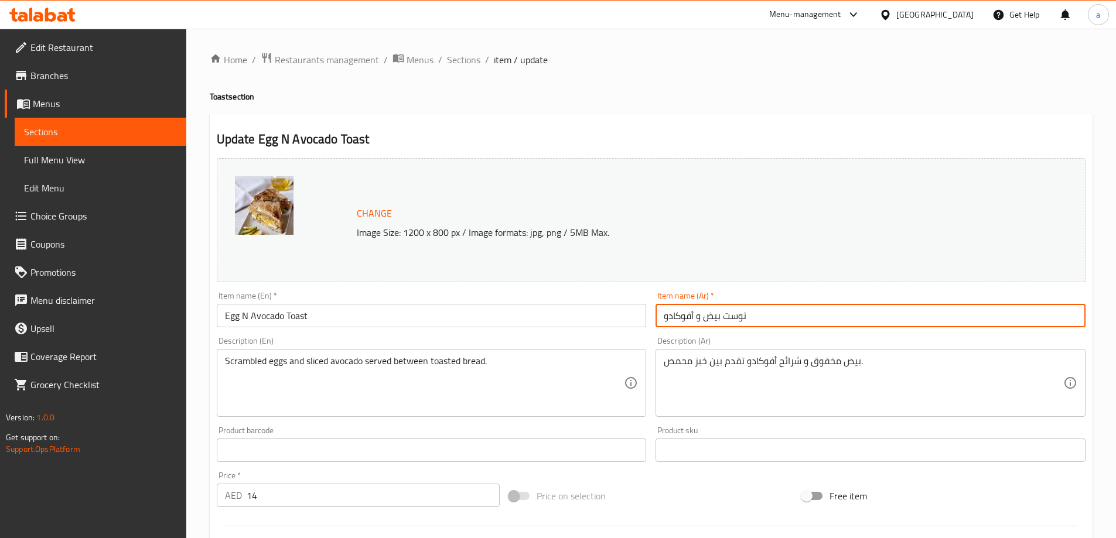
type input "توست بيض و أفوكادو"
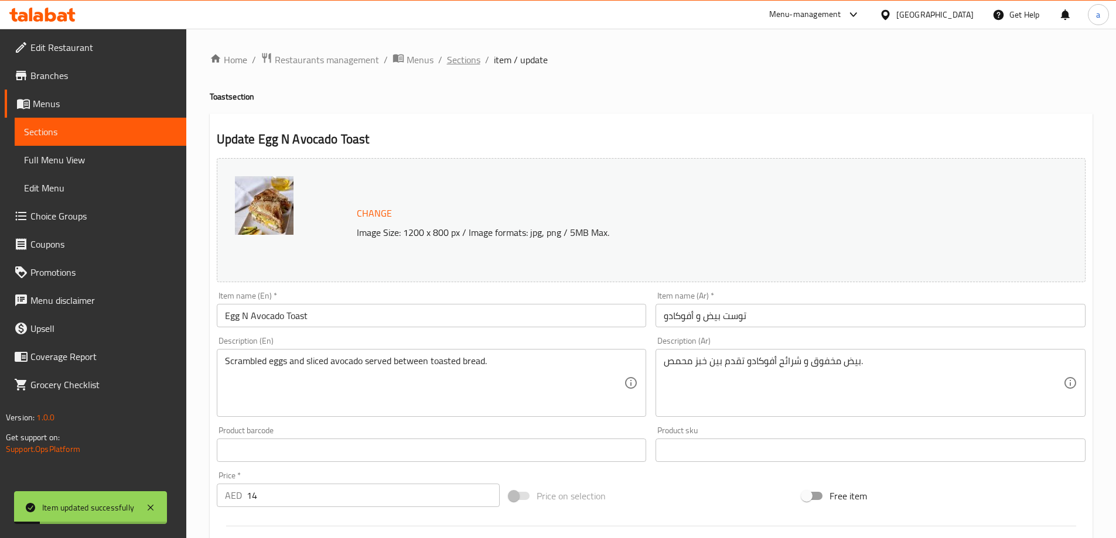
click at [470, 61] on span "Sections" at bounding box center [463, 60] width 33 height 14
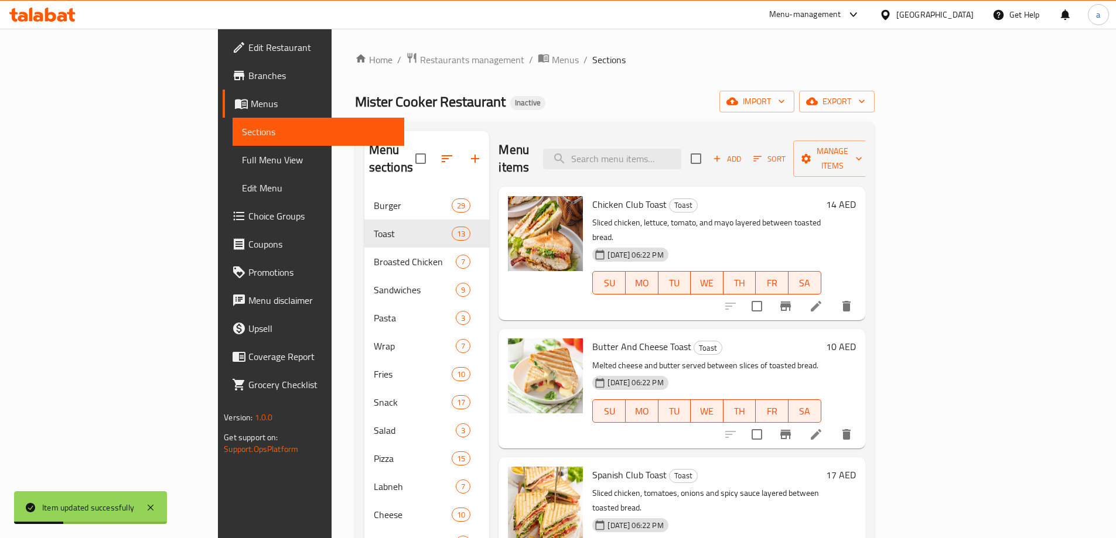
click at [774, 243] on div "13-08-2025 06:22 PM SU MO TU WE TH FR SA" at bounding box center [706, 274] width 238 height 63
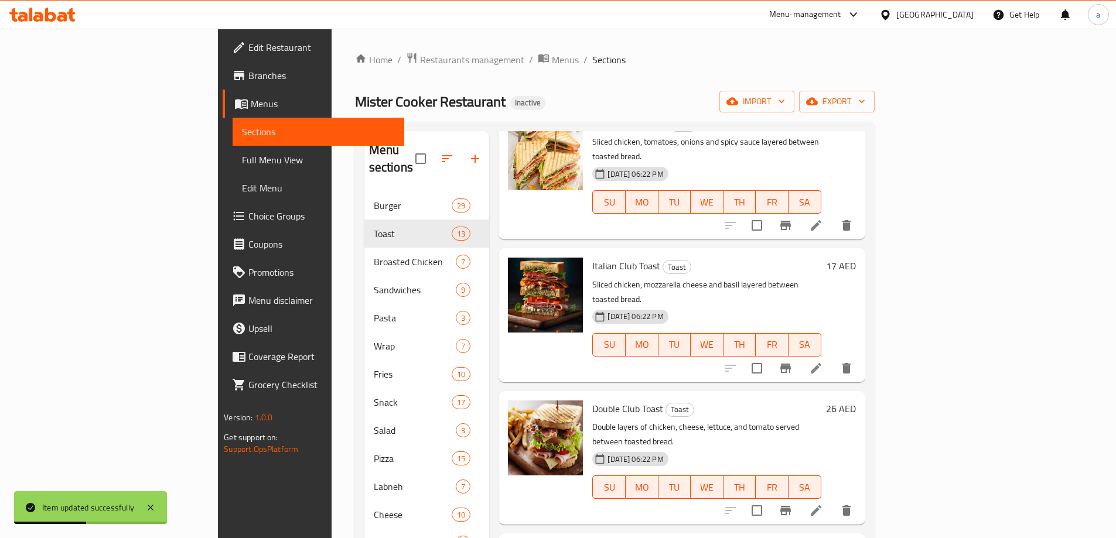
scroll to position [644, 0]
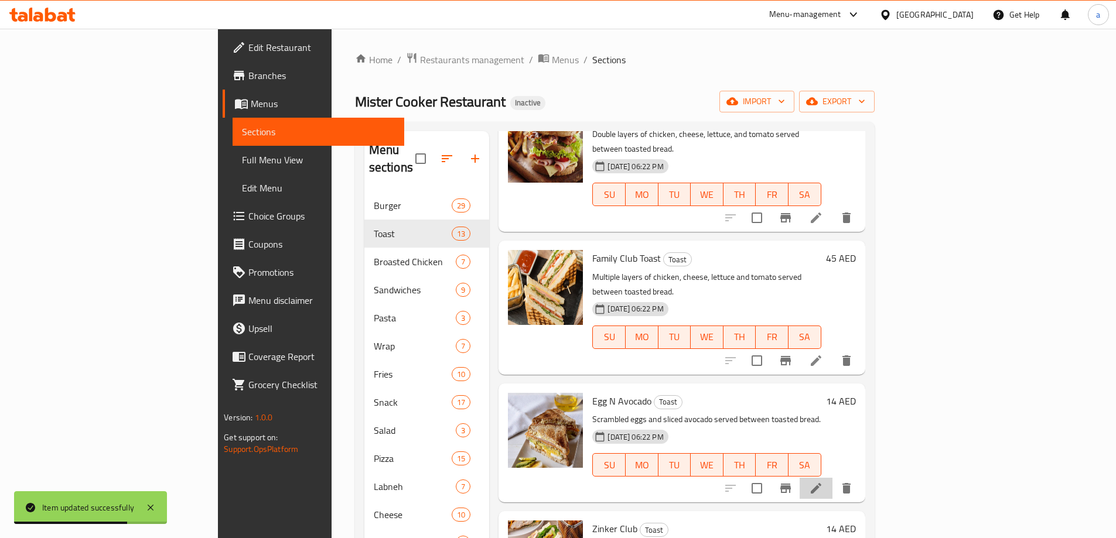
click at [832, 478] on li at bounding box center [815, 488] width 33 height 21
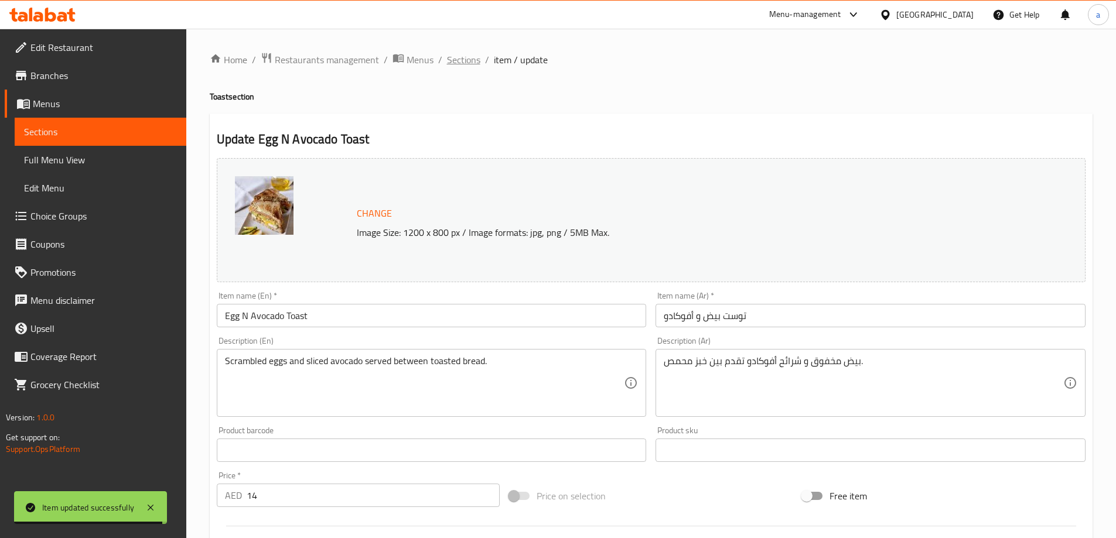
click at [447, 60] on span "Sections" at bounding box center [463, 60] width 33 height 14
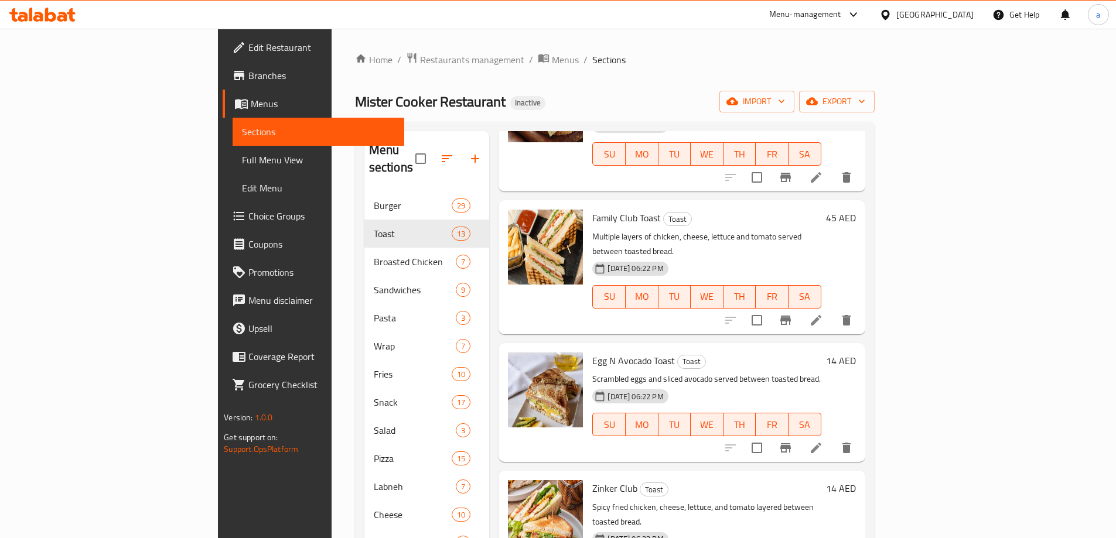
scroll to position [703, 0]
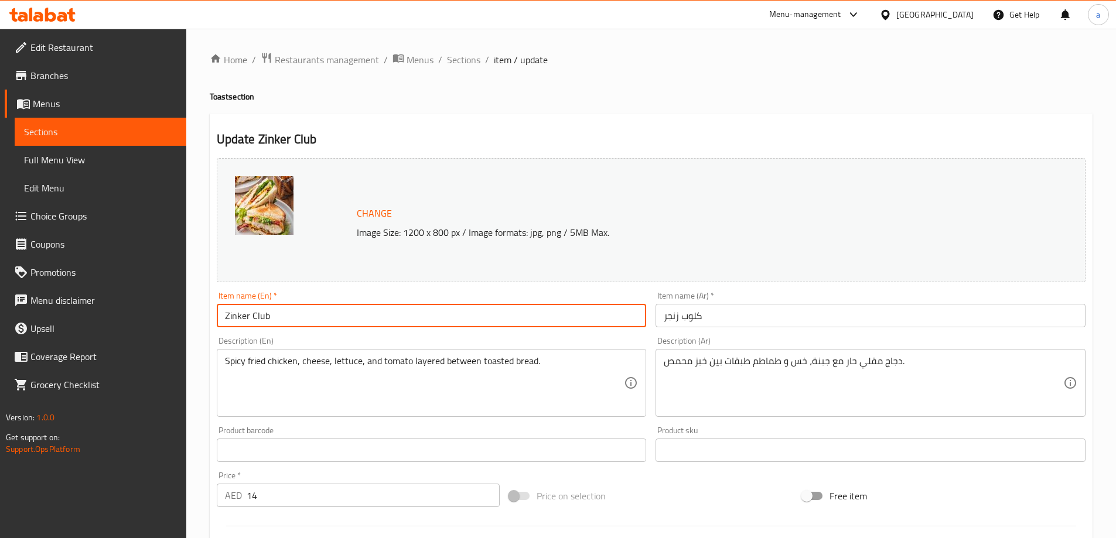
click at [295, 314] on input "Zinker Club" at bounding box center [432, 315] width 430 height 23
paste input "Toast"
type input "Zinker Club Toast"
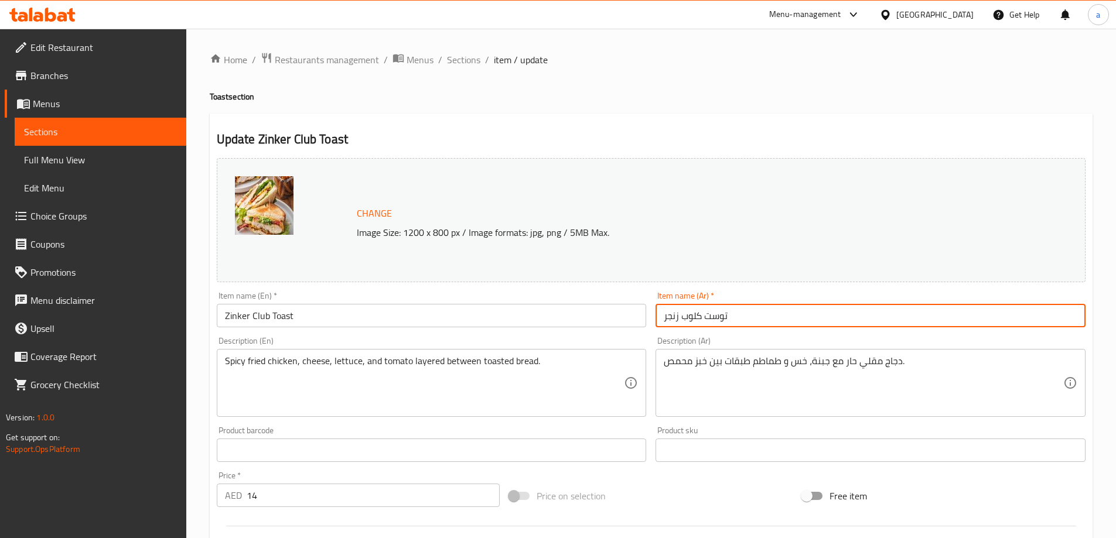
type input "توست كلوب زنجر"
click at [461, 53] on span "Sections" at bounding box center [463, 60] width 33 height 14
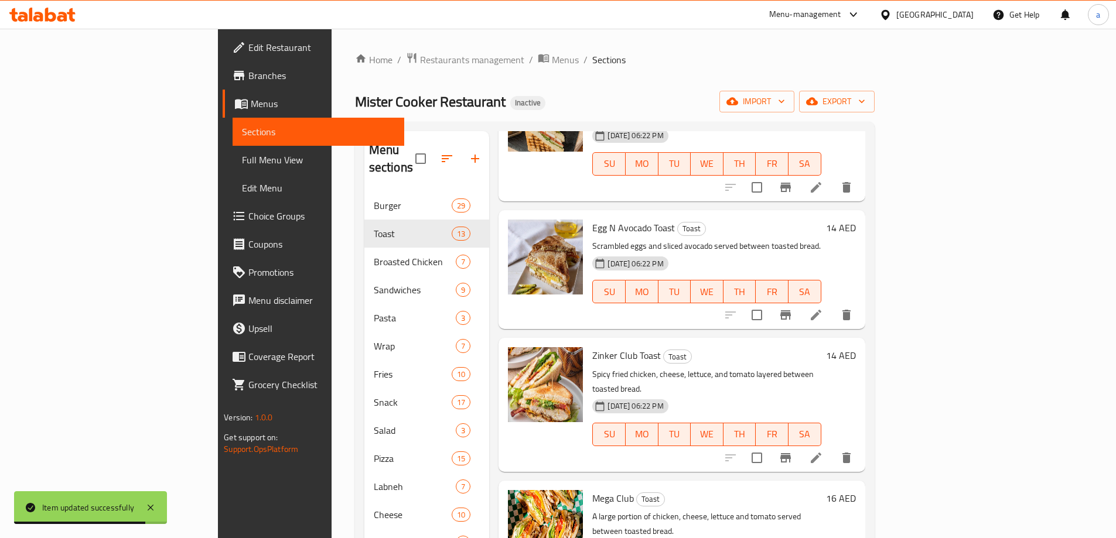
scroll to position [820, 0]
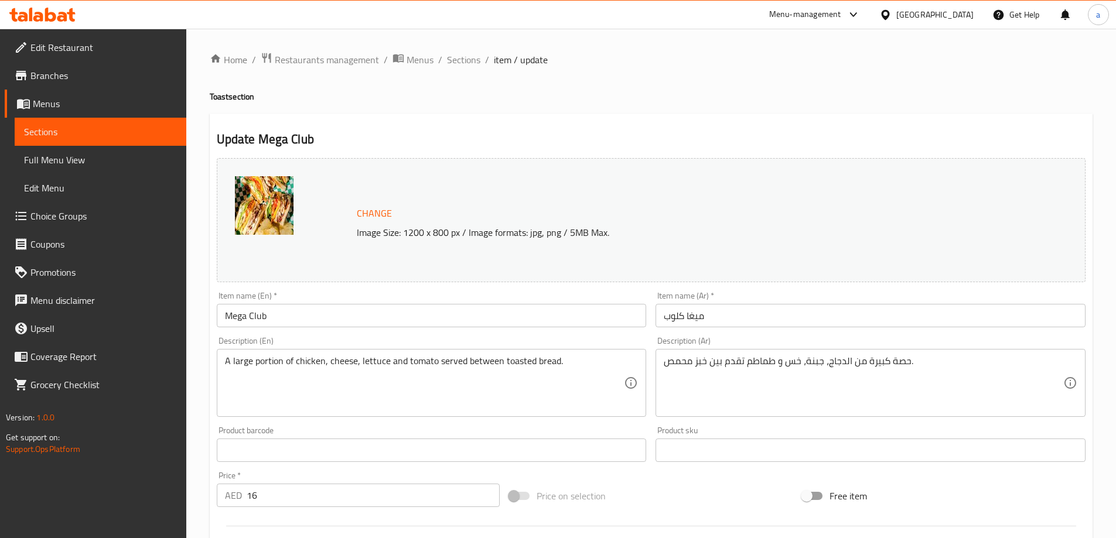
click at [337, 317] on input "Mega Club" at bounding box center [432, 315] width 430 height 23
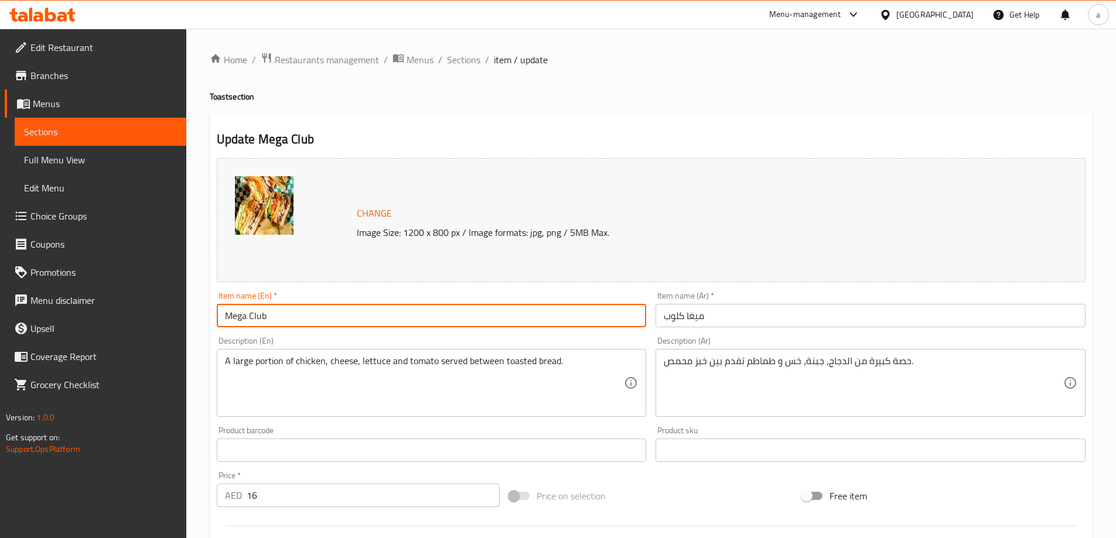
paste input "Toast"
type input "Mega Club Toast"
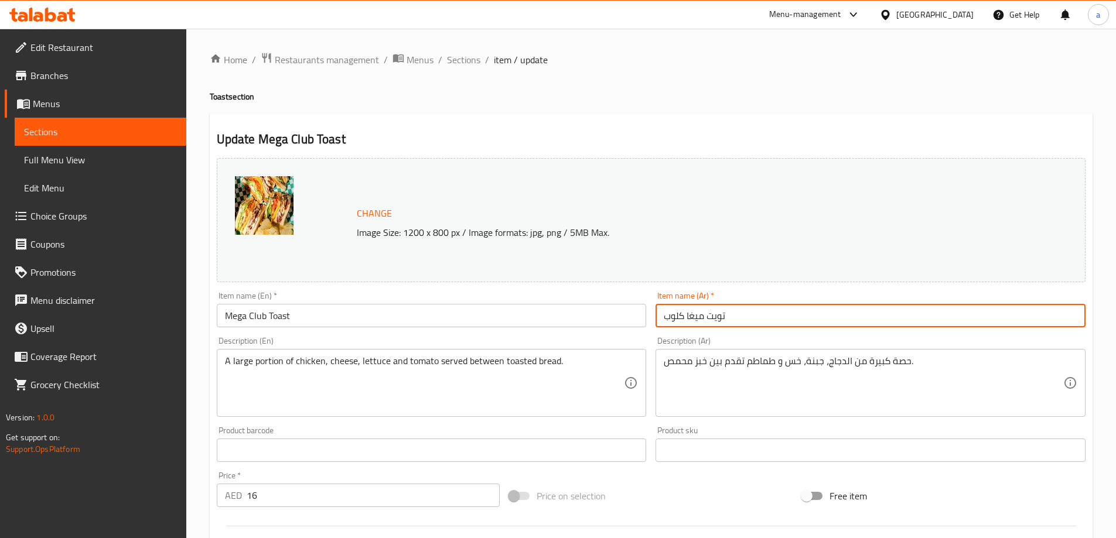
type input "تويت ميغا كلوب"
click at [456, 54] on span "Sections" at bounding box center [463, 60] width 33 height 14
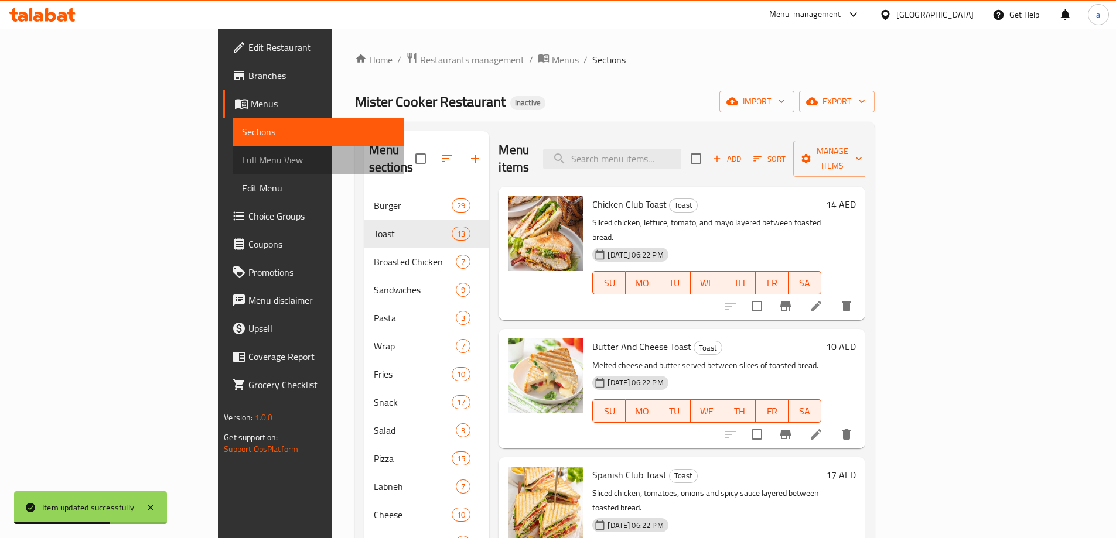
click at [242, 159] on span "Full Menu View" at bounding box center [318, 160] width 153 height 14
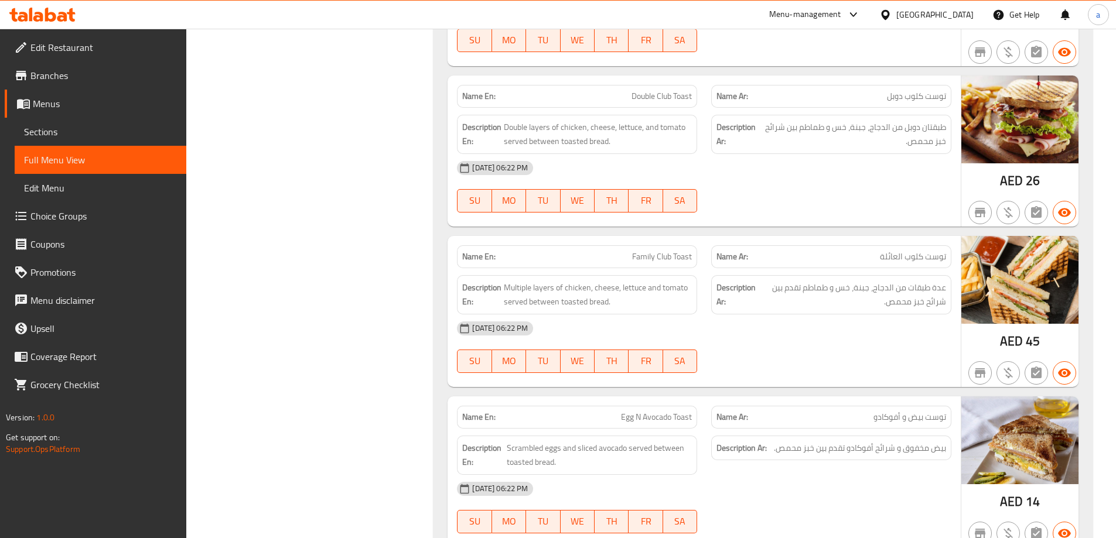
scroll to position [5436, 0]
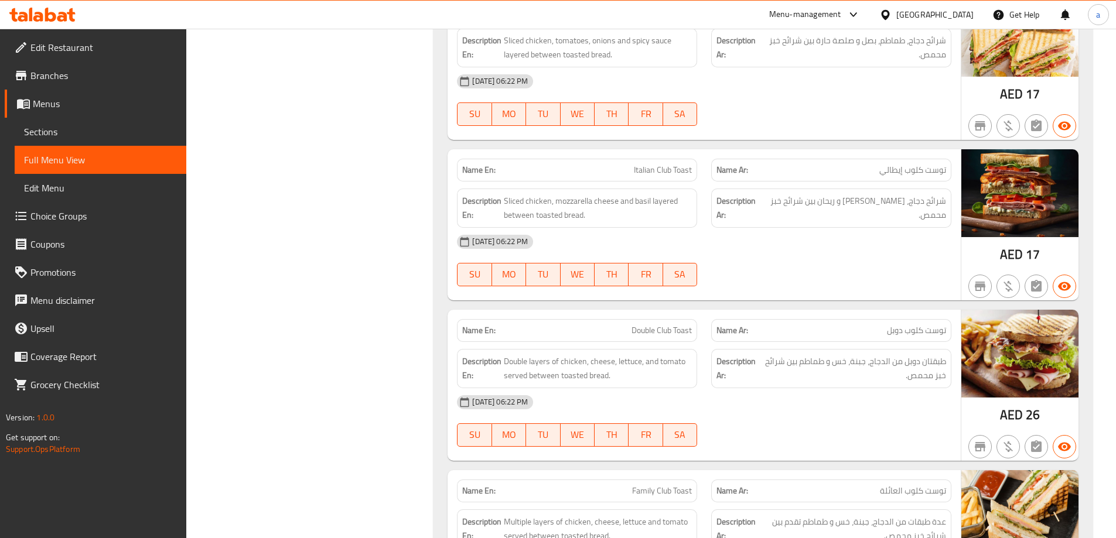
click at [99, 127] on span "Sections" at bounding box center [100, 132] width 153 height 14
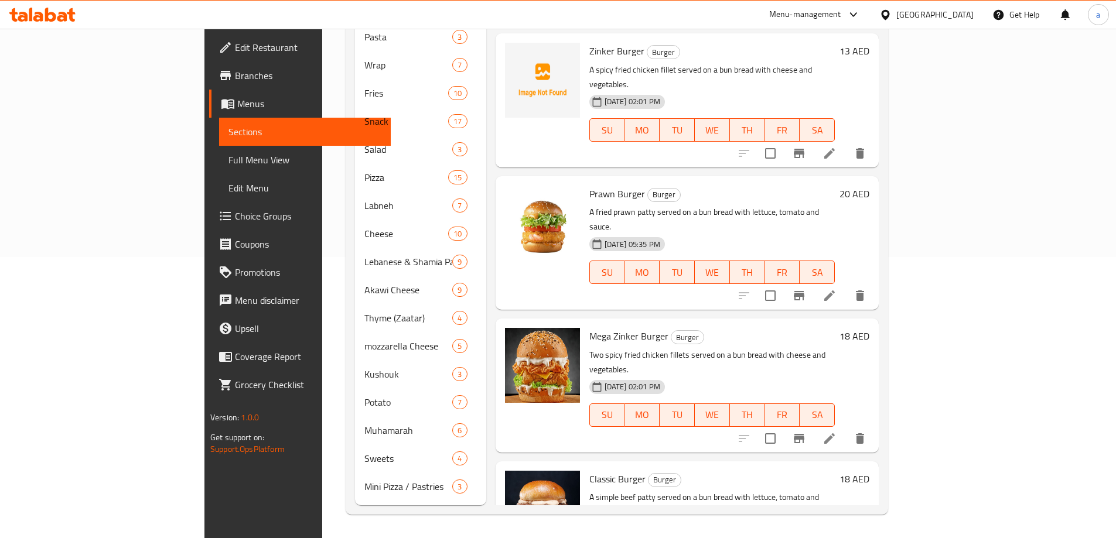
scroll to position [164, 0]
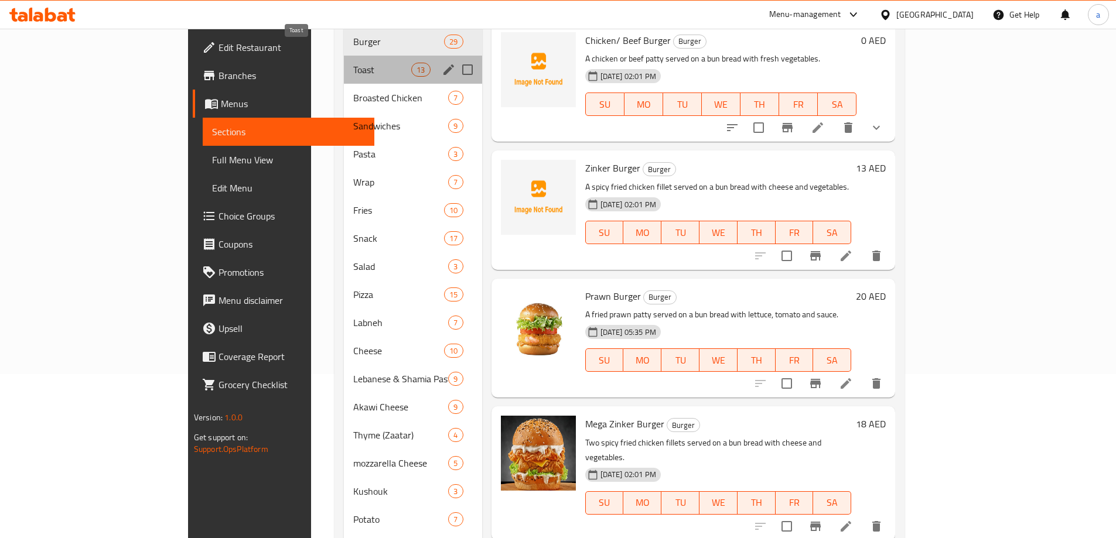
click at [353, 63] on span "Toast" at bounding box center [382, 70] width 58 height 14
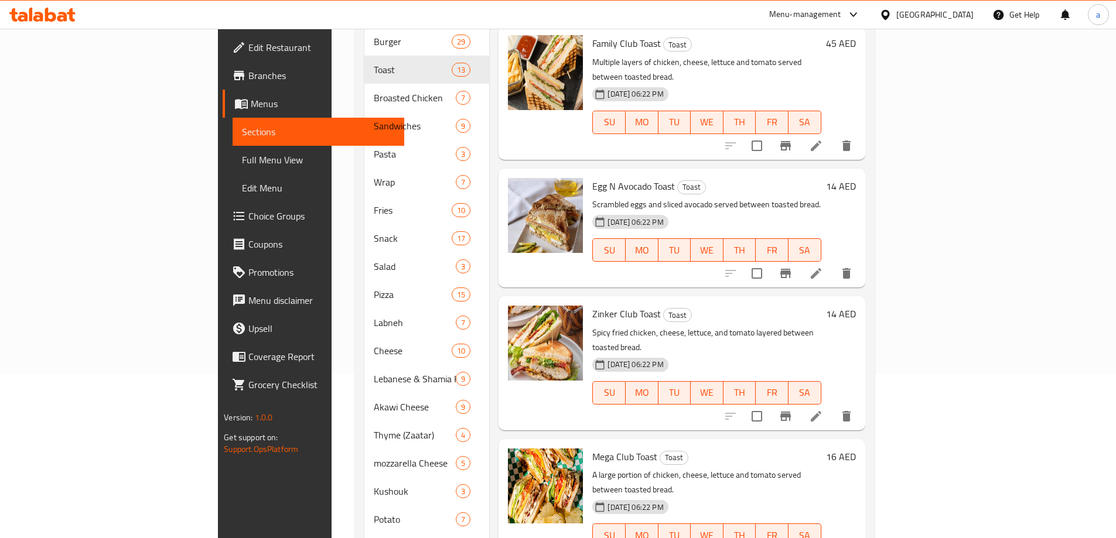
scroll to position [703, 0]
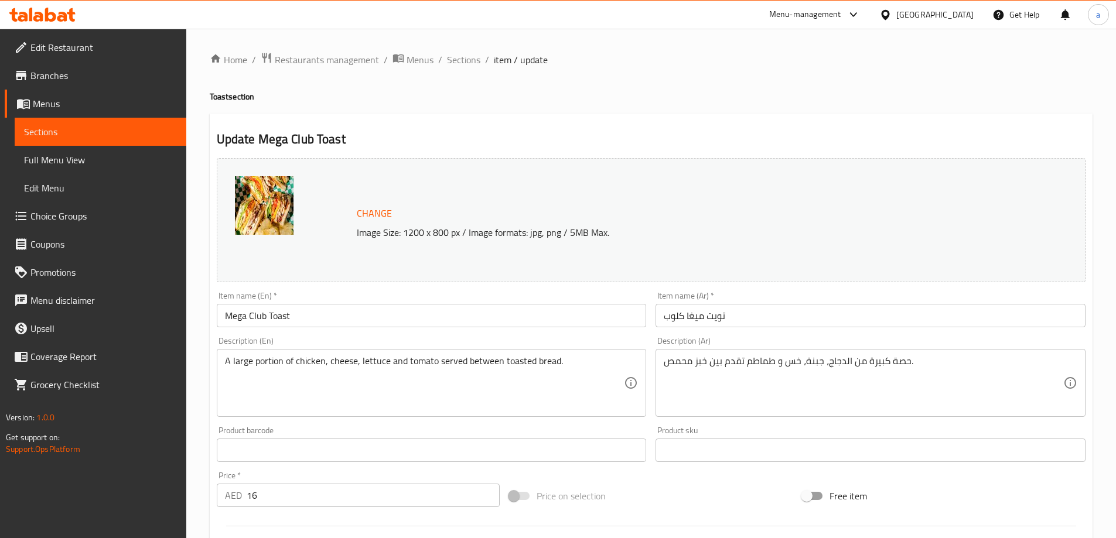
click at [712, 318] on input "تويت ميغا كلوب" at bounding box center [870, 315] width 430 height 23
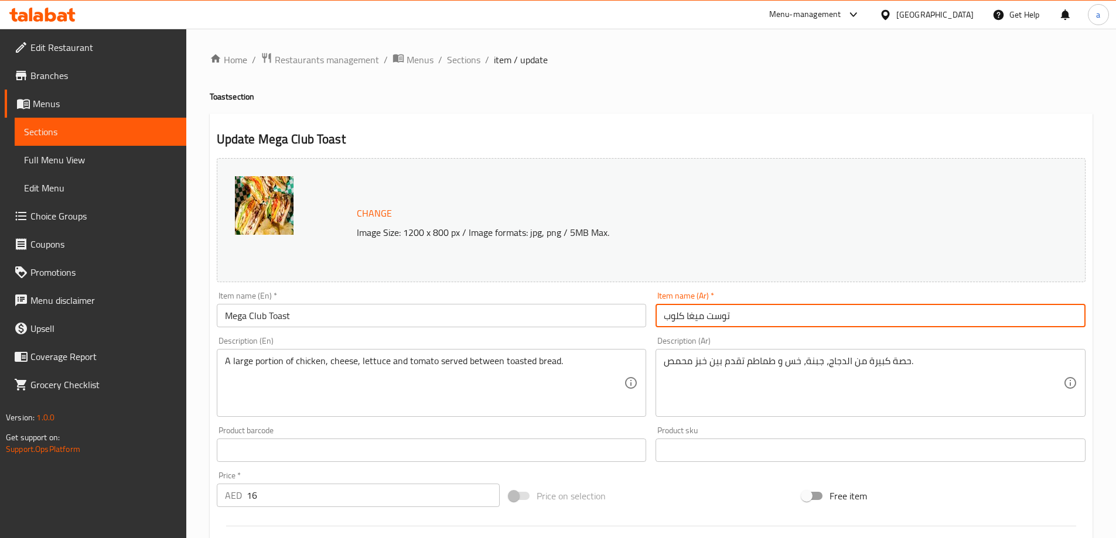
type input "توست ميغا كلوب"
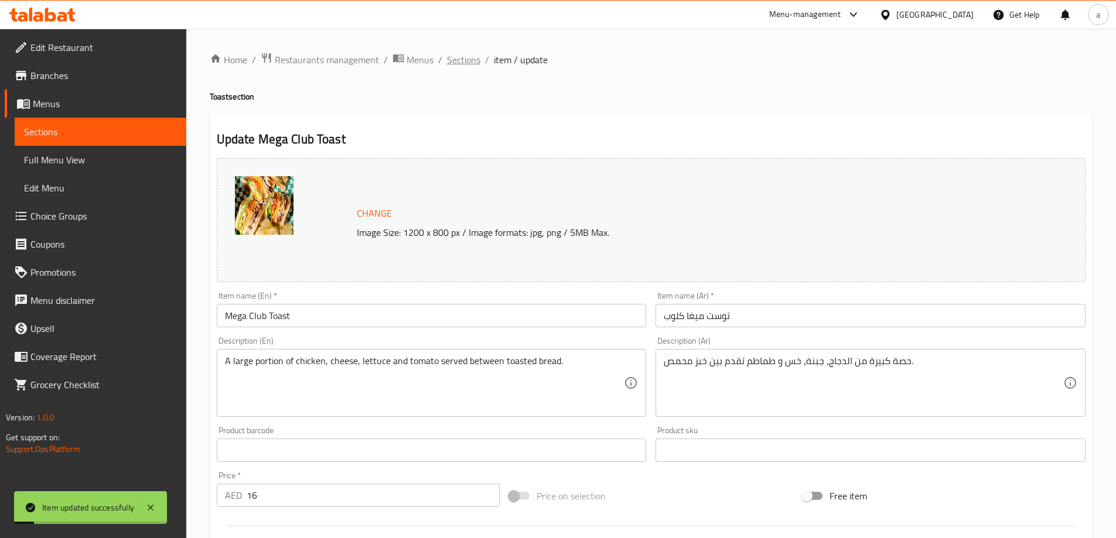
click at [464, 59] on span "Sections" at bounding box center [463, 60] width 33 height 14
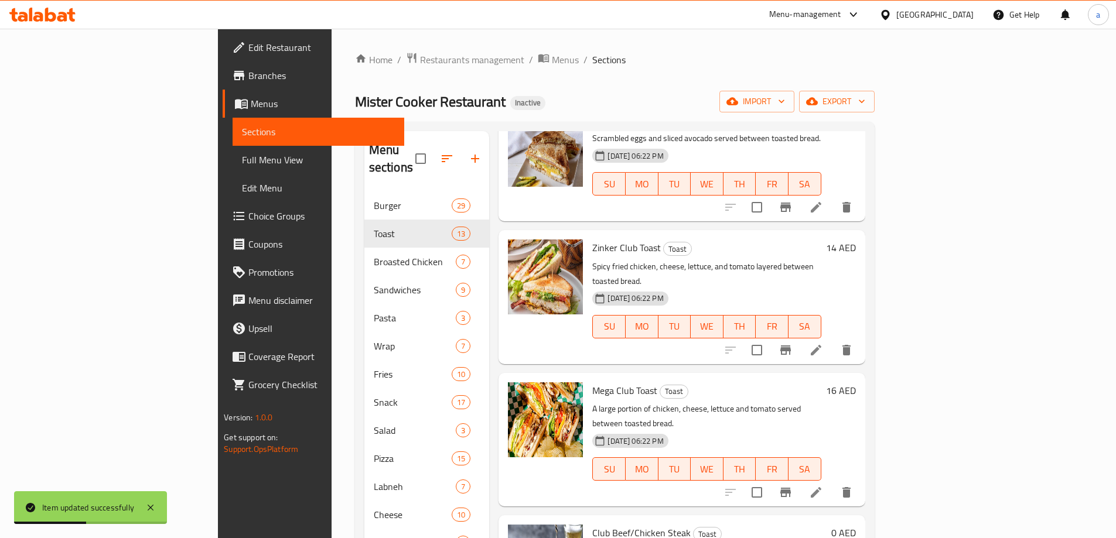
scroll to position [996, 0]
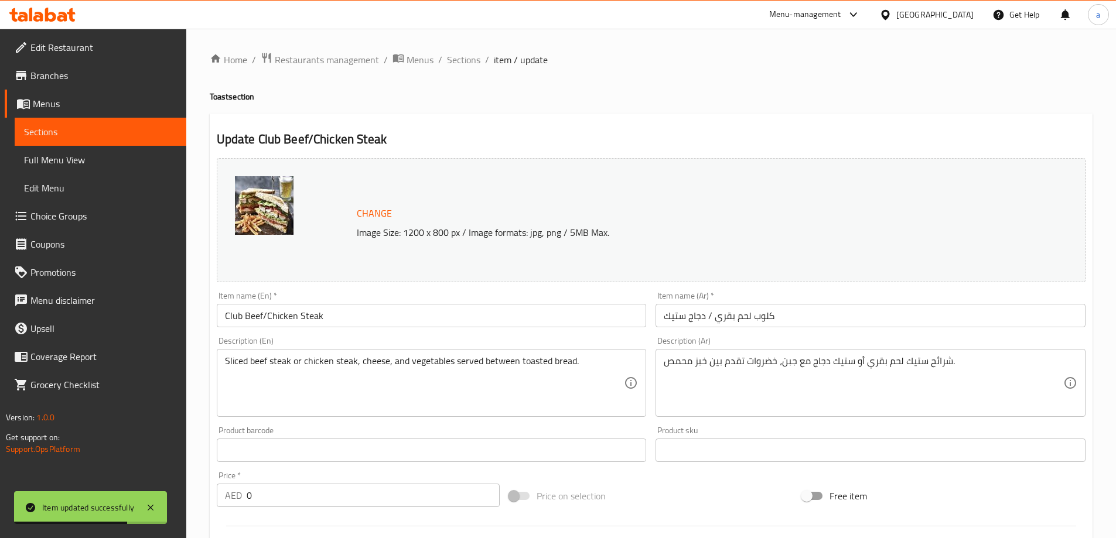
click at [381, 322] on input "Club Beef/Chicken Steak" at bounding box center [432, 315] width 430 height 23
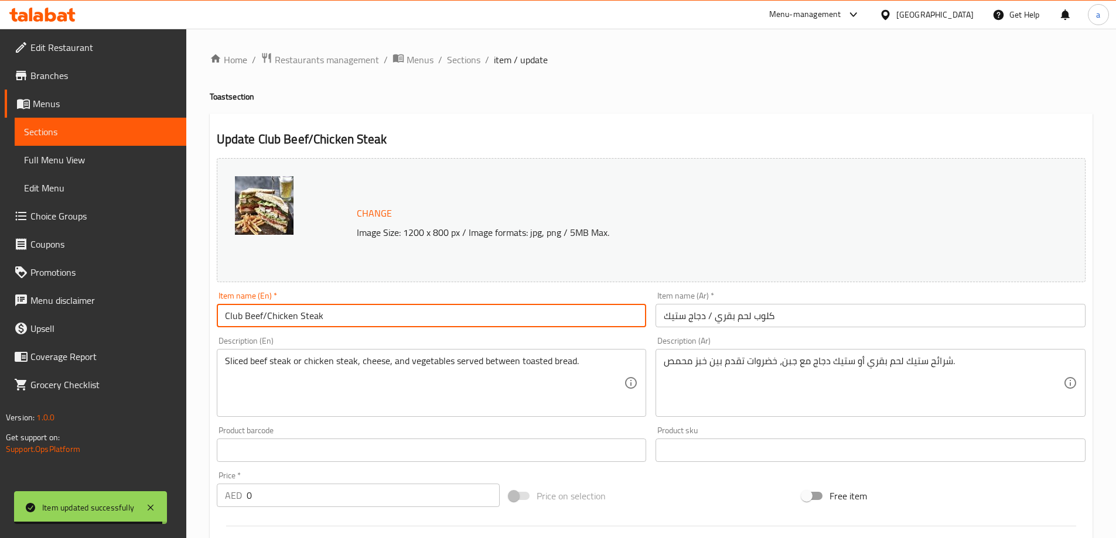
paste input "Toast"
type input "Club Beef/Chicken Steak Toast"
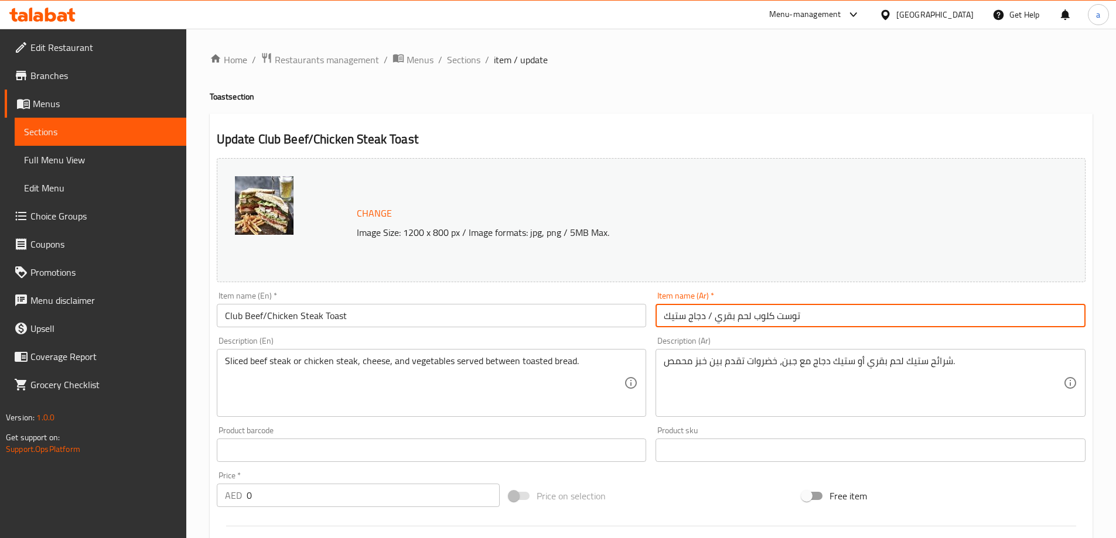
type input "توست كلوب لحم بقري / دجاج ستيك"
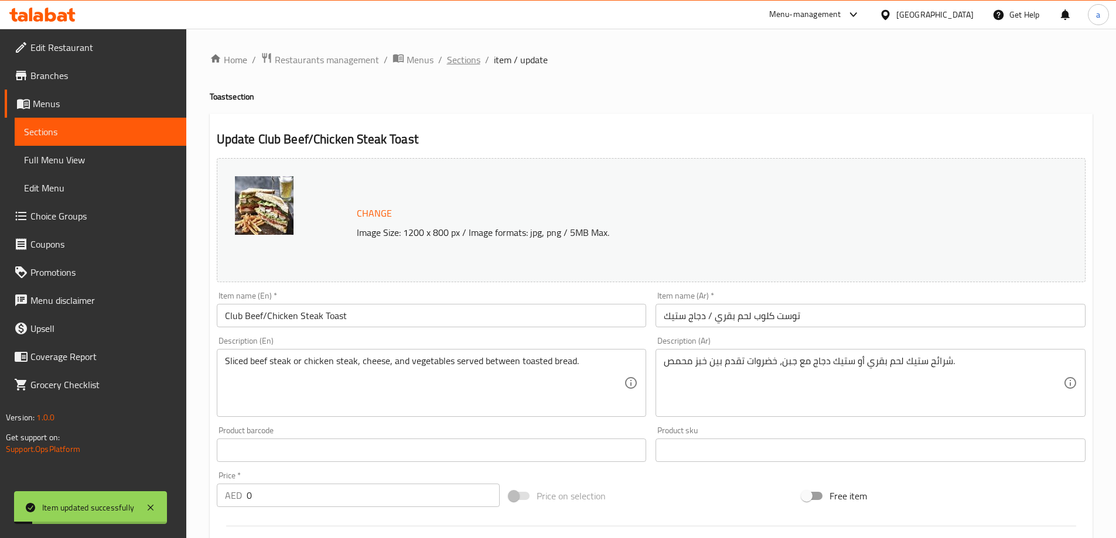
click at [454, 59] on span "Sections" at bounding box center [463, 60] width 33 height 14
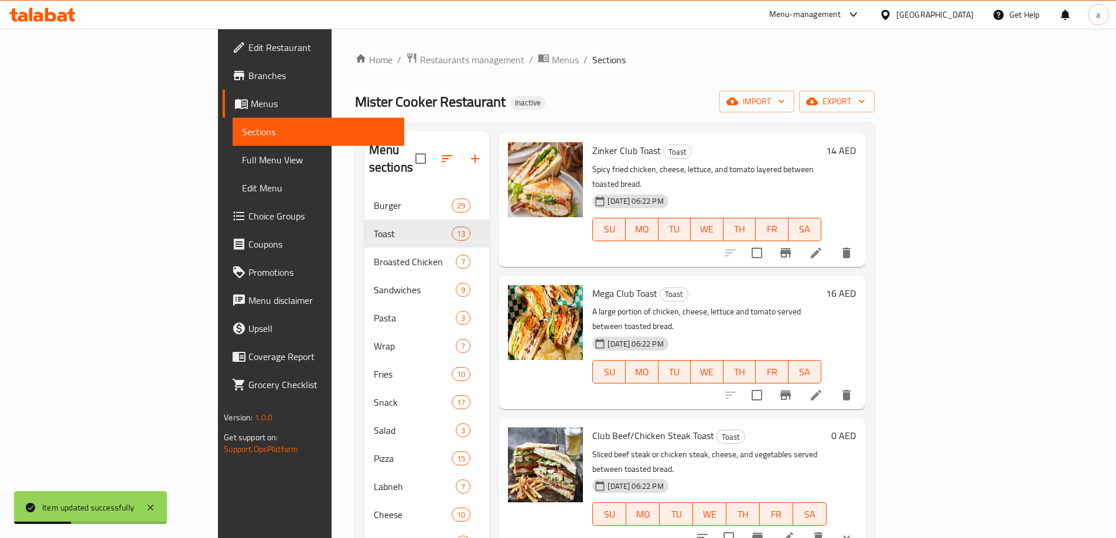
scroll to position [1037, 0]
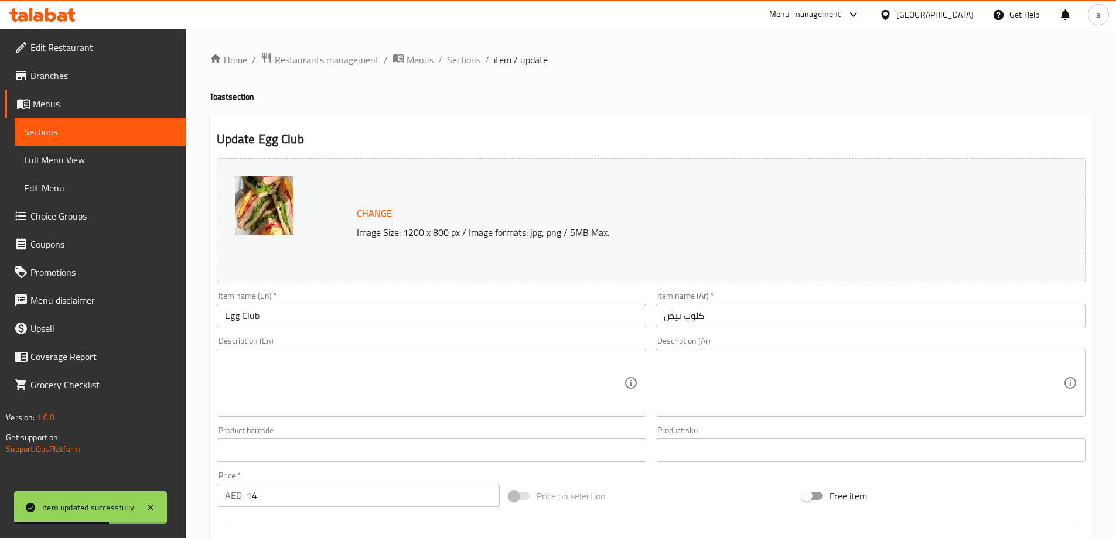
click at [447, 318] on input "Egg Club" at bounding box center [432, 315] width 430 height 23
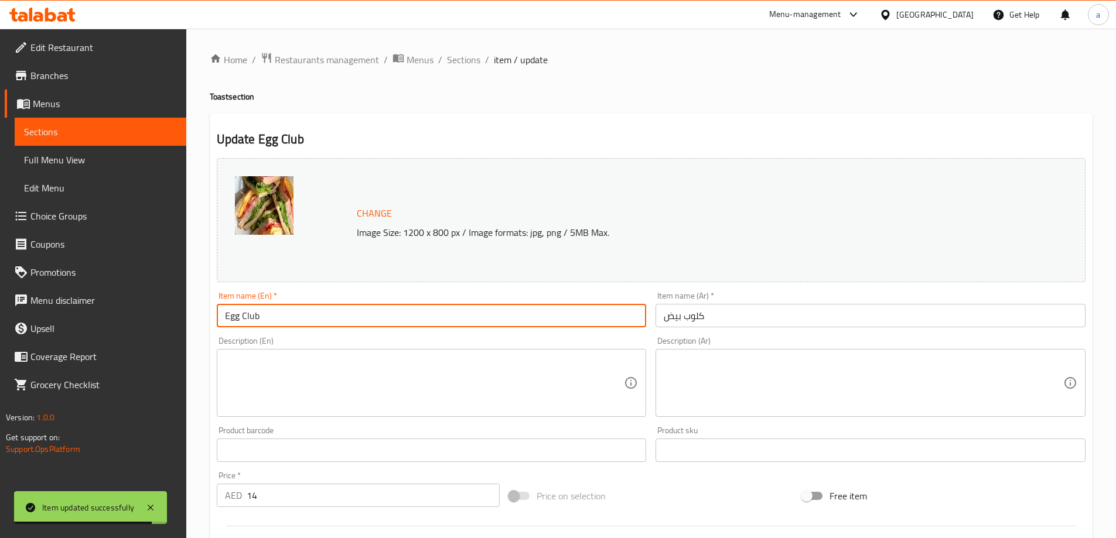
paste input "Toast"
type input "Egg Club Toast"
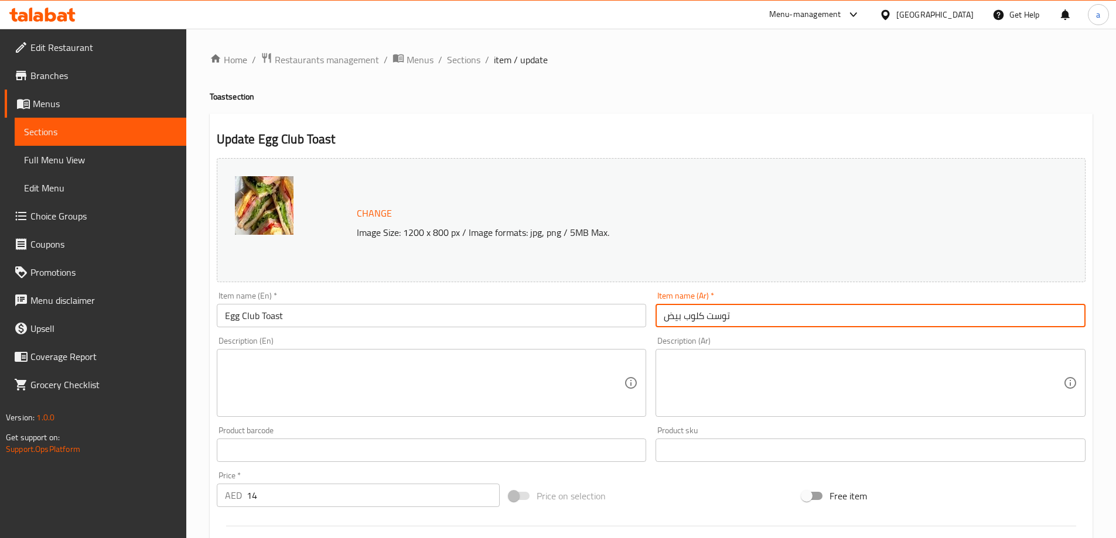
type input "توست كلوب بيض"
click at [458, 64] on span "Sections" at bounding box center [463, 60] width 33 height 14
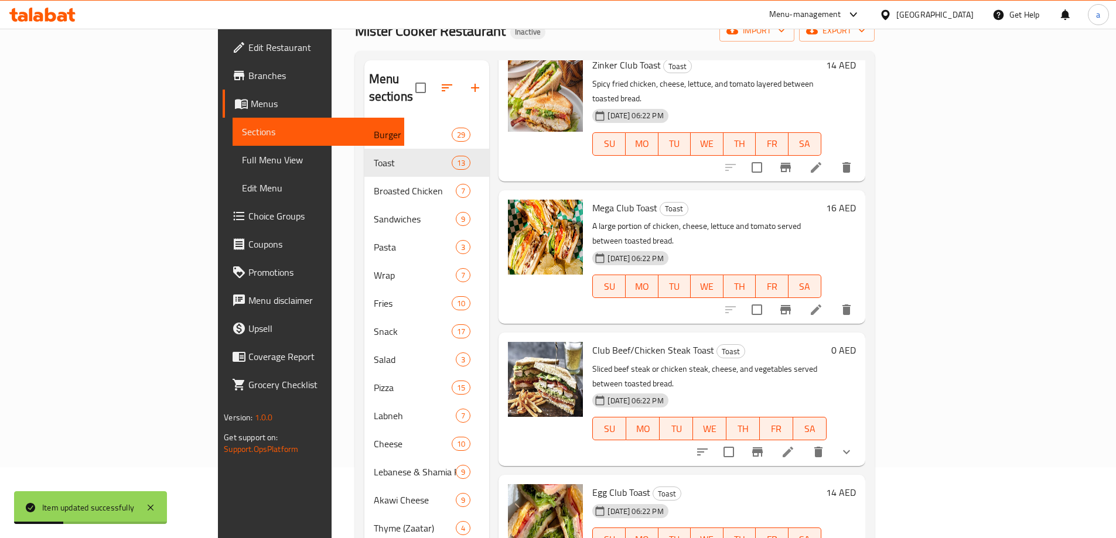
scroll to position [264, 0]
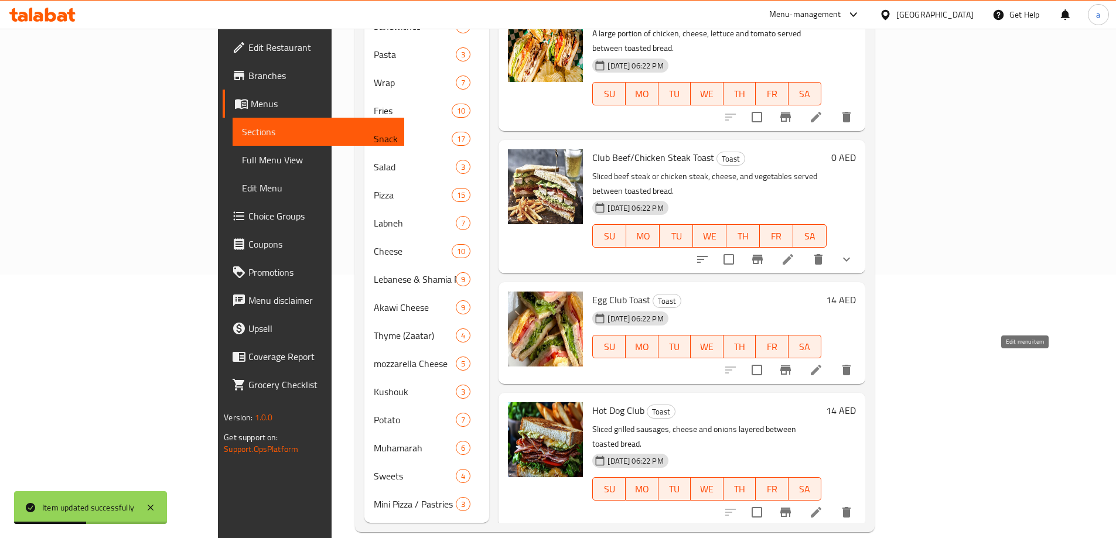
click at [823, 505] on icon at bounding box center [816, 512] width 14 height 14
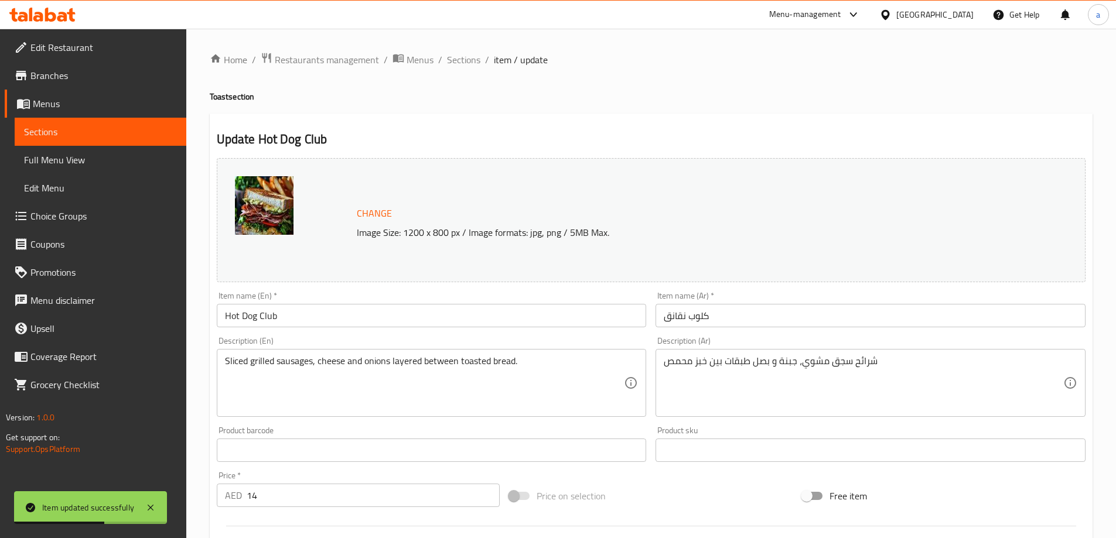
click at [406, 321] on input "Hot Dog Club" at bounding box center [432, 315] width 430 height 23
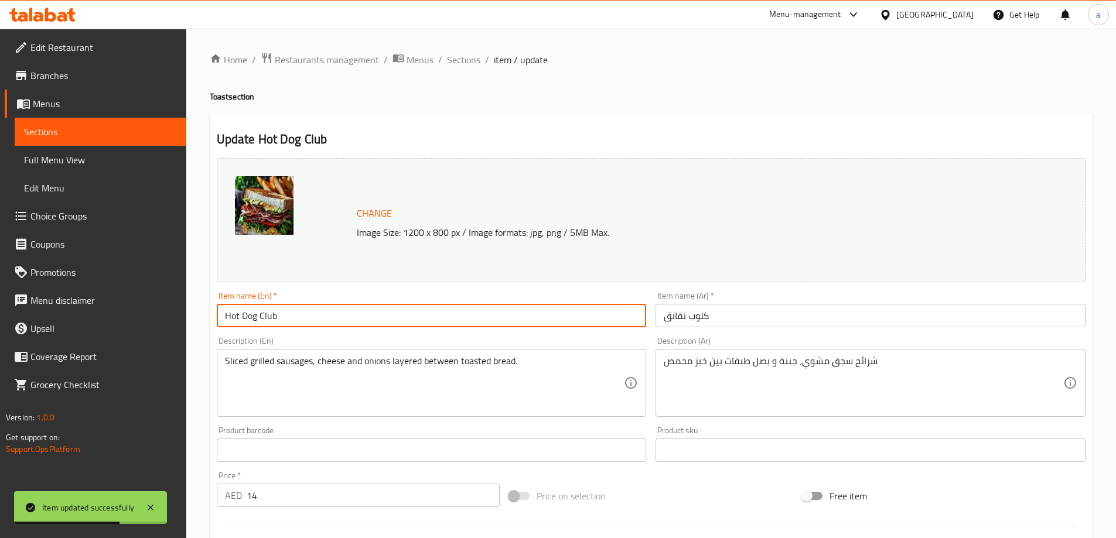
paste input "Toast"
type input "Hot Dog Club Toast"
click at [771, 316] on input "كلوب نقانق" at bounding box center [870, 315] width 430 height 23
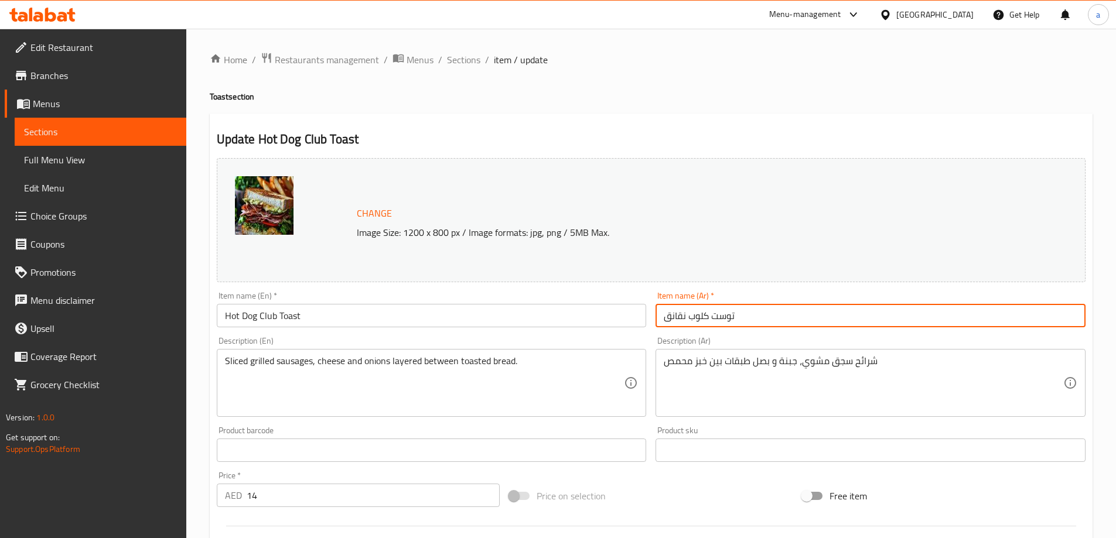
type input "توست كلوب نقانق"
click at [462, 57] on span "Sections" at bounding box center [463, 60] width 33 height 14
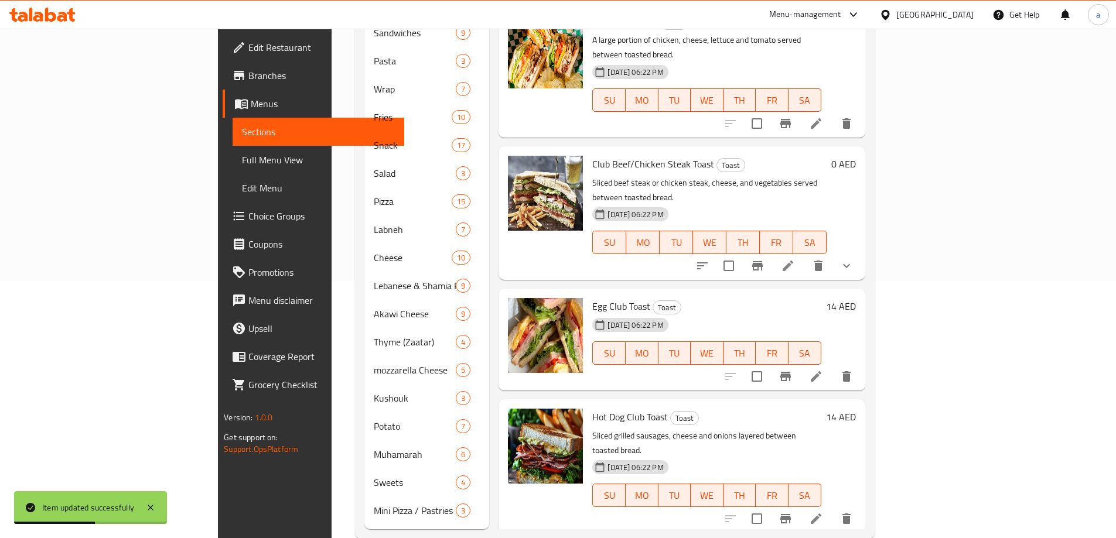
scroll to position [264, 0]
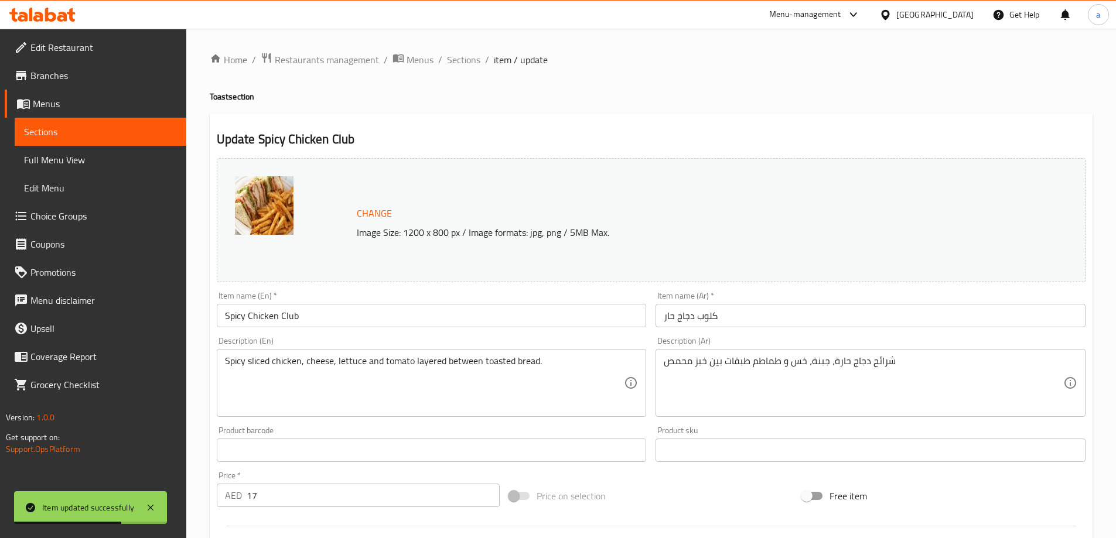
click at [373, 320] on input "Spicy Chicken Club" at bounding box center [432, 315] width 430 height 23
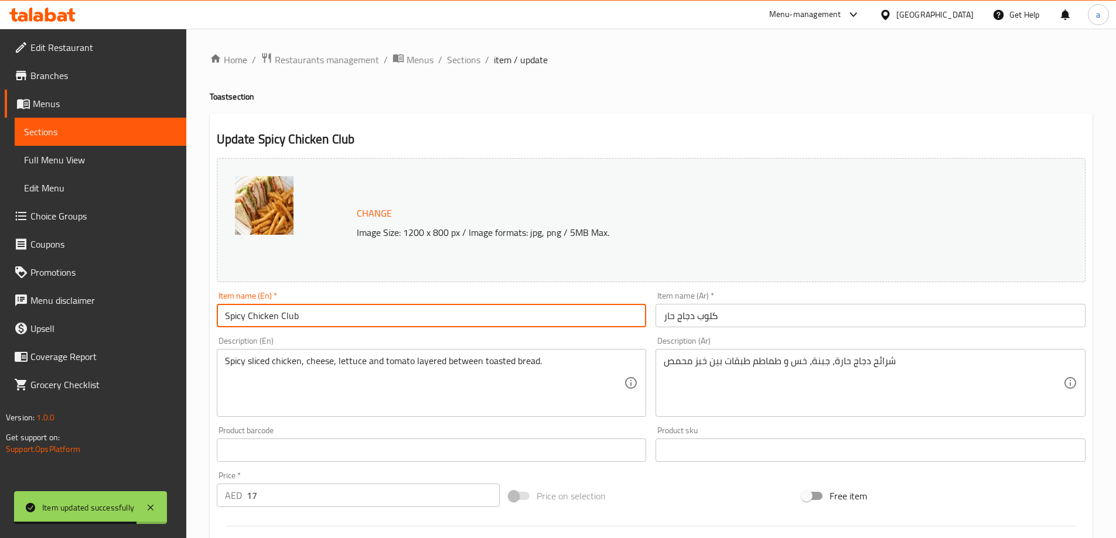
paste input "Toast"
type input "Spicy Chicken Club Toast"
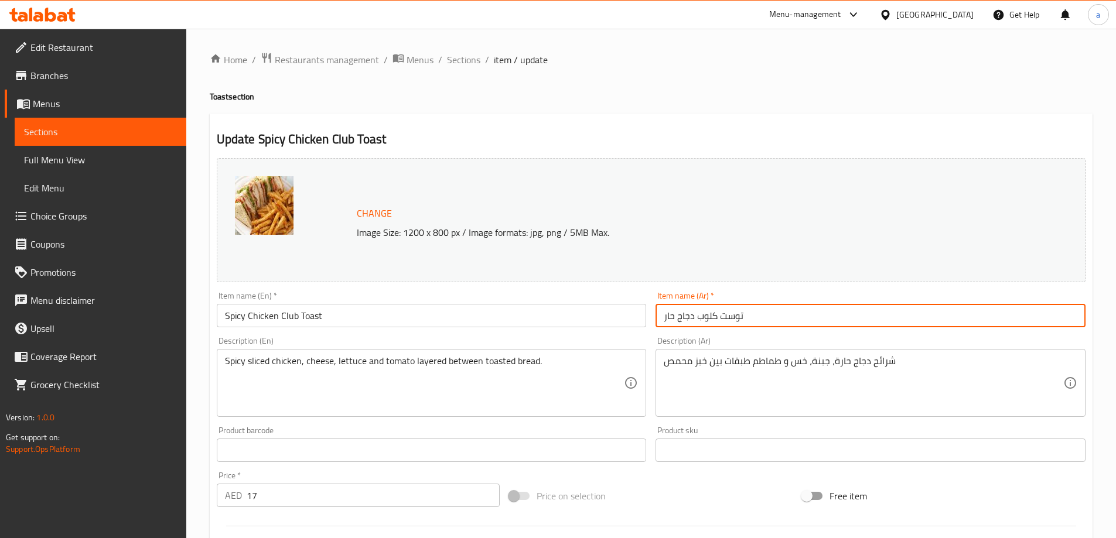
type input "توست كلوب دجاج حار"
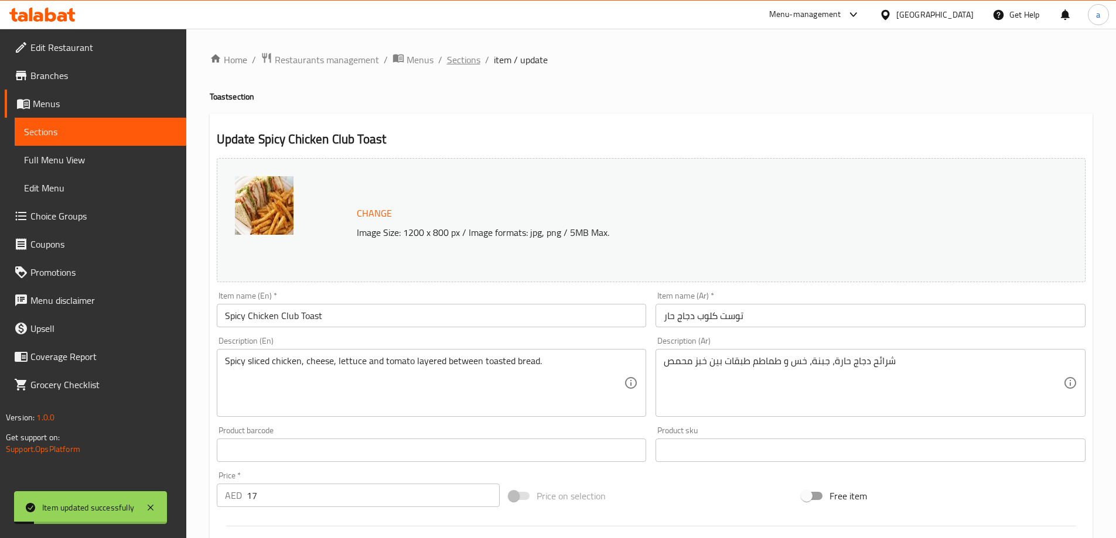
click at [471, 60] on span "Sections" at bounding box center [463, 60] width 33 height 14
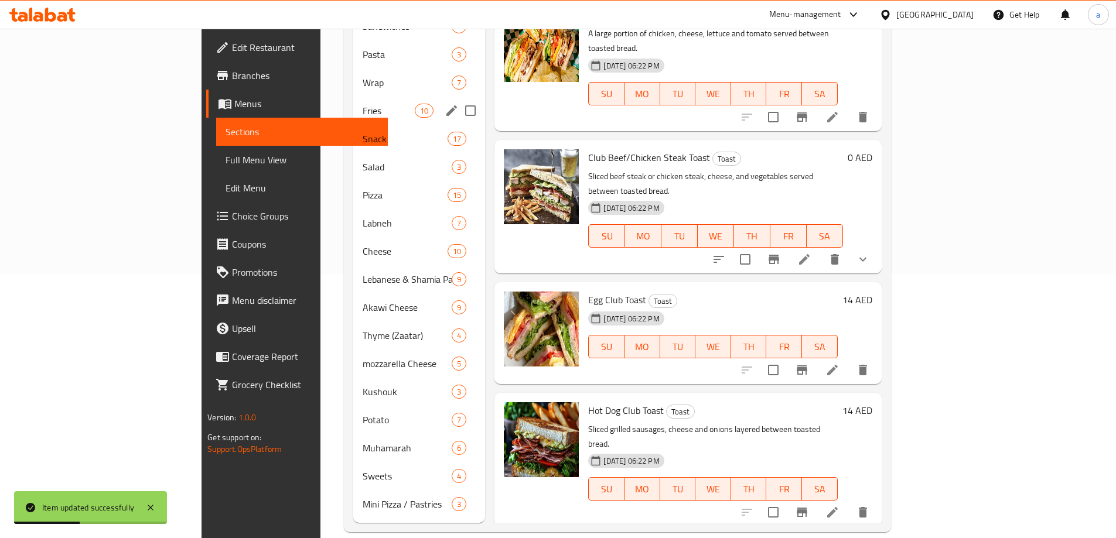
scroll to position [29, 0]
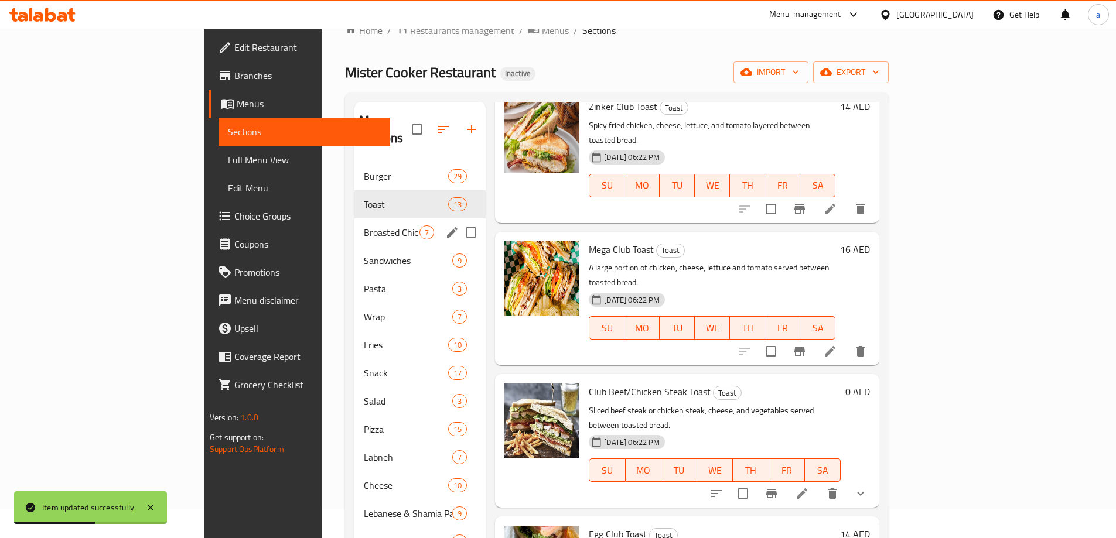
click at [354, 218] on div "Broasted Chicken 7" at bounding box center [419, 232] width 131 height 28
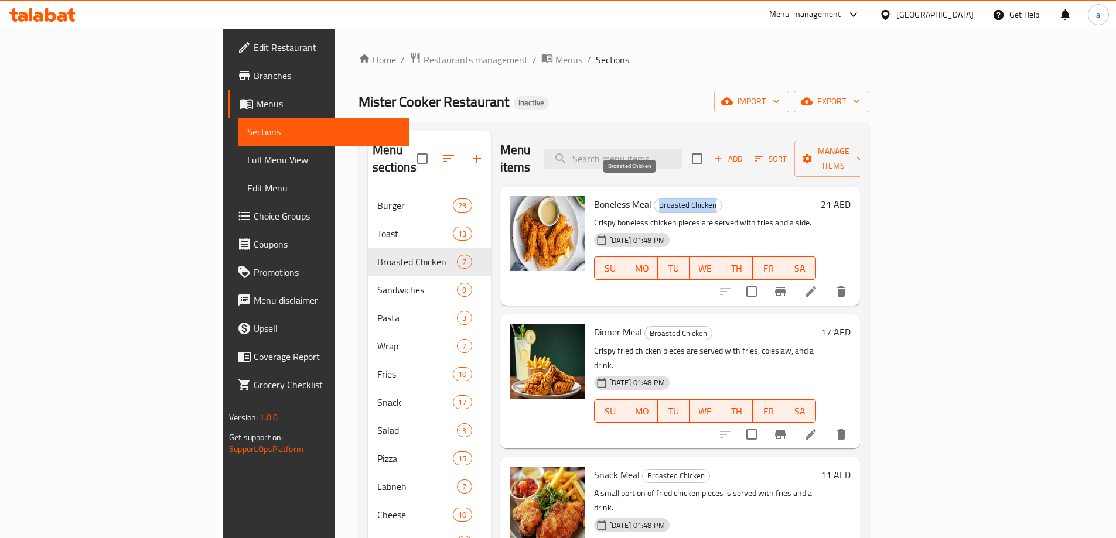
drag, startPoint x: 658, startPoint y: 191, endPoint x: 604, endPoint y: 192, distance: 53.3
click at [654, 199] on span "Broasted Chicken" at bounding box center [687, 205] width 67 height 13
copy span "Broasted Chicken"
click at [818, 285] on icon at bounding box center [811, 292] width 14 height 14
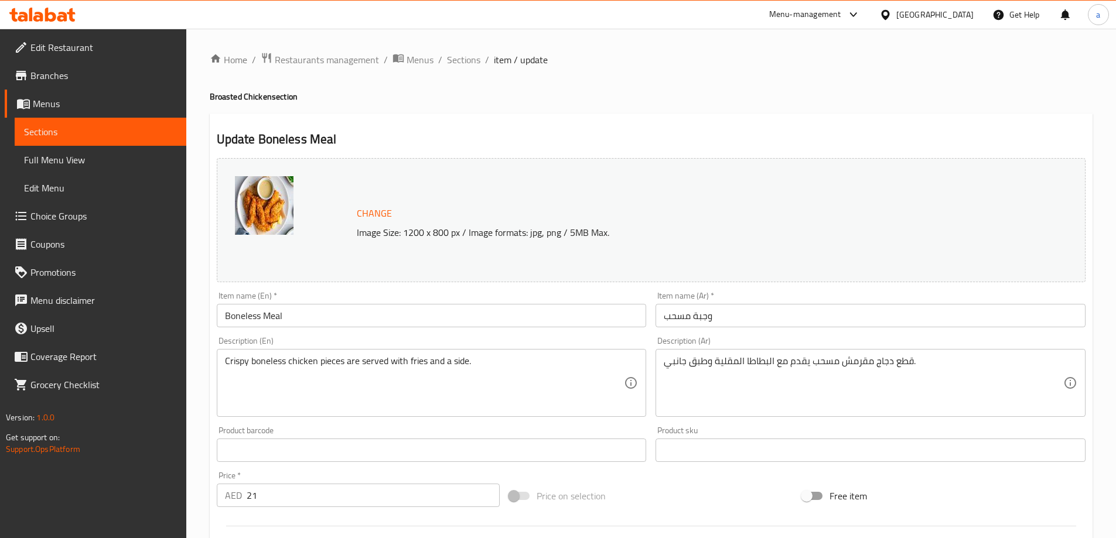
click at [445, 312] on input "Boneless Meal" at bounding box center [432, 315] width 430 height 23
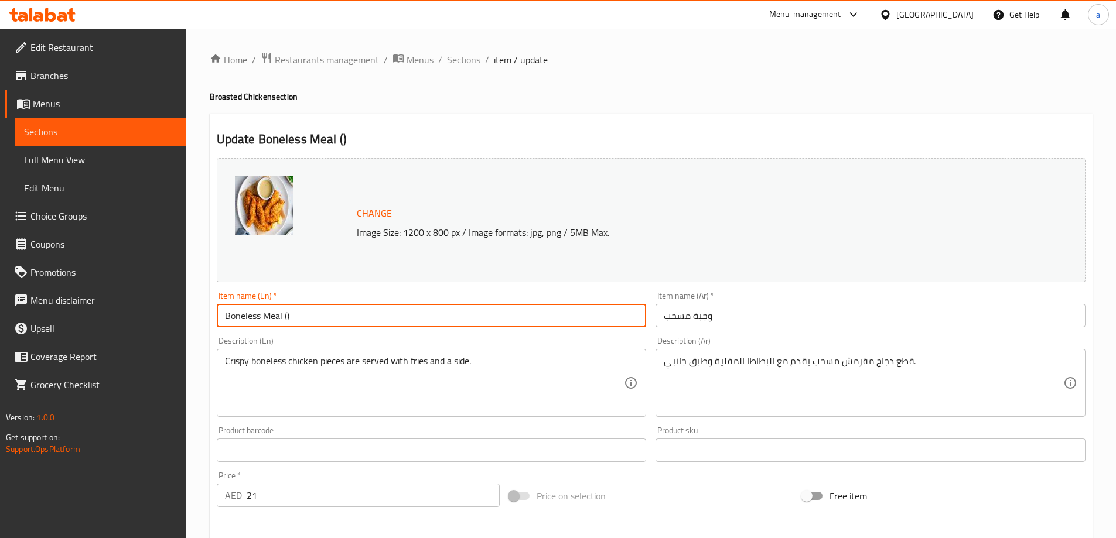
paste input "Broasted Chicken"
click at [341, 320] on input "Boneless Meal (Broasted Chicken)" at bounding box center [432, 315] width 430 height 23
drag, startPoint x: 354, startPoint y: 315, endPoint x: 286, endPoint y: 322, distance: 68.2
click at [286, 322] on input "Boneless Meal (Broasted Chicken)" at bounding box center [432, 315] width 430 height 23
type input "Boneless Meal (Broasted Chicken)"
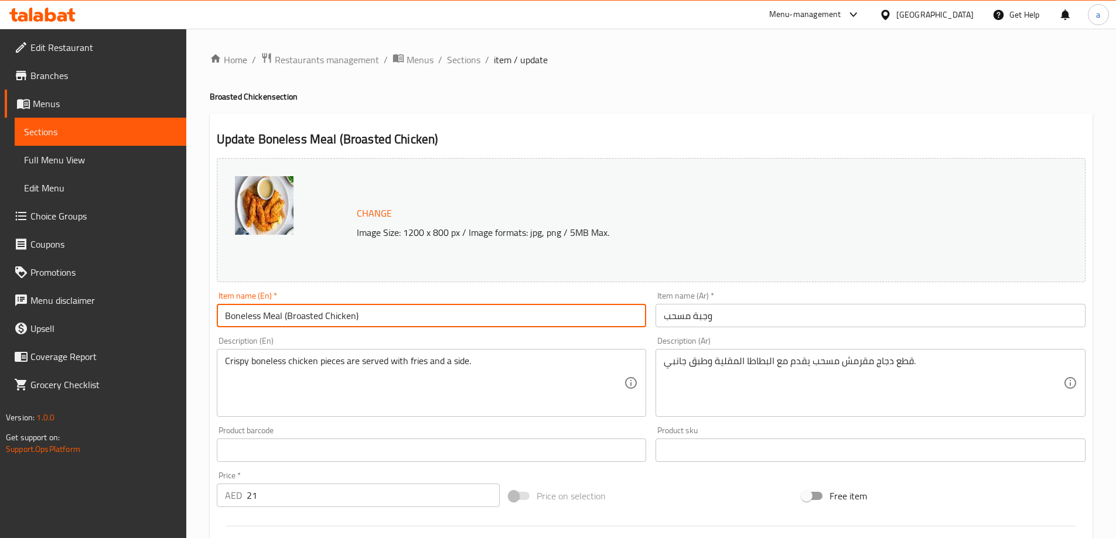
click at [762, 316] on input "وجبة مسحب" at bounding box center [870, 315] width 430 height 23
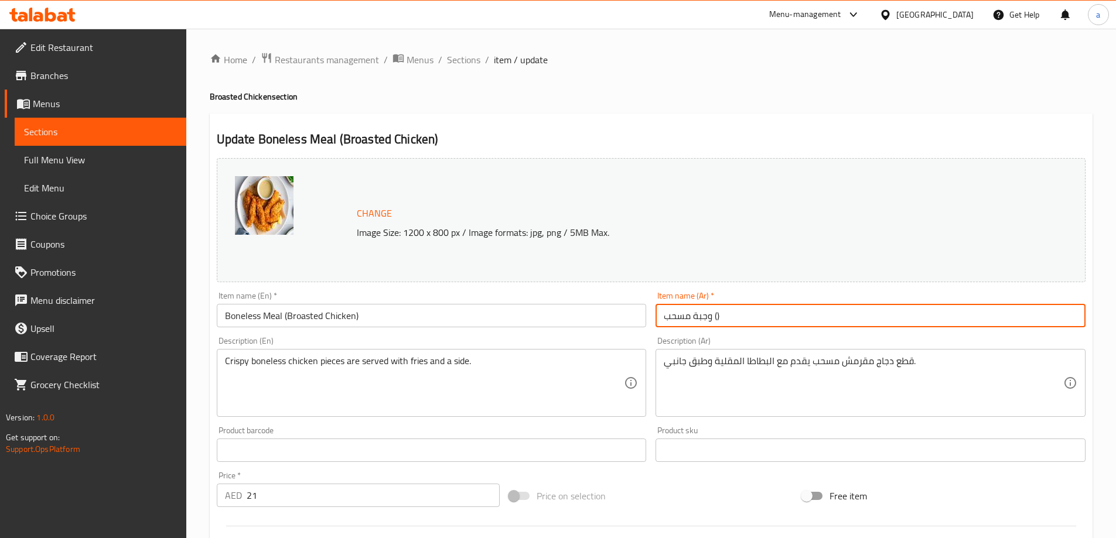
paste input "دجاج بروستد"
drag, startPoint x: 717, startPoint y: 317, endPoint x: 689, endPoint y: 320, distance: 28.2
click at [689, 320] on input "وجبة مسحب (دجاج بروستد)" at bounding box center [870, 315] width 430 height 23
click at [699, 317] on input "وجبة مسحب (دجاج بروستد)" at bounding box center [870, 315] width 430 height 23
drag, startPoint x: 716, startPoint y: 317, endPoint x: 664, endPoint y: 322, distance: 51.8
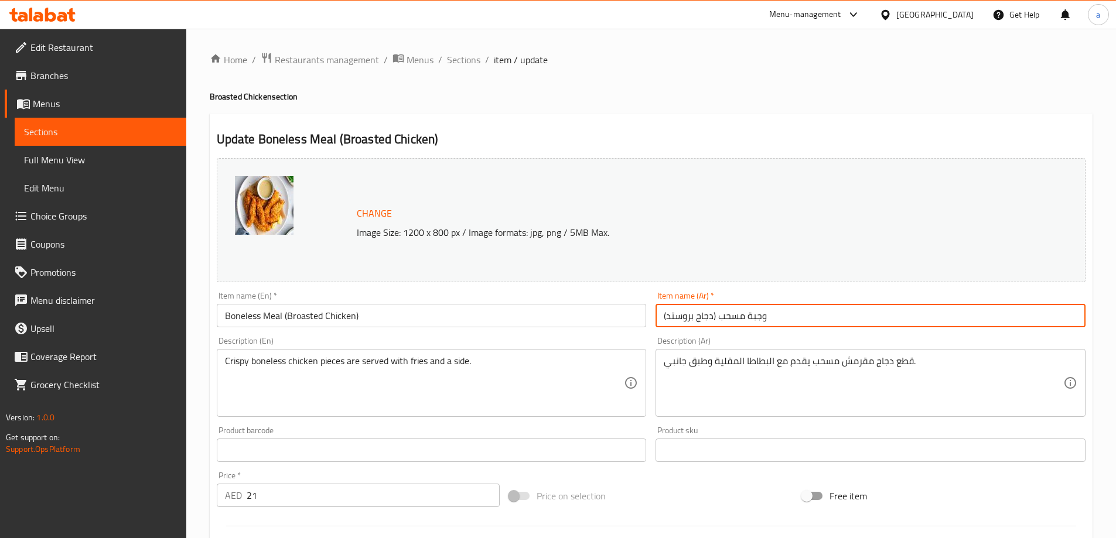
click at [664, 322] on input "وجبة مسحب (دجاج بروستد)" at bounding box center [870, 315] width 430 height 23
type input "وجبة مسحب (دجاج بروستد)"
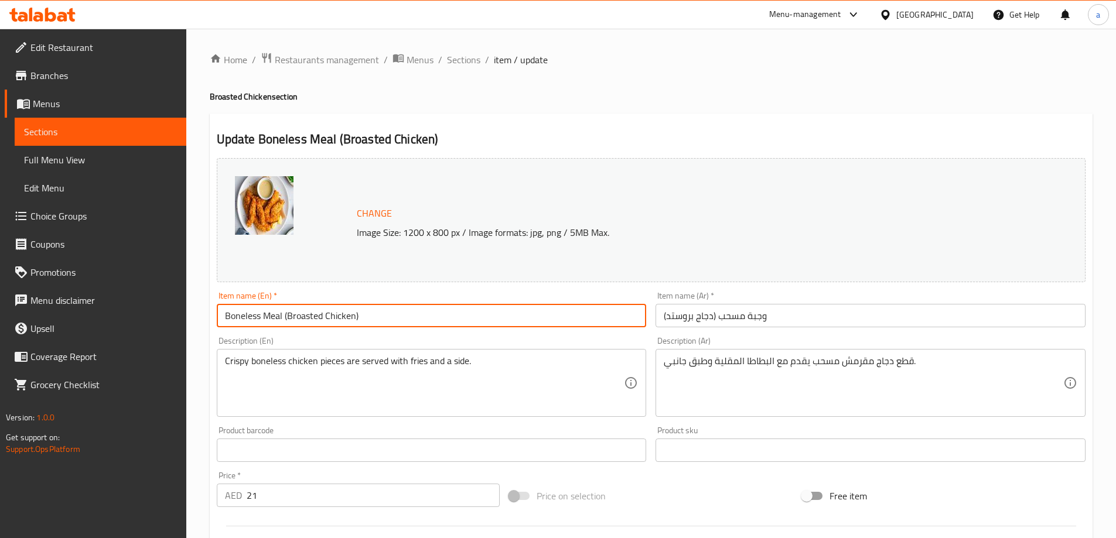
drag, startPoint x: 371, startPoint y: 319, endPoint x: 283, endPoint y: 319, distance: 87.3
click at [283, 319] on input "Boneless Meal (Broasted Chicken)" at bounding box center [432, 315] width 430 height 23
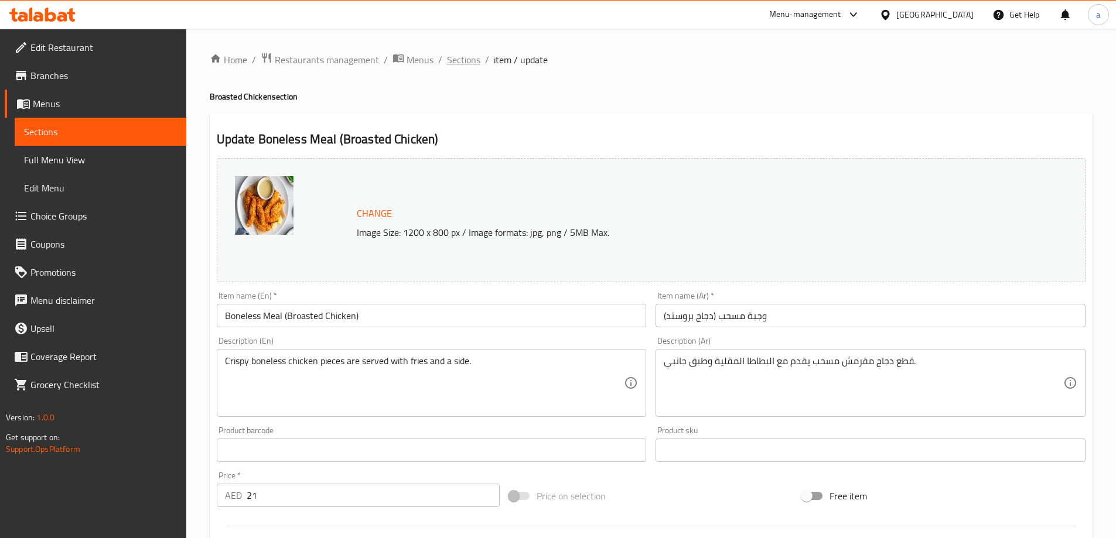
click at [469, 53] on span "Sections" at bounding box center [463, 60] width 33 height 14
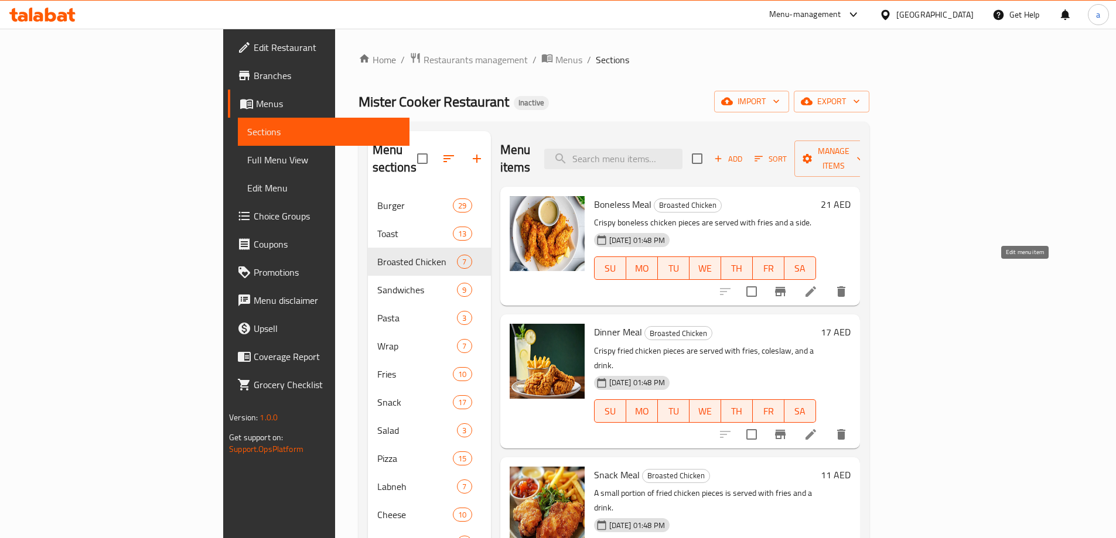
click at [816, 286] on icon at bounding box center [810, 291] width 11 height 11
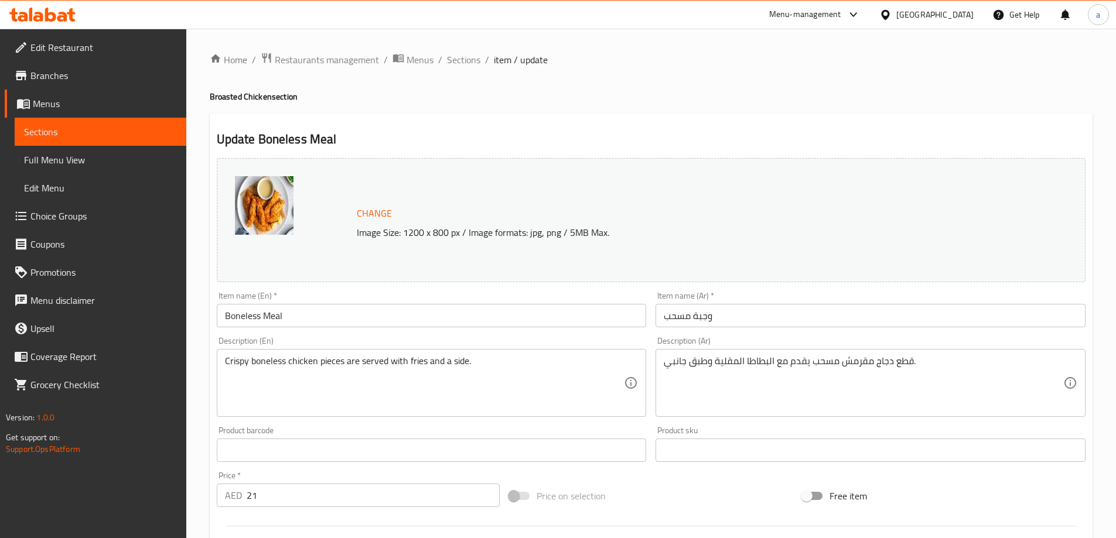
click at [477, 319] on input "Boneless Meal" at bounding box center [432, 315] width 430 height 23
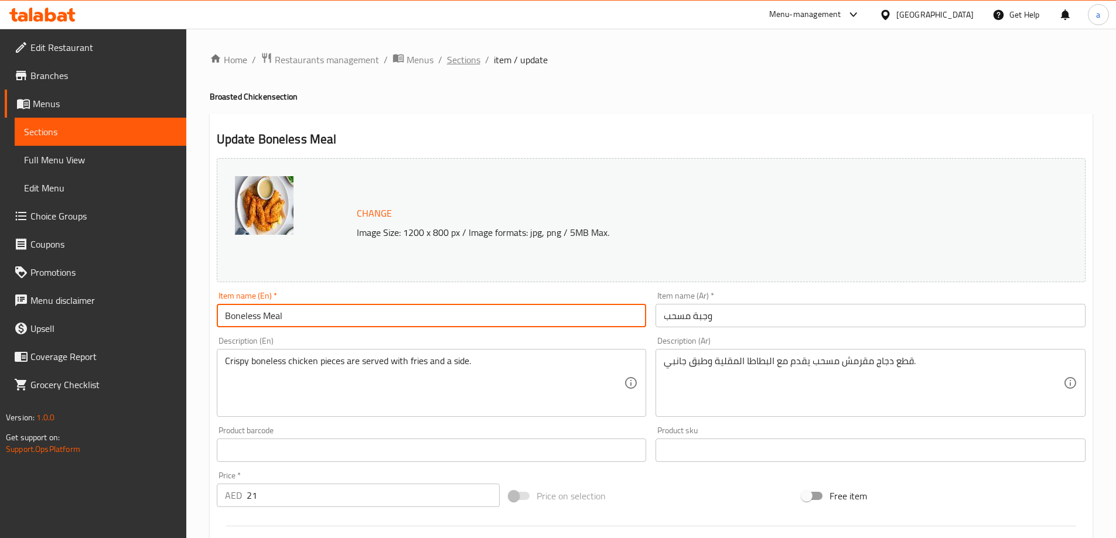
click at [453, 56] on span "Sections" at bounding box center [463, 60] width 33 height 14
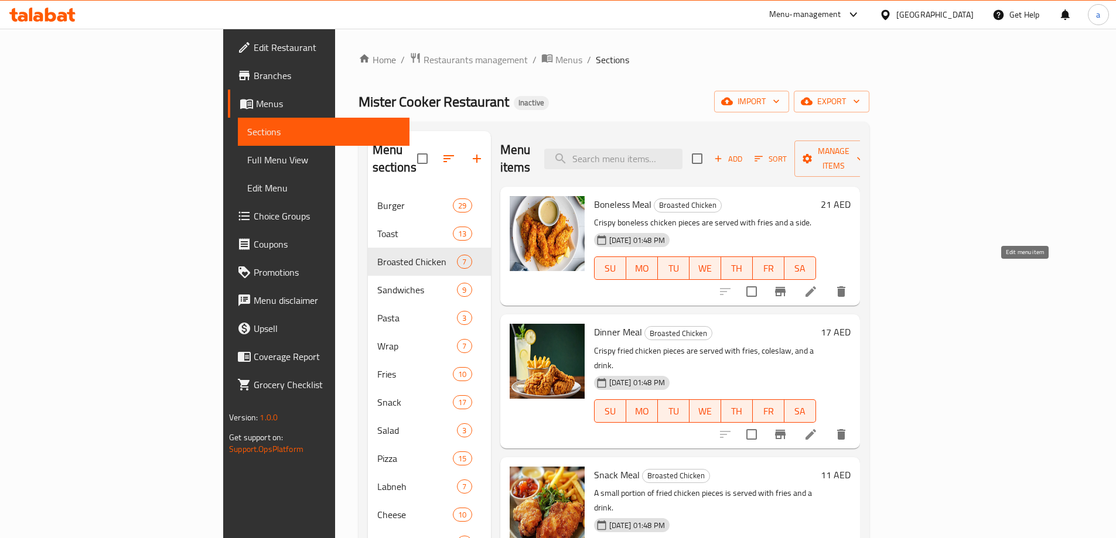
click at [818, 285] on icon at bounding box center [811, 292] width 14 height 14
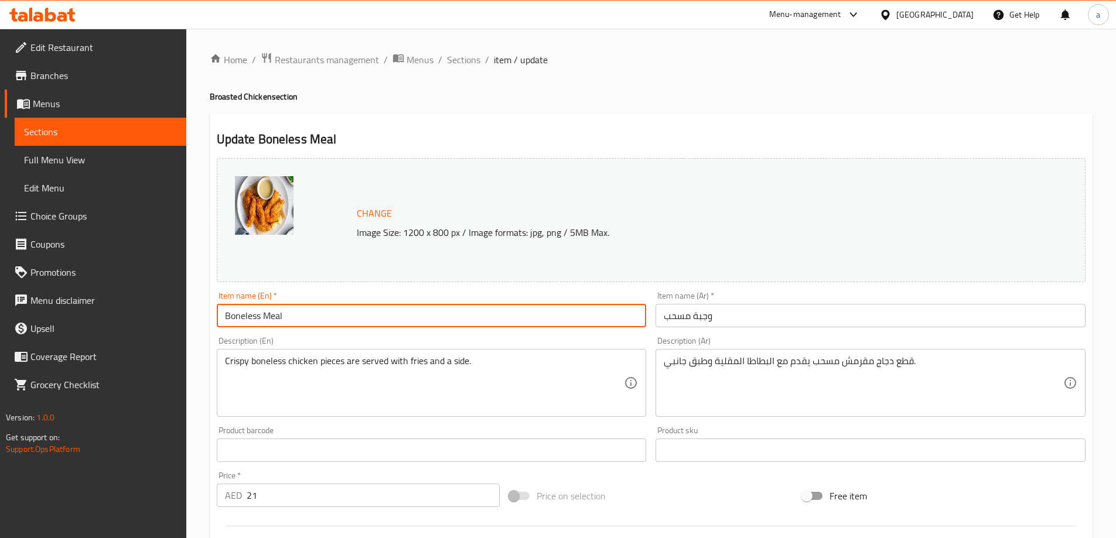
click at [333, 318] on input "Boneless Meal" at bounding box center [432, 315] width 430 height 23
paste input "(Broasted Chicken)"
type input "Boneless Meal (Broasted Chicken)"
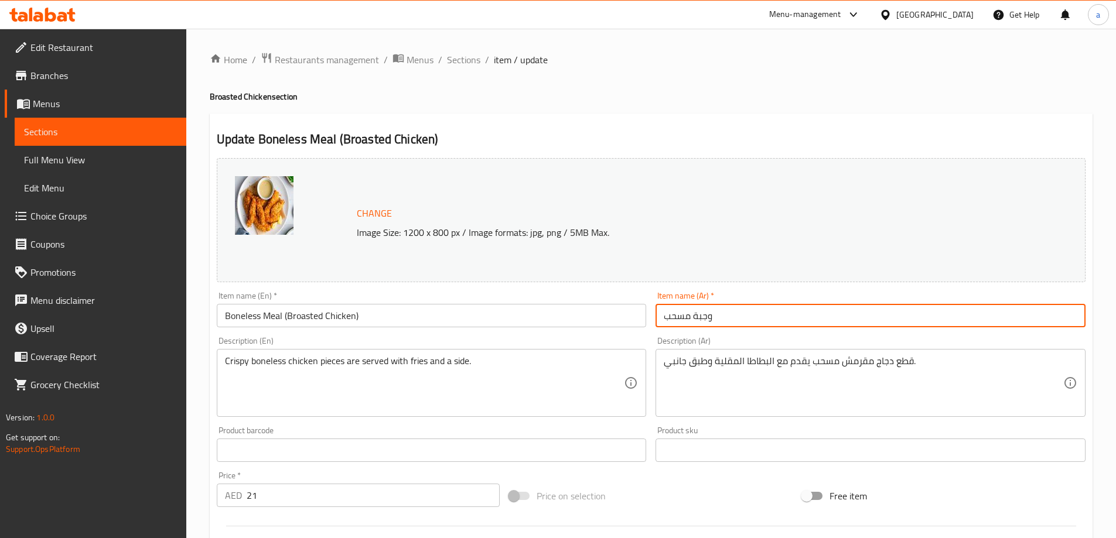
click at [793, 324] on input "وجبة مسحب" at bounding box center [870, 315] width 430 height 23
click at [773, 264] on div "Change Image Size: 1200 x 800 px / Image formats: jpg, png / 5MB Max." at bounding box center [651, 220] width 869 height 124
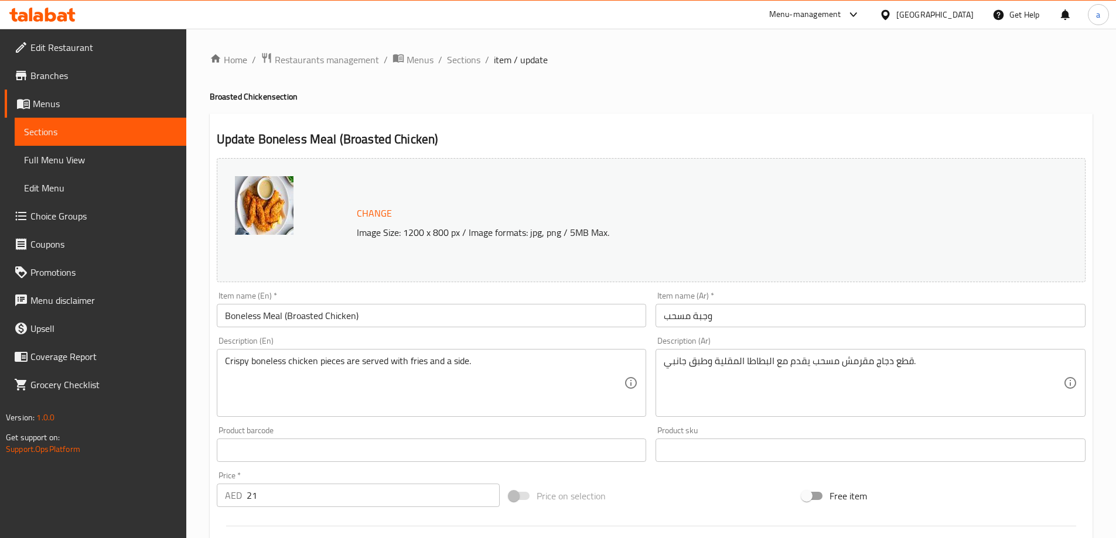
click at [751, 312] on input "وجبة مسحب" at bounding box center [870, 315] width 430 height 23
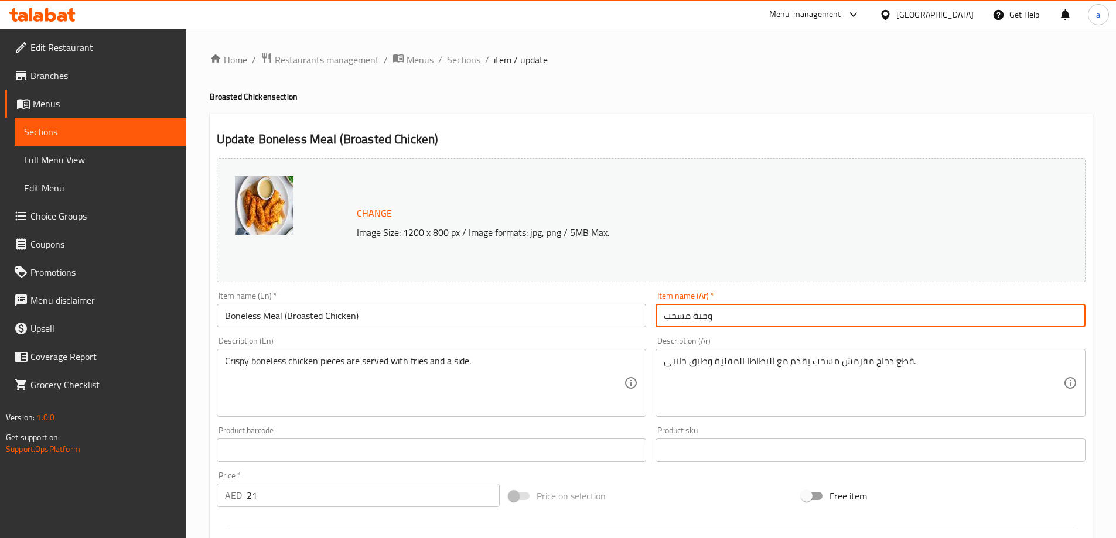
click at [751, 312] on input "وجبة مسحب" at bounding box center [870, 315] width 430 height 23
paste input "(دجاج بروستد)"
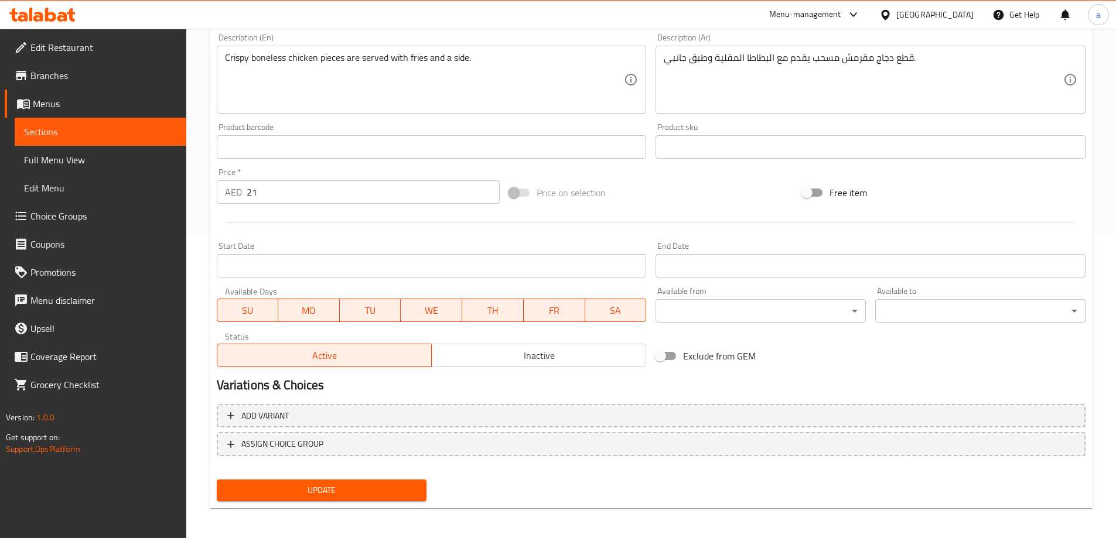
scroll to position [306, 0]
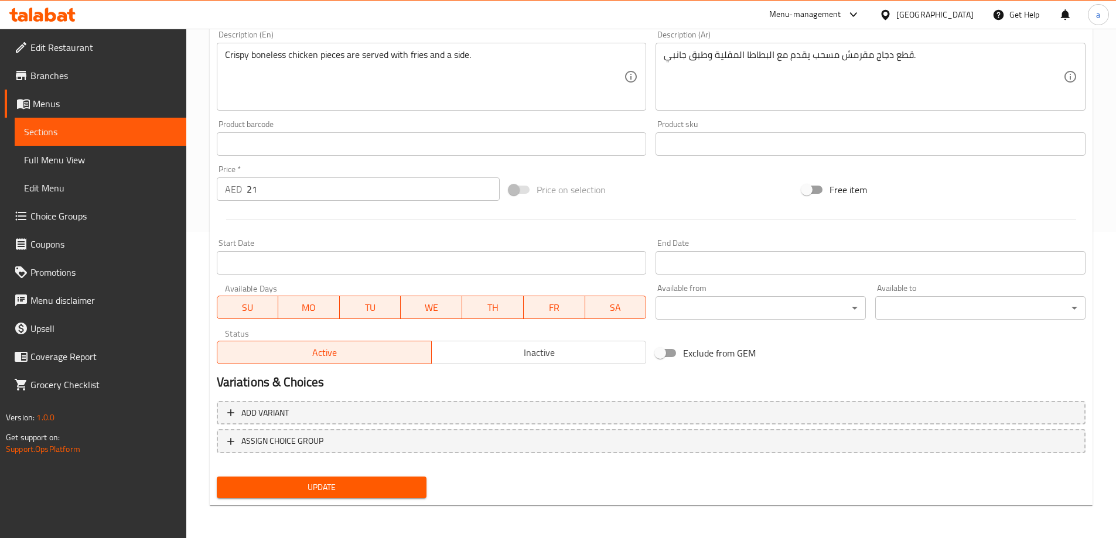
type input "وجبة مسحب (دجاج بروستد)"
click at [412, 484] on span "Update" at bounding box center [322, 487] width 192 height 15
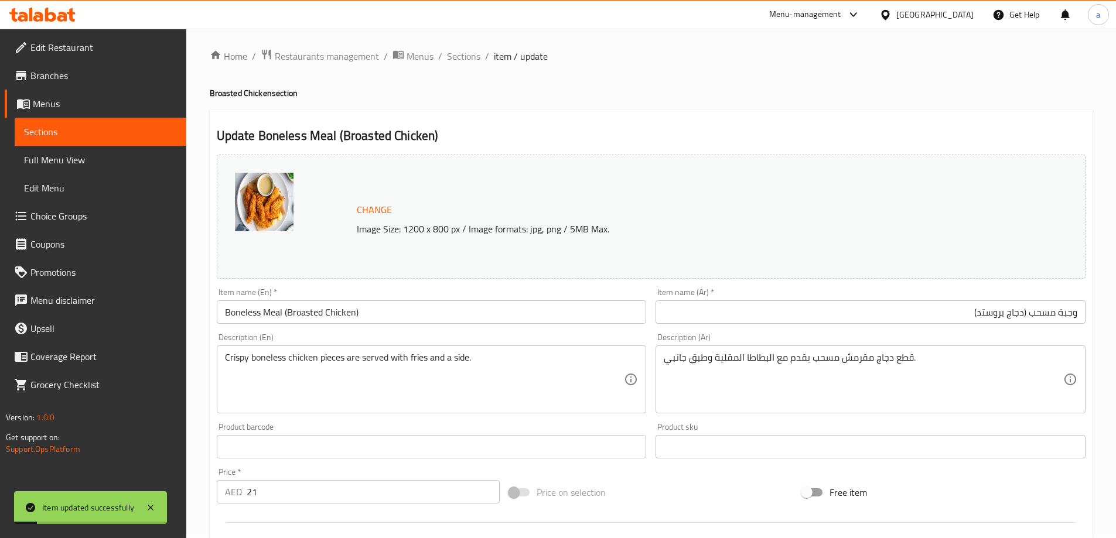
scroll to position [0, 0]
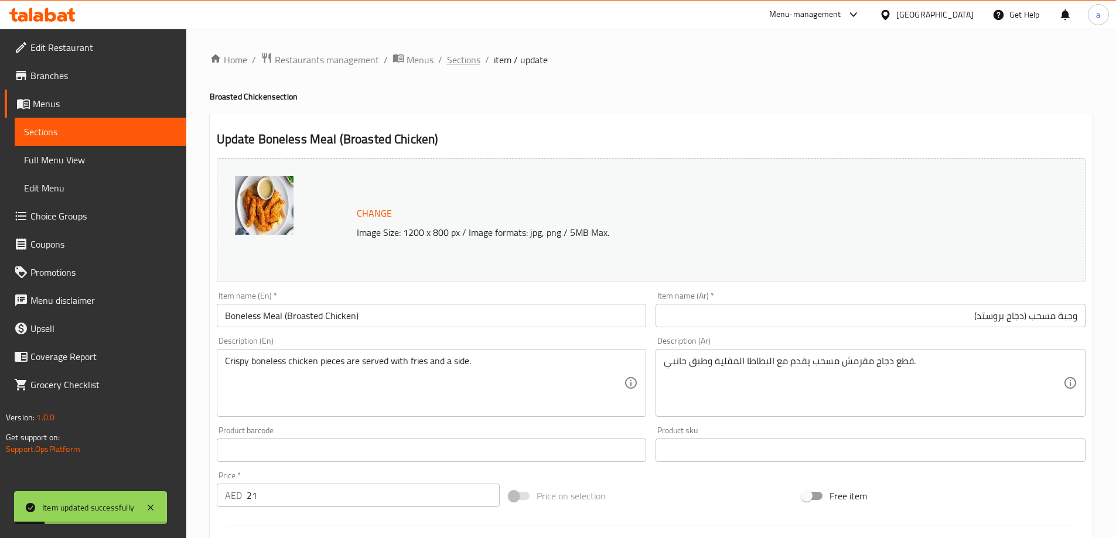
click at [450, 56] on span "Sections" at bounding box center [463, 60] width 33 height 14
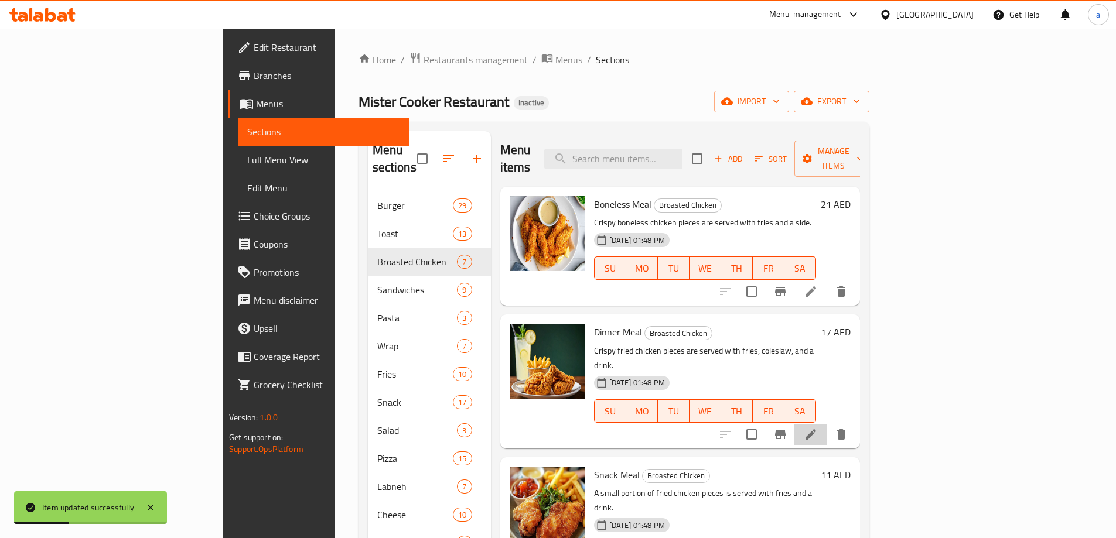
click at [827, 424] on li at bounding box center [810, 434] width 33 height 21
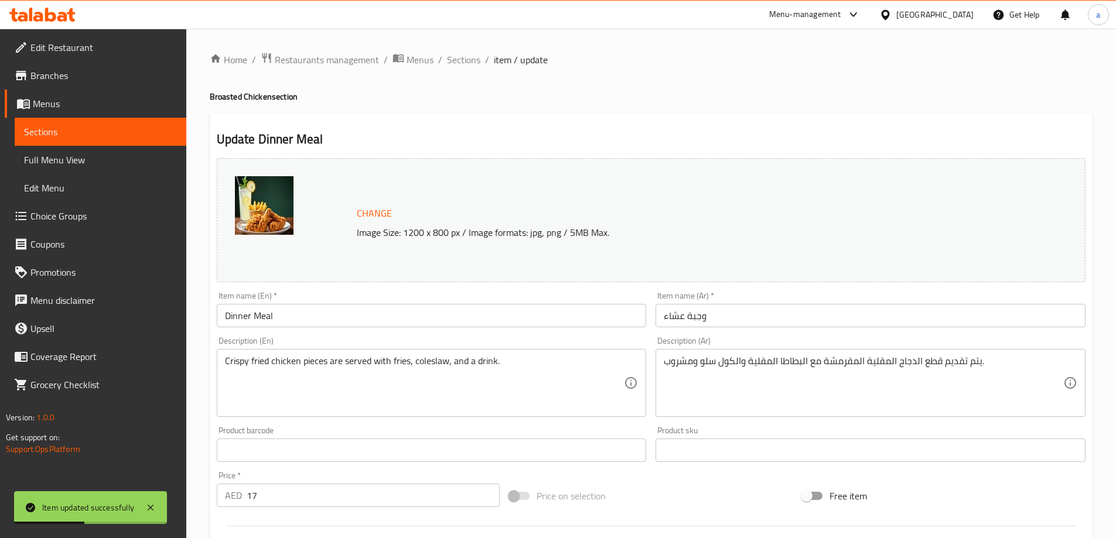
click at [401, 315] on input "Dinner Meal" at bounding box center [432, 315] width 430 height 23
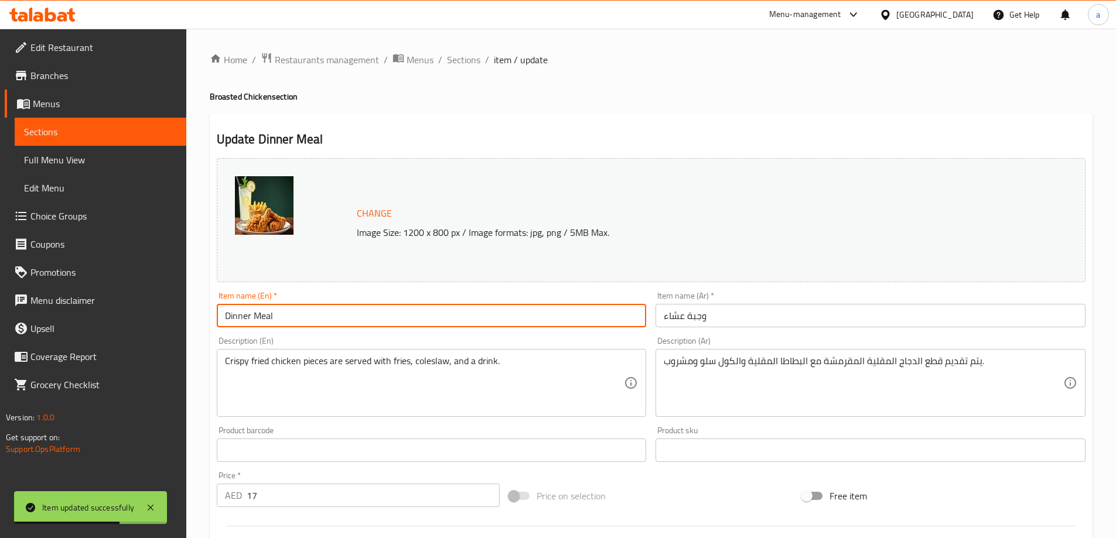
paste input "(Broasted Chicken)"
type input "Dinner Meal (Broasted Chicken)"
click at [777, 317] on input "وجبة عشاء" at bounding box center [870, 315] width 430 height 23
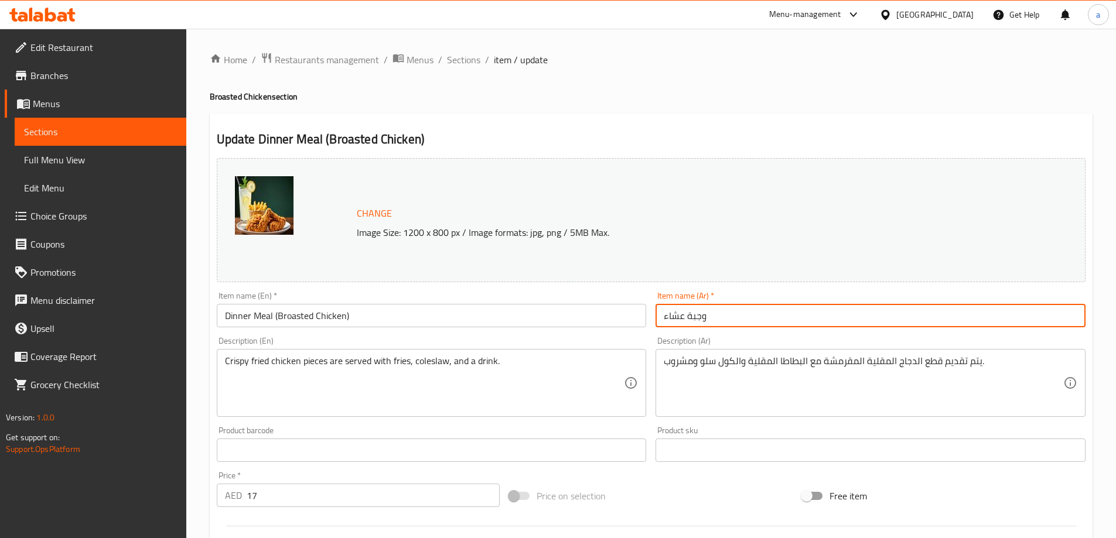
paste input "(دجاج بروستد)"
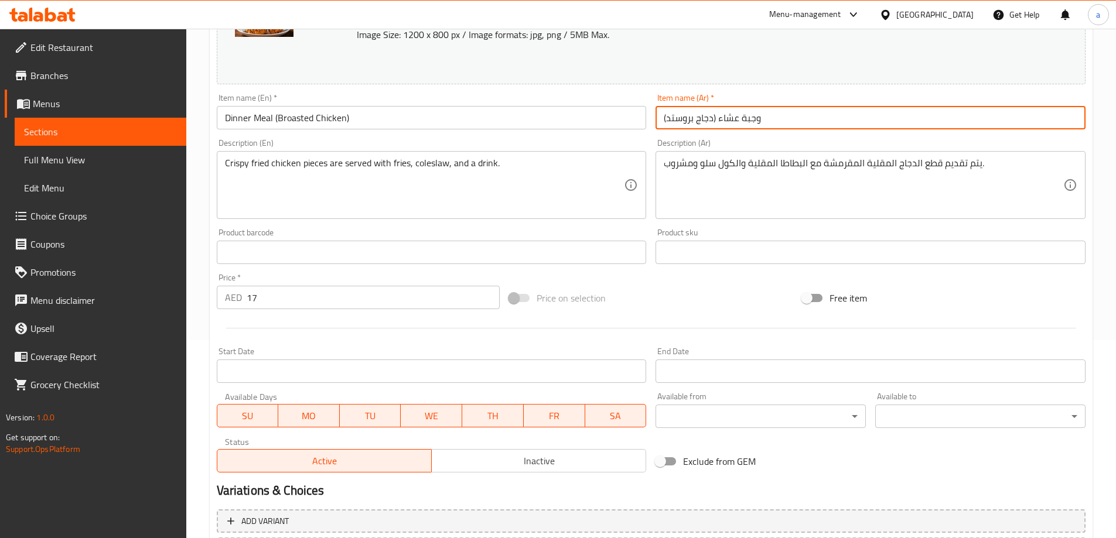
scroll to position [293, 0]
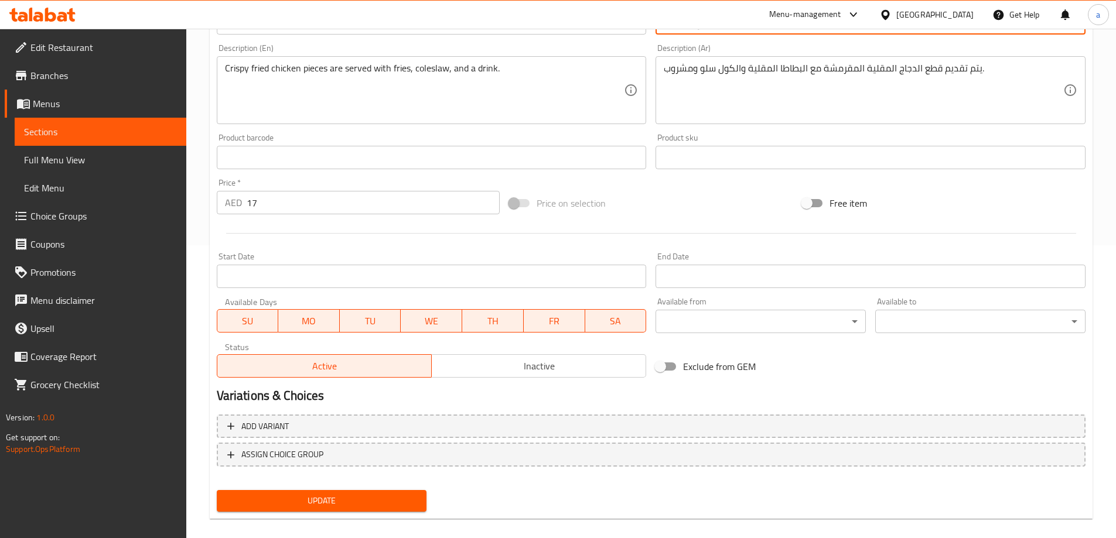
type input "وجبة عشاء (دجاج بروستد)"
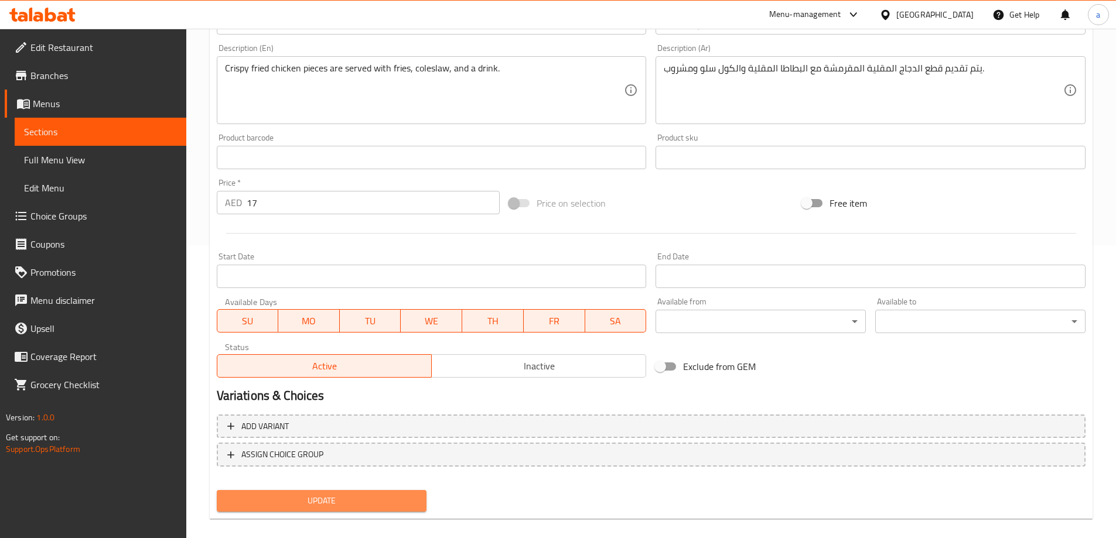
click at [390, 493] on button "Update" at bounding box center [322, 501] width 210 height 22
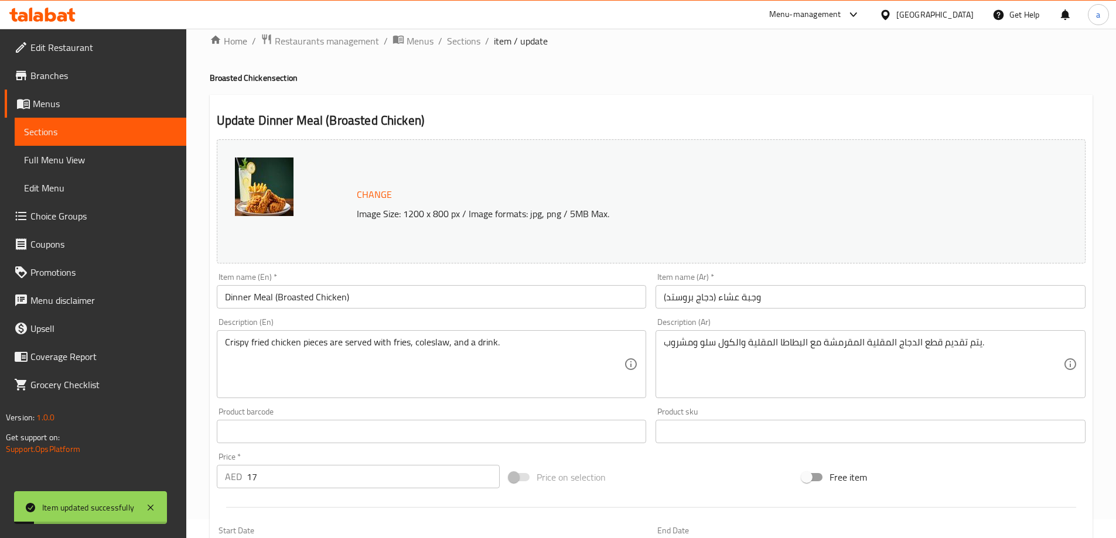
scroll to position [0, 0]
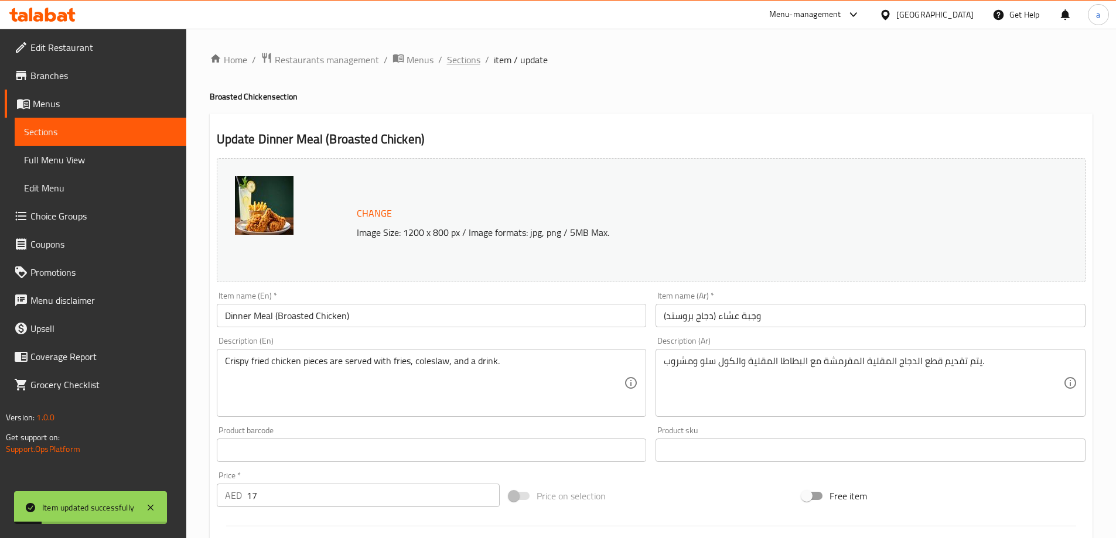
click at [460, 61] on span "Sections" at bounding box center [463, 60] width 33 height 14
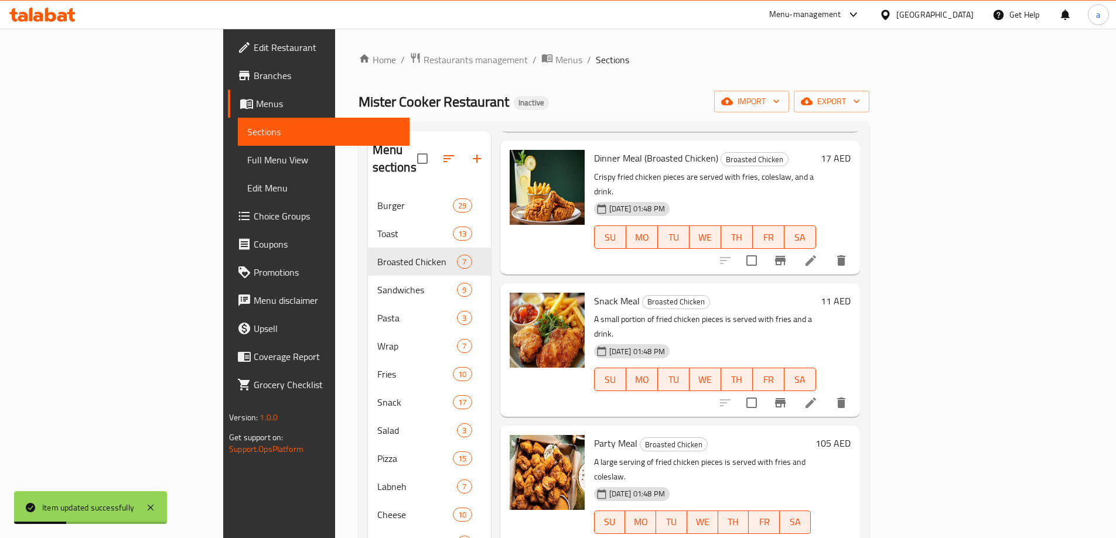
scroll to position [117, 0]
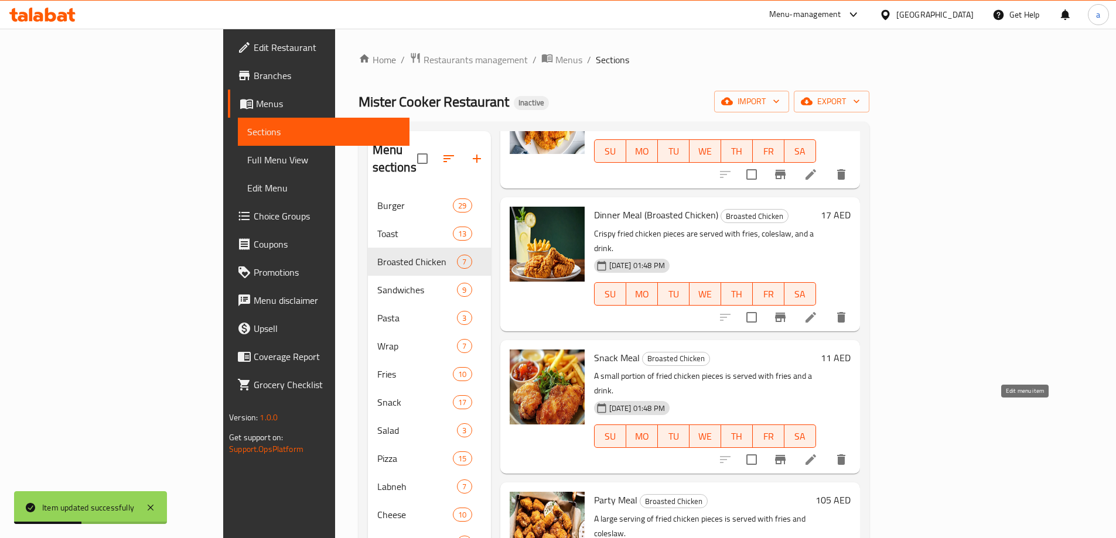
click at [816, 455] on icon at bounding box center [810, 460] width 11 height 11
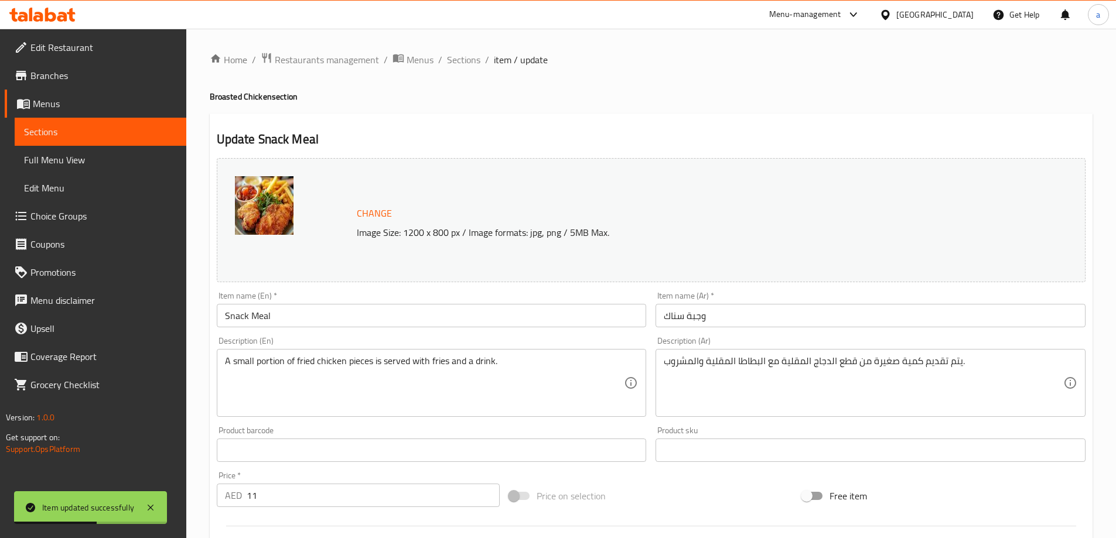
click at [496, 332] on div "Description (En) A small portion of fried chicken pieces is served with fries a…" at bounding box center [431, 377] width 439 height 90
click at [495, 323] on input "Snack Meal" at bounding box center [432, 315] width 430 height 23
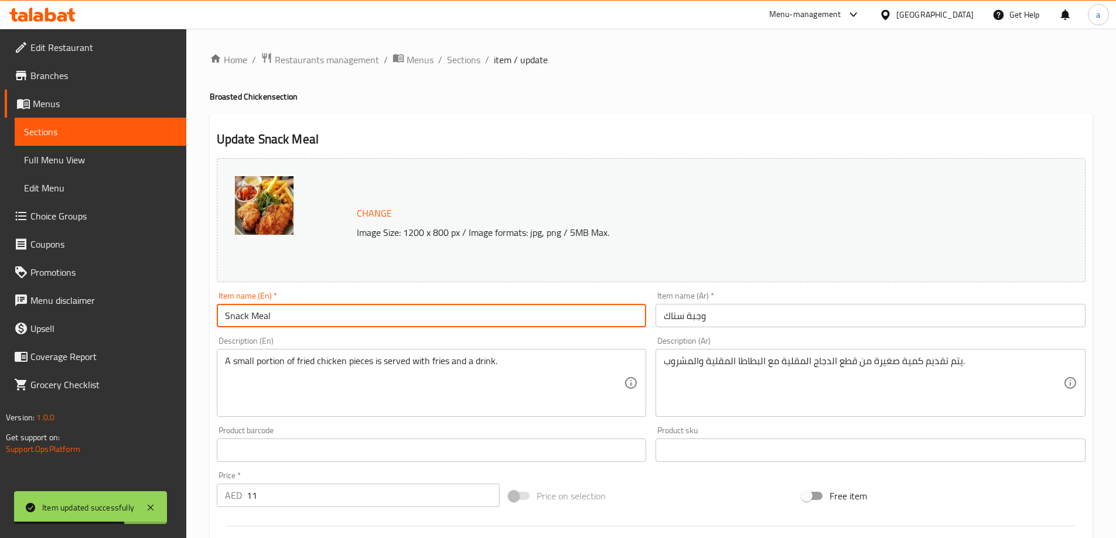
paste input "(Broasted Chicken)"
type input "Snack Meal (Broasted Chicken)"
click at [759, 321] on input "وجبة سناك" at bounding box center [870, 315] width 430 height 23
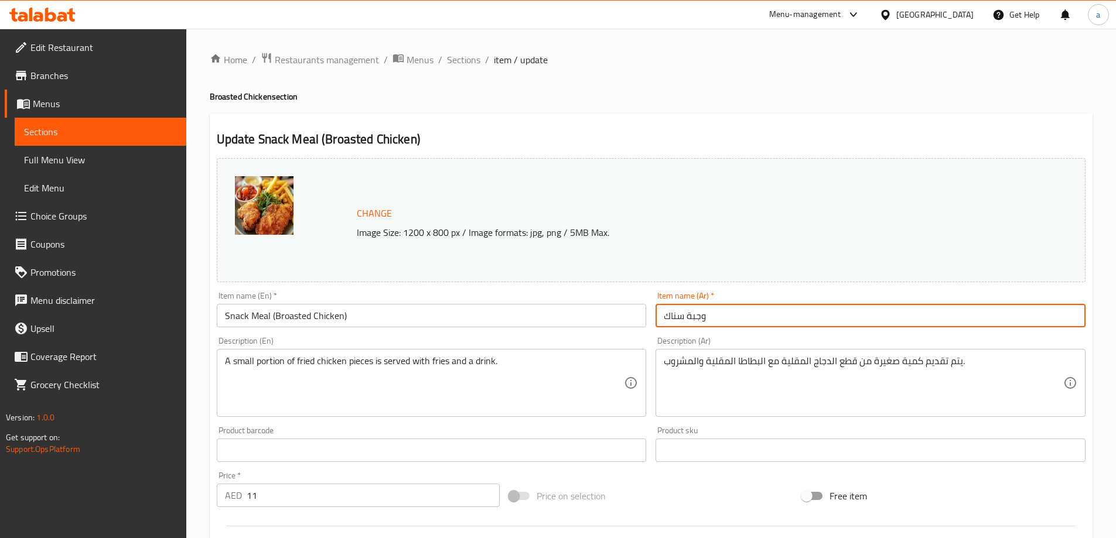
paste input "(دجاج بروستد)"
type input "وجبة سناك (دجاج بروستد)"
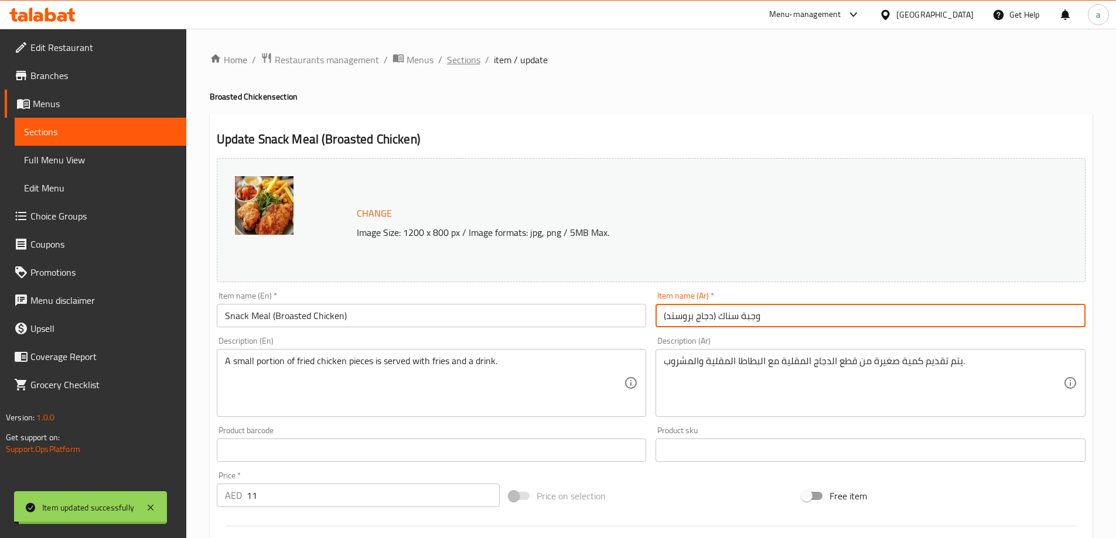
click at [469, 63] on span "Sections" at bounding box center [463, 60] width 33 height 14
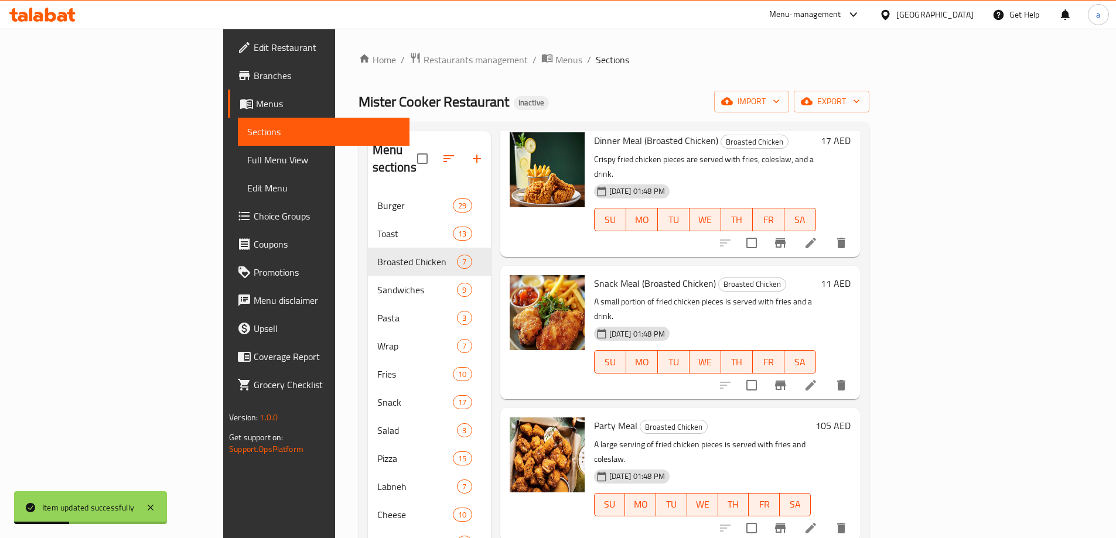
scroll to position [234, 0]
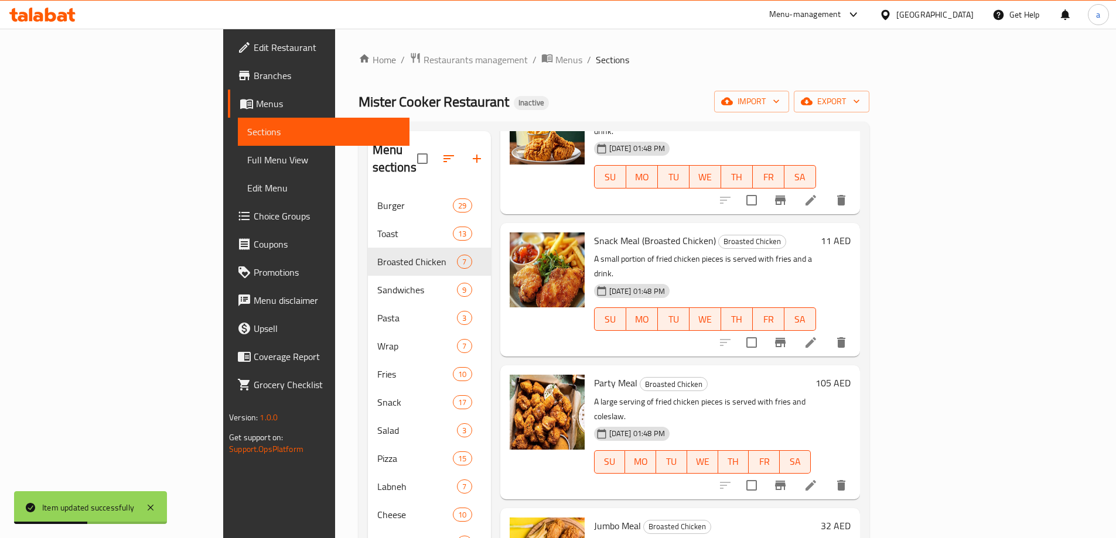
click at [816, 480] on icon at bounding box center [810, 485] width 11 height 11
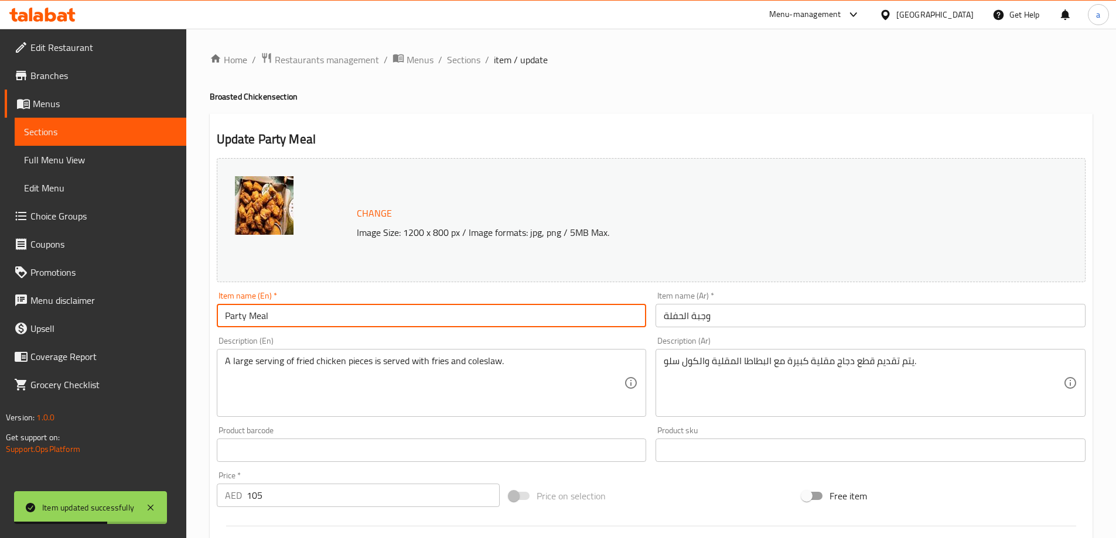
click at [378, 314] on input "Party Meal" at bounding box center [432, 315] width 430 height 23
paste input "(Broasted Chicken)"
type input "Party Meal (Broasted Chicken)"
click at [788, 319] on input "وجبة الحفلة" at bounding box center [870, 315] width 430 height 23
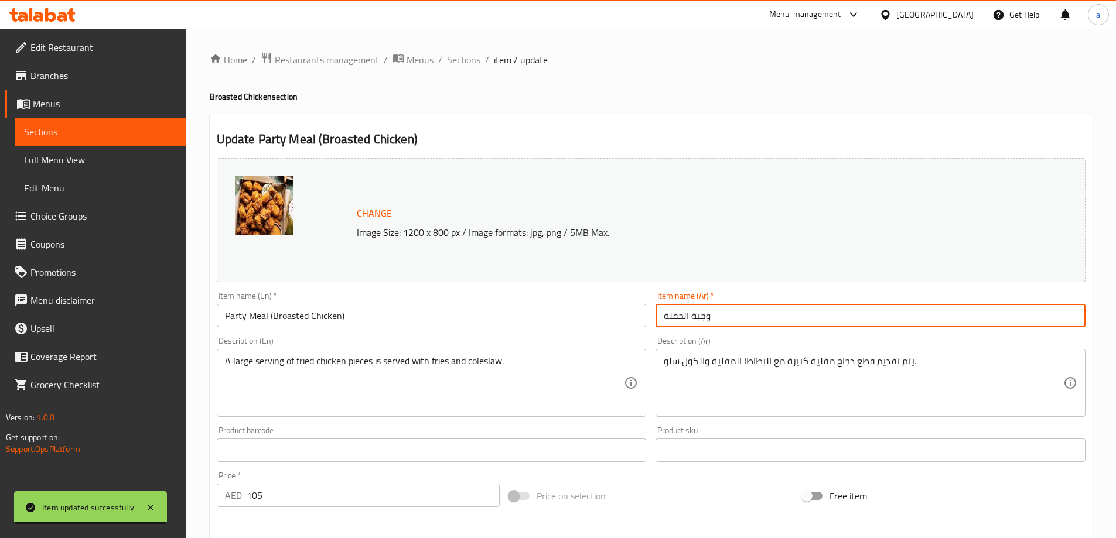
paste input "(دجاج بروستد)"
type input "وجبة الحفلة (دجاج بروستد)"
click at [471, 61] on span "Sections" at bounding box center [463, 60] width 33 height 14
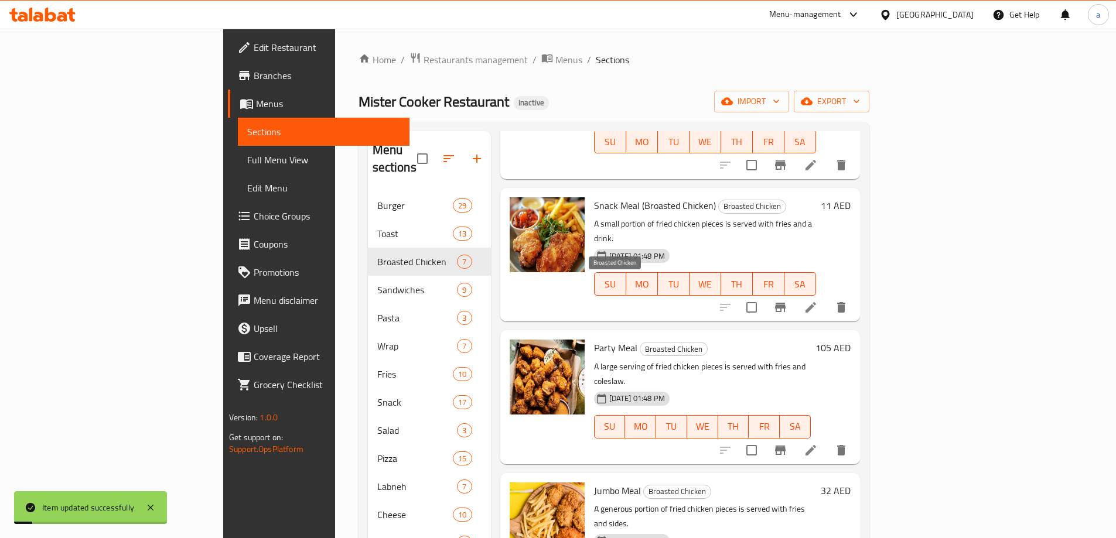
scroll to position [287, 0]
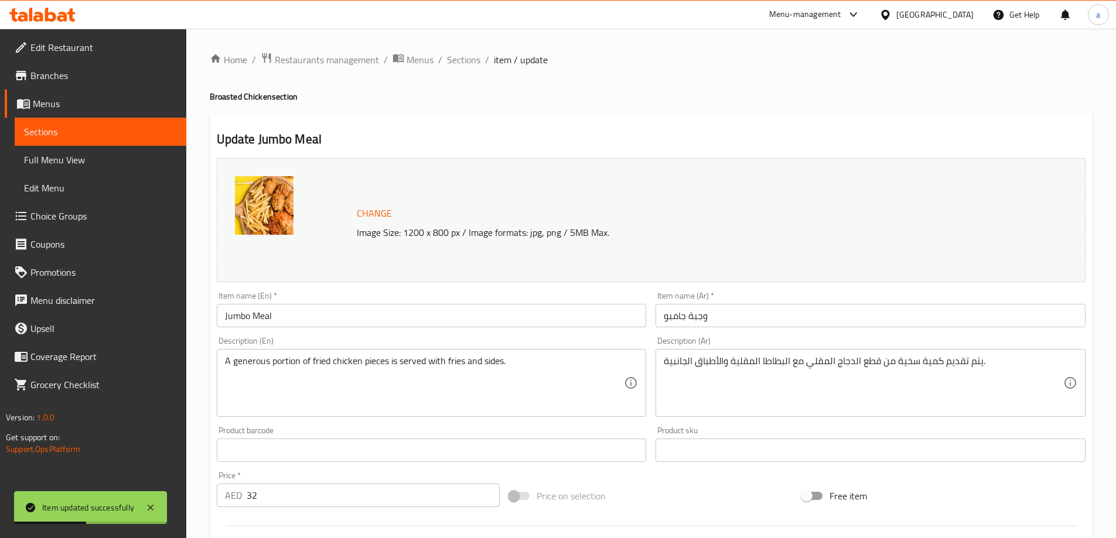
click at [333, 323] on input "Jumbo Meal" at bounding box center [432, 315] width 430 height 23
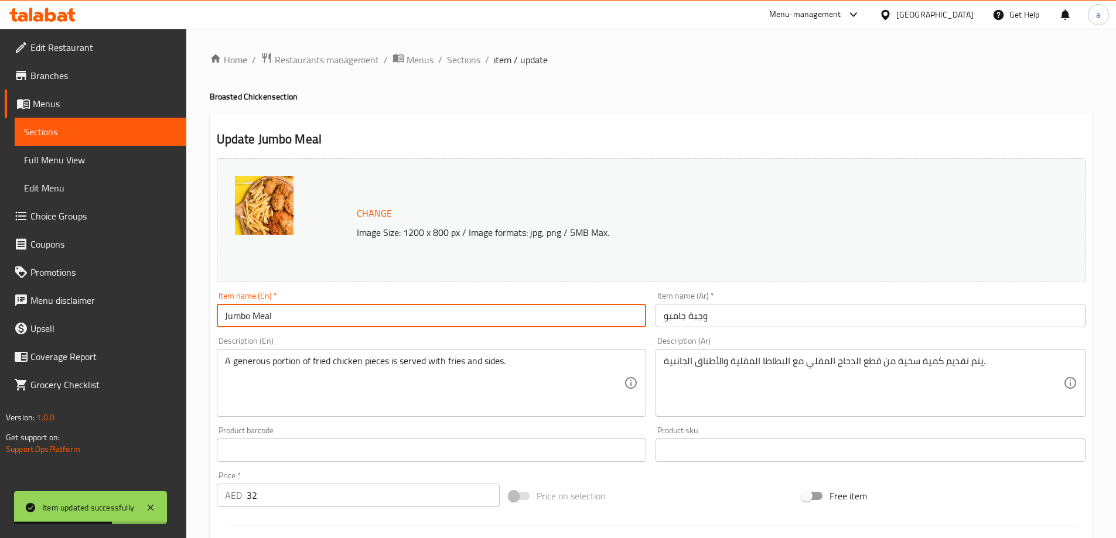
paste input "(Broasted Chicken)"
type input "Jumbo Meal (Broasted Chicken)"
click at [881, 306] on input "وجبة جامبو" at bounding box center [870, 315] width 430 height 23
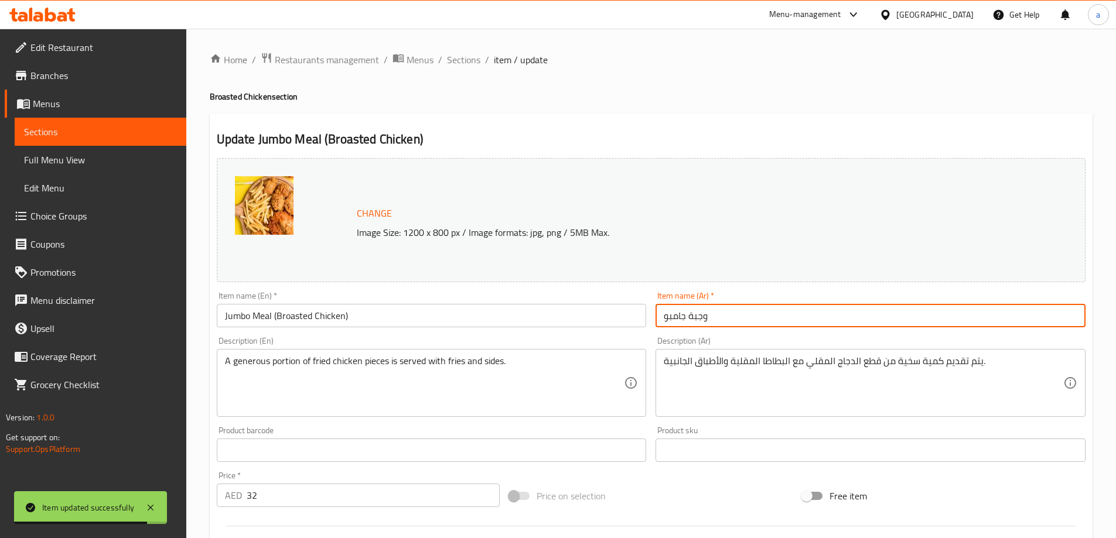
paste input "(دجاج بروستد)"
type input "وجبة جامبو (دجاج بروستد)"
click at [466, 64] on span "Sections" at bounding box center [463, 60] width 33 height 14
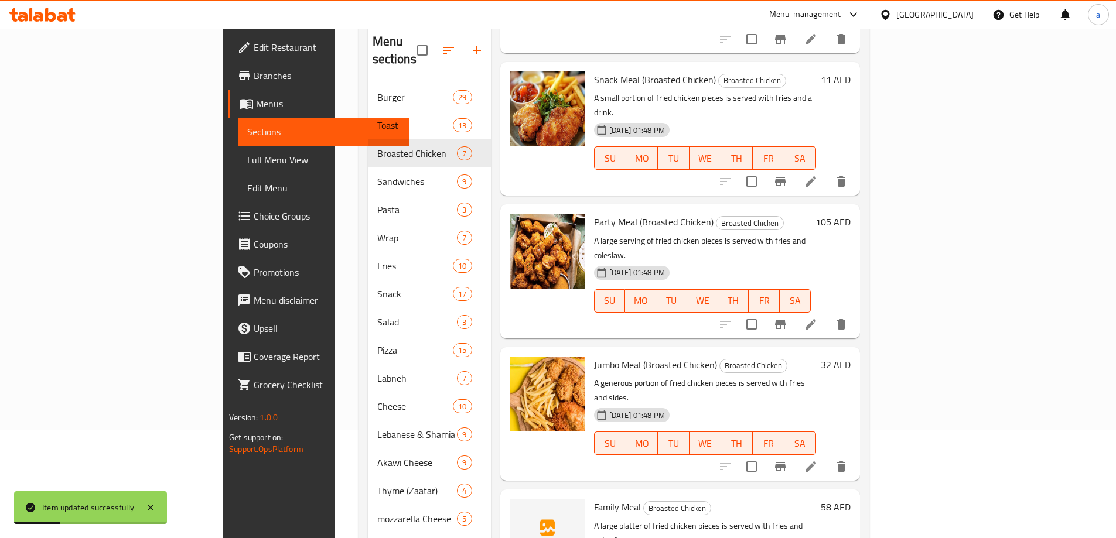
scroll to position [117, 0]
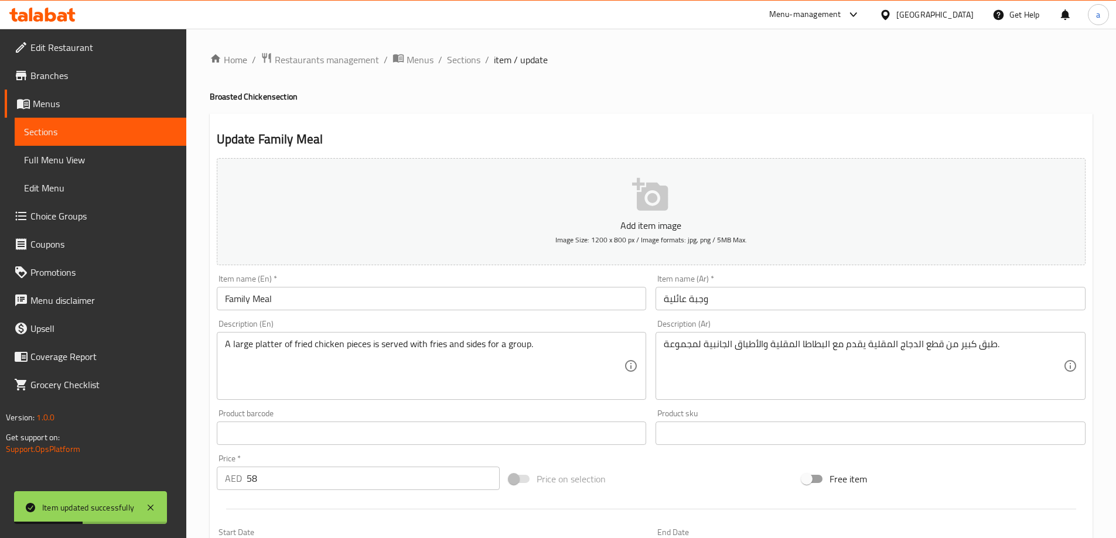
click at [384, 297] on input "Family Meal" at bounding box center [432, 298] width 430 height 23
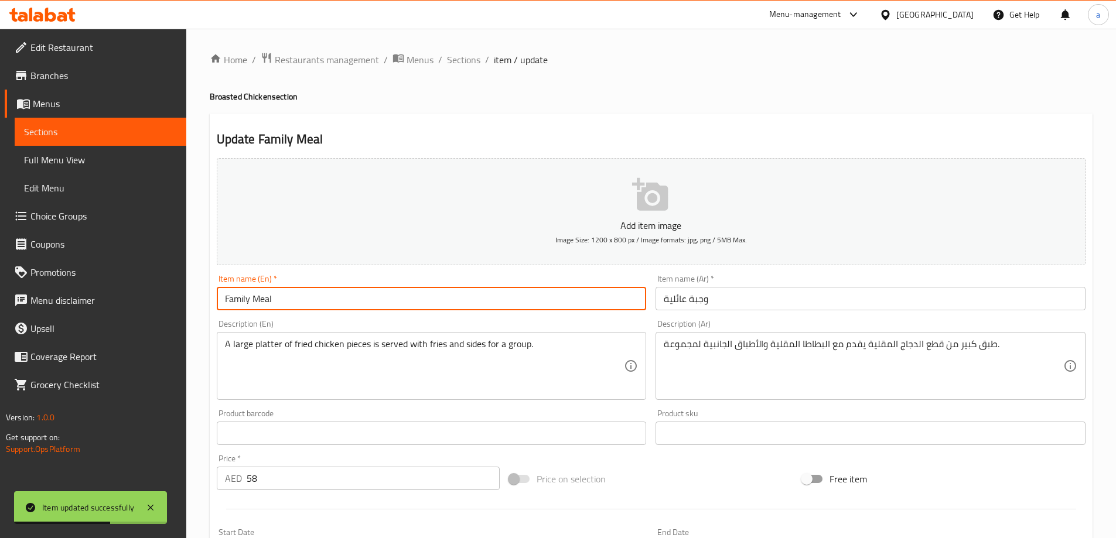
paste input "(Broasted Chicken)"
type input "Family Meal (Broasted Chicken)"
click at [745, 303] on input "وجبة عائلية" at bounding box center [870, 298] width 430 height 23
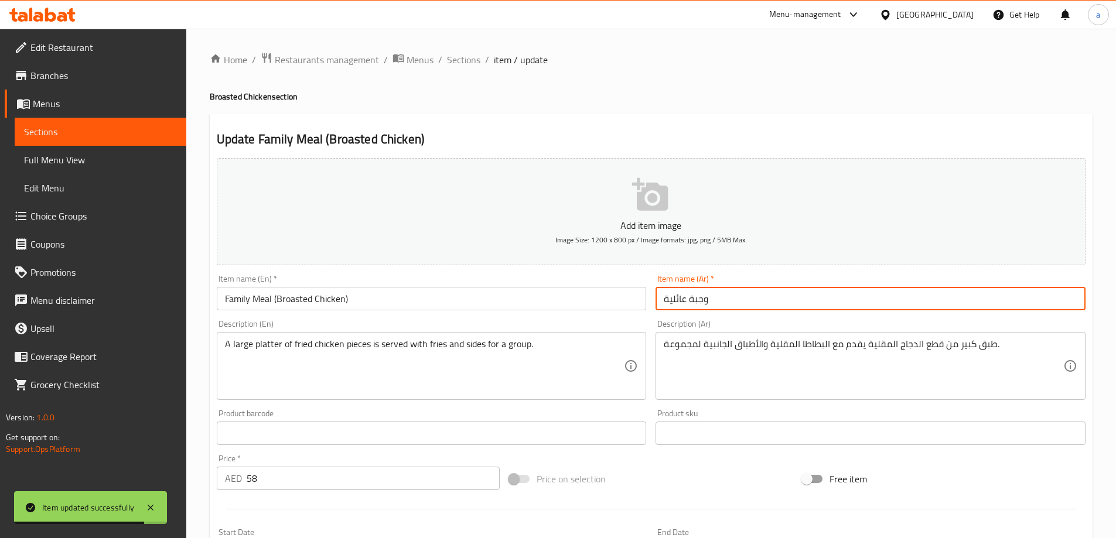
paste input "(دجاج بروستد)"
type input "وجبة عائلية (دجاج بروستد)"
click at [469, 60] on span "Sections" at bounding box center [463, 60] width 33 height 14
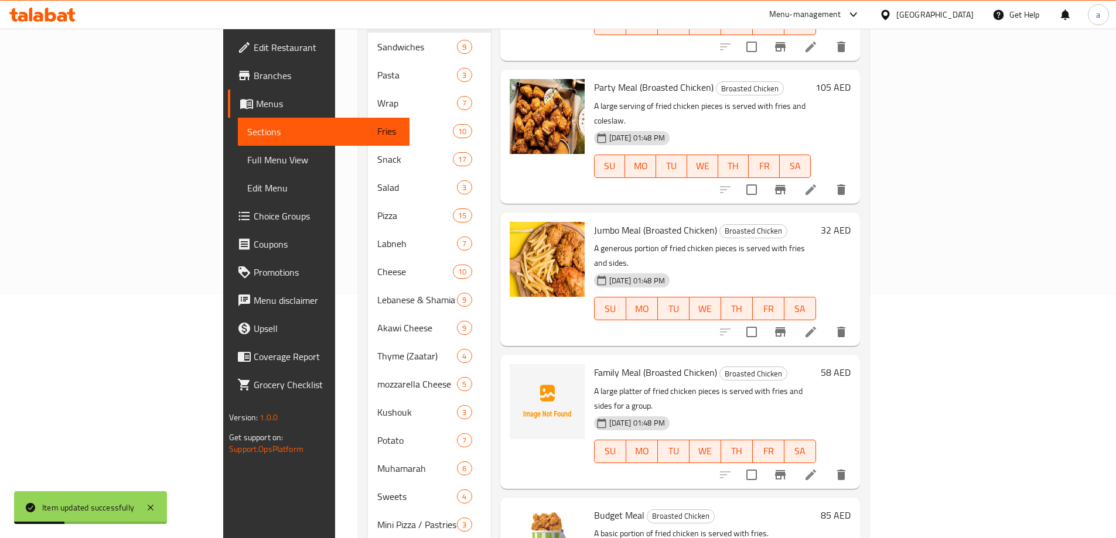
scroll to position [264, 0]
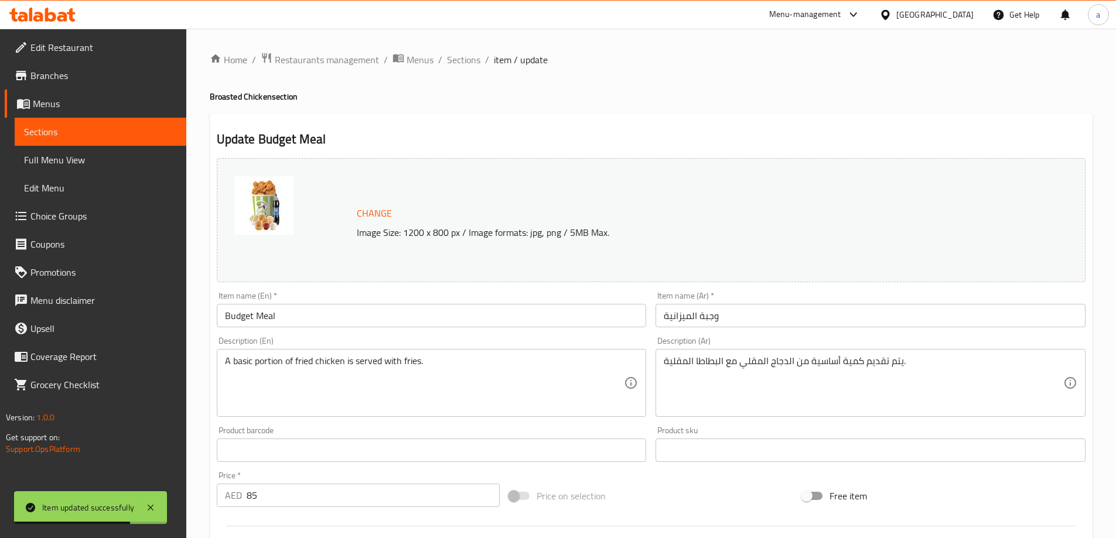
click at [314, 317] on input "Budget Meal" at bounding box center [432, 315] width 430 height 23
click at [315, 316] on input "Budget Meal" at bounding box center [432, 315] width 430 height 23
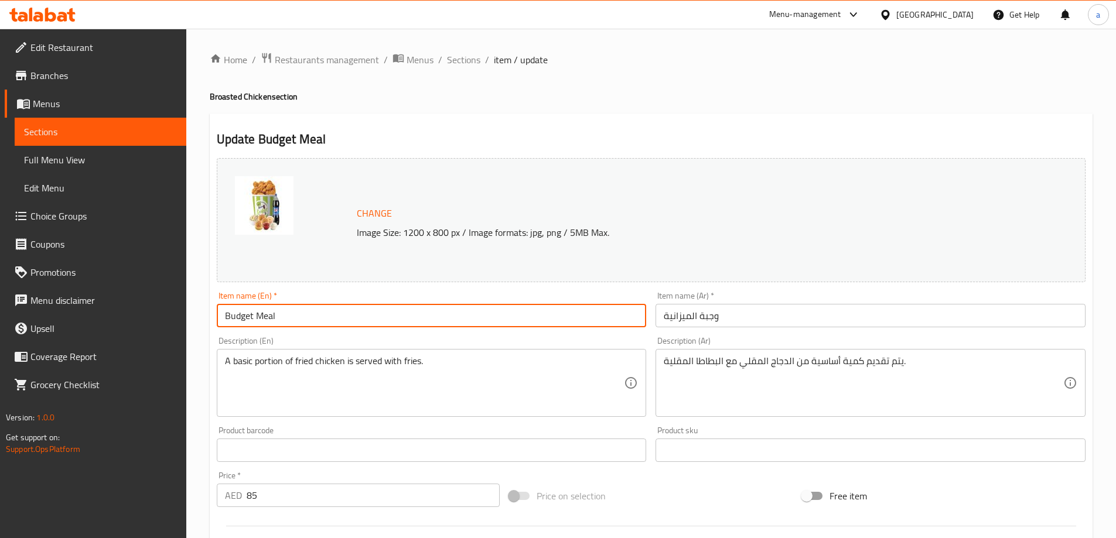
paste input "(Broasted Chicken)"
type input "Budget Meal (Broasted Chicken)"
click at [768, 310] on input "وجبة الميزانية" at bounding box center [870, 315] width 430 height 23
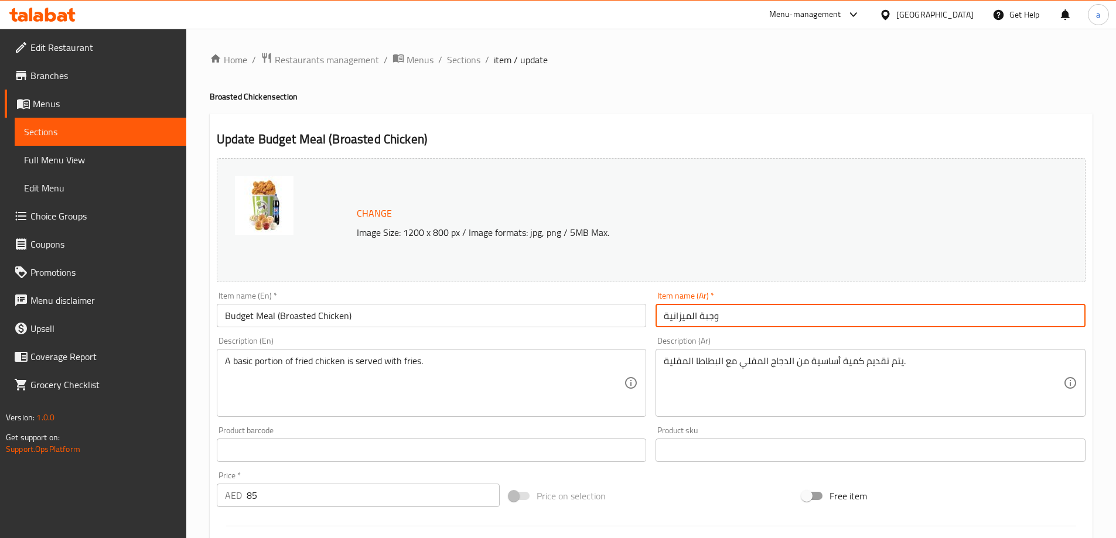
paste input "(دجاج بروستد)"
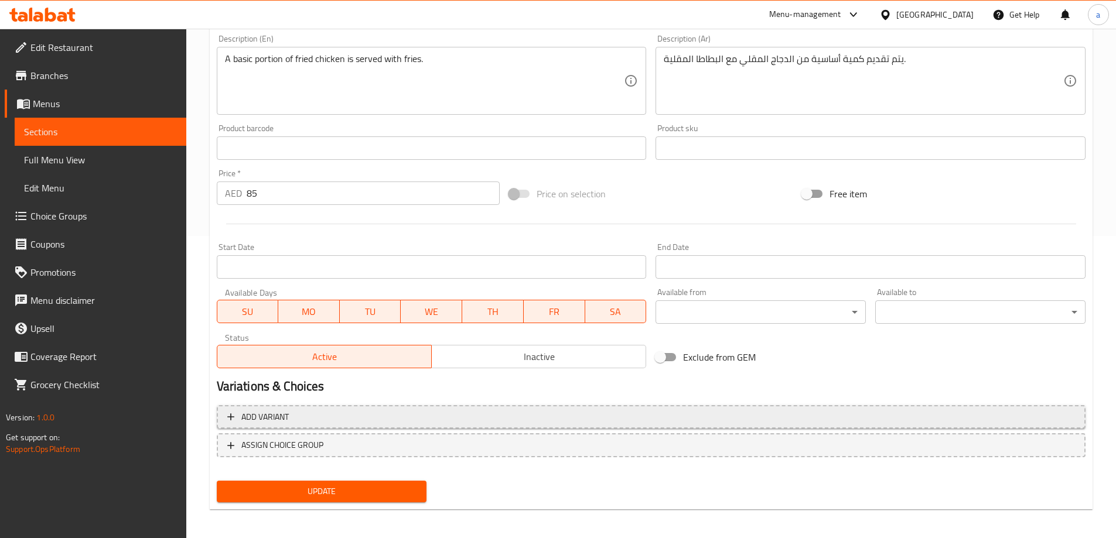
scroll to position [306, 0]
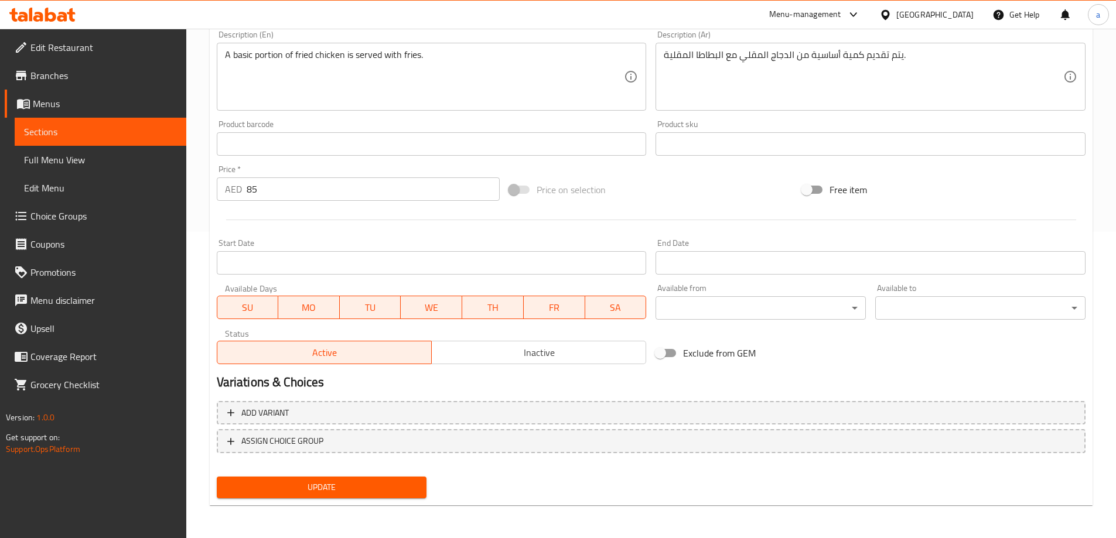
type input "وجبة الميزانية (دجاج بروستد)"
click at [392, 483] on span "Update" at bounding box center [322, 487] width 192 height 15
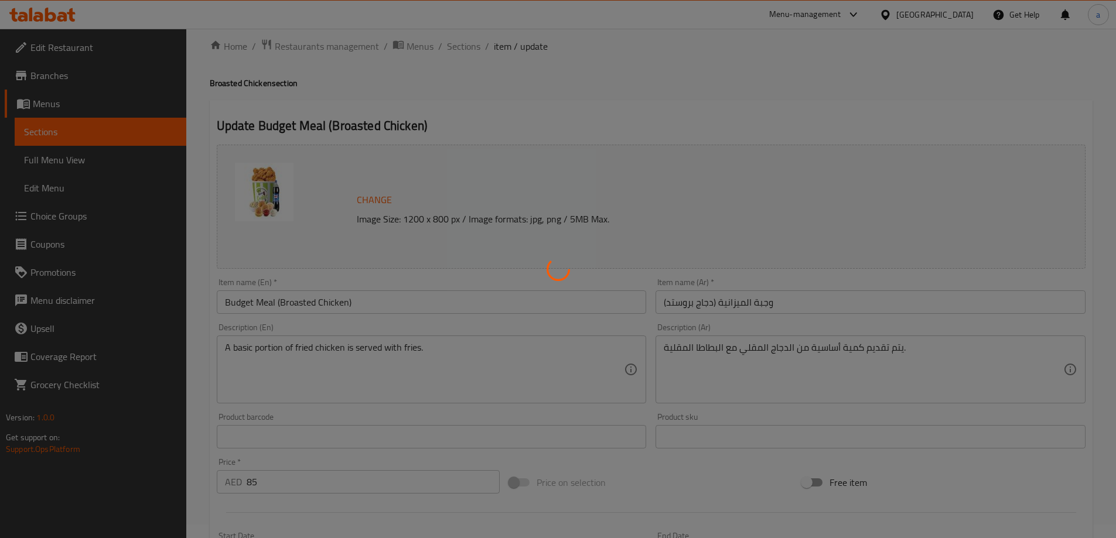
scroll to position [0, 0]
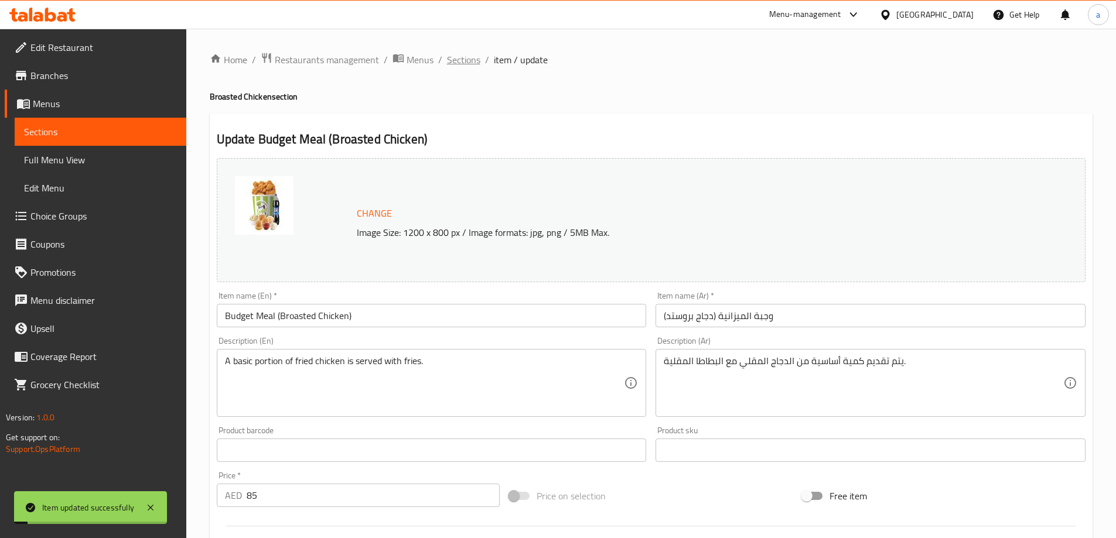
click at [475, 60] on span "Sections" at bounding box center [463, 60] width 33 height 14
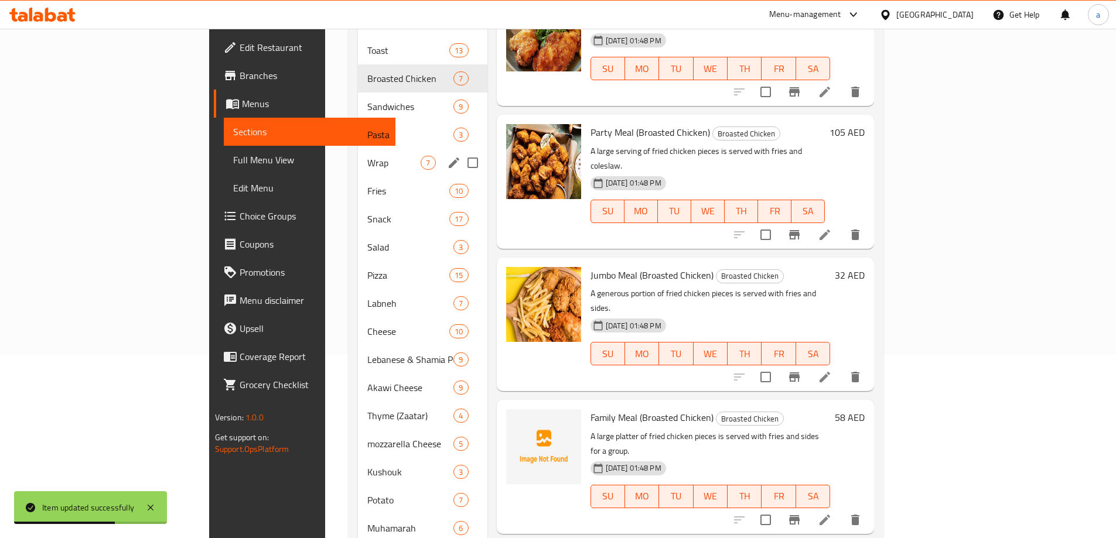
scroll to position [88, 0]
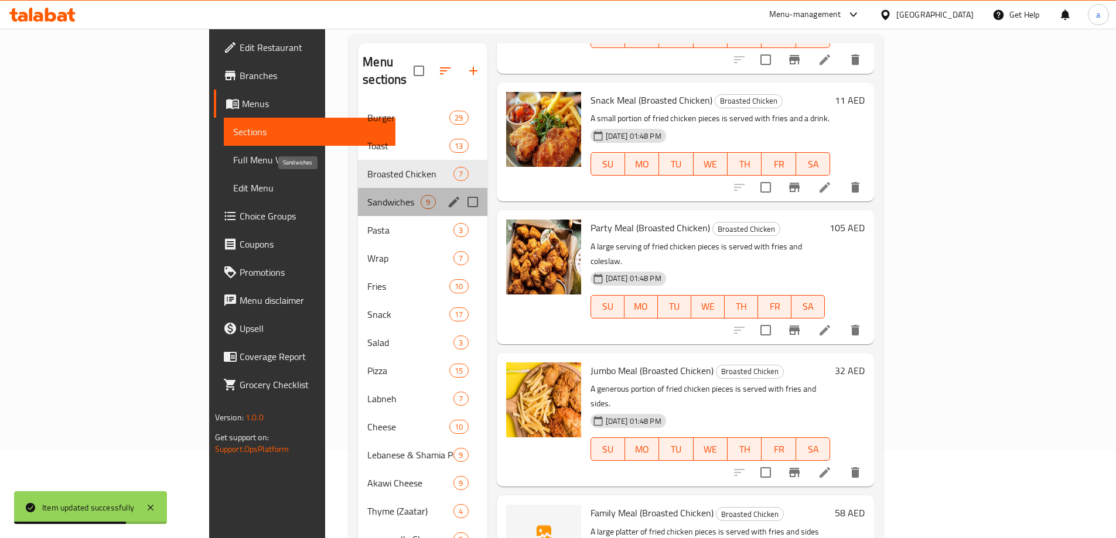
click at [367, 195] on span "Sandwiches" at bounding box center [393, 202] width 53 height 14
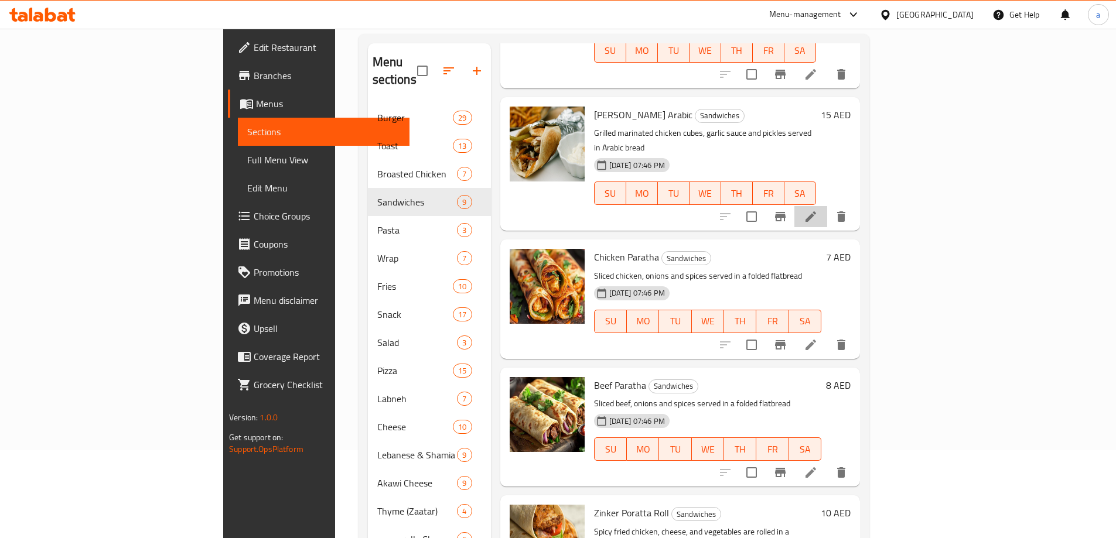
click at [827, 206] on li at bounding box center [810, 216] width 33 height 21
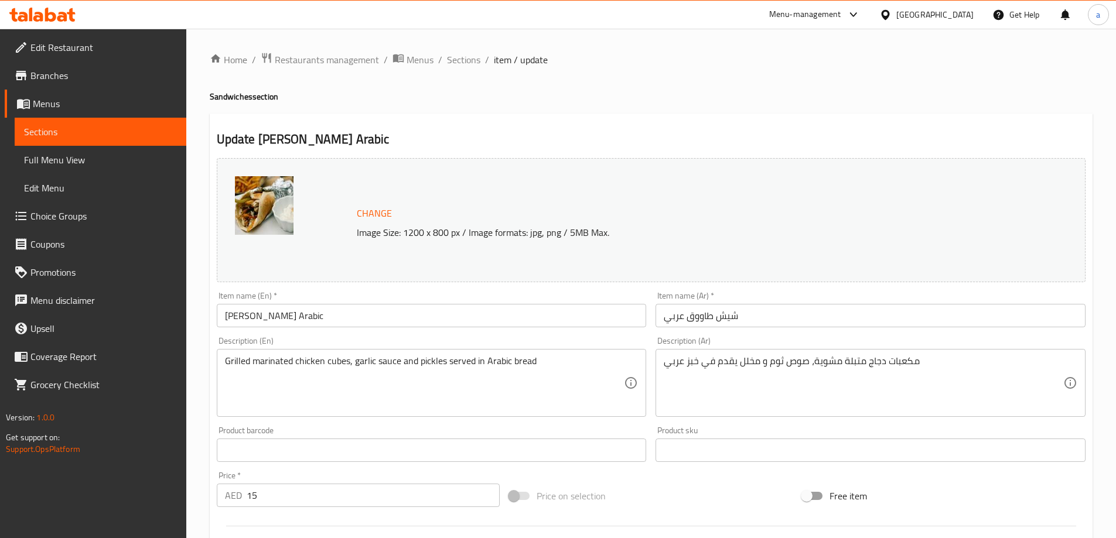
click at [457, 318] on input "Sheesh Tawook Arabic" at bounding box center [432, 315] width 430 height 23
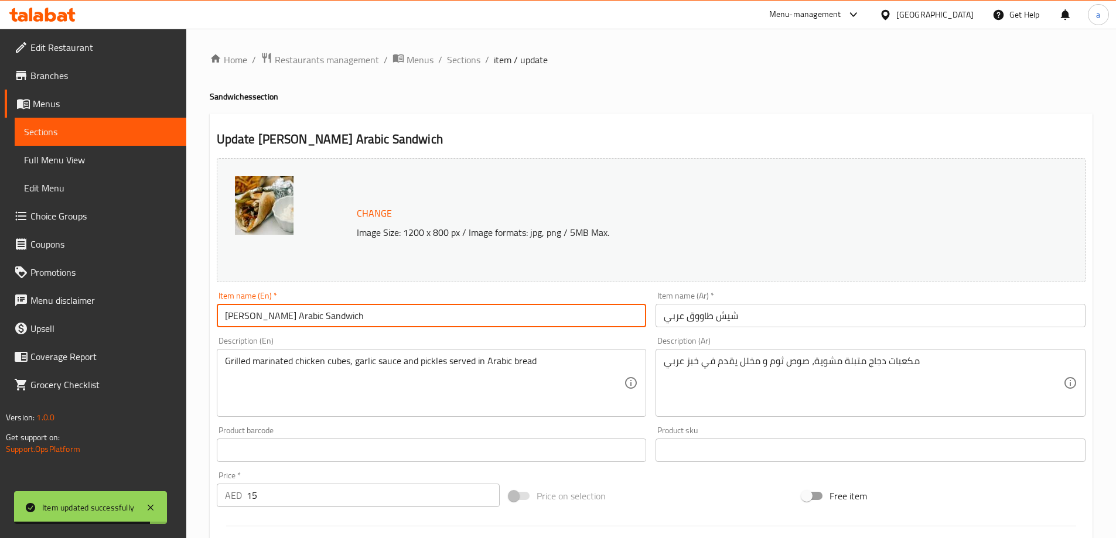
type input "[PERSON_NAME] Arabic Sandwich"
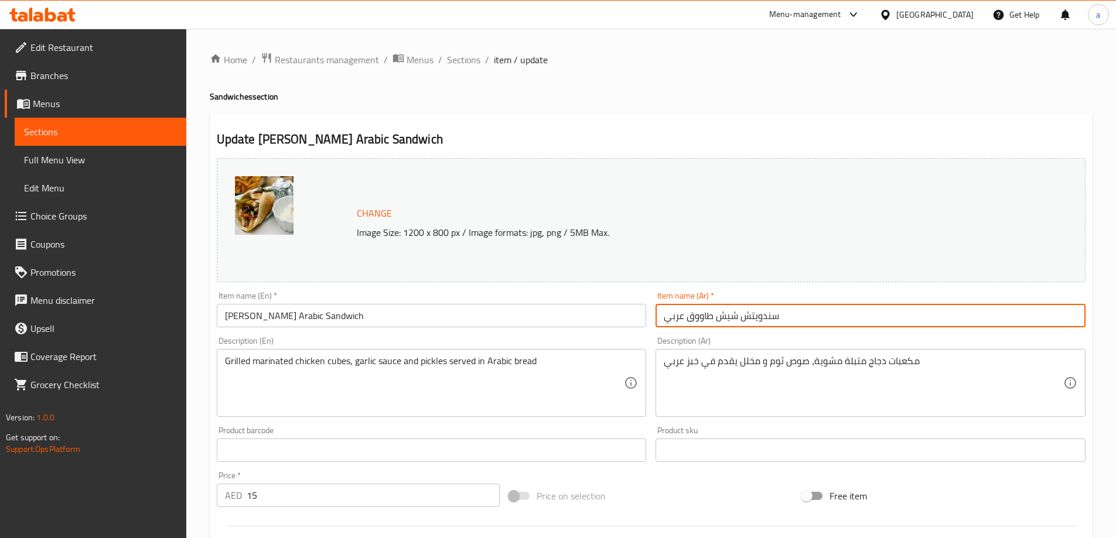
type input "سندويتش شيش طاووق عربي"
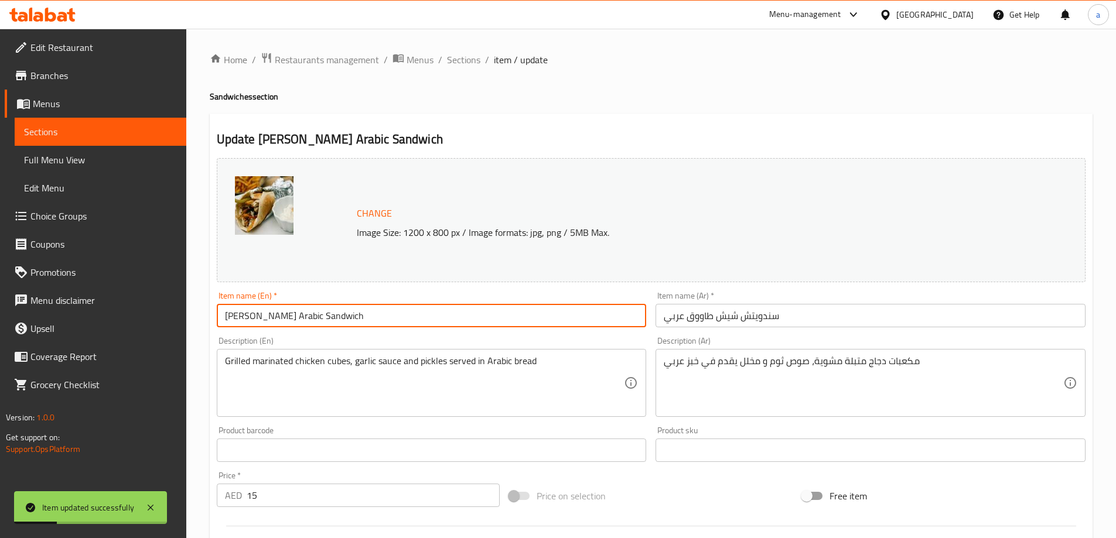
drag, startPoint x: 360, startPoint y: 317, endPoint x: 314, endPoint y: 316, distance: 46.3
click at [314, 316] on input "[PERSON_NAME] Arabic Sandwich" at bounding box center [432, 315] width 430 height 23
click at [455, 60] on span "Sections" at bounding box center [463, 60] width 33 height 14
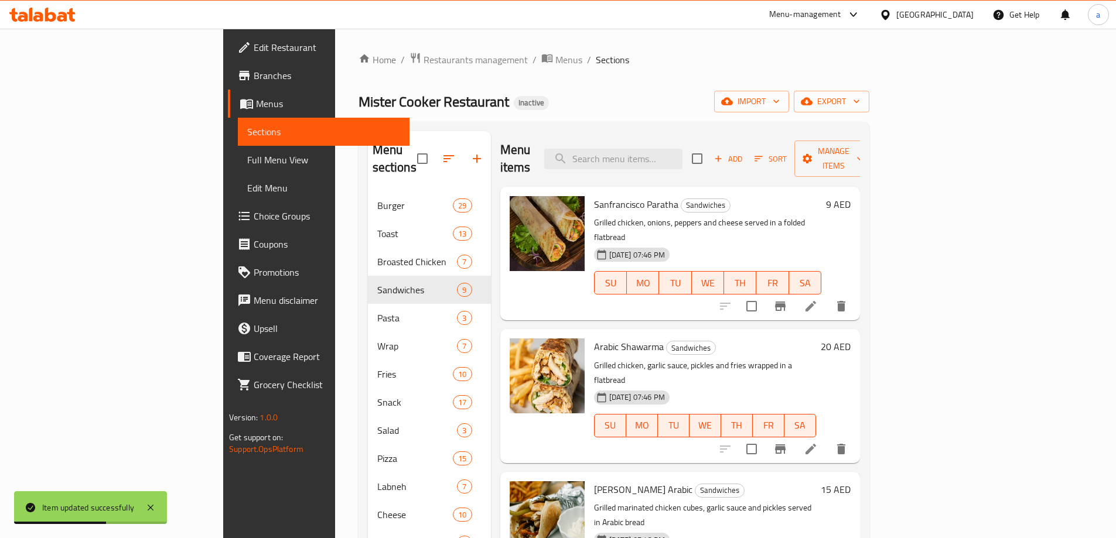
click at [827, 439] on li at bounding box center [810, 449] width 33 height 21
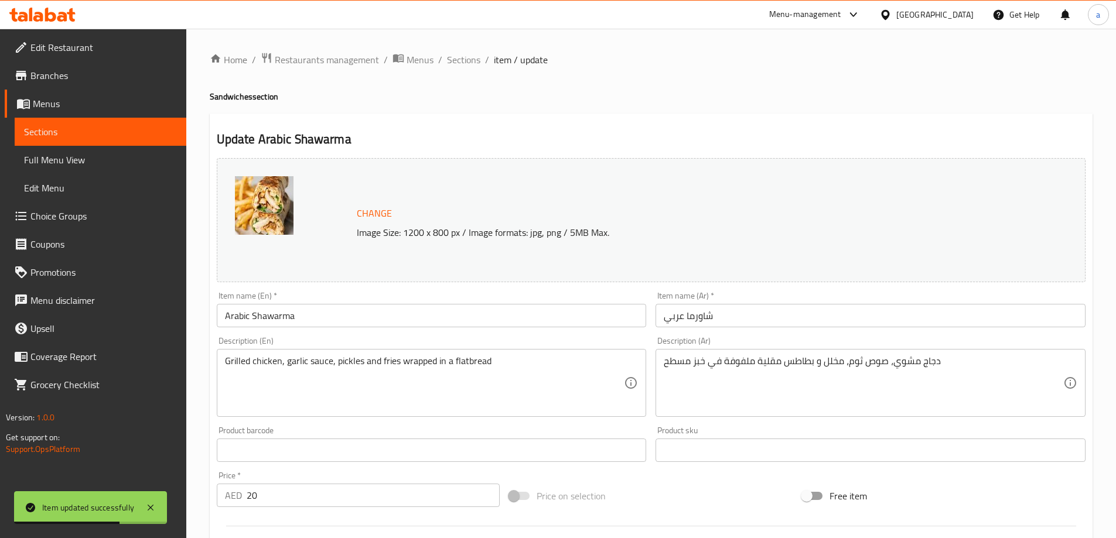
click at [319, 320] on input "Arabic Shawarma" at bounding box center [432, 315] width 430 height 23
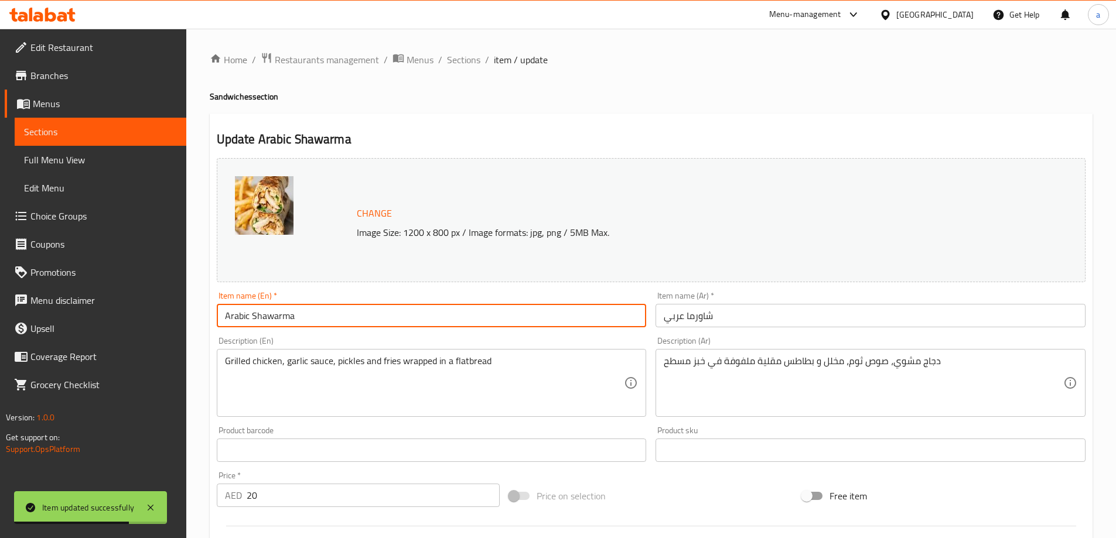
paste input "Sandwich"
type input "Arabic Shawarma Sandwich"
click at [784, 316] on input "شاورما عربي" at bounding box center [870, 315] width 430 height 23
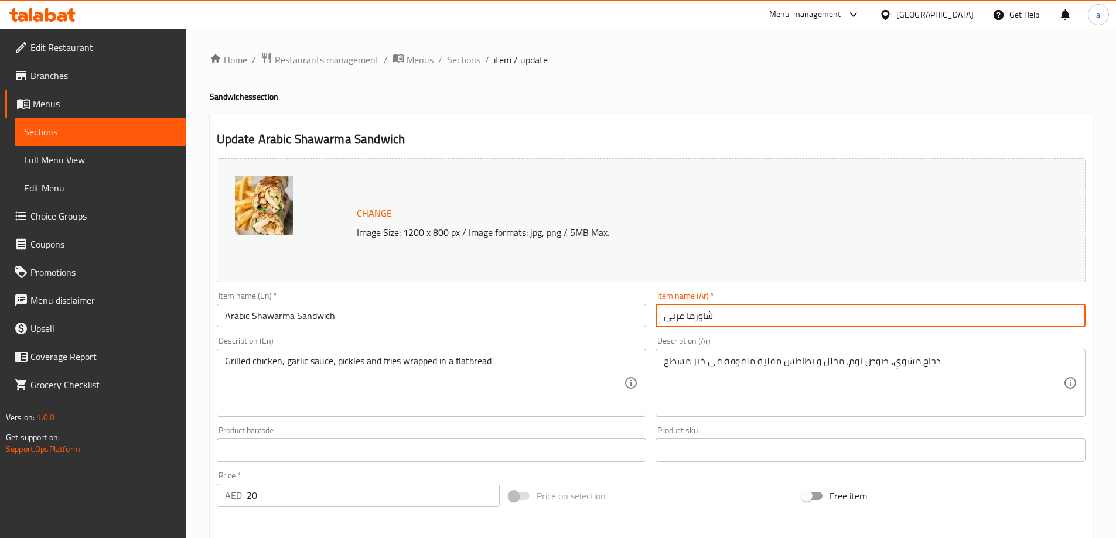
paste input "سندويتش"
type input "سندويتش شاورما عربي"
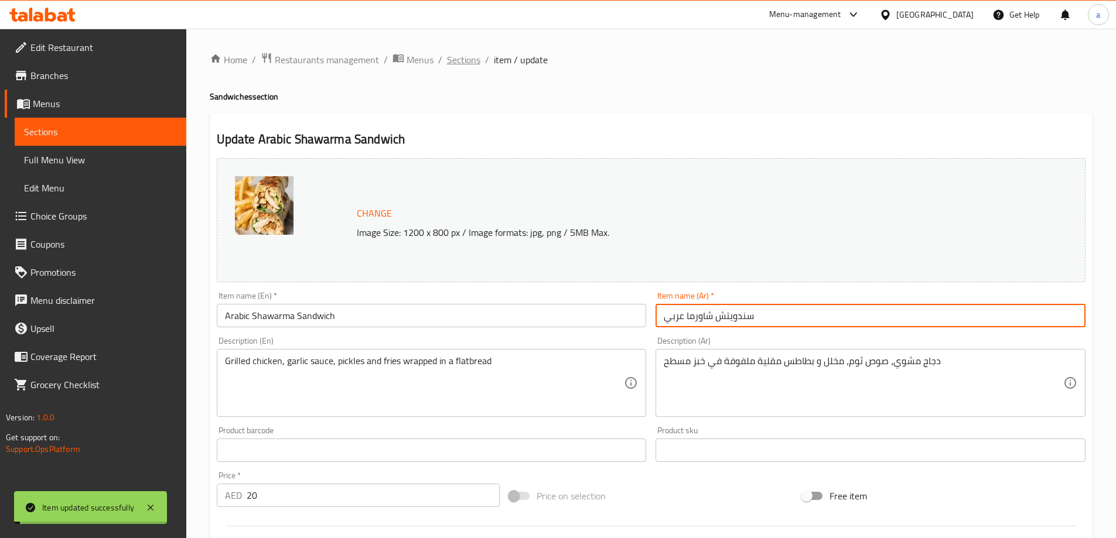
click at [460, 56] on span "Sections" at bounding box center [463, 60] width 33 height 14
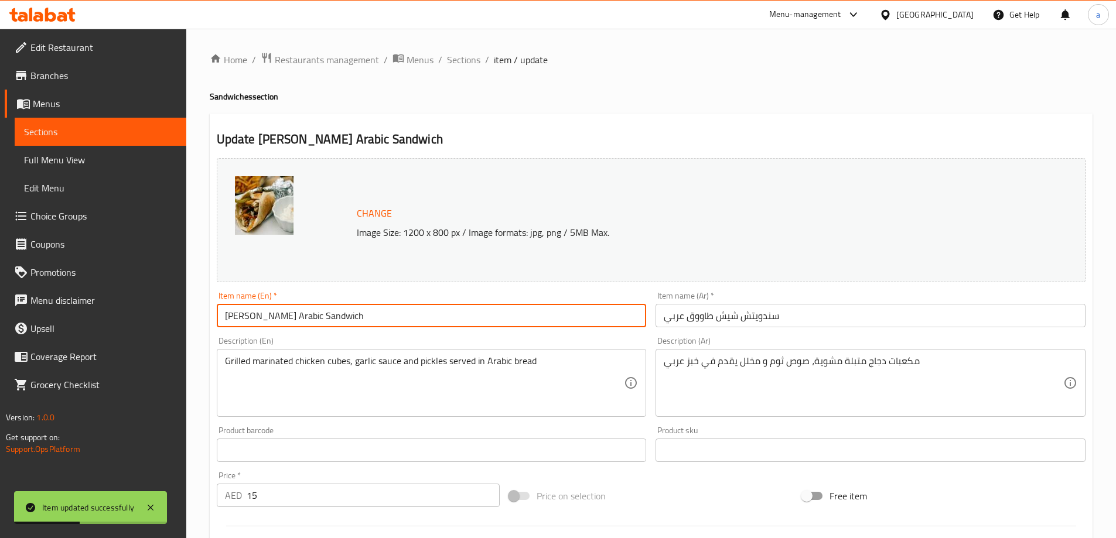
click at [356, 318] on input "[PERSON_NAME] Arabic Sandwich" at bounding box center [432, 315] width 430 height 23
click at [466, 61] on span "Sections" at bounding box center [463, 60] width 33 height 14
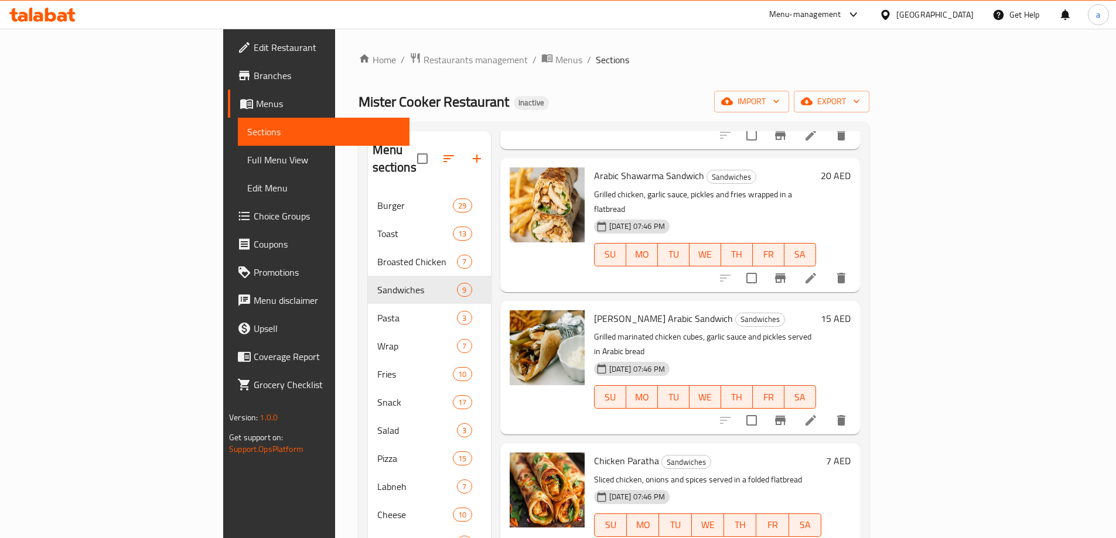
scroll to position [176, 0]
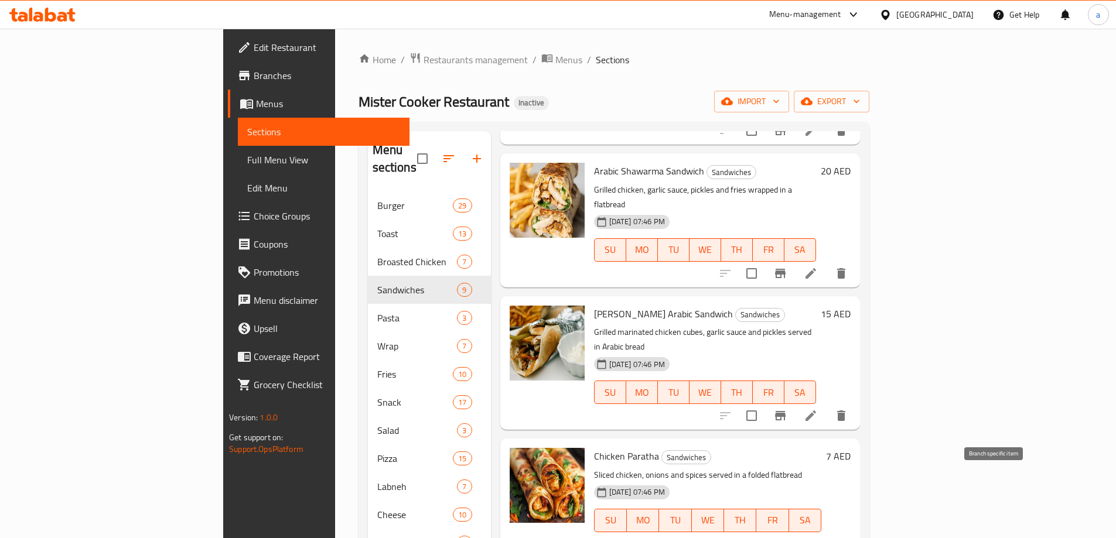
click at [827, 534] on li at bounding box center [810, 544] width 33 height 21
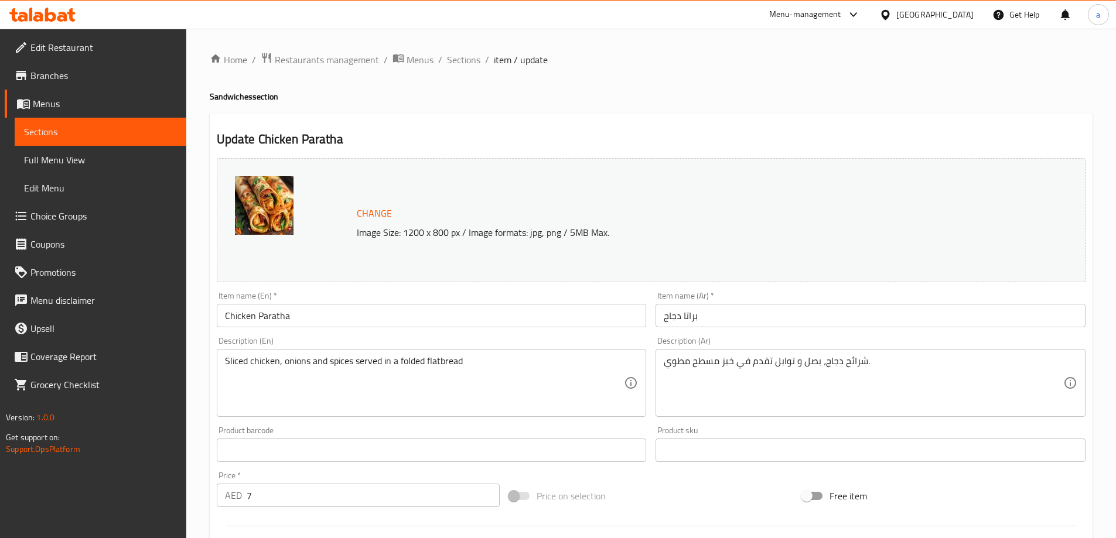
click at [479, 303] on div "Item name (En)   * Chicken Paratha Item name (En) *" at bounding box center [432, 310] width 430 height 36
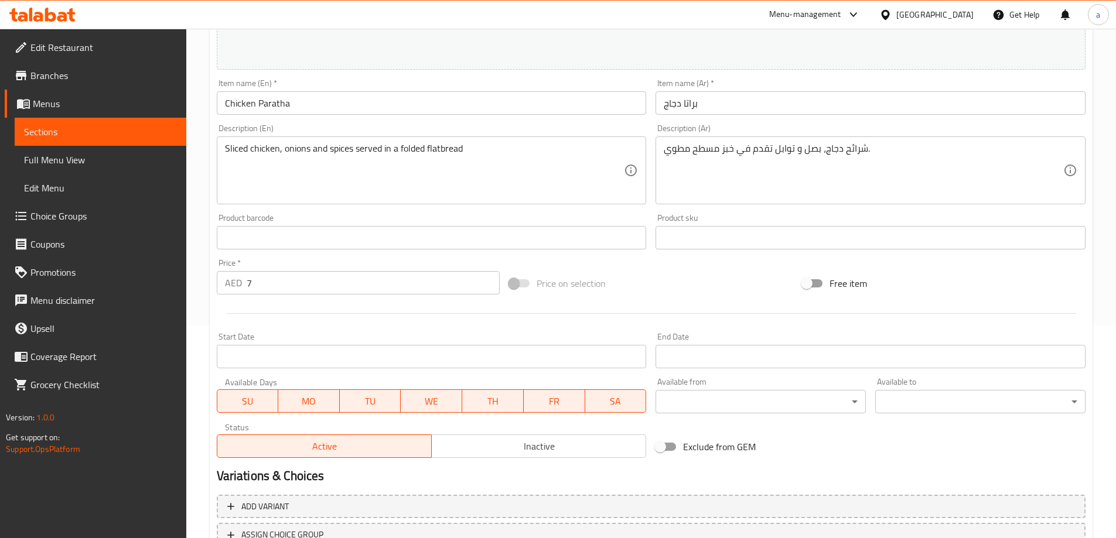
scroll to position [72, 0]
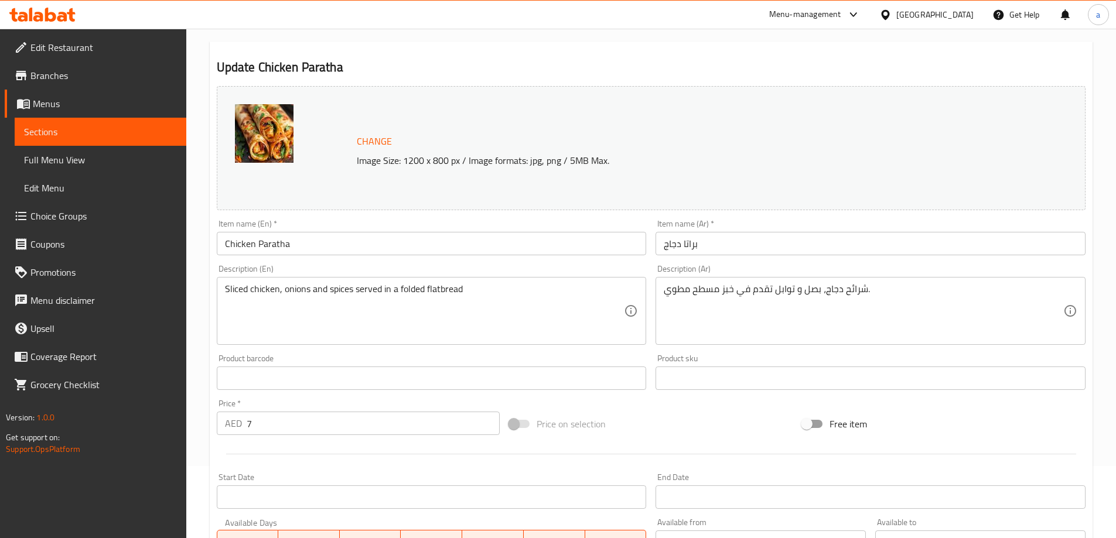
click at [431, 241] on input "Chicken Paratha" at bounding box center [432, 243] width 430 height 23
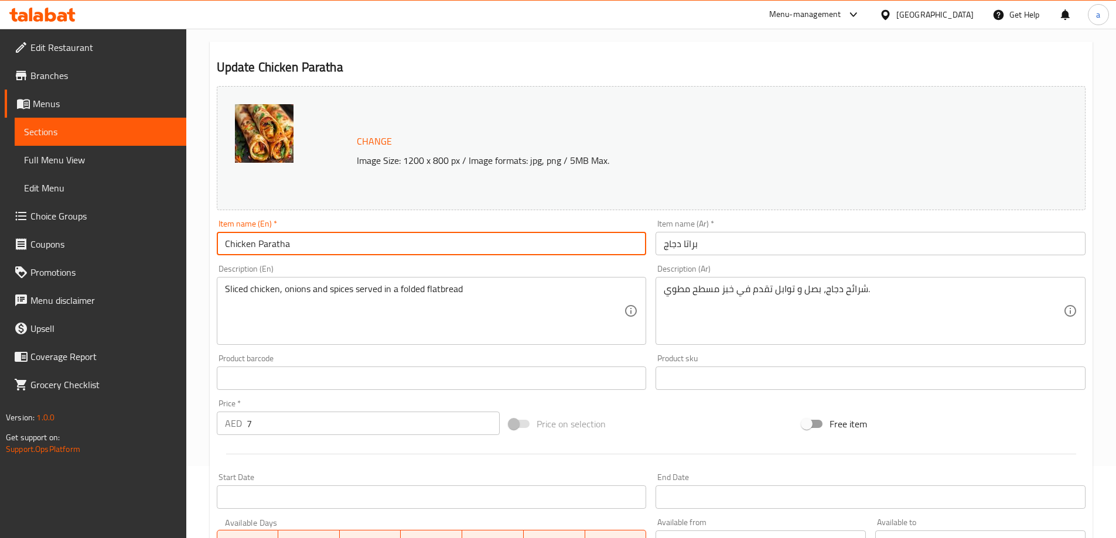
paste input "Sandwich"
type input "Chicken Paratha Sandwich"
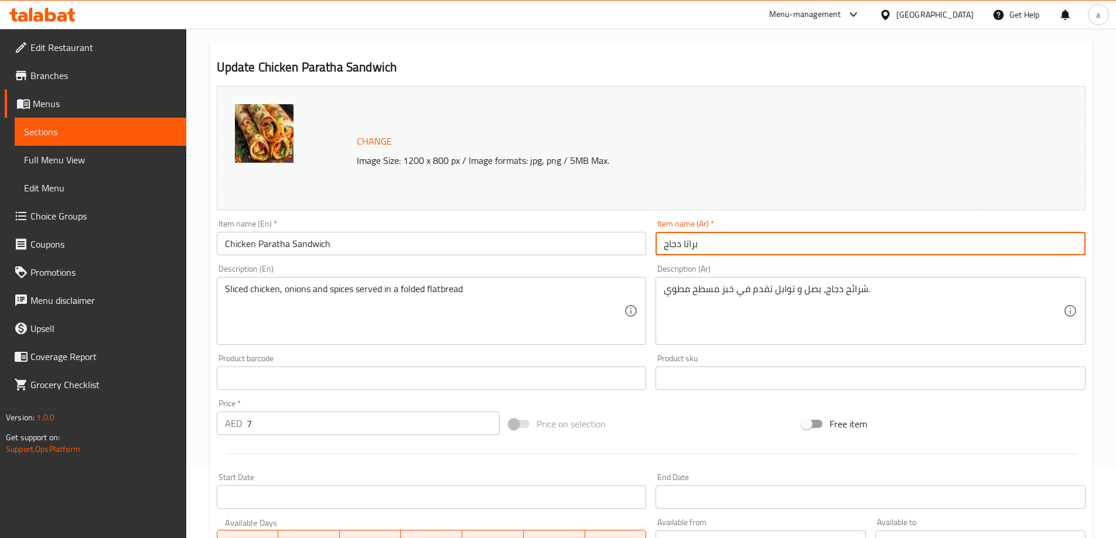
paste input "سندويتش"
type input "سندويتش براتا دجاج"
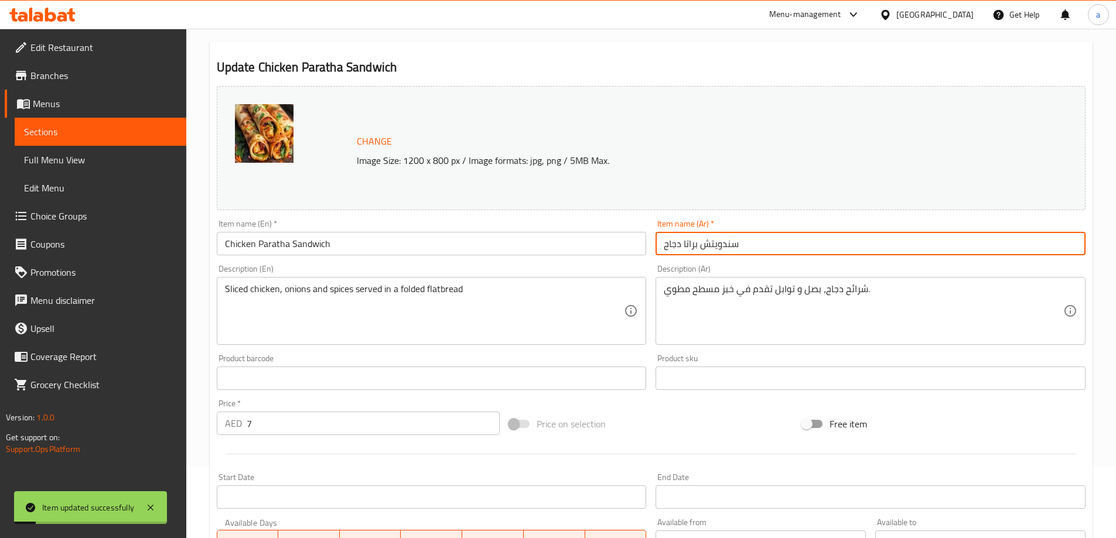
scroll to position [0, 0]
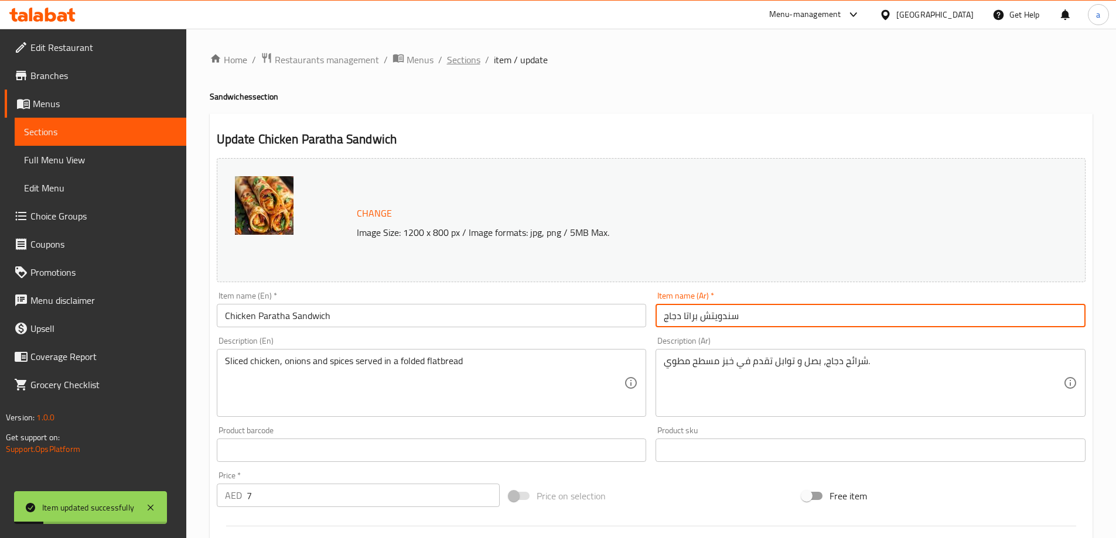
click at [460, 69] on div "Home / Restaurants management / Menus / Sections / item / update Sandwiches sec…" at bounding box center [651, 436] width 883 height 769
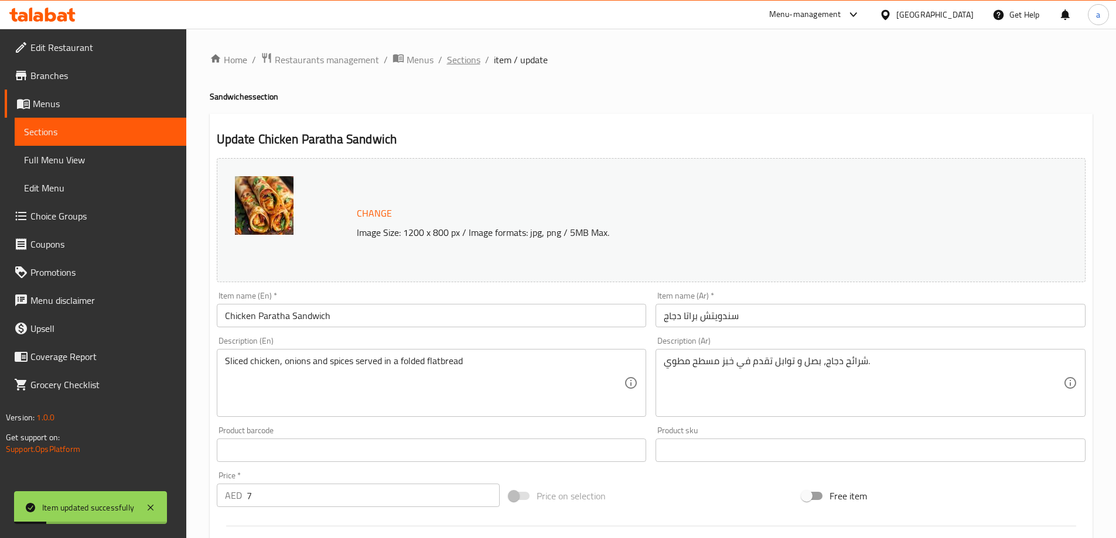
click at [464, 63] on span "Sections" at bounding box center [463, 60] width 33 height 14
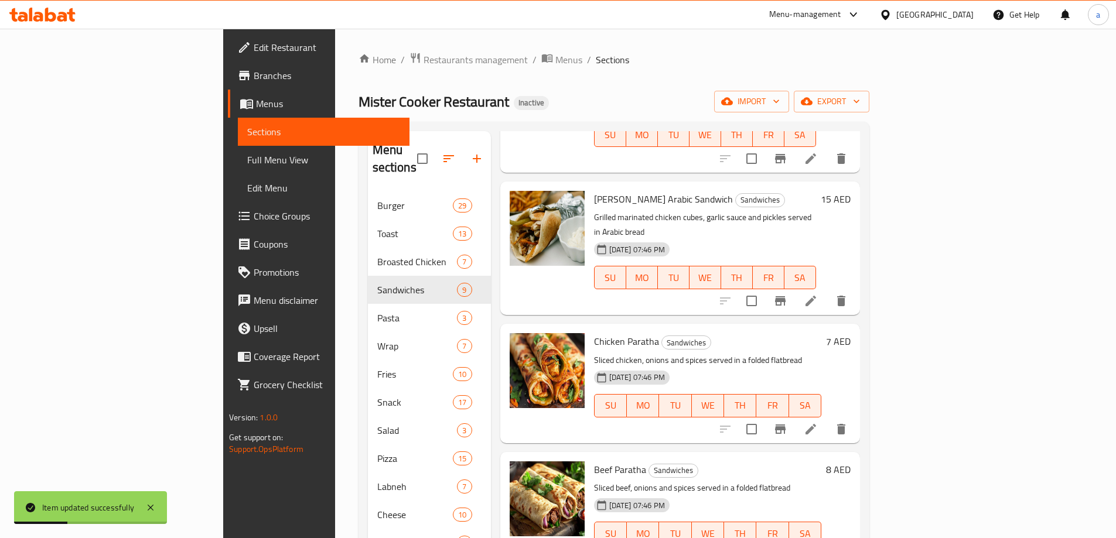
scroll to position [293, 0]
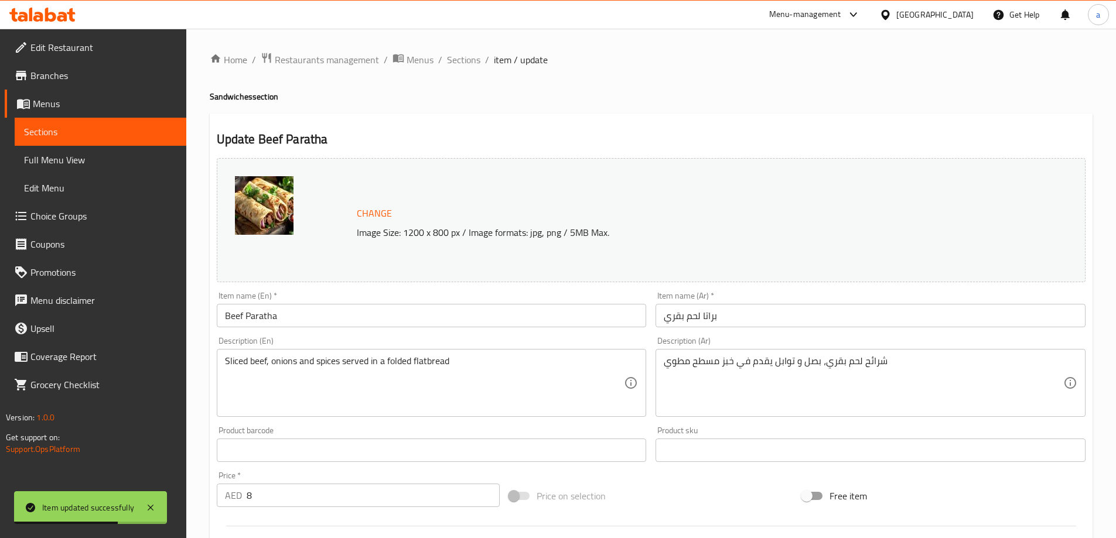
click at [424, 308] on input "Beef Paratha" at bounding box center [432, 315] width 430 height 23
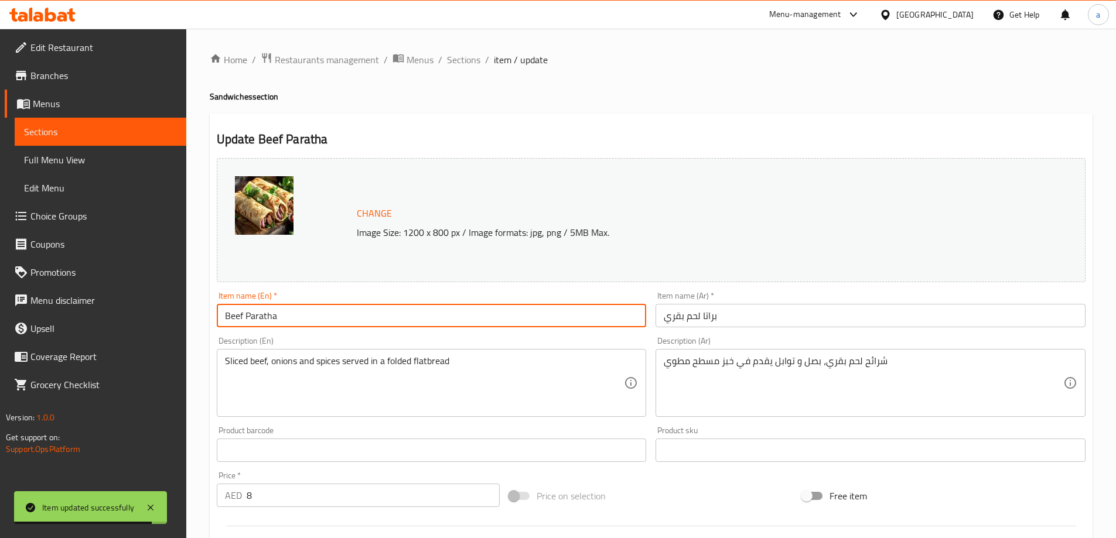
paste input "Sandwich"
type input "Beef Paratha Sandwich"
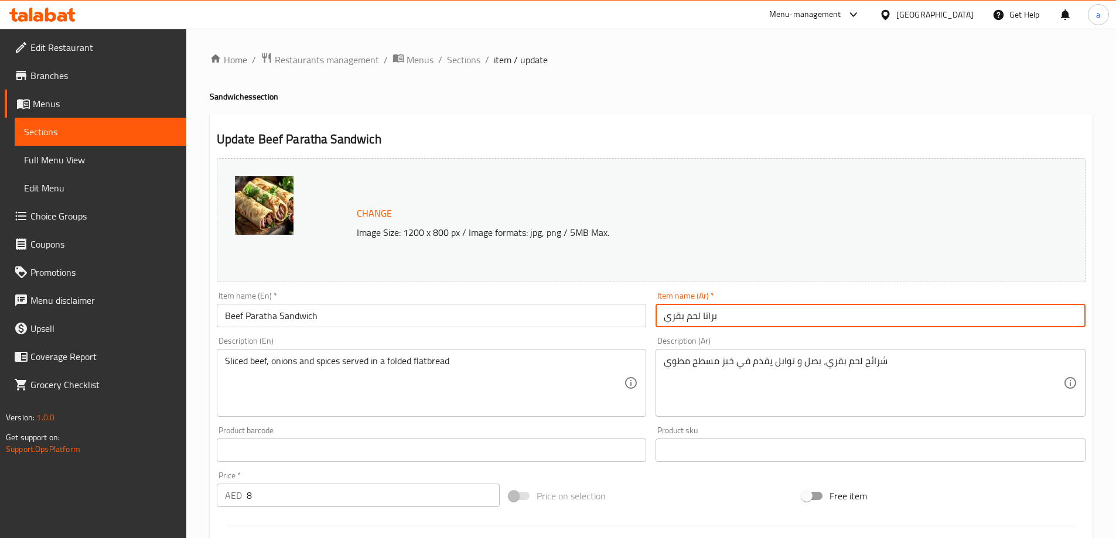
paste input "سندويتش"
type input "سندويتش براتا لحم بقري"
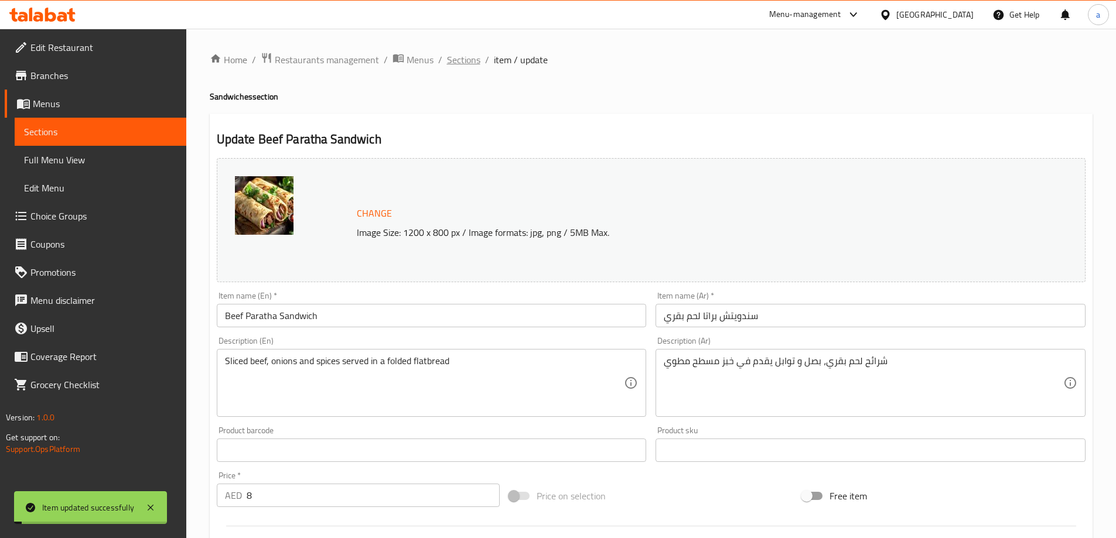
click at [447, 59] on span "Sections" at bounding box center [463, 60] width 33 height 14
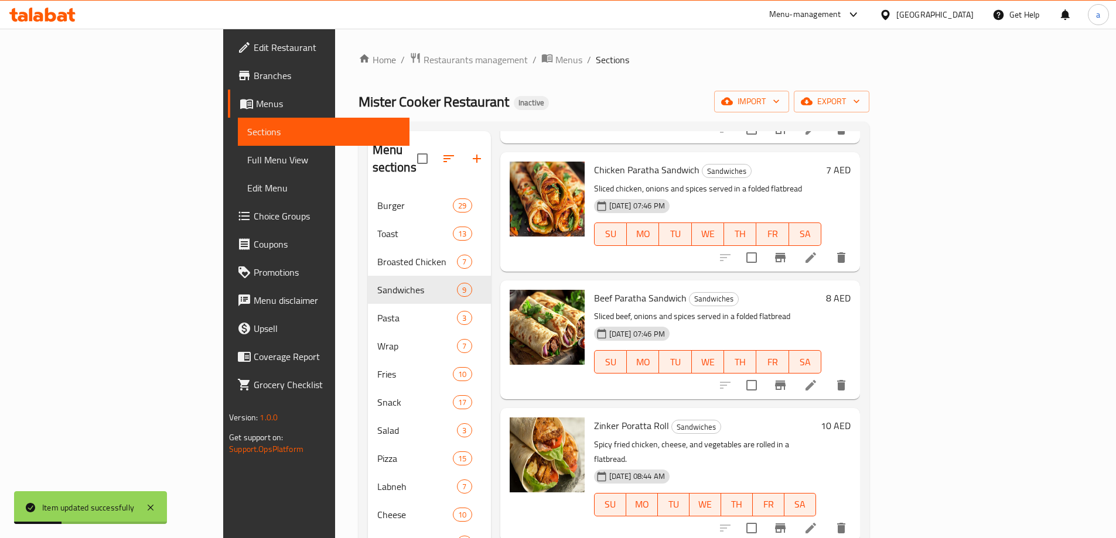
scroll to position [469, 0]
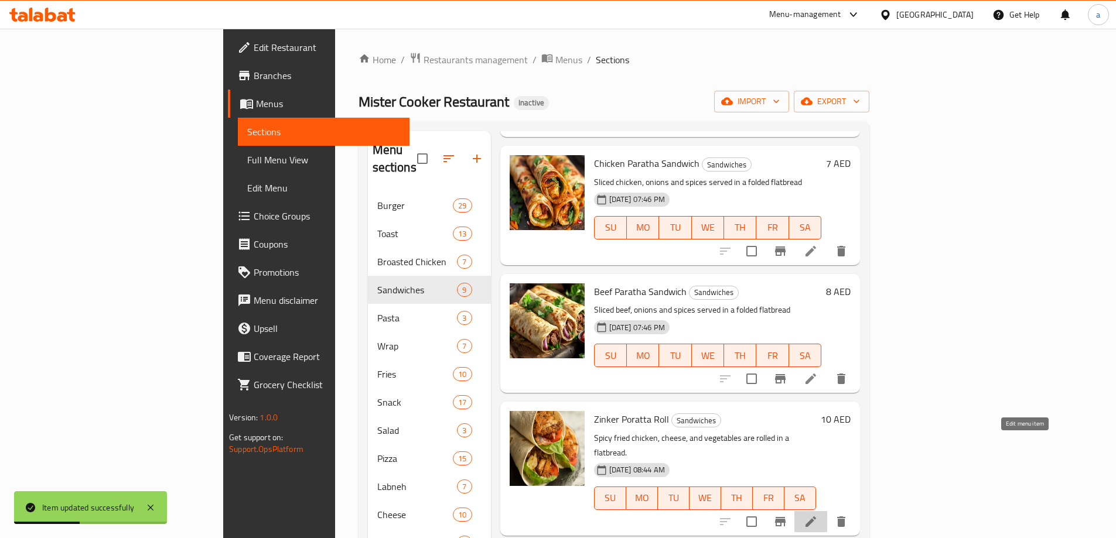
click at [818, 515] on icon at bounding box center [811, 522] width 14 height 14
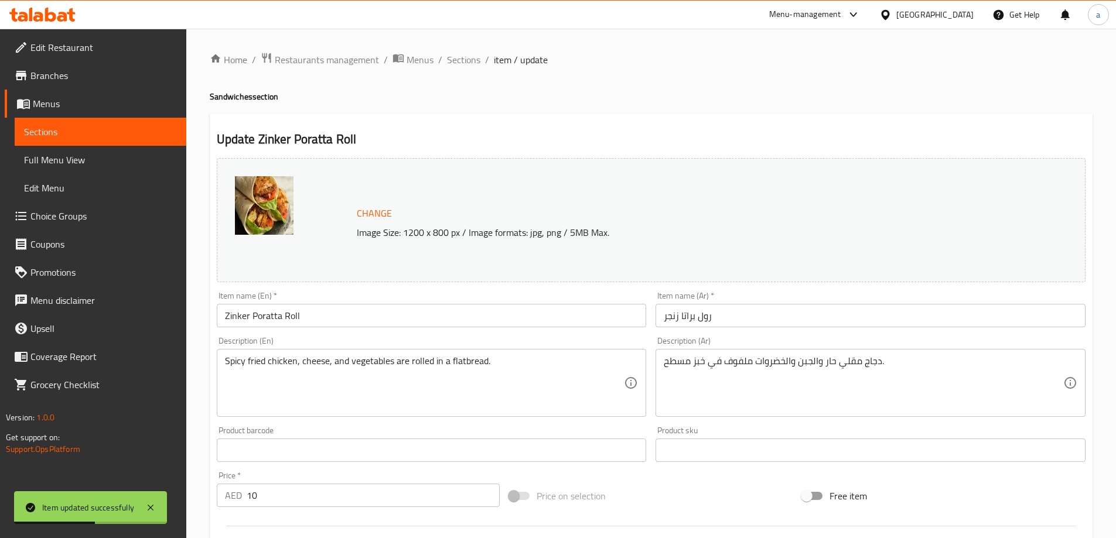
click at [355, 322] on input "Zinker Poratta Roll" at bounding box center [432, 315] width 430 height 23
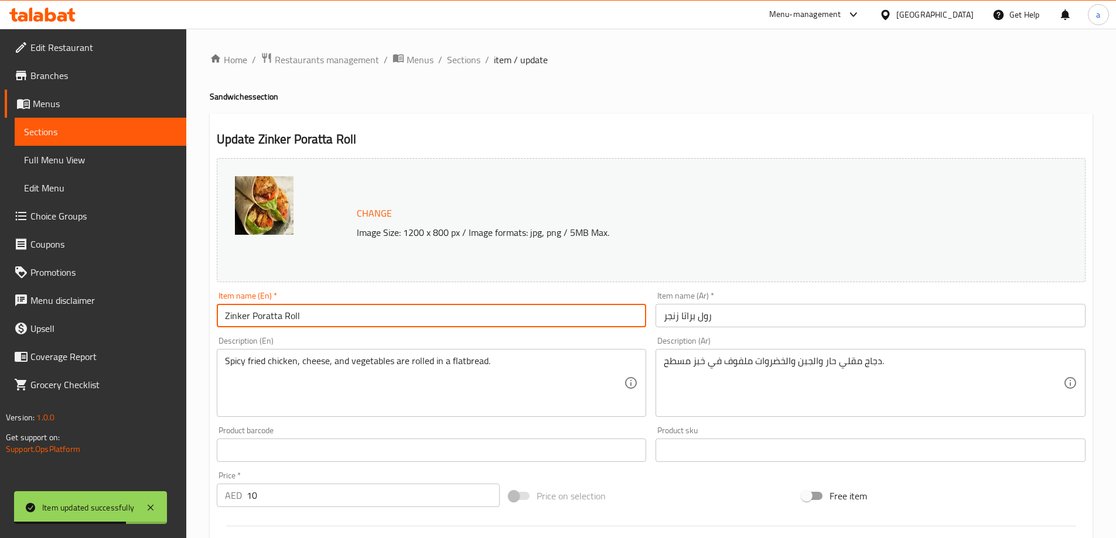
paste input "Sandwich"
type input "Zinker Poratta Roll Sandwich"
click at [736, 318] on input "رول براتا زنجر" at bounding box center [870, 315] width 430 height 23
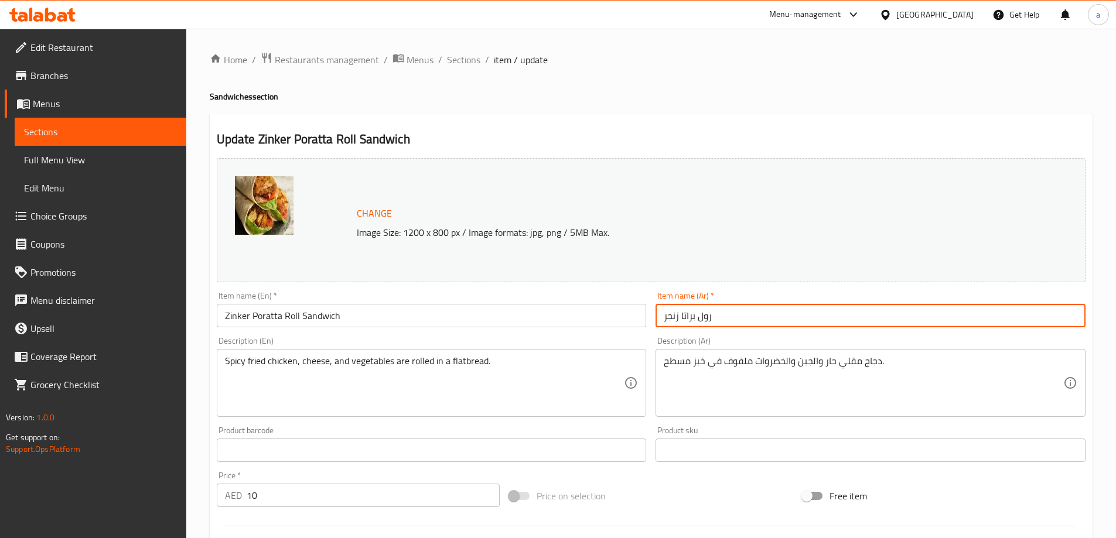
paste input "سندويتش"
type input "سندويتش رول براتا زنجر"
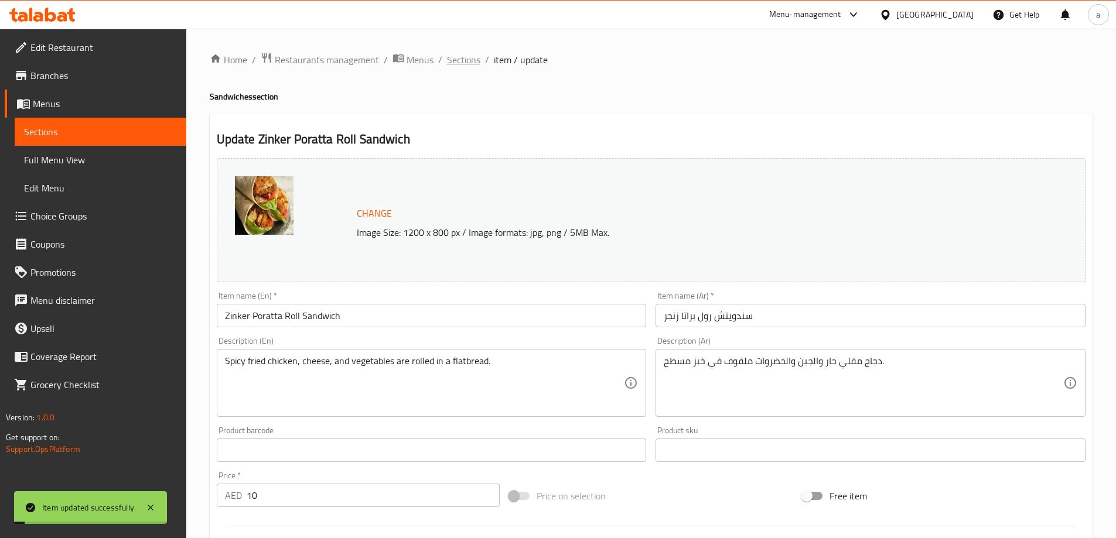
click at [470, 59] on span "Sections" at bounding box center [463, 60] width 33 height 14
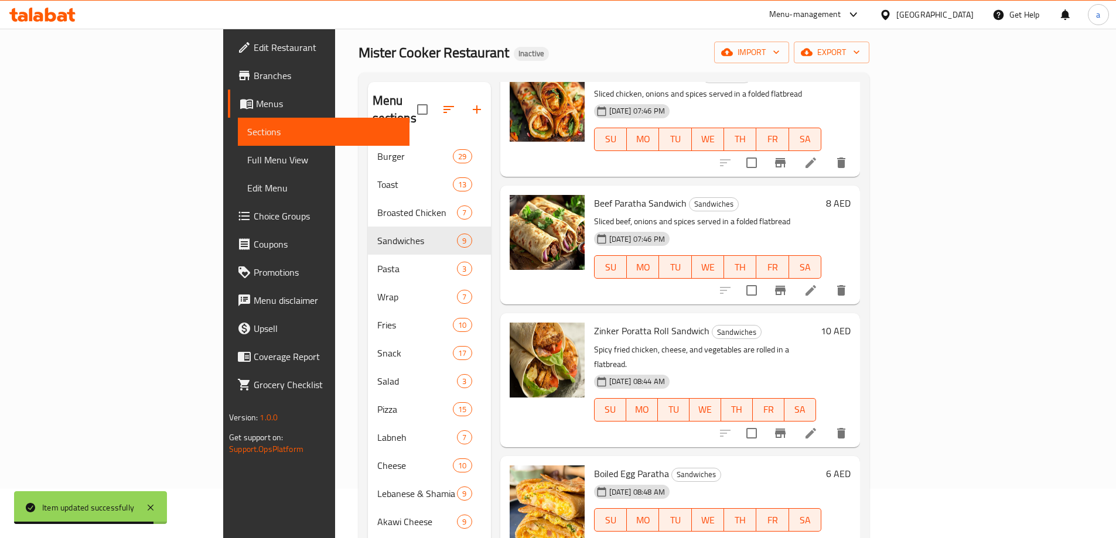
scroll to position [117, 0]
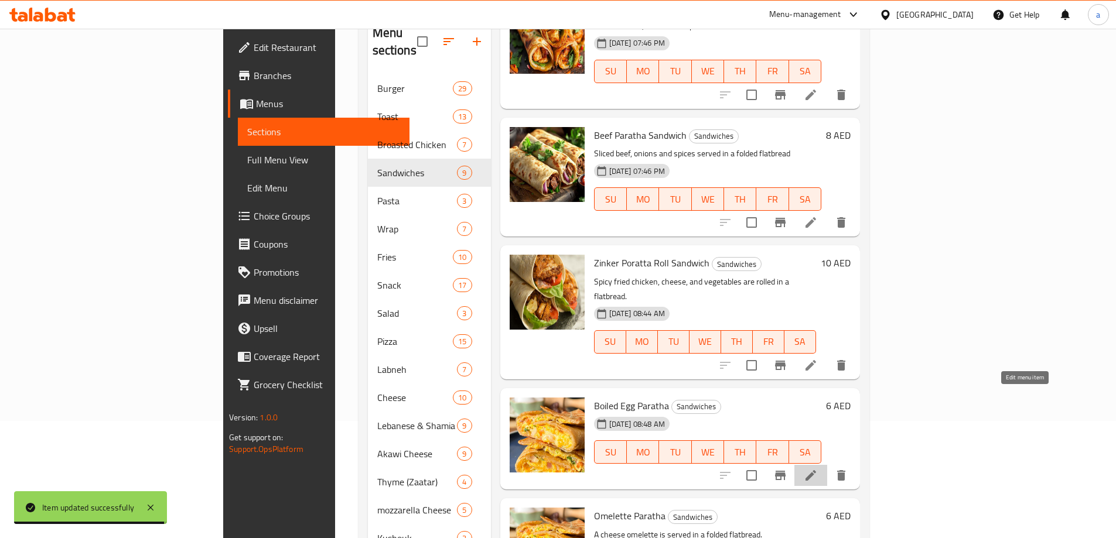
click at [818, 469] on icon at bounding box center [811, 476] width 14 height 14
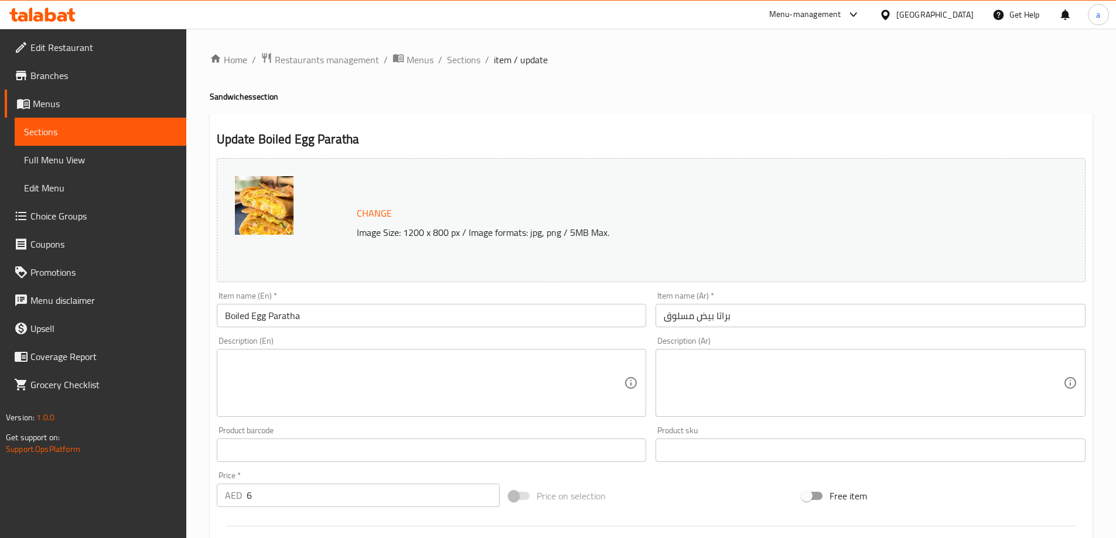
click at [544, 309] on input "Boiled Egg Paratha" at bounding box center [432, 315] width 430 height 23
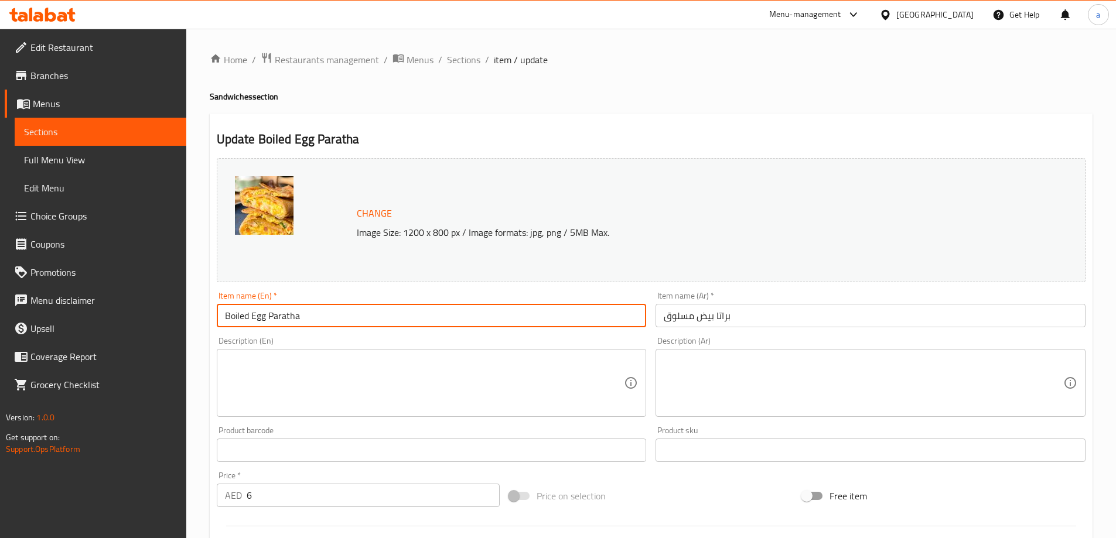
click at [455, 324] on input "Boiled Egg Paratha" at bounding box center [432, 315] width 430 height 23
paste input "سندويتش"
drag, startPoint x: 402, startPoint y: 320, endPoint x: 300, endPoint y: 323, distance: 101.4
click at [300, 323] on input "Boiled Egg Paratha سندويتش" at bounding box center [432, 315] width 430 height 23
paste input "Sandwich"
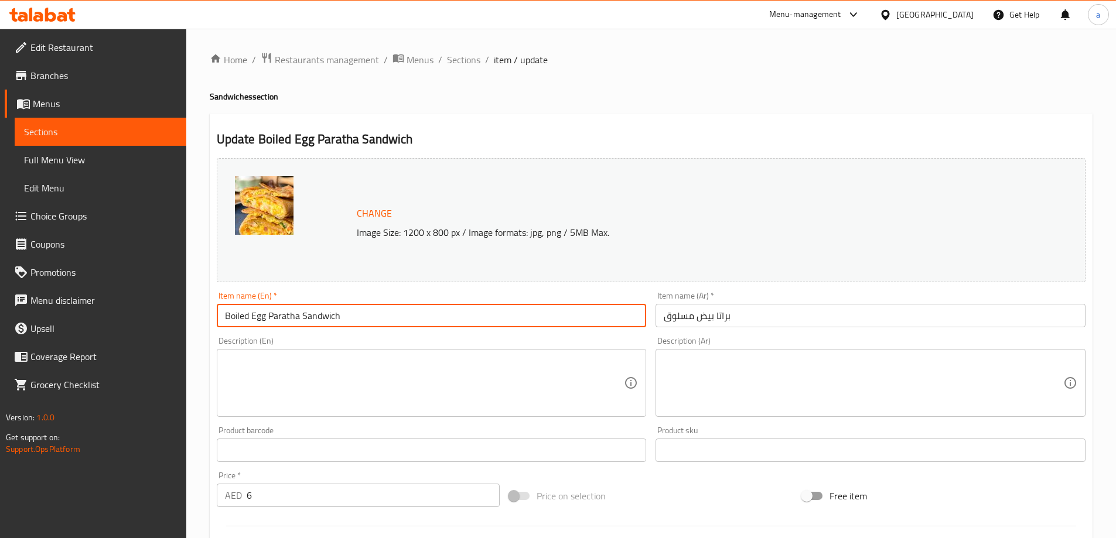
type input "Boiled Egg Paratha Sandwich"
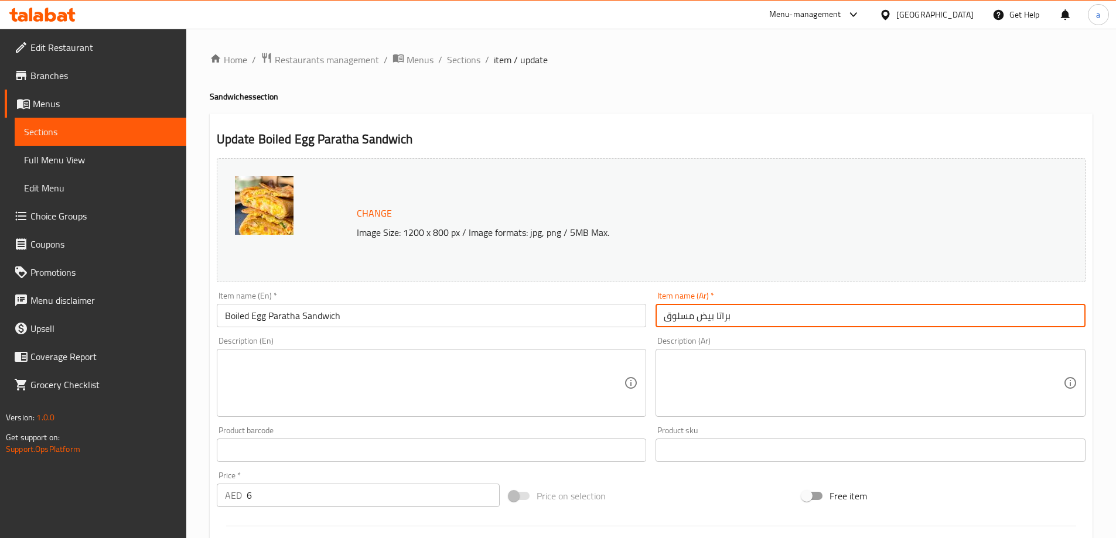
click at [750, 321] on input "براتا بيض مسلوق" at bounding box center [870, 315] width 430 height 23
paste input "سندويتش"
type input "سندويتش براتا بيض مسلوق"
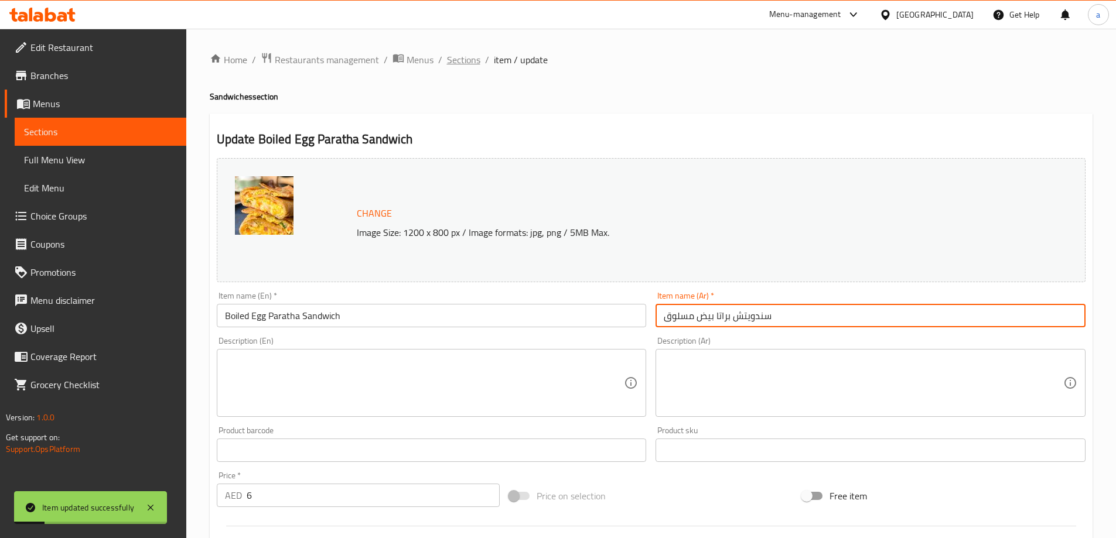
click at [471, 67] on span "Sections" at bounding box center [463, 60] width 33 height 14
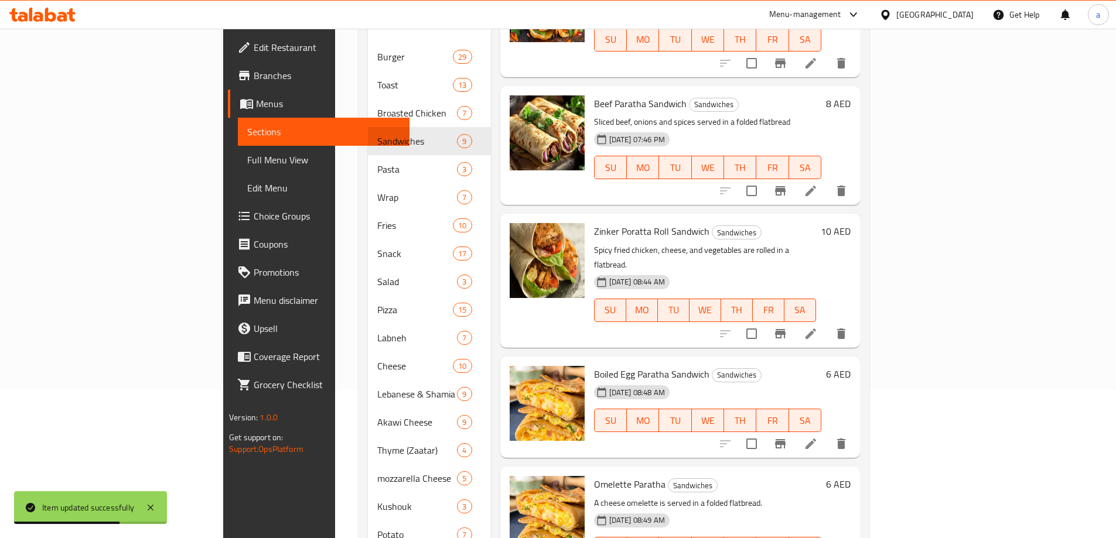
scroll to position [234, 0]
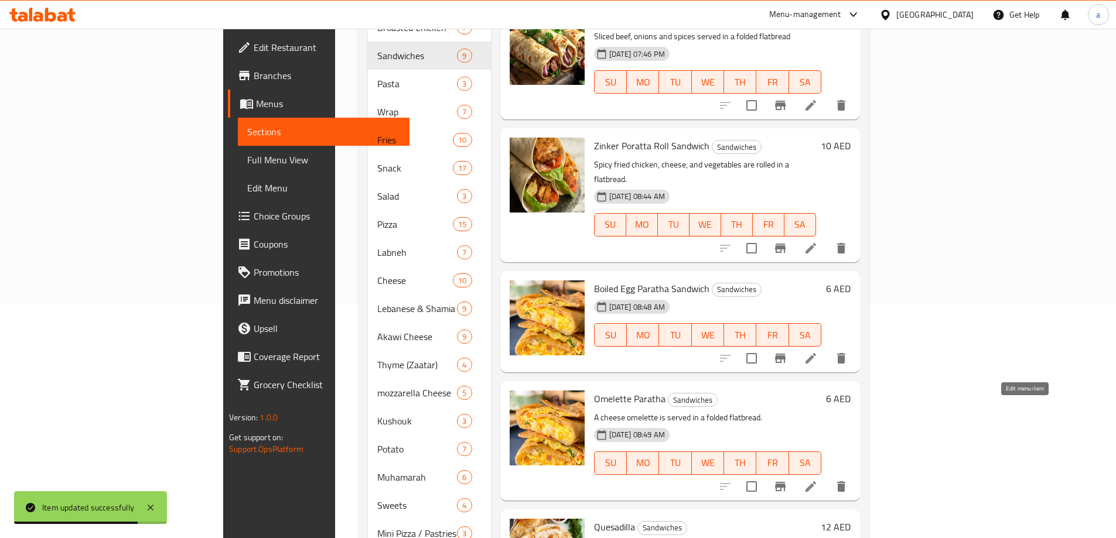
click at [818, 480] on icon at bounding box center [811, 487] width 14 height 14
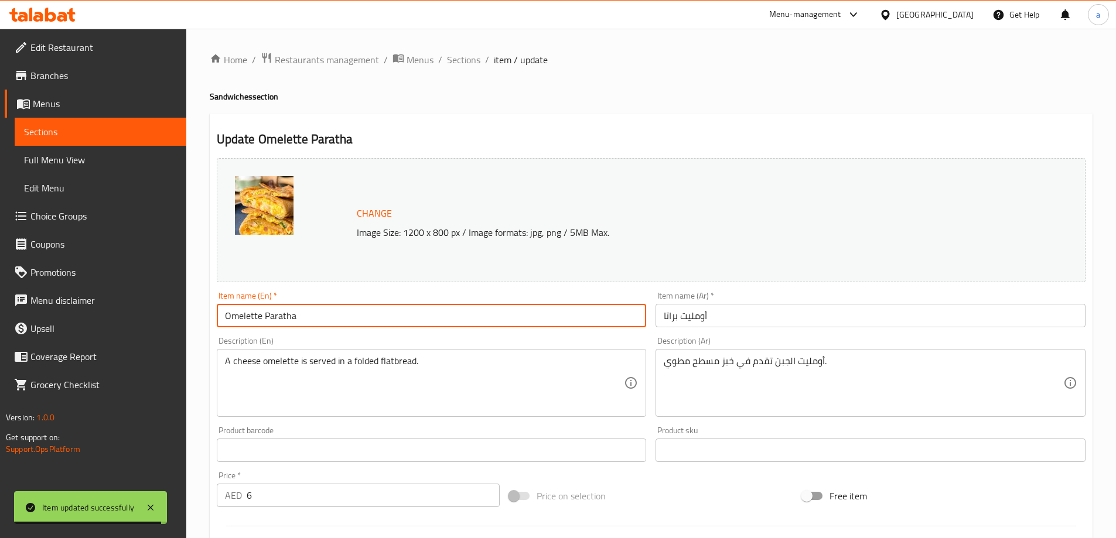
click at [387, 321] on input "Omelette Paratha" at bounding box center [432, 315] width 430 height 23
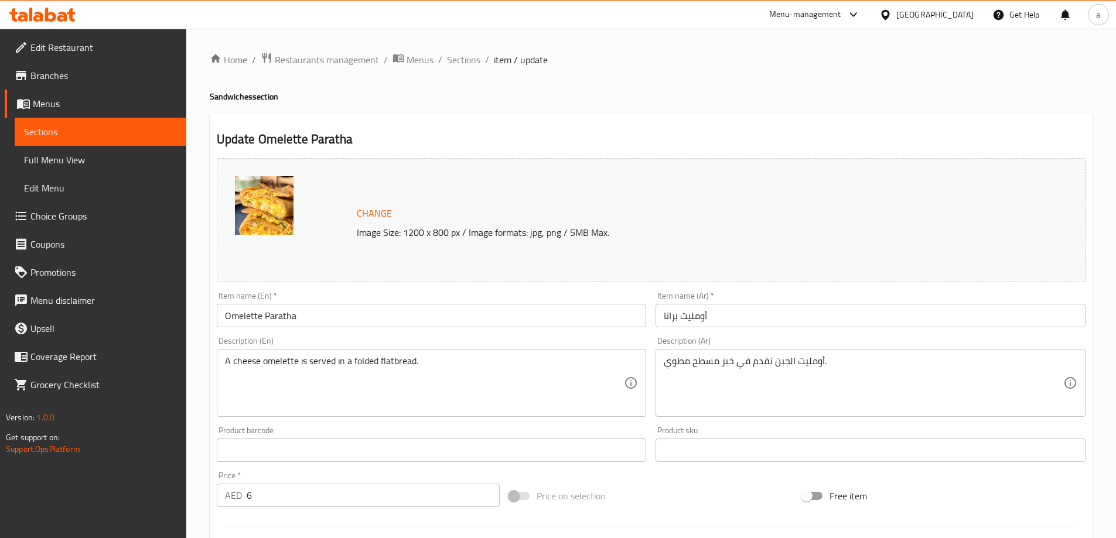
click at [512, 305] on input "Omelette Paratha" at bounding box center [432, 315] width 430 height 23
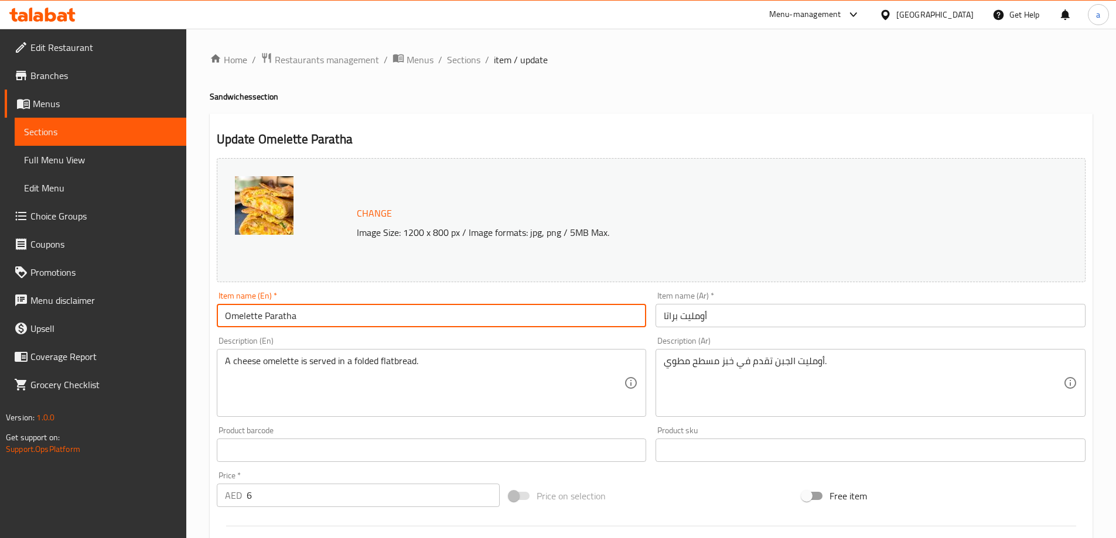
paste input "Sandwich"
type input "Omelette Paratha Sandwich"
click at [764, 309] on input "أومليت براتا" at bounding box center [870, 315] width 430 height 23
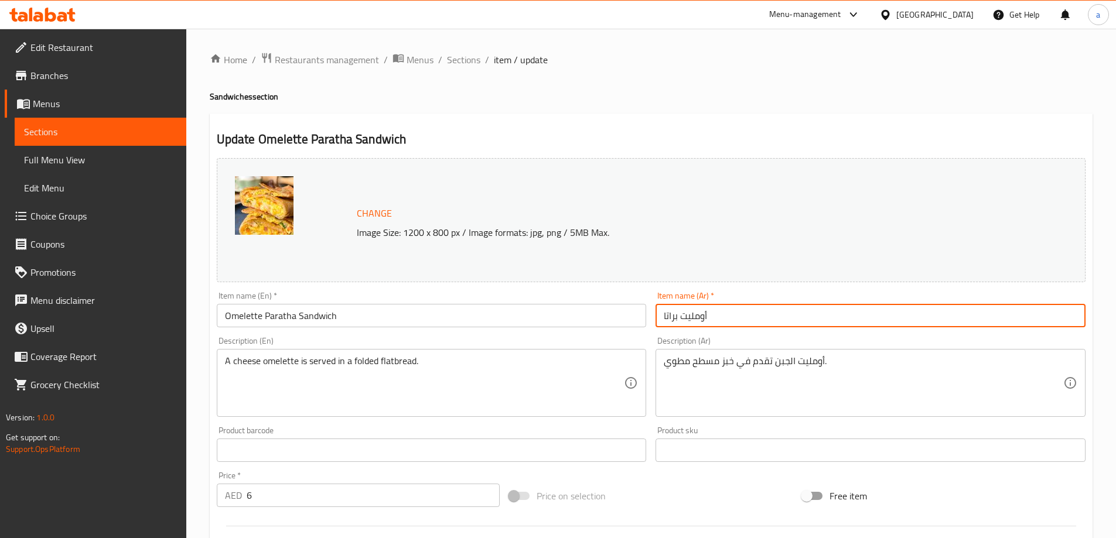
paste input "سندويتش"
type input "سندويتش أومليت براتا"
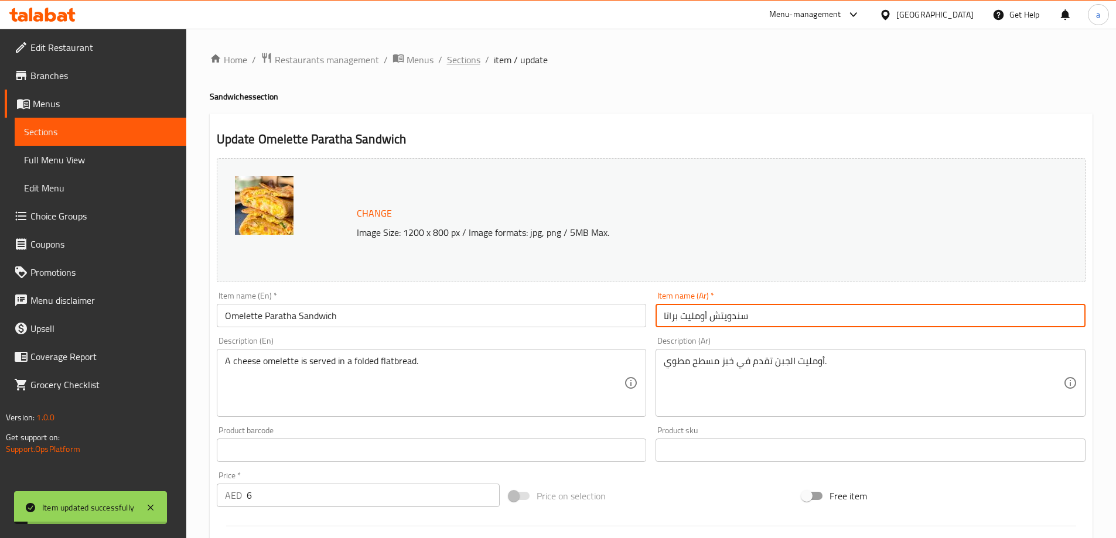
click at [459, 57] on span "Sections" at bounding box center [463, 60] width 33 height 14
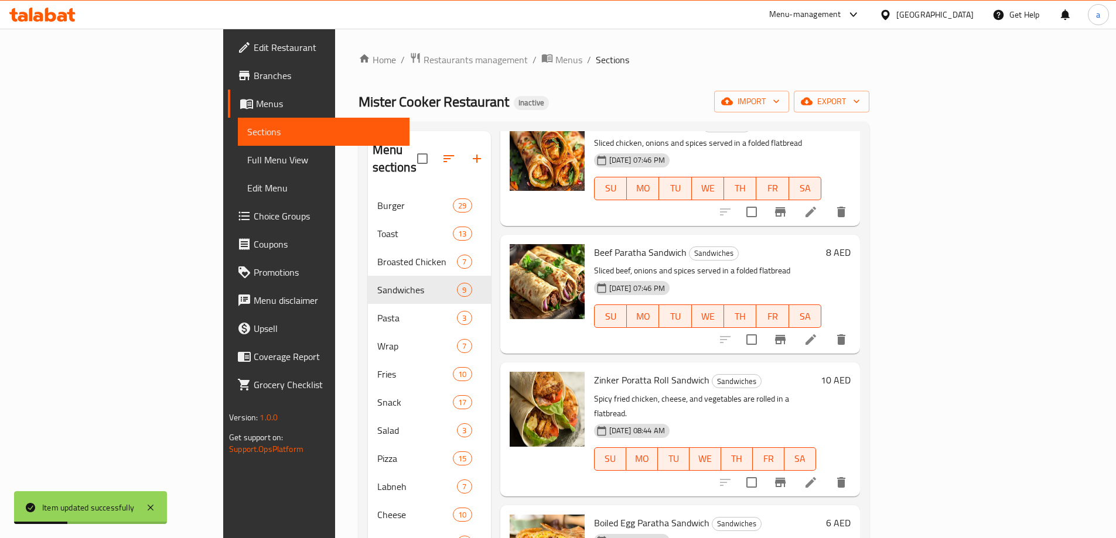
scroll to position [234, 0]
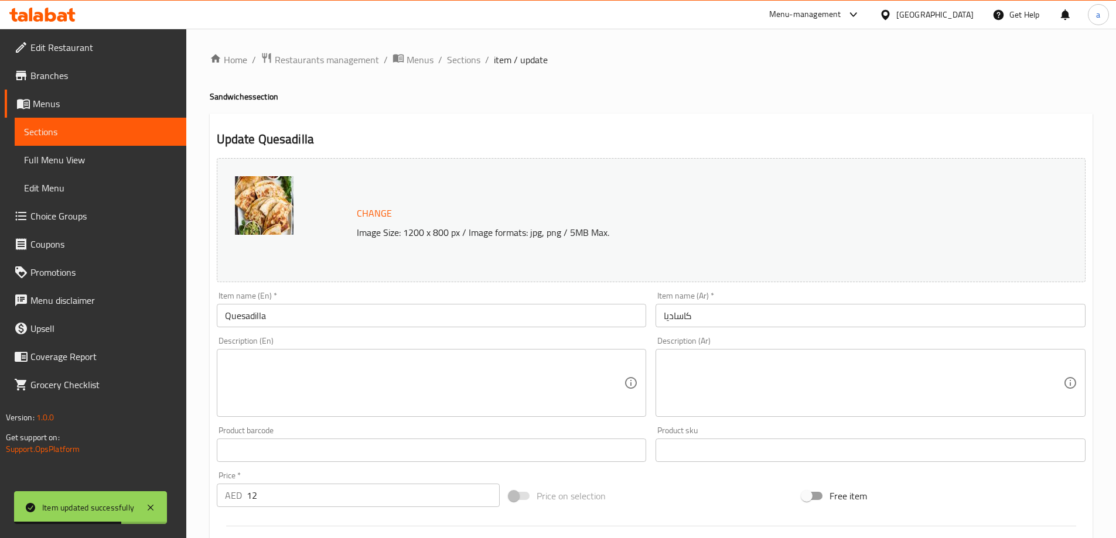
click at [381, 309] on input "Quesadilla" at bounding box center [432, 315] width 430 height 23
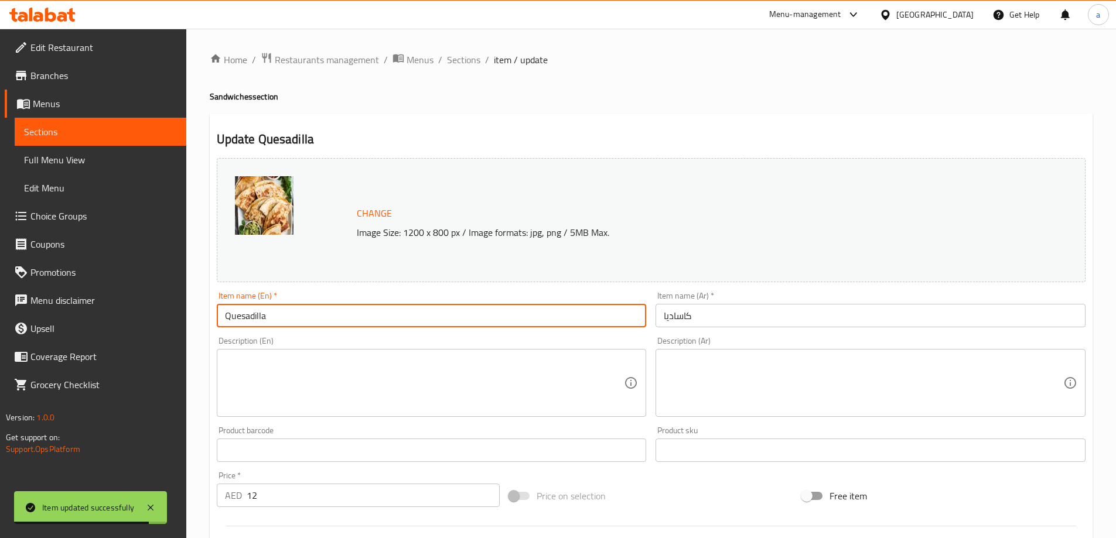
paste input "Sandwich"
type input "Quesadilla Sandwich"
click at [746, 316] on input "كاساديا" at bounding box center [870, 315] width 430 height 23
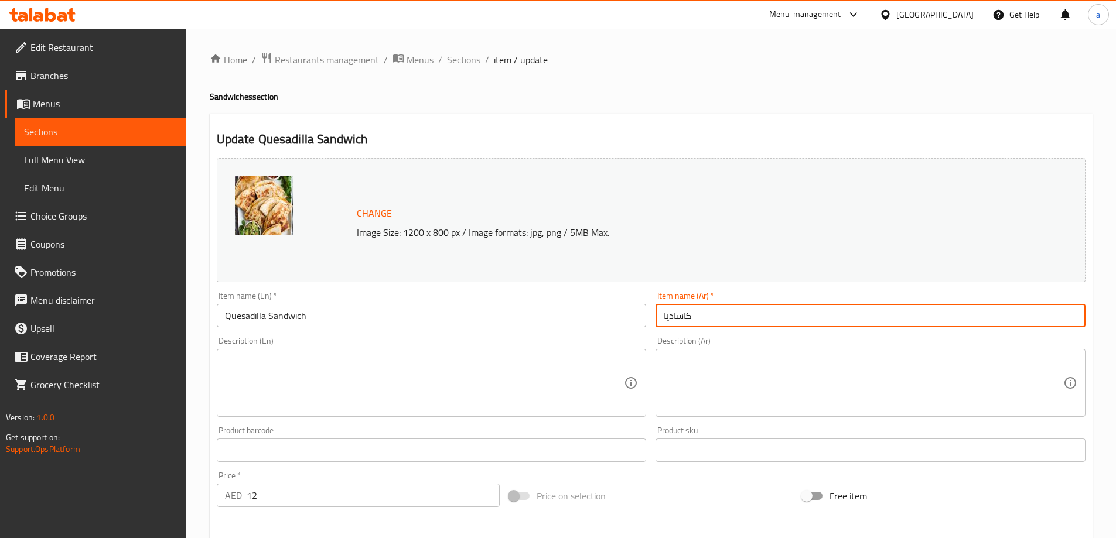
drag, startPoint x: 746, startPoint y: 316, endPoint x: 740, endPoint y: 310, distance: 7.9
click at [740, 310] on input "كاساديا" at bounding box center [870, 315] width 430 height 23
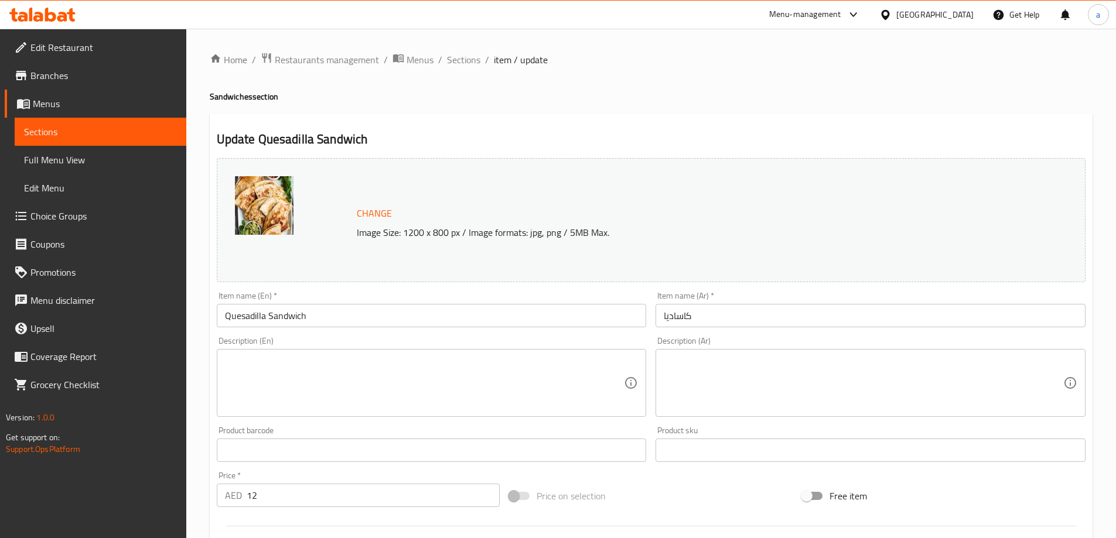
click at [705, 265] on div "Change Image Size: 1200 x 800 px / Image formats: jpg, png / 5MB Max." at bounding box center [651, 220] width 869 height 124
click at [705, 320] on input "كاساديا" at bounding box center [870, 315] width 430 height 23
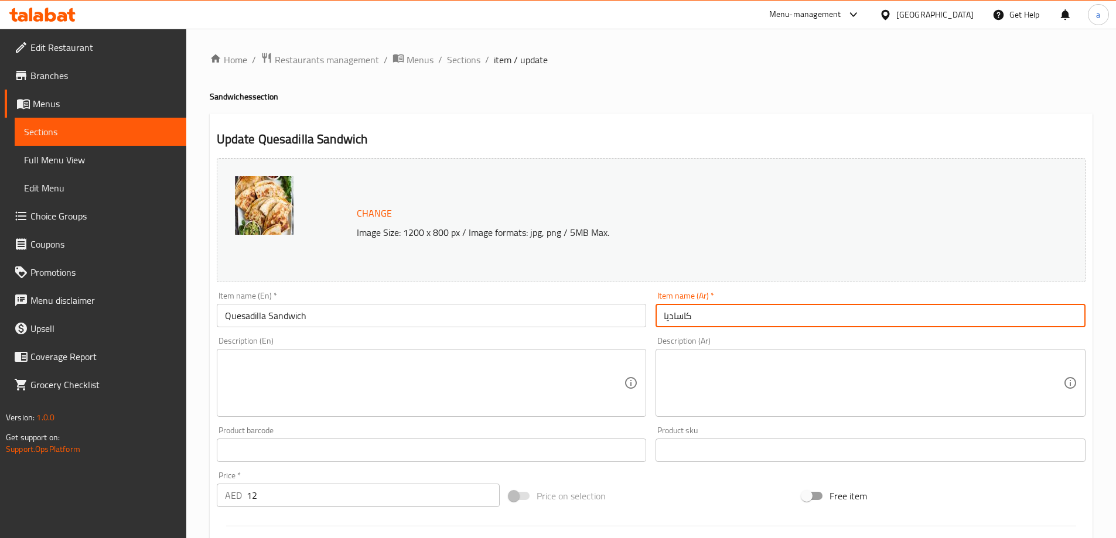
drag, startPoint x: 713, startPoint y: 288, endPoint x: 719, endPoint y: 300, distance: 12.8
click at [713, 288] on div "Item name (Ar)   * كاساديا Item name (Ar) *" at bounding box center [870, 309] width 439 height 45
click at [716, 317] on input "كاساديا" at bounding box center [870, 315] width 430 height 23
click at [666, 315] on input "كاساديا" at bounding box center [870, 315] width 430 height 23
click at [662, 319] on input "كاساديا" at bounding box center [870, 315] width 430 height 23
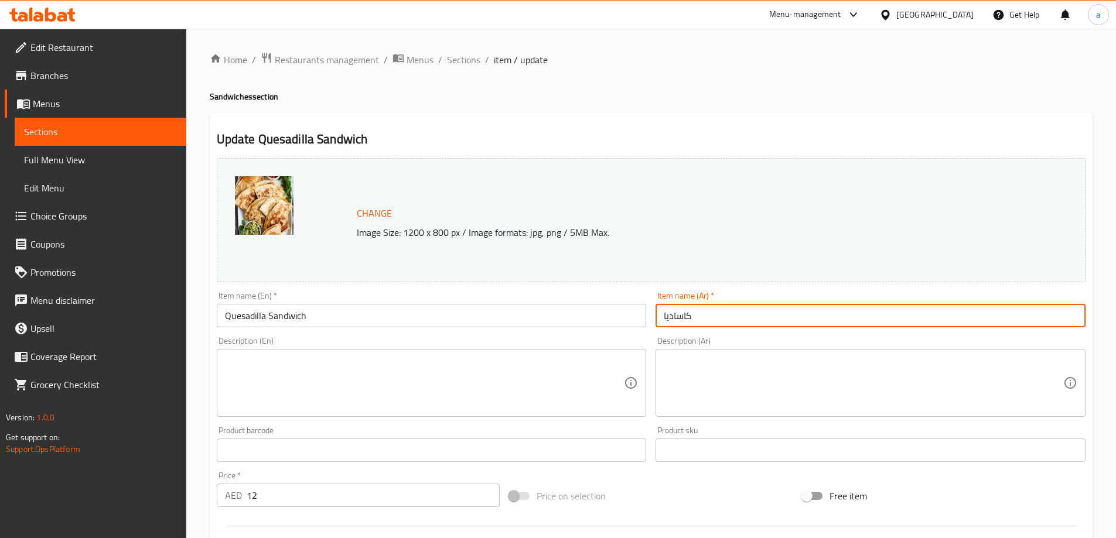
paste input "سندويتش"
type input "سندويتش كاساديا"
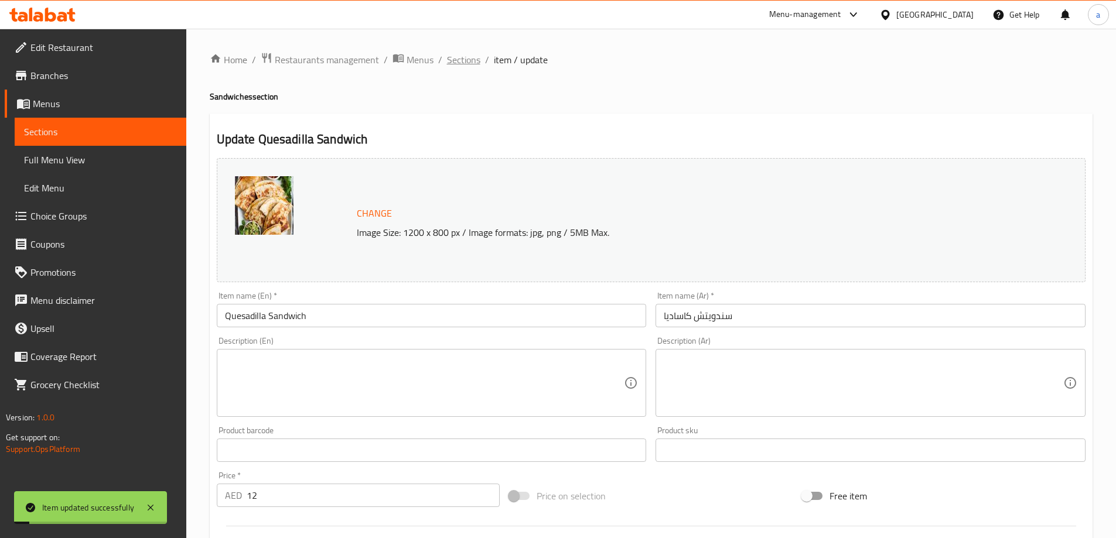
click at [459, 64] on span "Sections" at bounding box center [463, 60] width 33 height 14
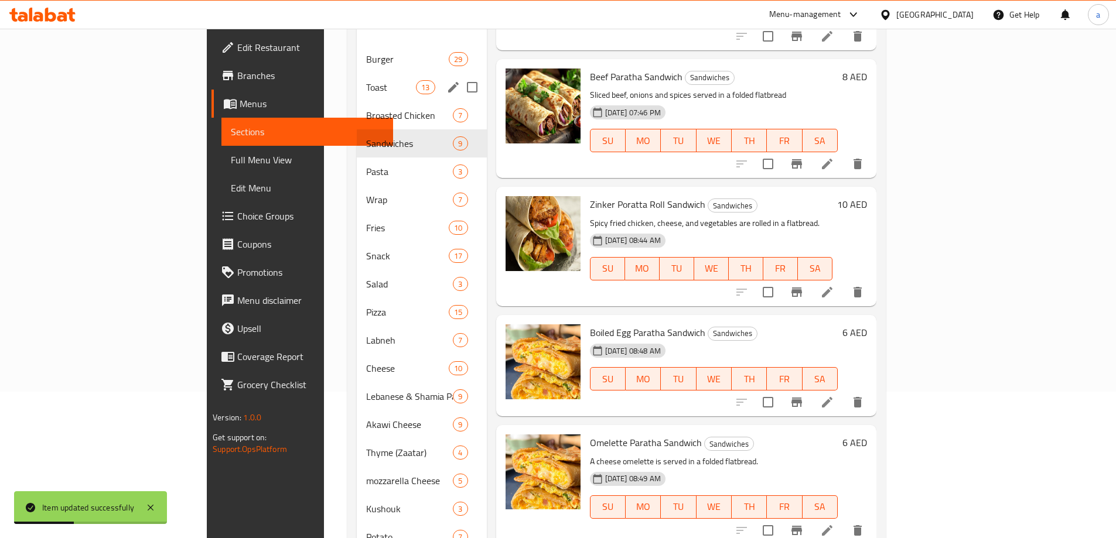
scroll to position [88, 0]
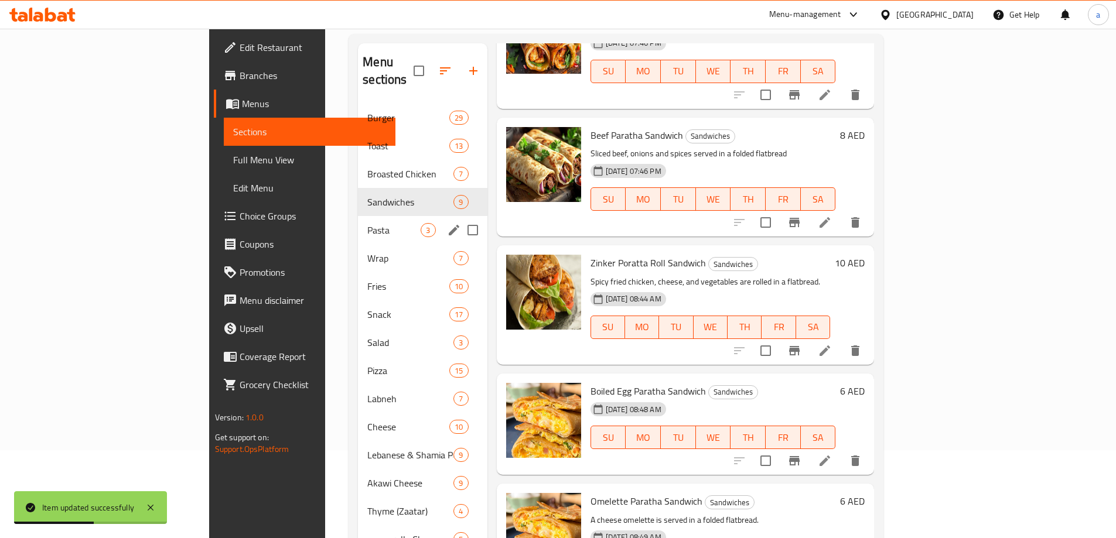
click at [358, 216] on div "Pasta 3" at bounding box center [422, 230] width 129 height 28
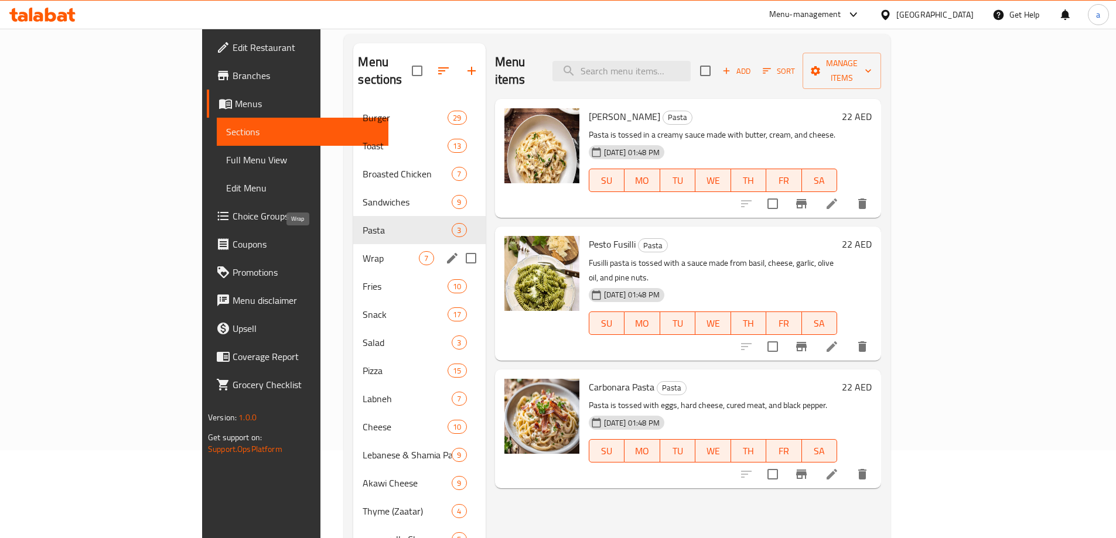
click at [363, 251] on span "Wrap" at bounding box center [391, 258] width 56 height 14
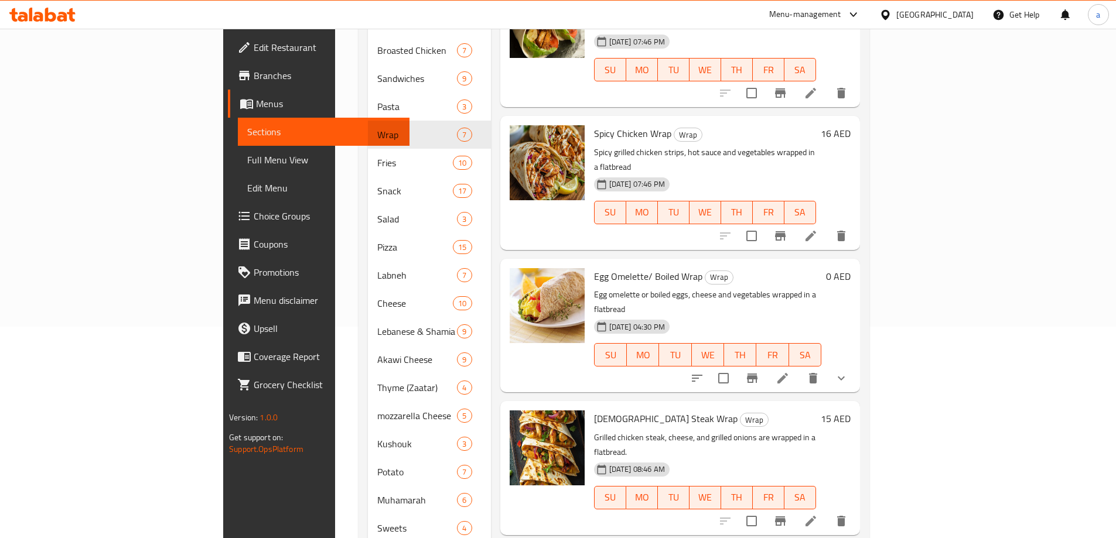
scroll to position [264, 0]
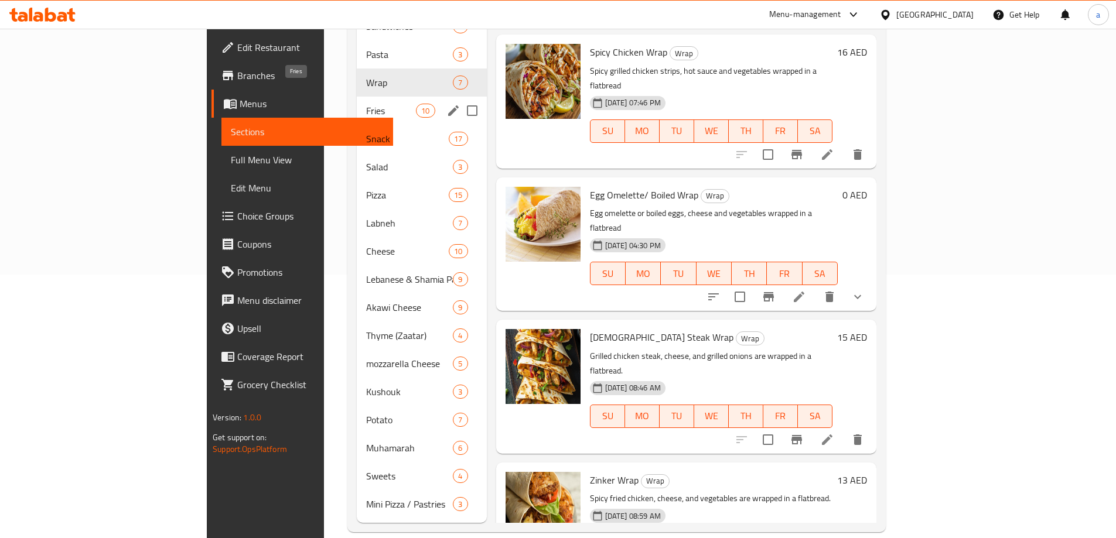
click at [366, 104] on span "Fries" at bounding box center [391, 111] width 50 height 14
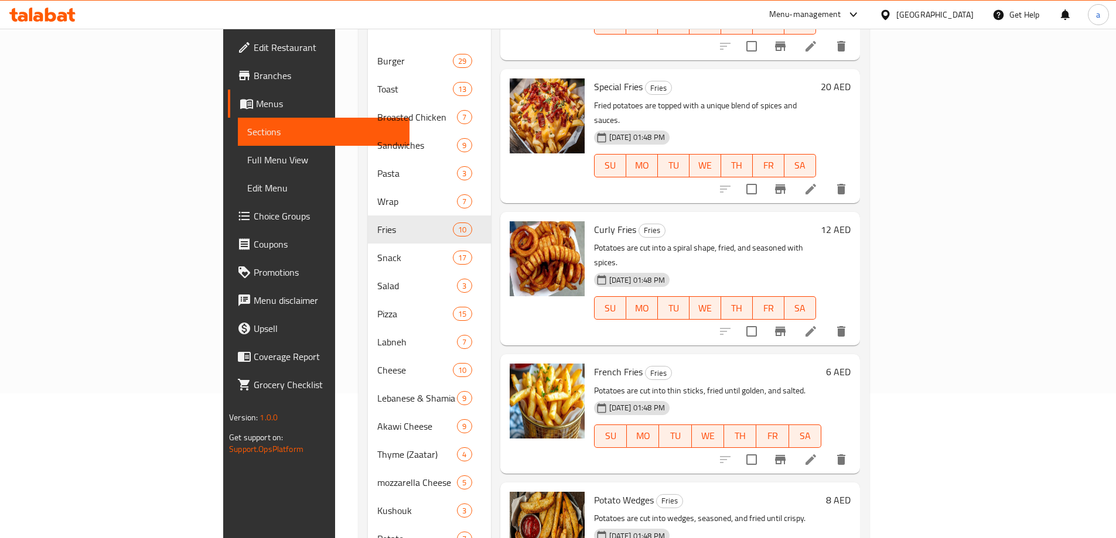
scroll to position [264, 0]
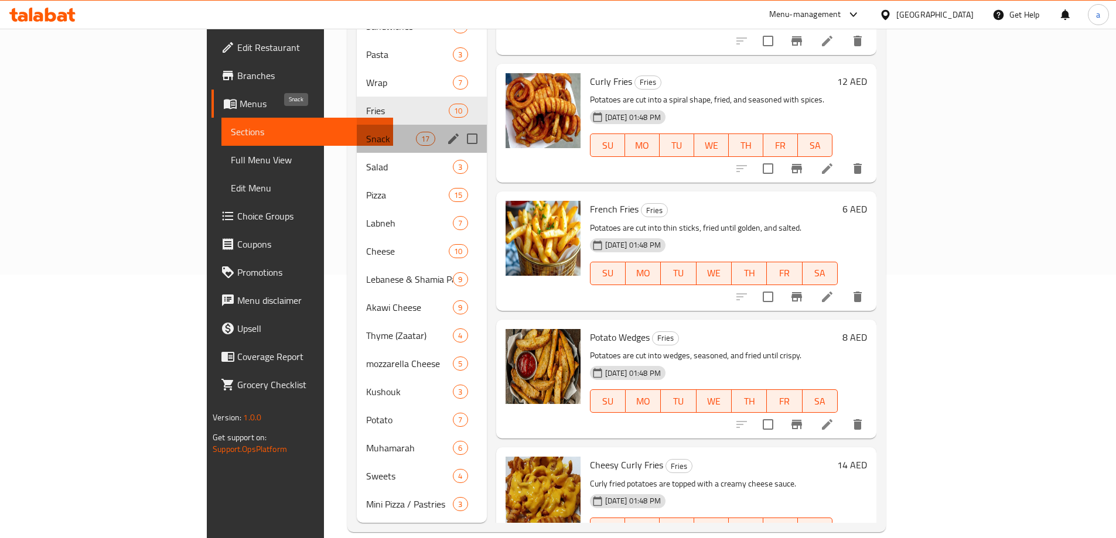
click at [366, 132] on span "Snack" at bounding box center [391, 139] width 50 height 14
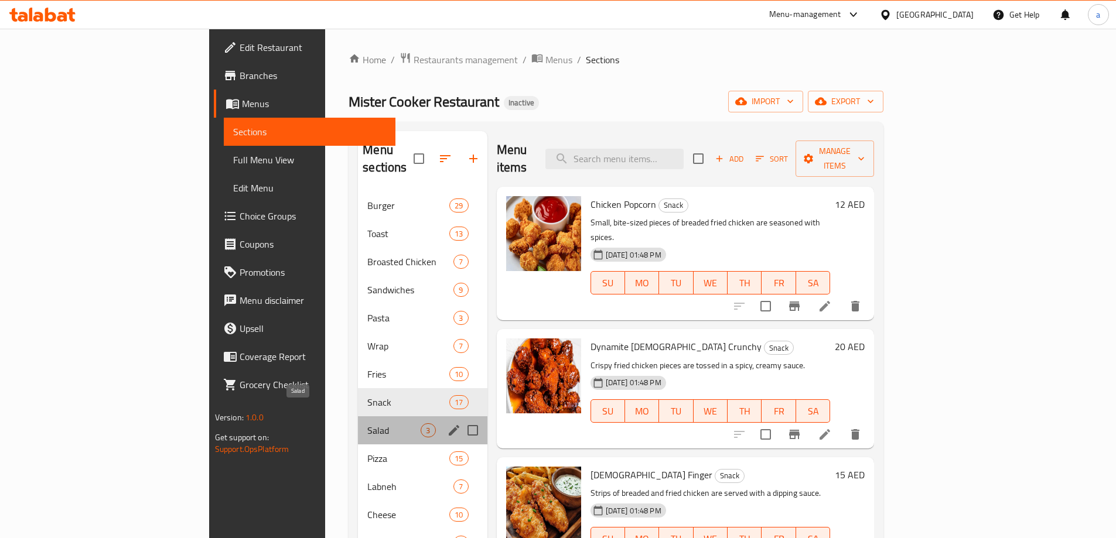
click at [367, 423] on span "Salad" at bounding box center [393, 430] width 53 height 14
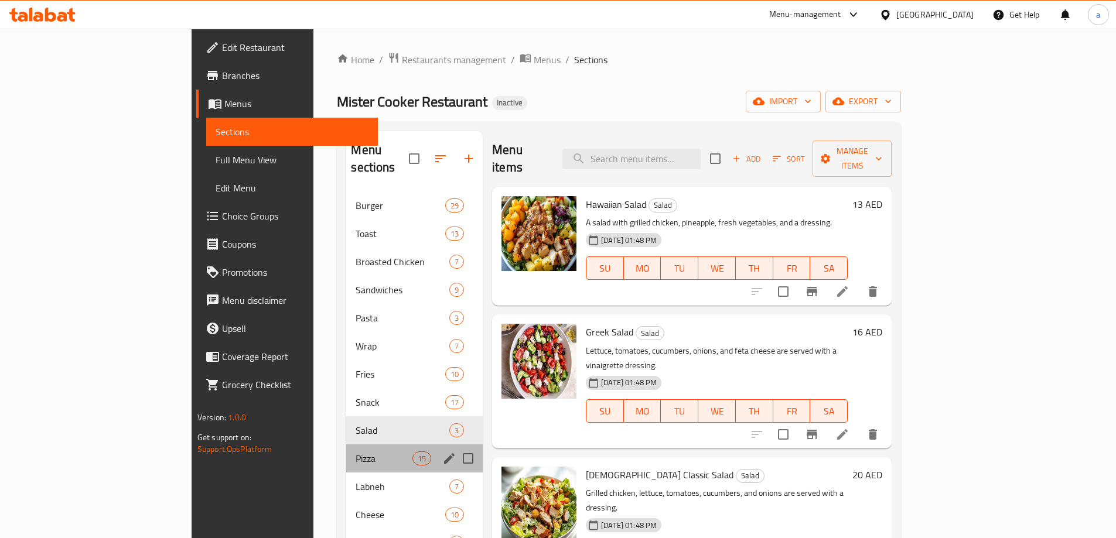
click at [346, 448] on div "Pizza 15" at bounding box center [414, 459] width 136 height 28
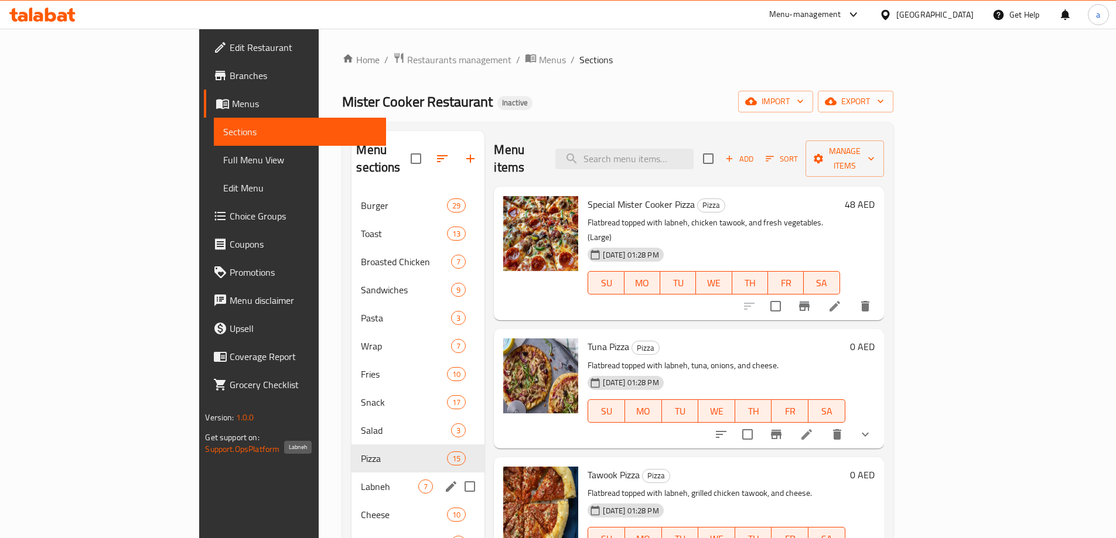
click at [361, 480] on span "Labneh" at bounding box center [389, 487] width 57 height 14
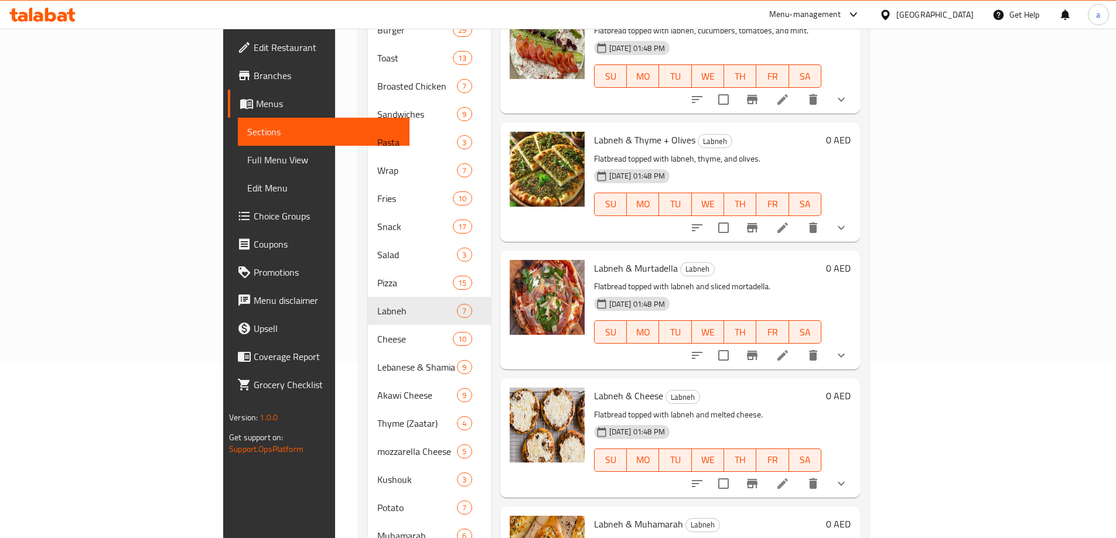
scroll to position [264, 0]
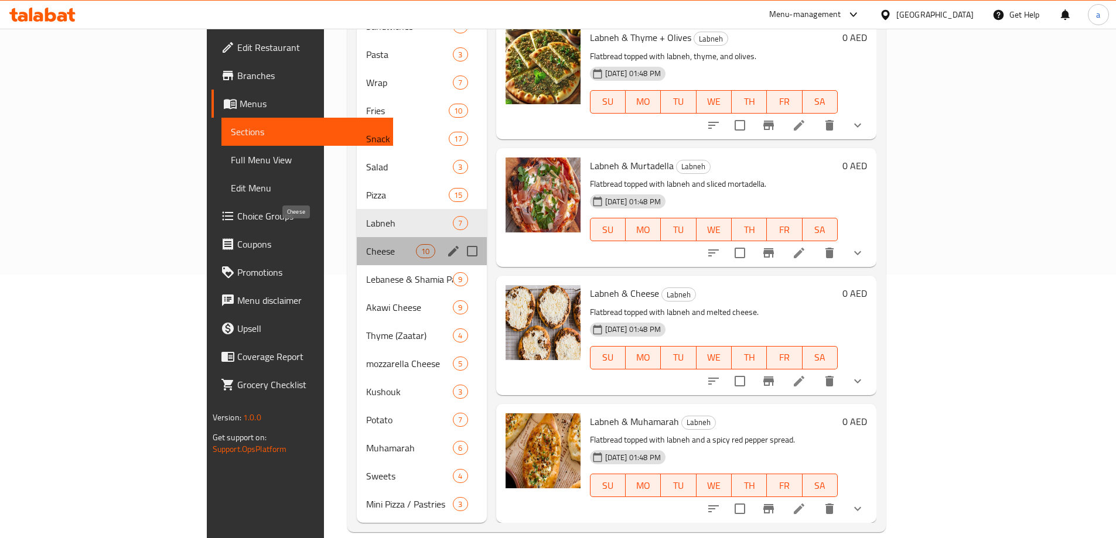
click at [366, 244] on span "Cheese" at bounding box center [391, 251] width 50 height 14
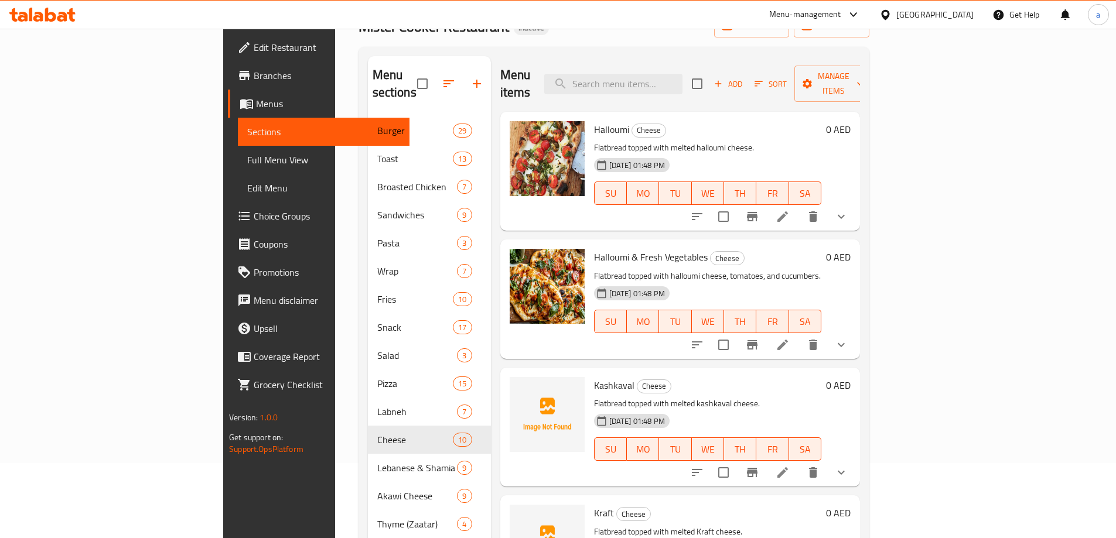
scroll to position [29, 0]
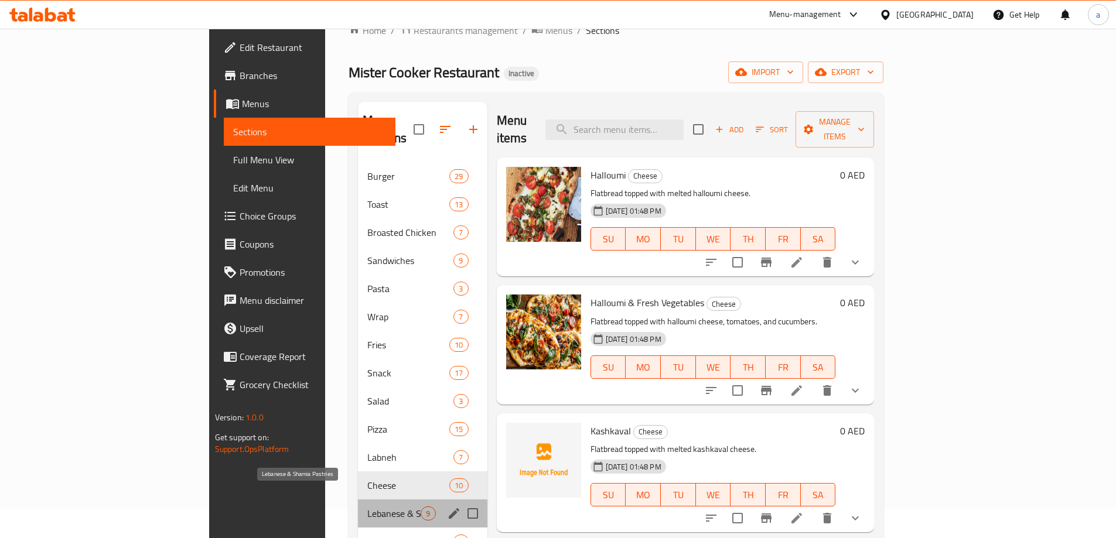
click at [367, 507] on span "Lebanese & Shamia Pastries" at bounding box center [393, 514] width 53 height 14
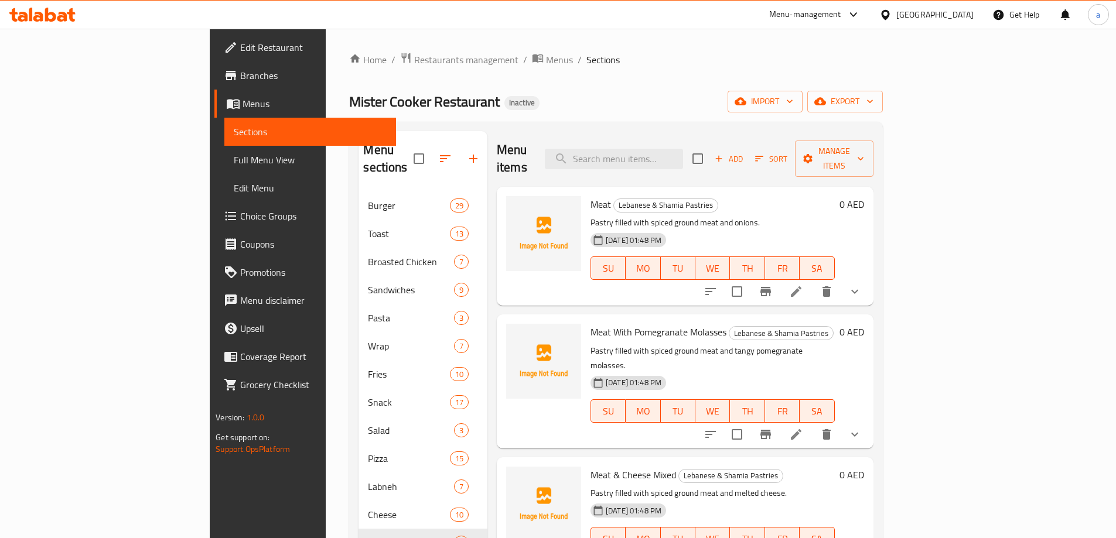
click at [812, 281] on li at bounding box center [796, 291] width 33 height 21
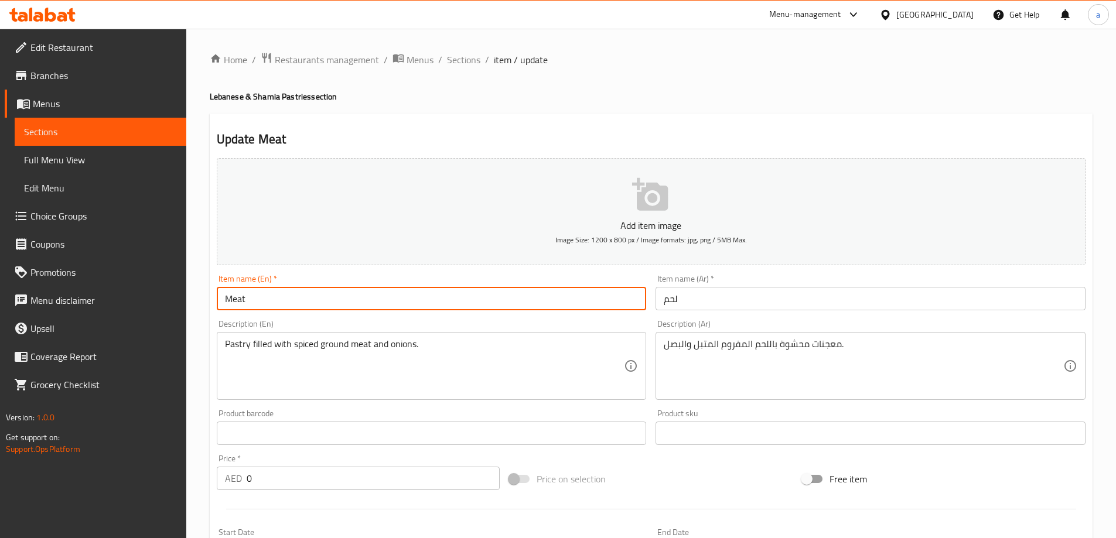
click at [438, 306] on input "Meat" at bounding box center [432, 298] width 430 height 23
type input "Meat Pastries"
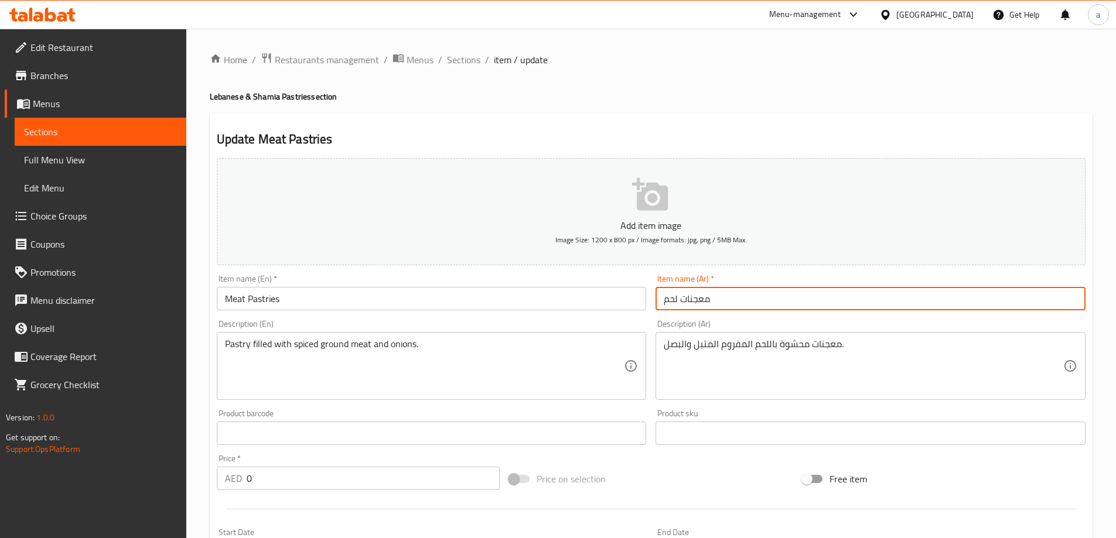
type input "معجنات لحم"
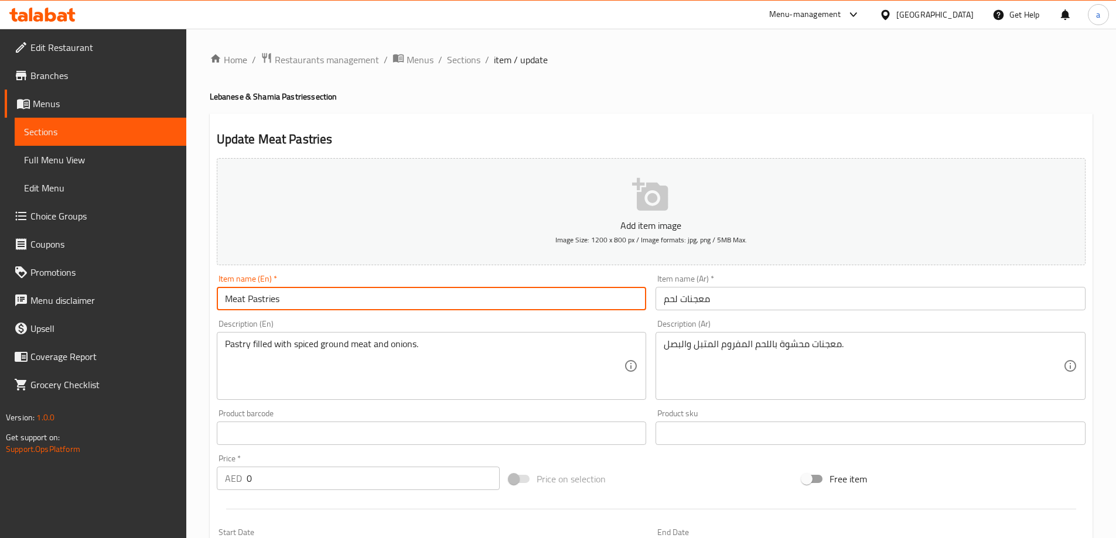
click at [353, 302] on input "Meat Pastries" at bounding box center [432, 298] width 430 height 23
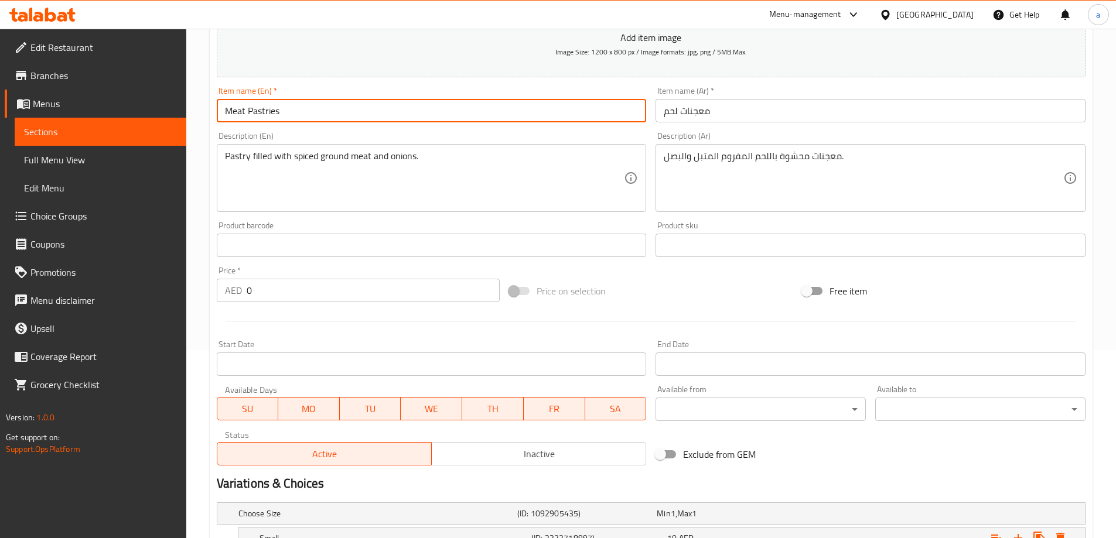
scroll to position [234, 0]
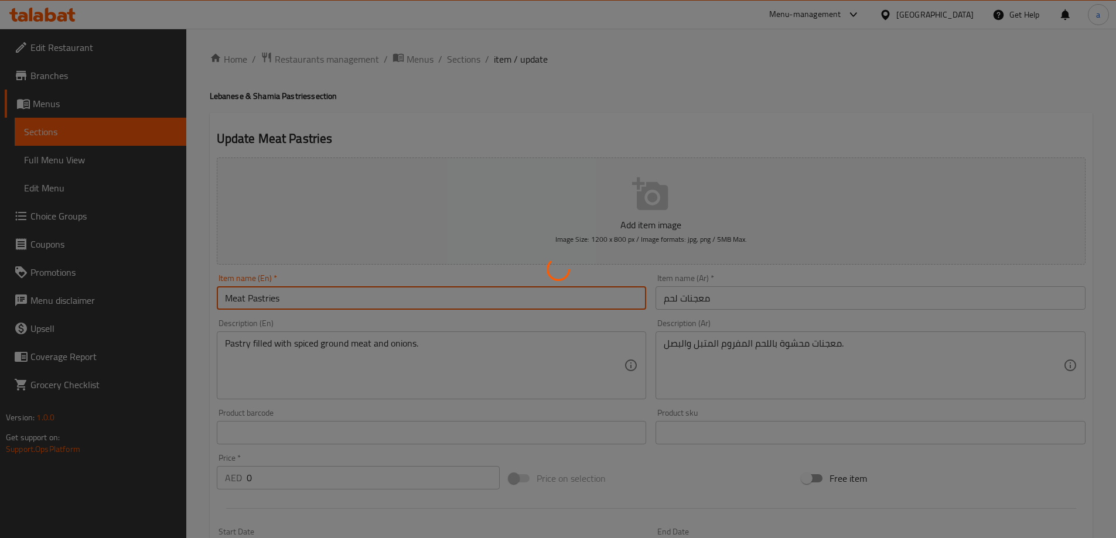
scroll to position [0, 0]
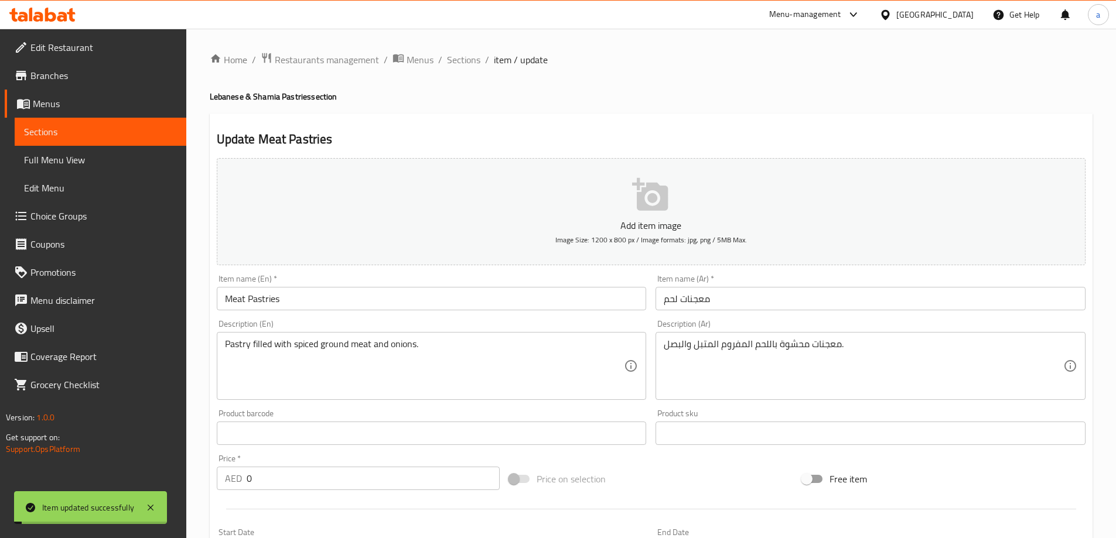
click at [458, 61] on span "Sections" at bounding box center [463, 60] width 33 height 14
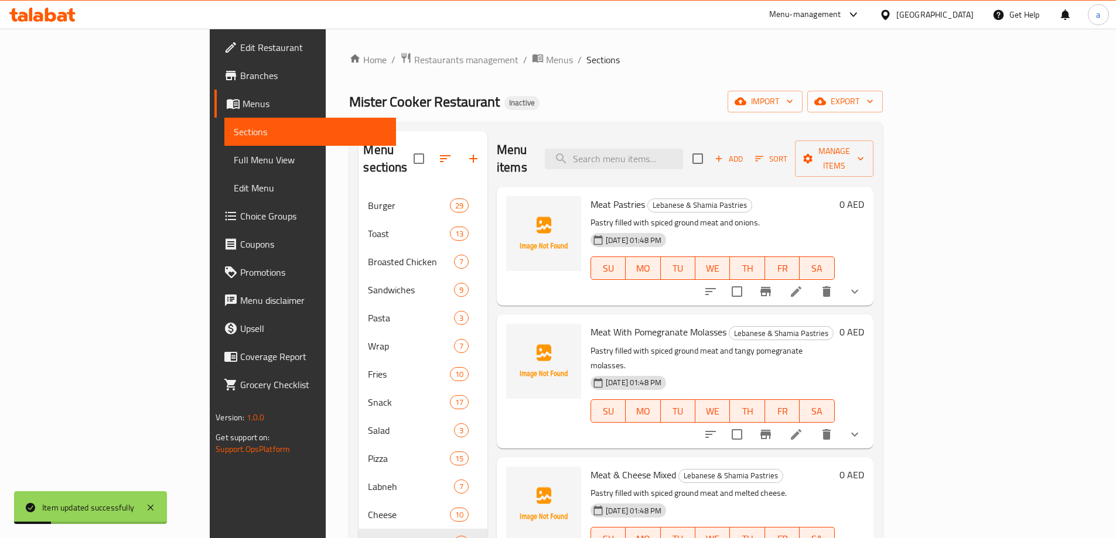
click at [803, 428] on icon at bounding box center [796, 435] width 14 height 14
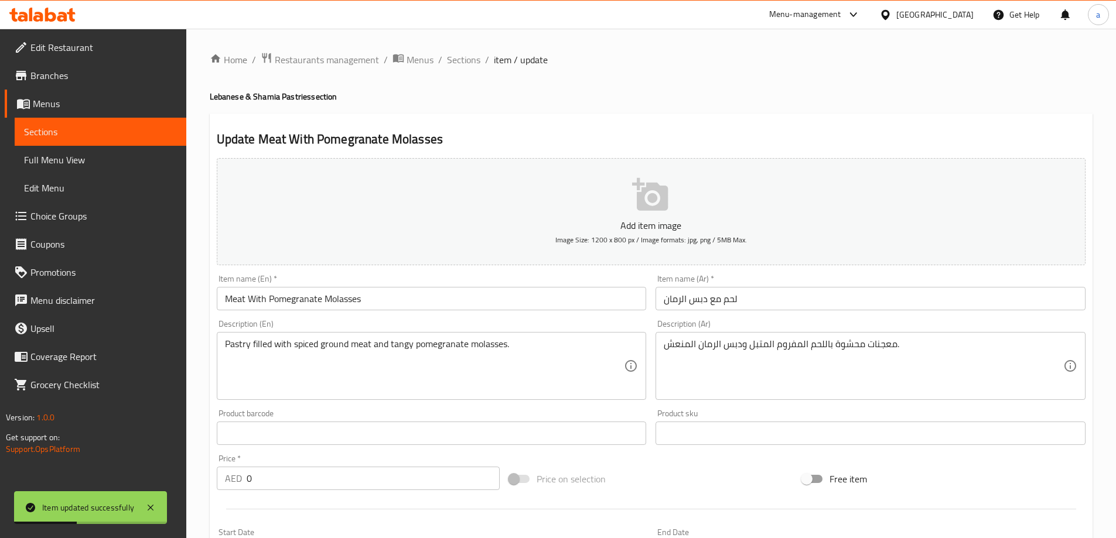
click at [384, 305] on input "Meat With Pomegranate Molasses" at bounding box center [432, 298] width 430 height 23
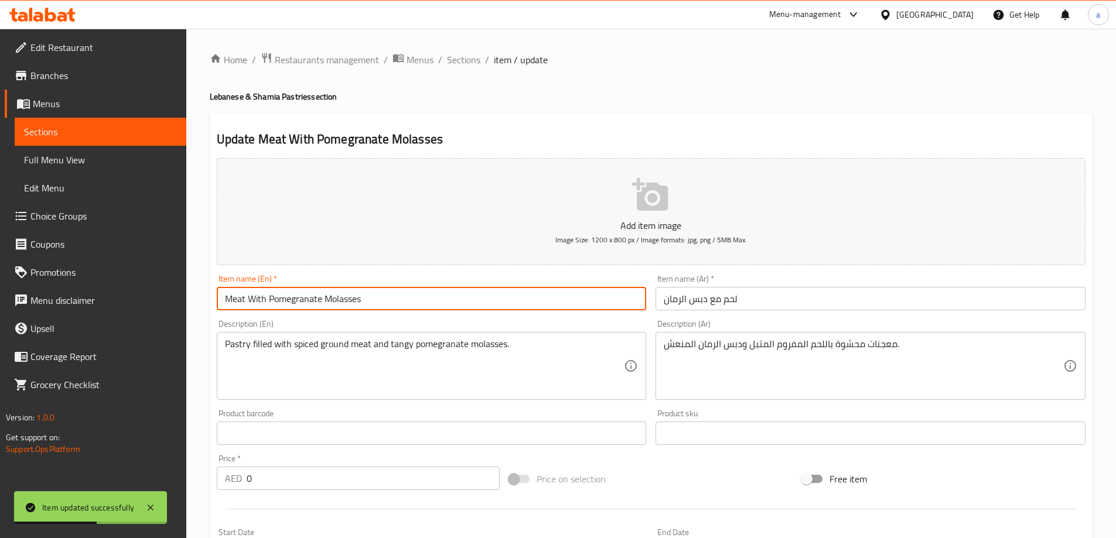
paste input "Pastries"
type input "Meat With Pomegranate Molasses Pastries"
click at [747, 299] on input "لحم مع دبس الرمان" at bounding box center [870, 298] width 430 height 23
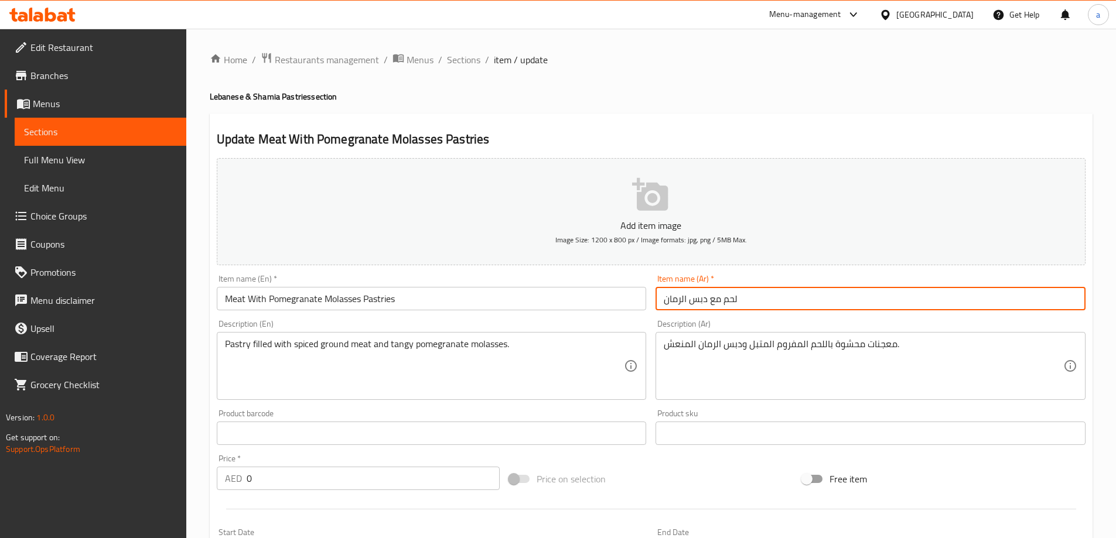
paste input "معجنات"
type input "معجنات لحم مع دبس الرمان"
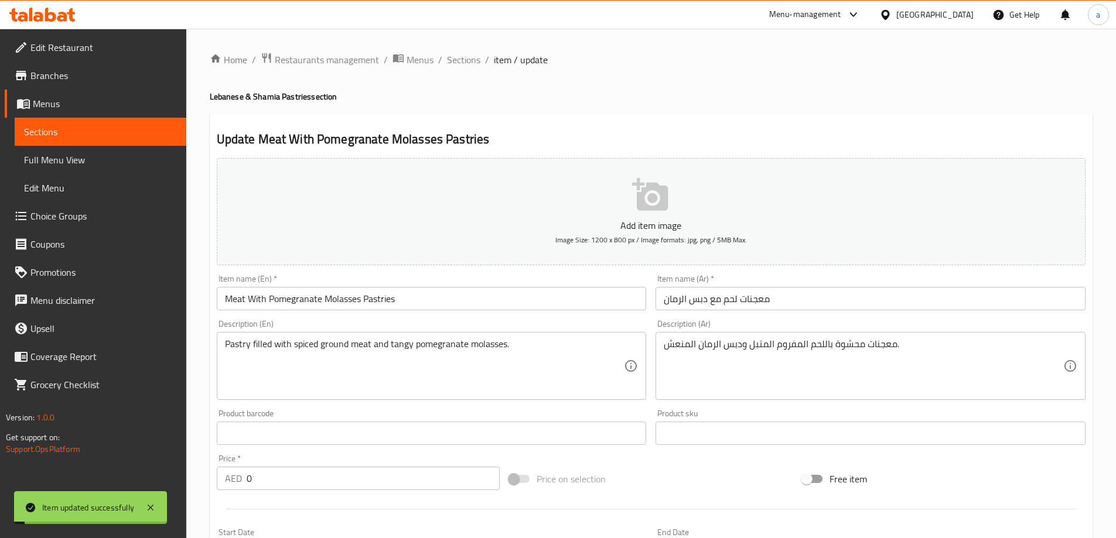
click at [470, 60] on span "Sections" at bounding box center [463, 60] width 33 height 14
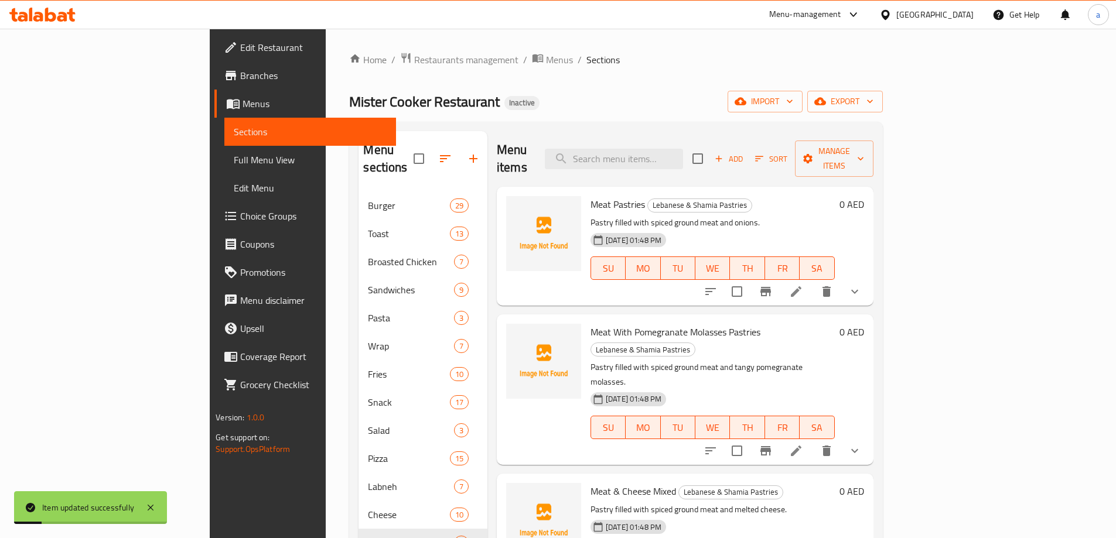
scroll to position [117, 0]
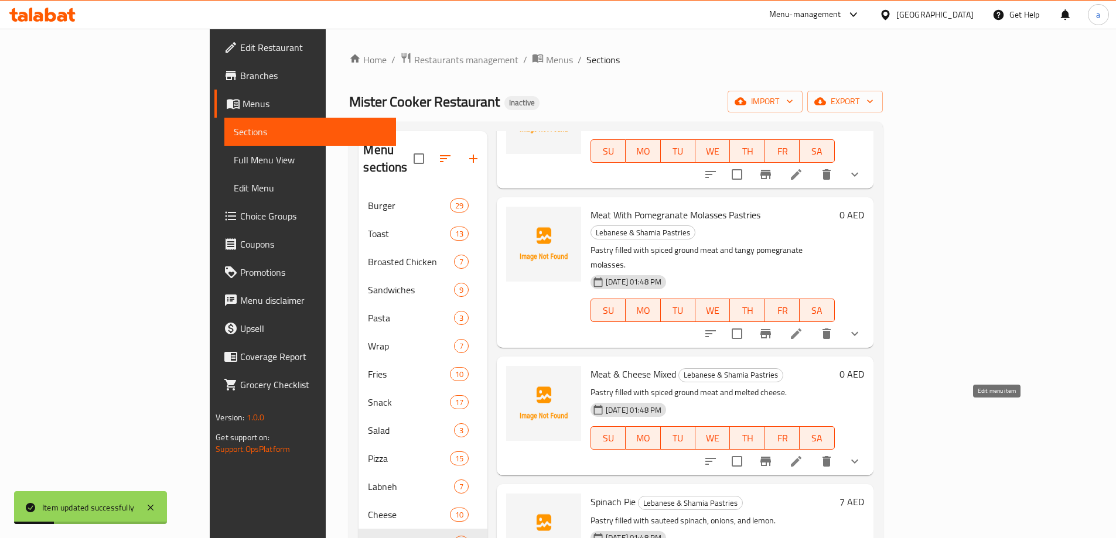
click at [803, 455] on icon at bounding box center [796, 462] width 14 height 14
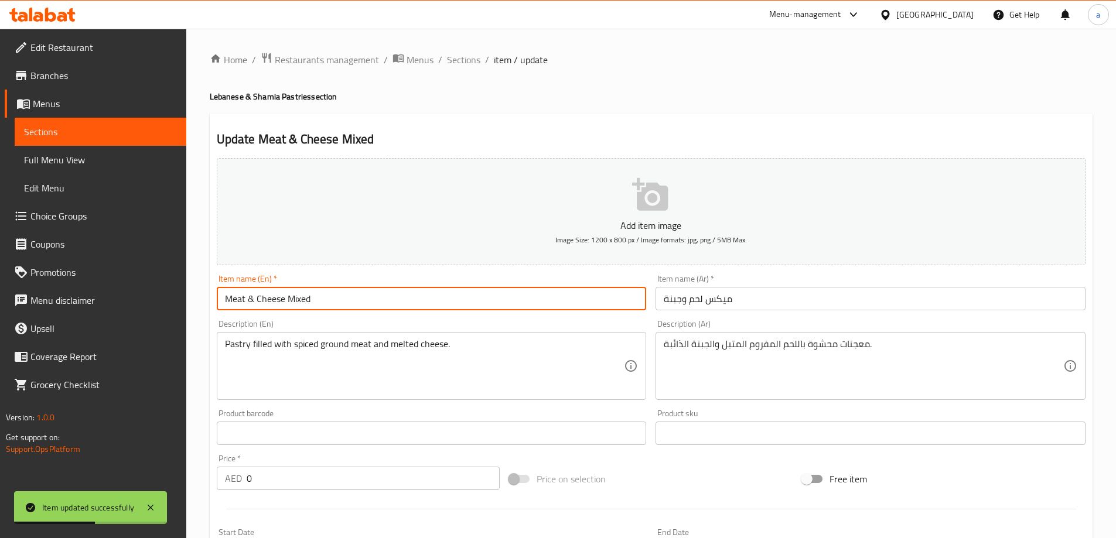
click at [354, 298] on input "Meat & Cheese Mixed" at bounding box center [432, 298] width 430 height 23
paste input "Pastries"
type input "Meat & Cheese Mixed Pastries"
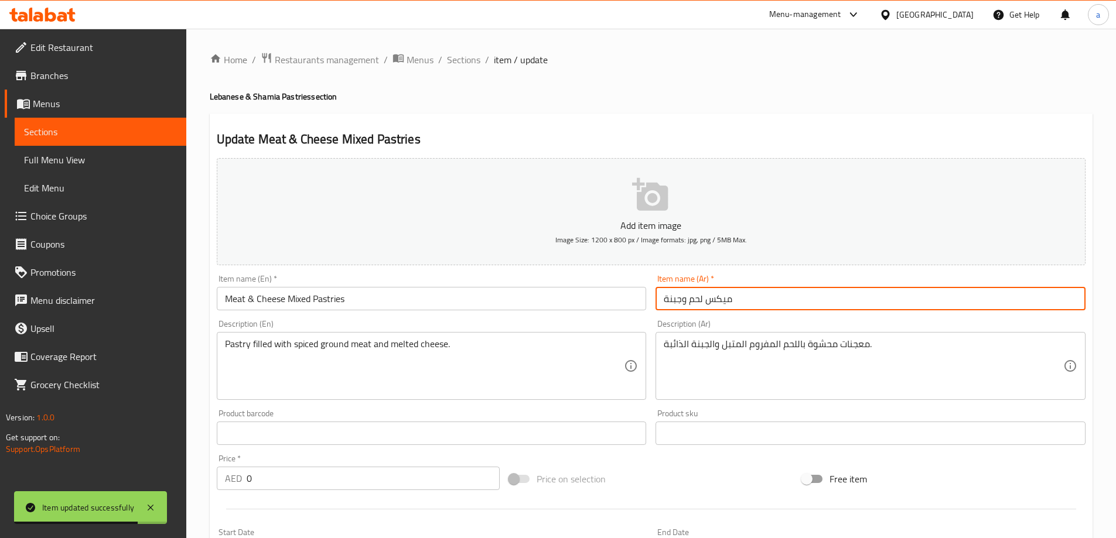
click at [780, 304] on input "ميكس لحم وجبنة" at bounding box center [870, 298] width 430 height 23
paste input "معجنات"
type input "معجنات ميكس لحم وجبنة"
click at [452, 65] on span "Sections" at bounding box center [463, 60] width 33 height 14
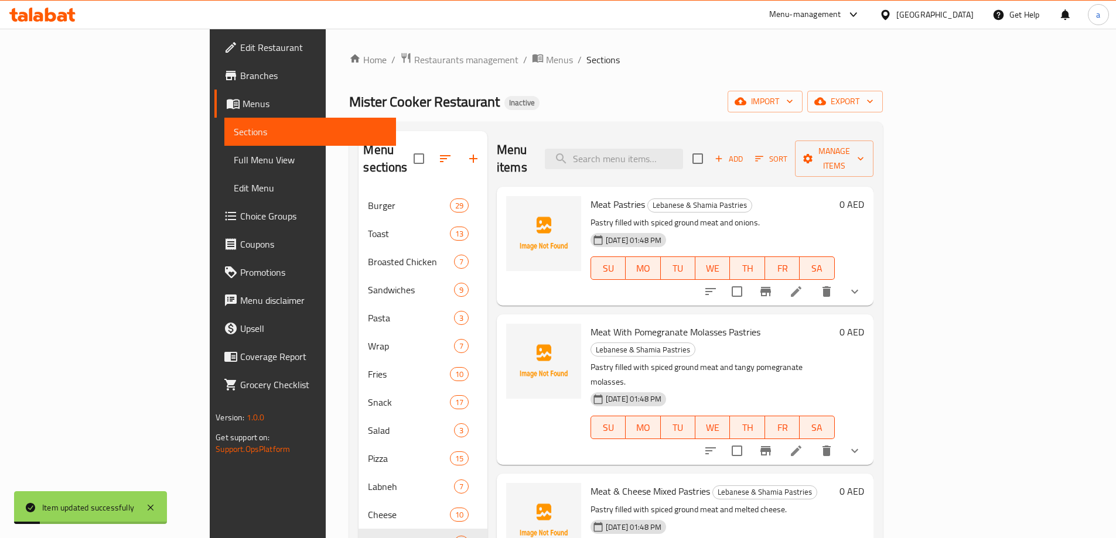
scroll to position [234, 0]
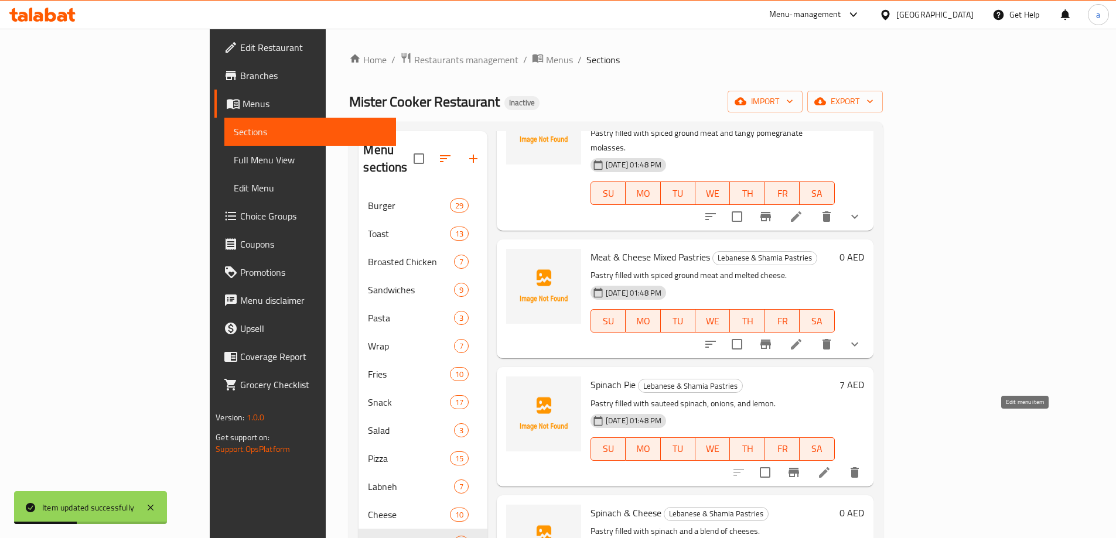
click at [831, 466] on icon at bounding box center [824, 473] width 14 height 14
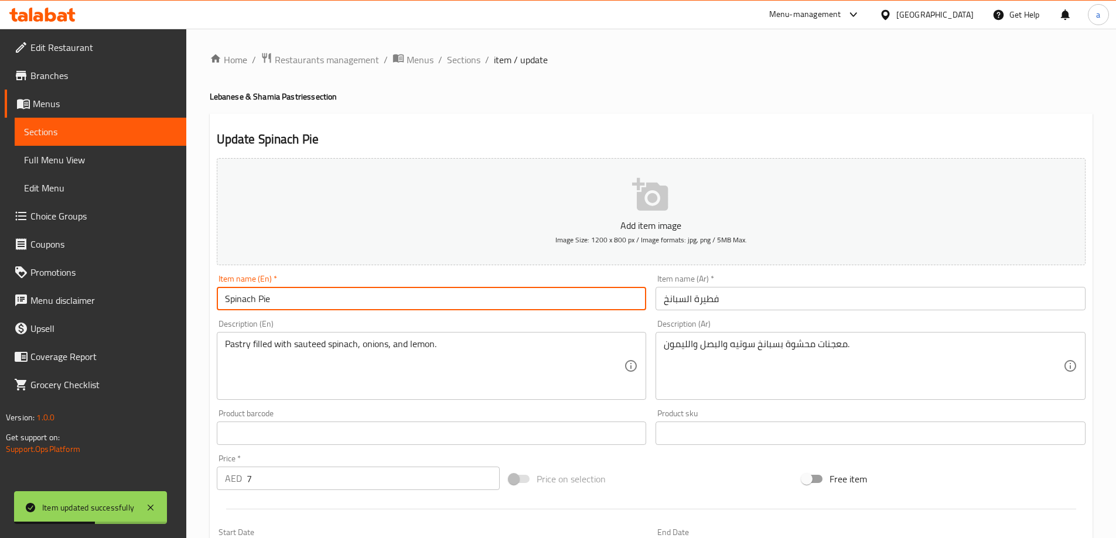
click at [474, 302] on input "Spinach Pie" at bounding box center [432, 298] width 430 height 23
paste input "Pastries"
type input "Spinach Pie Pastries"
click at [786, 303] on input "فطيرة السبانخ" at bounding box center [870, 298] width 430 height 23
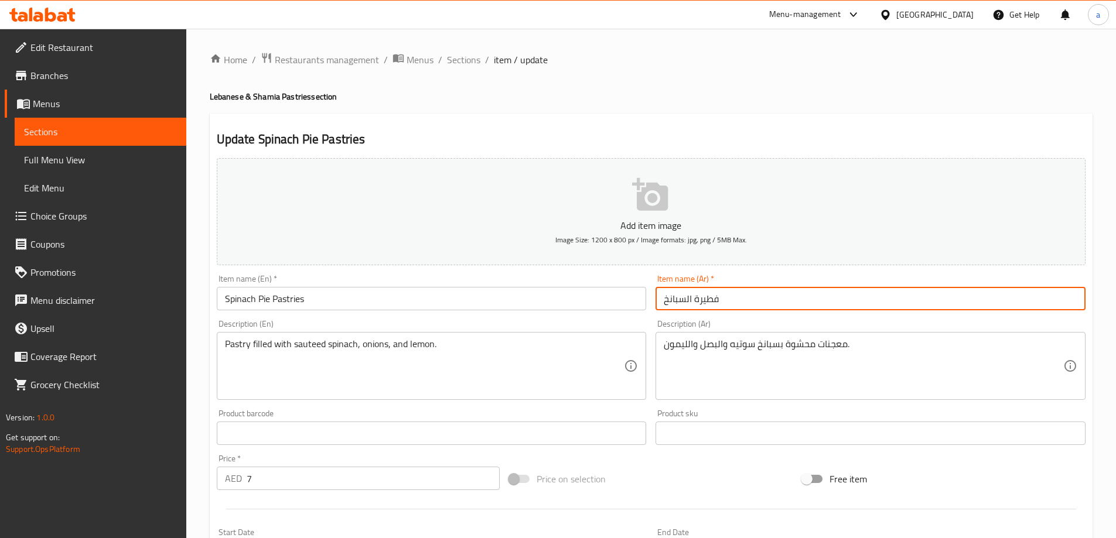
paste input "معجنات"
type input "معجنات فطيرة السبانخ"
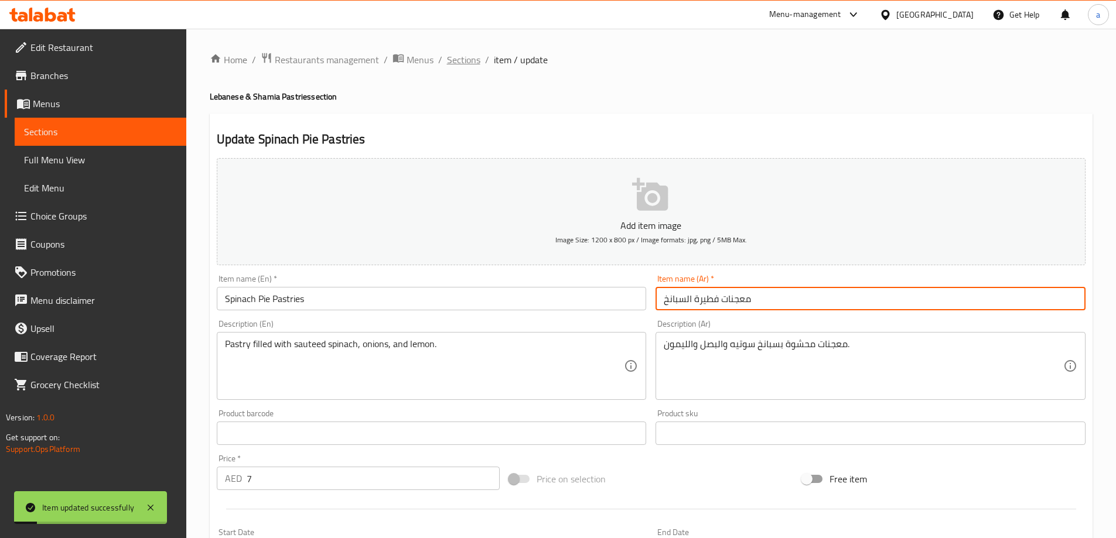
click at [455, 65] on span "Sections" at bounding box center [463, 60] width 33 height 14
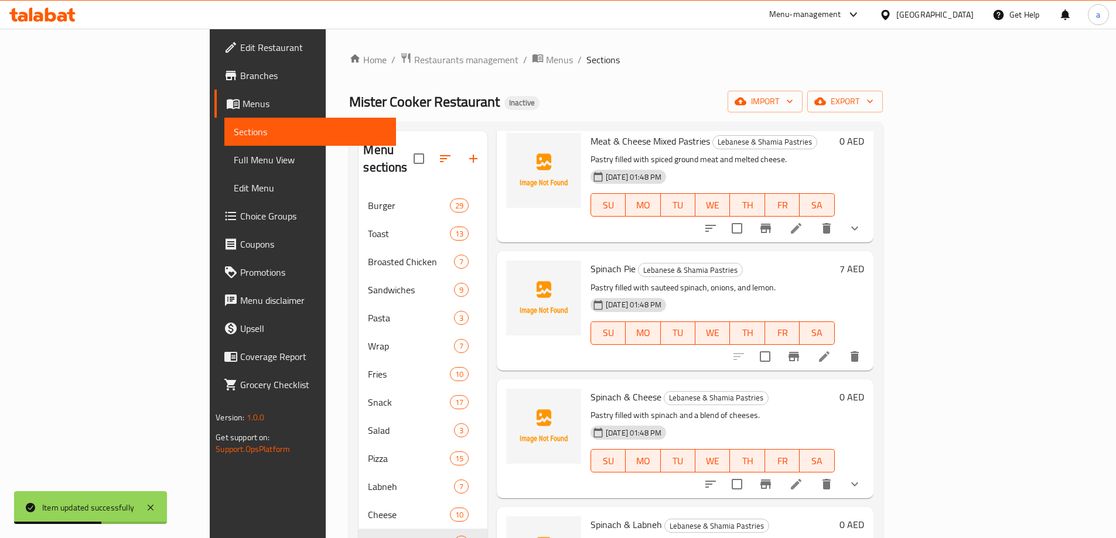
scroll to position [351, 0]
click at [803, 476] on icon at bounding box center [796, 483] width 14 height 14
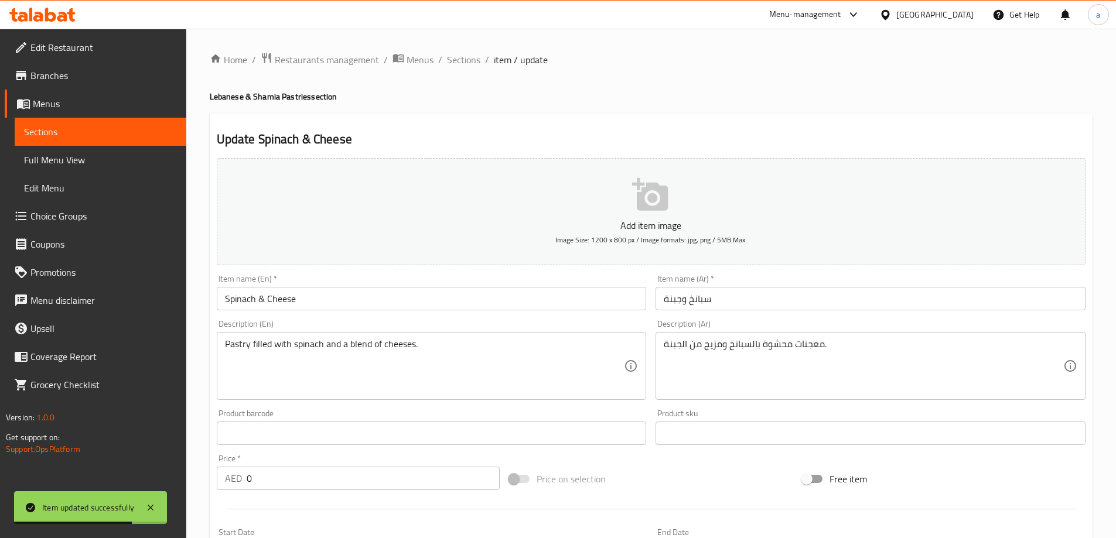
click at [425, 302] on input "Spinach & Cheese" at bounding box center [432, 298] width 430 height 23
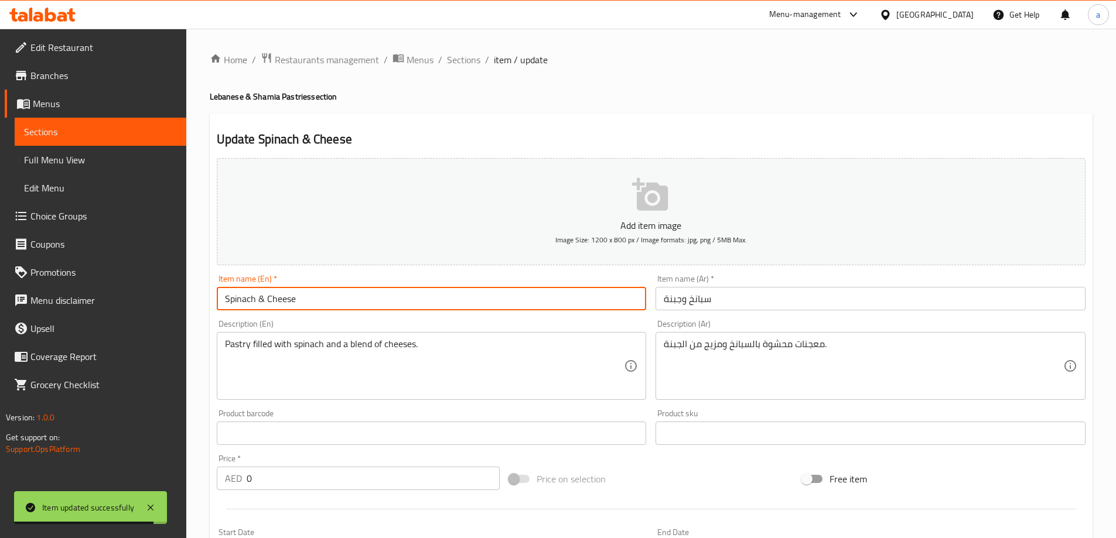
paste input "Pastries"
type input "Spinach & Cheese Pastries"
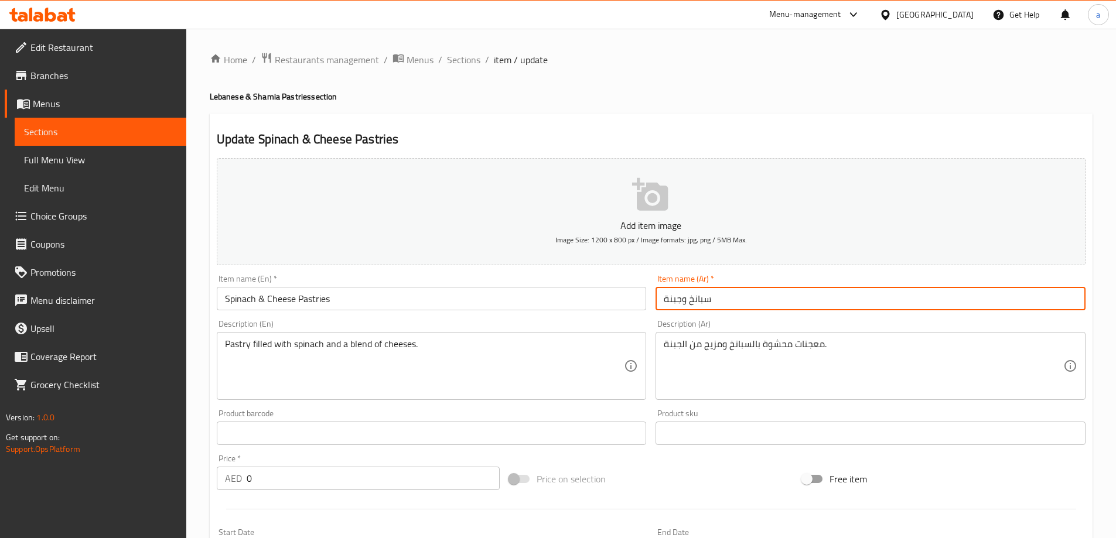
paste input "معجنات"
type input "معجنات سبانخ وجبنة"
click at [464, 63] on span "Sections" at bounding box center [463, 60] width 33 height 14
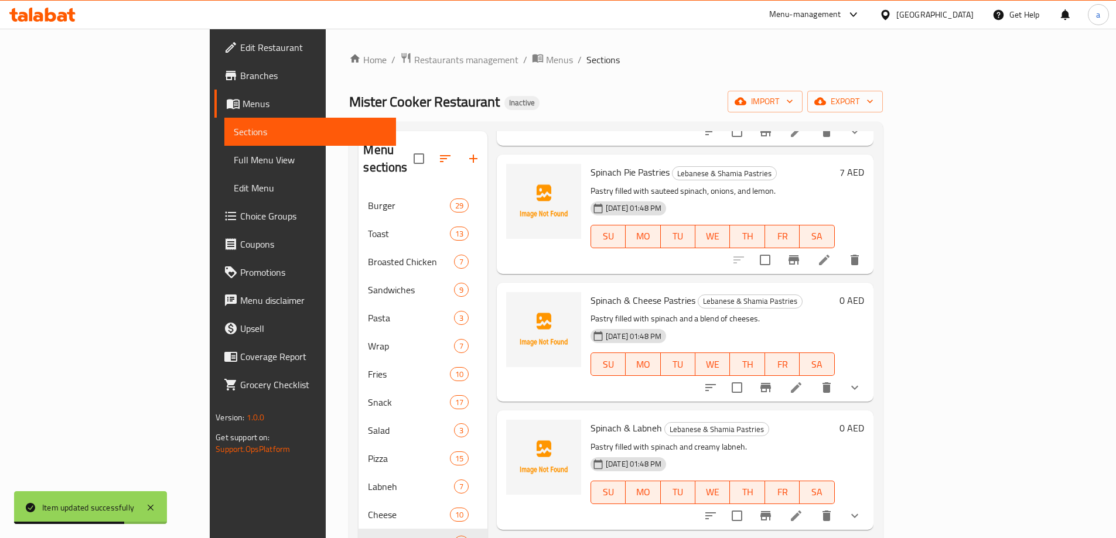
scroll to position [469, 0]
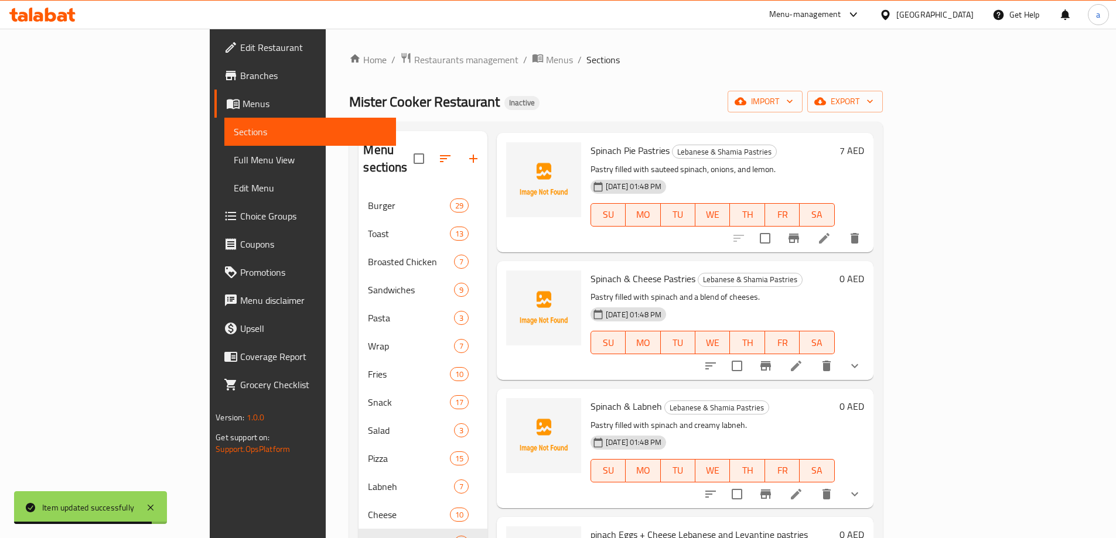
click at [803, 487] on icon at bounding box center [796, 494] width 14 height 14
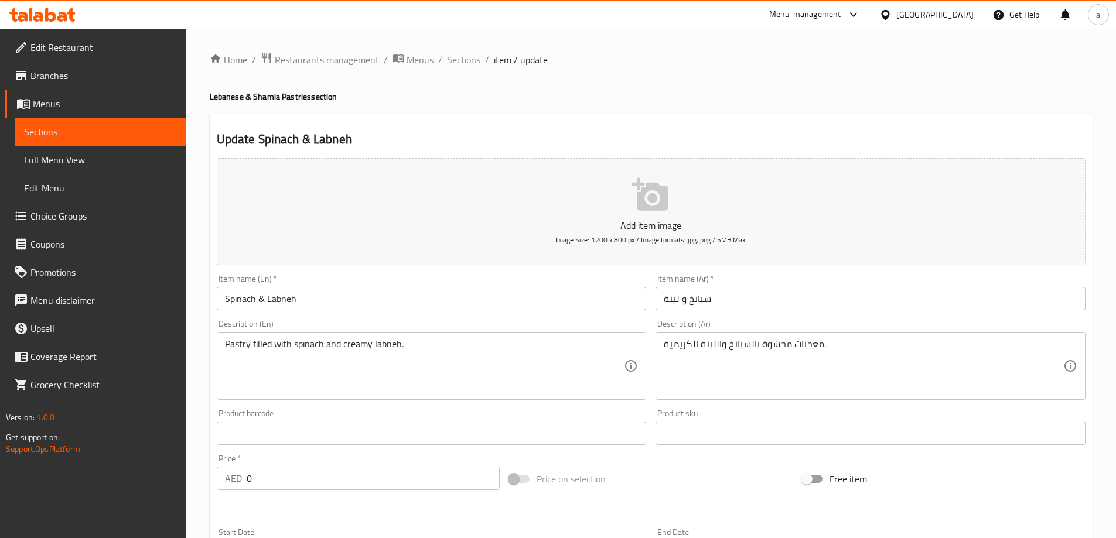
click at [481, 296] on input "Spinach & Labneh" at bounding box center [432, 298] width 430 height 23
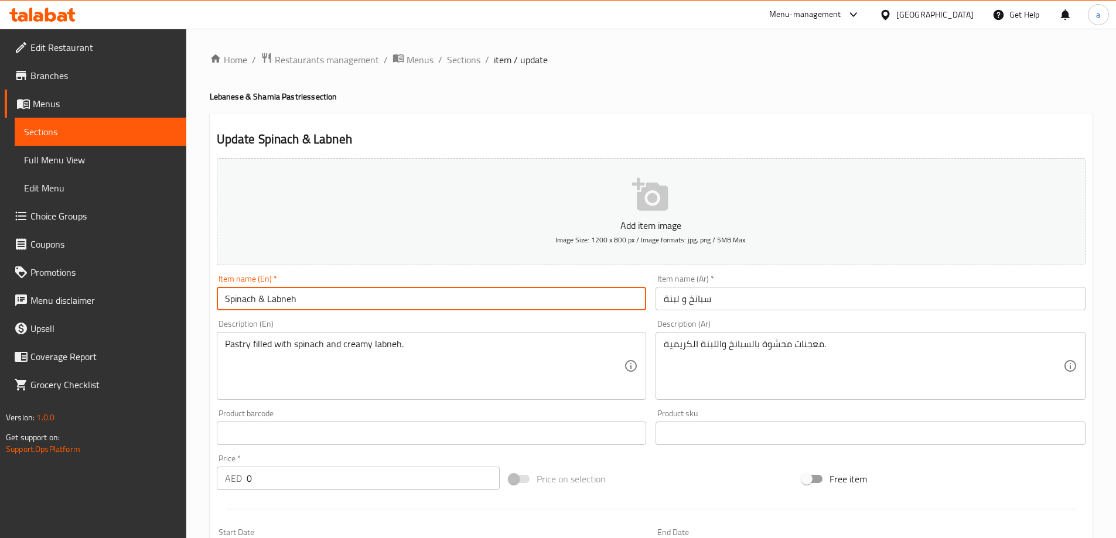
paste input "Pastries"
type input "Spinach & Labneh Pastries"
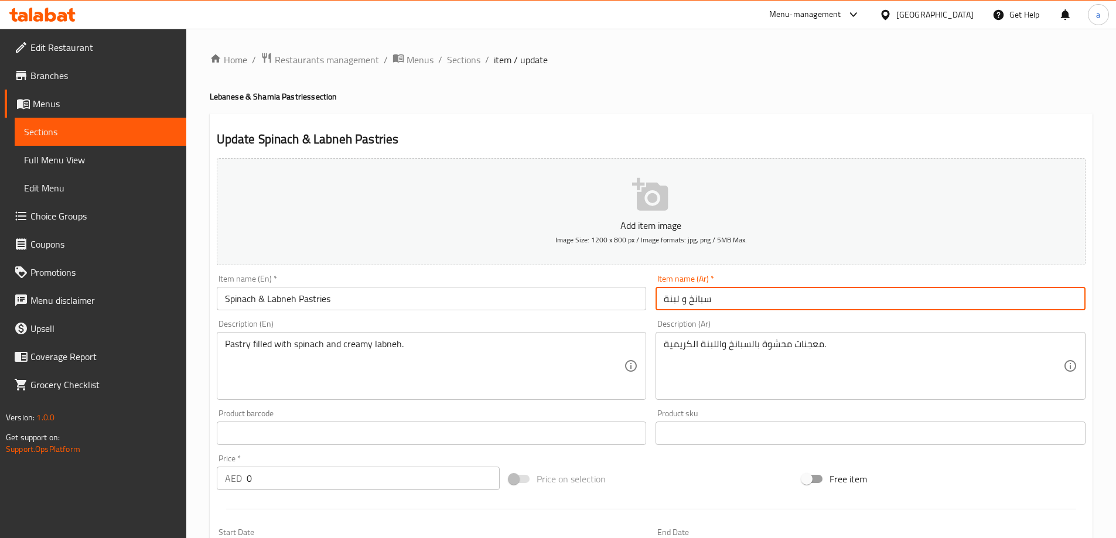
paste input "معجنات"
type input "معجنات سبانخ و لبنة"
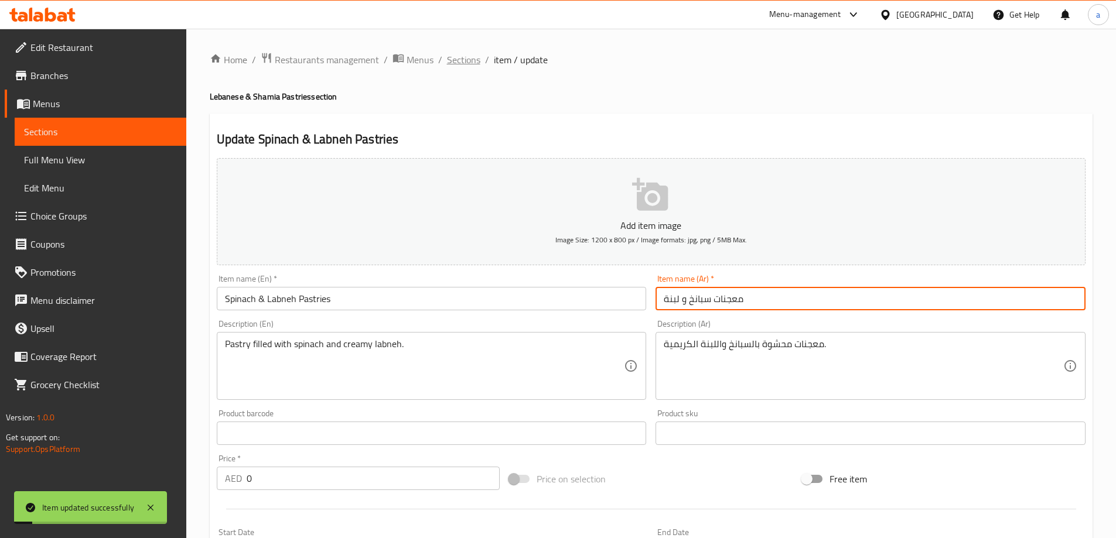
click at [465, 53] on span "Sections" at bounding box center [463, 60] width 33 height 14
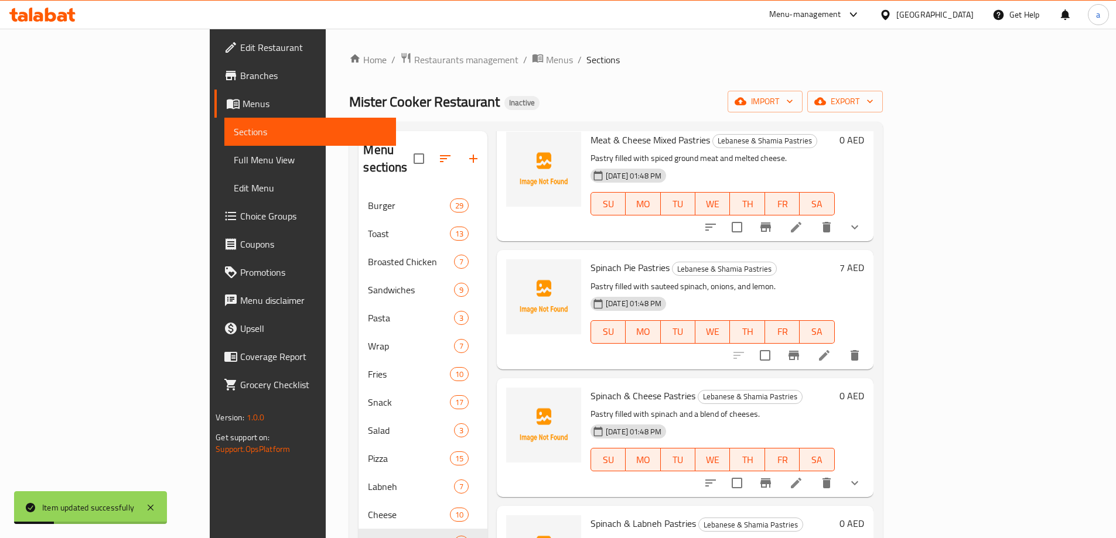
scroll to position [525, 0]
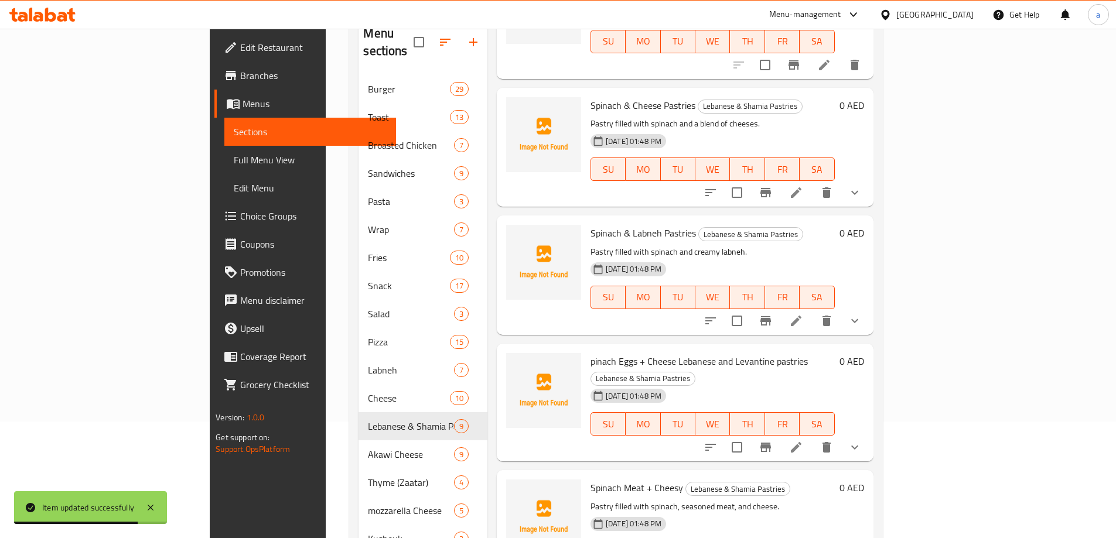
scroll to position [117, 0]
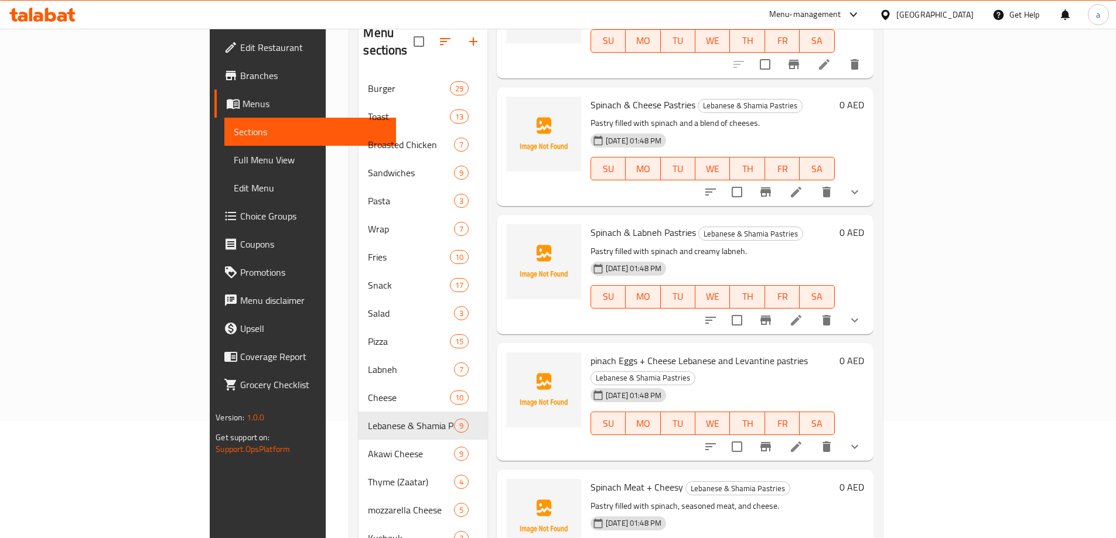
click at [812, 436] on li at bounding box center [796, 446] width 33 height 21
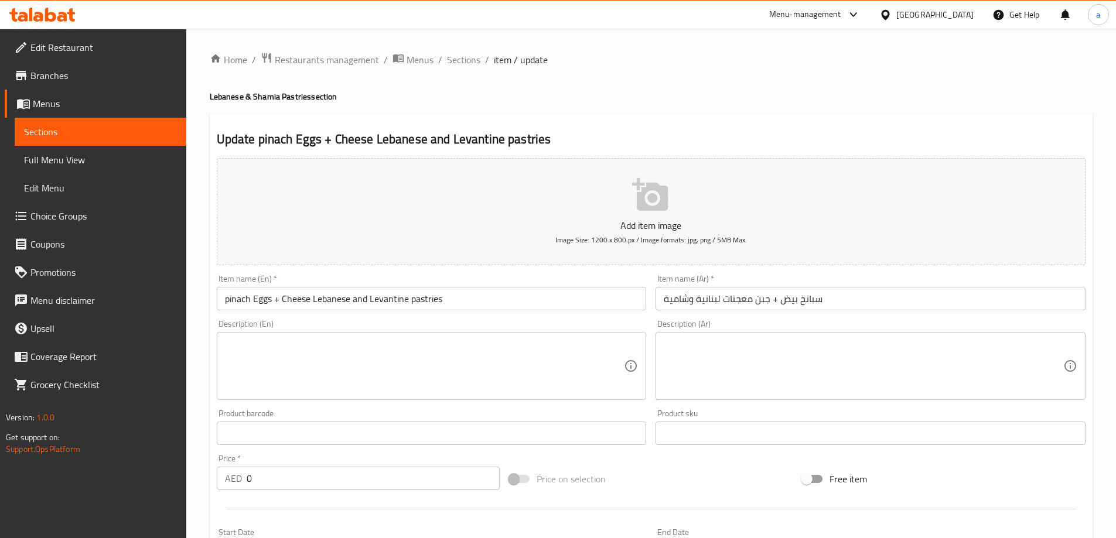
click at [224, 303] on input "pinach Eggs + Cheese Lebanese and Levantine pastries" at bounding box center [432, 298] width 430 height 23
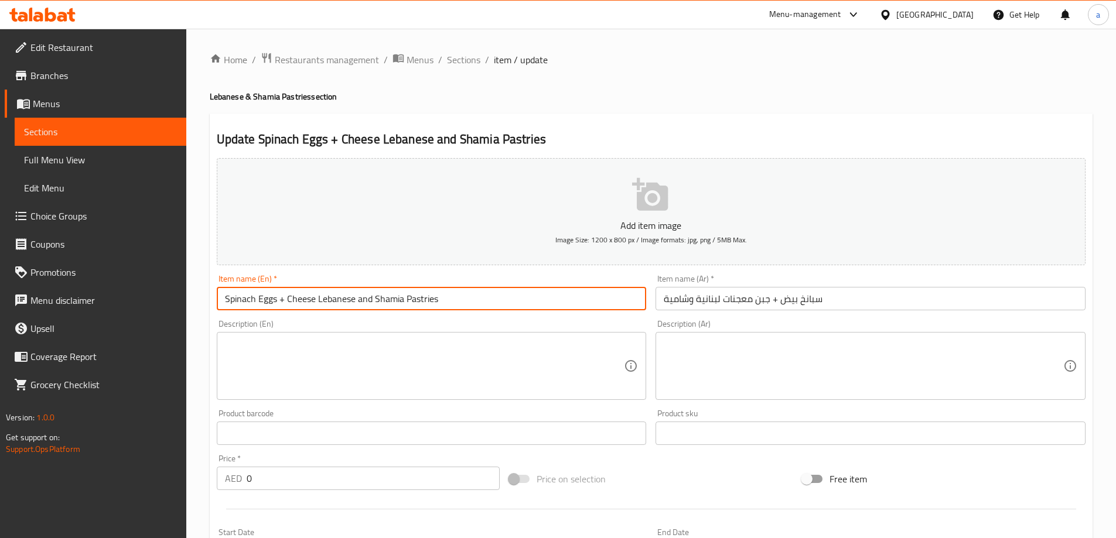
drag, startPoint x: 254, startPoint y: 300, endPoint x: 231, endPoint y: 306, distance: 23.6
click at [231, 306] on input "Spinach Eggs + Cheese Lebanese and Shamia Pastries" at bounding box center [432, 298] width 430 height 23
type input "Spinach Eggs + Cheese Lebanese and Shamia Pastries"
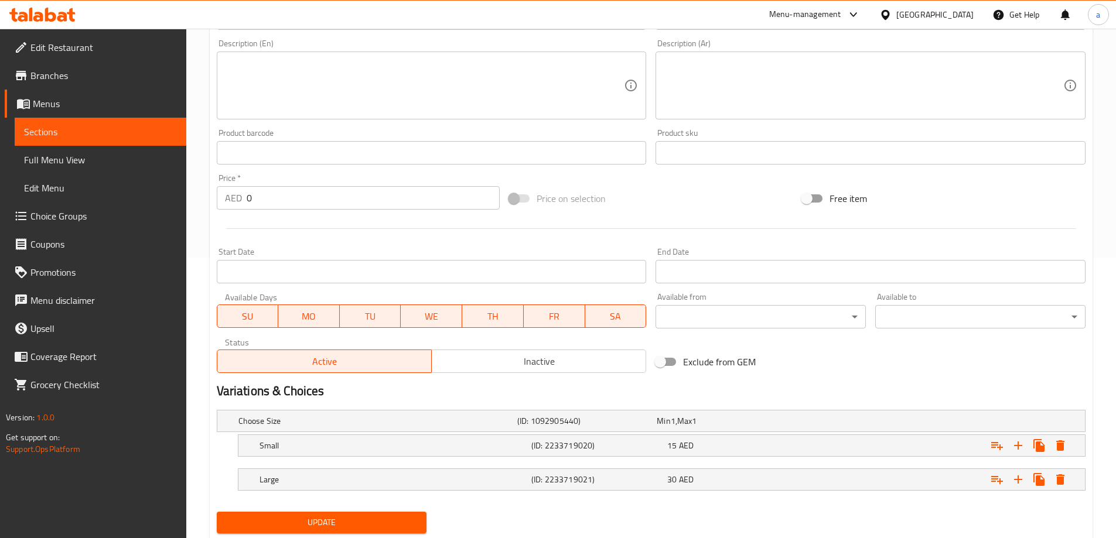
scroll to position [316, 0]
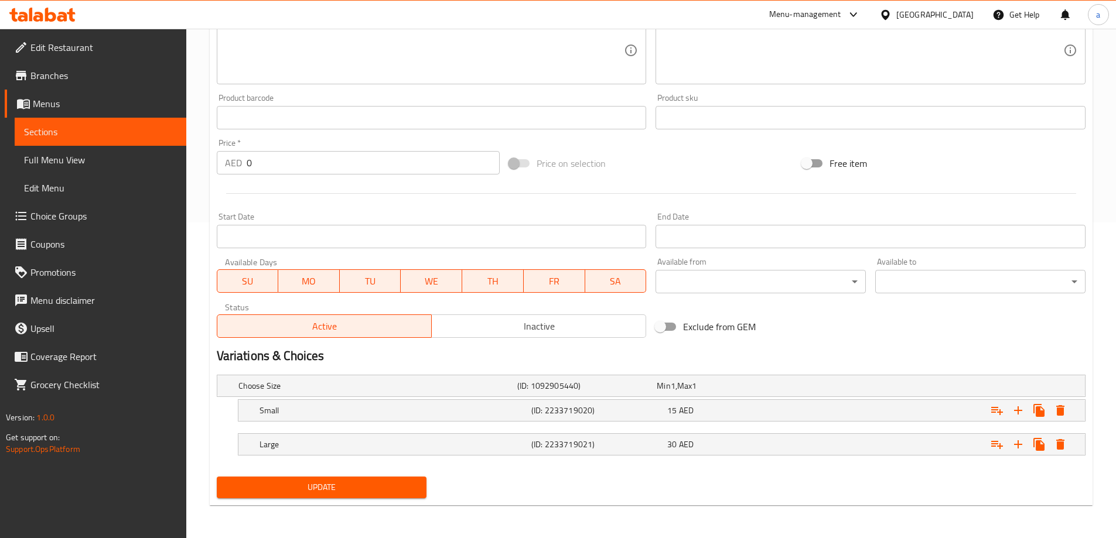
click at [382, 496] on button "Update" at bounding box center [322, 488] width 210 height 22
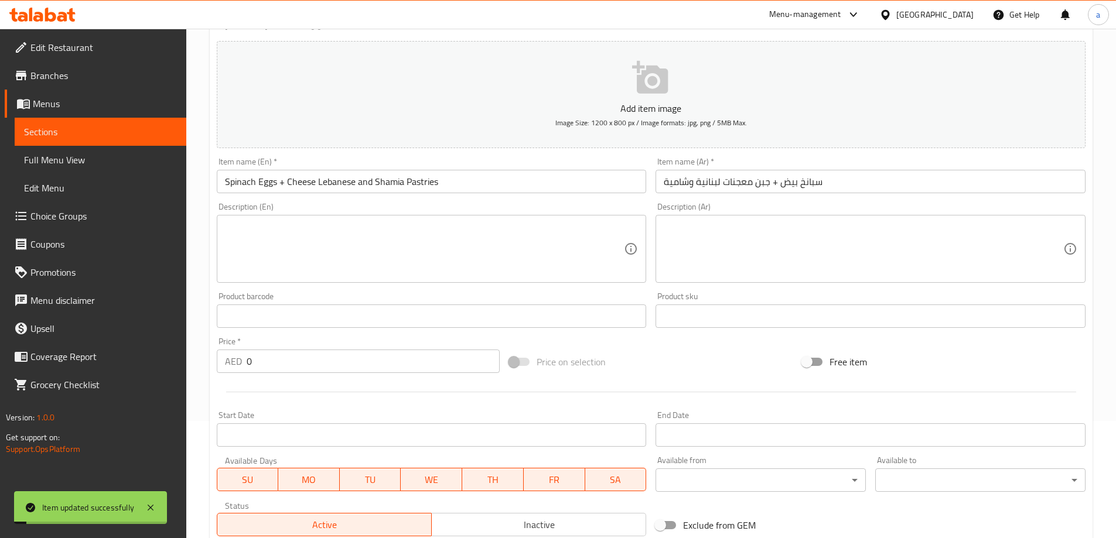
scroll to position [0, 0]
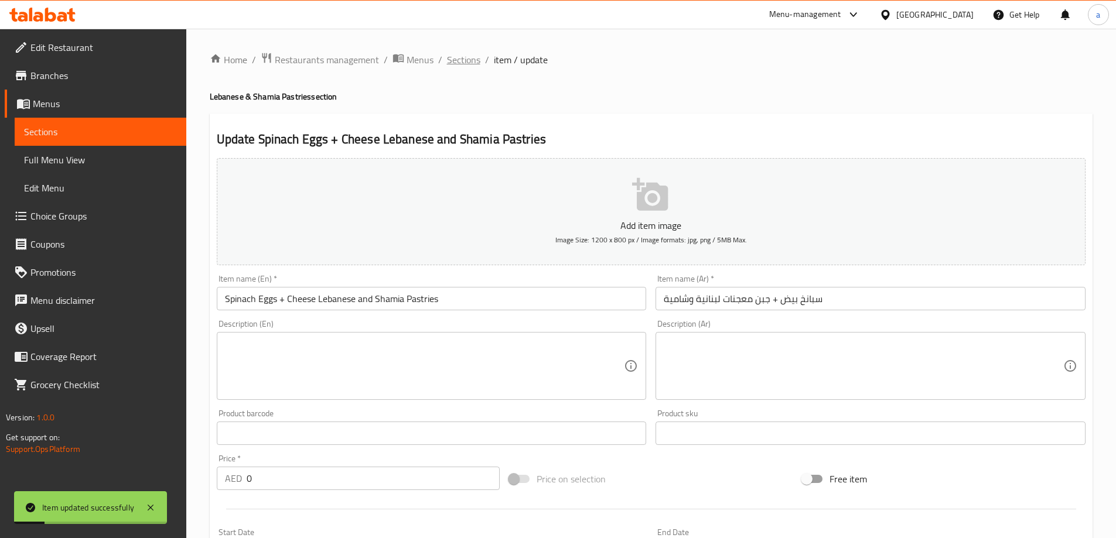
click at [478, 58] on span "Sections" at bounding box center [463, 60] width 33 height 14
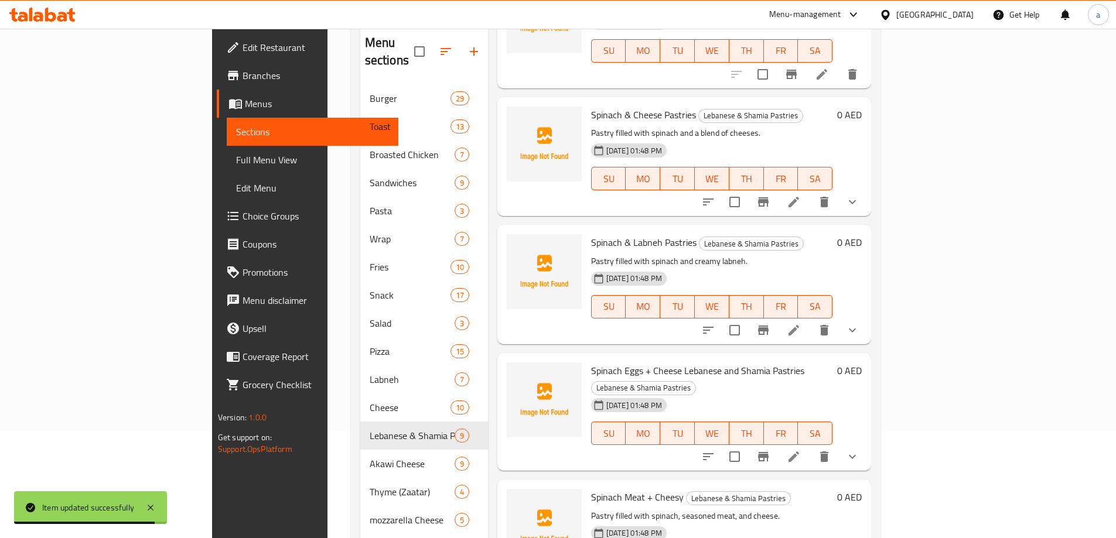
scroll to position [264, 0]
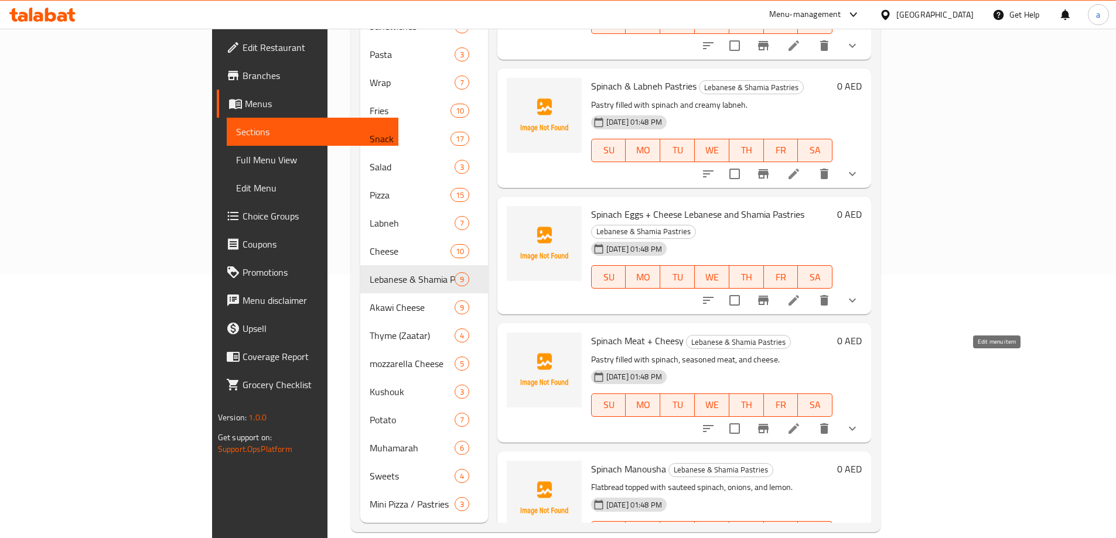
click at [799, 423] on icon at bounding box center [793, 428] width 11 height 11
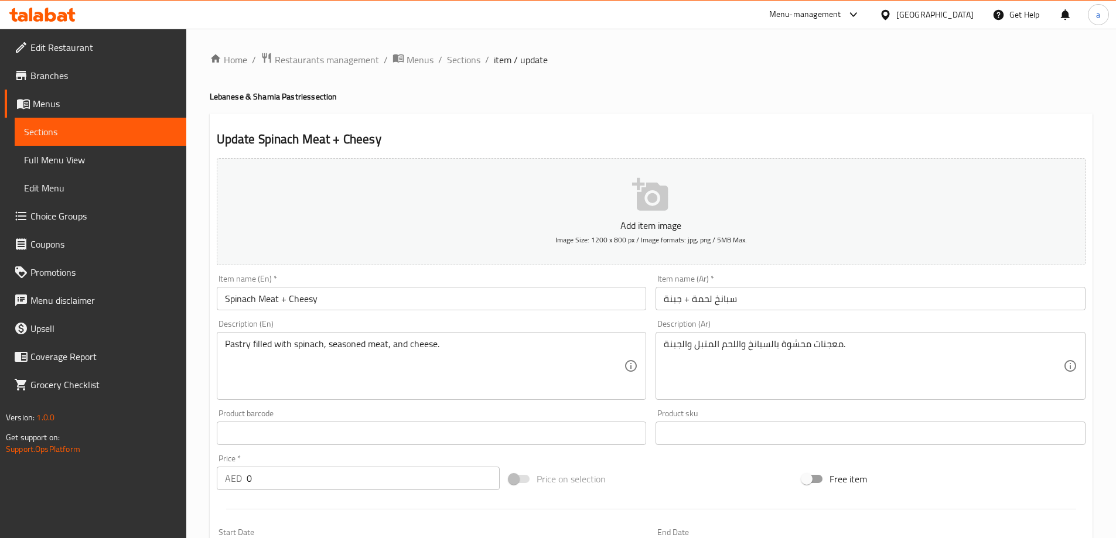
click at [426, 300] on input "Spinach Meat + Cheesy" at bounding box center [432, 298] width 430 height 23
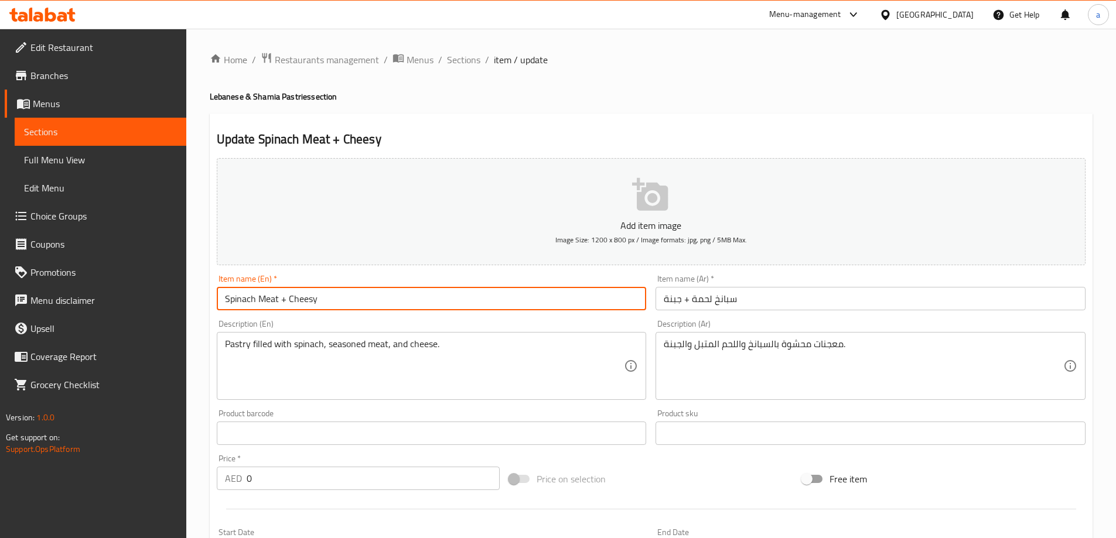
paste input "Pastries"
type input "Spinach Meat + Cheesy Pastries"
click at [767, 300] on input "سبانخ لحمة + جبنة" at bounding box center [870, 298] width 430 height 23
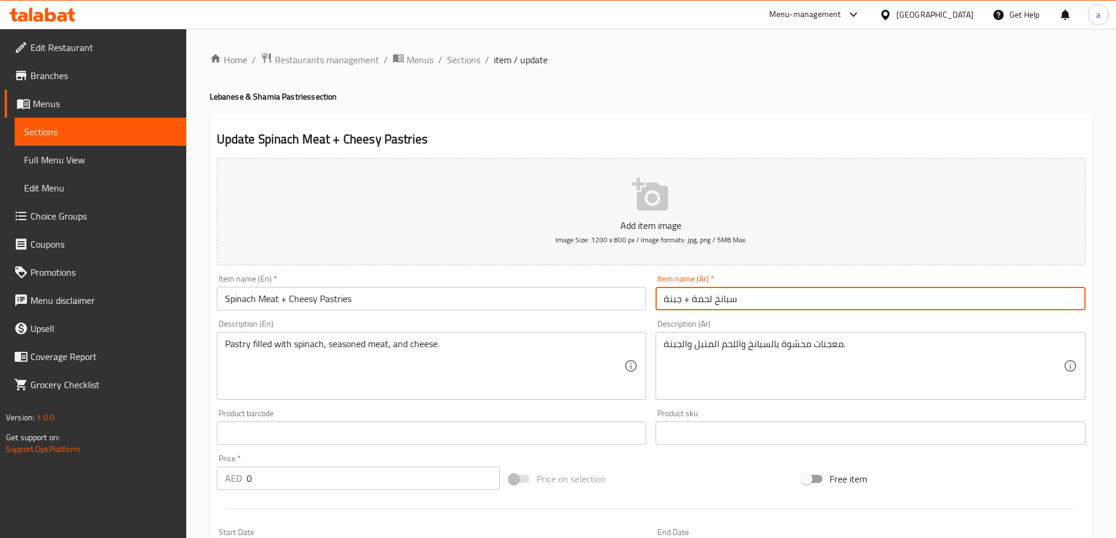
paste input "معجنات"
type input "معجنات سبانخ لحمة + جبنة"
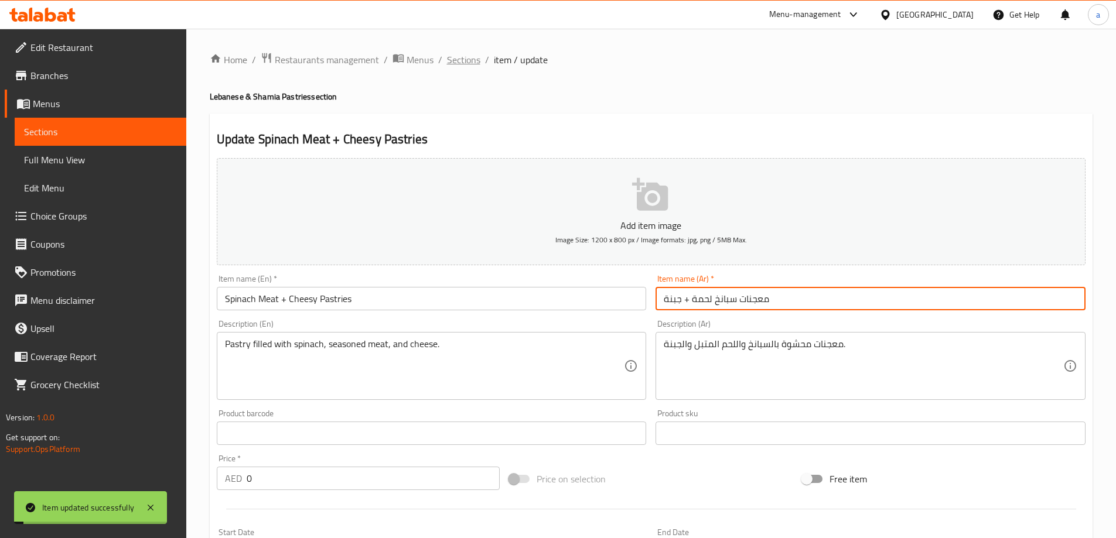
click at [459, 59] on span "Sections" at bounding box center [463, 60] width 33 height 14
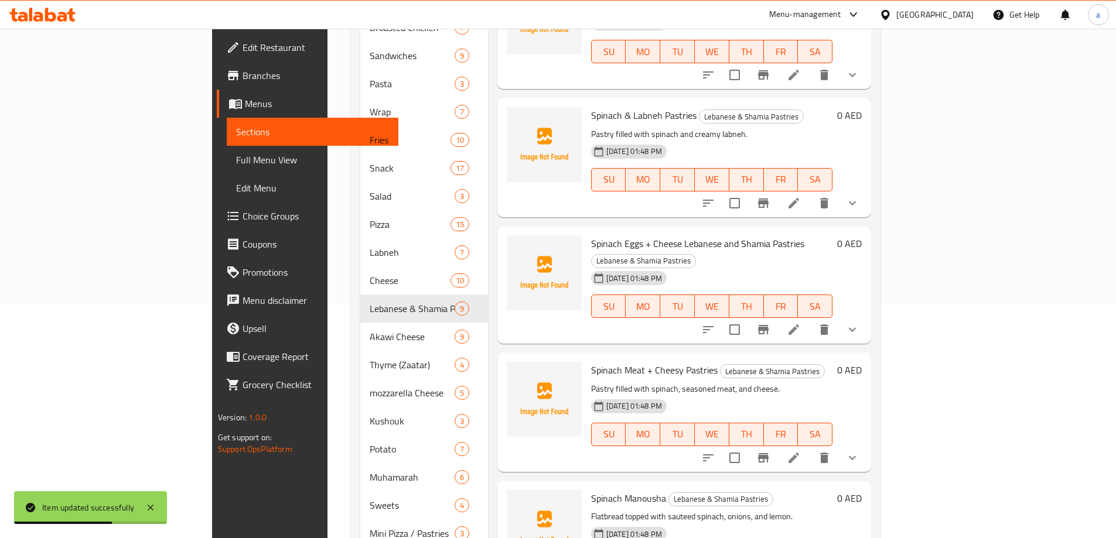
scroll to position [264, 0]
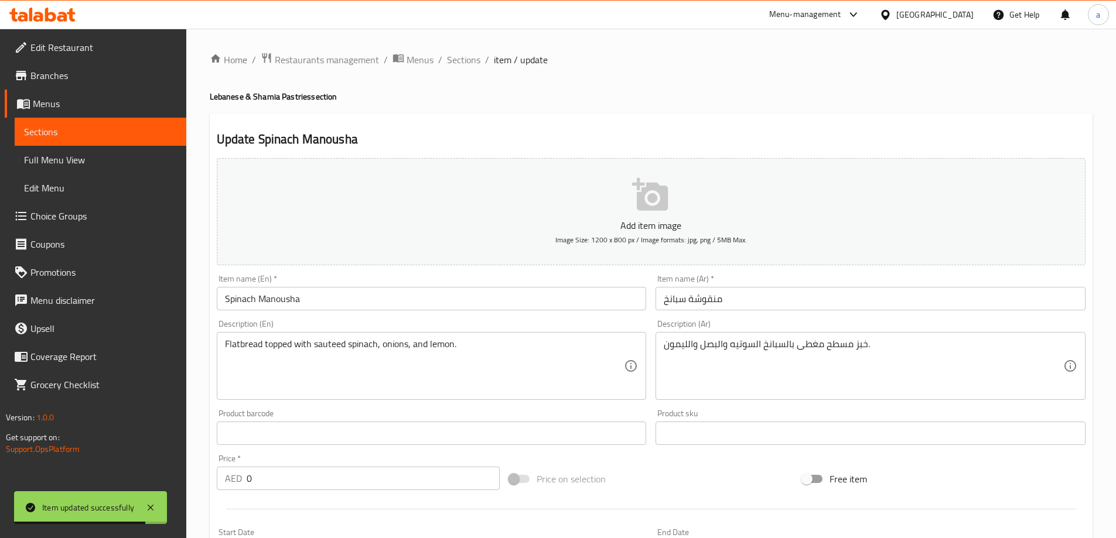
click at [379, 286] on div "Item name (En)   * Spinach Manousha Item name (En) *" at bounding box center [432, 293] width 430 height 36
click at [380, 298] on input "Spinach Manousha" at bounding box center [432, 298] width 430 height 23
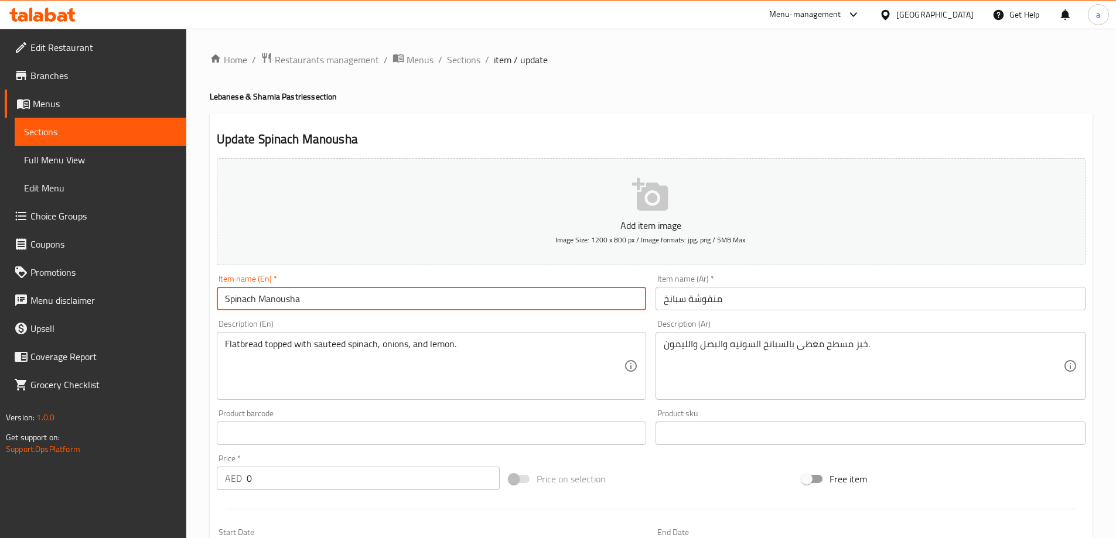
paste input "Pastries"
type input "Spinach Manousha Pastries"
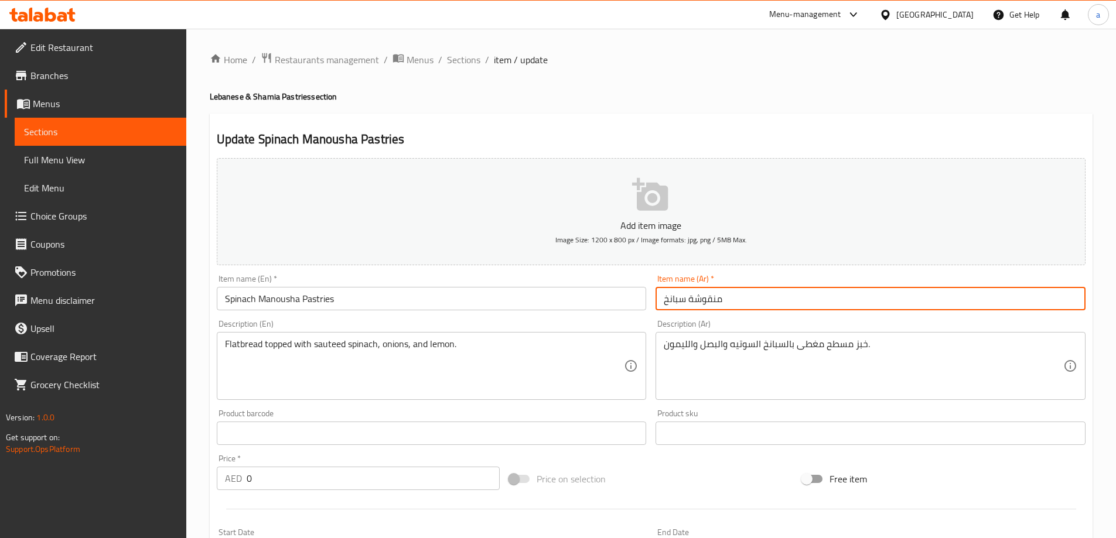
paste input "معجنات"
type input "معجنات منقوشة سبانخ"
click at [473, 60] on span "Sections" at bounding box center [463, 60] width 33 height 14
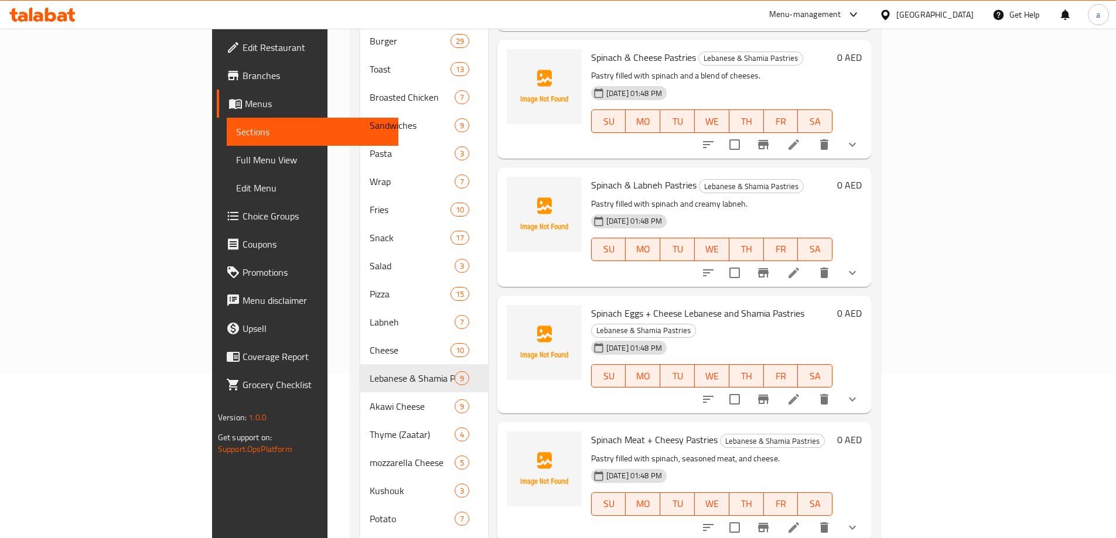
scroll to position [264, 0]
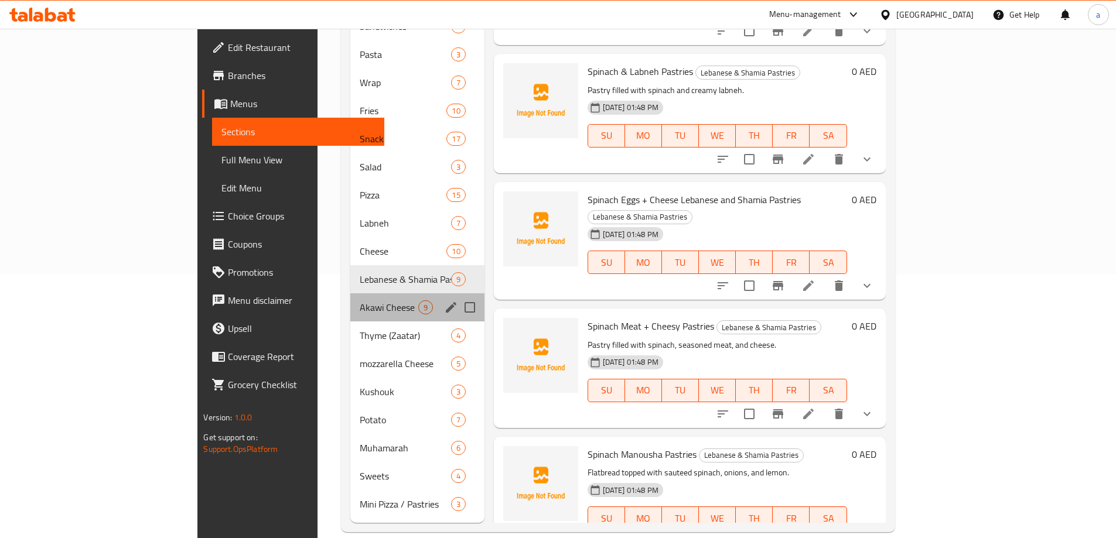
click at [350, 293] on div "Akawi Cheese 9" at bounding box center [417, 307] width 134 height 28
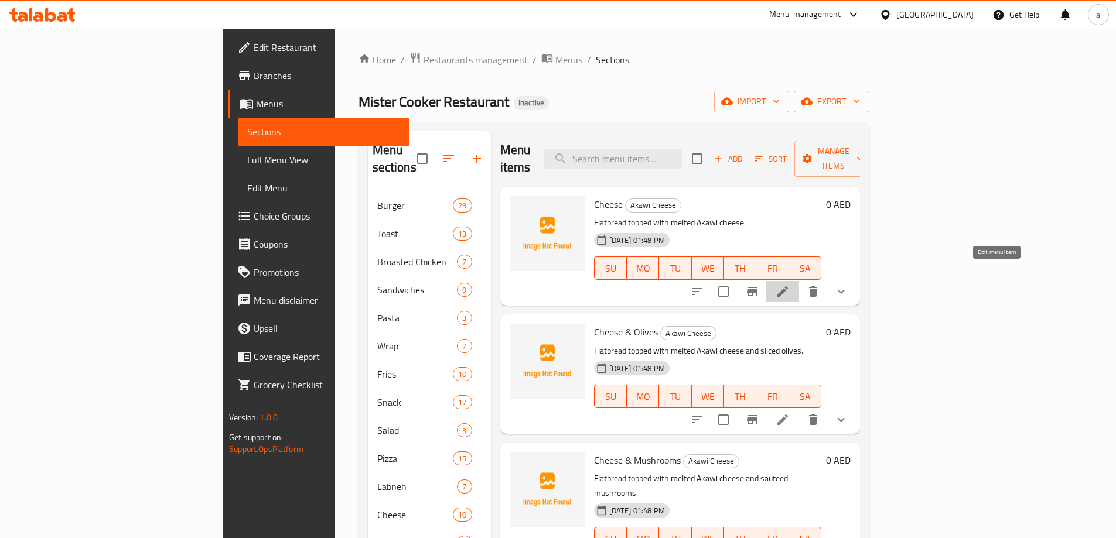
click at [790, 285] on icon at bounding box center [782, 292] width 14 height 14
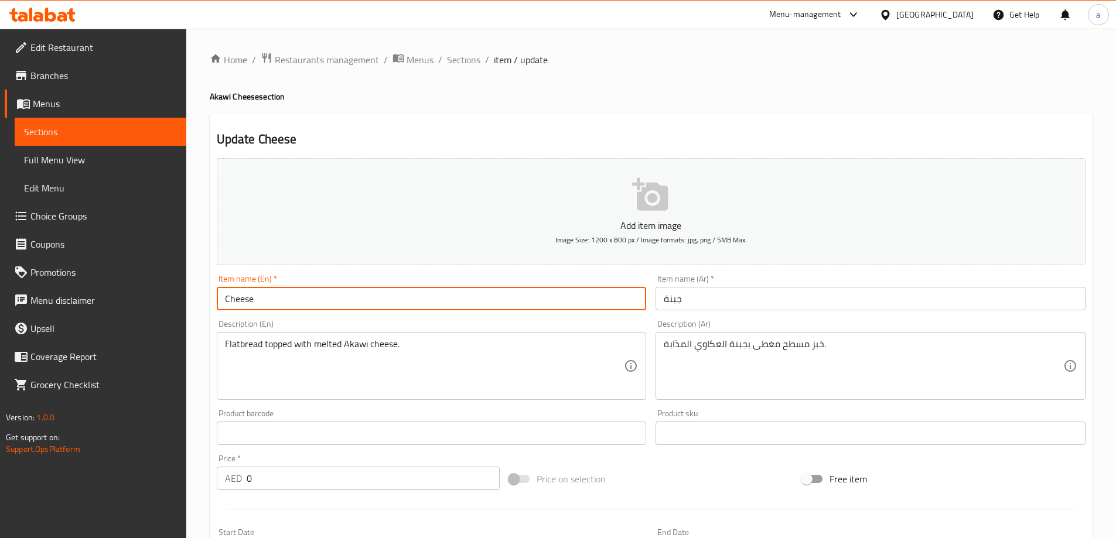
click at [504, 302] on input "Cheese" at bounding box center [432, 298] width 430 height 23
type input "Cheese (Akawi)"
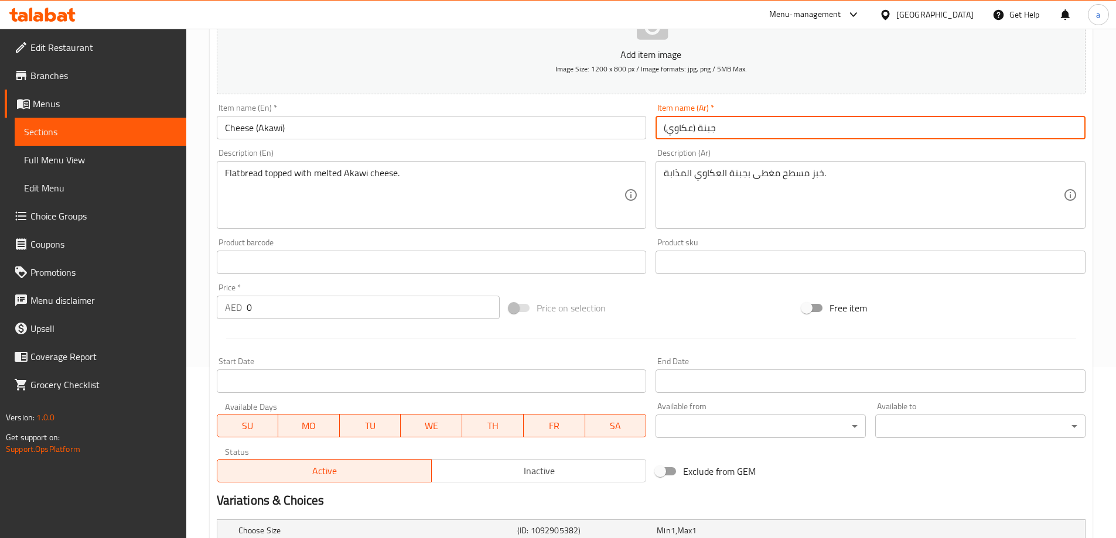
scroll to position [293, 0]
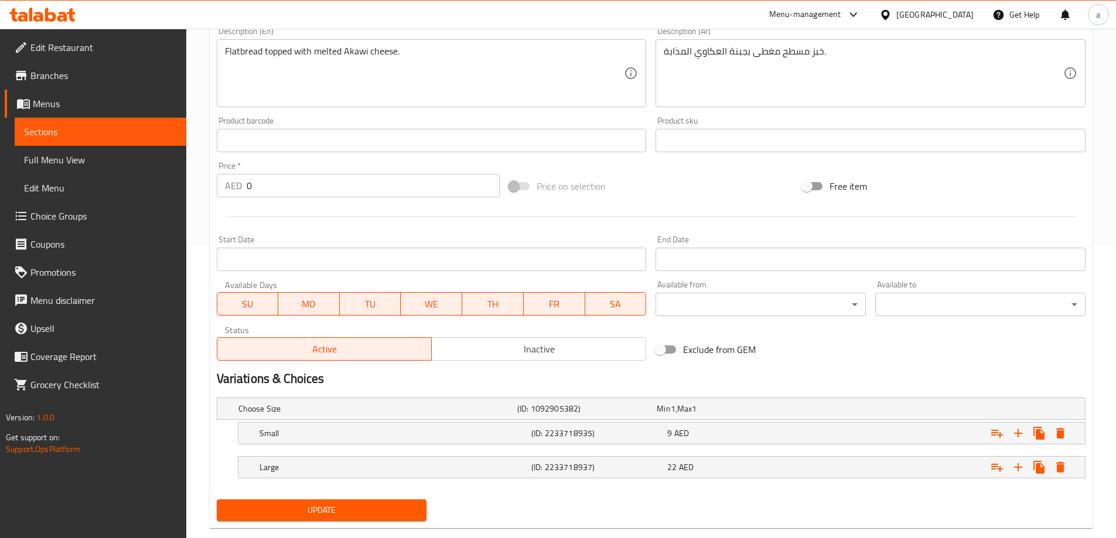
type input "جبنة (عكاوي)"
click at [217, 500] on button "Update" at bounding box center [322, 511] width 210 height 22
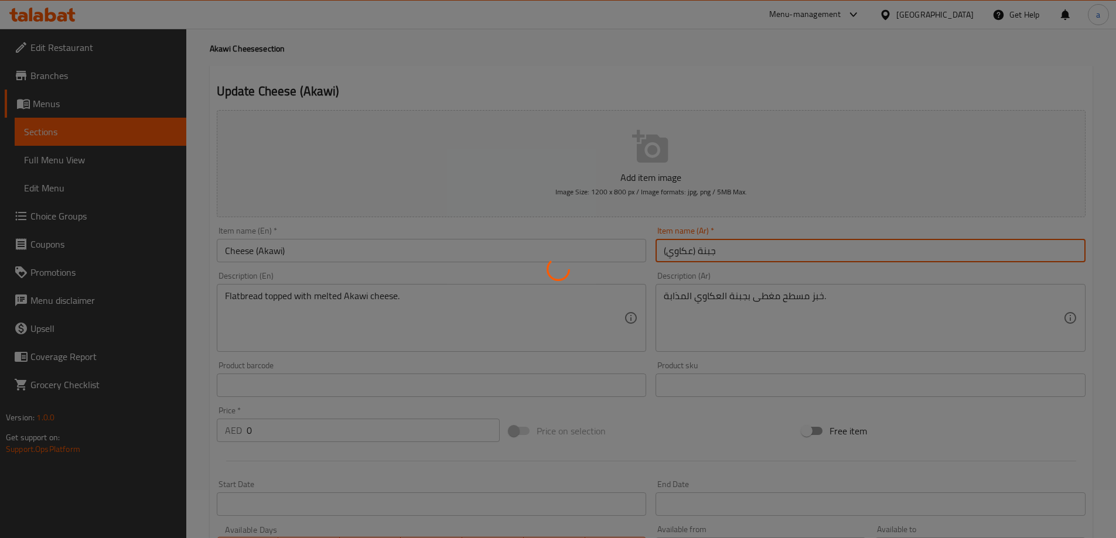
scroll to position [0, 0]
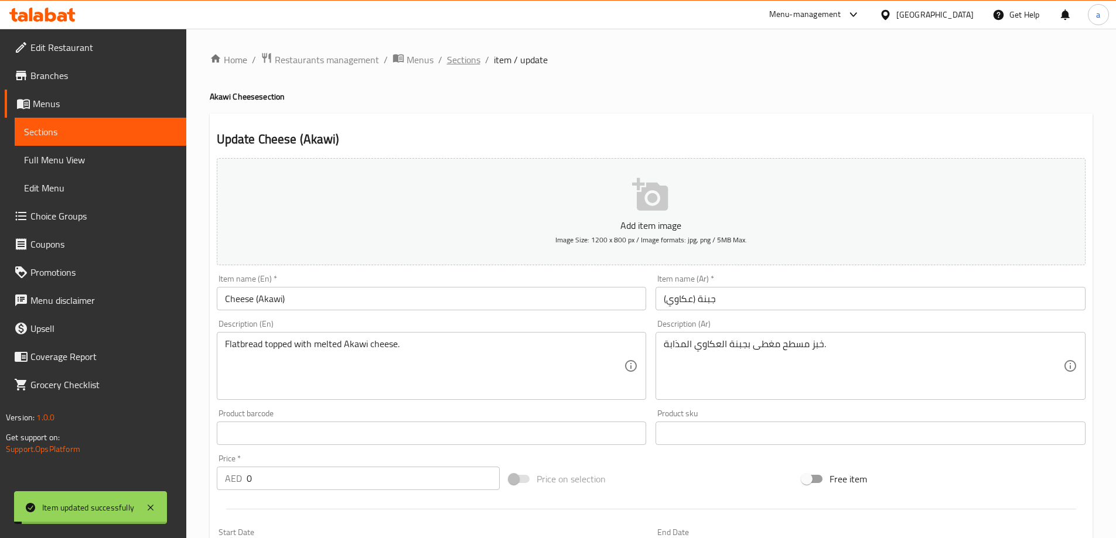
click at [469, 56] on span "Sections" at bounding box center [463, 60] width 33 height 14
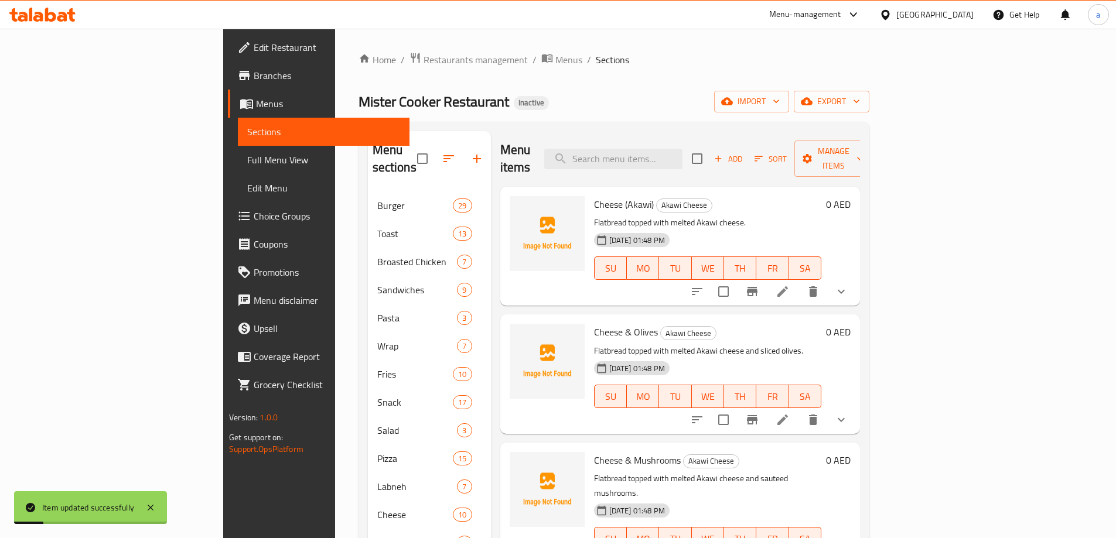
click at [664, 324] on h6 "Cheese & Olives Akawi Cheese" at bounding box center [707, 332] width 227 height 16
click at [790, 413] on icon at bounding box center [782, 420] width 14 height 14
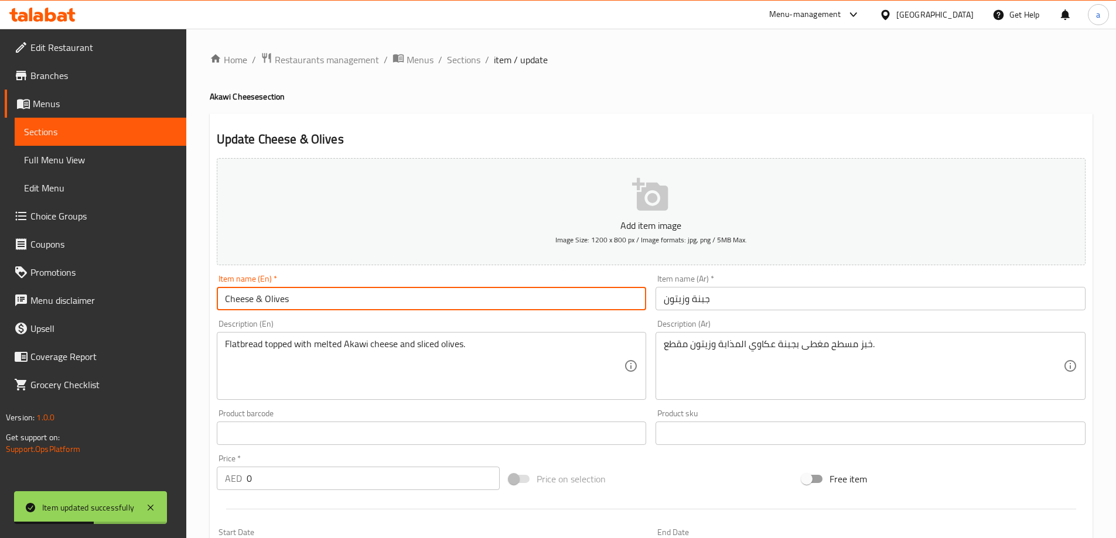
click at [391, 298] on input "Cheese & Olives" at bounding box center [432, 298] width 430 height 23
paste input "(Akawi)"
type input "Cheese & Olives (Akawi)"
click at [750, 305] on input "جبنة وزيتون" at bounding box center [870, 298] width 430 height 23
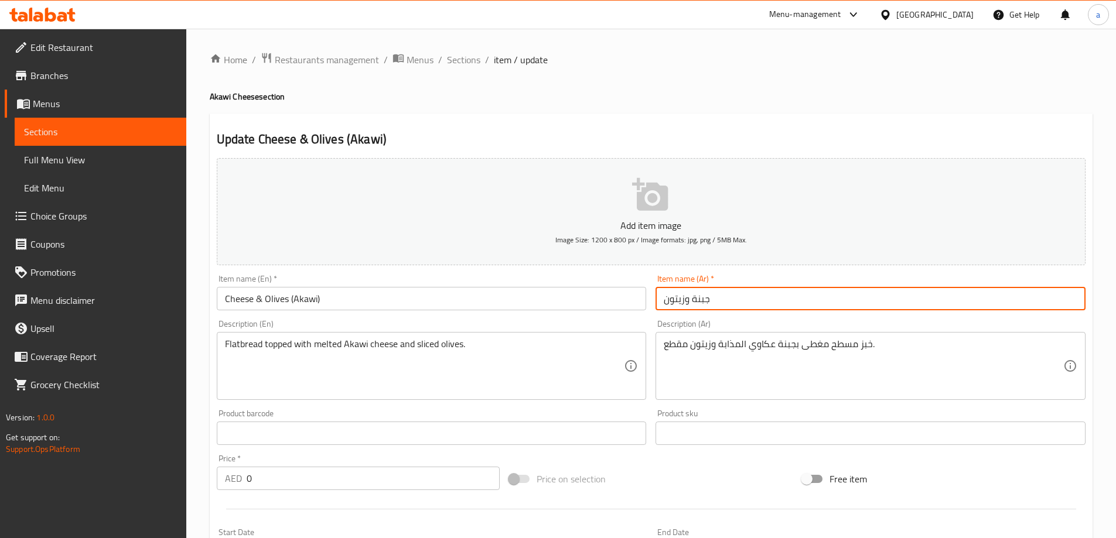
paste input "(عكاوي)"
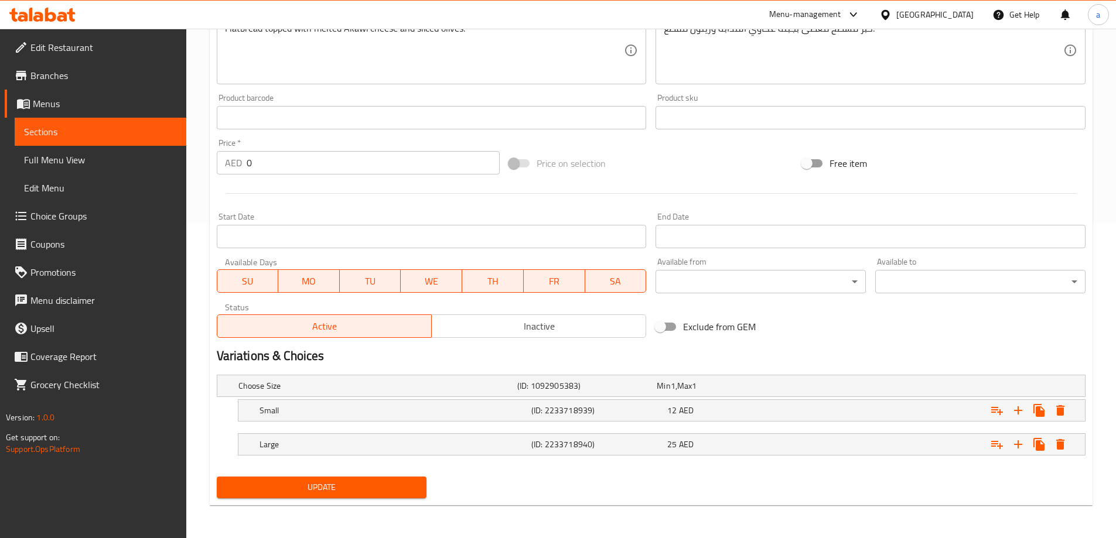
type input "جبنة وزيتون (عكاوي)"
click at [406, 484] on span "Update" at bounding box center [322, 487] width 192 height 15
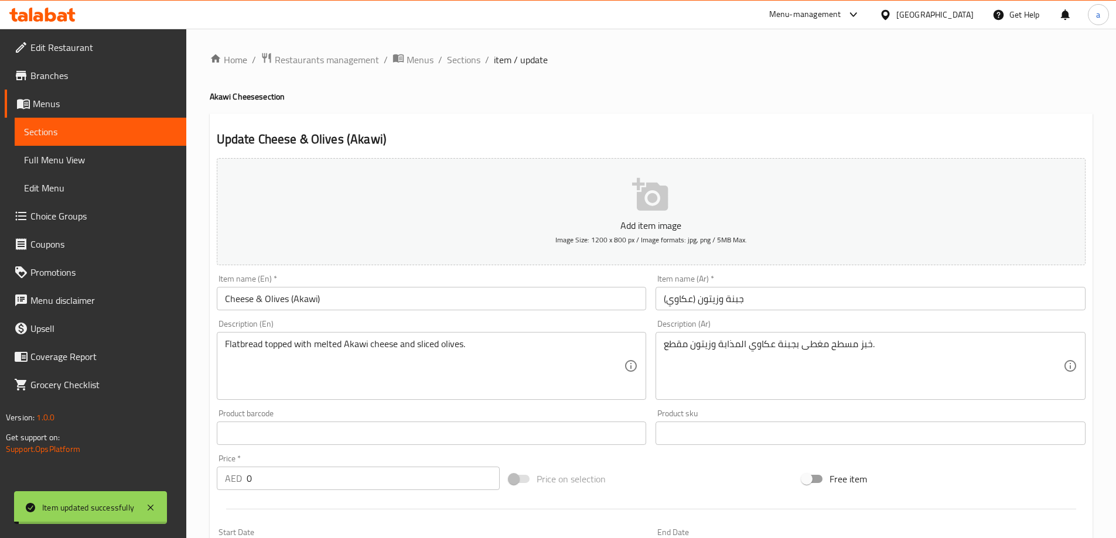
click at [452, 59] on span "Sections" at bounding box center [463, 60] width 33 height 14
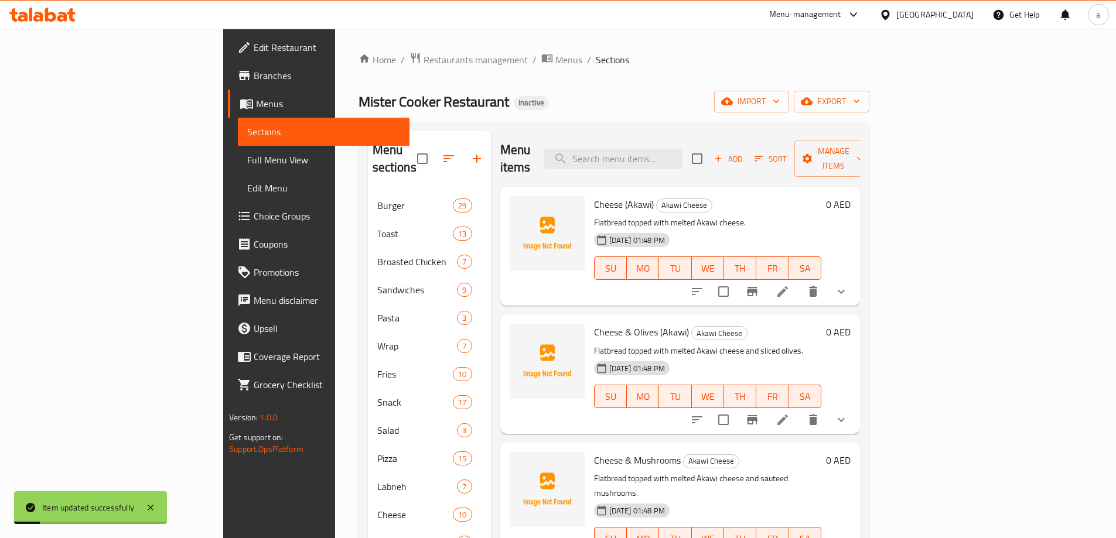
scroll to position [59, 0]
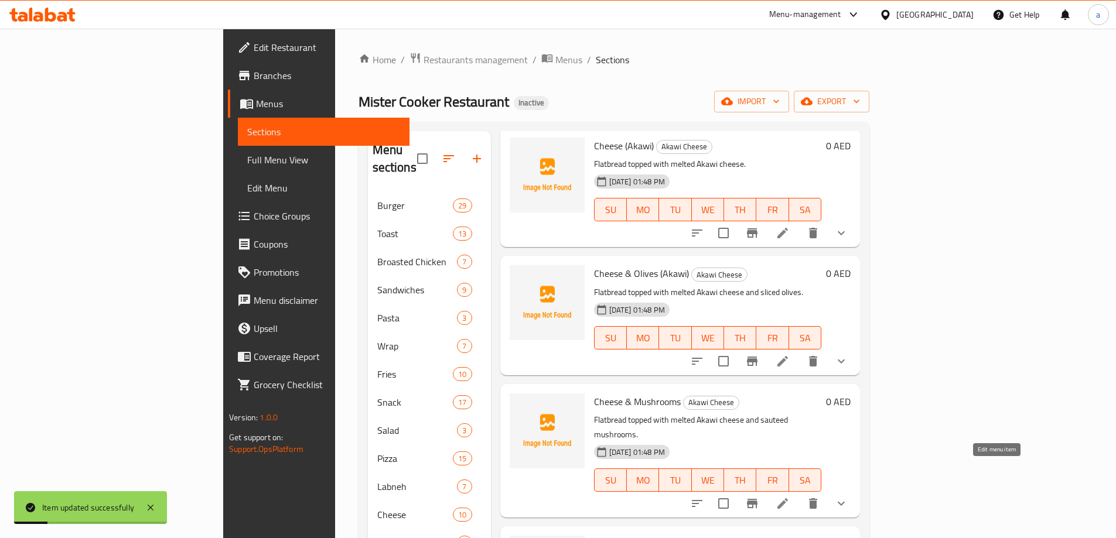
click at [790, 497] on icon at bounding box center [782, 504] width 14 height 14
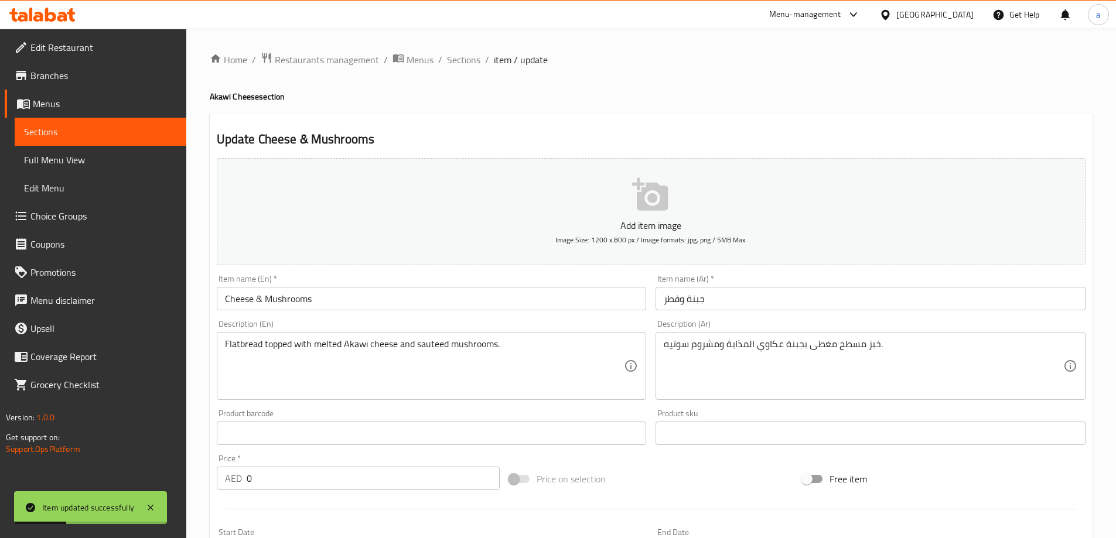
click at [367, 291] on input "Cheese & Mushrooms" at bounding box center [432, 298] width 430 height 23
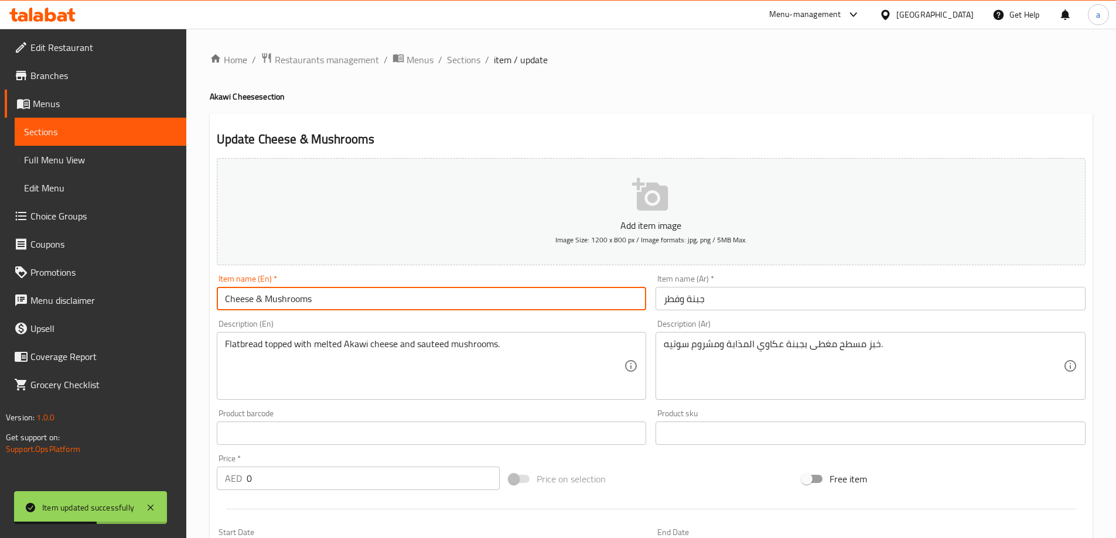
paste input "(Akawi)"
type input "Cheese & Mushrooms (Akawi)"
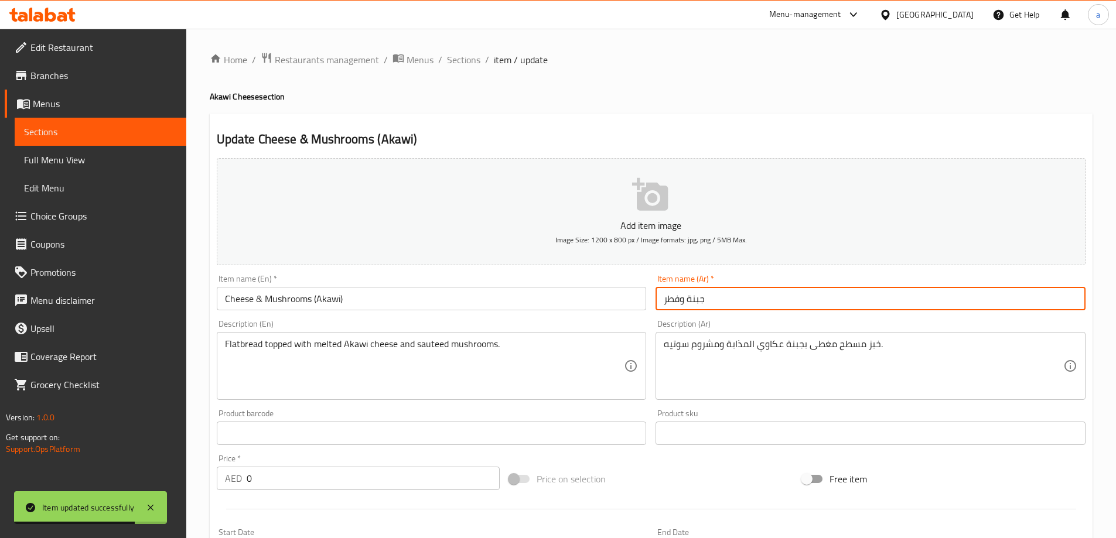
click at [771, 299] on input "جبنة وفطر" at bounding box center [870, 298] width 430 height 23
paste input "(عكاوي)"
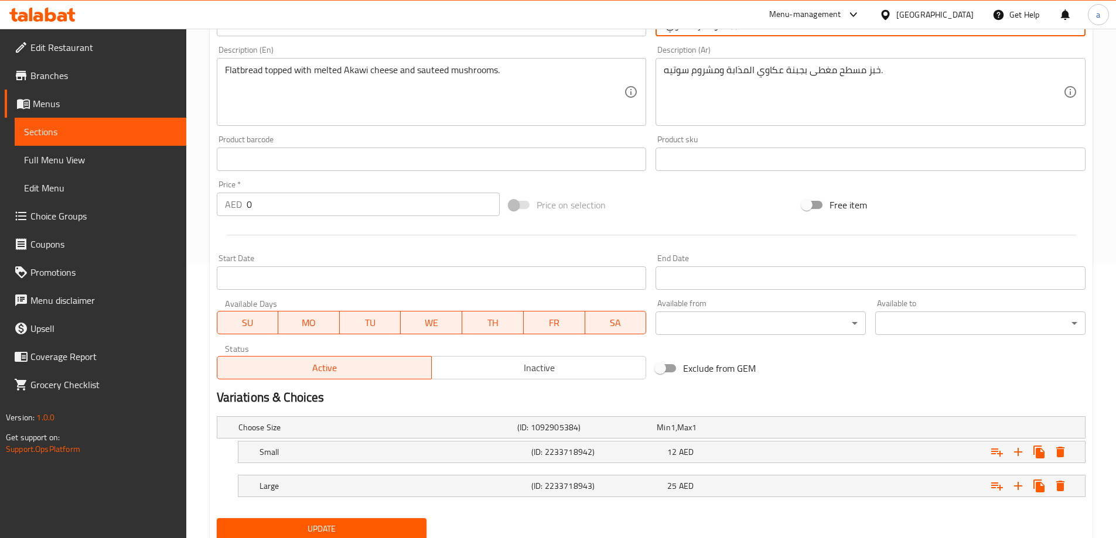
scroll to position [316, 0]
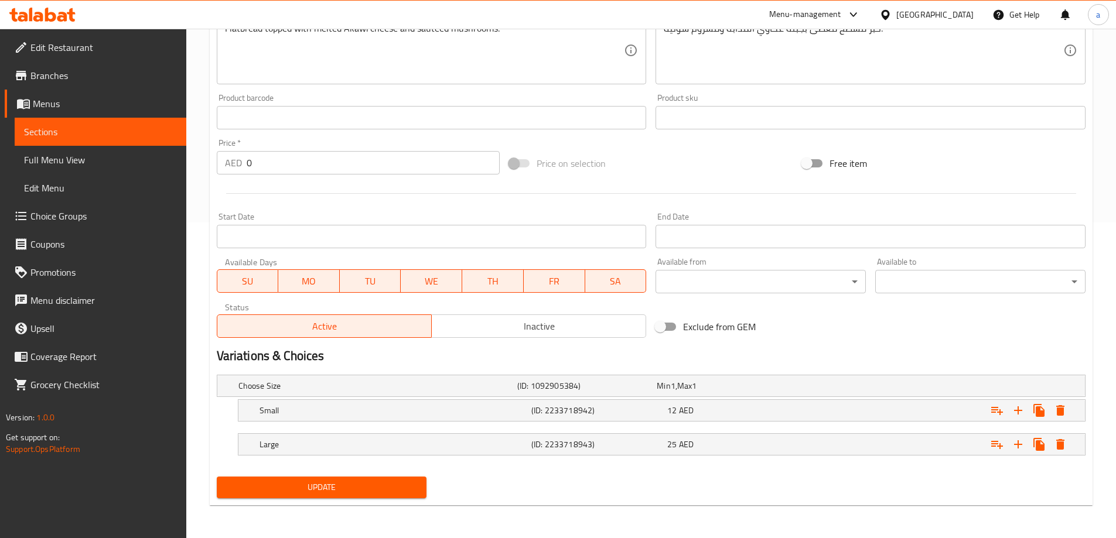
type input "جبنة وفطر (عكاوي)"
click at [357, 481] on span "Update" at bounding box center [322, 487] width 192 height 15
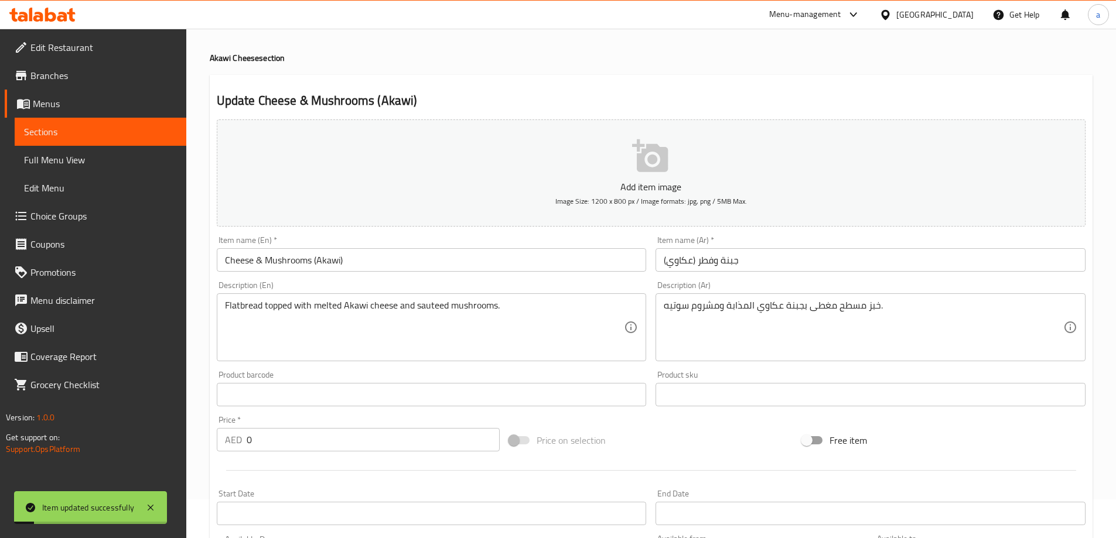
scroll to position [0, 0]
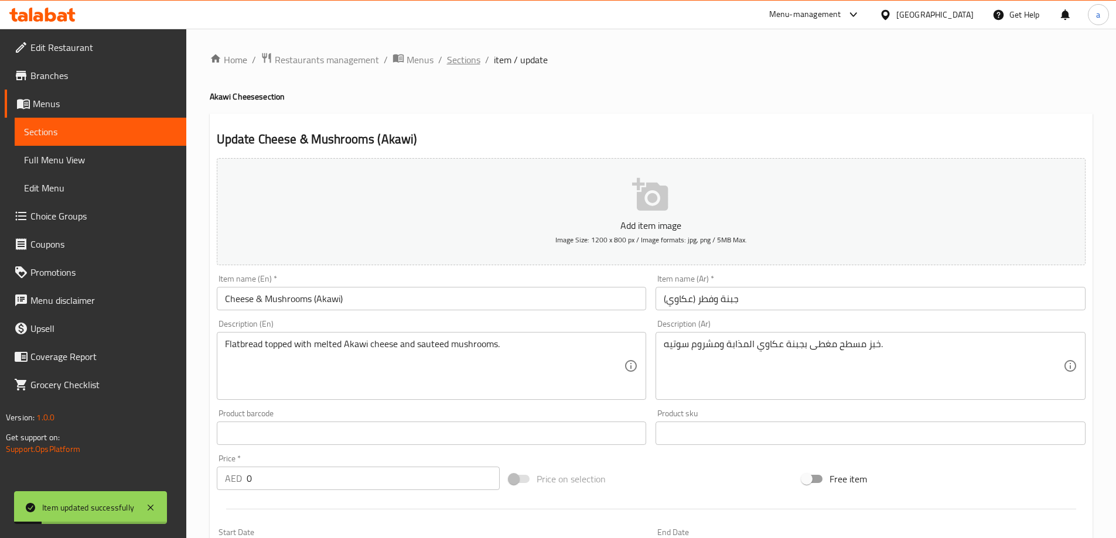
click at [456, 63] on span "Sections" at bounding box center [463, 60] width 33 height 14
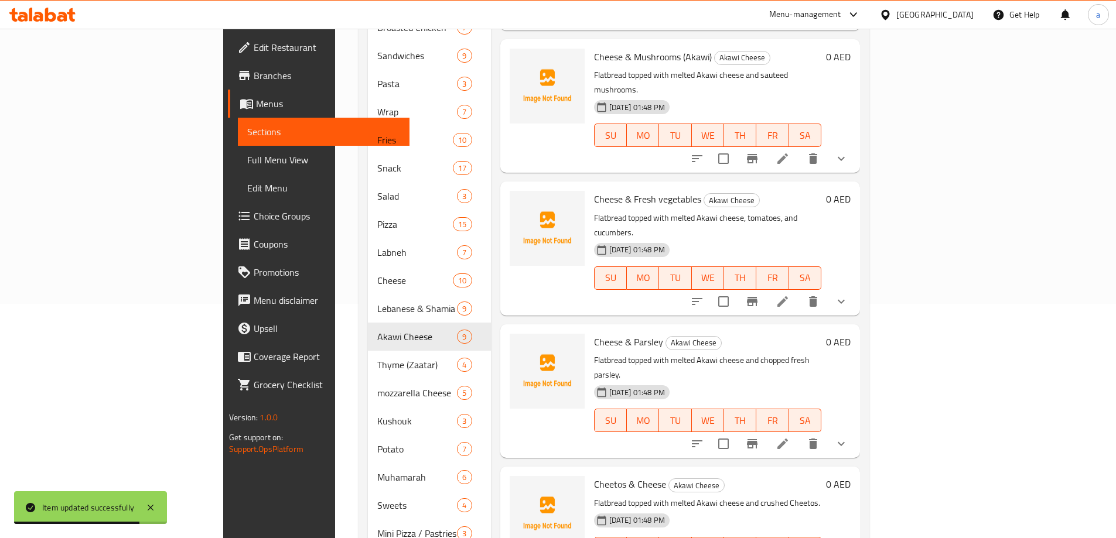
scroll to position [117, 0]
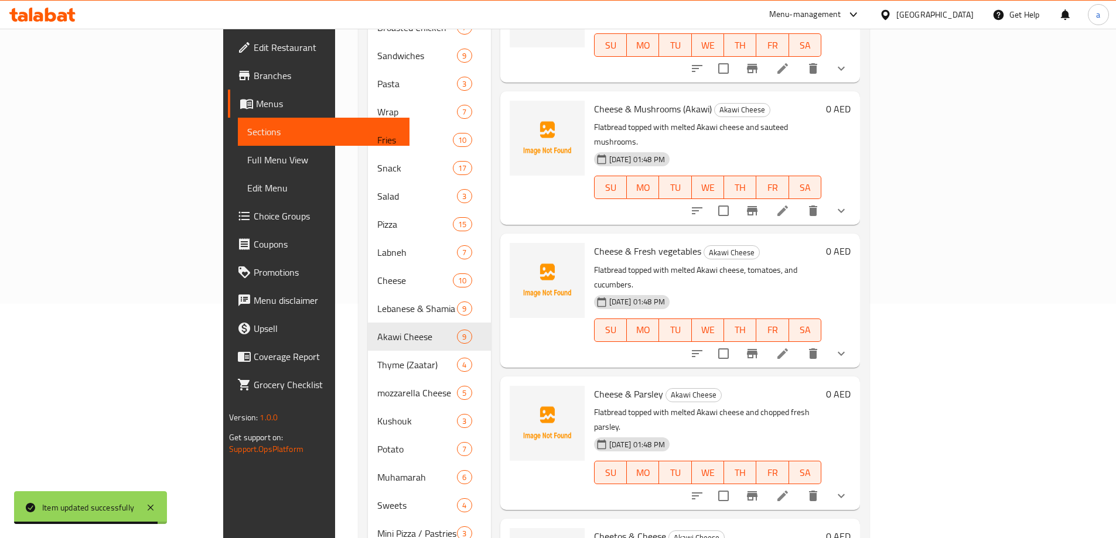
click at [799, 343] on li at bounding box center [782, 353] width 33 height 21
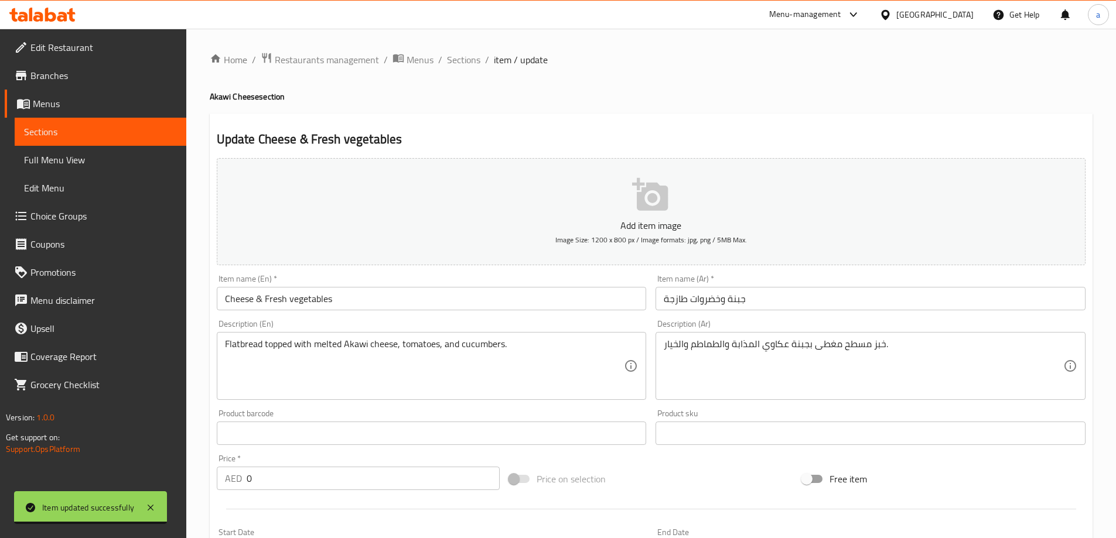
click at [375, 289] on input "Cheese & Fresh vegetables" at bounding box center [432, 298] width 430 height 23
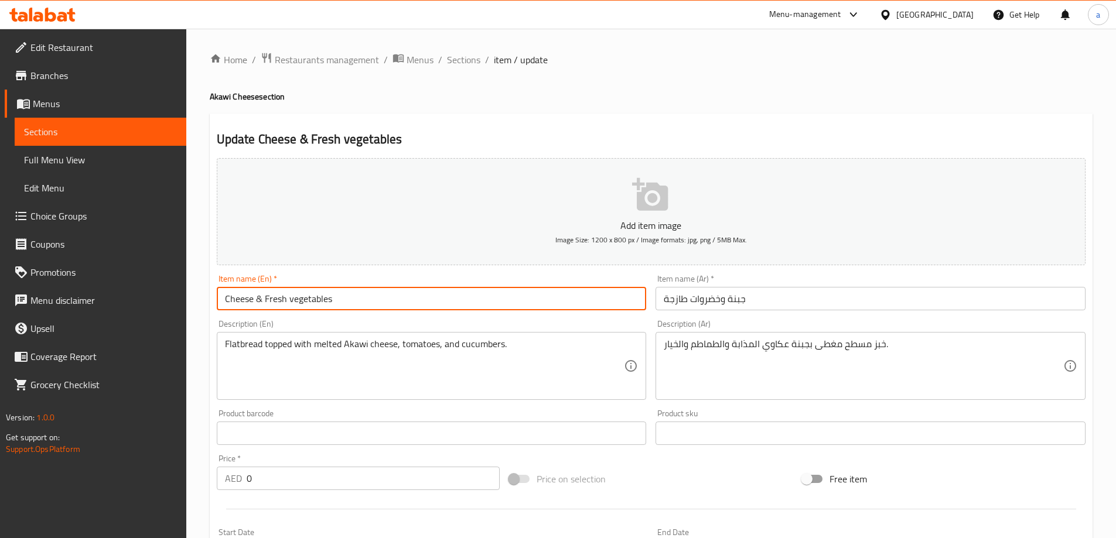
paste input "(Akawi)"
type input "Cheese & Fresh vegetables (Akawi)"
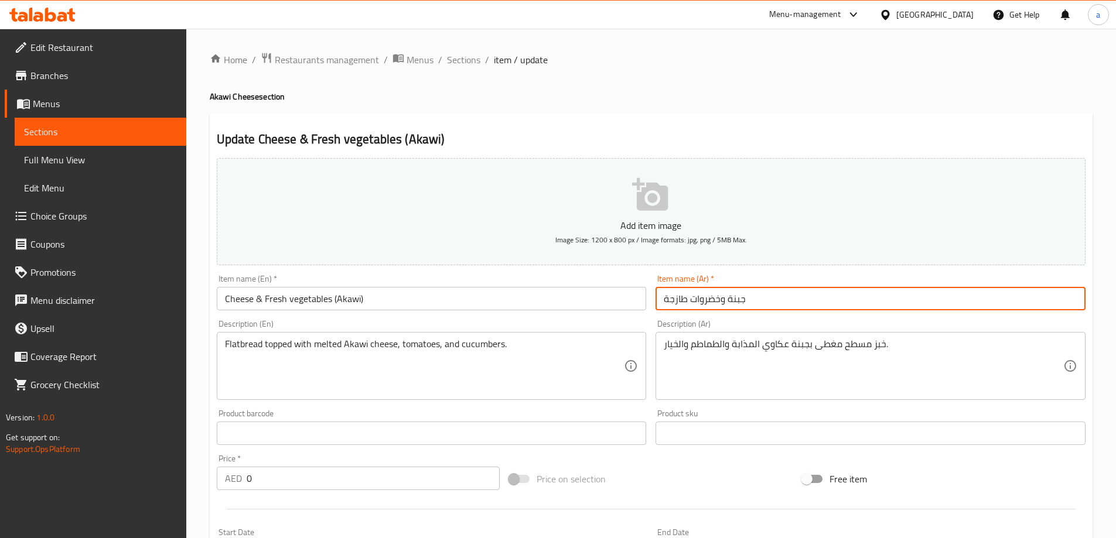
click at [766, 310] on input "جبنة وخضروات طازجة" at bounding box center [870, 298] width 430 height 23
paste input "(عكاوي)"
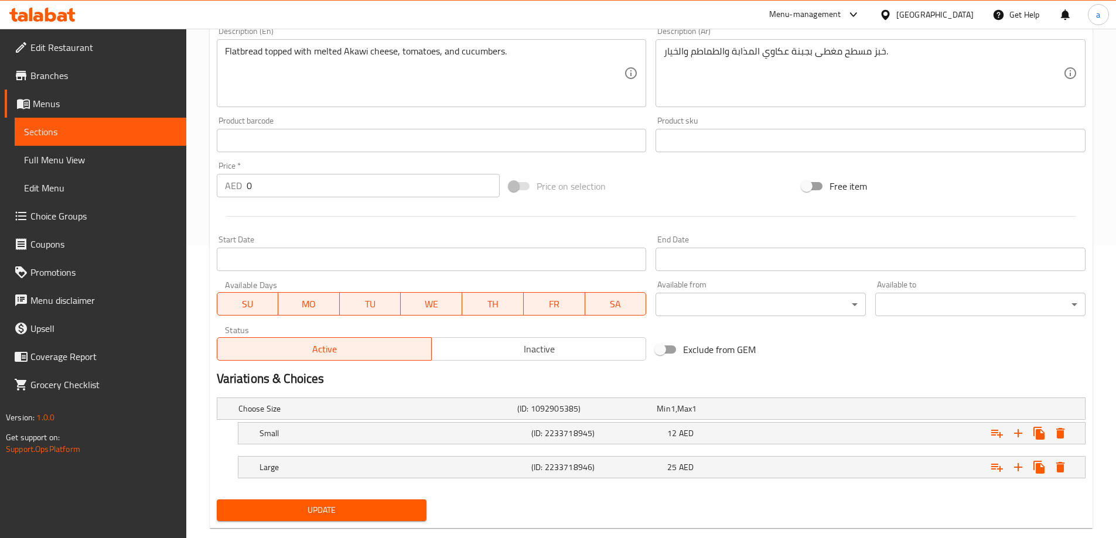
type input "جبنة وخضروات طازجة (عكاوي)"
click at [293, 512] on span "Update" at bounding box center [322, 510] width 192 height 15
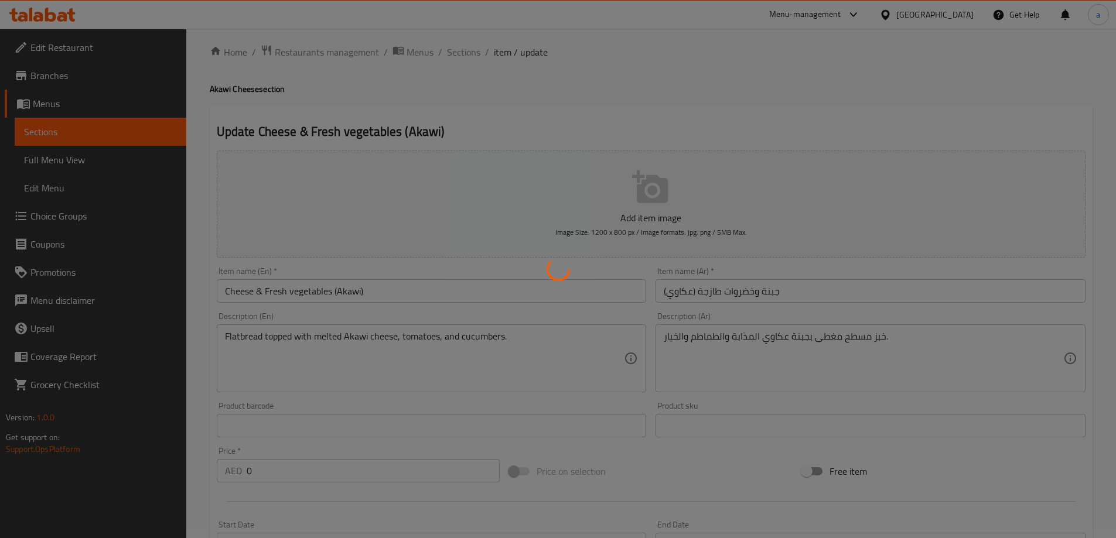
scroll to position [0, 0]
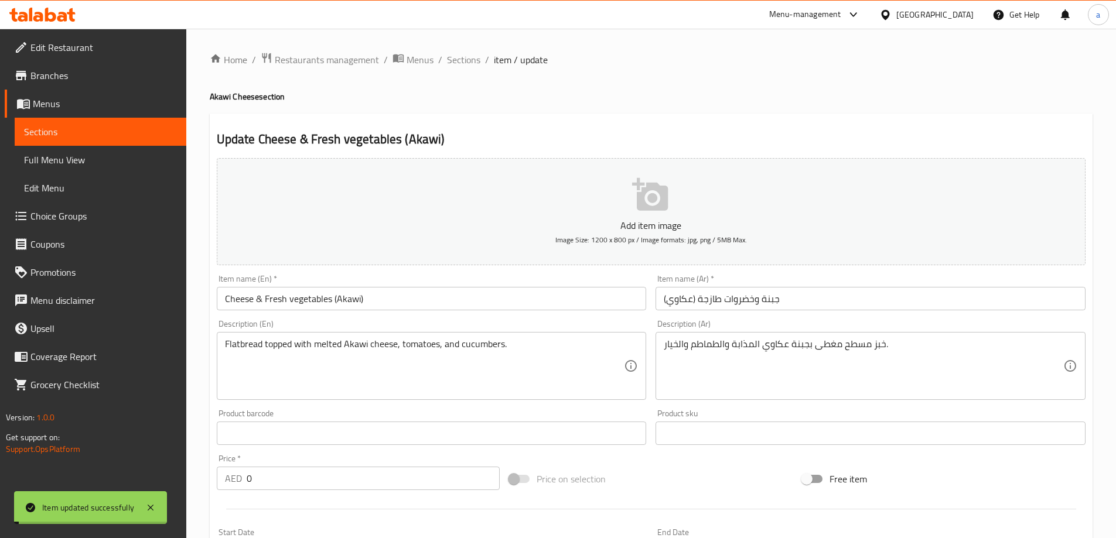
click at [462, 57] on span "Sections" at bounding box center [463, 60] width 33 height 14
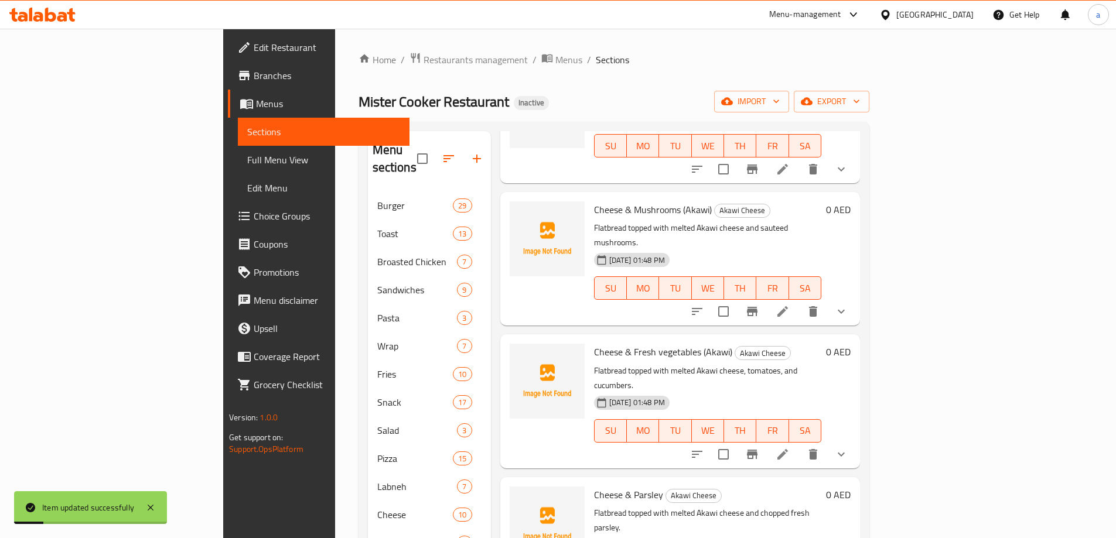
scroll to position [351, 0]
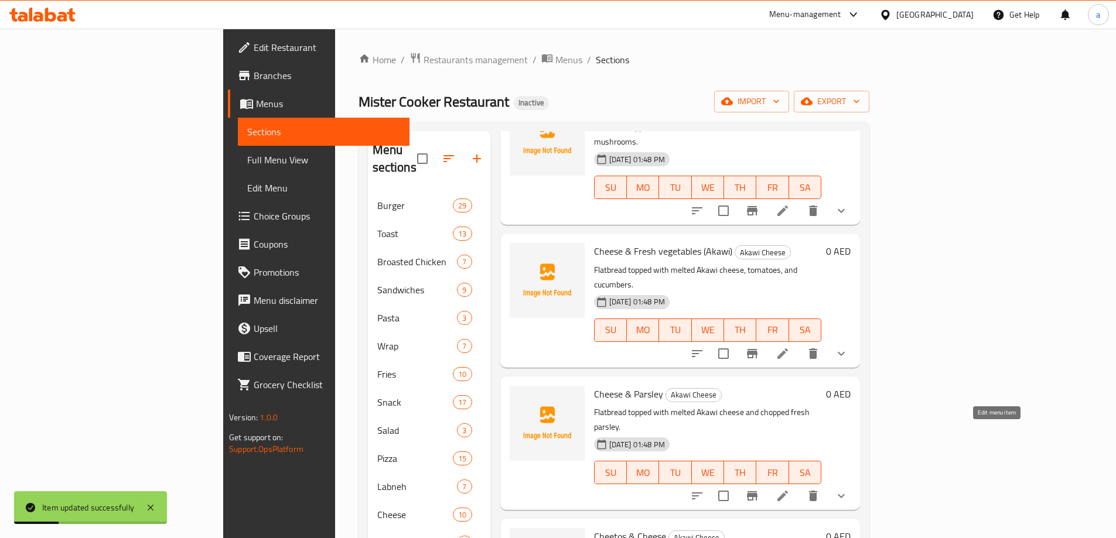
click at [788, 491] on icon at bounding box center [782, 496] width 11 height 11
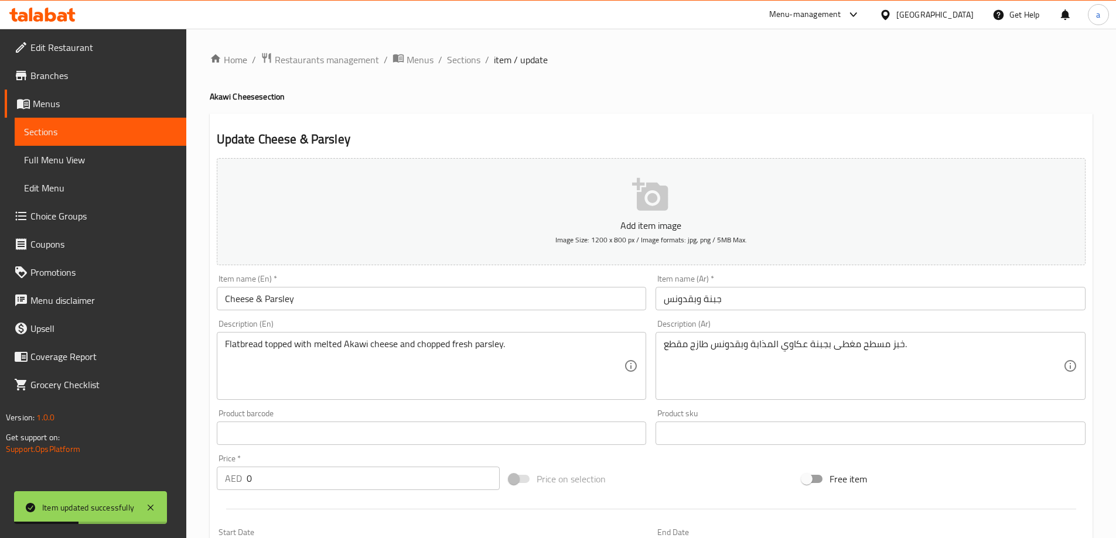
click at [364, 303] on input "Cheese & Parsley" at bounding box center [432, 298] width 430 height 23
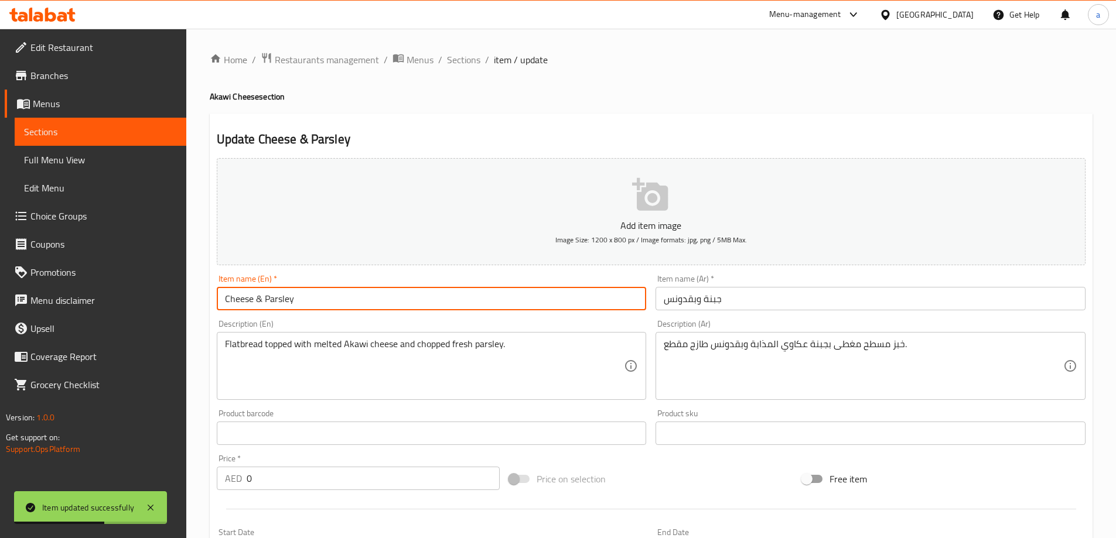
paste input "(Akawi)"
type input "Cheese & [PERSON_NAME] (Akawi)"
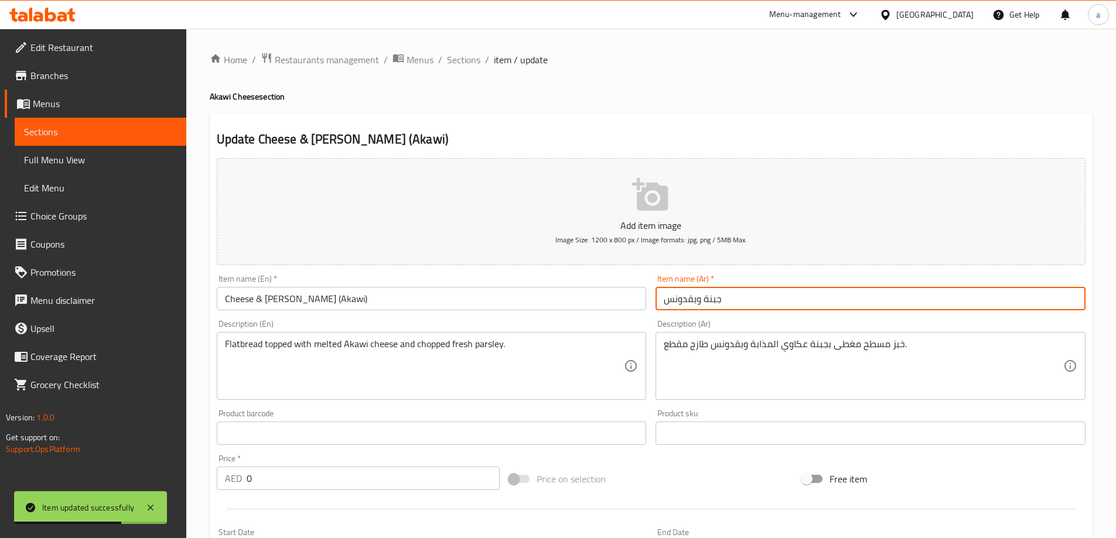
click at [769, 294] on input "جبنة وبقدونس" at bounding box center [870, 298] width 430 height 23
paste input "(عكاوي)"
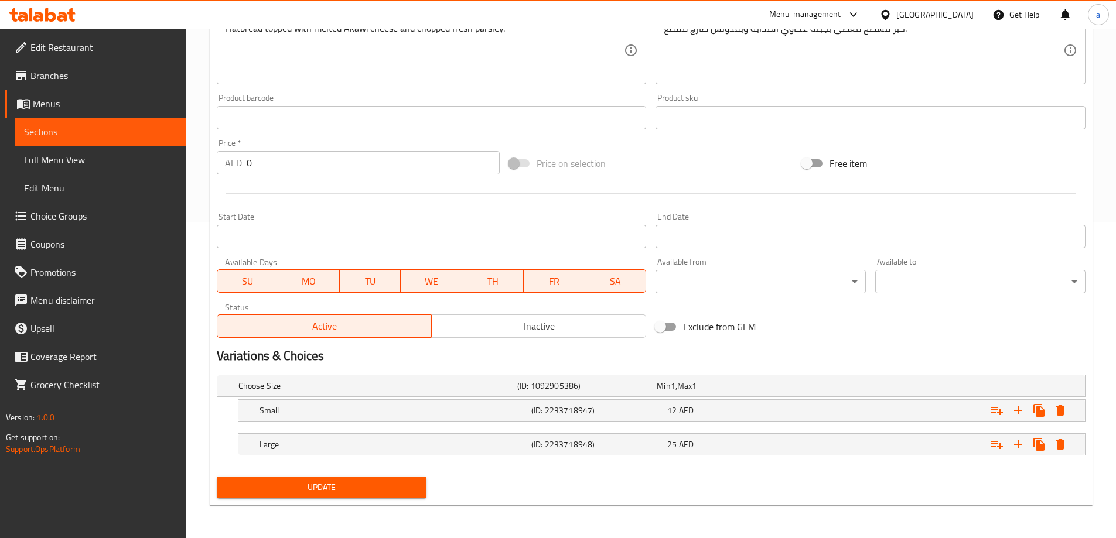
type input "جبنة وبقدونس (عكاوي)"
click at [312, 477] on button "Update" at bounding box center [322, 488] width 210 height 22
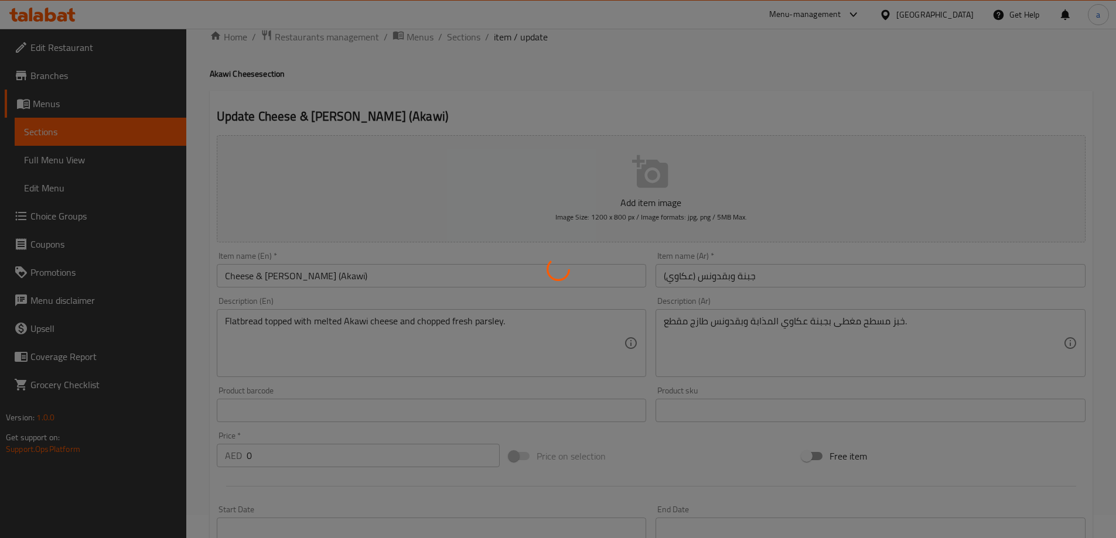
scroll to position [0, 0]
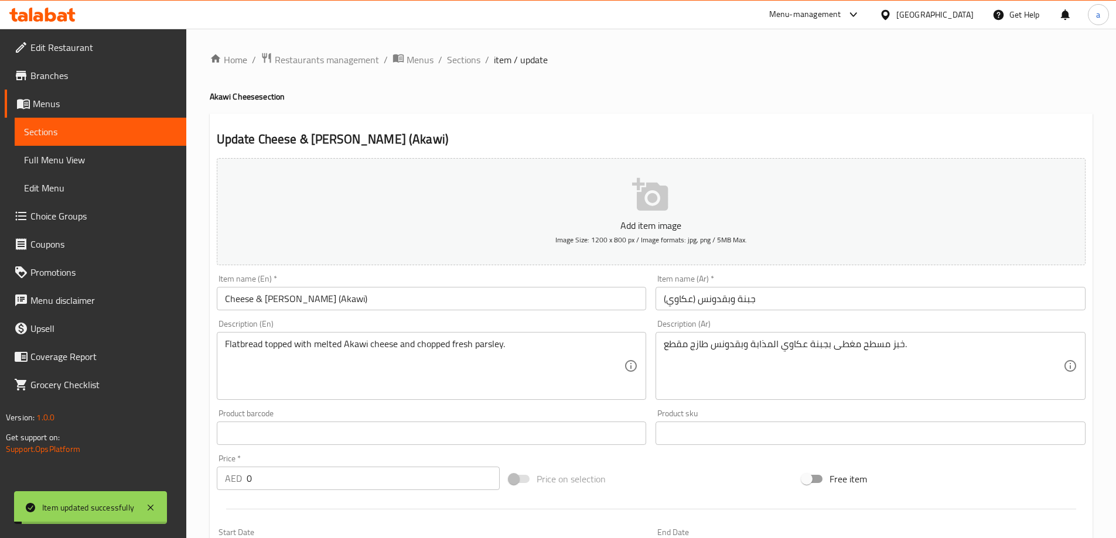
click at [460, 61] on span "Sections" at bounding box center [463, 60] width 33 height 14
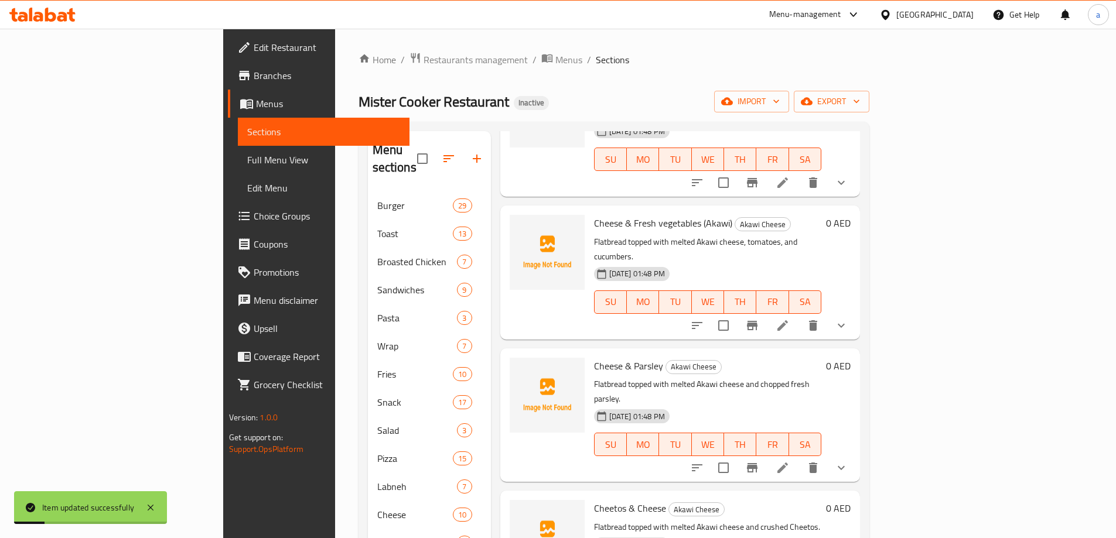
scroll to position [469, 0]
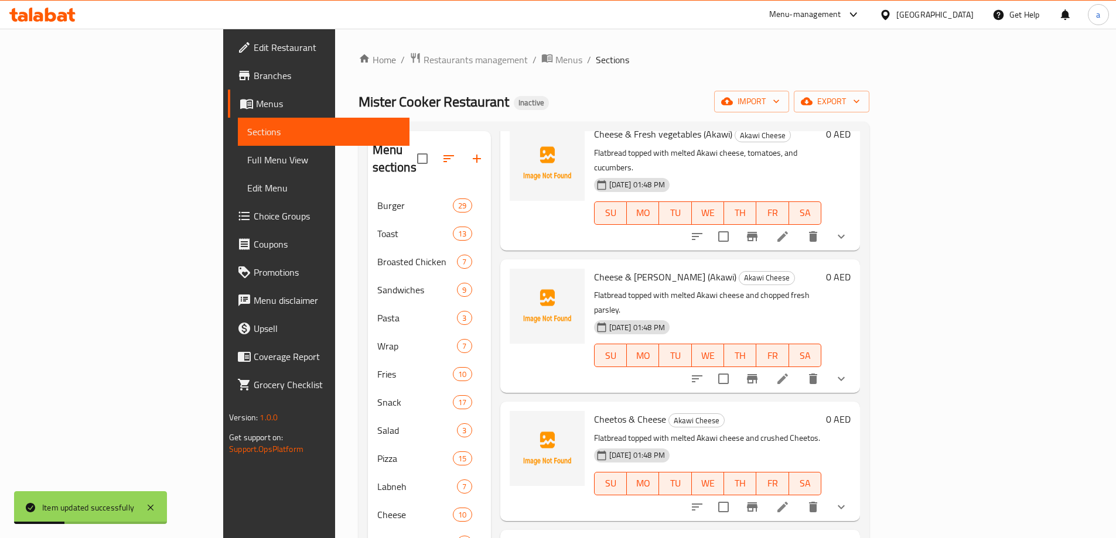
click at [799, 497] on li at bounding box center [782, 507] width 33 height 21
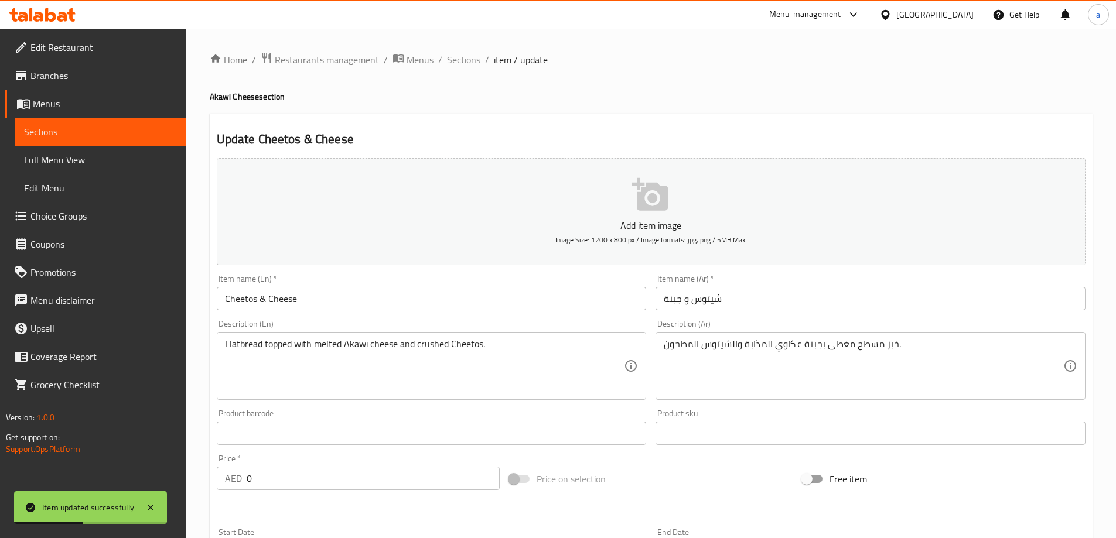
click at [358, 302] on input "Cheetos & Cheese" at bounding box center [432, 298] width 430 height 23
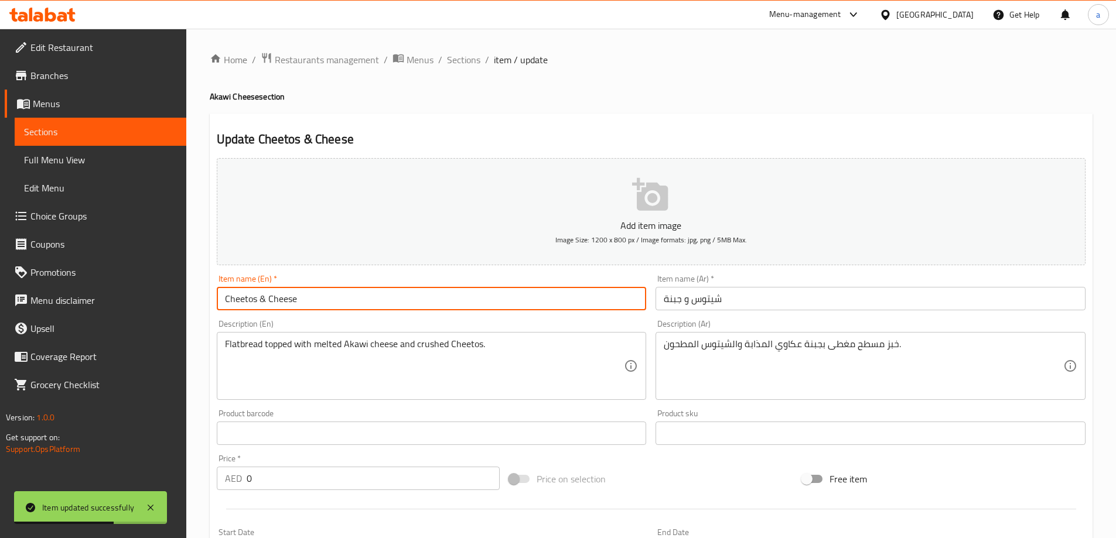
paste input "(Akawi)"
type input "Cheetos & Cheese (Akawi)"
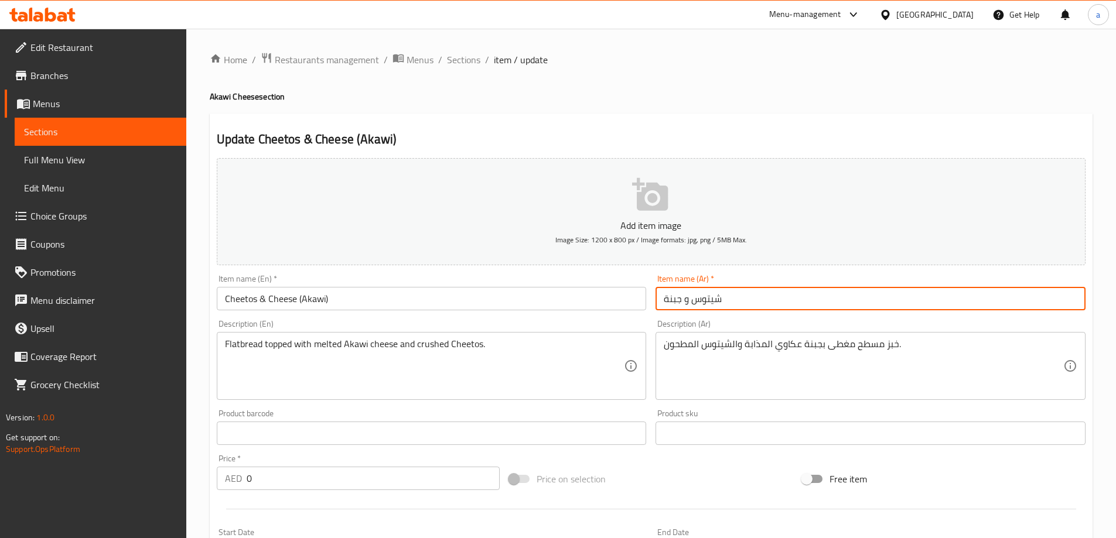
paste input "(عكاوي)"
type input "شيتوس و جبنة (عكاوي)"
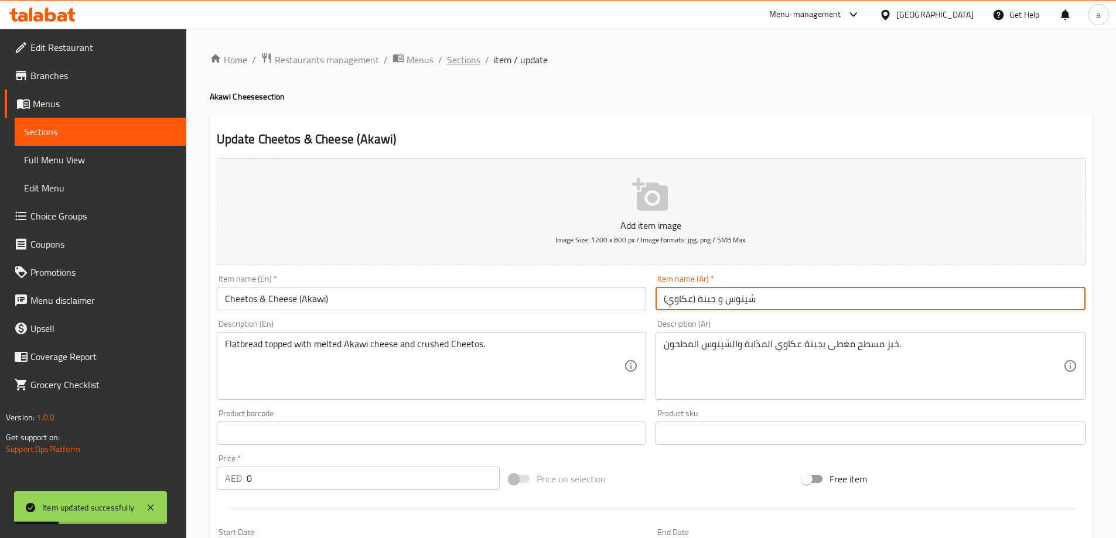
click at [474, 66] on span "Sections" at bounding box center [463, 60] width 33 height 14
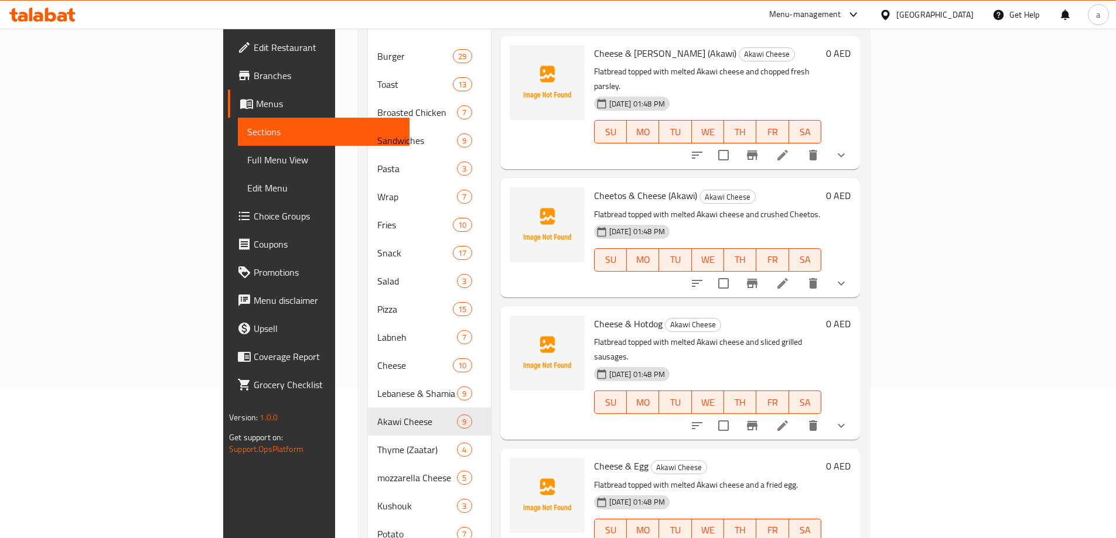
scroll to position [234, 0]
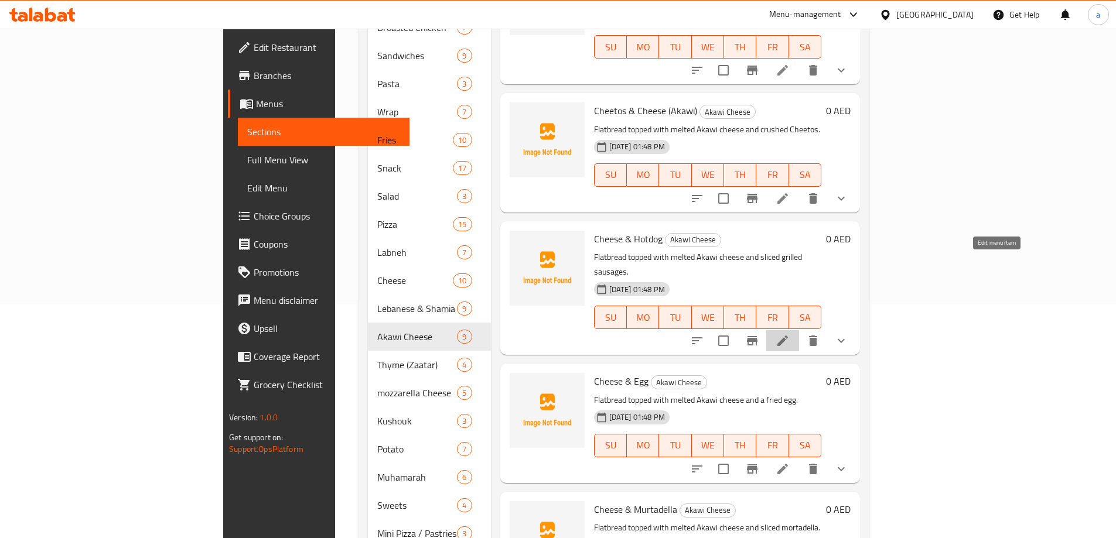
click at [788, 336] on icon at bounding box center [782, 341] width 11 height 11
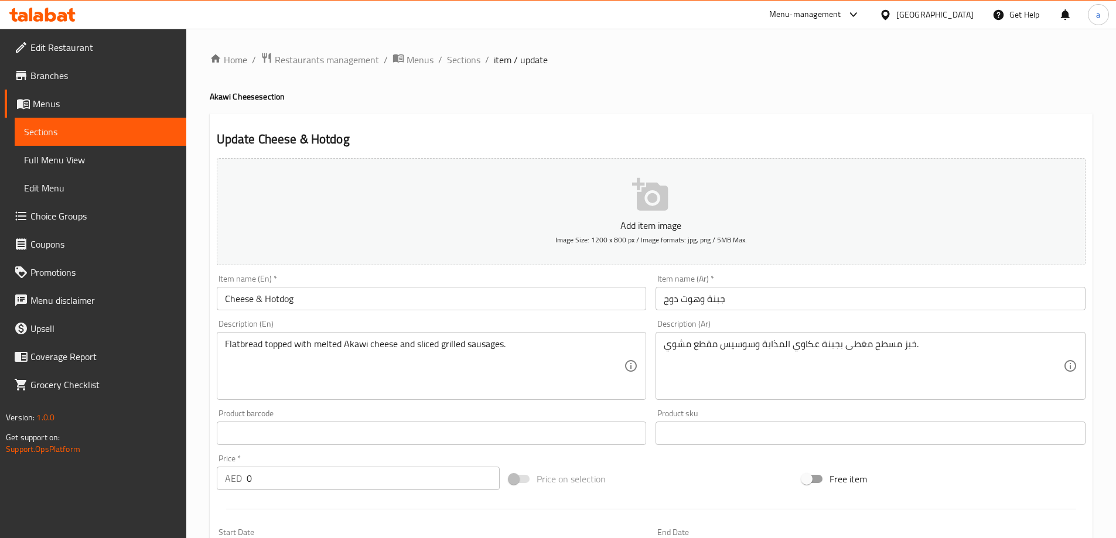
click at [389, 304] on input "Cheese & Hotdog" at bounding box center [432, 298] width 430 height 23
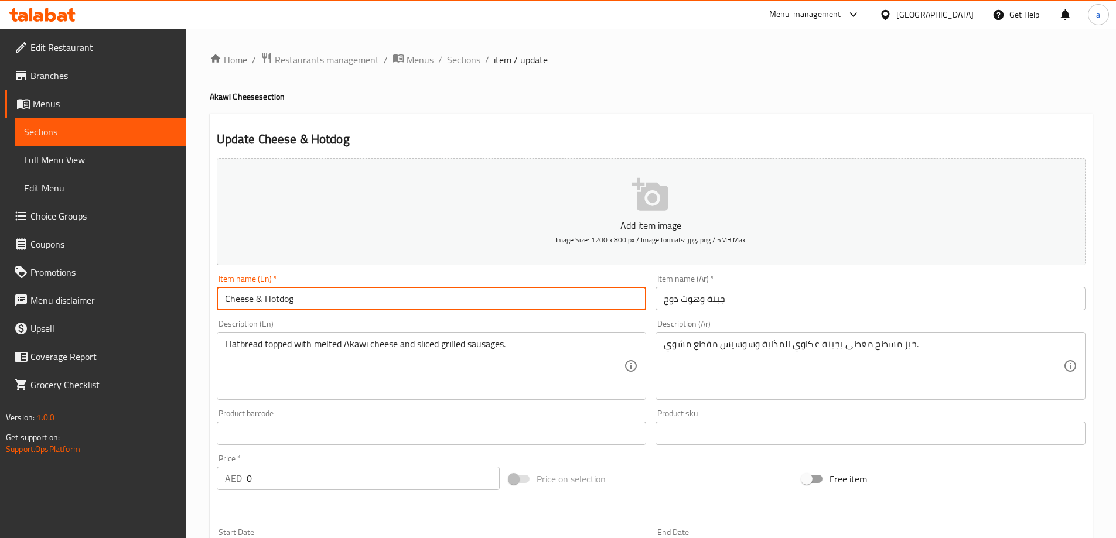
paste input "(عكاوي)"
paste input "(Akawi)"
type input "Cheese & Hotdog (Akawi)"
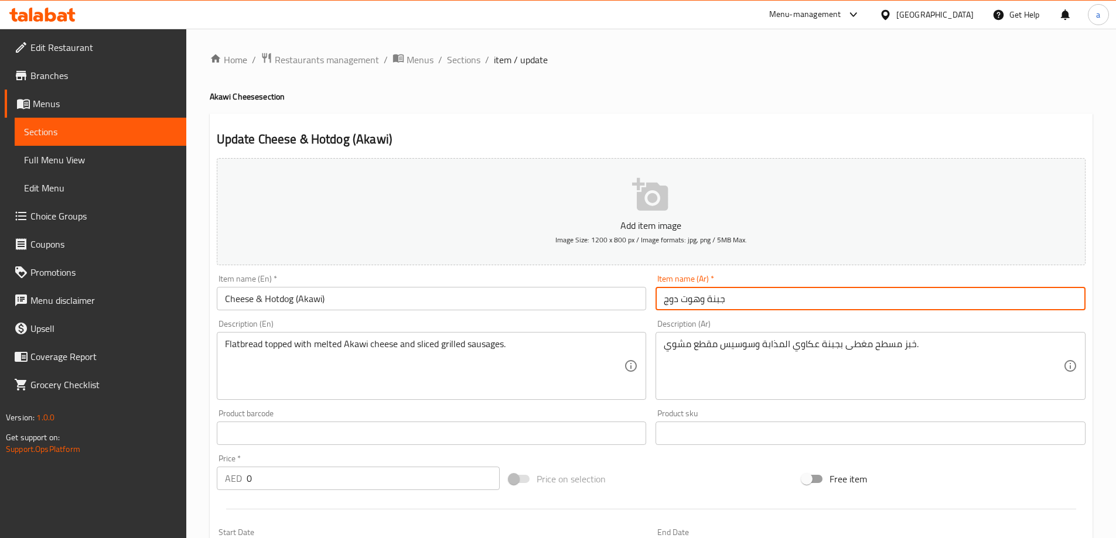
paste input "(عكاوي)"
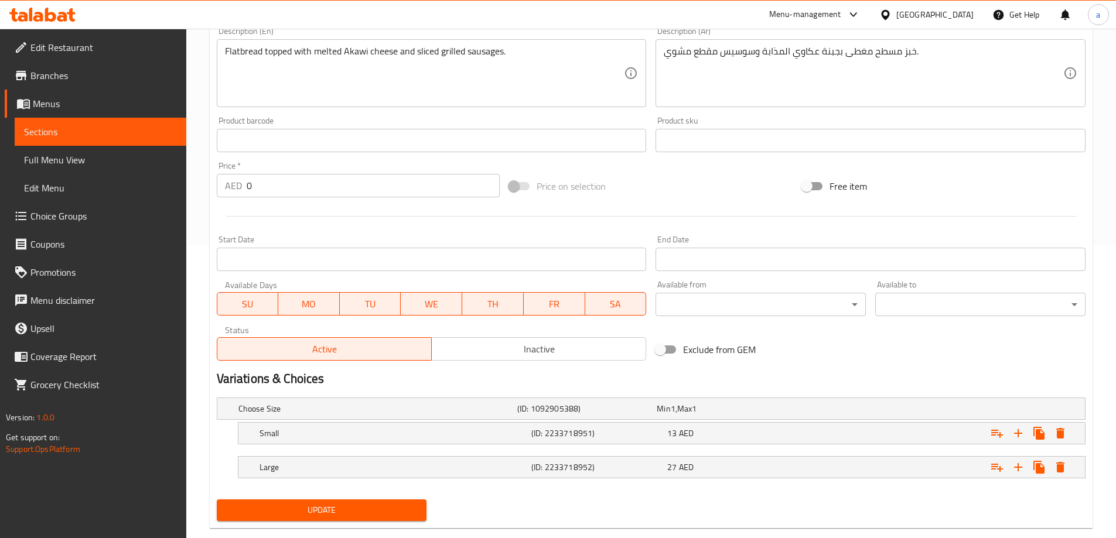
type input "جبنة وهوت دوج (عكاوي)"
click at [388, 509] on span "Update" at bounding box center [322, 510] width 192 height 15
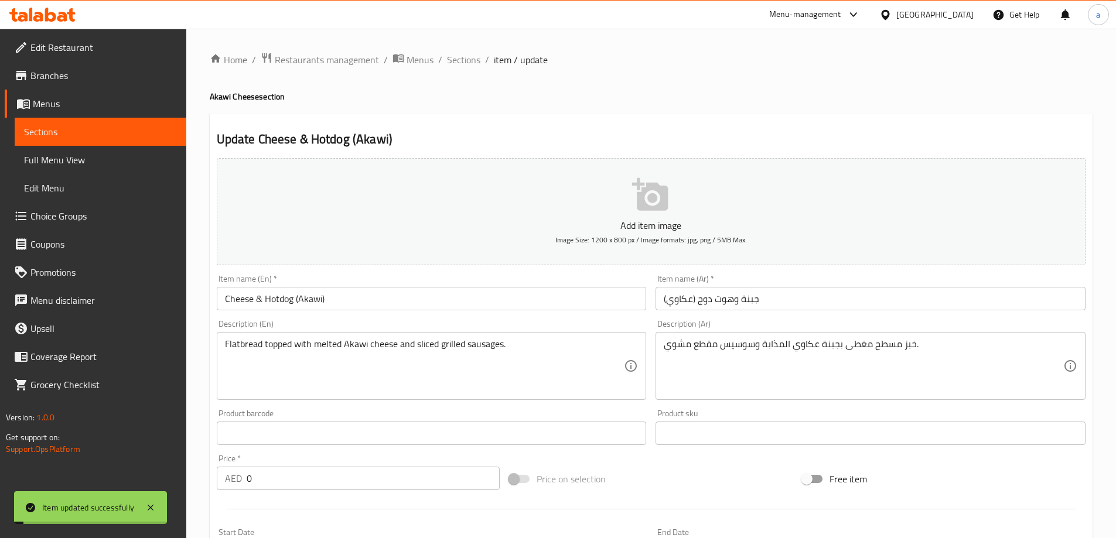
click at [466, 60] on span "Sections" at bounding box center [463, 60] width 33 height 14
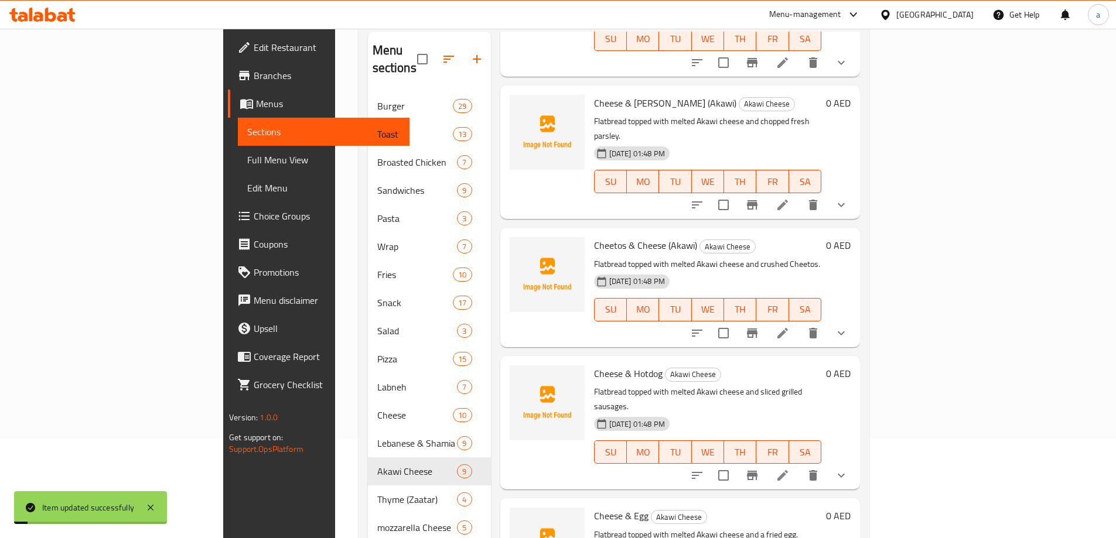
scroll to position [264, 0]
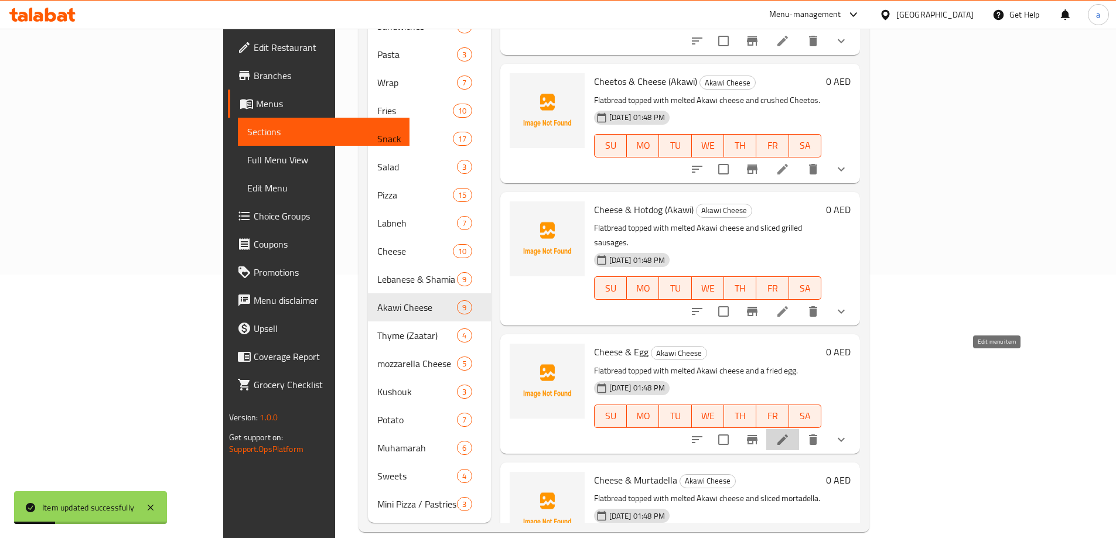
click at [788, 435] on icon at bounding box center [782, 440] width 11 height 11
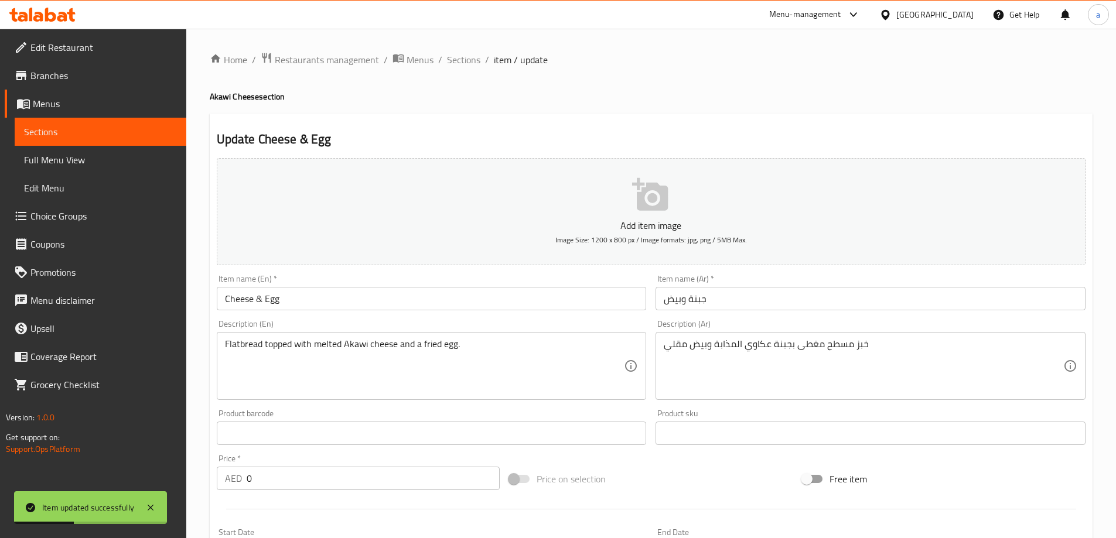
click at [378, 292] on input "Cheese & Egg" at bounding box center [432, 298] width 430 height 23
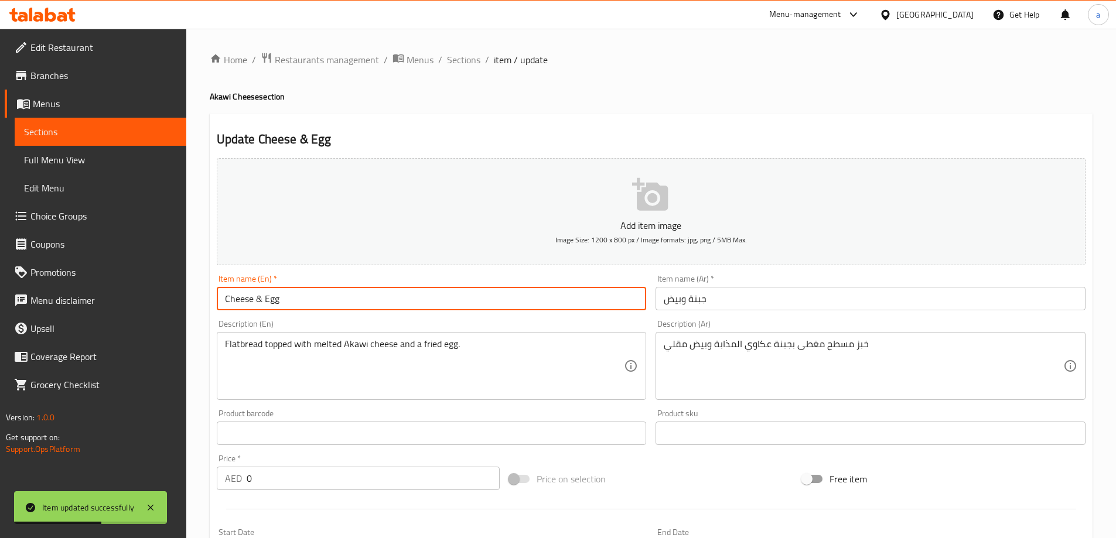
paste input "(Akawi)"
type input "Cheese & Egg (Akawi)"
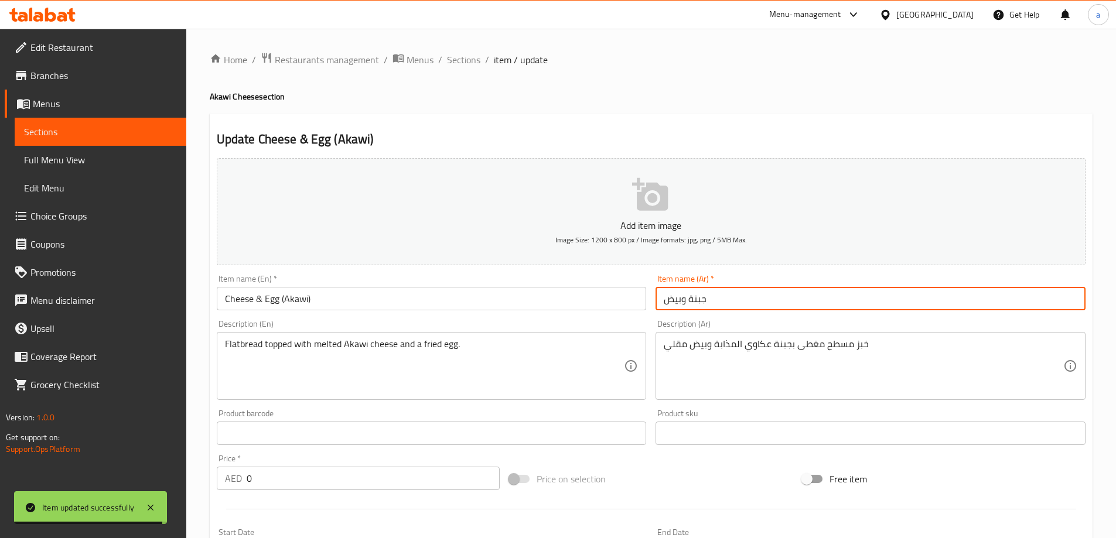
paste input "(عكاوي)"
type input "جبنة وبيض (عكاوي)"
click at [464, 67] on span "Sections" at bounding box center [463, 60] width 33 height 14
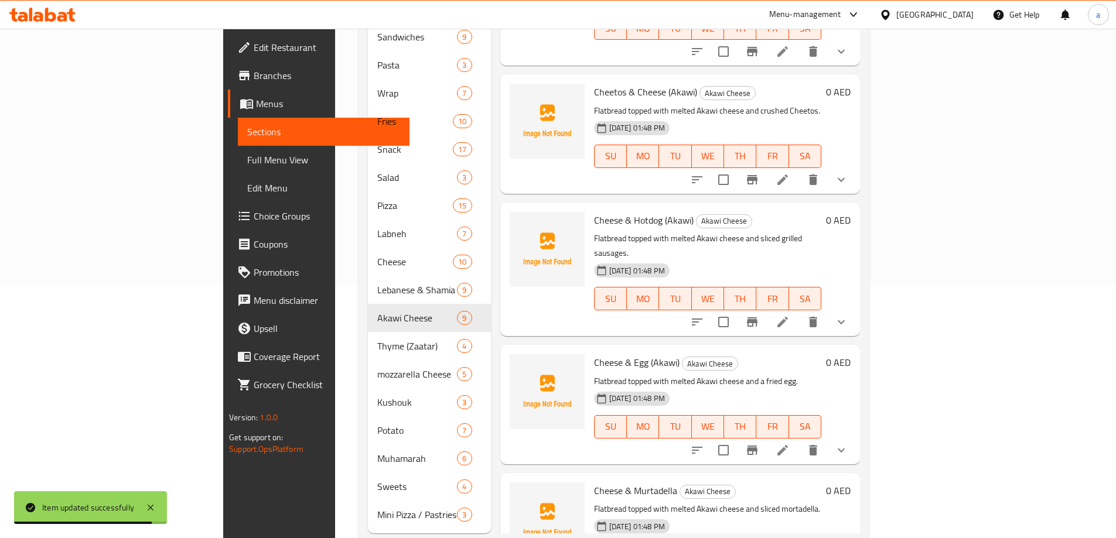
scroll to position [264, 0]
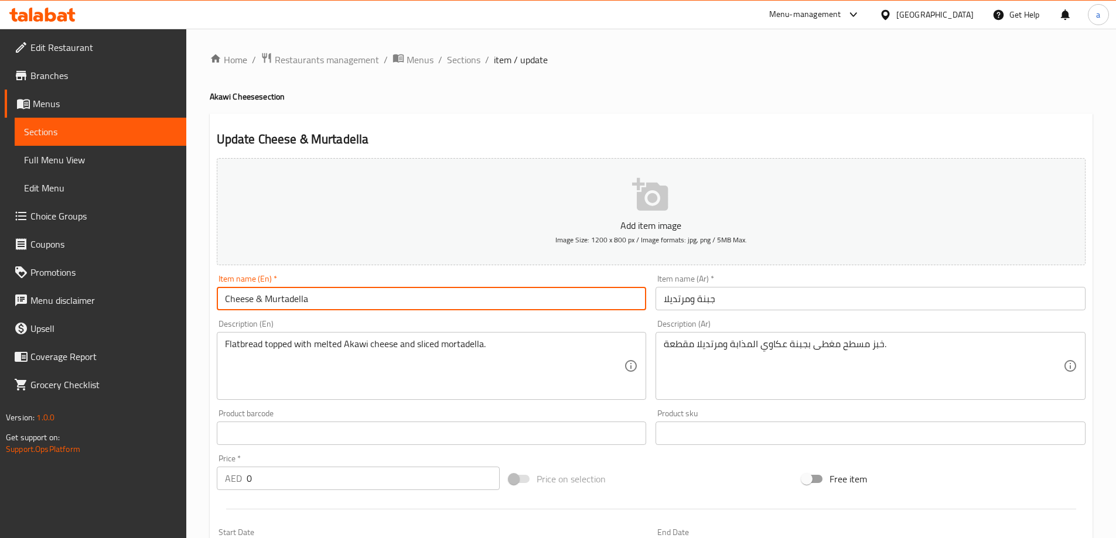
click at [404, 302] on input "Cheese & Murtadella" at bounding box center [432, 298] width 430 height 23
paste input "(Akawi)"
type input "Cheese & Murtadella (Akawi)"
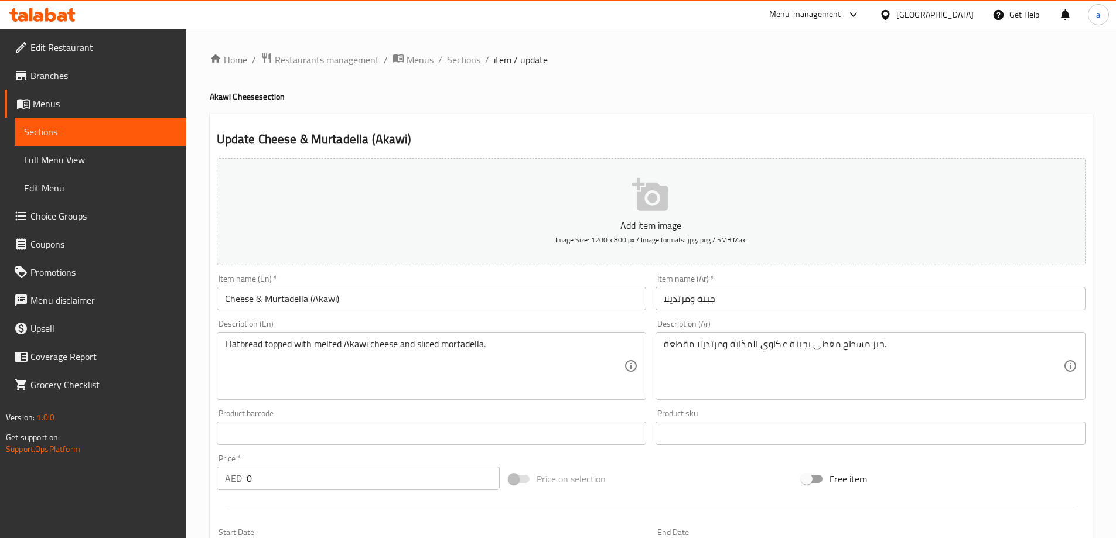
drag, startPoint x: 732, startPoint y: 312, endPoint x: 737, endPoint y: 299, distance: 13.7
click at [732, 312] on div "Item name (Ar)   * [GEOGRAPHIC_DATA] ومرتديلا Item name (Ar) *" at bounding box center [870, 292] width 439 height 45
click at [737, 297] on input "جبنة ومرتديلا" at bounding box center [870, 298] width 430 height 23
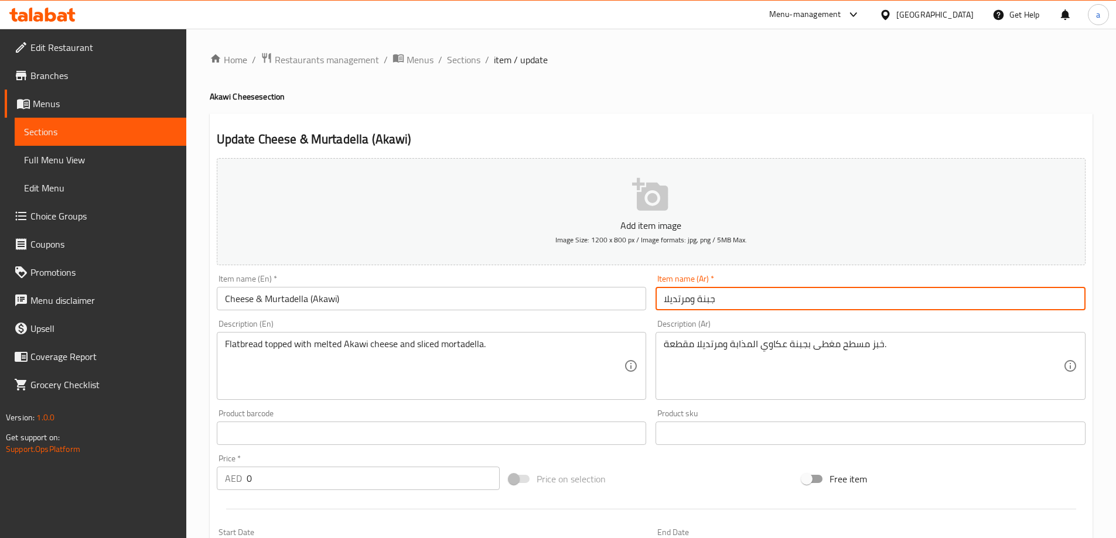
paste input "(عكاوي)"
type input "جبنة ومرتديلا (عكاوي)"
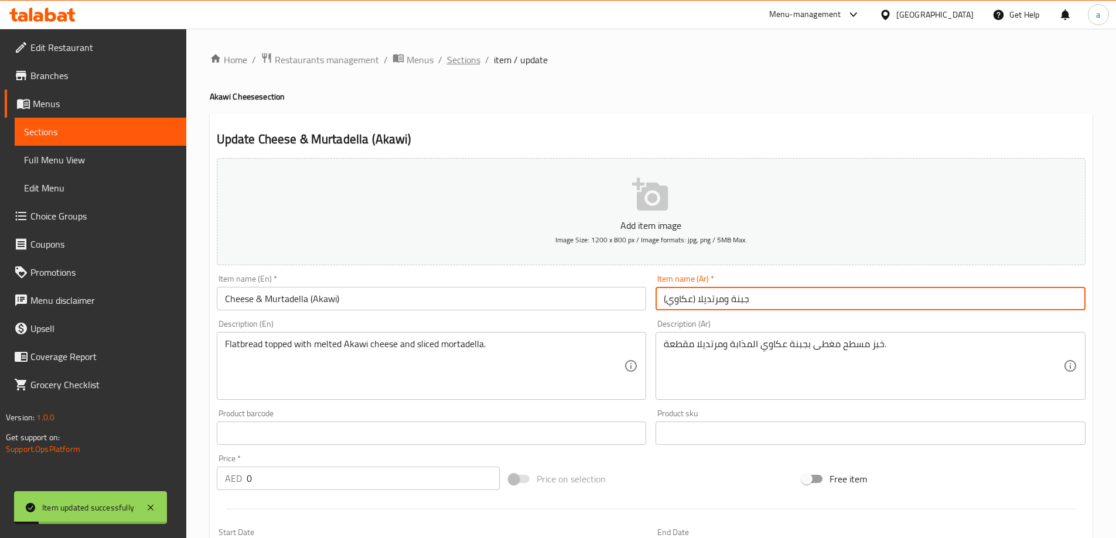
click at [464, 61] on span "Sections" at bounding box center [463, 60] width 33 height 14
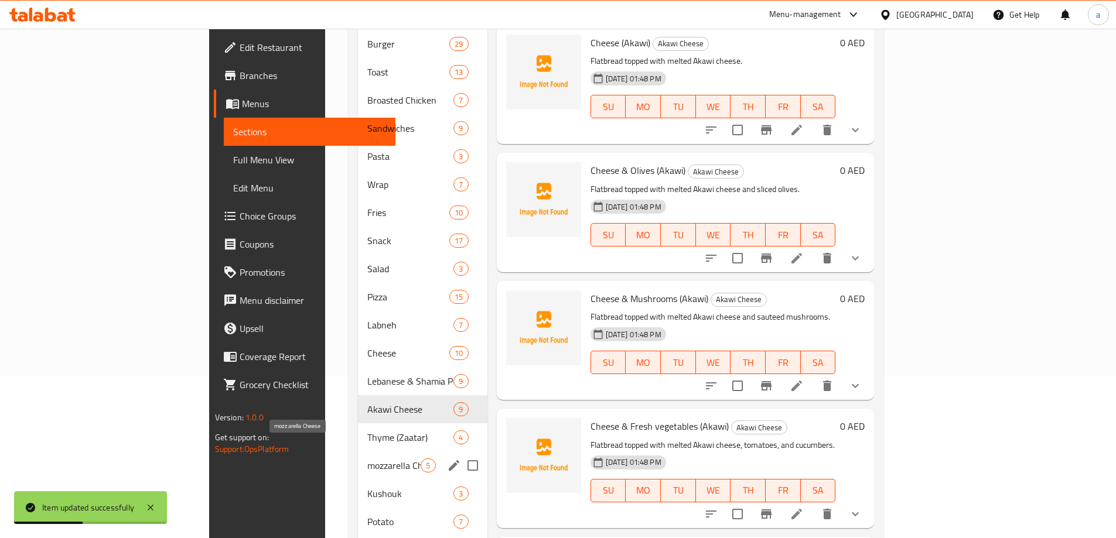
scroll to position [234, 0]
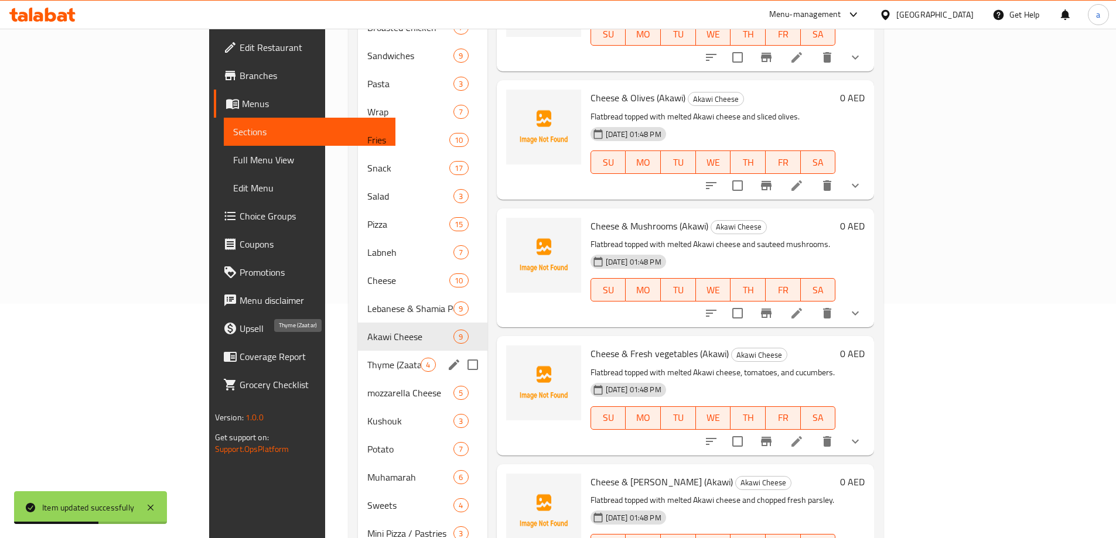
click at [367, 358] on span "Thyme (Zaatar)" at bounding box center [393, 365] width 53 height 14
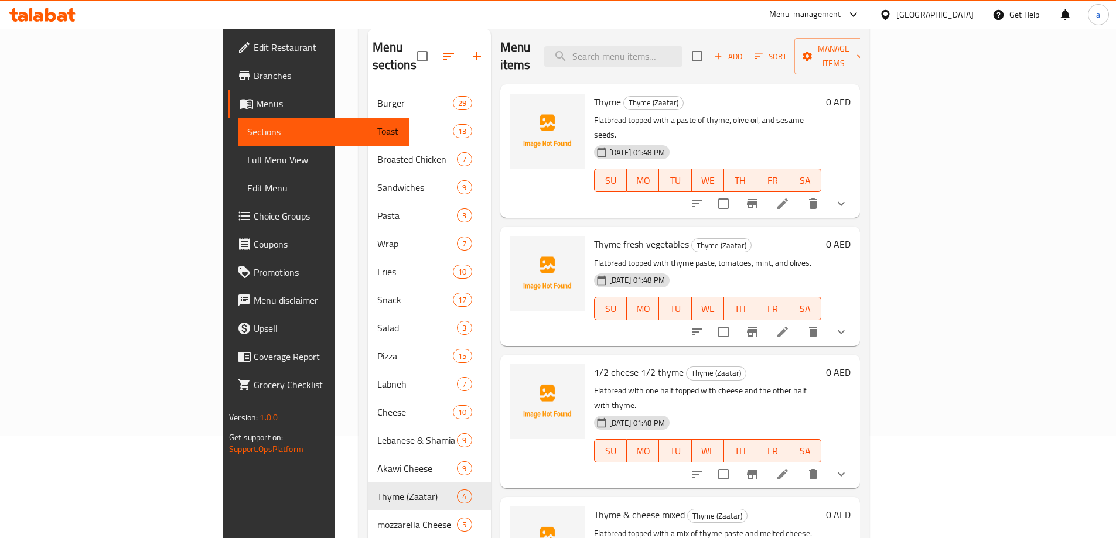
scroll to position [234, 0]
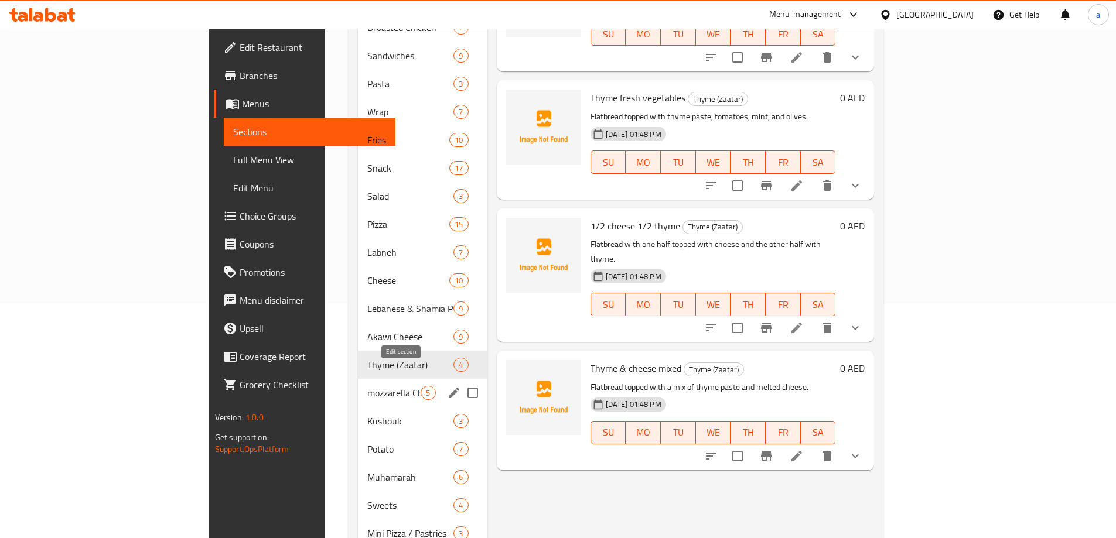
click at [449, 388] on icon "edit" at bounding box center [454, 393] width 11 height 11
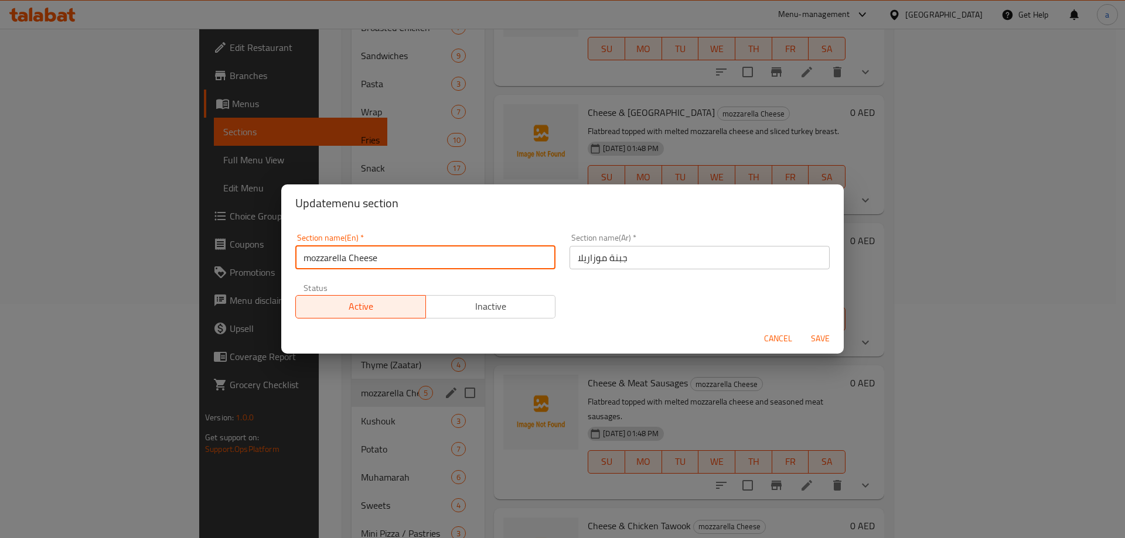
click at [323, 257] on input "mozzarella Cheese" at bounding box center [425, 257] width 260 height 23
type input "Mozzarella Cheese"
click at [811, 337] on span "Save" at bounding box center [820, 339] width 28 height 15
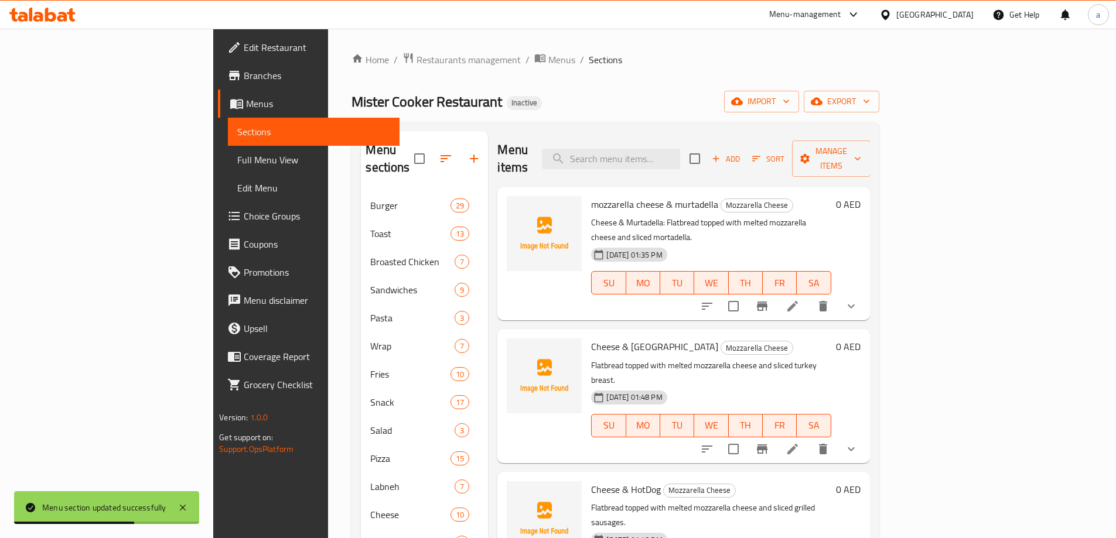
click at [799, 299] on icon at bounding box center [792, 306] width 14 height 14
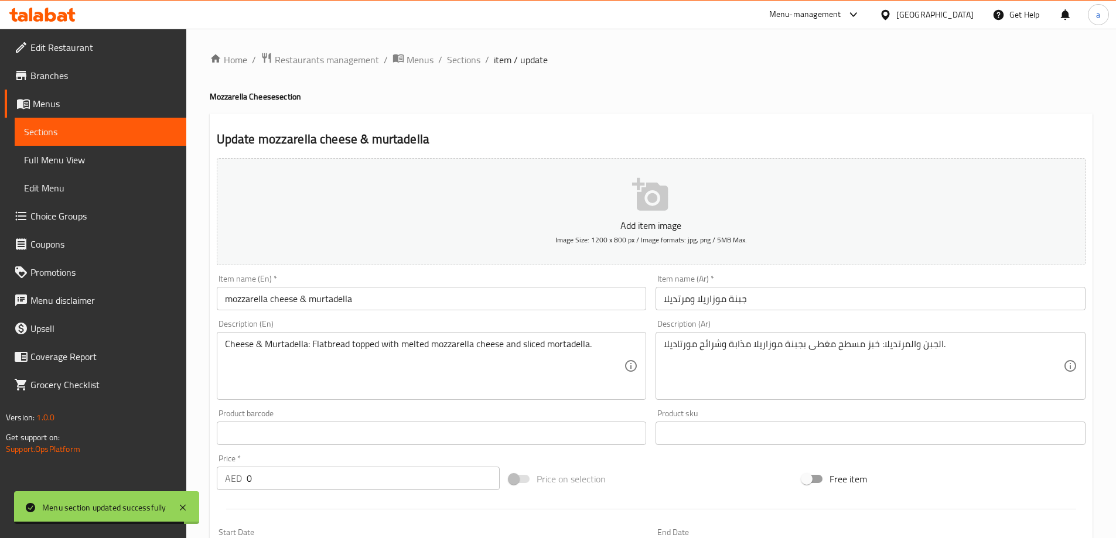
click at [302, 286] on div "Item name (En)   * mozzarella cheese & murtadella Item name (En) *" at bounding box center [432, 293] width 430 height 36
click at [300, 300] on input "mozzarella cheese & murtadella" at bounding box center [432, 298] width 430 height 23
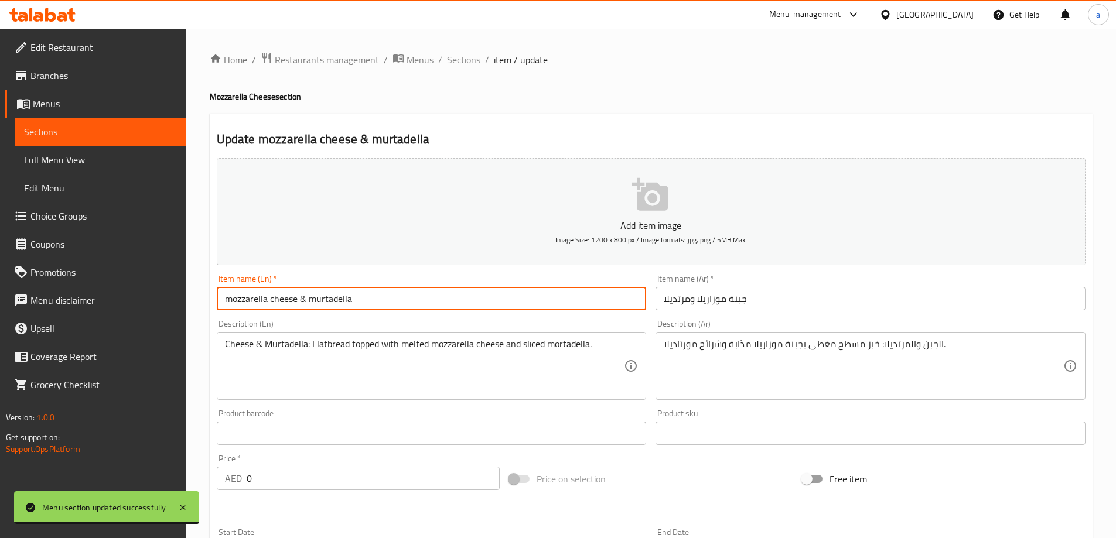
click at [300, 300] on input "mozzarella cheese & murtadella" at bounding box center [432, 298] width 430 height 23
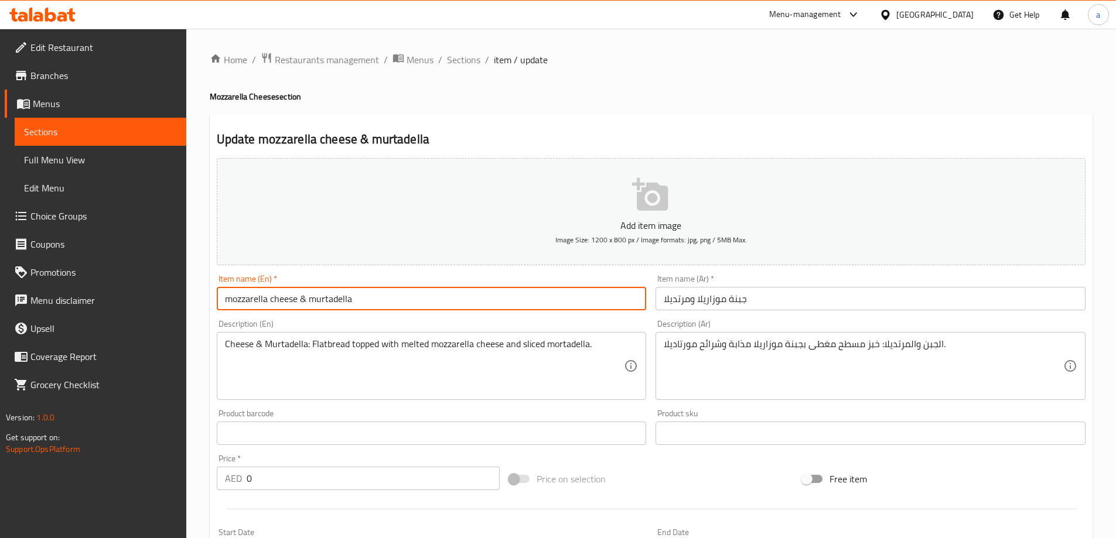
click at [300, 300] on input "mozzarella cheese & murtadella" at bounding box center [432, 298] width 430 height 23
type input "Mozzarella Cheese & Murtadella"
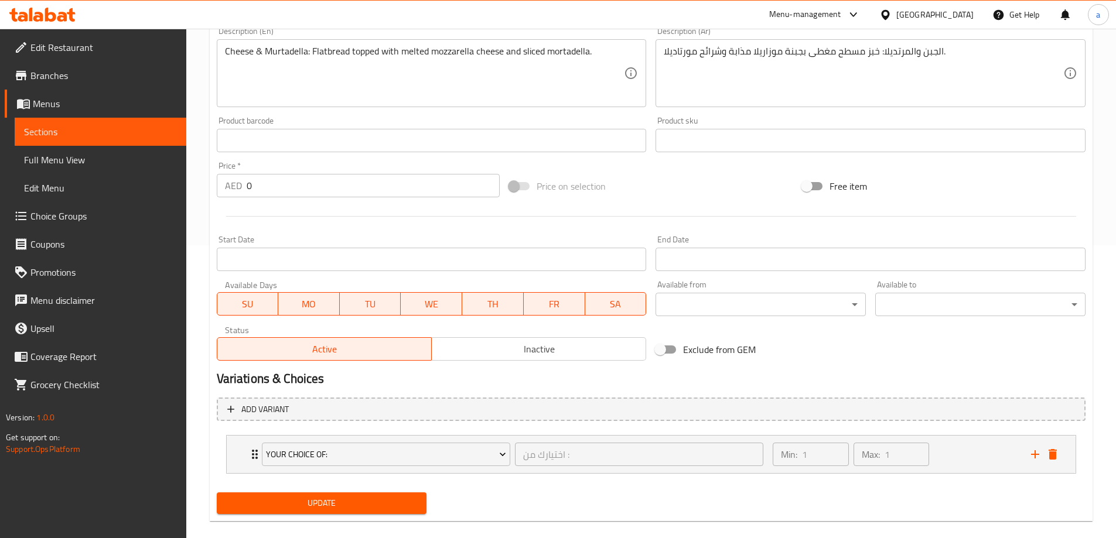
click at [394, 504] on span "Update" at bounding box center [322, 503] width 192 height 15
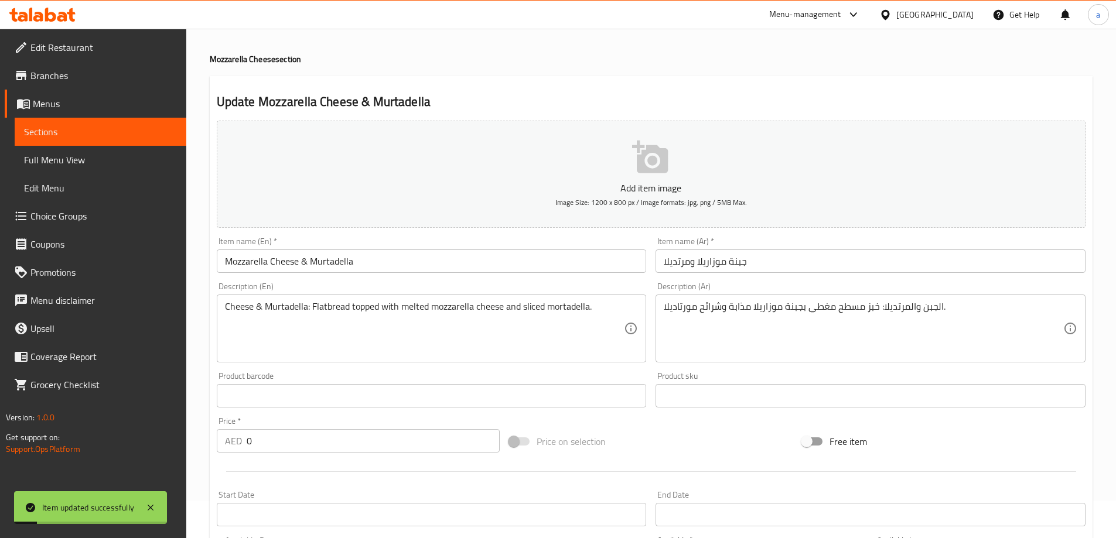
scroll to position [0, 0]
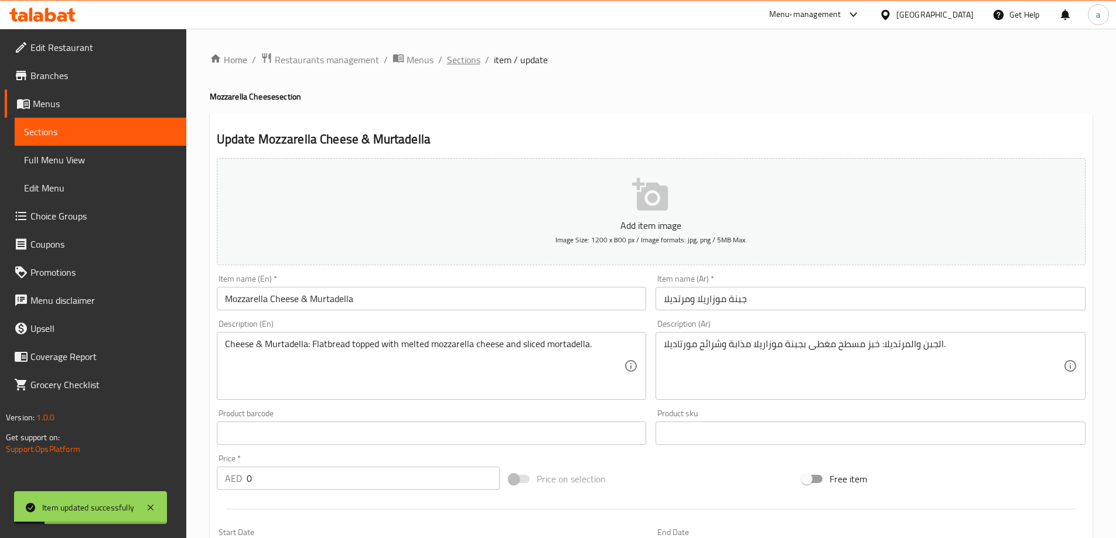
click at [474, 63] on span "Sections" at bounding box center [463, 60] width 33 height 14
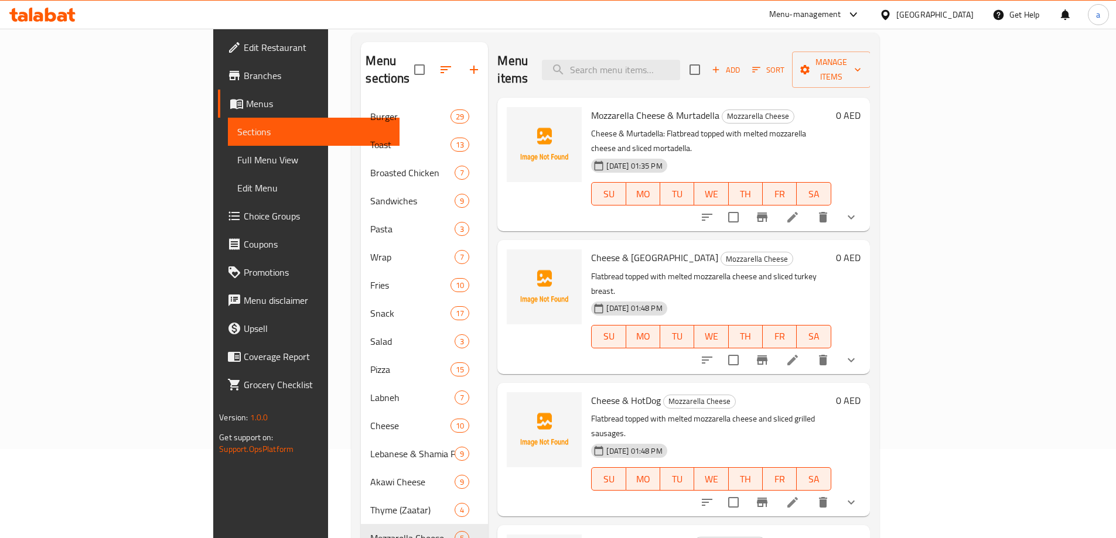
scroll to position [88, 0]
drag, startPoint x: 610, startPoint y: 102, endPoint x: 541, endPoint y: 104, distance: 69.1
click at [591, 108] on span "Mozzarella Cheese & Murtadella" at bounding box center [655, 117] width 128 height 18
copy span "Mozzarella Cheese"
click at [799, 354] on icon at bounding box center [792, 361] width 14 height 14
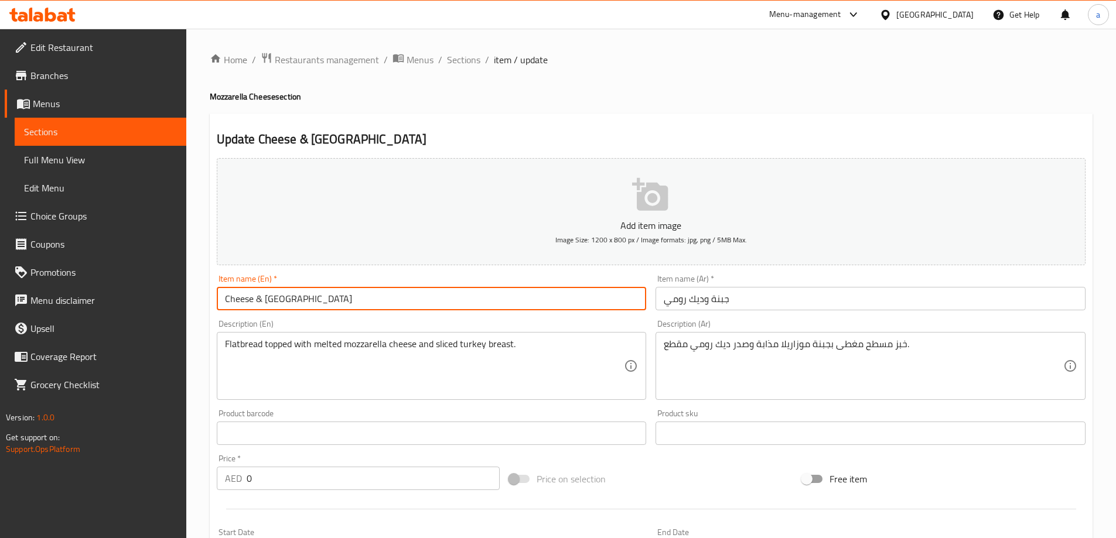
drag, startPoint x: 252, startPoint y: 301, endPoint x: 202, endPoint y: 304, distance: 49.9
click at [202, 304] on div "Home / Restaurants management / Menus / Sections / item / update Mozzarella Che…" at bounding box center [651, 441] width 930 height 825
paste input "Mozzarella"
type input "Mozzarella Cheese & [GEOGRAPHIC_DATA]"
click at [710, 298] on input "جبنة وديك رومي" at bounding box center [870, 298] width 430 height 23
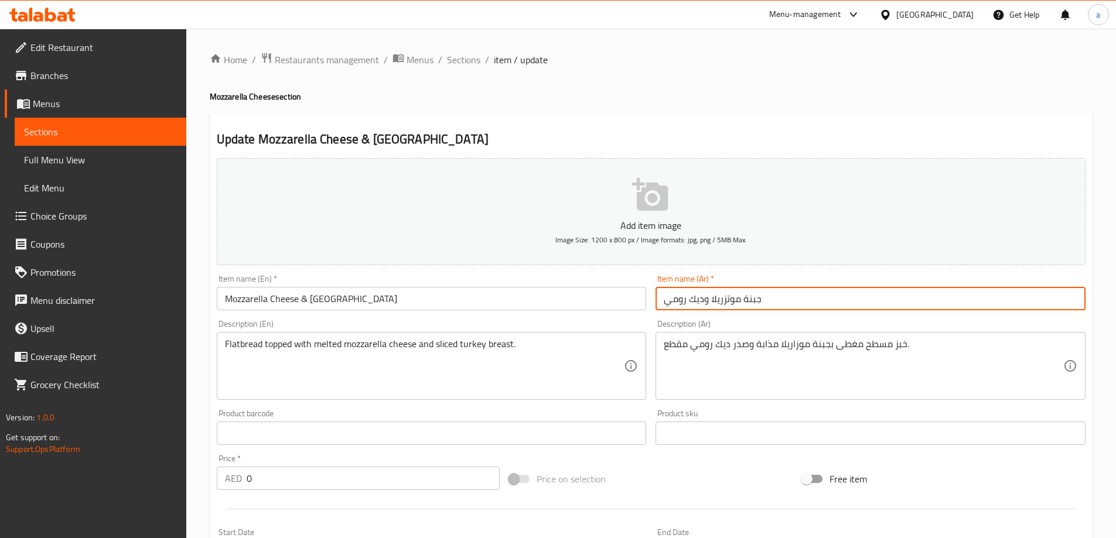
click at [729, 301] on input "جبنة موتزريلا وديك رومي" at bounding box center [870, 298] width 430 height 23
click at [727, 302] on input "جبنة موتزريلا وديك رومي" at bounding box center [870, 298] width 430 height 23
click at [727, 303] on input "جبنة موتزريلا وديك رومي" at bounding box center [870, 298] width 430 height 23
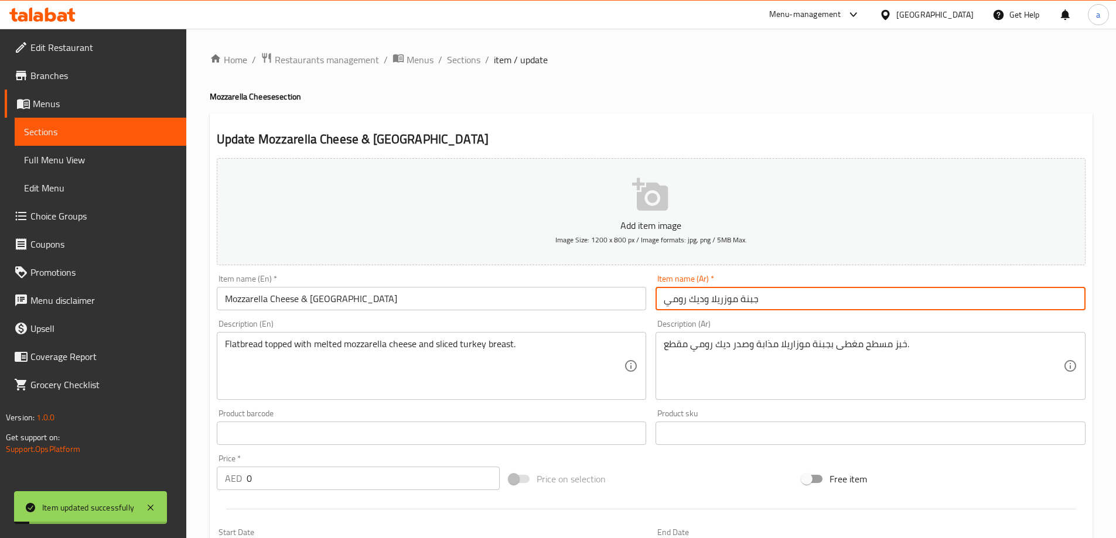
click at [720, 300] on input "جبنة موزريلا وديك رومي" at bounding box center [870, 298] width 430 height 23
click at [722, 300] on input "جبنة موزريلا وديك رومي" at bounding box center [870, 298] width 430 height 23
drag, startPoint x: 712, startPoint y: 300, endPoint x: 737, endPoint y: 305, distance: 25.6
click at [737, 305] on input "جبنة موزاريلا وديك رومي" at bounding box center [870, 298] width 430 height 23
type input "جبنة موزاريلا وديك رومي"
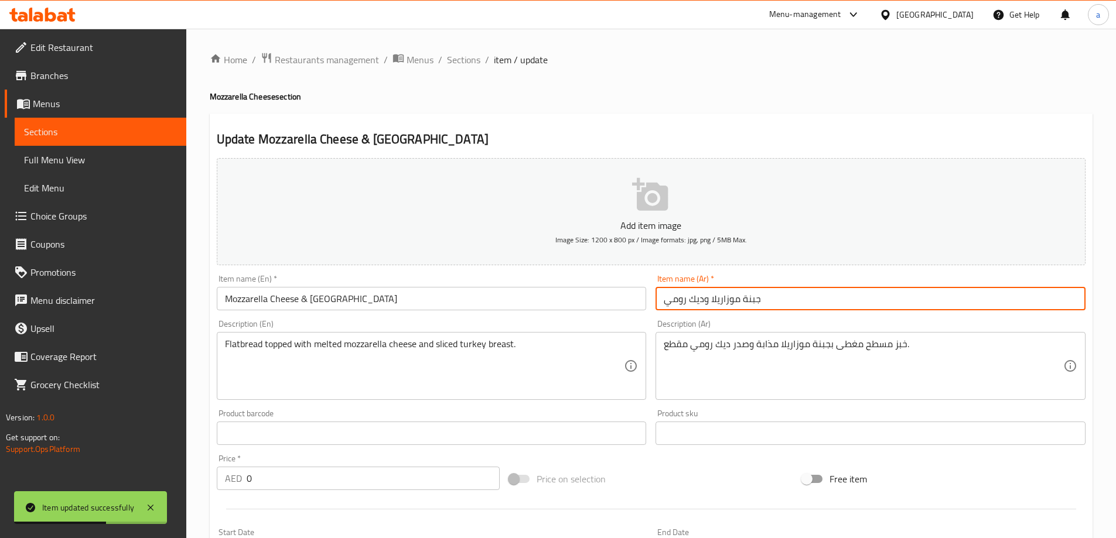
click at [457, 56] on span "Sections" at bounding box center [463, 60] width 33 height 14
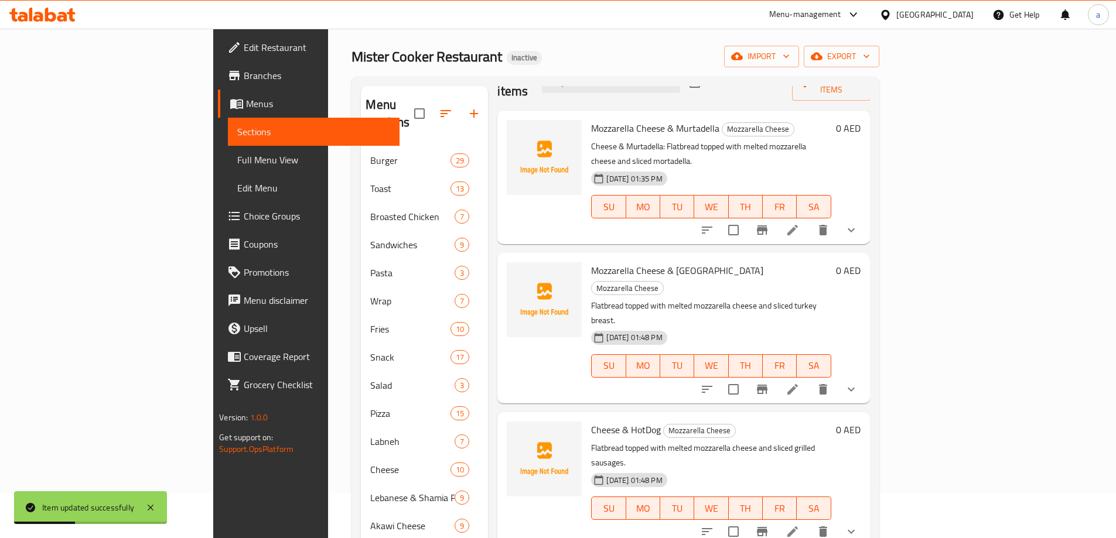
scroll to position [59, 0]
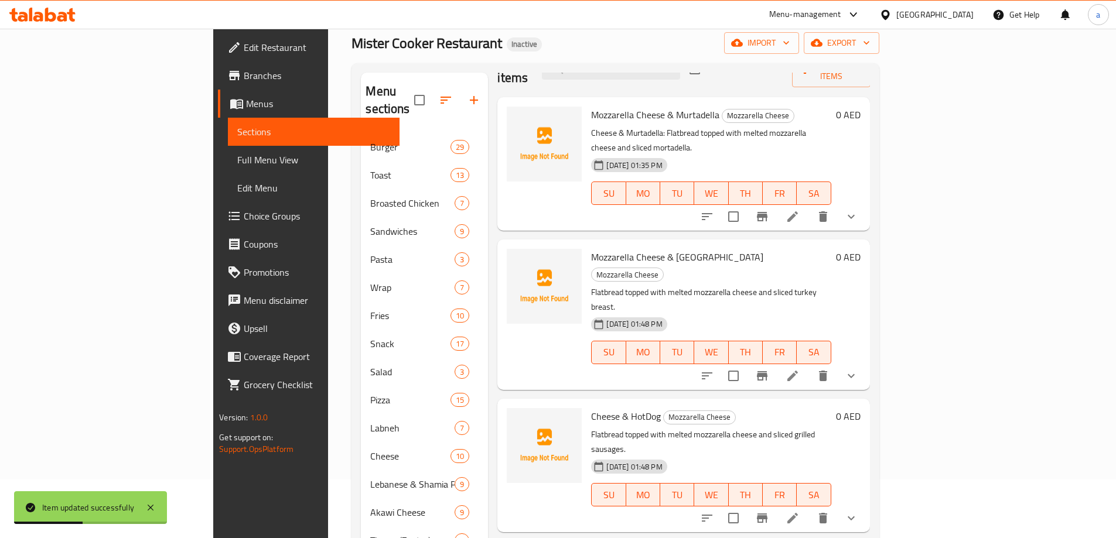
click at [799, 511] on icon at bounding box center [792, 518] width 14 height 14
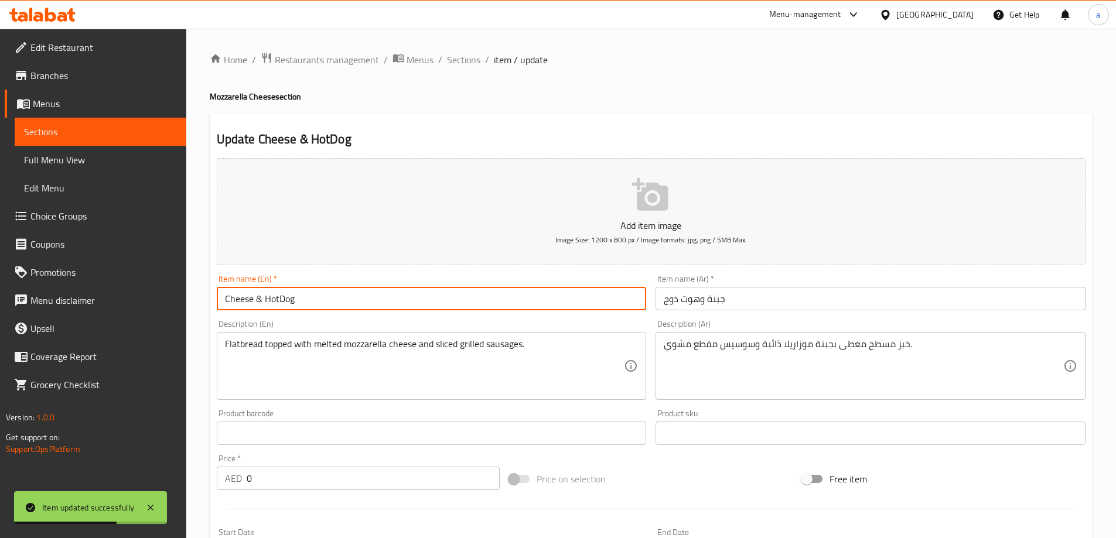
drag, startPoint x: 252, startPoint y: 297, endPoint x: 202, endPoint y: 302, distance: 50.6
click at [202, 302] on div "Home / Restaurants management / Menus / Sections / item / update Mozzarella Che…" at bounding box center [651, 441] width 930 height 825
paste input "Mozzarella"
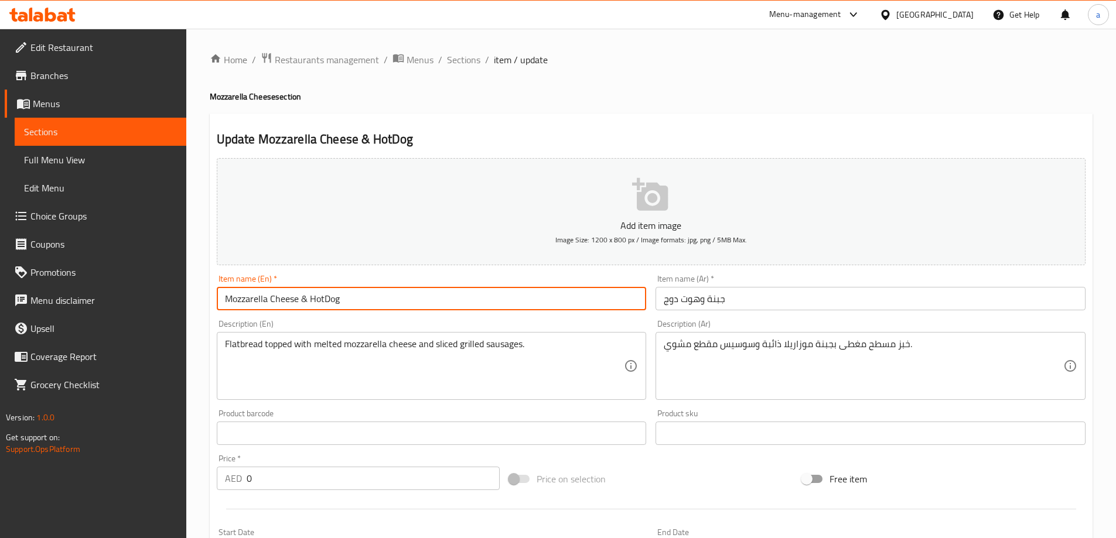
type input "Mozzarella Cheese & HotDog"
click at [707, 304] on input "جبنة وهوت دوج" at bounding box center [870, 298] width 430 height 23
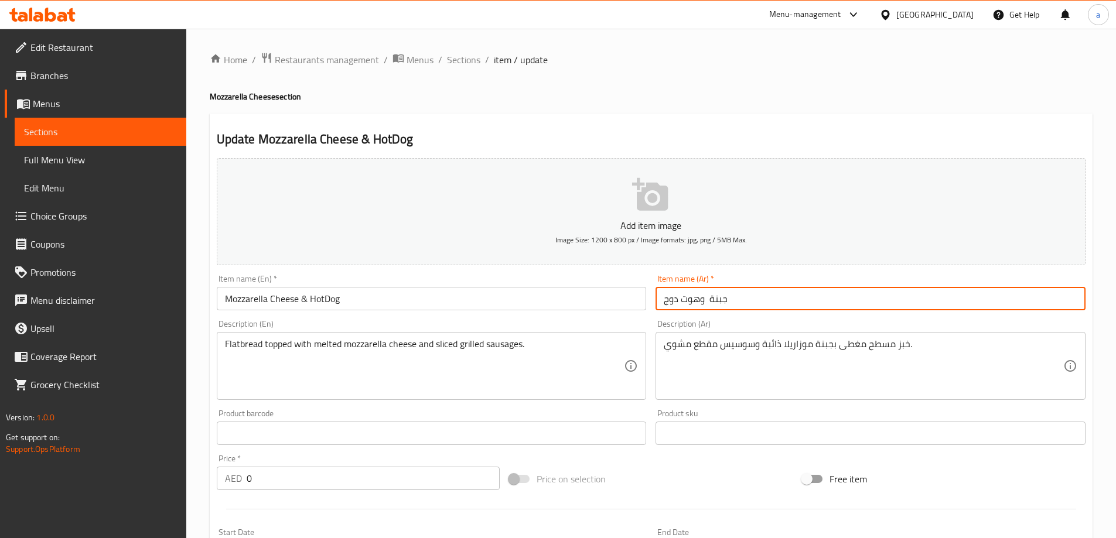
paste input "موزاريلا"
type input "جبنة موزاريلا وهوت دوج"
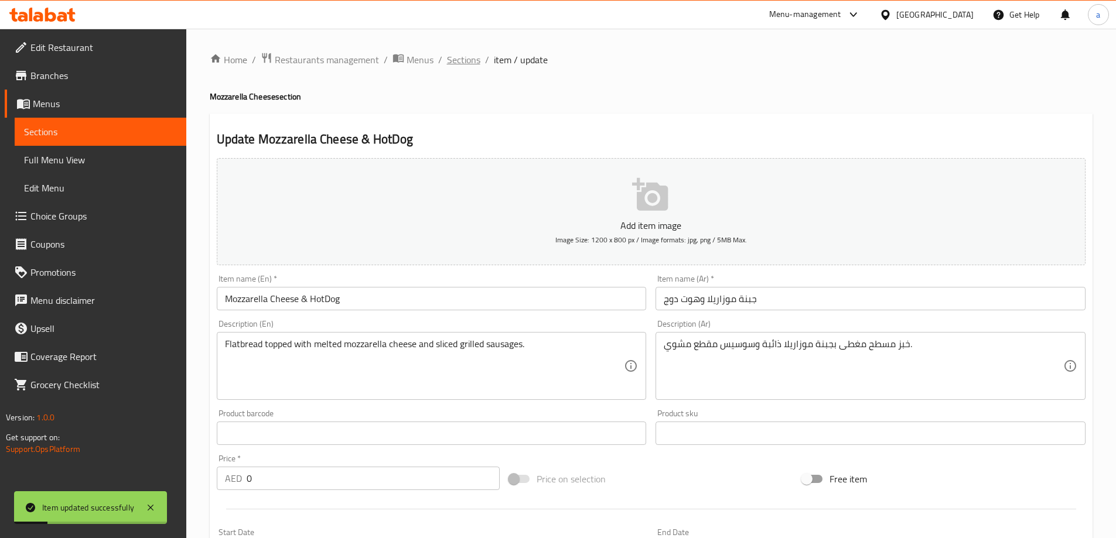
click at [454, 66] on span "Sections" at bounding box center [463, 60] width 33 height 14
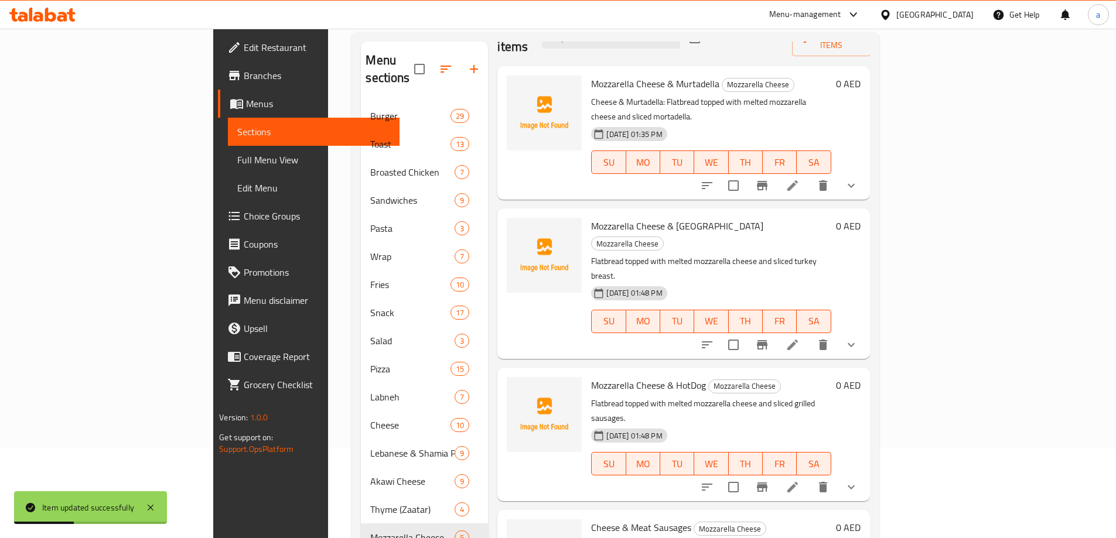
scroll to position [176, 0]
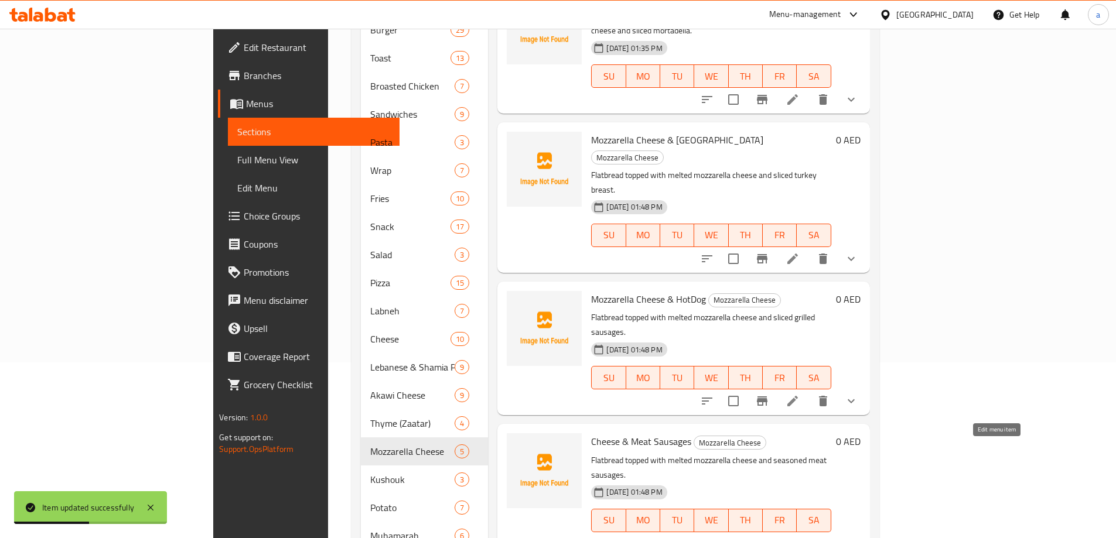
click at [799, 537] on icon at bounding box center [792, 544] width 14 height 14
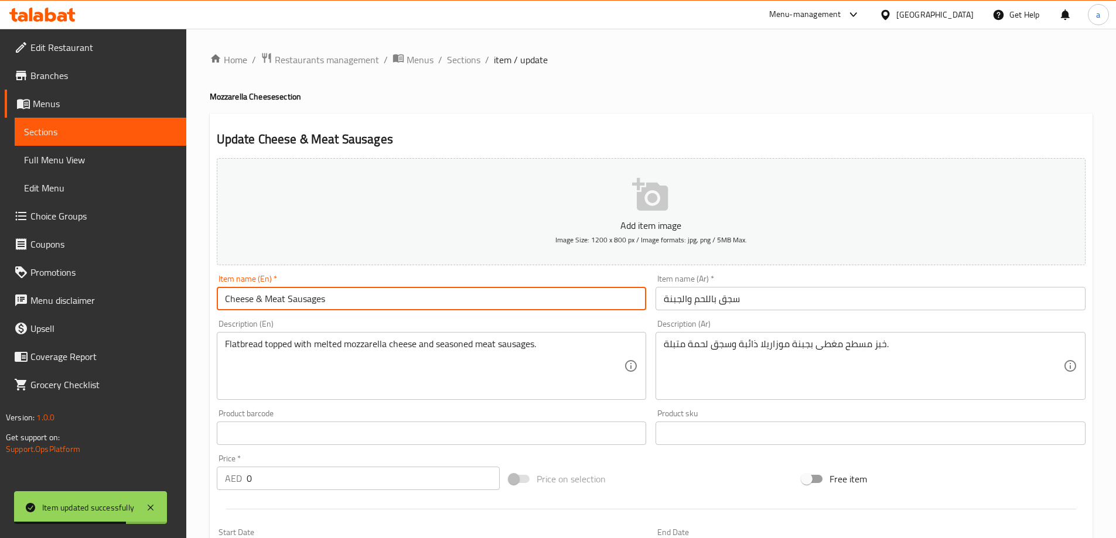
drag, startPoint x: 254, startPoint y: 302, endPoint x: 173, endPoint y: 300, distance: 80.8
click at [173, 301] on div "Edit Restaurant Branches Menus Sections Full Menu View Edit Menu Choice Groups …" at bounding box center [558, 441] width 1116 height 825
paste input "Mozzarella"
type input "Mozzarella Cheese & Meat Sausages"
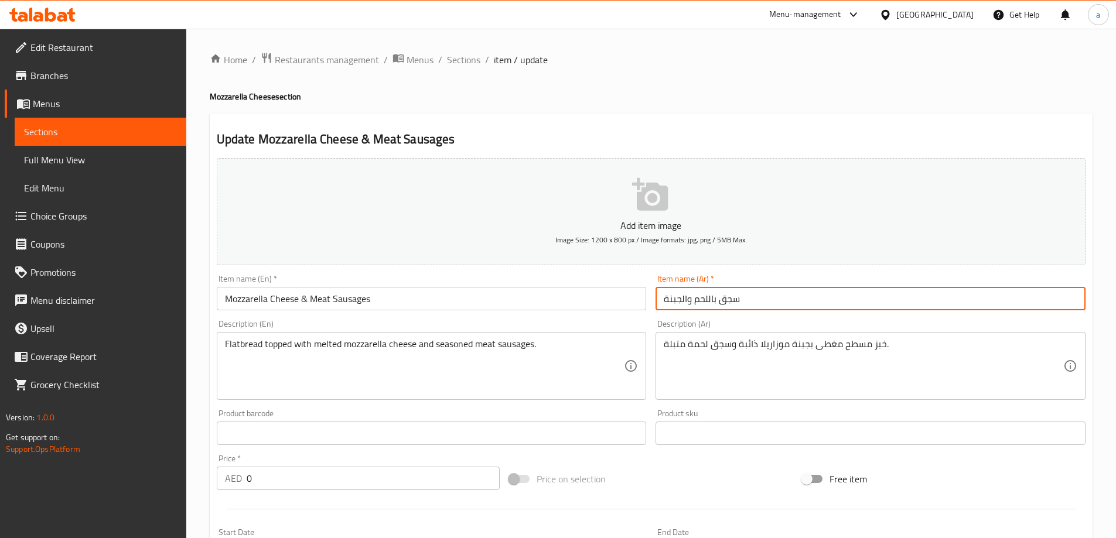
click at [665, 301] on input "سجق باللحم والجبنة" at bounding box center [870, 298] width 430 height 23
paste input "موزاريلا"
type input "سجق باللحم والجبنة الموزاريلا"
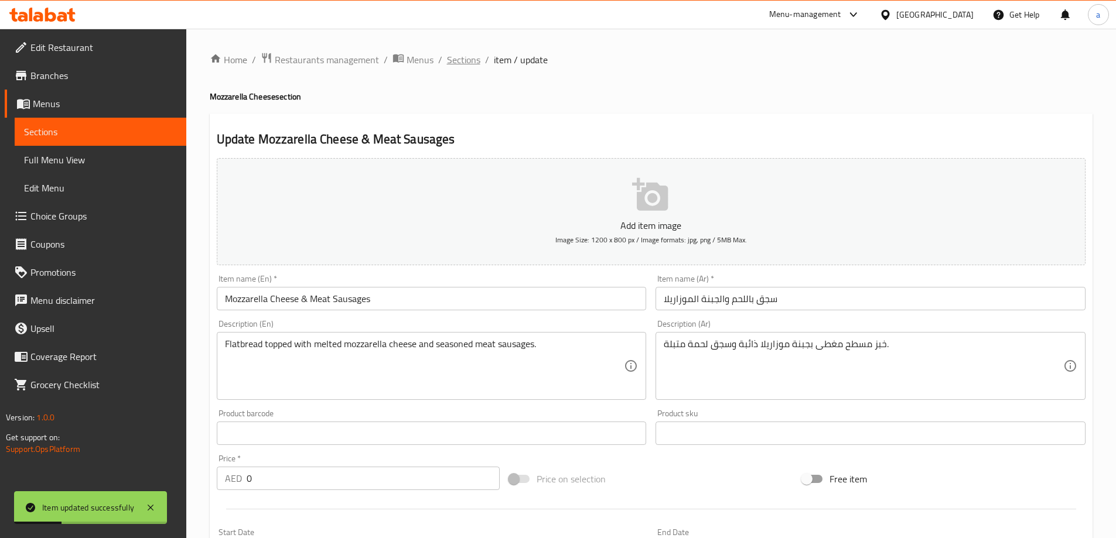
click at [461, 56] on span "Sections" at bounding box center [463, 60] width 33 height 14
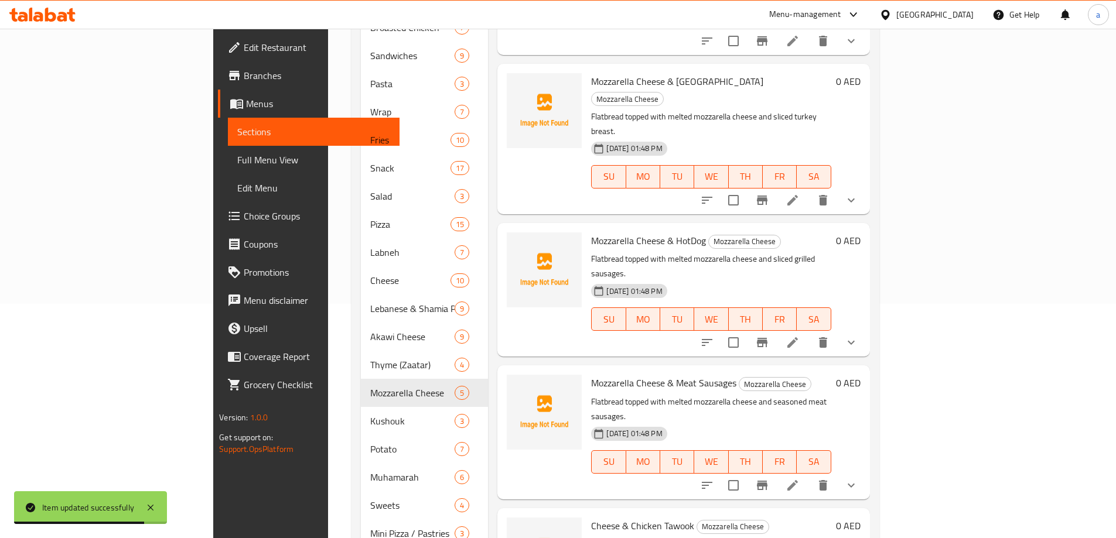
scroll to position [264, 0]
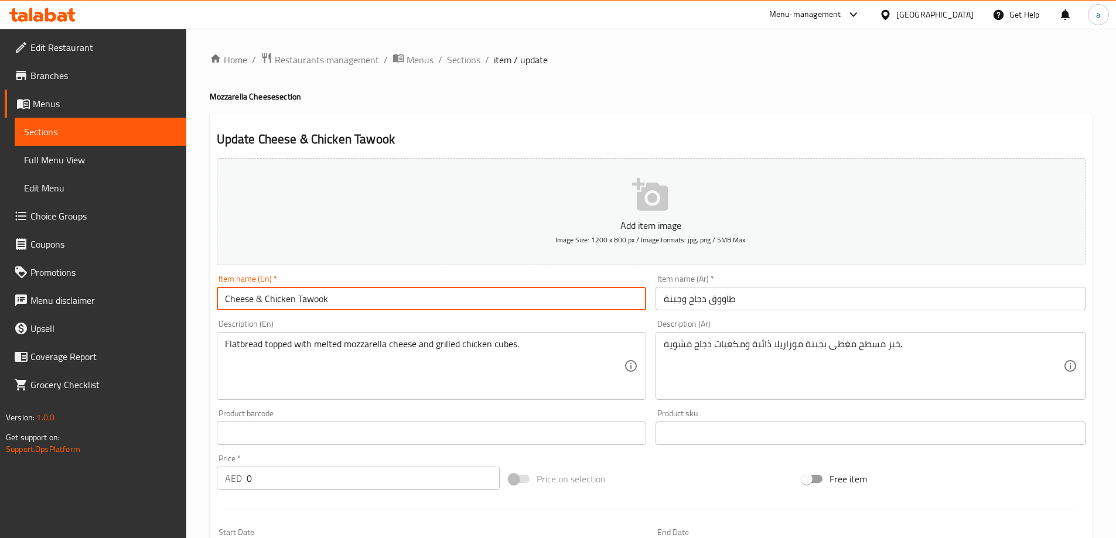
drag, startPoint x: 251, startPoint y: 300, endPoint x: 244, endPoint y: 298, distance: 6.9
click at [240, 300] on input "Cheese & Chicken Tawook" at bounding box center [432, 298] width 430 height 23
drag, startPoint x: 252, startPoint y: 297, endPoint x: 187, endPoint y: 298, distance: 65.0
click at [188, 299] on div "Home / Restaurants management / Menus / Sections / item / update Mozzarella Che…" at bounding box center [651, 441] width 930 height 825
paste input "Mozzarella"
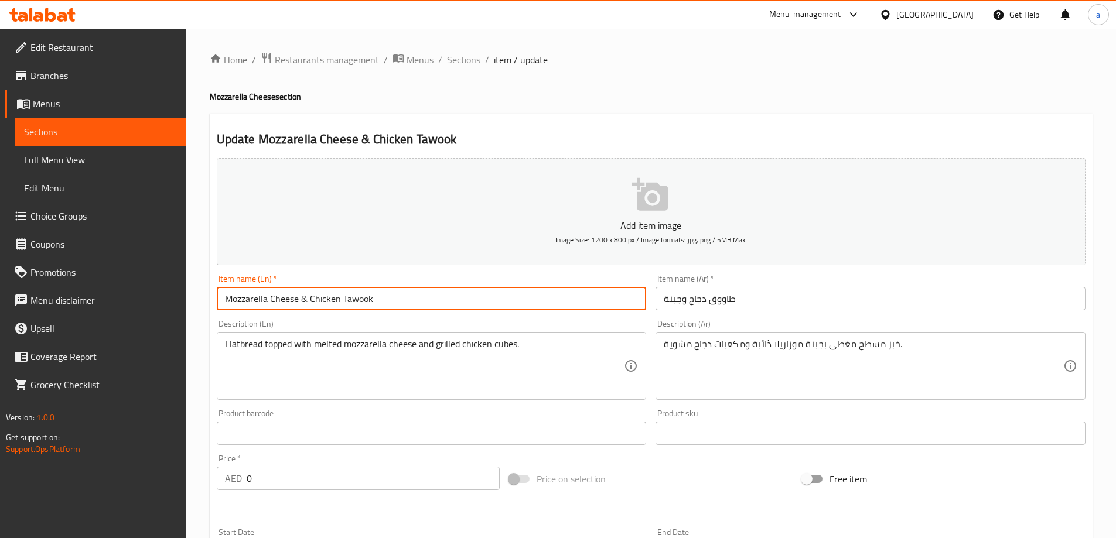
type input "Mozzarella Cheese & Chicken Tawook"
click at [664, 304] on input "طاووق دجاج وجبنة" at bounding box center [870, 298] width 430 height 23
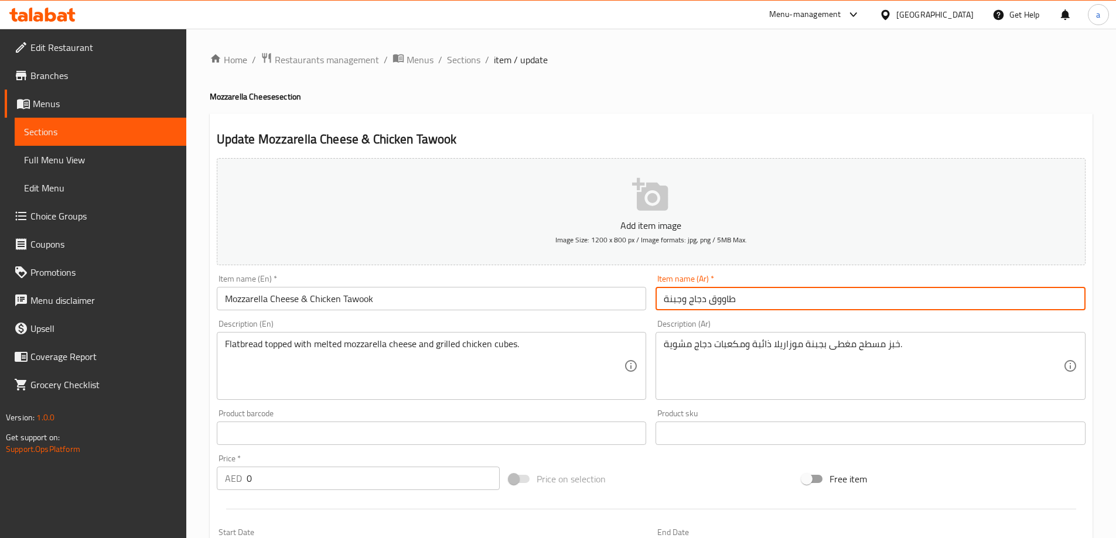
click at [734, 293] on input "طاووق دجاج وجبنة" at bounding box center [870, 298] width 430 height 23
paste input "موزاريلا"
type input "طاووق دجاج وجبنة موزاريلا"
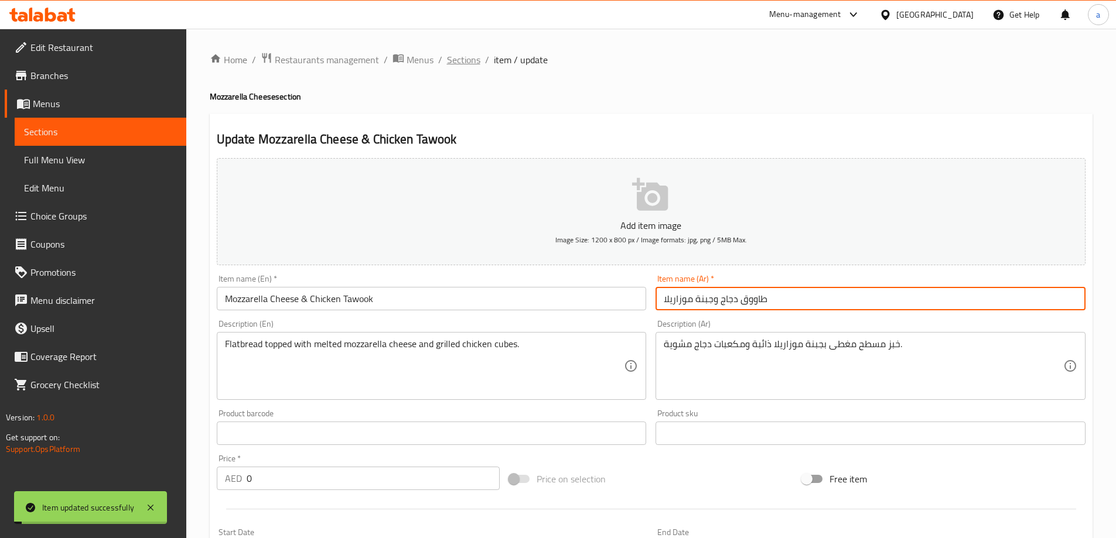
click at [463, 65] on span "Sections" at bounding box center [463, 60] width 33 height 14
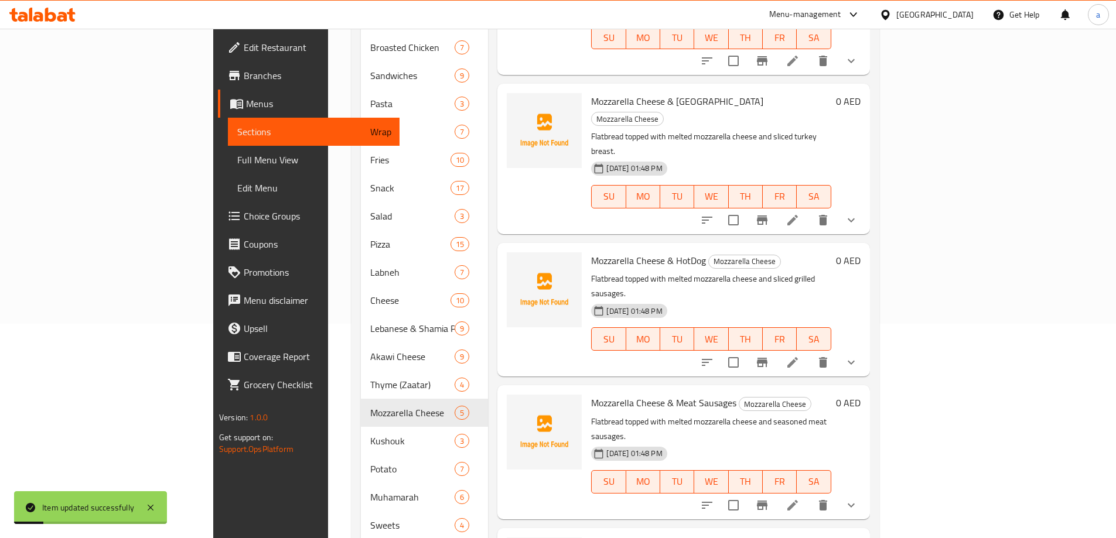
scroll to position [264, 0]
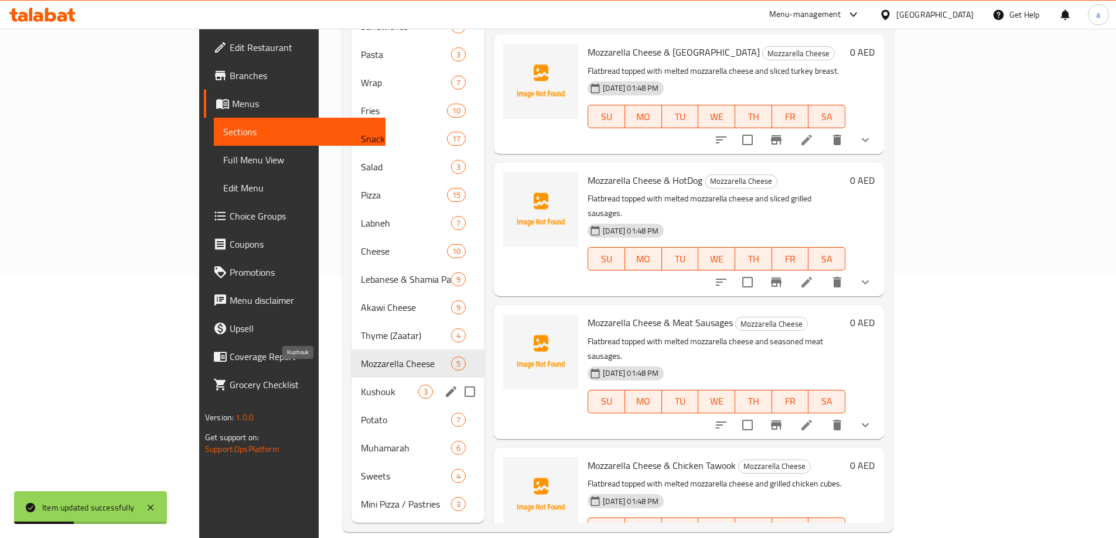
click at [361, 385] on span "Kushouk" at bounding box center [389, 392] width 57 height 14
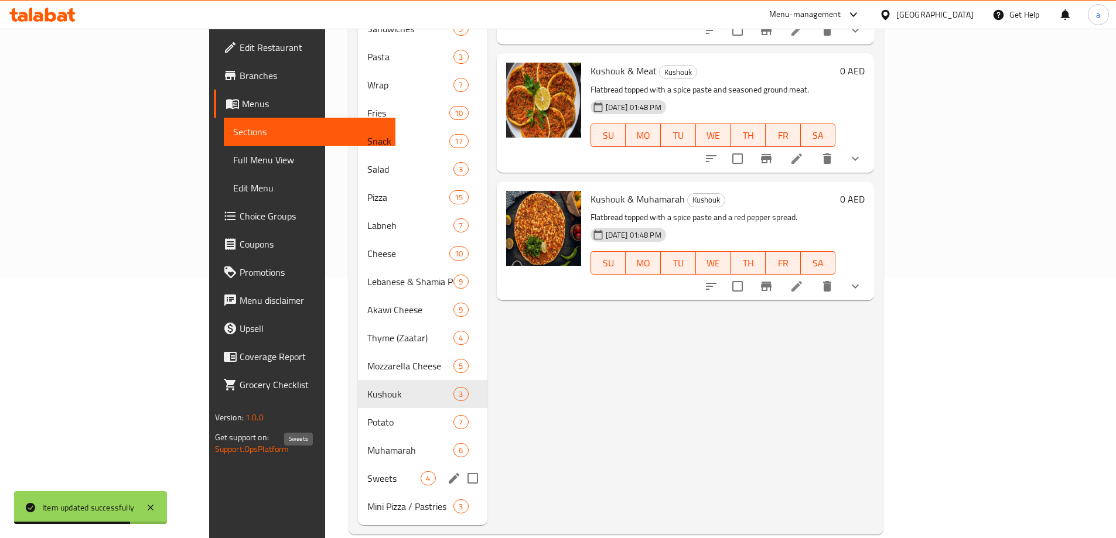
scroll to position [264, 0]
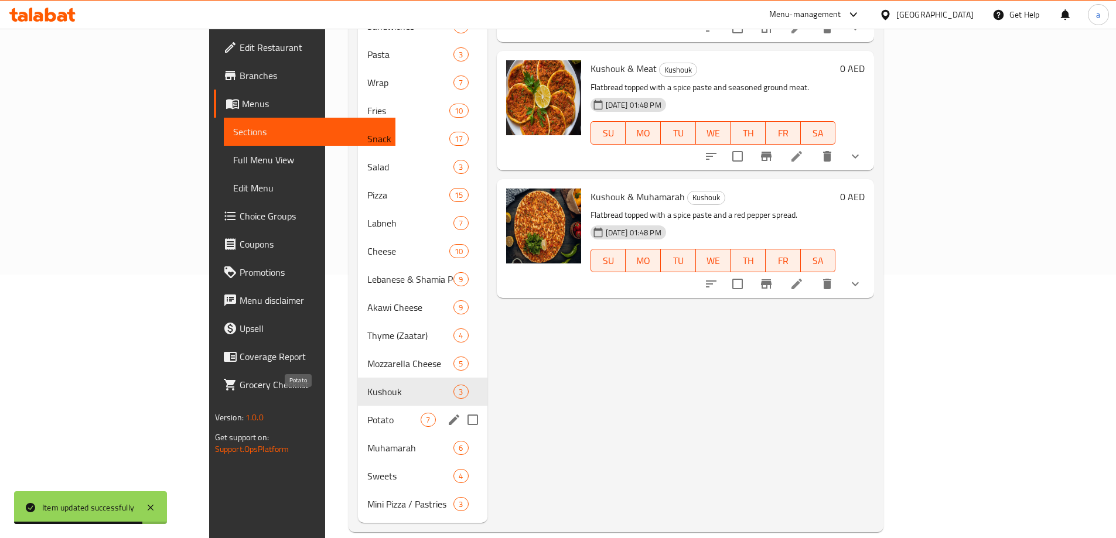
click at [367, 413] on span "Potato" at bounding box center [393, 420] width 53 height 14
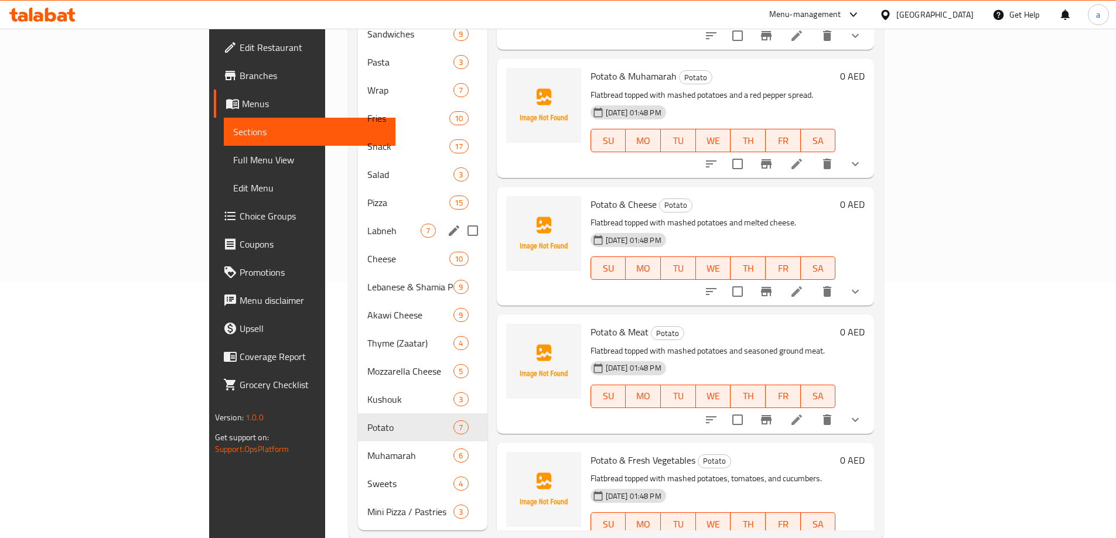
scroll to position [264, 0]
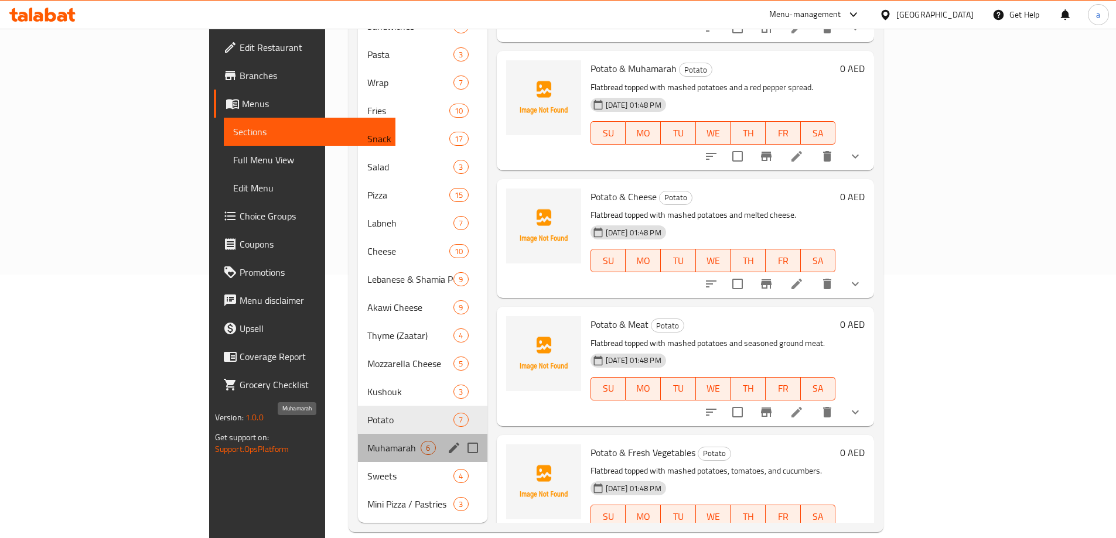
click at [367, 441] on span "Muhamarah" at bounding box center [393, 448] width 53 height 14
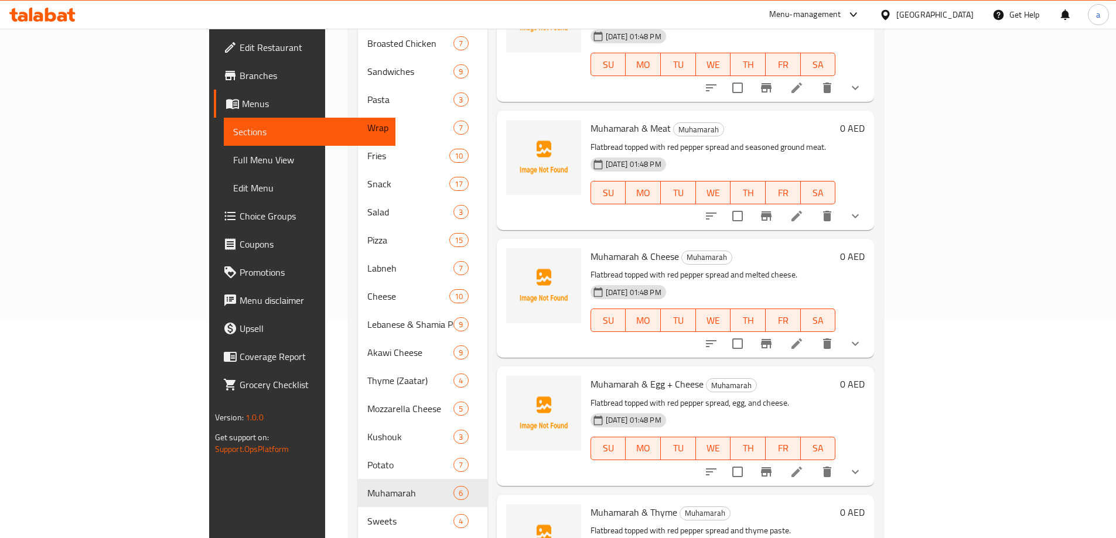
scroll to position [264, 0]
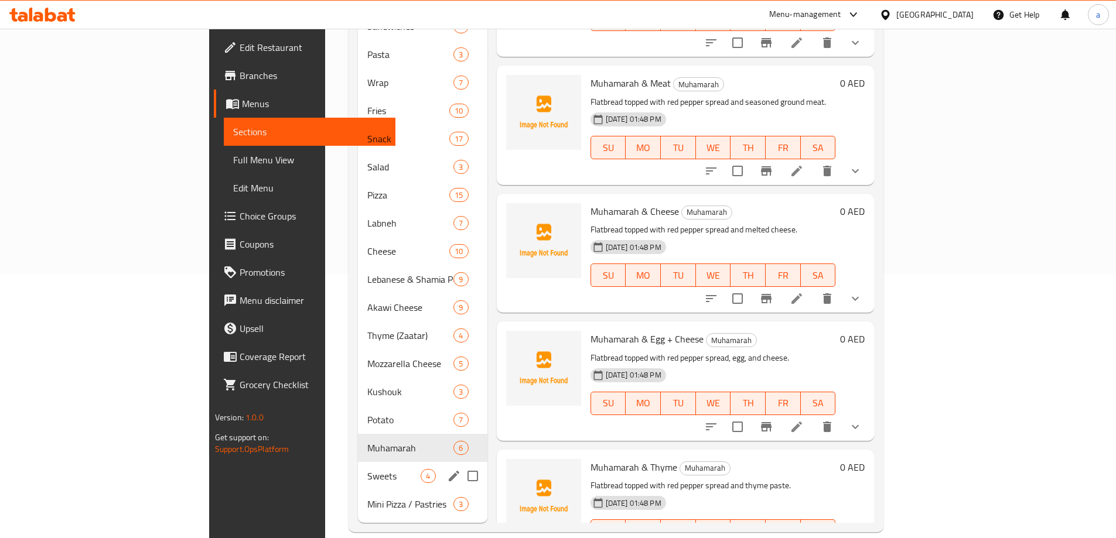
click at [358, 466] on div "Sweets 4" at bounding box center [422, 476] width 129 height 28
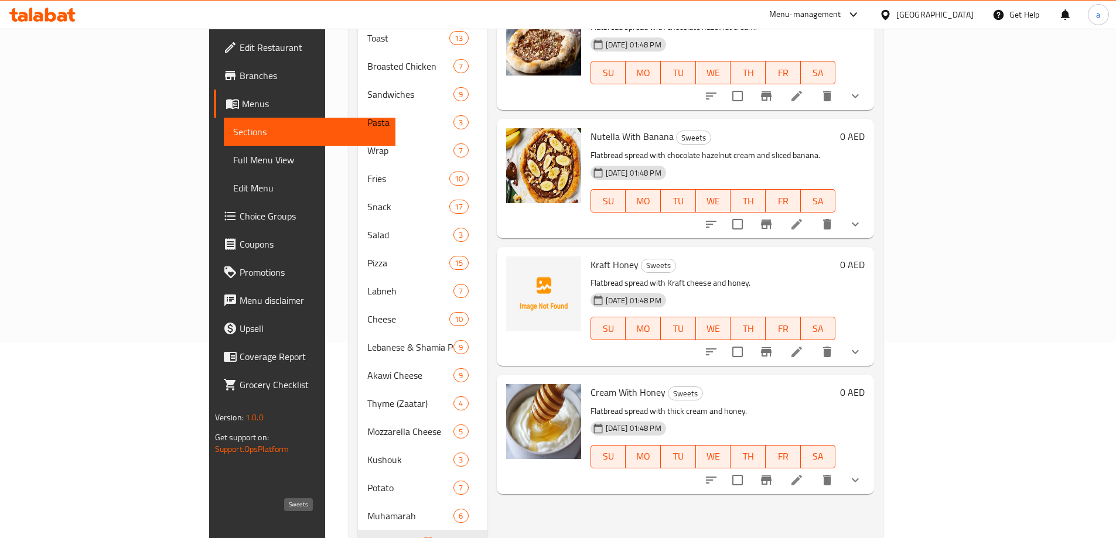
scroll to position [264, 0]
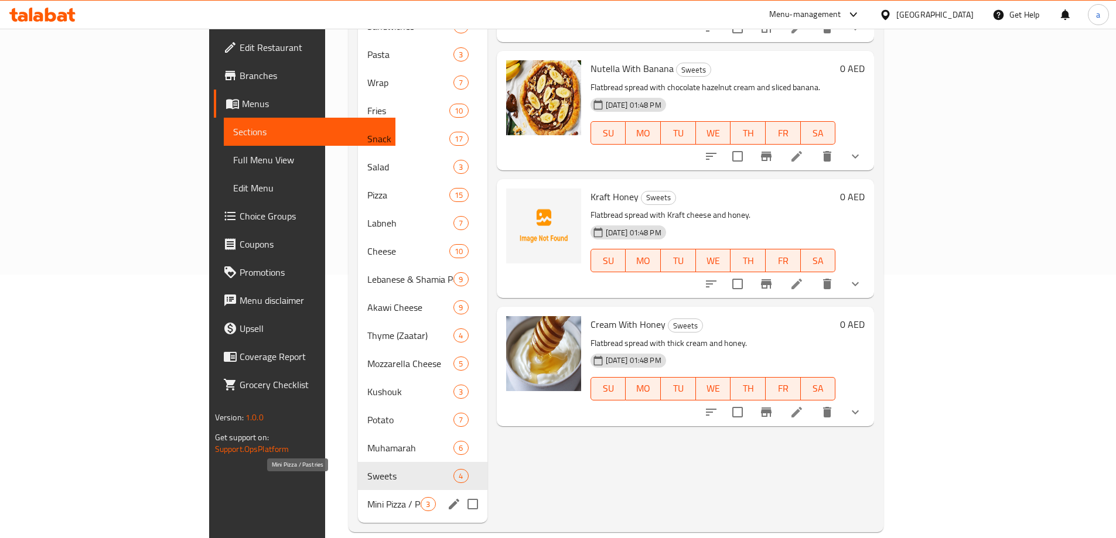
click at [367, 497] on span "Mini Pizza / Pastries" at bounding box center [393, 504] width 53 height 14
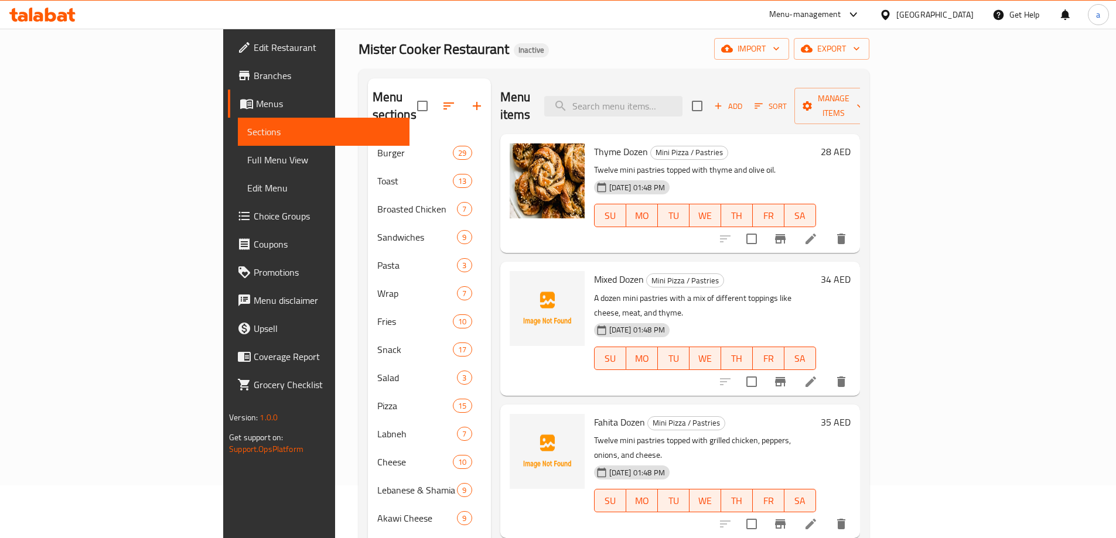
scroll to position [29, 0]
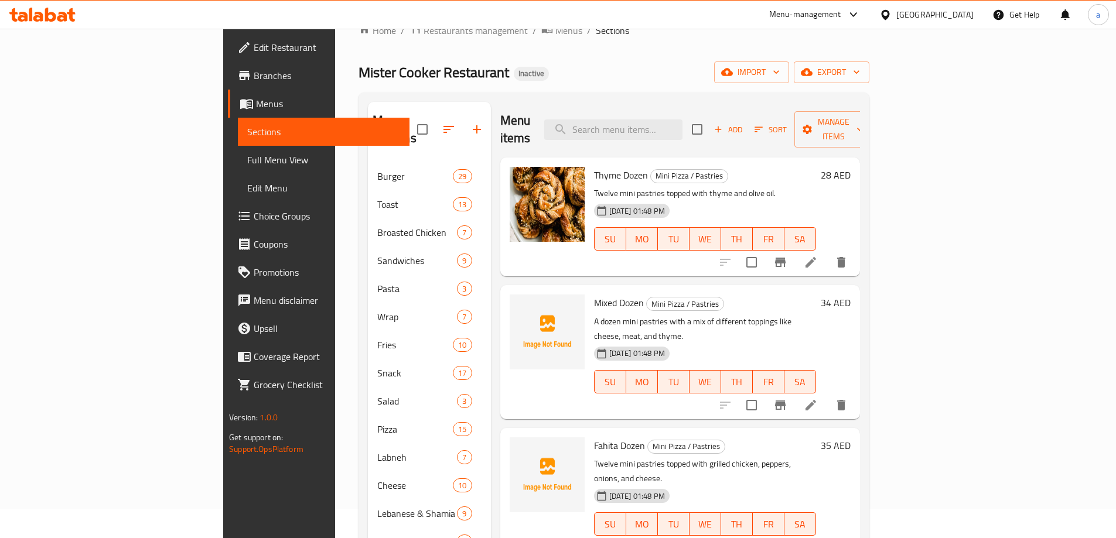
click at [827, 252] on li at bounding box center [810, 262] width 33 height 21
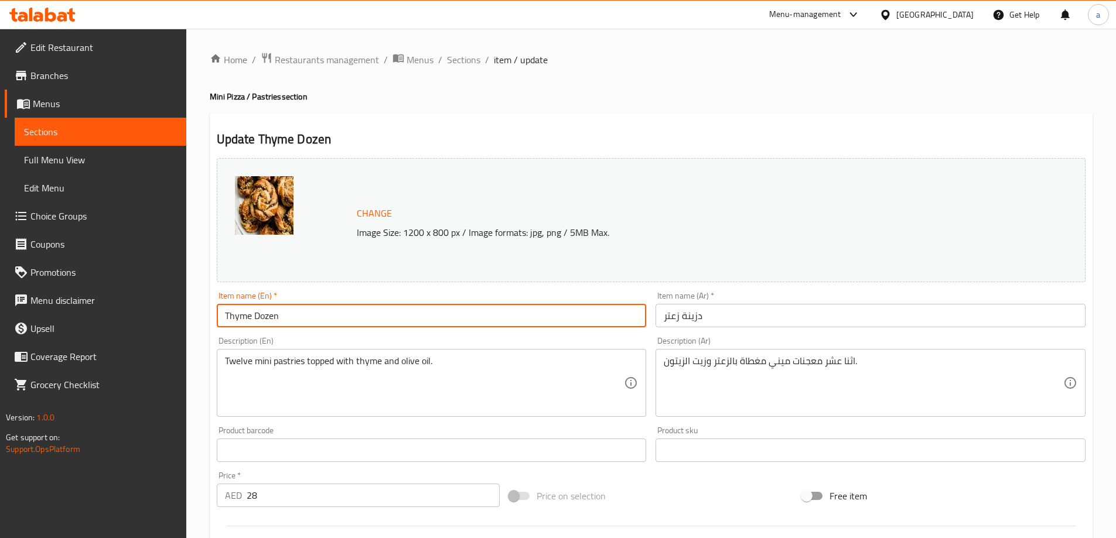
click at [407, 311] on input "Thyme Dozen" at bounding box center [432, 315] width 430 height 23
type input "Thyme Dozen (Mini Pizza)"
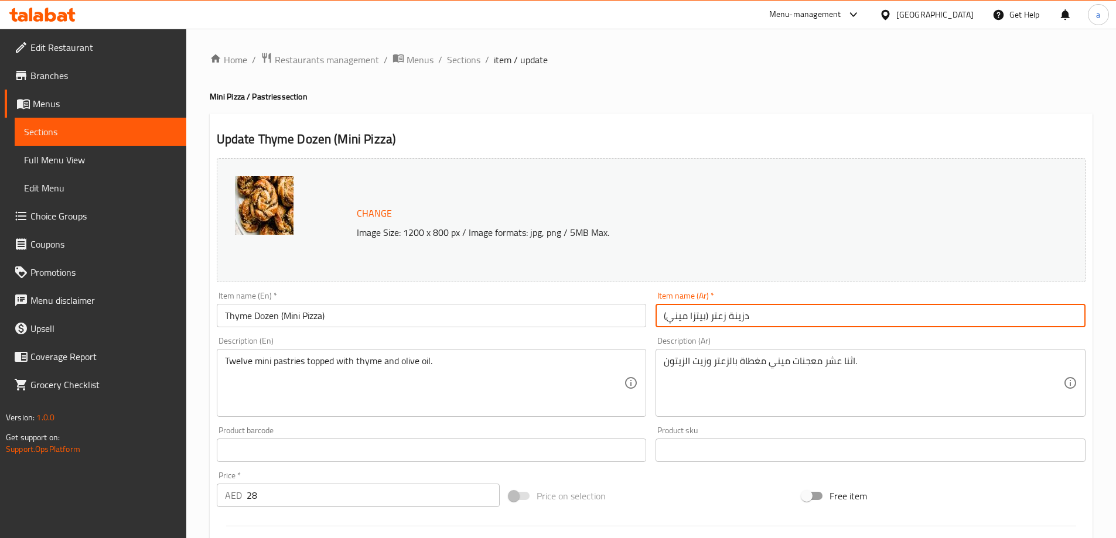
type input "دزينة زعتر (بيتزا ميني)"
click at [450, 54] on span "Sections" at bounding box center [463, 60] width 33 height 14
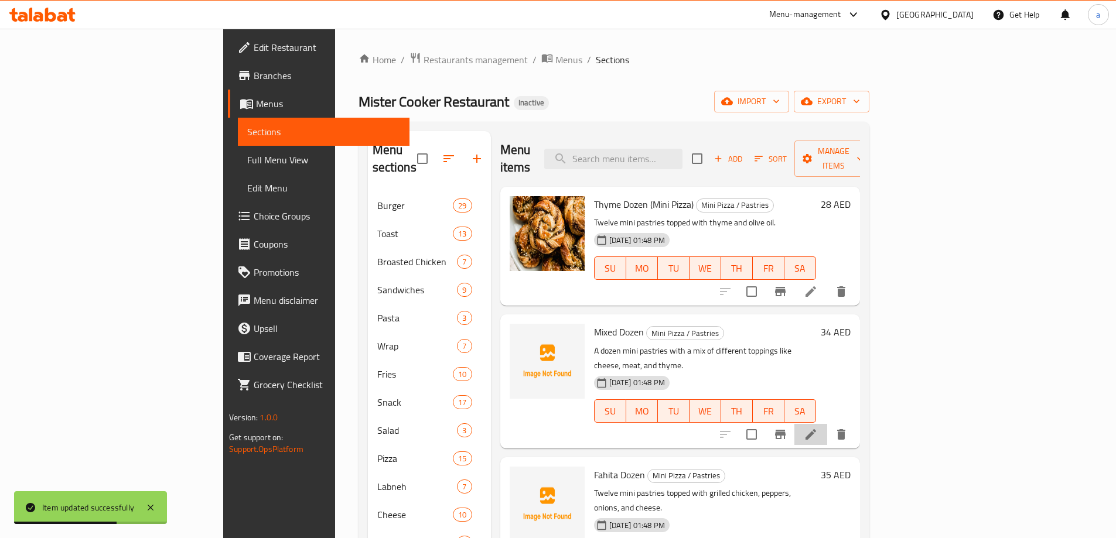
click at [827, 424] on li at bounding box center [810, 434] width 33 height 21
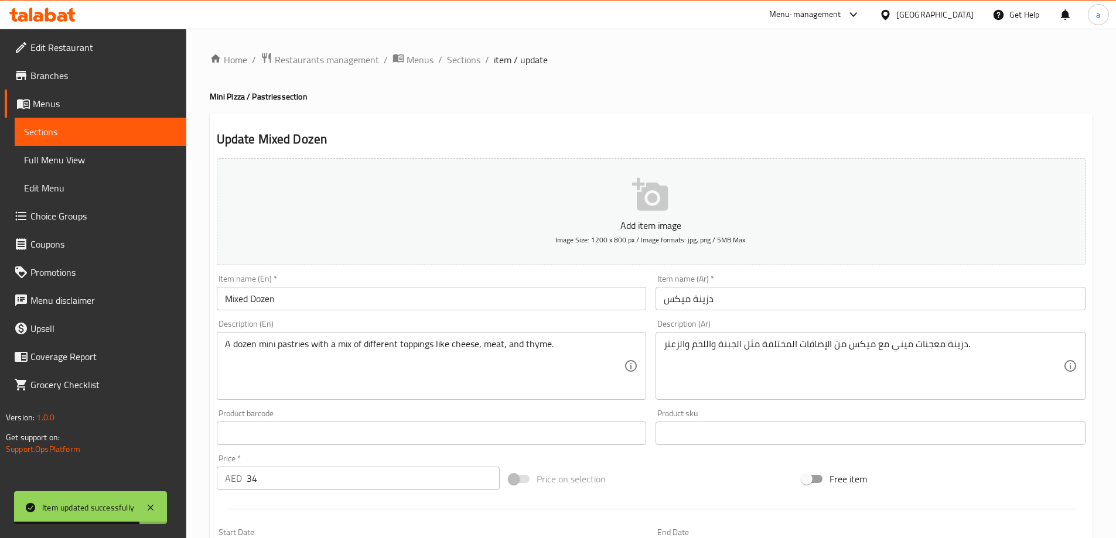
click at [413, 303] on input "Mixed Dozen" at bounding box center [432, 298] width 430 height 23
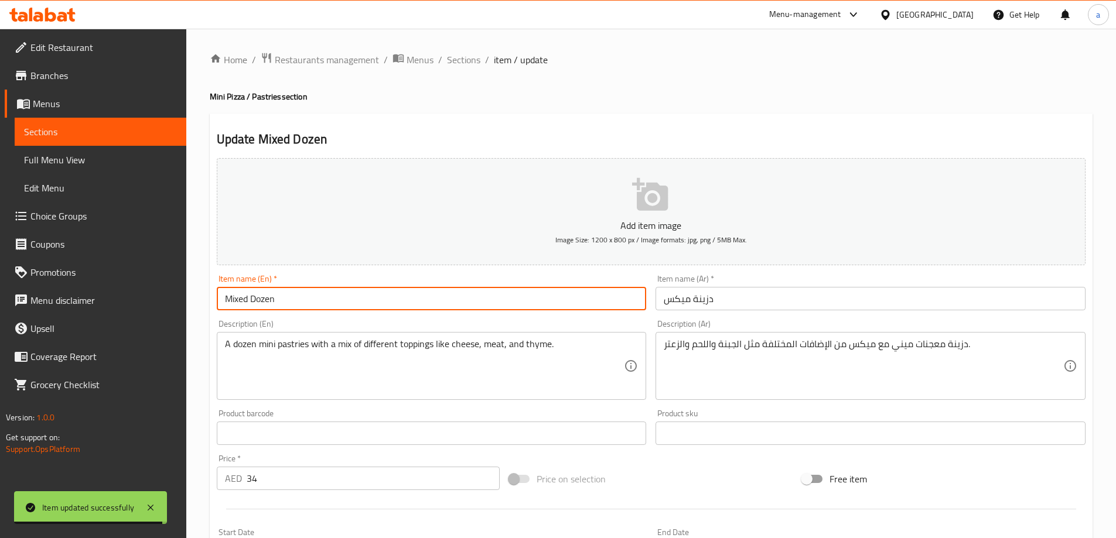
paste input "(Mini Pizza)"
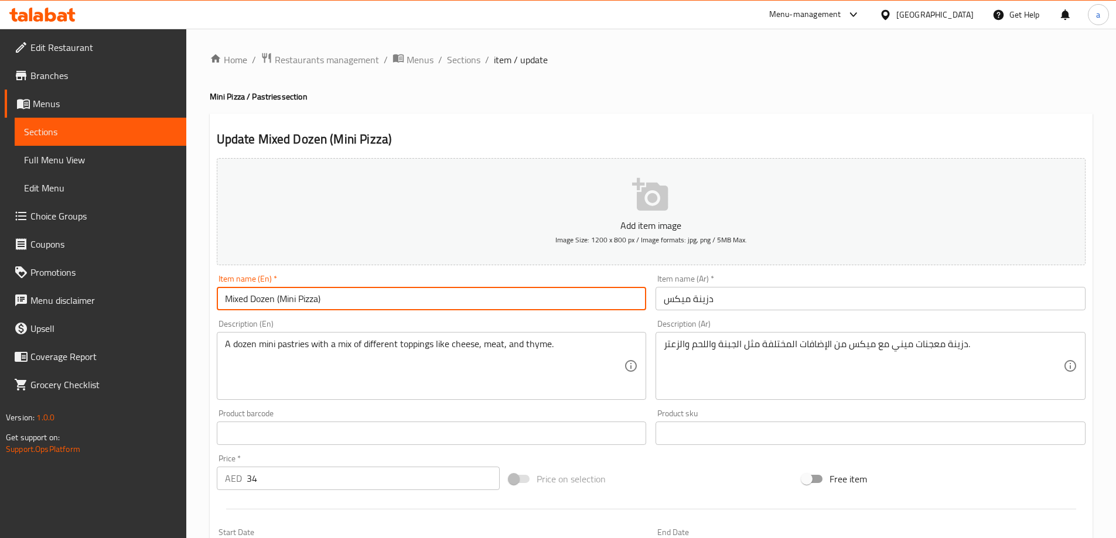
type input "Mixed Dozen (Mini Pizza)"
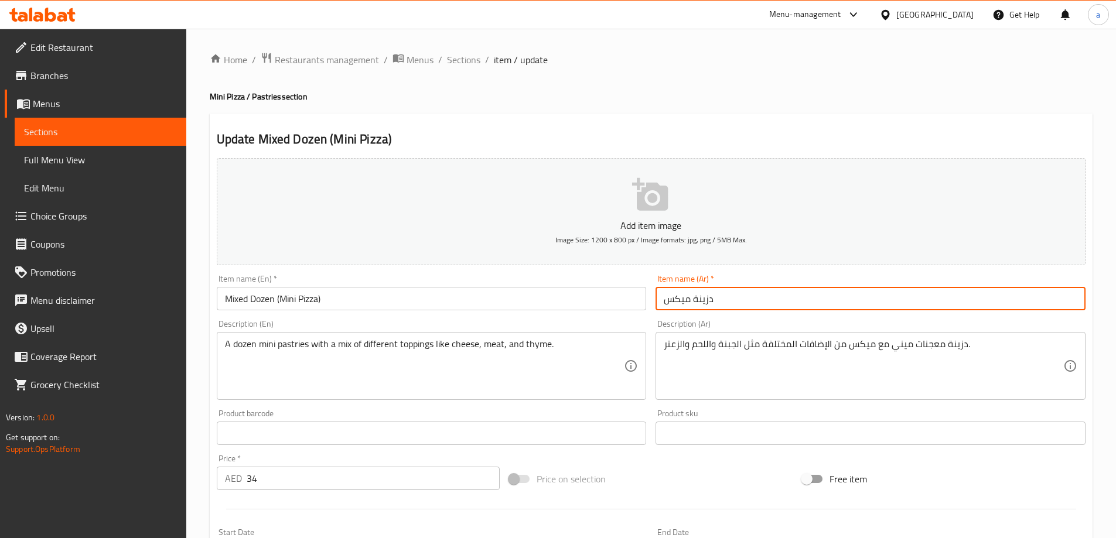
paste input "([PERSON_NAME])"
type input "دزينة ميكس ([PERSON_NAME])"
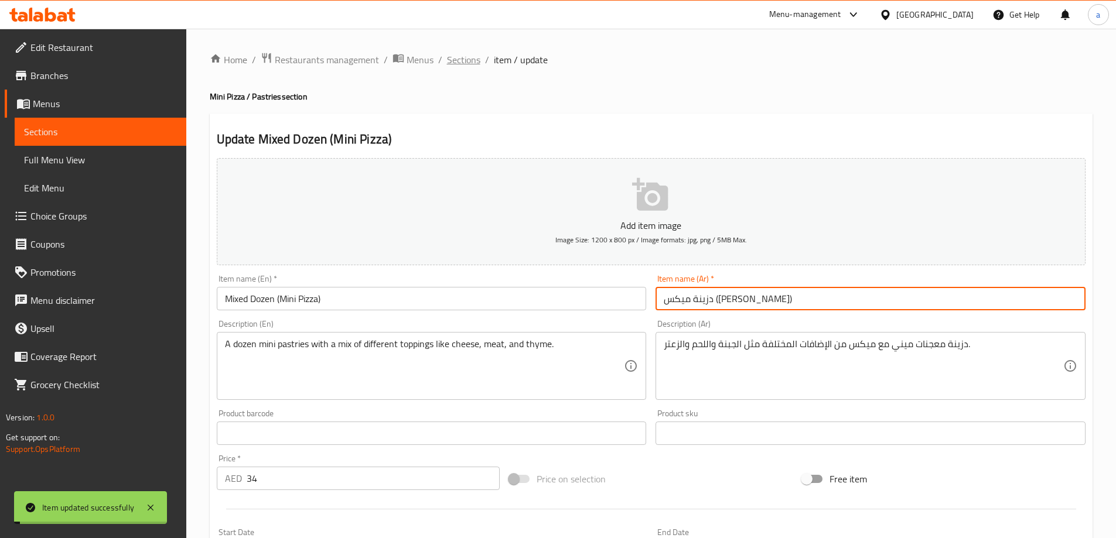
drag, startPoint x: 440, startPoint y: 60, endPoint x: 452, endPoint y: 62, distance: 11.8
click at [441, 60] on ol "Home / Restaurants management / Menus / Sections / item / update" at bounding box center [651, 59] width 883 height 15
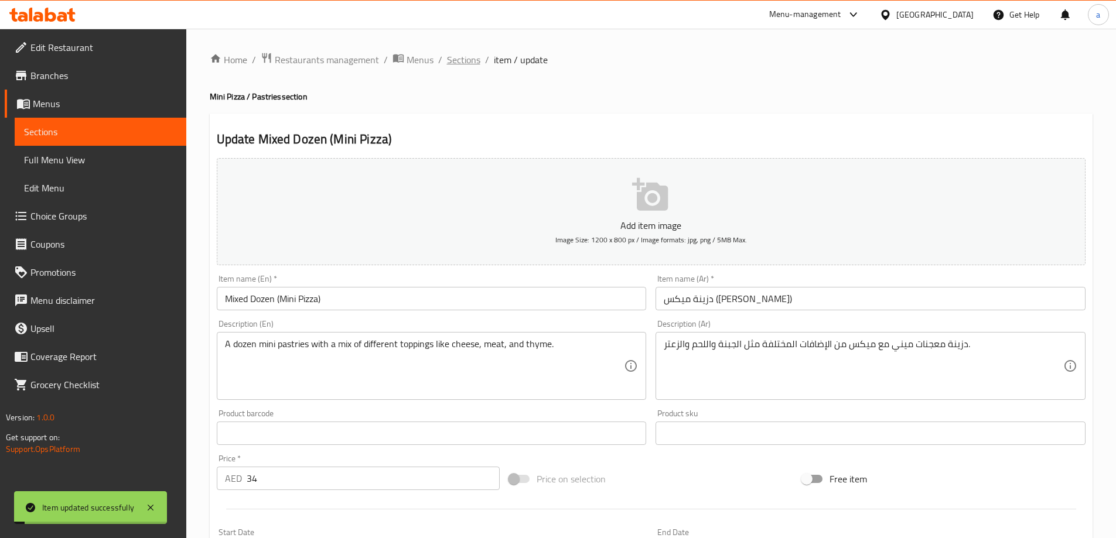
click at [455, 62] on span "Sections" at bounding box center [463, 60] width 33 height 14
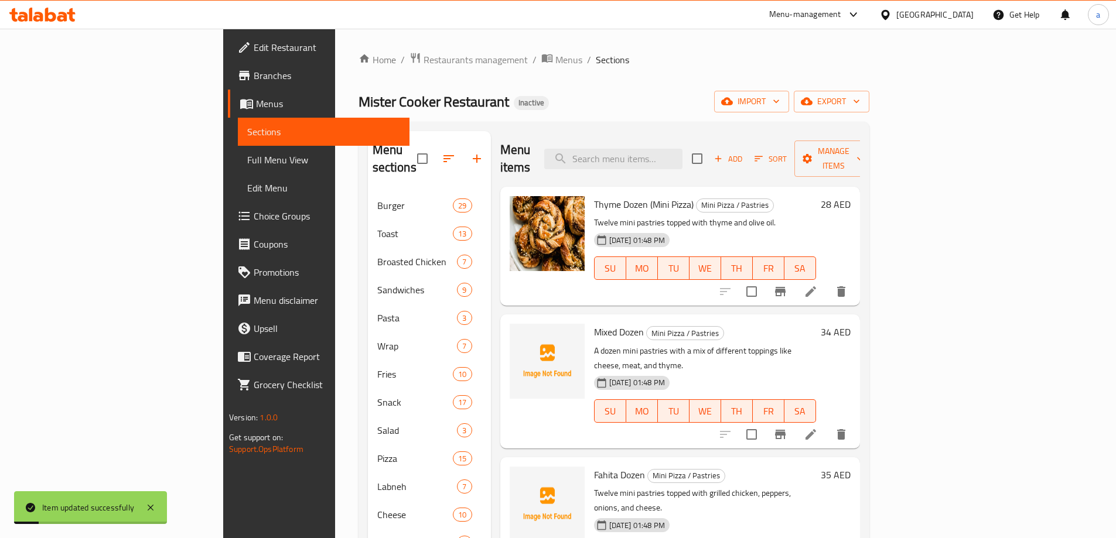
scroll to position [176, 0]
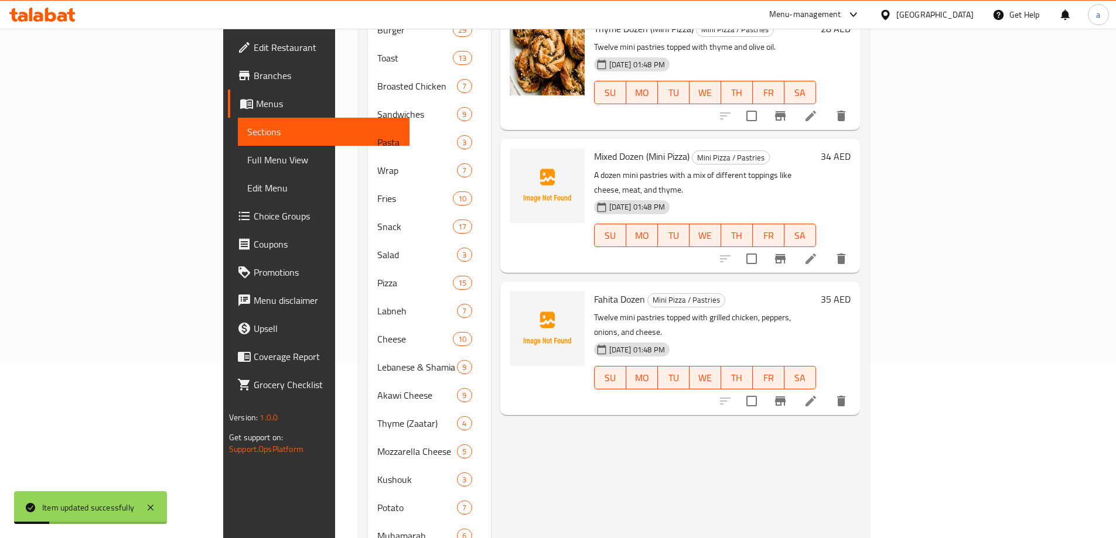
click at [818, 394] on icon at bounding box center [811, 401] width 14 height 14
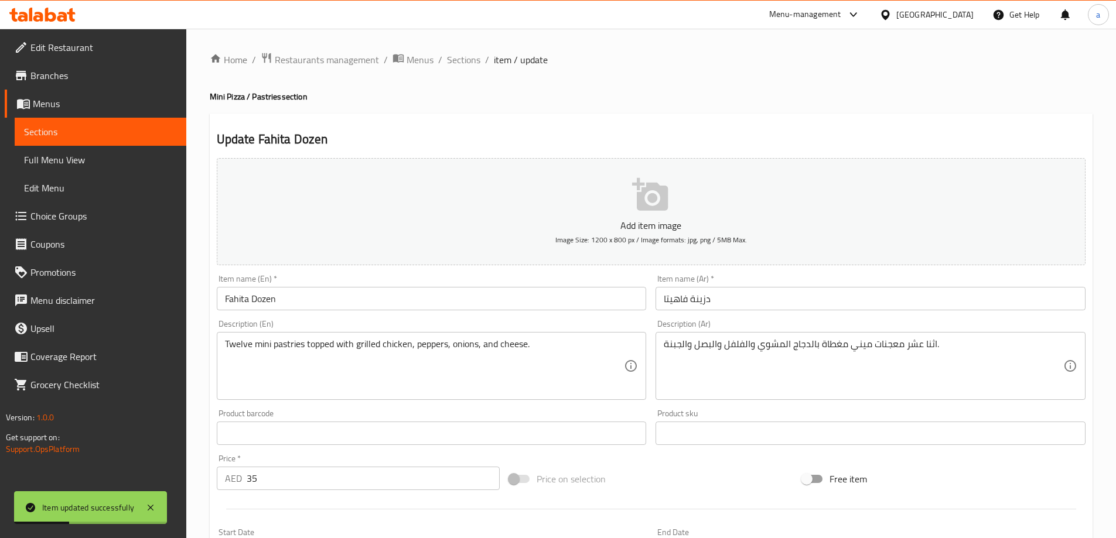
click at [367, 286] on div "Item name (En)   * [PERSON_NAME] Item name (En) *" at bounding box center [432, 293] width 430 height 36
click at [365, 296] on input "Fahita Dozen" at bounding box center [432, 298] width 430 height 23
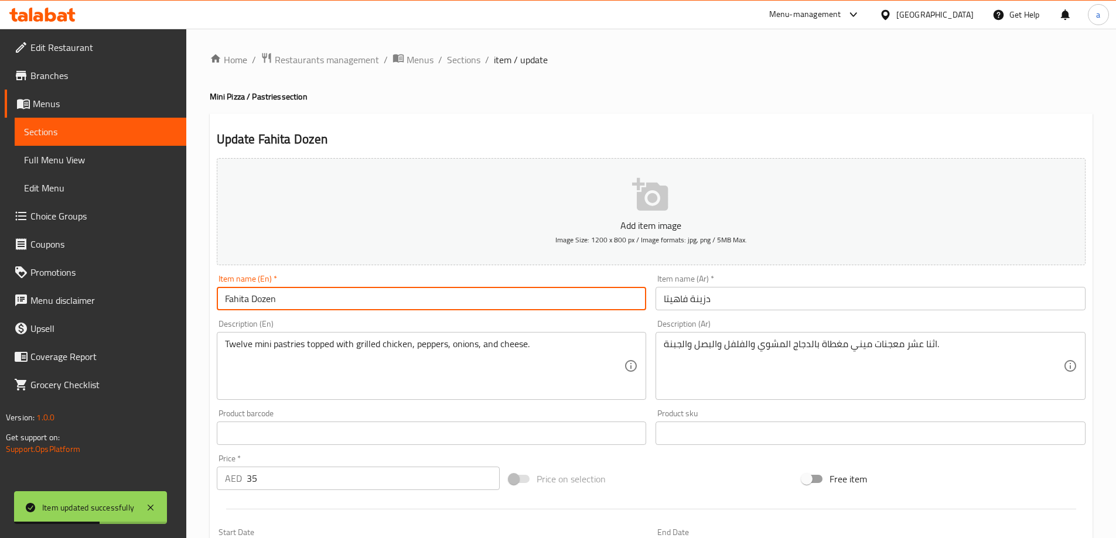
paste input "(Mini Pizza)"
type input "Fahita Dozen (Mini Pizza)"
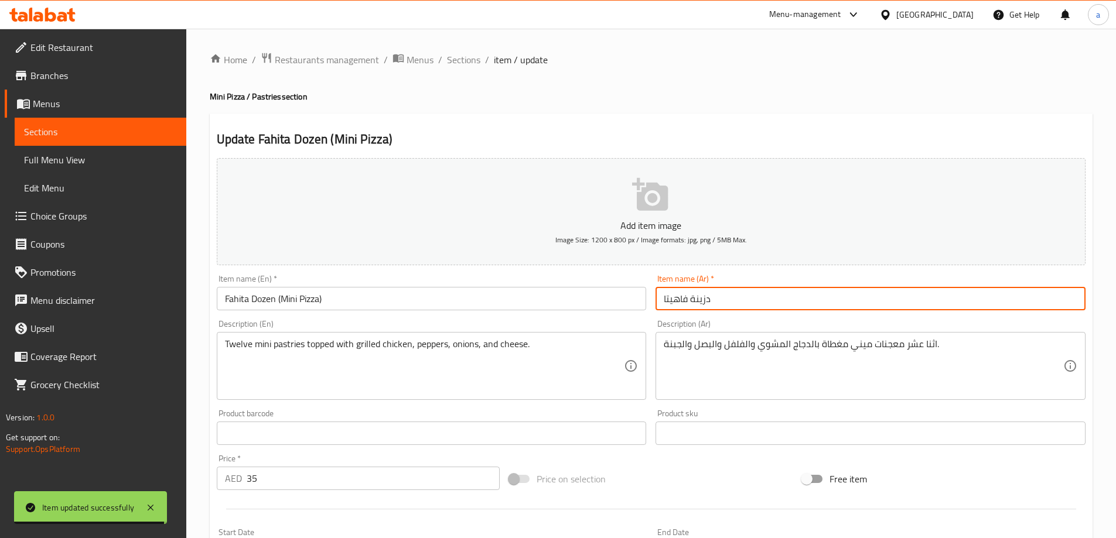
paste input "([PERSON_NAME])"
type input "دزينة فاهيتا ([PERSON_NAME])"
click at [455, 66] on span "Sections" at bounding box center [463, 60] width 33 height 14
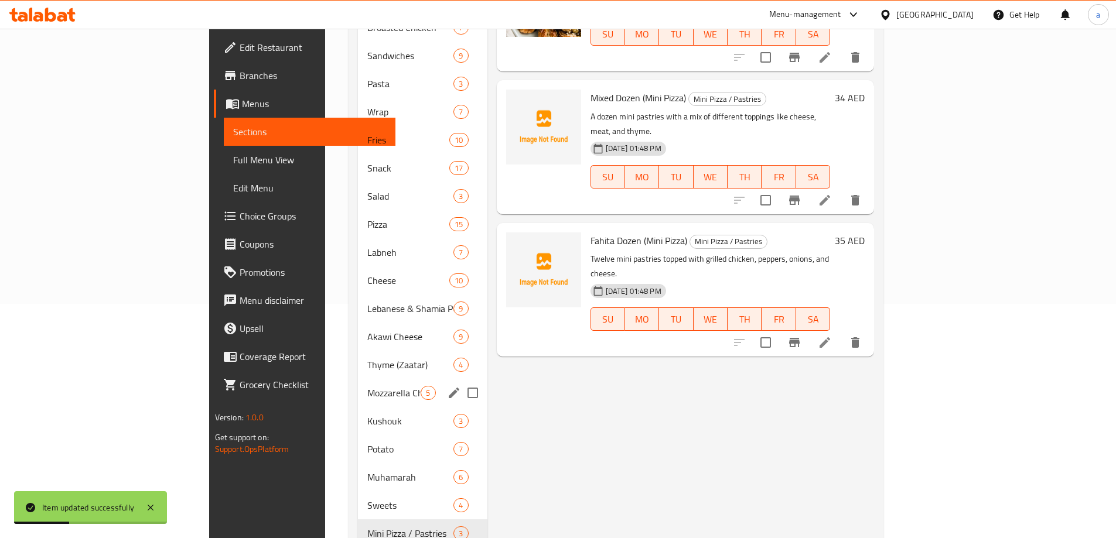
scroll to position [264, 0]
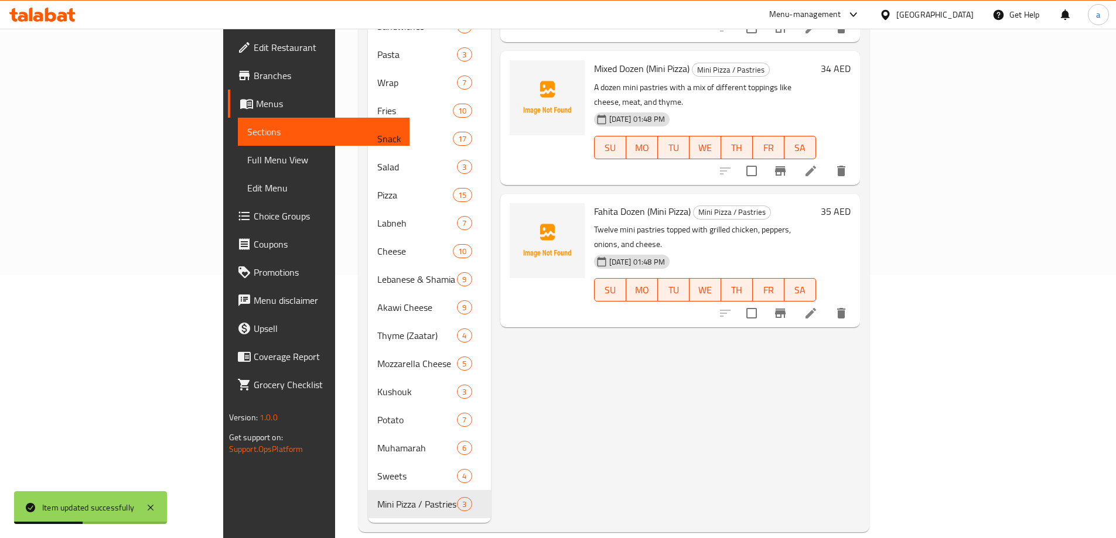
click at [247, 162] on span "Full Menu View" at bounding box center [323, 160] width 153 height 14
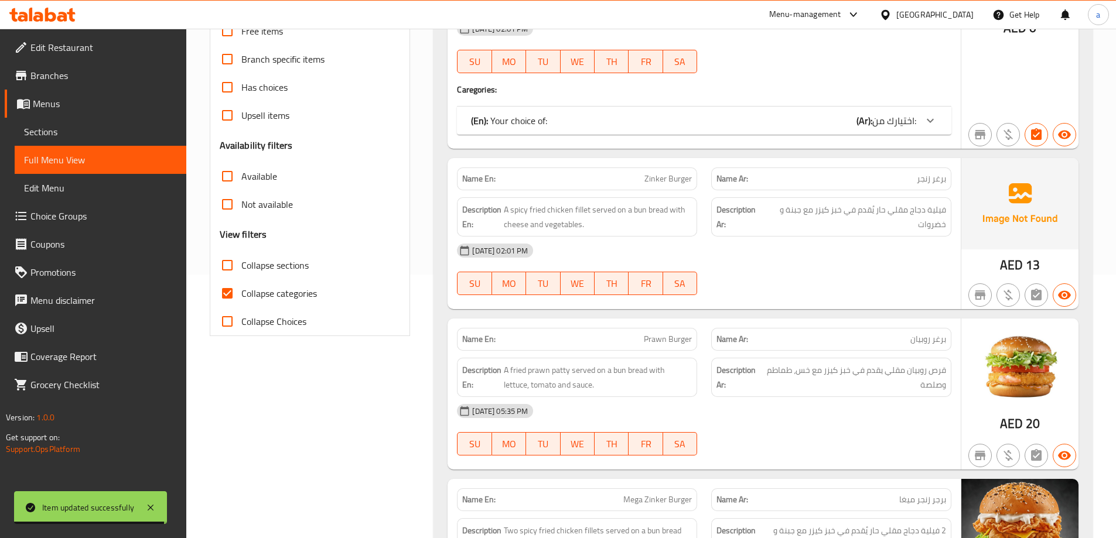
click at [267, 295] on span "Collapse categories" at bounding box center [279, 293] width 76 height 14
click at [241, 295] on input "Collapse categories" at bounding box center [227, 293] width 28 height 28
checkbox input "false"
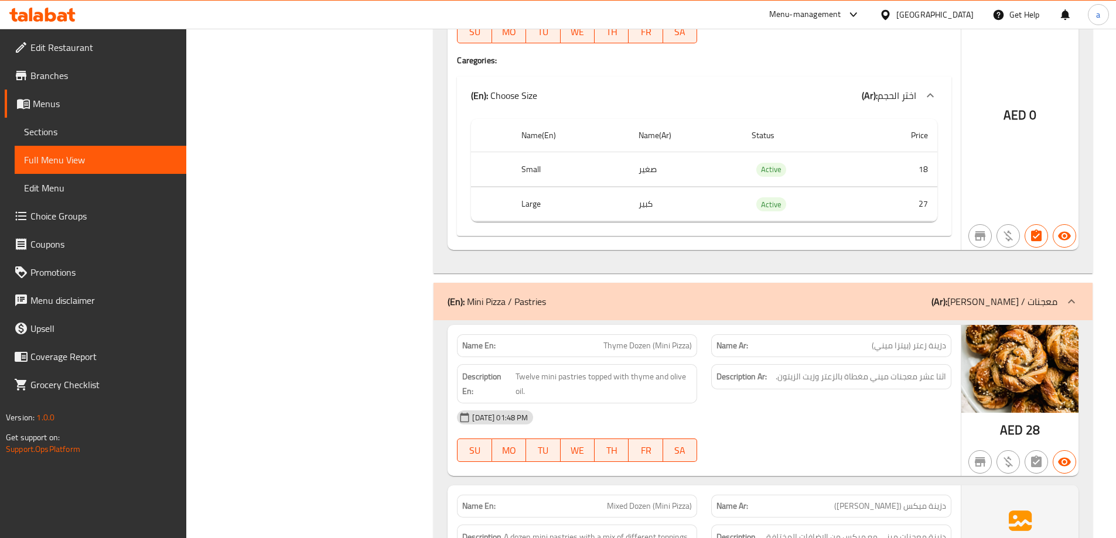
scroll to position [44820, 0]
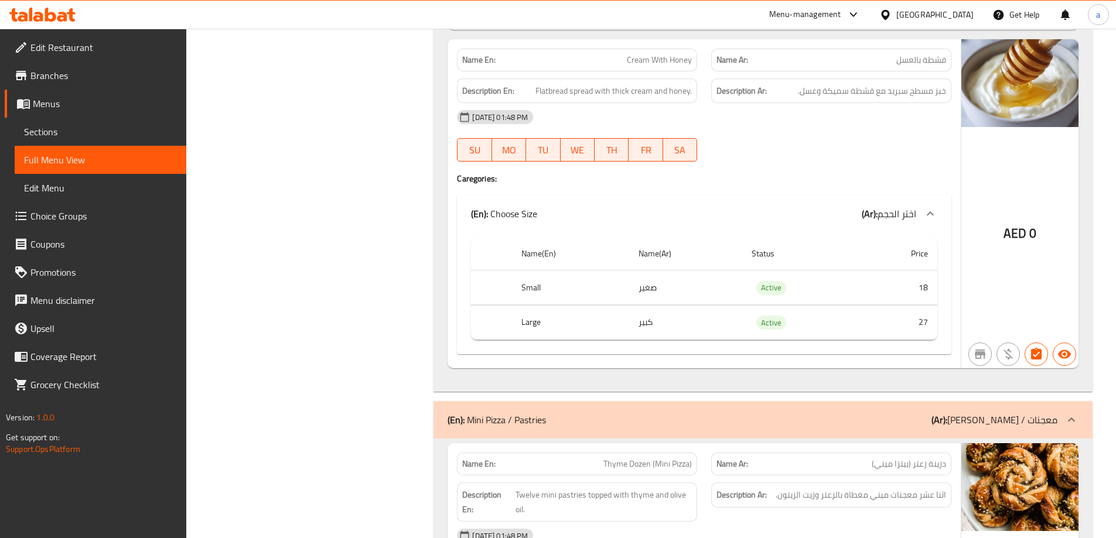
click at [30, 131] on span "Sections" at bounding box center [100, 132] width 153 height 14
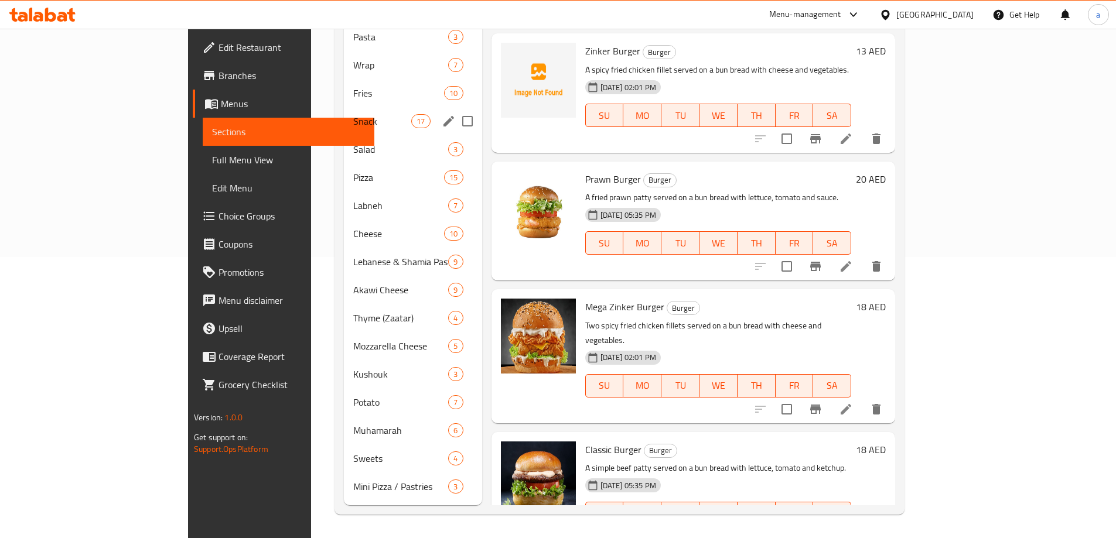
scroll to position [164, 0]
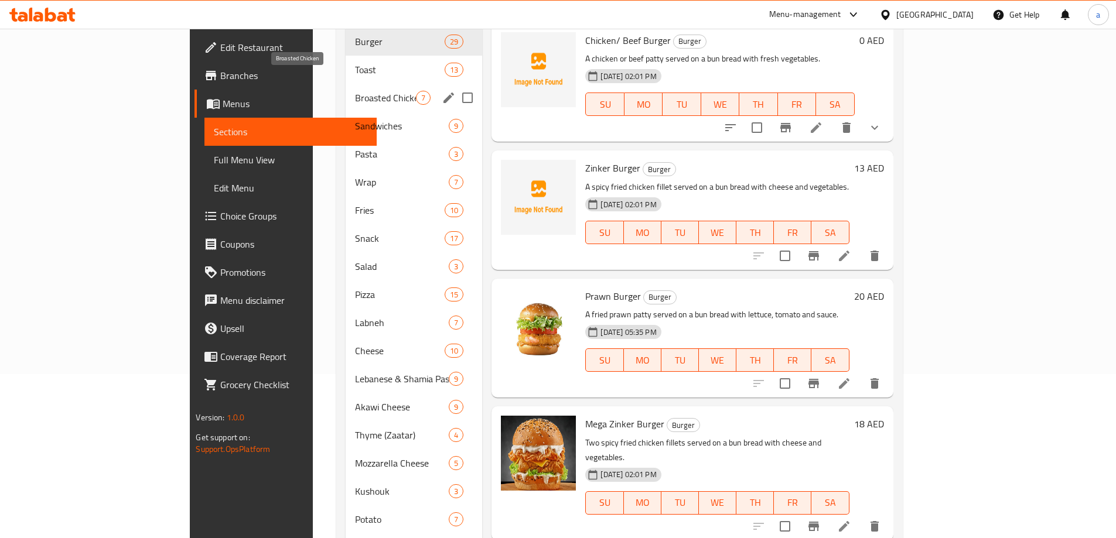
click at [355, 91] on span "Broasted Chicken" at bounding box center [385, 98] width 61 height 14
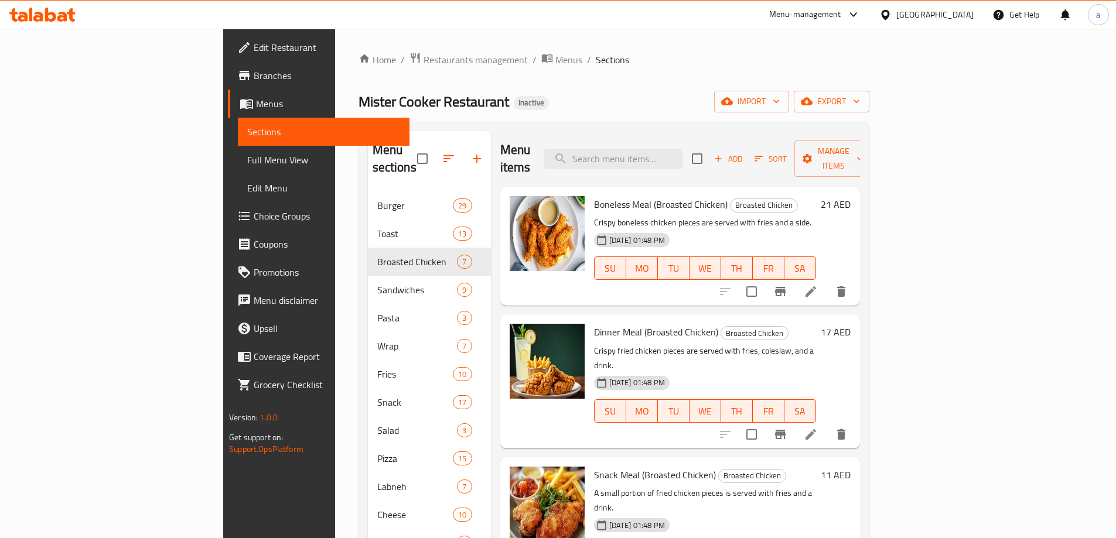
click at [690, 228] on div "[DATE] 01:48 PM SU MO TU WE TH FR SA" at bounding box center [704, 259] width 231 height 63
click at [818, 285] on icon at bounding box center [811, 292] width 14 height 14
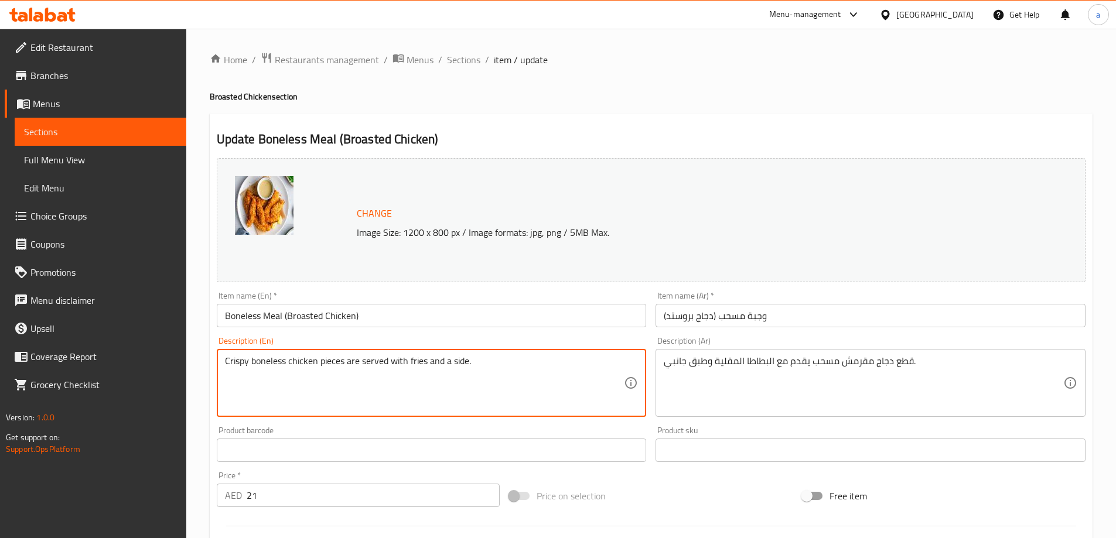
drag, startPoint x: 577, startPoint y: 370, endPoint x: 155, endPoint y: 361, distance: 422.4
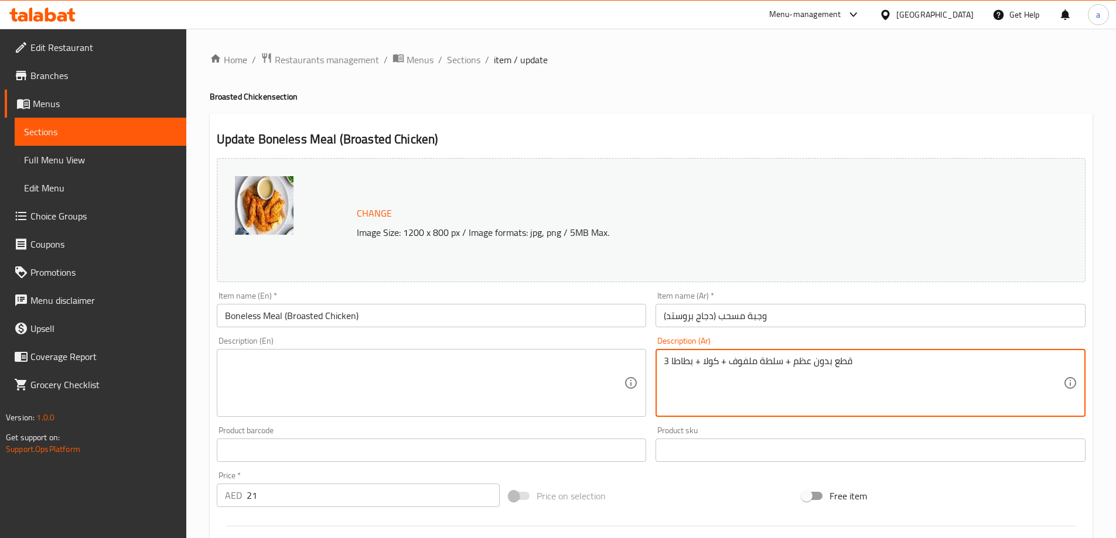
click at [716, 361] on textarea "3 قطع بدون عظم + سلطة ملفوف + كولا + بطاطا" at bounding box center [863, 384] width 399 height 56
type textarea "3 قطع بدون عظم + سلطة ملفوف + كولا + بطاطا"
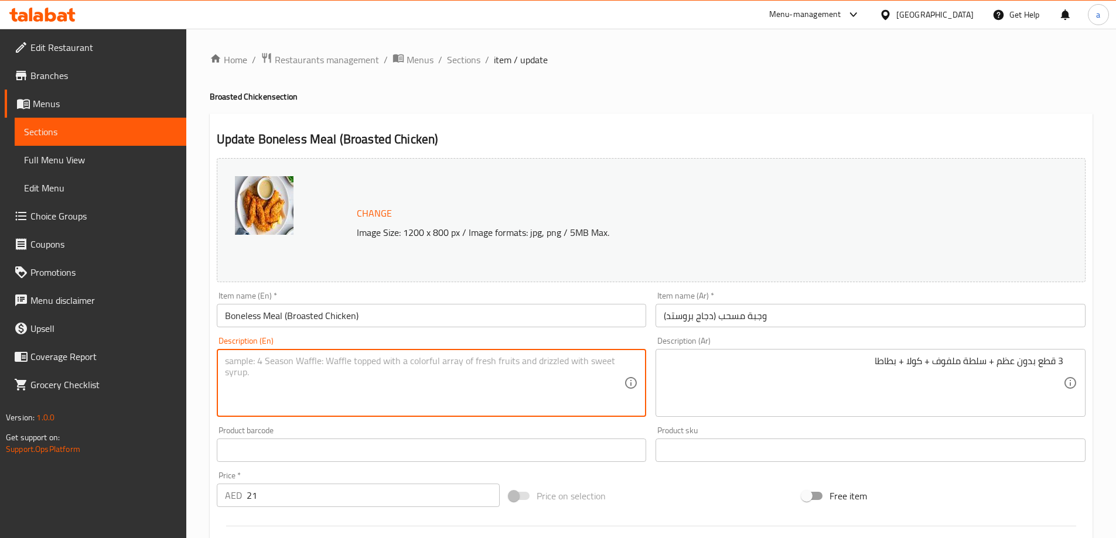
click at [582, 385] on textarea at bounding box center [424, 384] width 399 height 56
type textarea "3PC boneless chicken + fries + bun + coleslaw + cola"
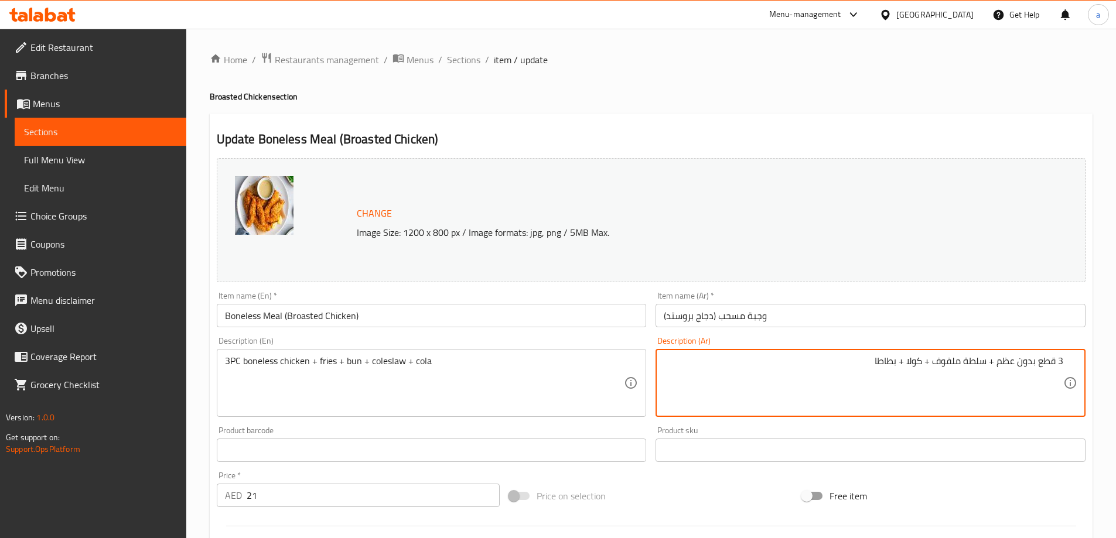
click at [1033, 362] on textarea "3 قطع بدون عظم + سلطة ملفوف + كولا + بطاطا" at bounding box center [863, 384] width 399 height 56
click at [1038, 358] on textarea "3 قطع بدون عظم + سلطة ملفوف + كولا + بطاطا" at bounding box center [863, 384] width 399 height 56
drag, startPoint x: 879, startPoint y: 362, endPoint x: 971, endPoint y: 381, distance: 93.4
click at [971, 381] on textarea "3 قطع دجاج بدون عظم + سلطة ملفوف + كولا + بطاطا" at bounding box center [863, 384] width 399 height 56
type textarea "3 قطع دجاج بدون عظم + بطاطا [GEOGRAPHIC_DATA]"
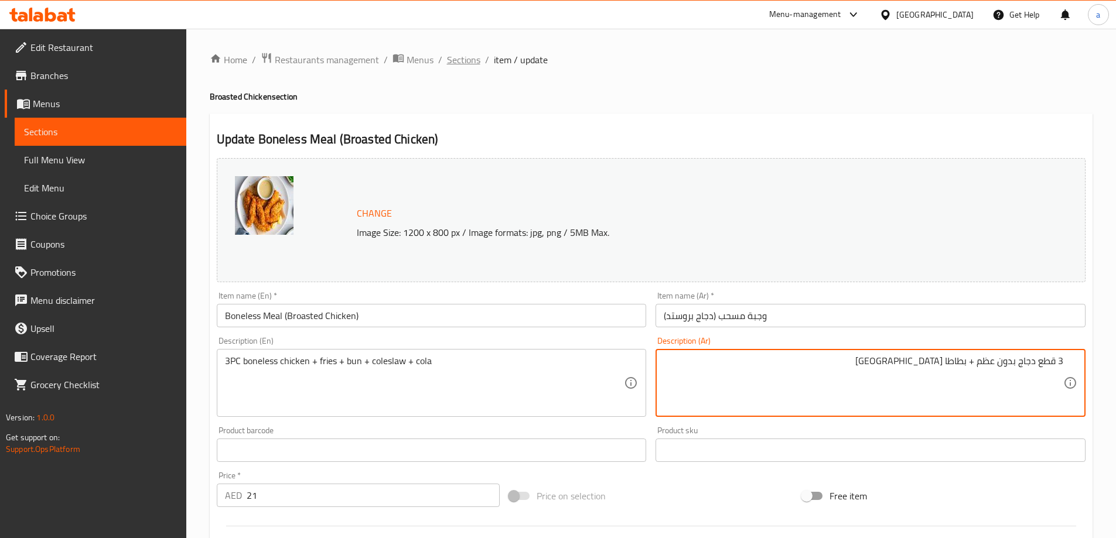
click at [449, 61] on span "Sections" at bounding box center [463, 60] width 33 height 14
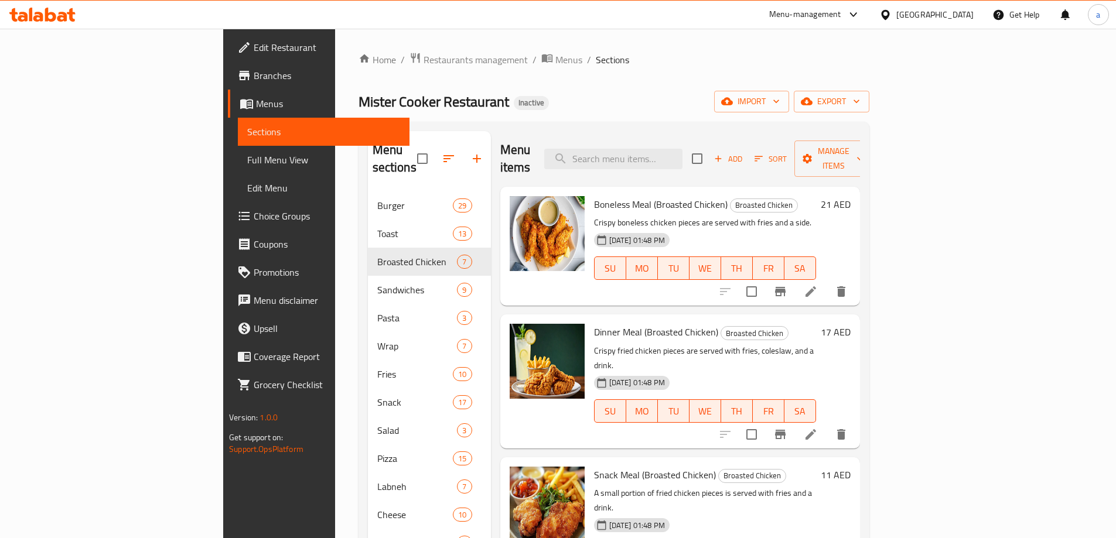
click at [247, 160] on span "Full Menu View" at bounding box center [323, 160] width 153 height 14
click at [247, 162] on span "Full Menu View" at bounding box center [323, 160] width 153 height 14
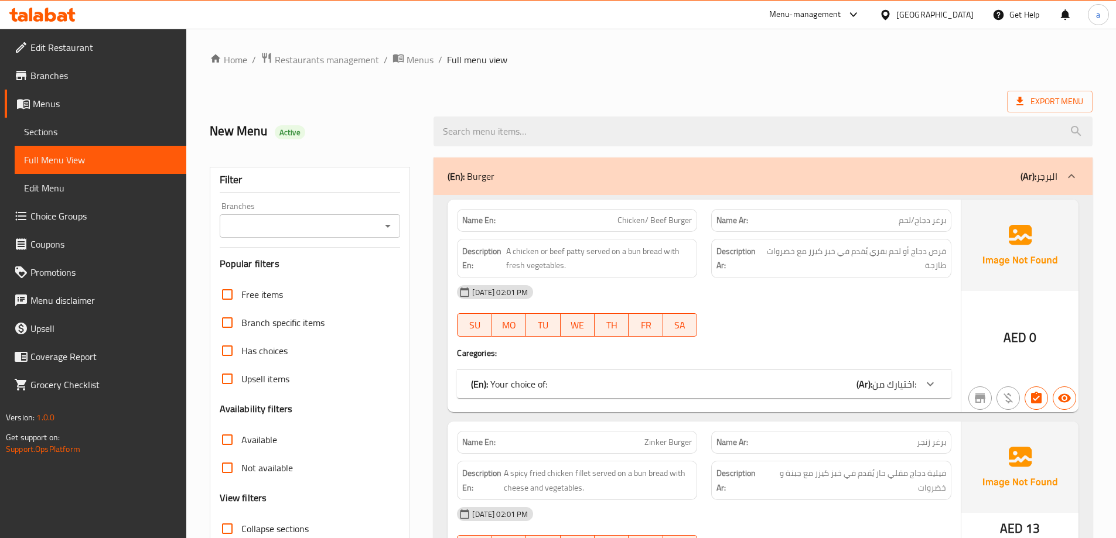
click at [532, 97] on div "Export Menu" at bounding box center [651, 102] width 883 height 22
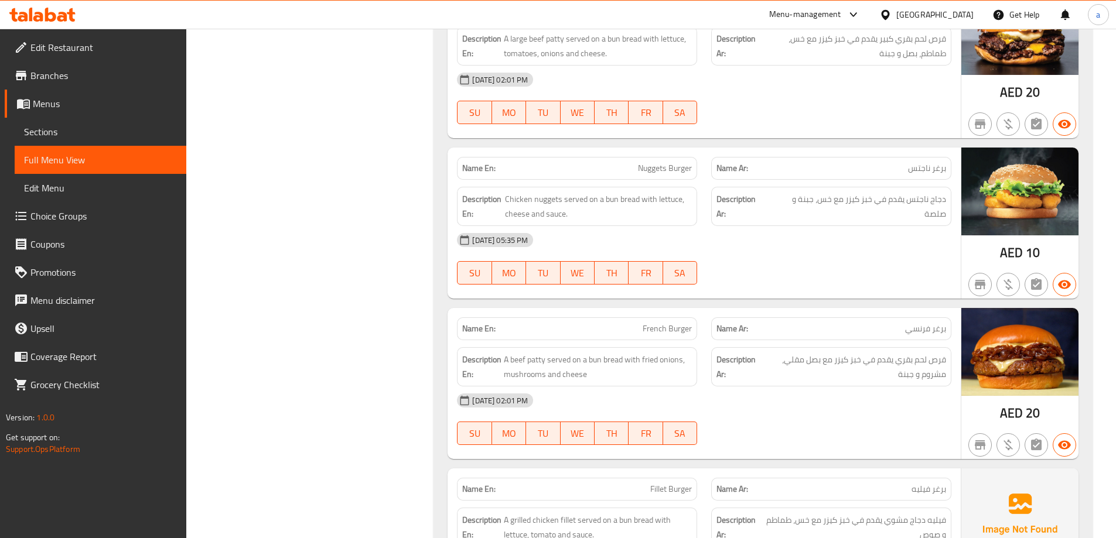
scroll to position [3063, 0]
